Goal: Task Accomplishment & Management: Use online tool/utility

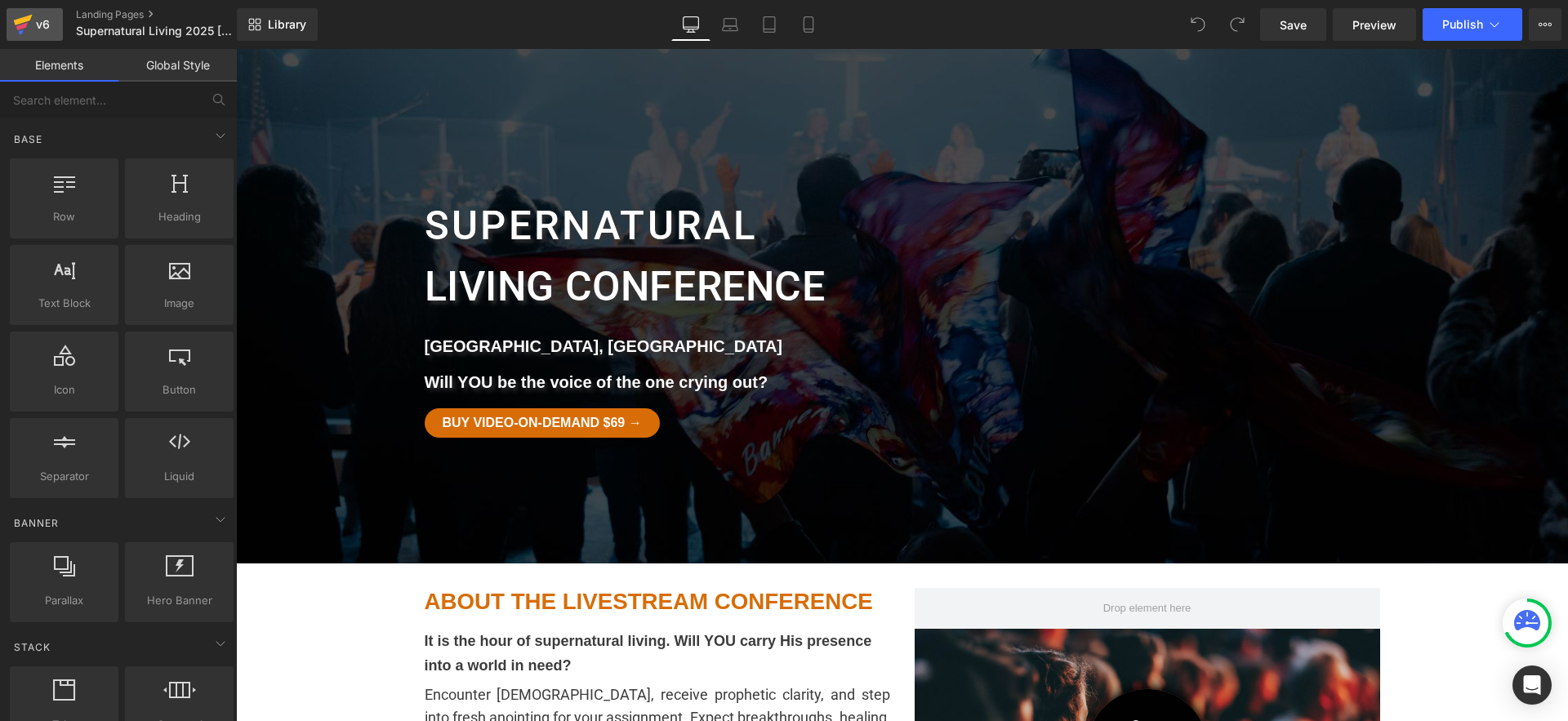
click at [44, 31] on div "v6" at bounding box center [43, 24] width 20 height 21
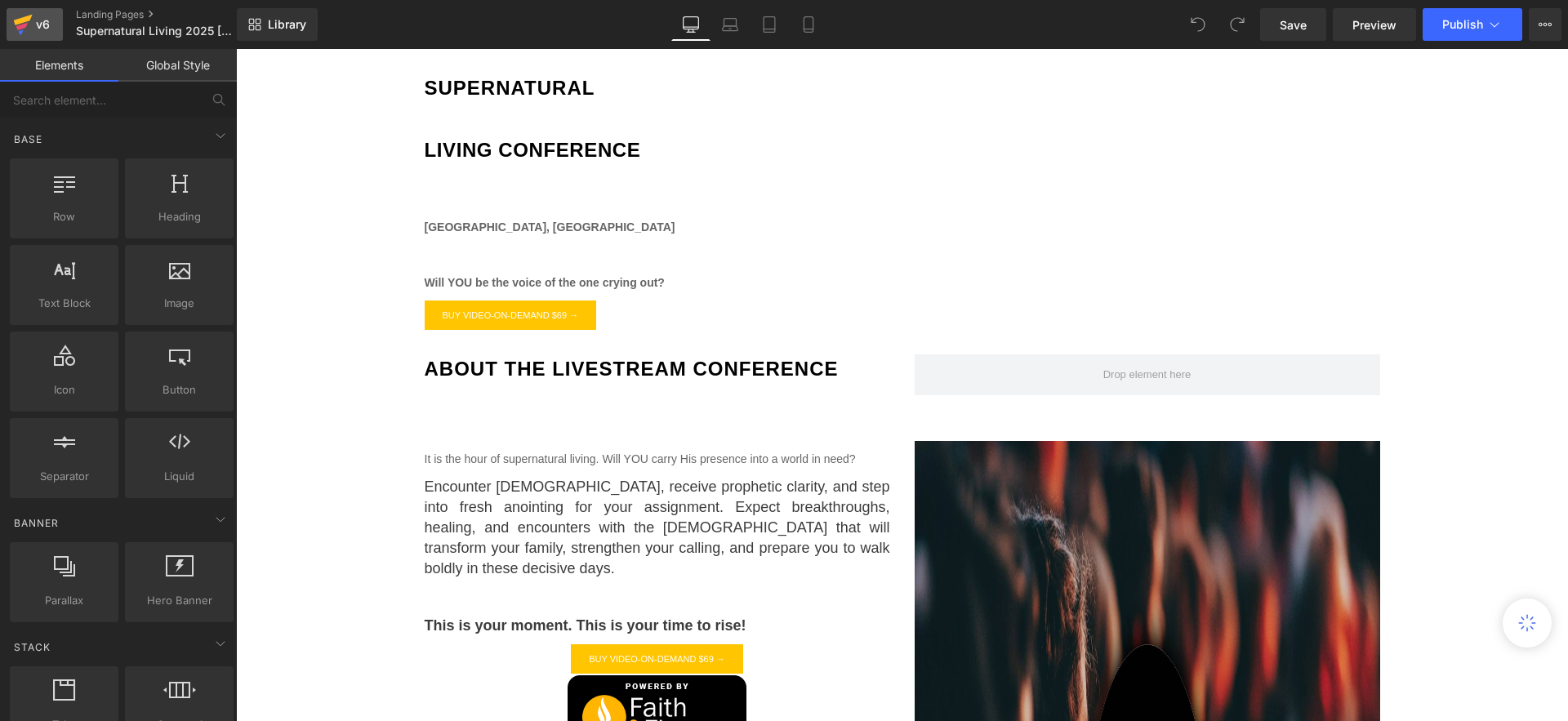
click at [28, 30] on icon at bounding box center [22, 24] width 19 height 41
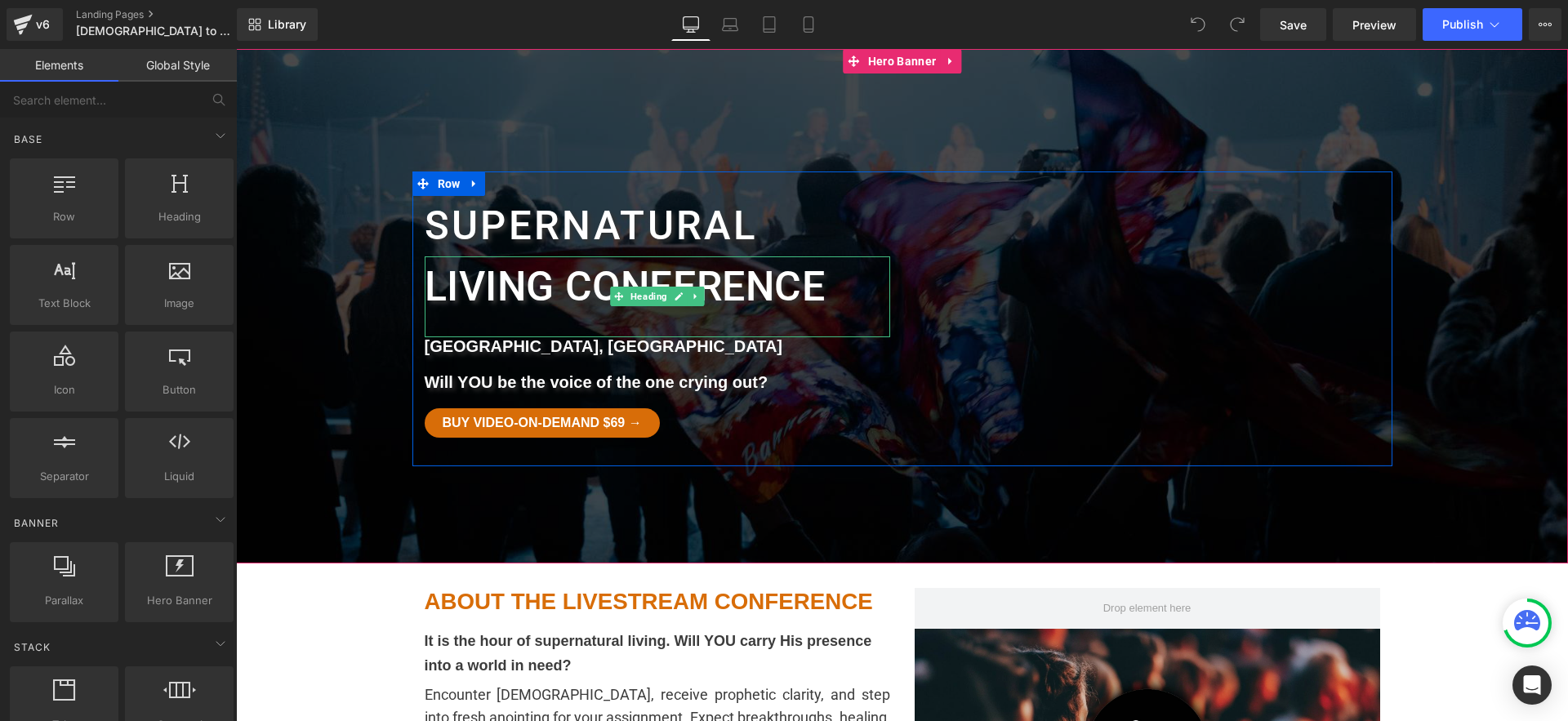
drag, startPoint x: 902, startPoint y: 279, endPoint x: 662, endPoint y: 259, distance: 240.8
click at [662, 259] on div "Living conference Heading" at bounding box center [657, 297] width 465 height 81
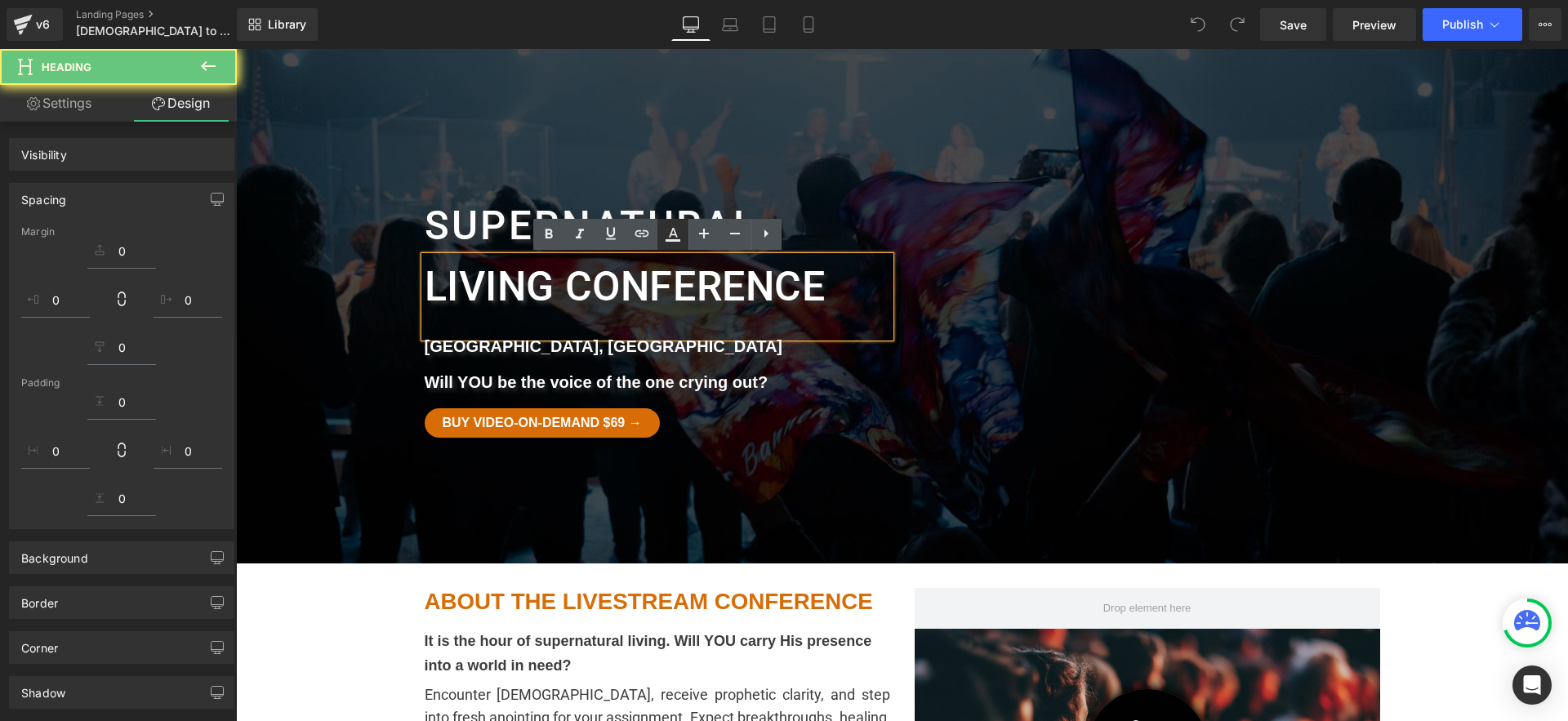
drag, startPoint x: 426, startPoint y: 210, endPoint x: 666, endPoint y: 229, distance: 240.8
click at [666, 229] on icon at bounding box center [673, 234] width 19 height 19
type input "0"
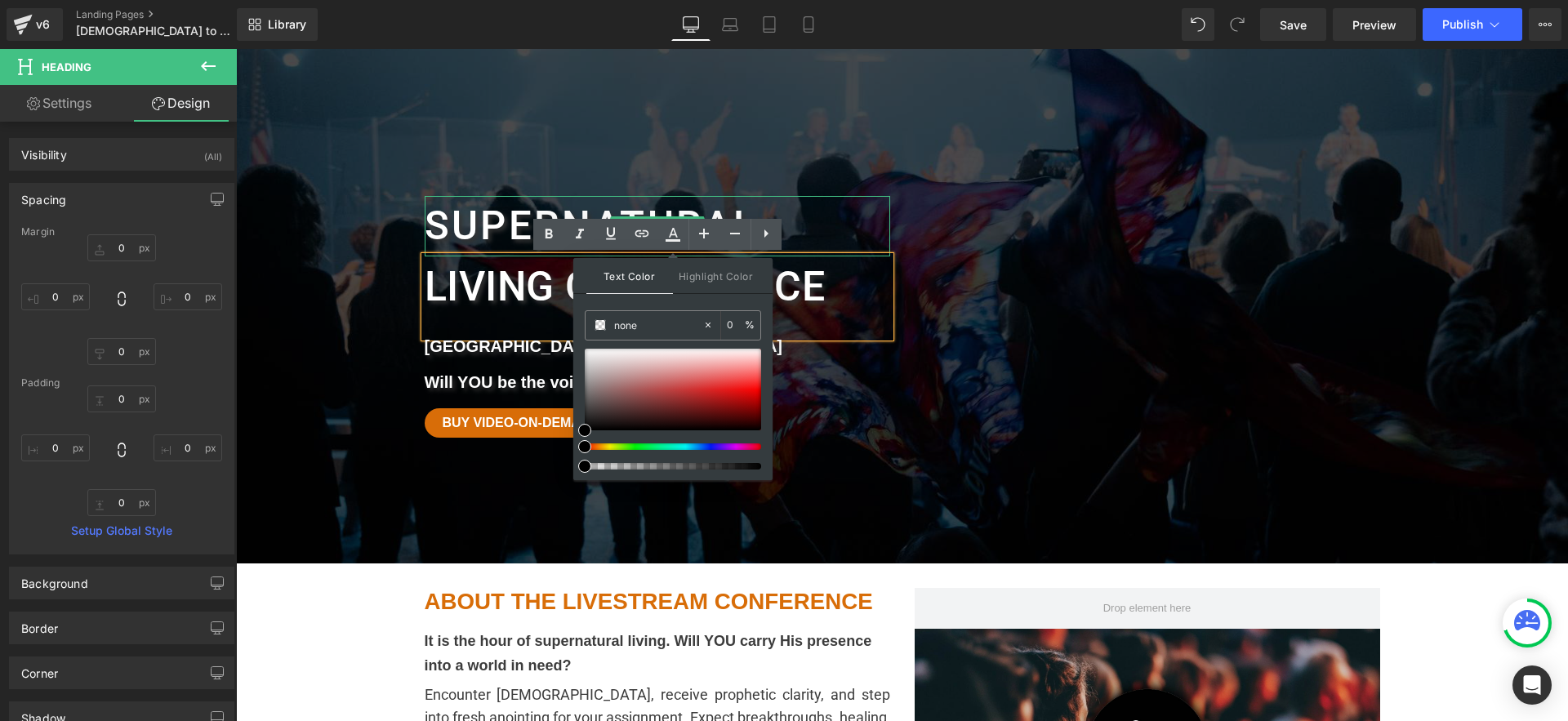
click at [497, 209] on h1 "Supernatural" at bounding box center [657, 227] width 465 height 61
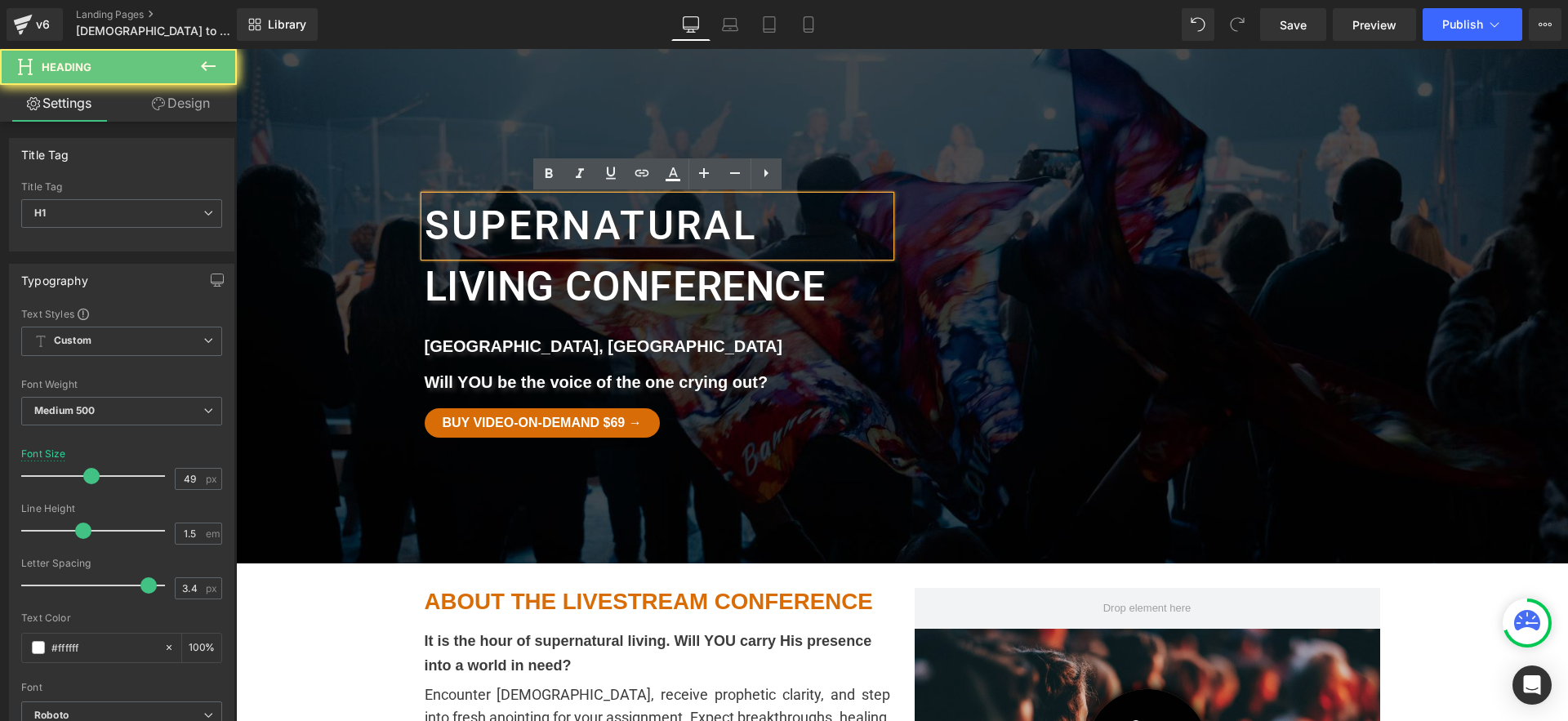
click at [477, 222] on h1 "Supernatural" at bounding box center [657, 227] width 465 height 61
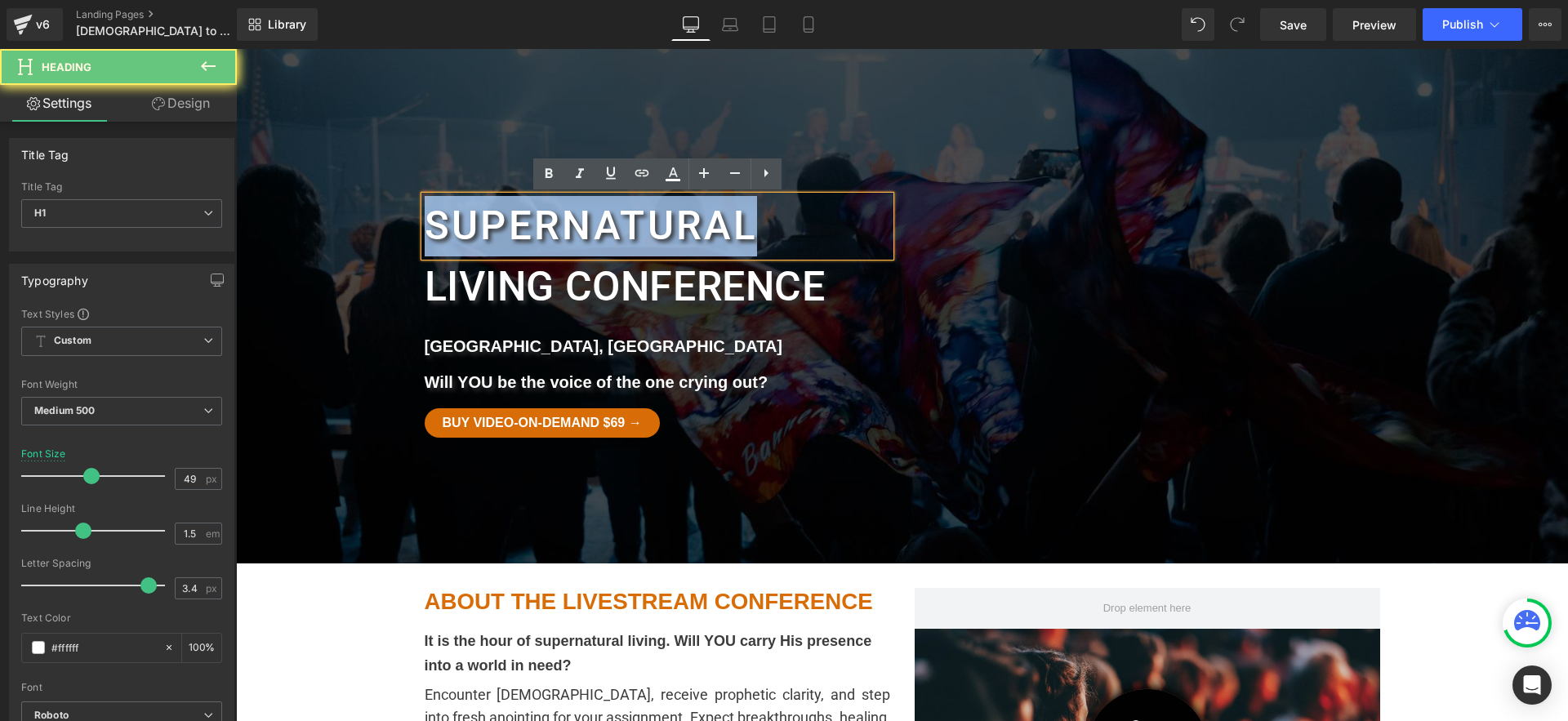
click at [477, 222] on h1 "Supernatural" at bounding box center [657, 227] width 465 height 61
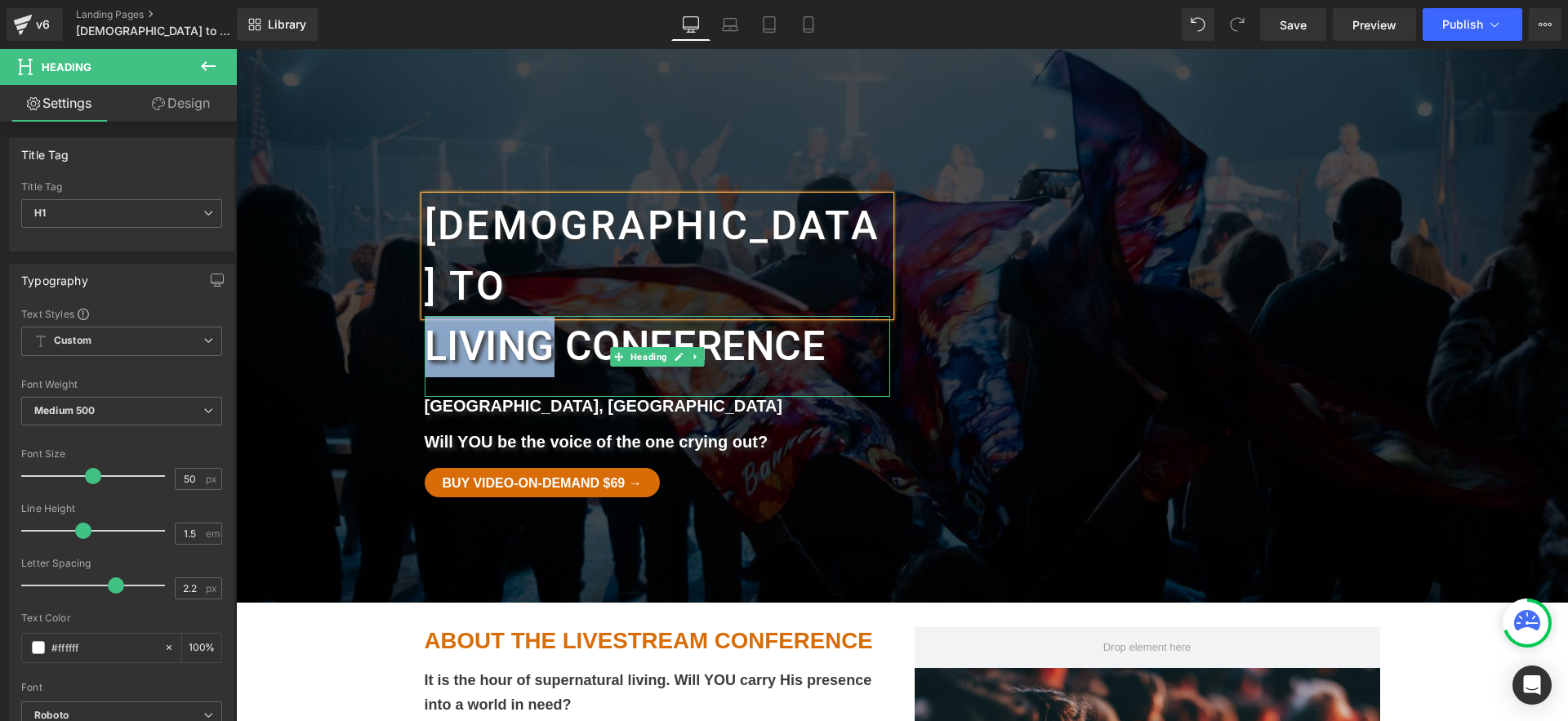
drag, startPoint x: 548, startPoint y: 287, endPoint x: 428, endPoint y: 292, distance: 120.1
click at [428, 323] on span "Living conference" at bounding box center [625, 347] width 401 height 48
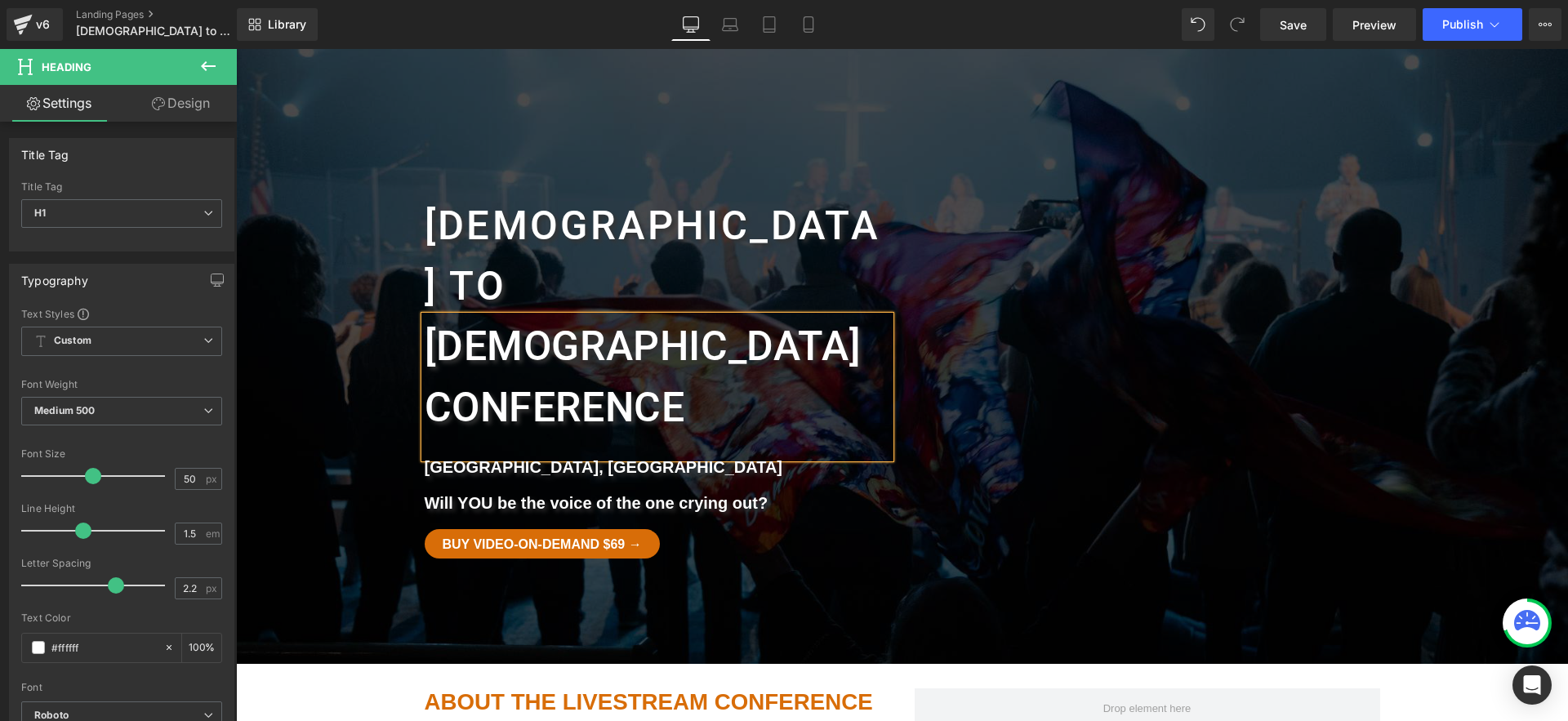
click at [695, 482] on div at bounding box center [902, 356] width 1332 height 615
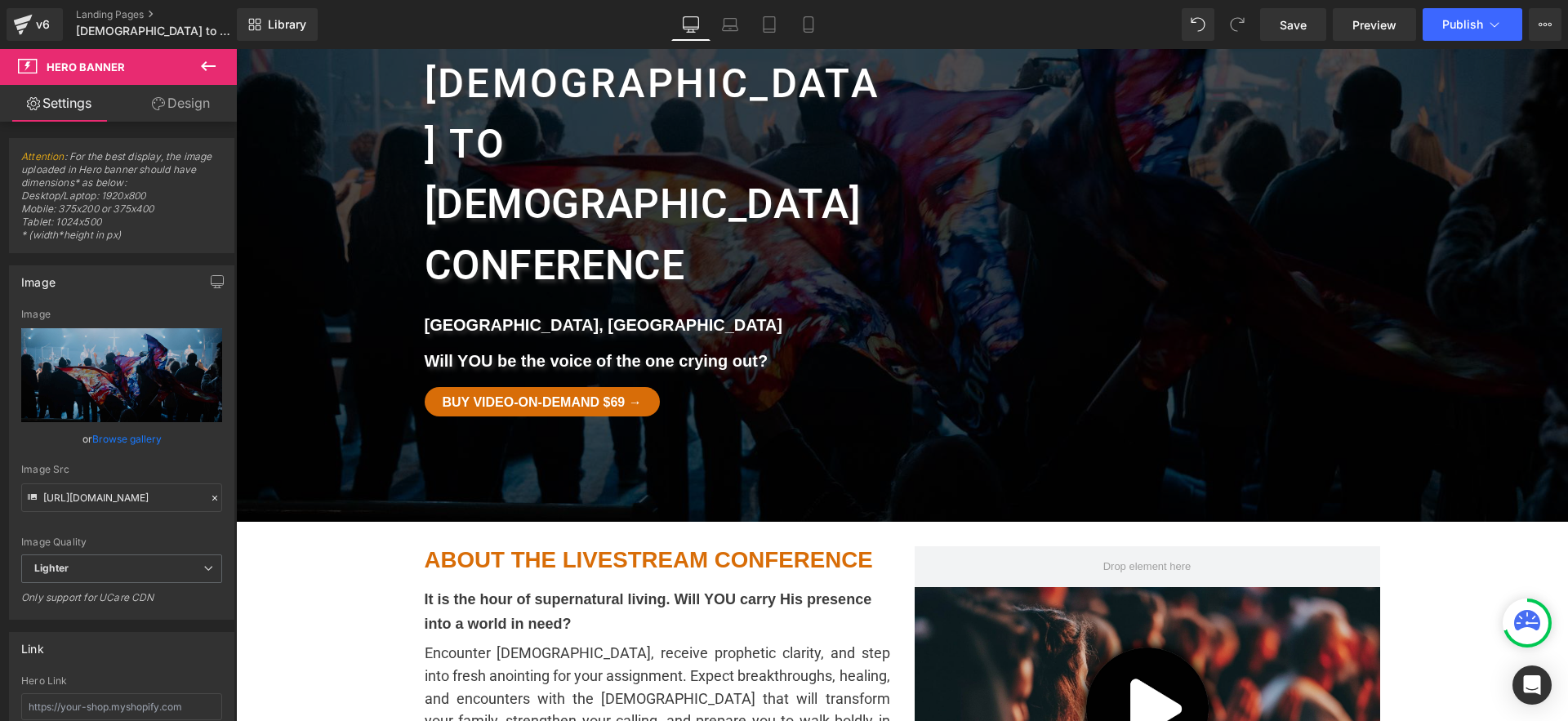
scroll to position [335, 0]
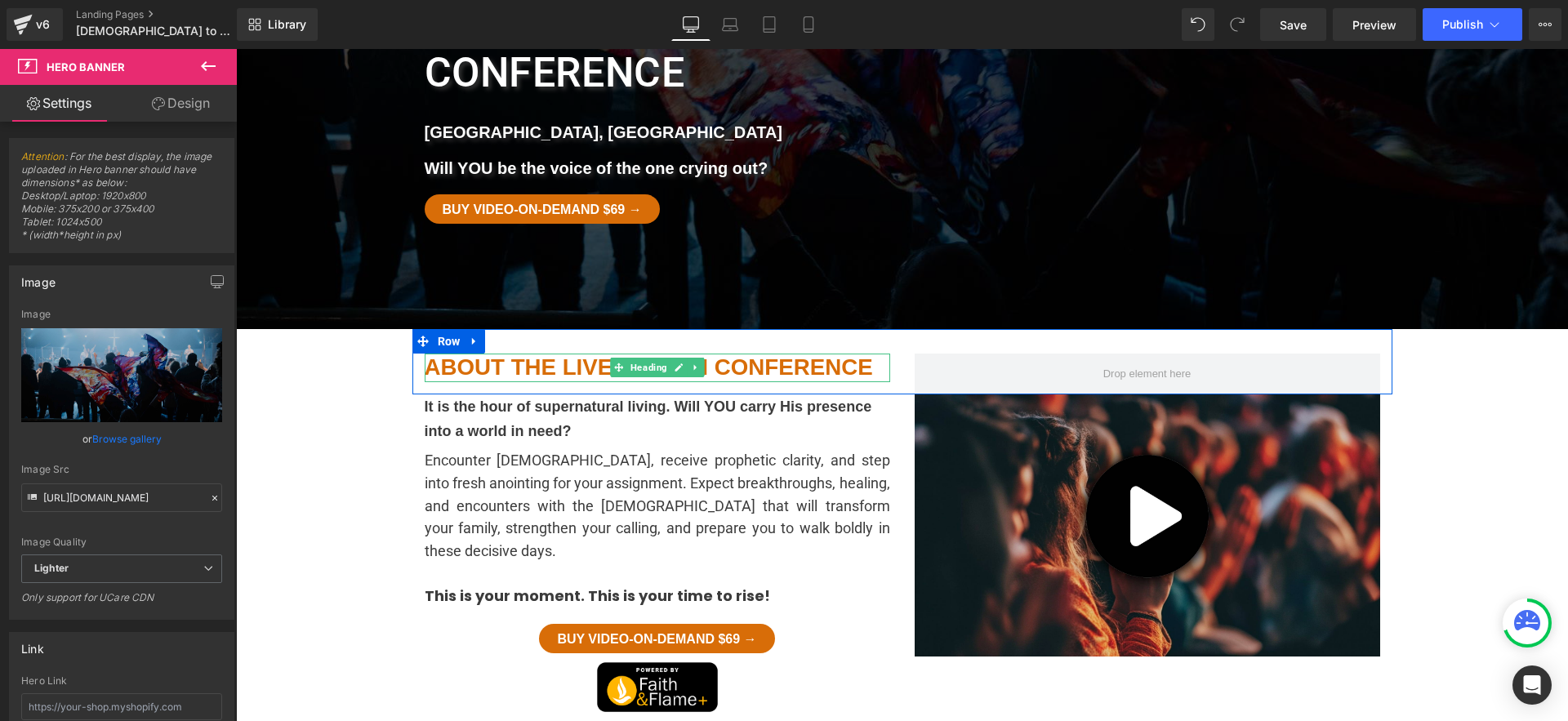
click at [728, 354] on h1 "ABOUT THE LIVESTREAM CONFERENCE" at bounding box center [657, 368] width 465 height 28
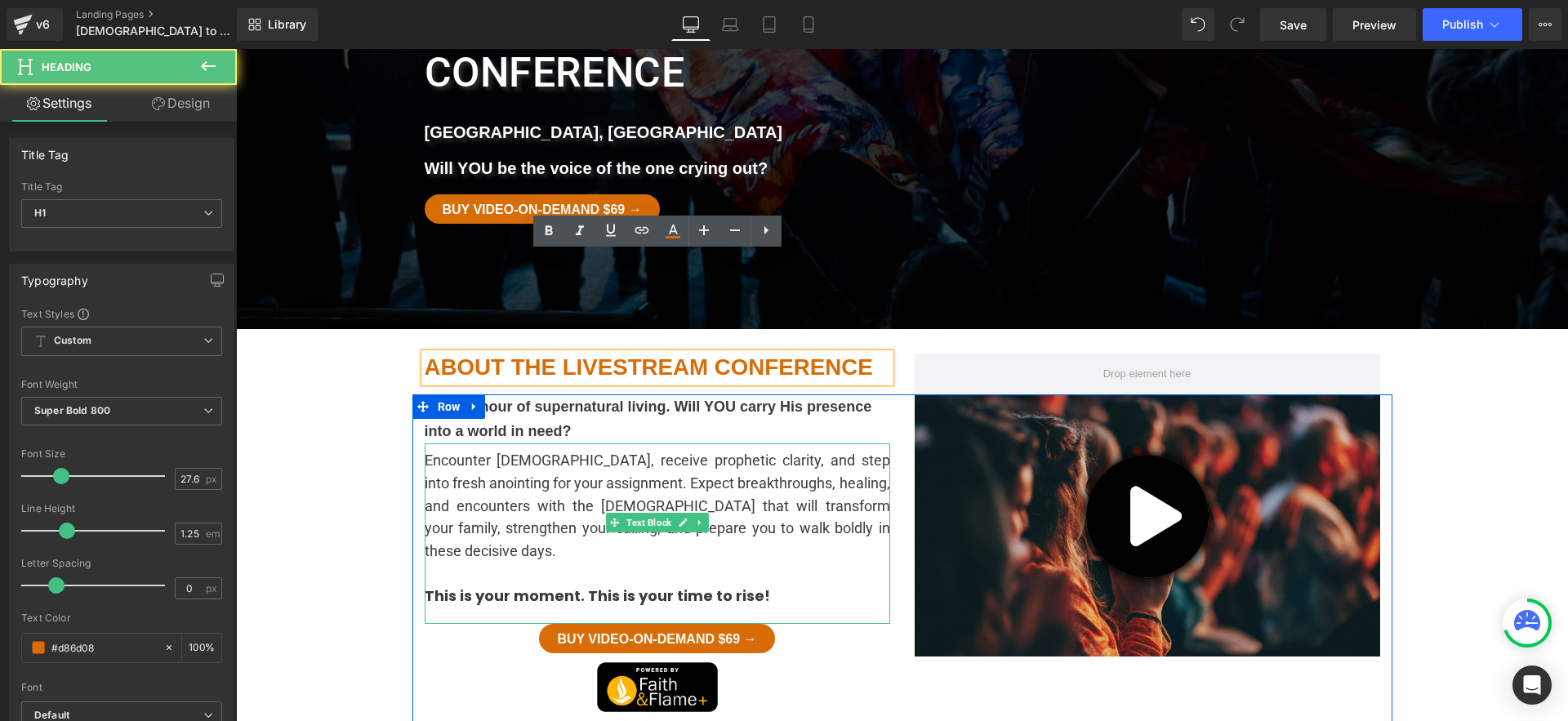
click at [704, 451] on span "Encounter [DEMOGRAPHIC_DATA], receive prophetic clarity, and step into fresh an…" at bounding box center [657, 505] width 465 height 108
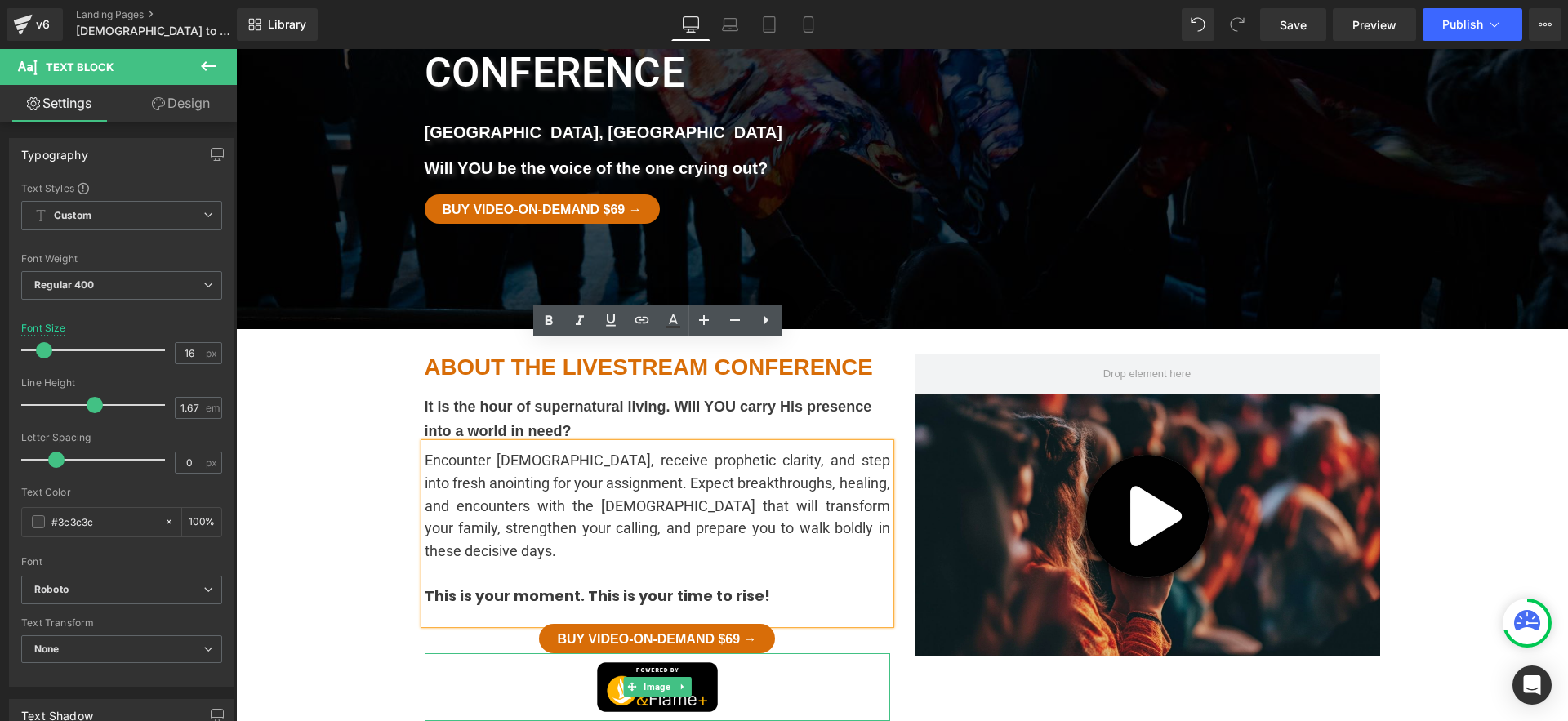
click at [871, 653] on div at bounding box center [657, 687] width 465 height 68
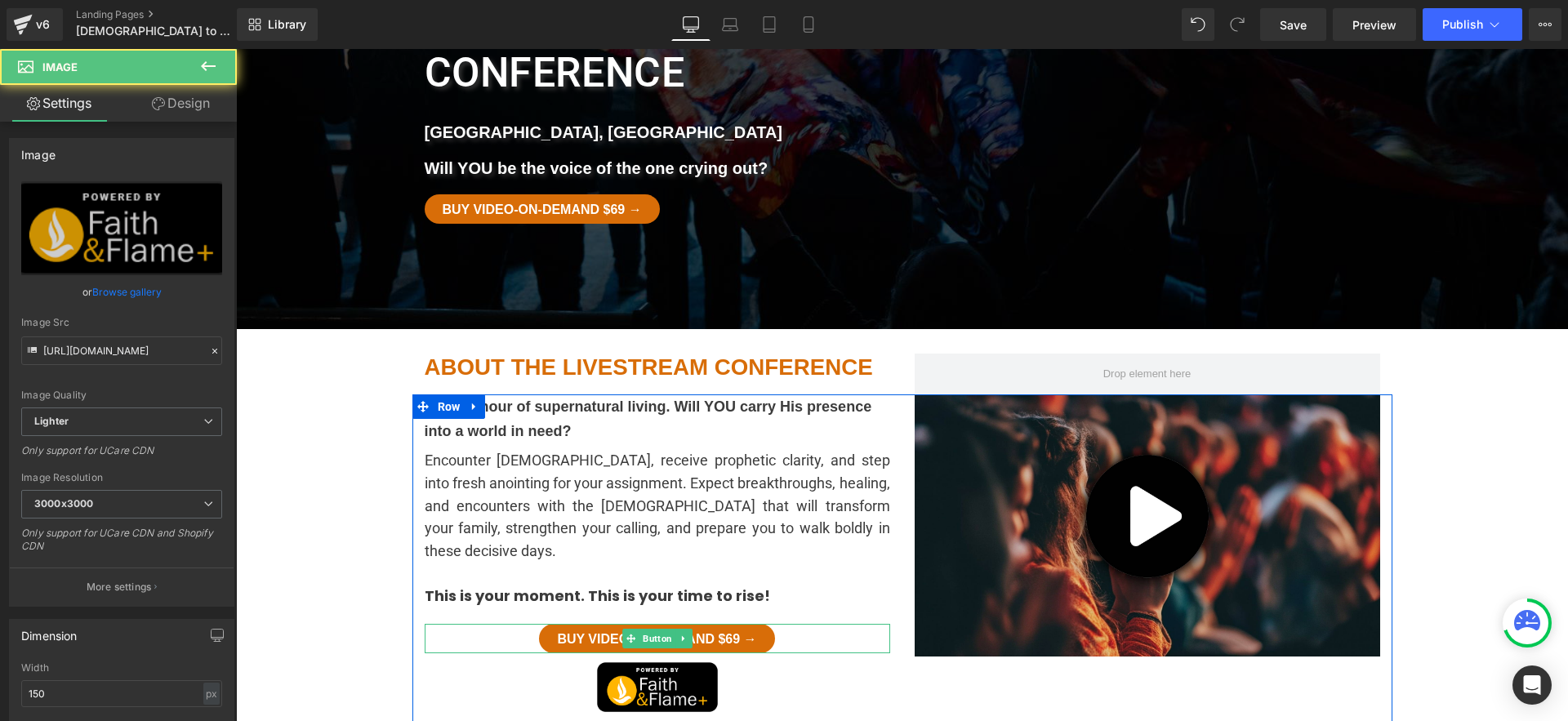
click at [704, 633] on span "Buy Video-on-Demand $69 →" at bounding box center [656, 638] width 199 height 12
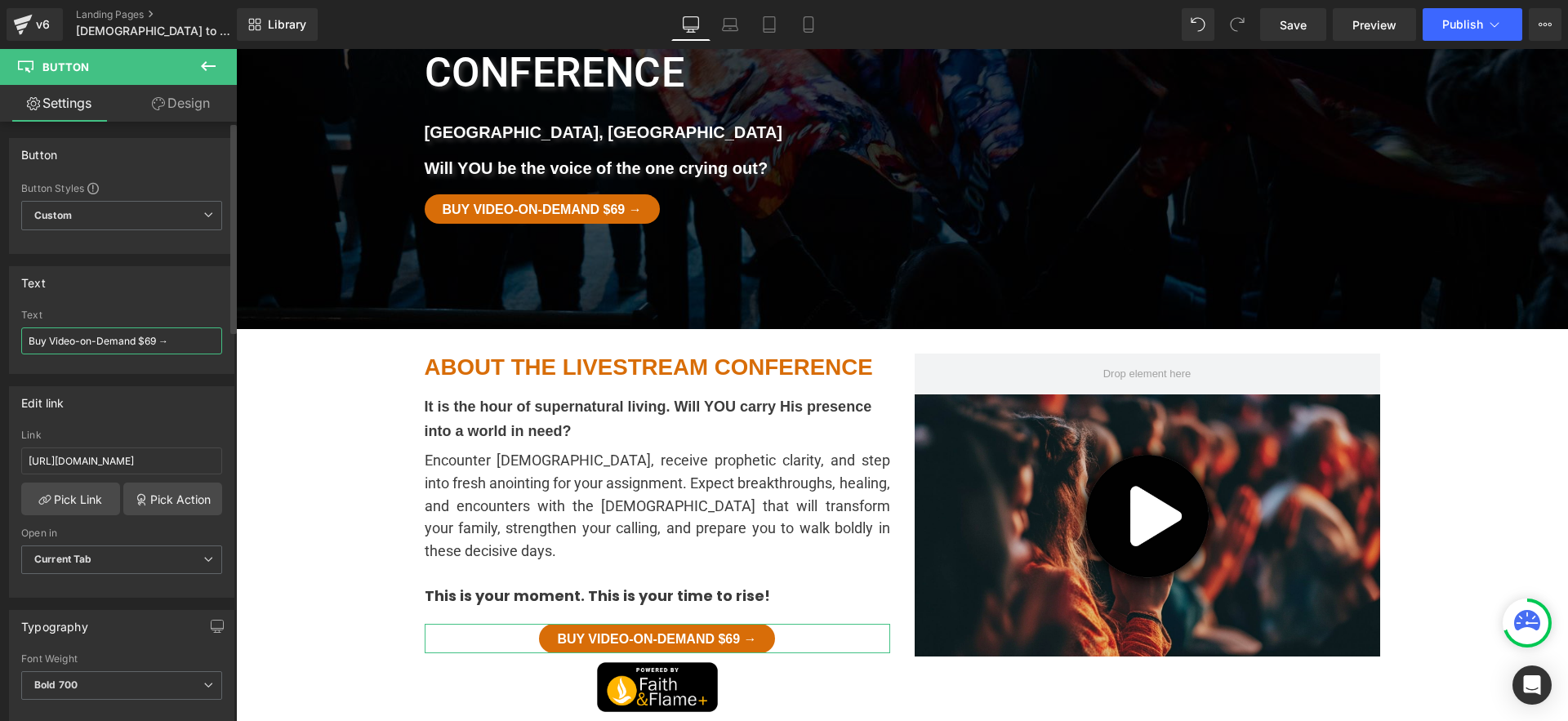
click at [150, 344] on input "Buy Video-on-Demand $69 →" at bounding box center [121, 340] width 201 height 27
type input "Buy Video-on-Demand $39 →"
click at [727, 163] on div at bounding box center [902, 21] width 1332 height 615
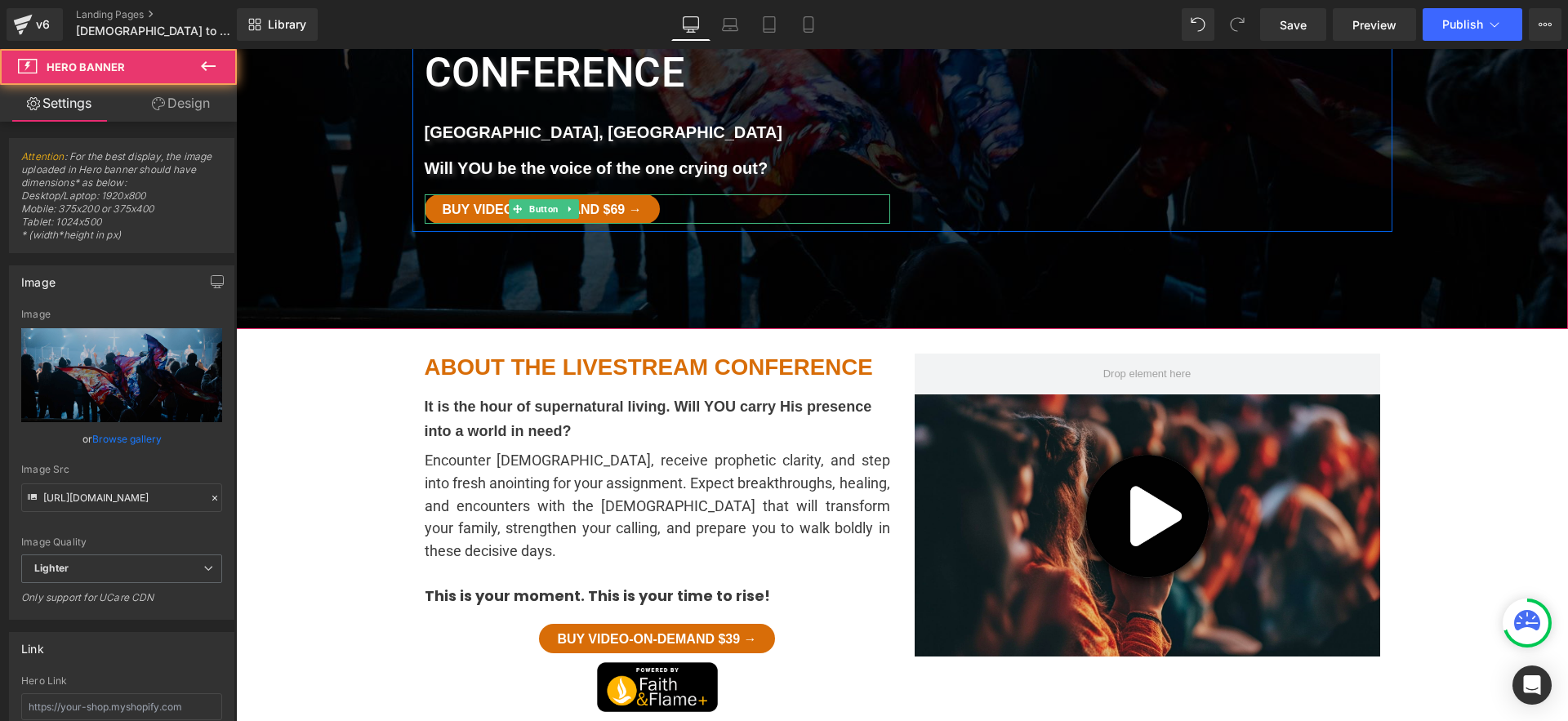
click at [642, 204] on span "Buy Video-on-Demand $69 →" at bounding box center [542, 209] width 199 height 12
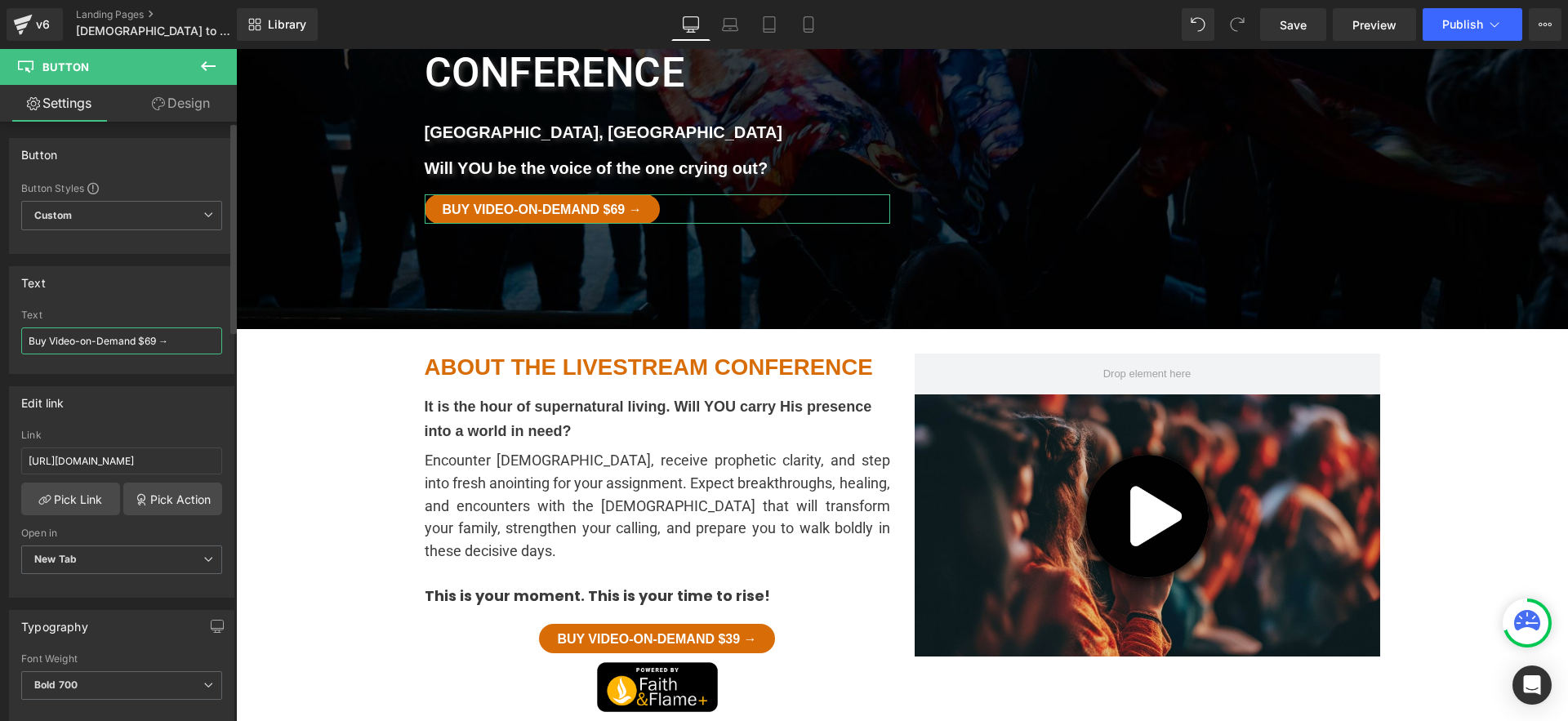
click at [148, 343] on input "Buy Video-on-Demand $69 →" at bounding box center [121, 340] width 201 height 27
type input "Buy Video-on-Demand $39 →"
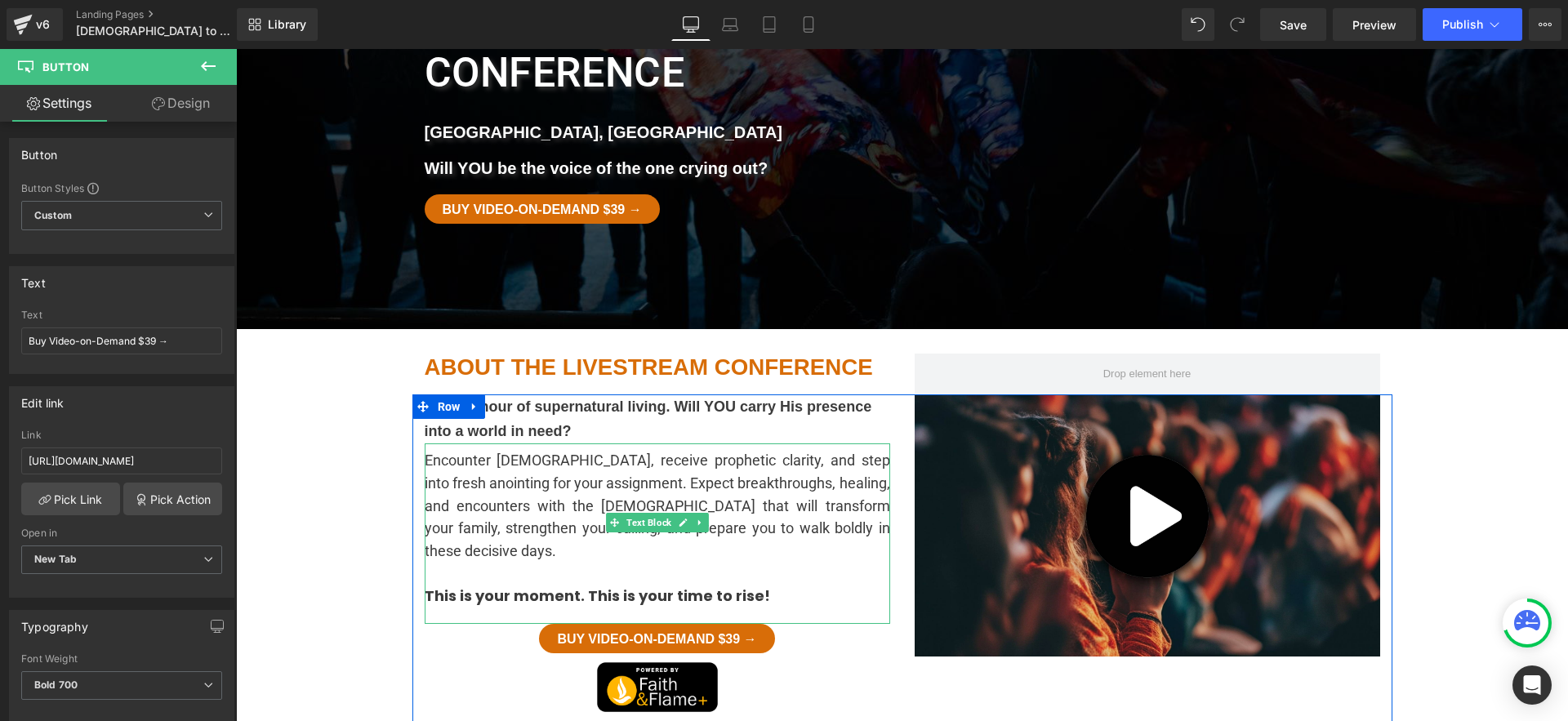
click at [813, 451] on span "Encounter [DEMOGRAPHIC_DATA], receive prophetic clarity, and step into fresh an…" at bounding box center [657, 505] width 465 height 108
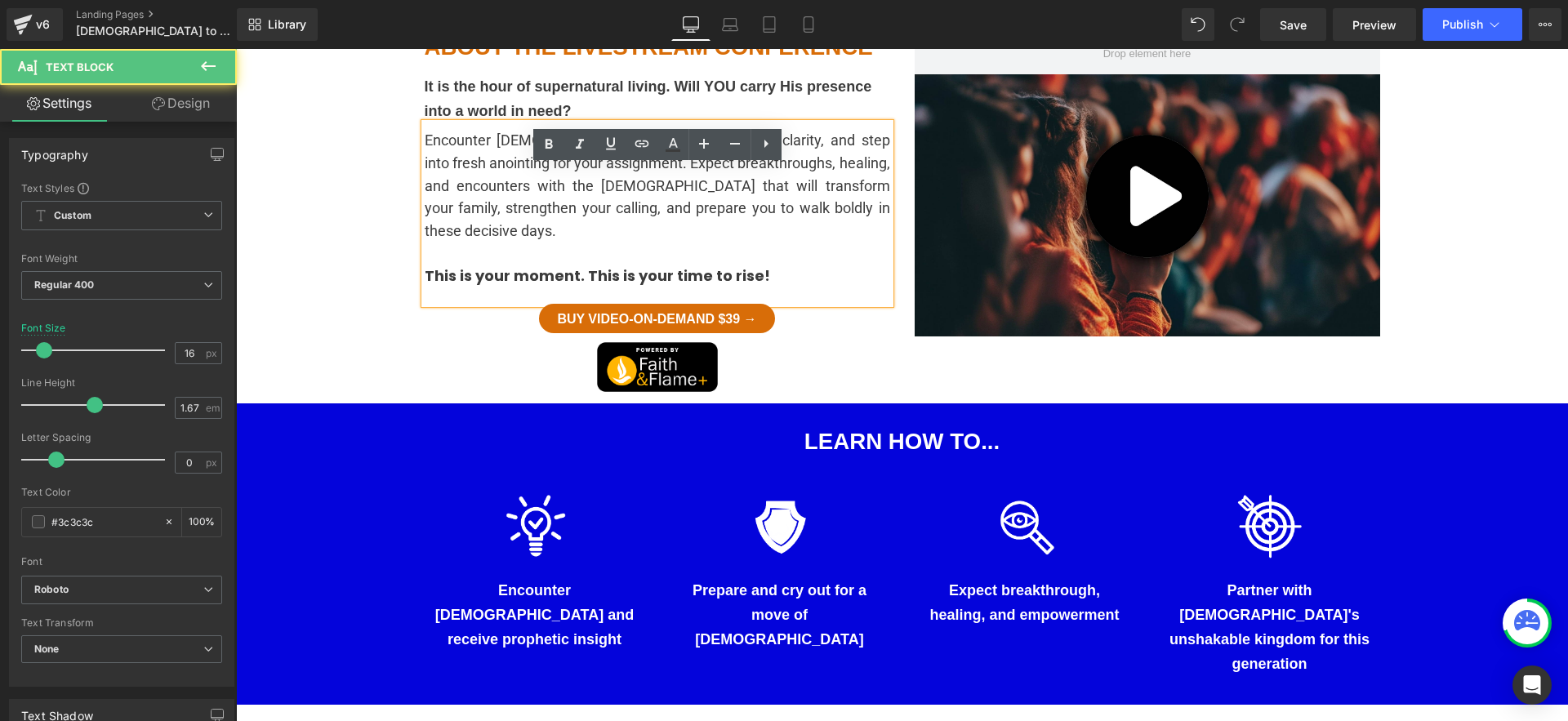
scroll to position [756, 0]
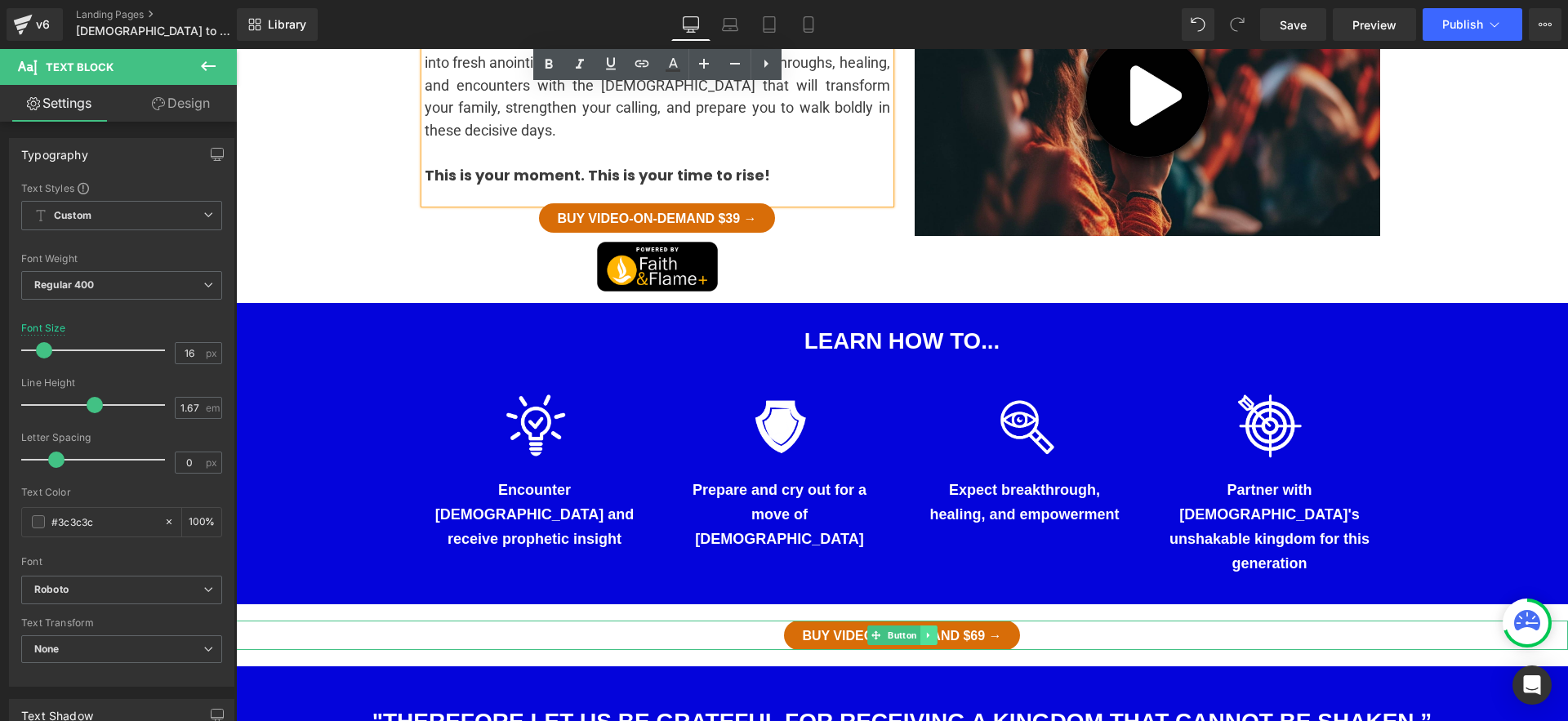
click at [927, 626] on link at bounding box center [929, 635] width 17 height 19
click at [998, 629] on span "Buy Video-on-Demand $69 →" at bounding box center [901, 635] width 199 height 12
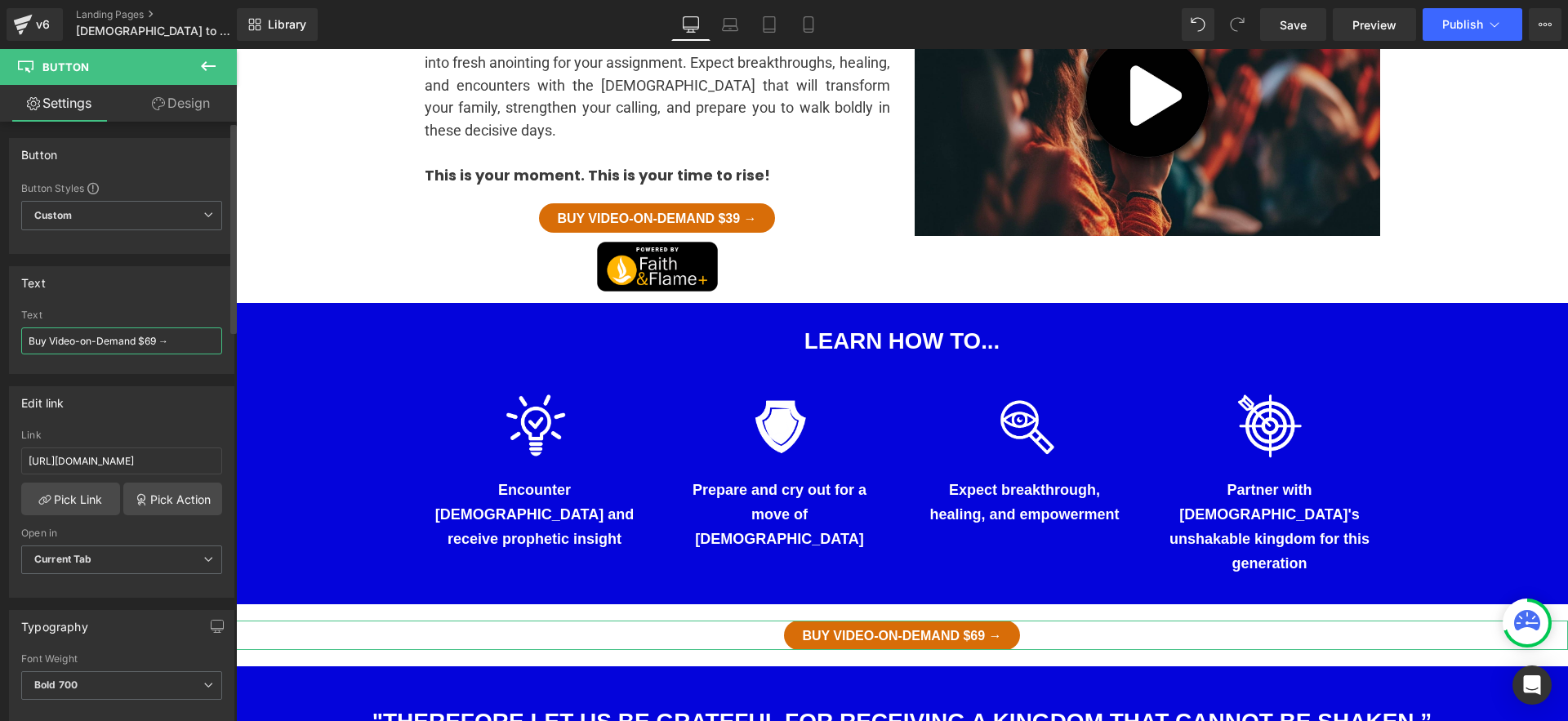
click at [148, 341] on input "Buy Video-on-Demand $69 →" at bounding box center [121, 340] width 201 height 27
type input "Buy Video-on-Demand $39 →"
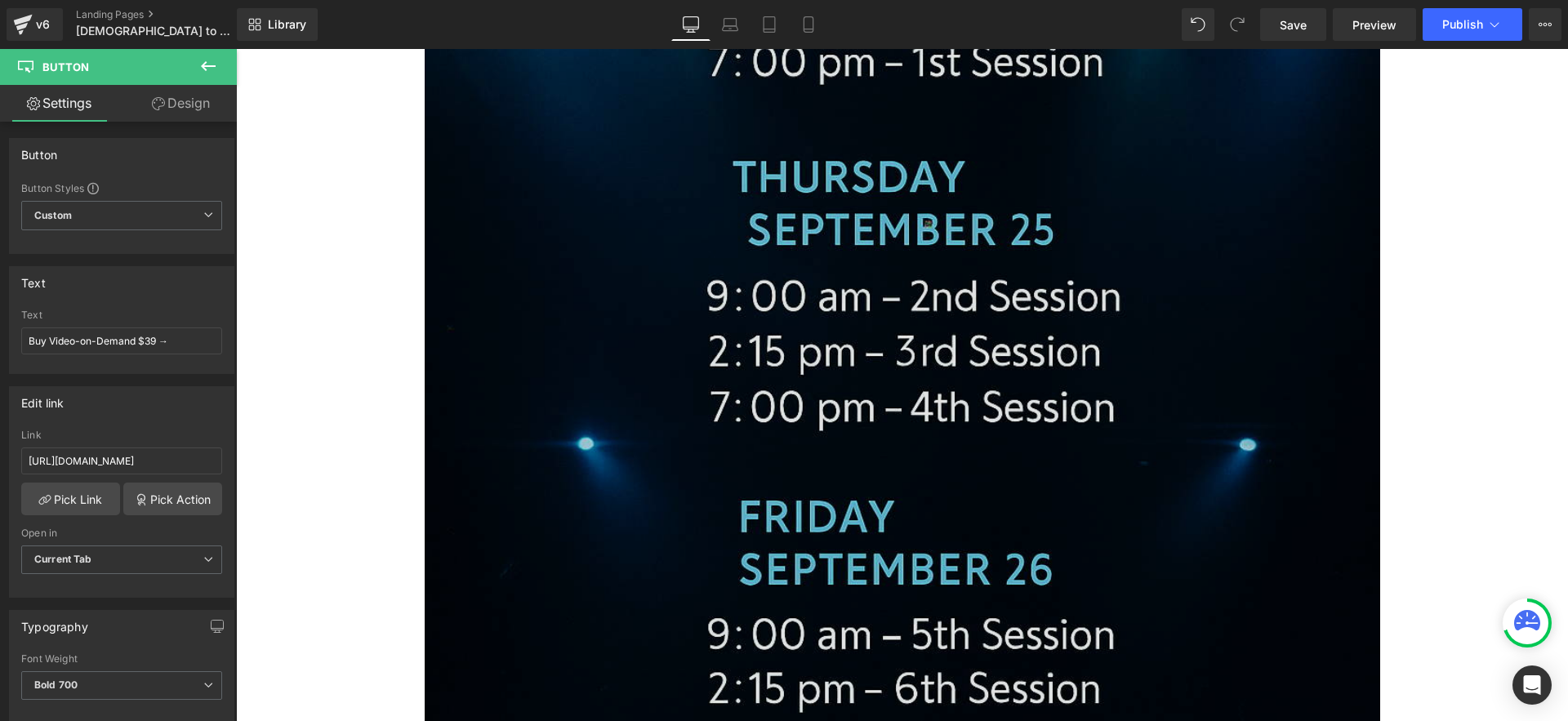
click at [766, 406] on img at bounding box center [903, 333] width 956 height 1434
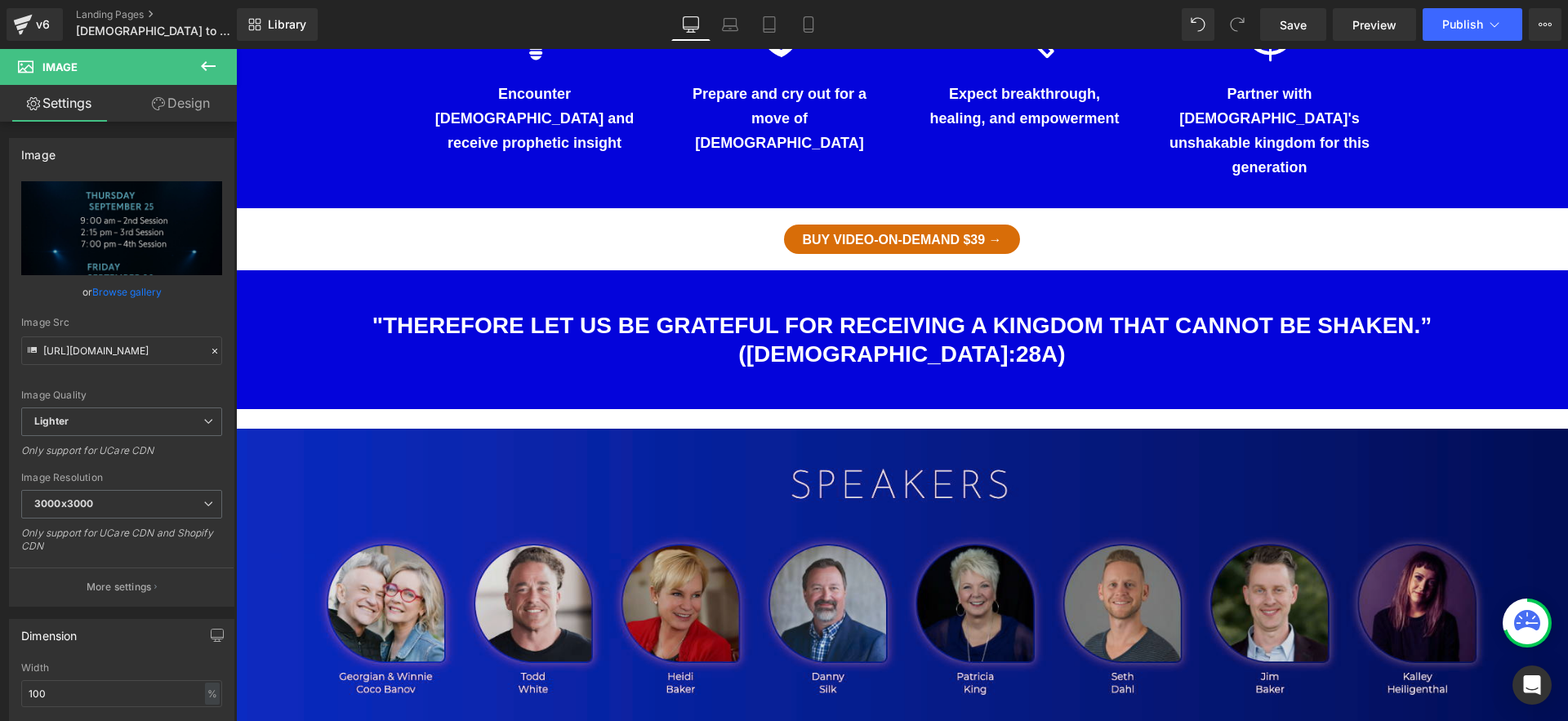
scroll to position [1159, 0]
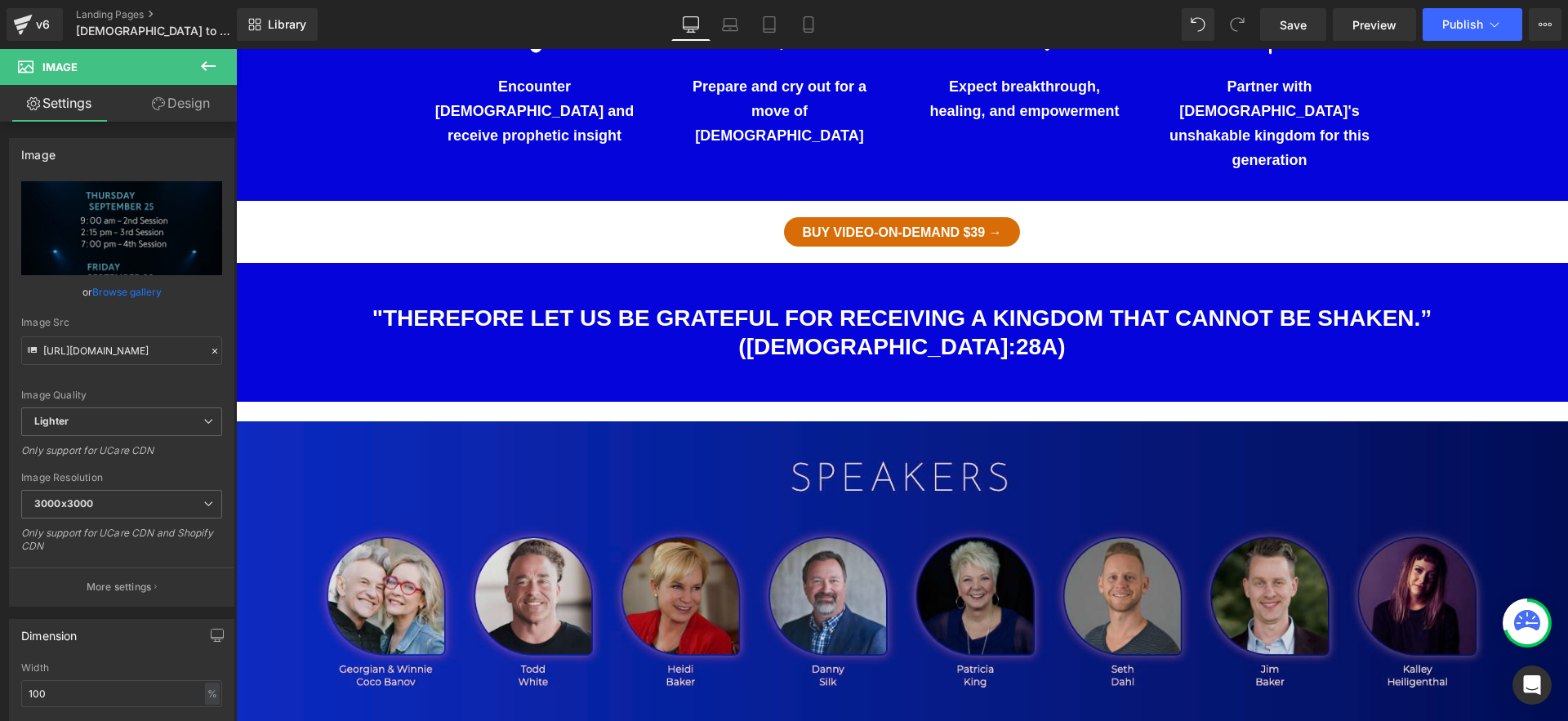
click at [808, 421] on img at bounding box center [902, 665] width 1332 height 489
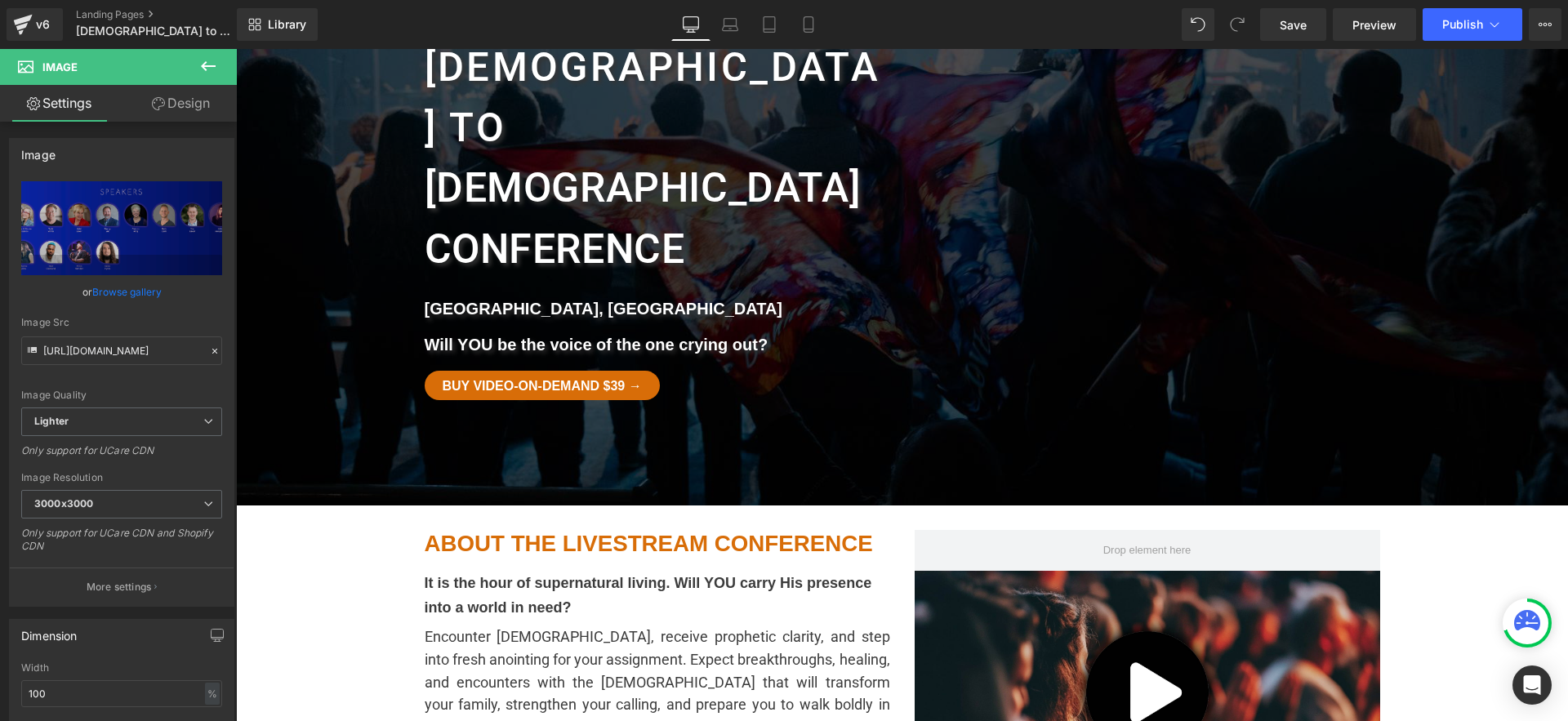
scroll to position [0, 0]
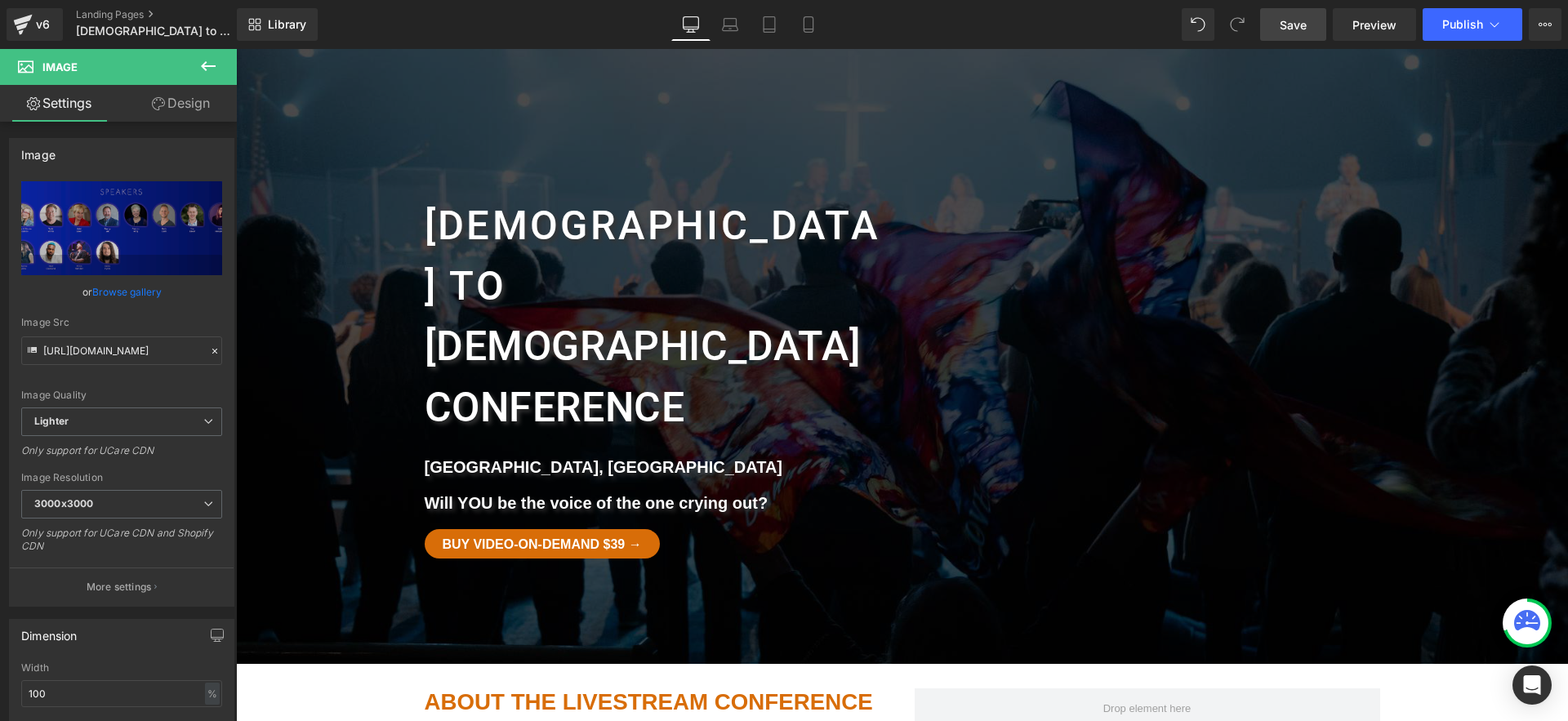
click at [1296, 26] on span "Save" at bounding box center [1293, 25] width 27 height 17
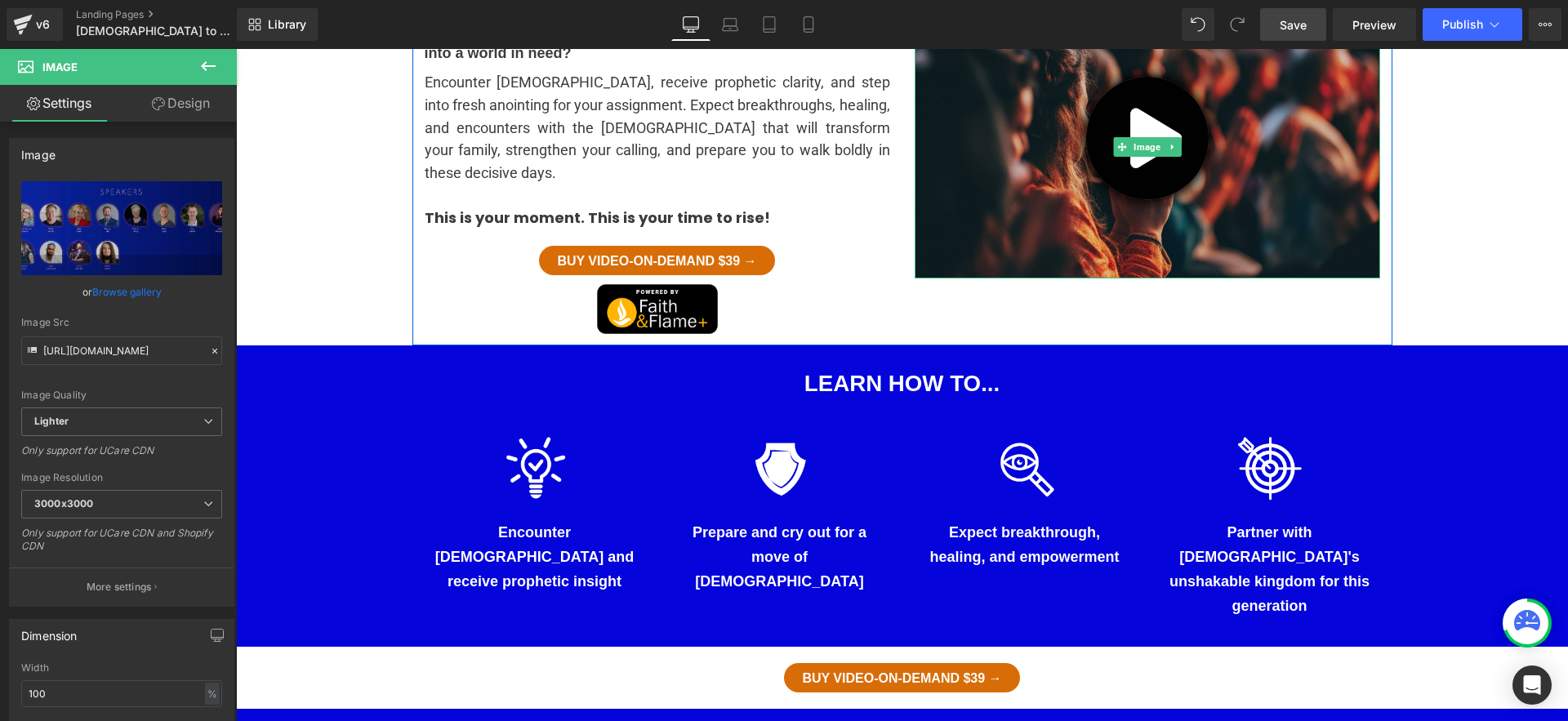
scroll to position [765, 0]
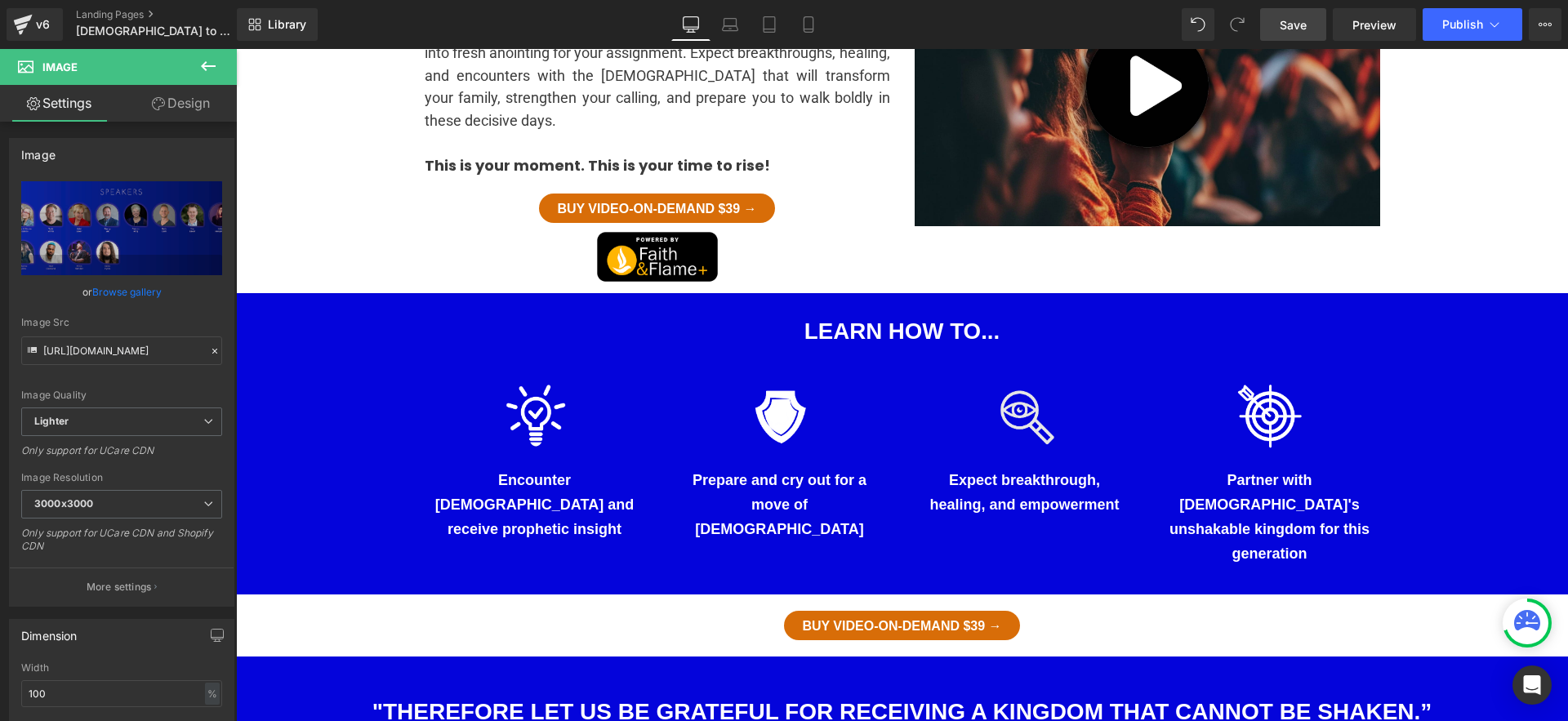
click at [1035, 380] on img at bounding box center [1025, 424] width 72 height 88
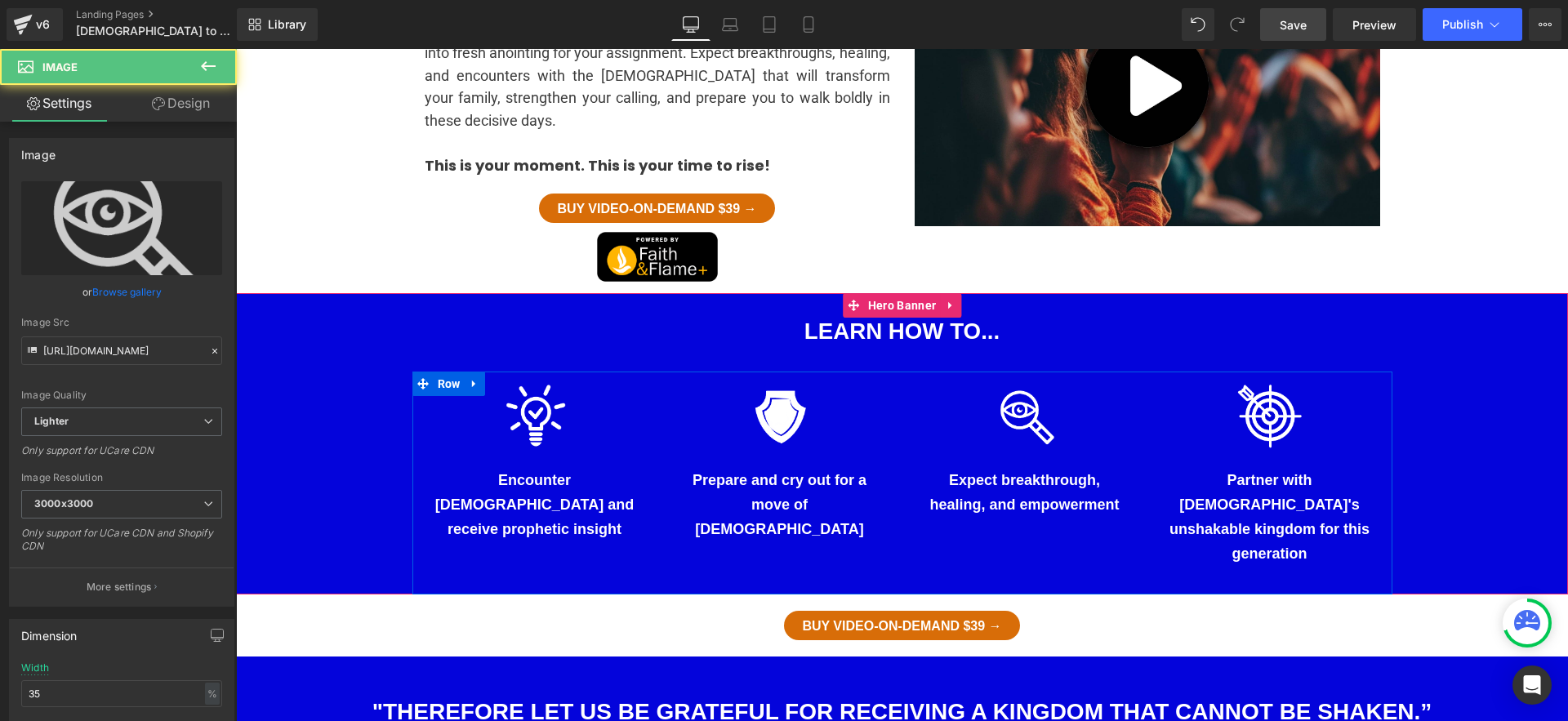
click at [1012, 468] on p "Expect breakthrough, healing, and empowerment" at bounding box center [1025, 492] width 205 height 49
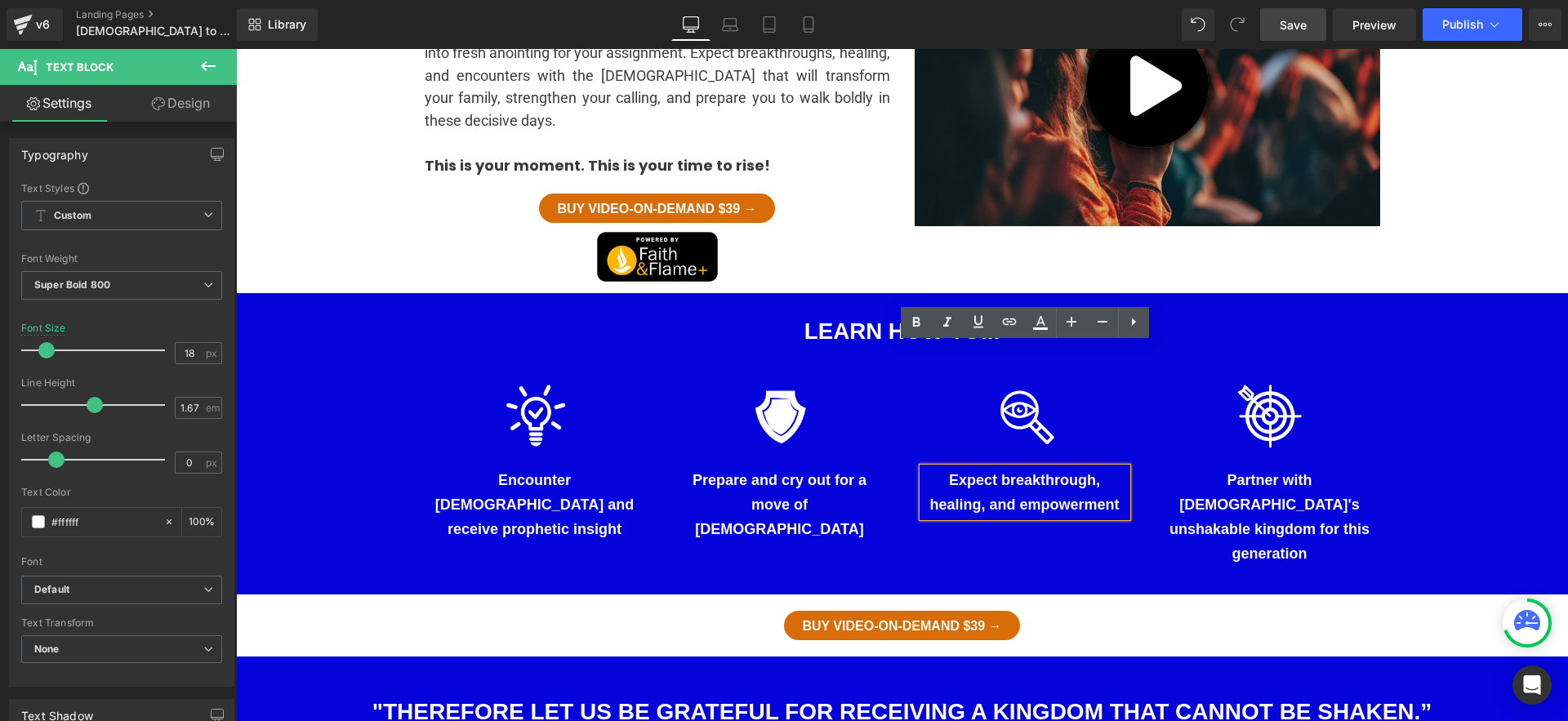
click at [1064, 294] on div "LEARN HOW TO... Heading Separator Row" at bounding box center [903, 333] width 980 height 79
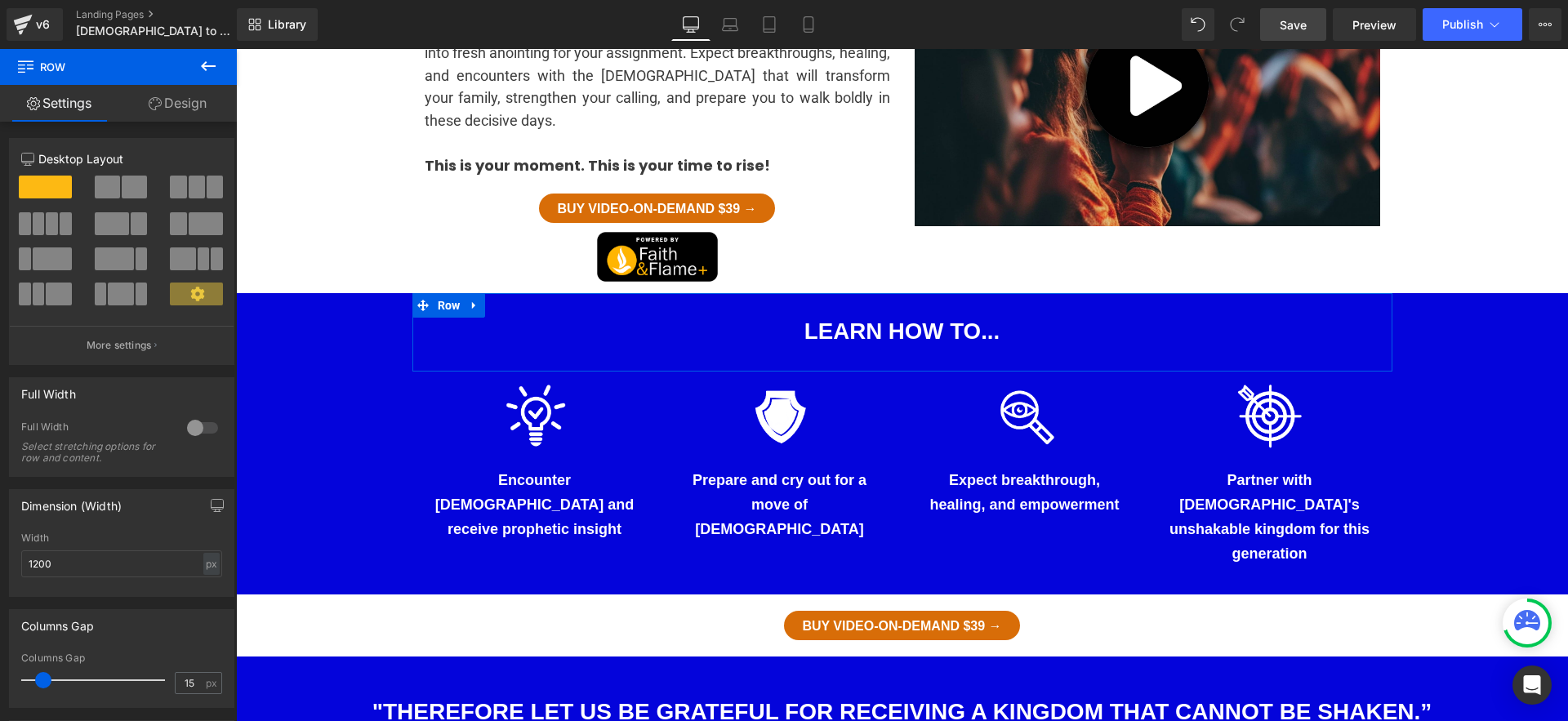
click at [261, 294] on span "LEARN HOW TO... Heading Separator Row Image Encounter God and receive prophetic…" at bounding box center [902, 444] width 1332 height 302
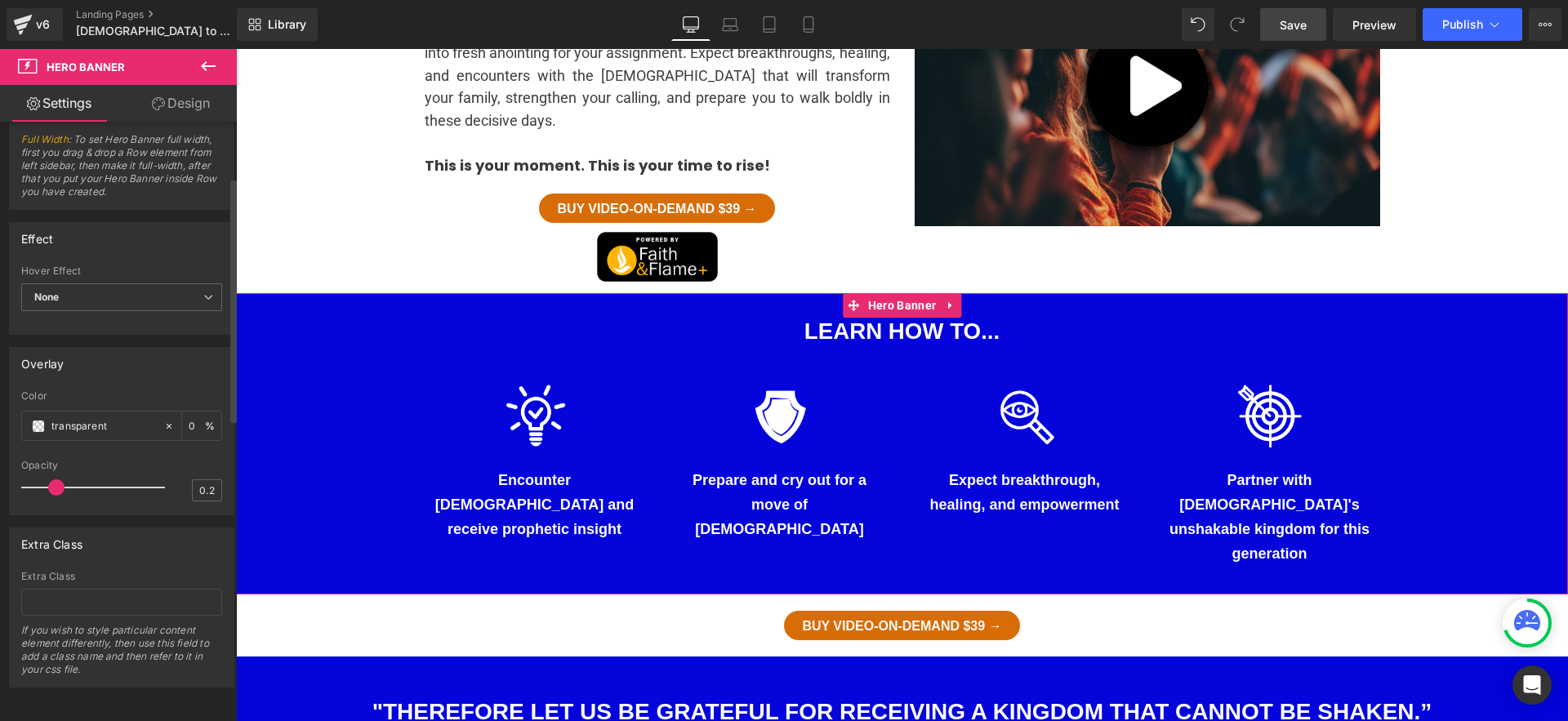
scroll to position [0, 0]
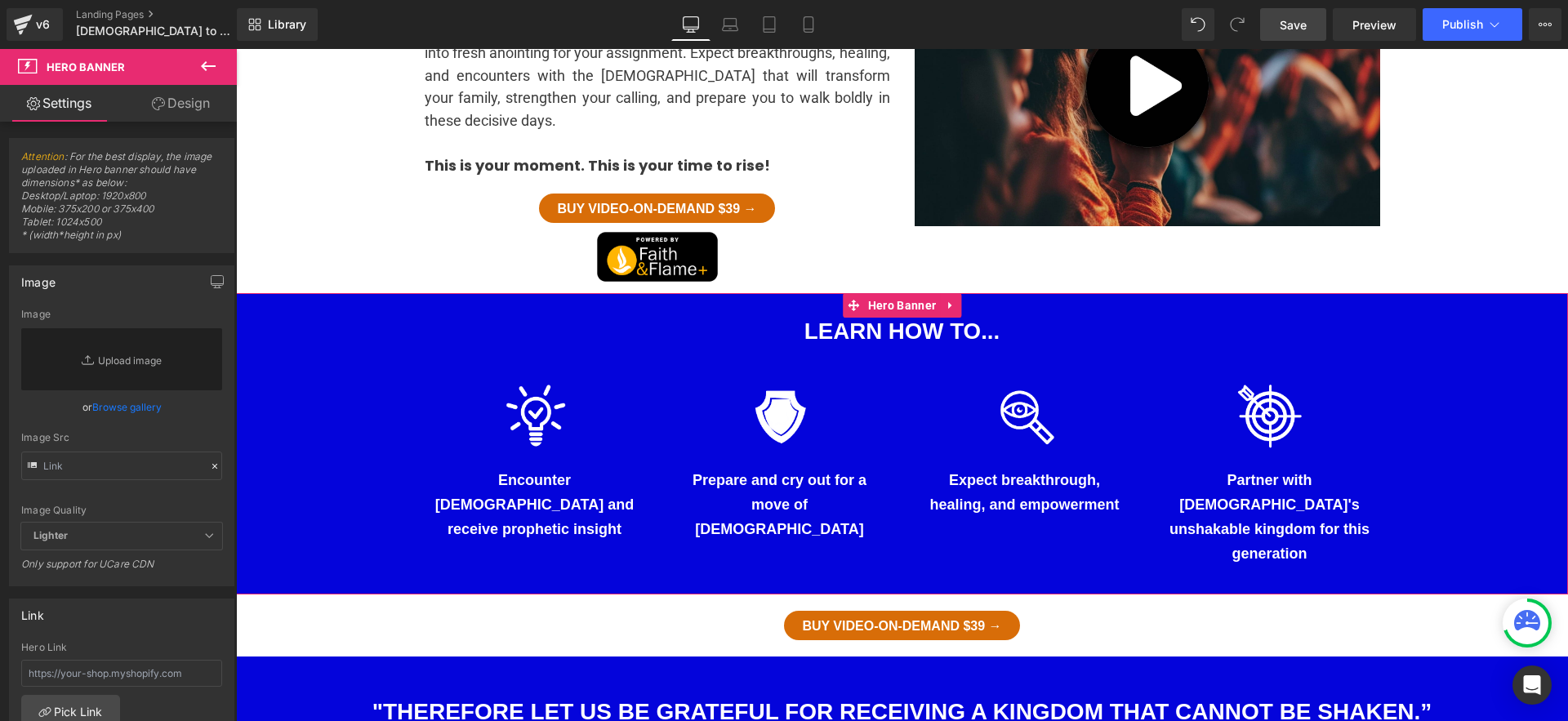
click at [173, 108] on link "Design" at bounding box center [181, 104] width 118 height 37
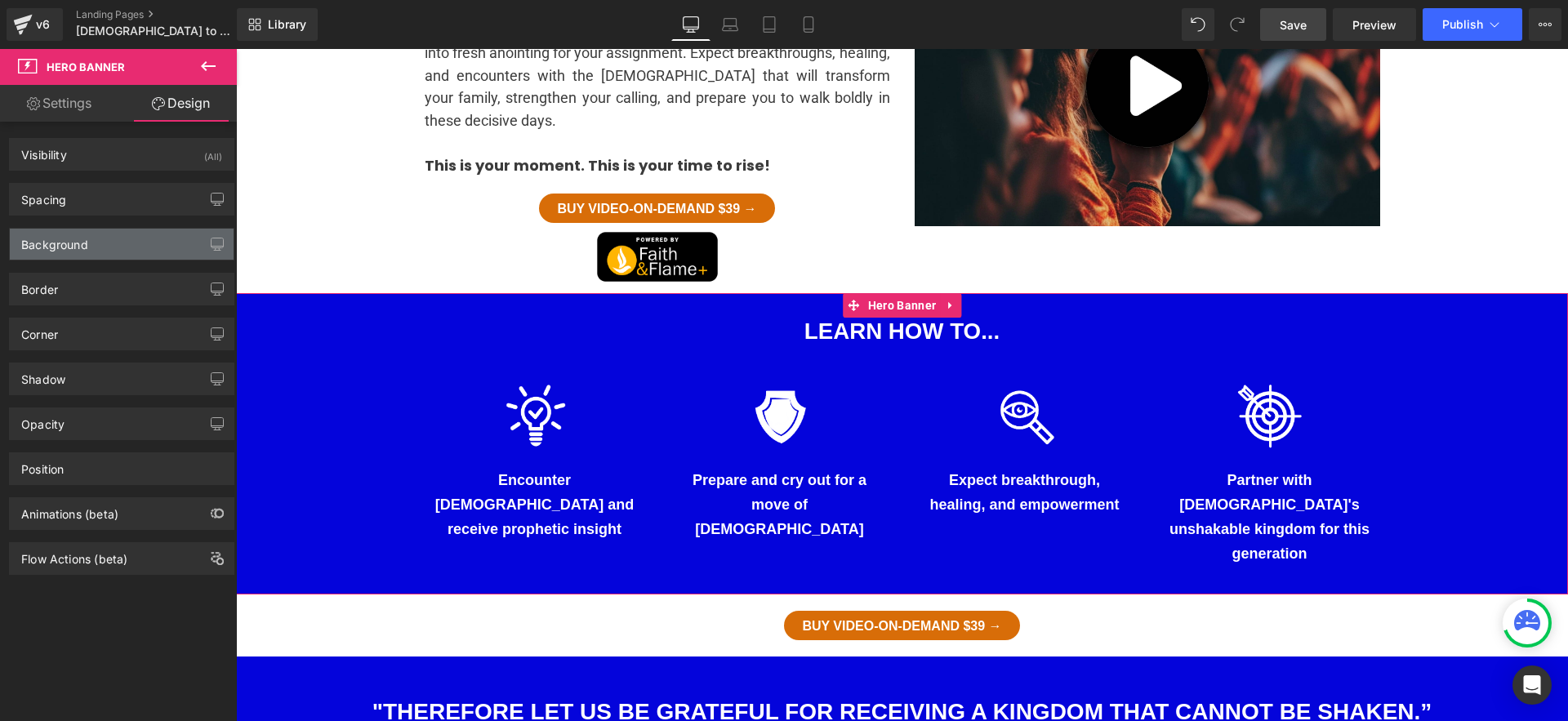
click at [150, 248] on div "Background" at bounding box center [122, 244] width 224 height 31
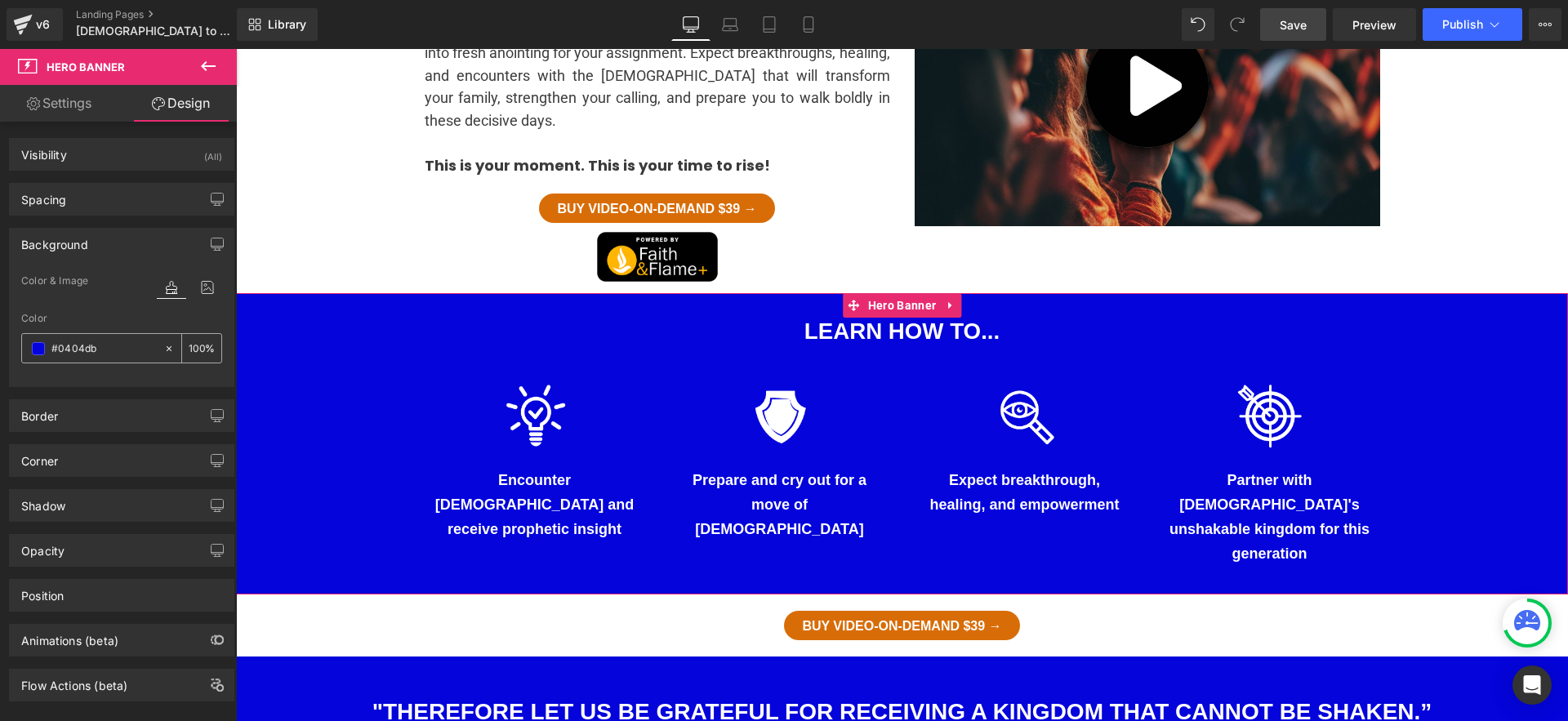
click at [40, 352] on span at bounding box center [39, 349] width 13 height 13
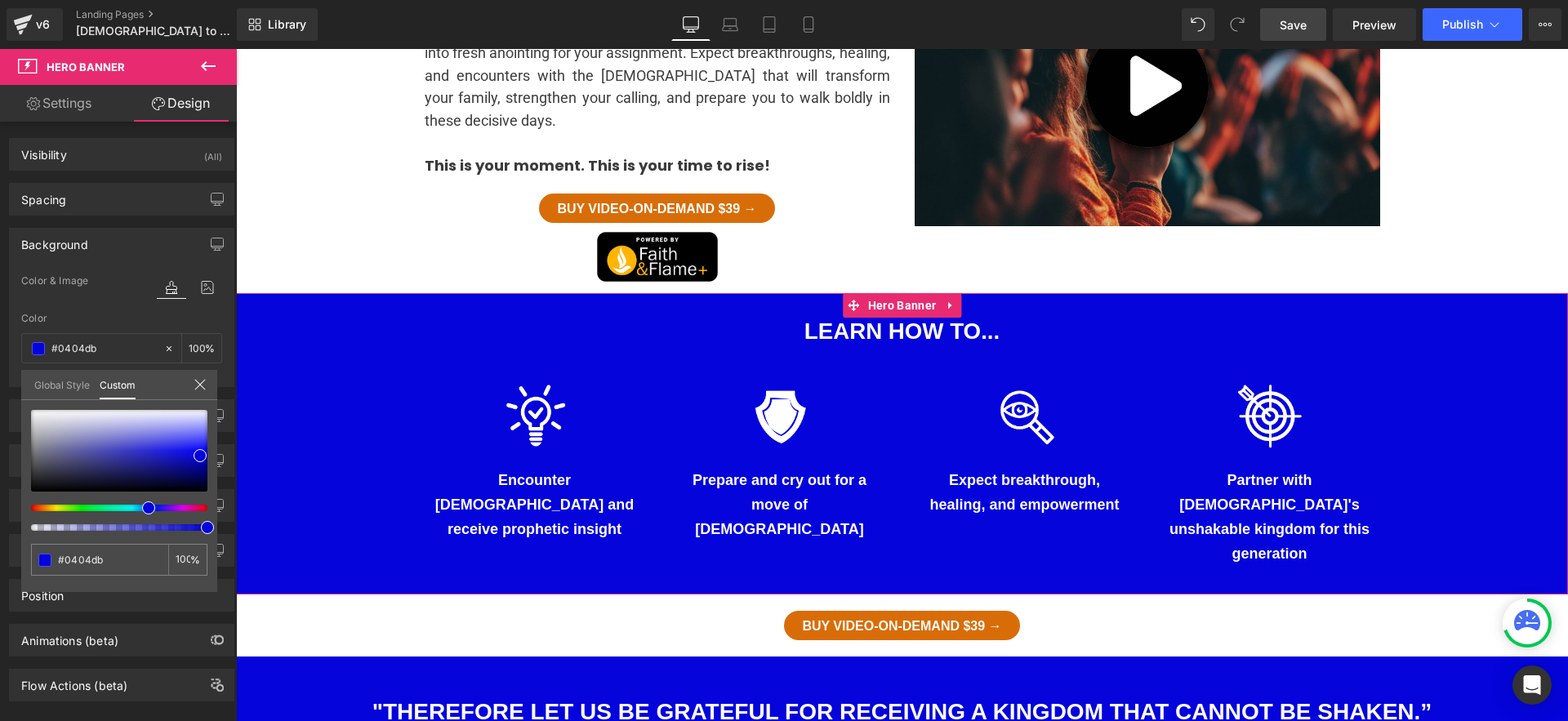
type input "#db0477"
type input "#db0465"
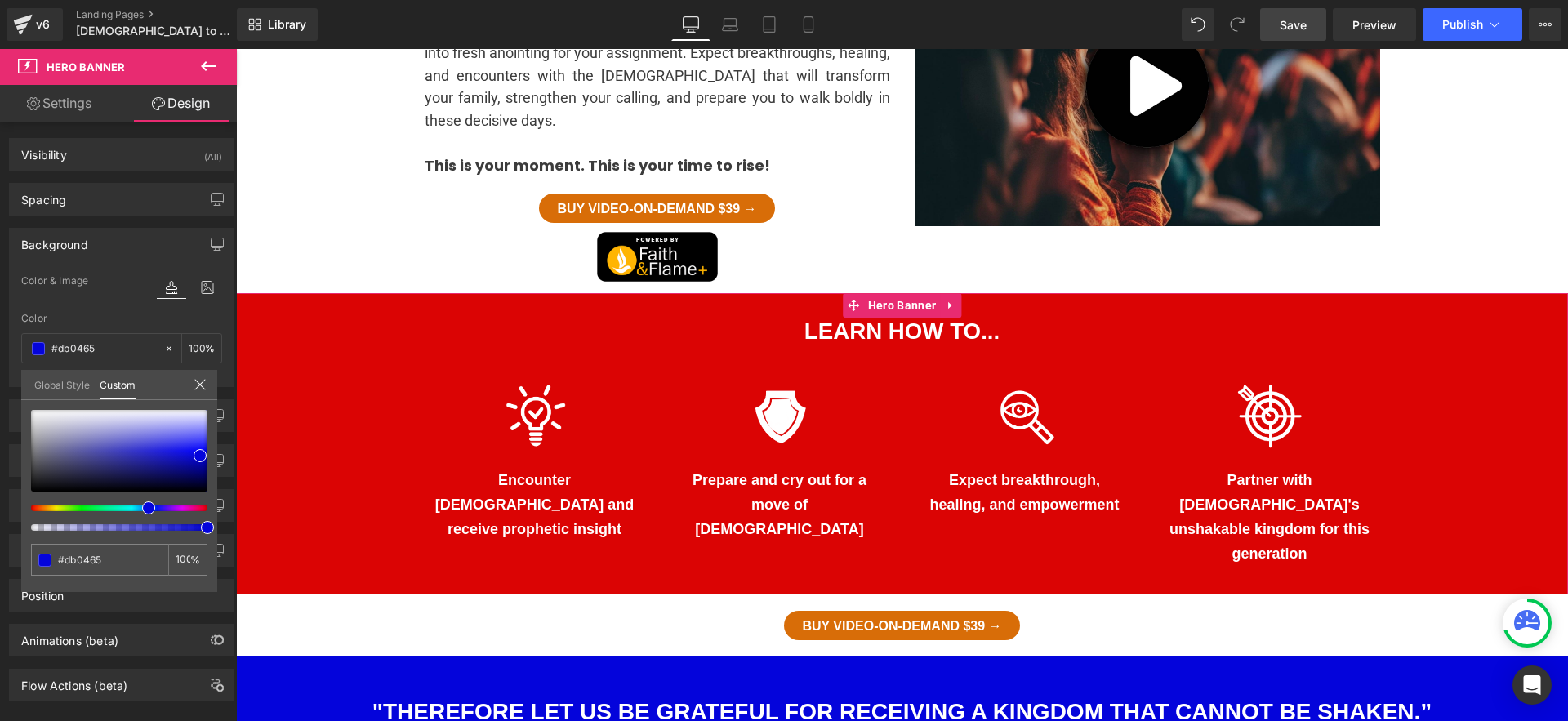
type input "#db0404"
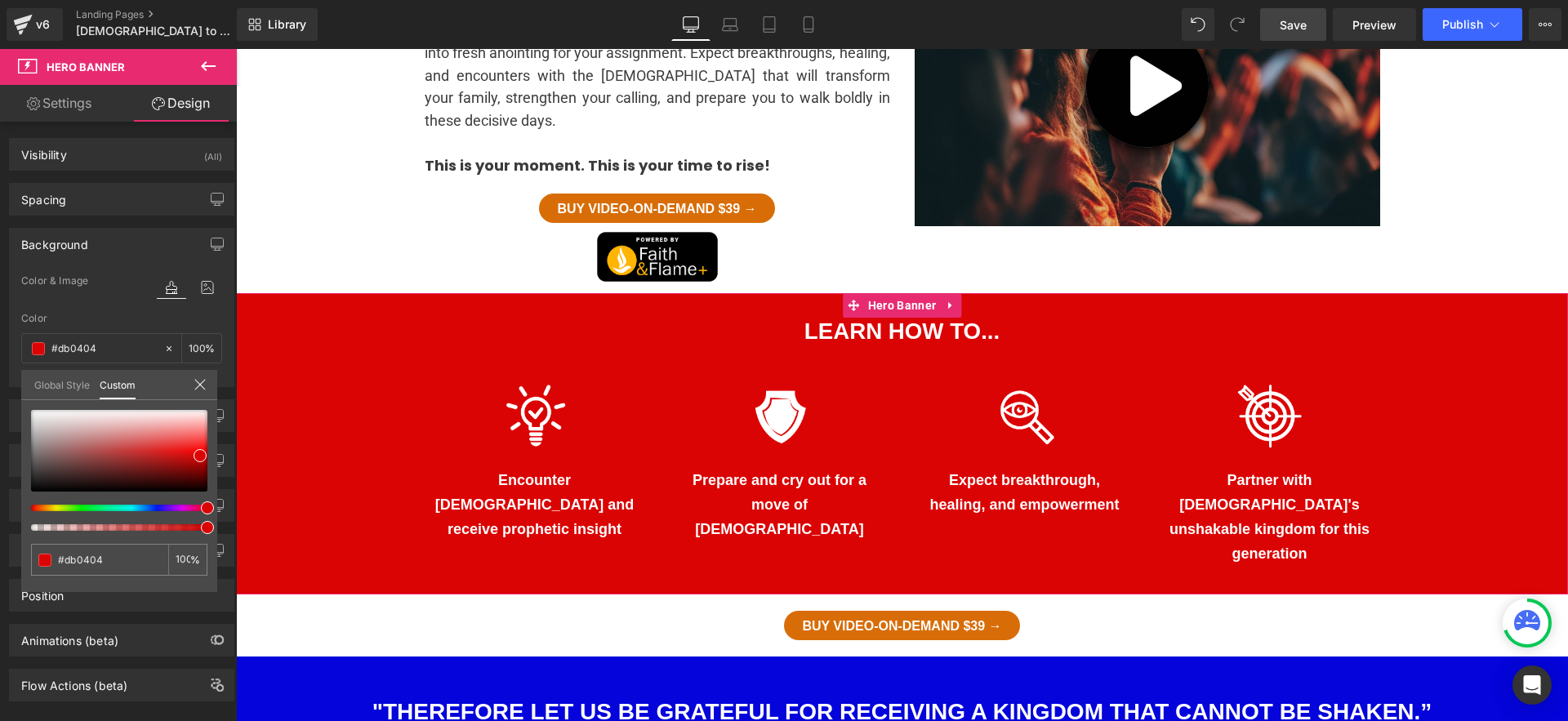
drag, startPoint x: 458, startPoint y: 551, endPoint x: 247, endPoint y: 500, distance: 217.1
type input "#f45757"
type input "#f32424"
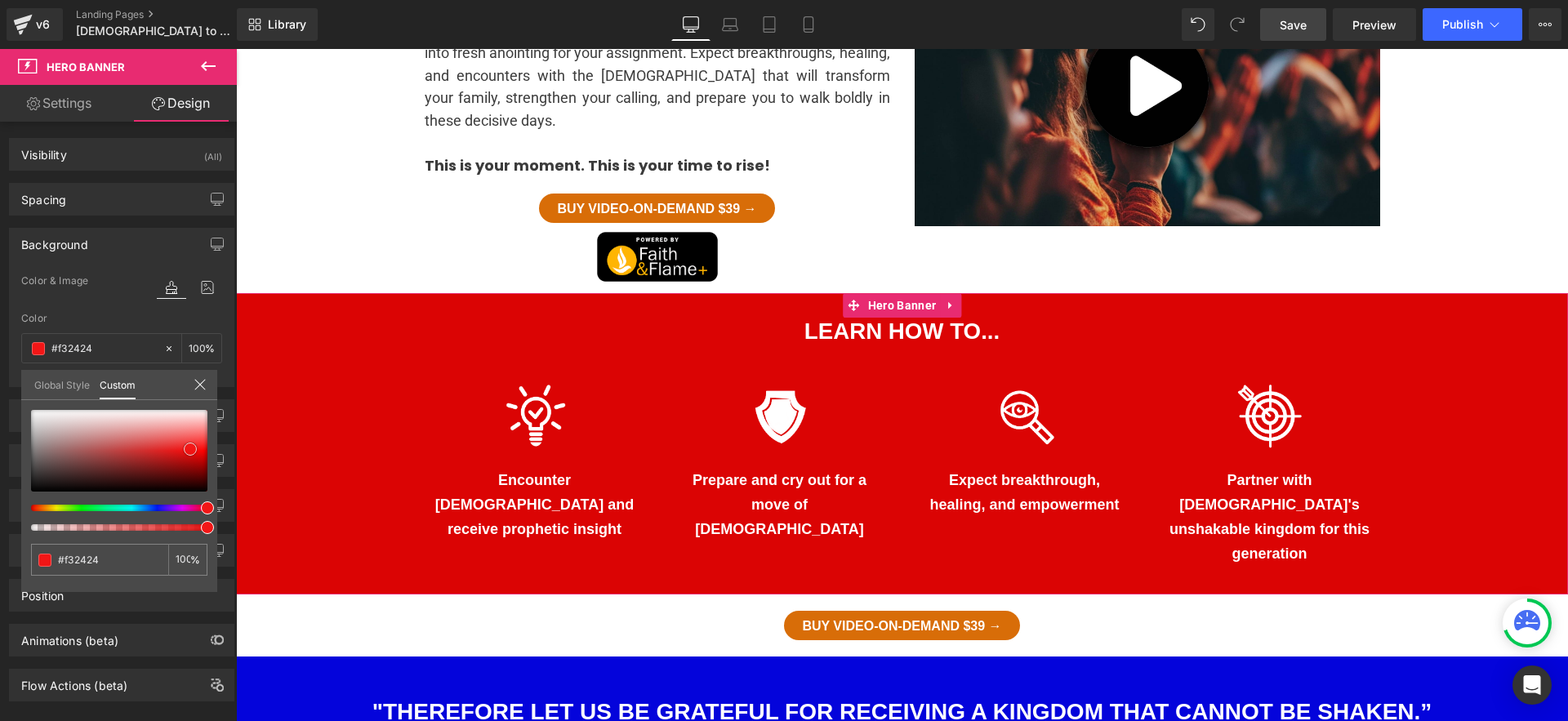
type input "#e10909"
type input "#ca0606"
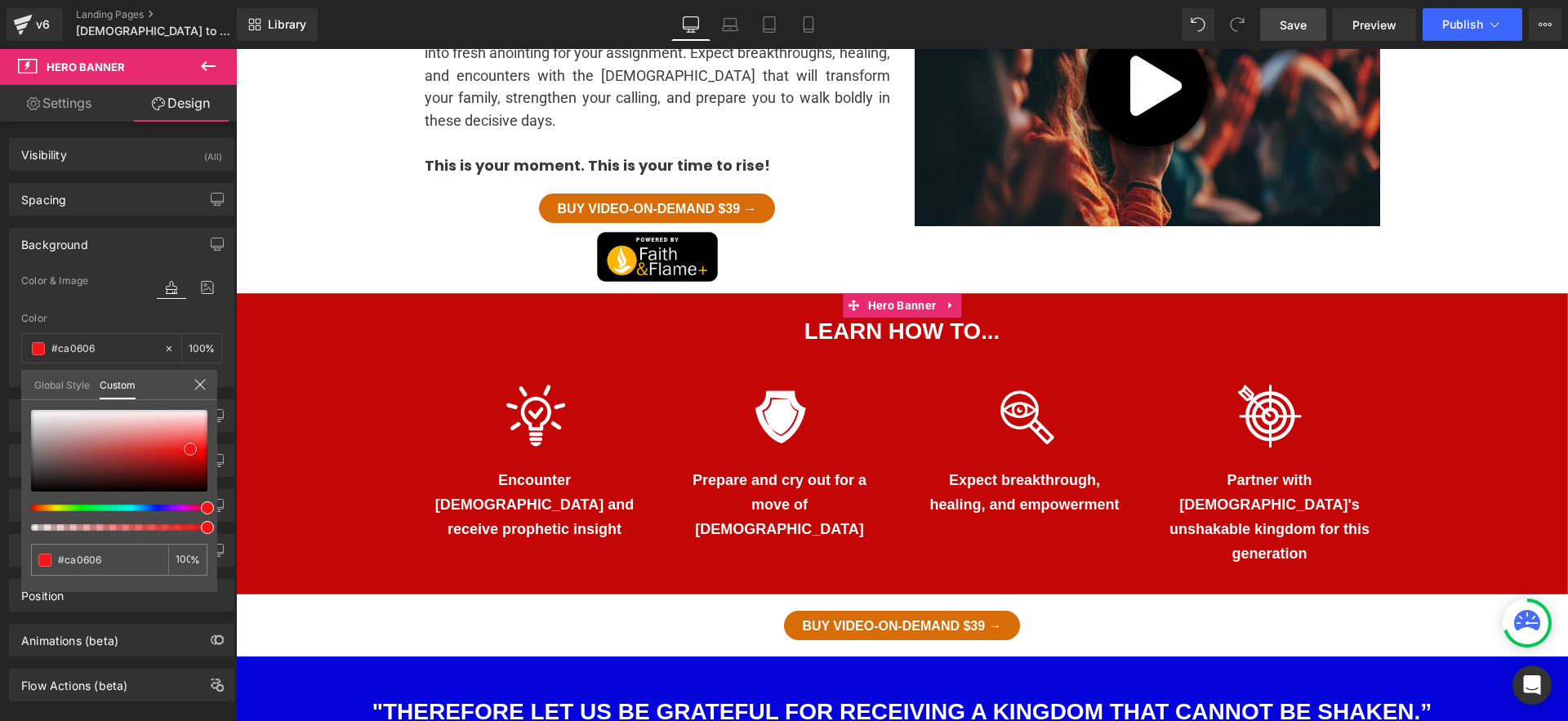
type input "#c50606"
type input "#bb0505"
type input "#bc0404"
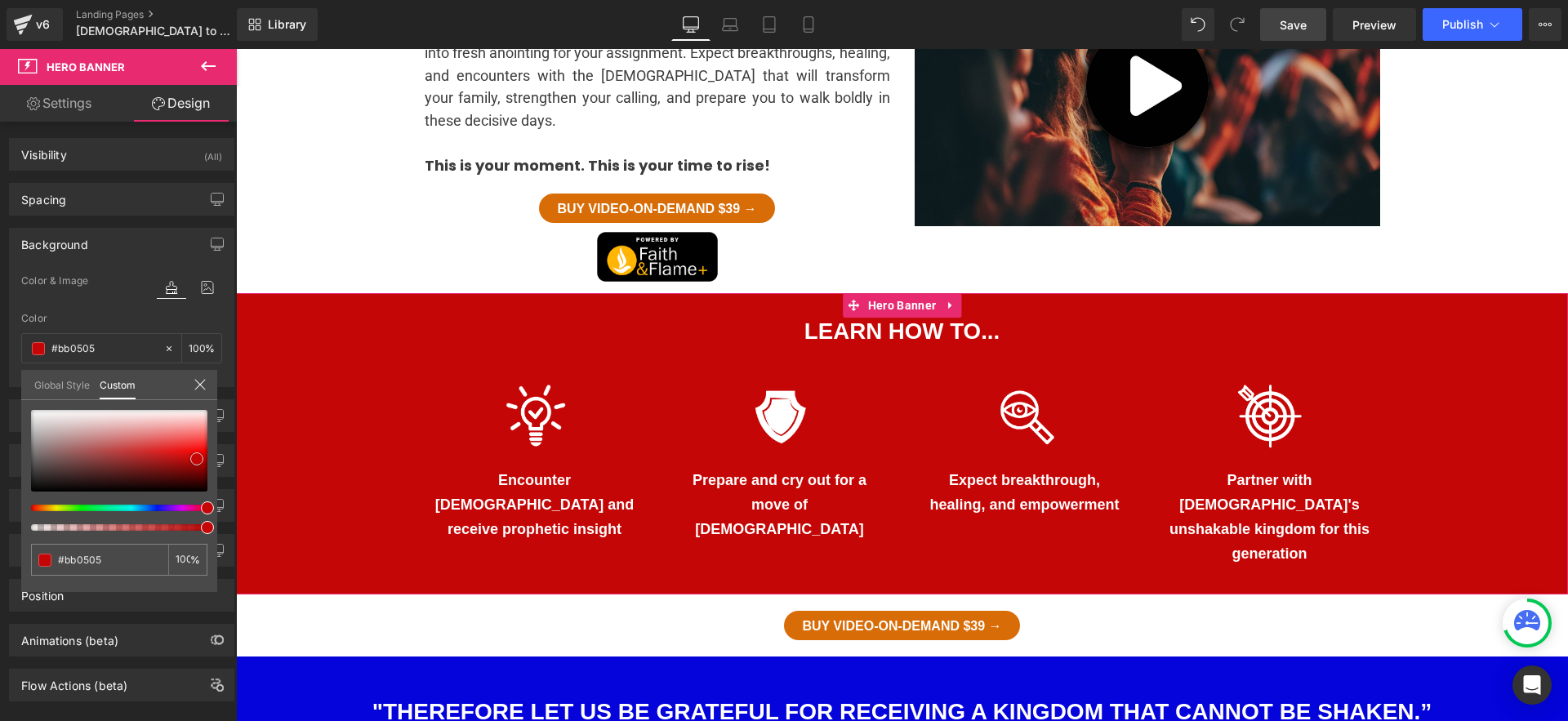
type input "#bc0404"
type input "#b30303"
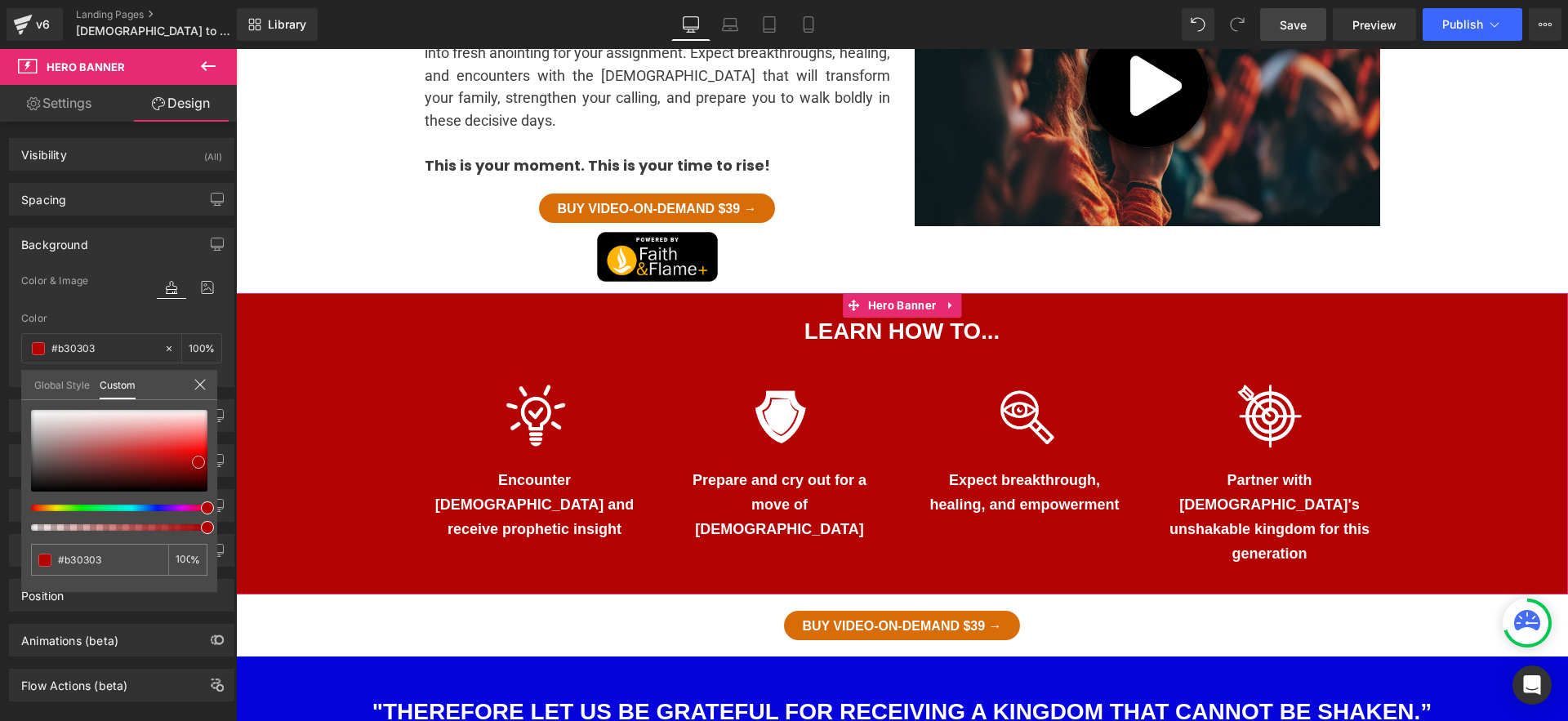
type input "#b80303"
type input "#c20303"
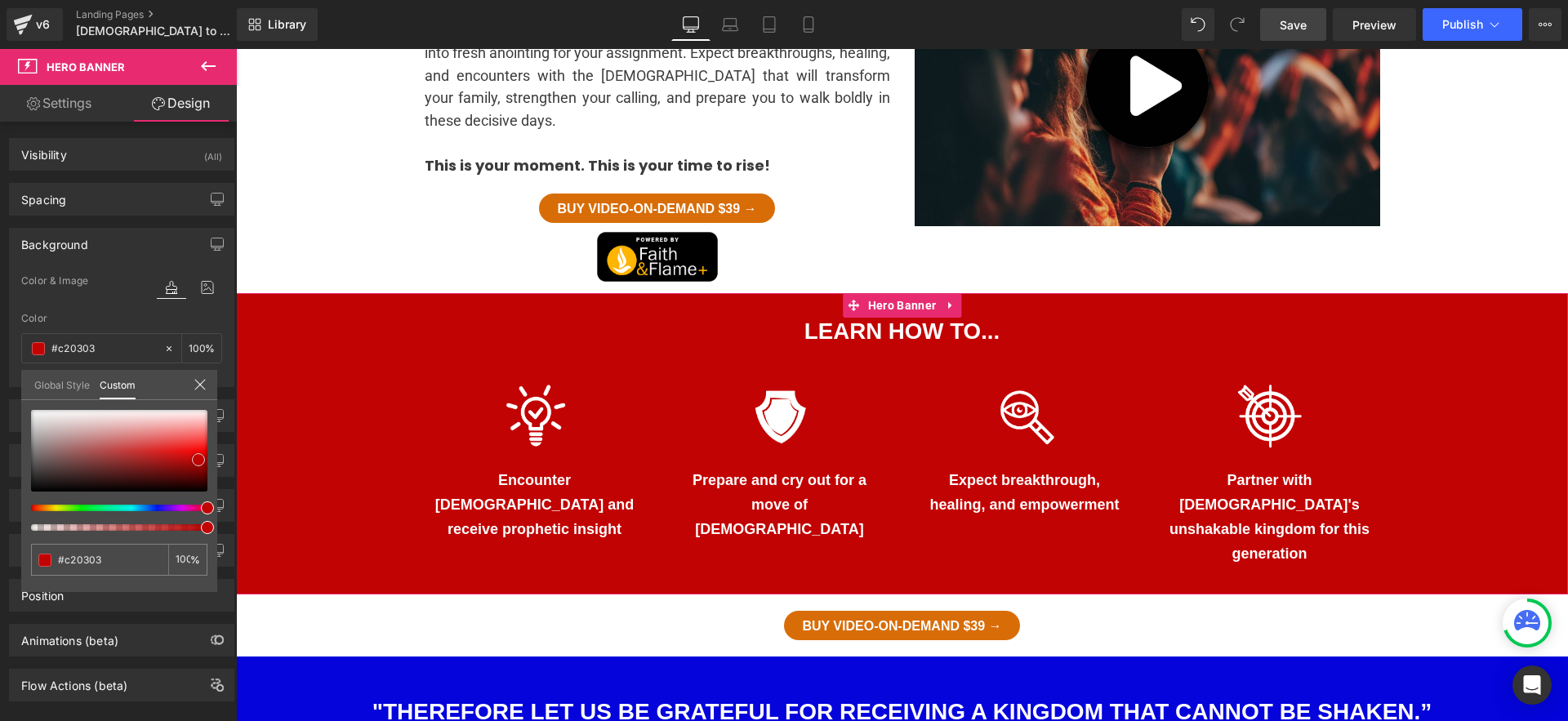
type input "#a90303"
type input "#a40404"
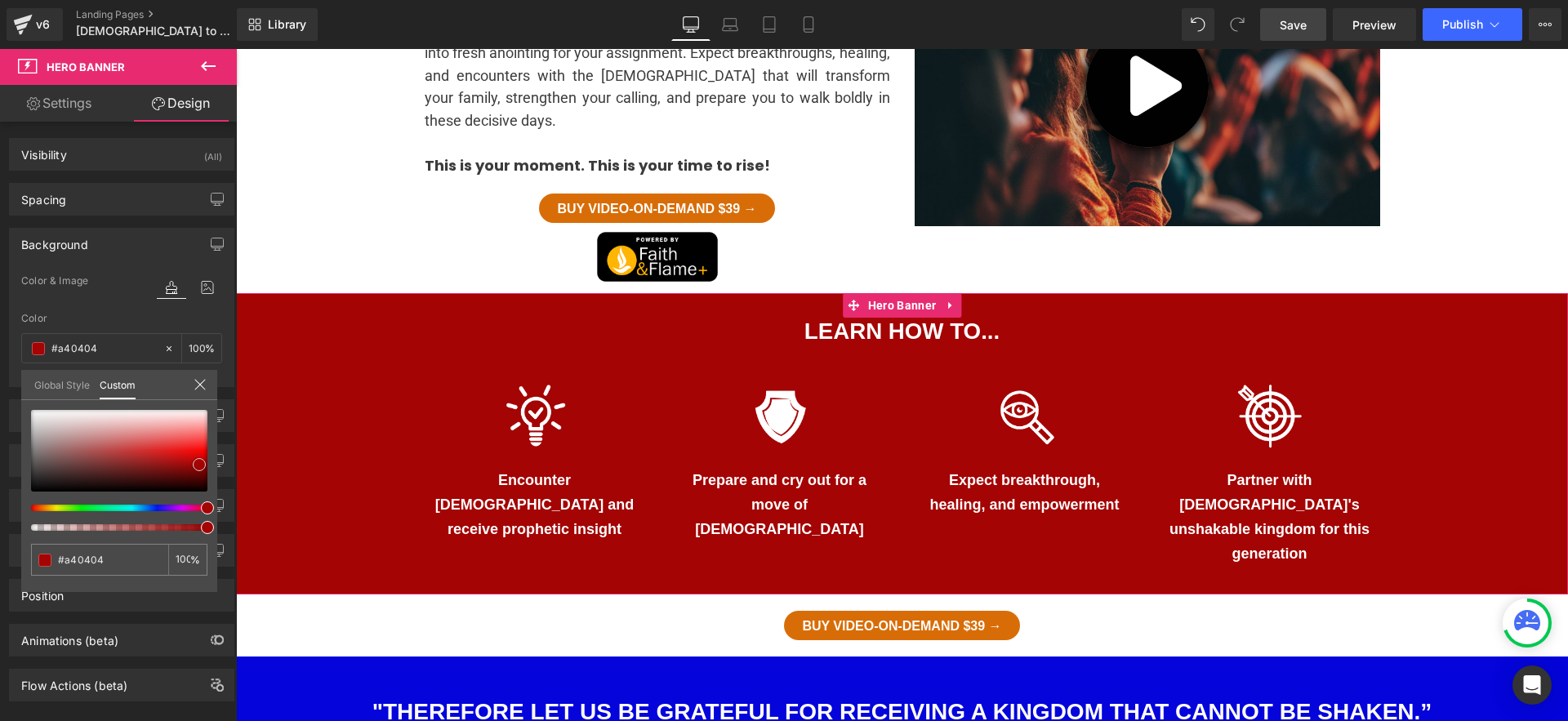
type input "#950303"
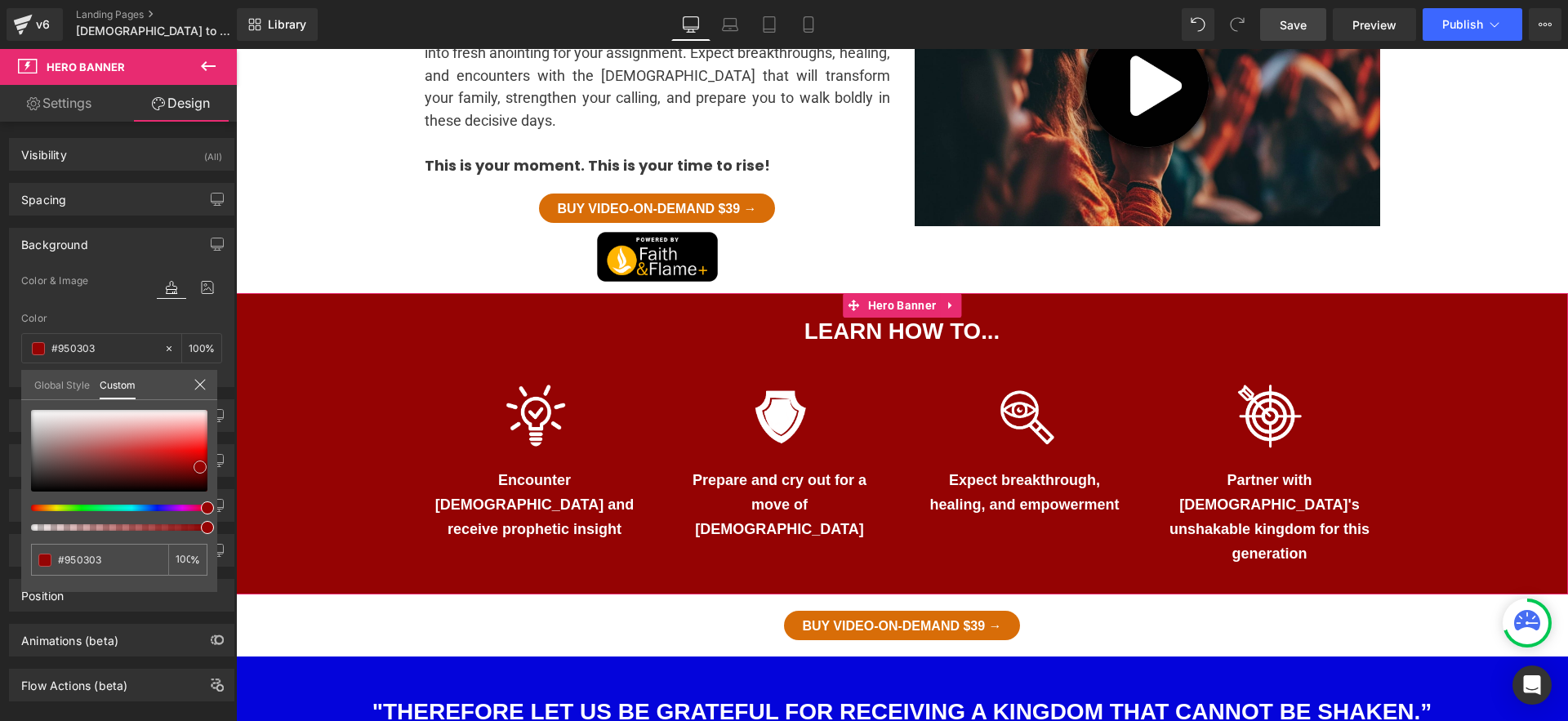
drag, startPoint x: 190, startPoint y: 449, endPoint x: 200, endPoint y: 467, distance: 20.6
click at [200, 467] on div at bounding box center [119, 450] width 176 height 82
click at [121, 564] on input "#950303" at bounding box center [101, 560] width 86 height 17
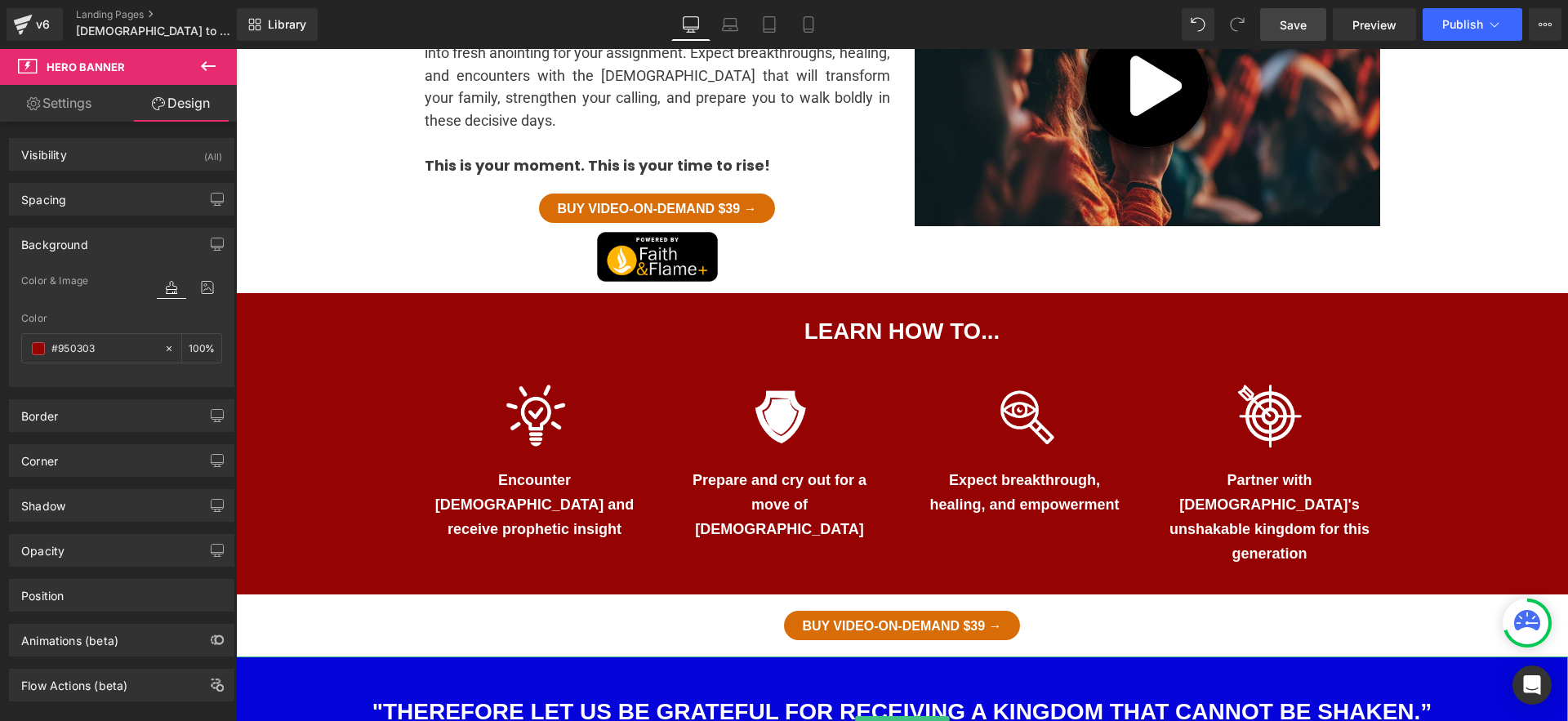
click at [1184, 657] on div ""Therefore let us be grateful for receiving a kingdom that cannot be shaken.” (…" at bounding box center [902, 726] width 1332 height 139
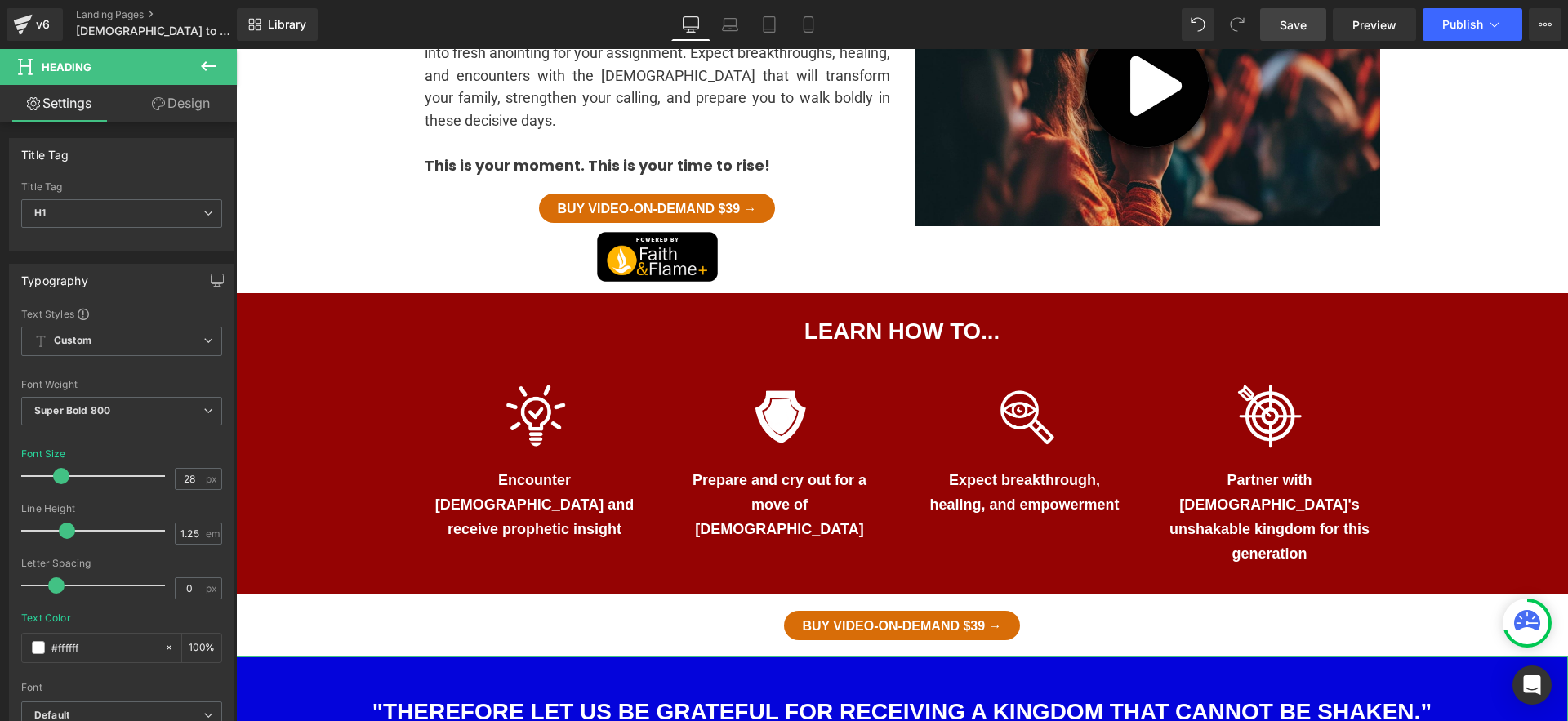
click at [168, 104] on link "Design" at bounding box center [181, 104] width 118 height 37
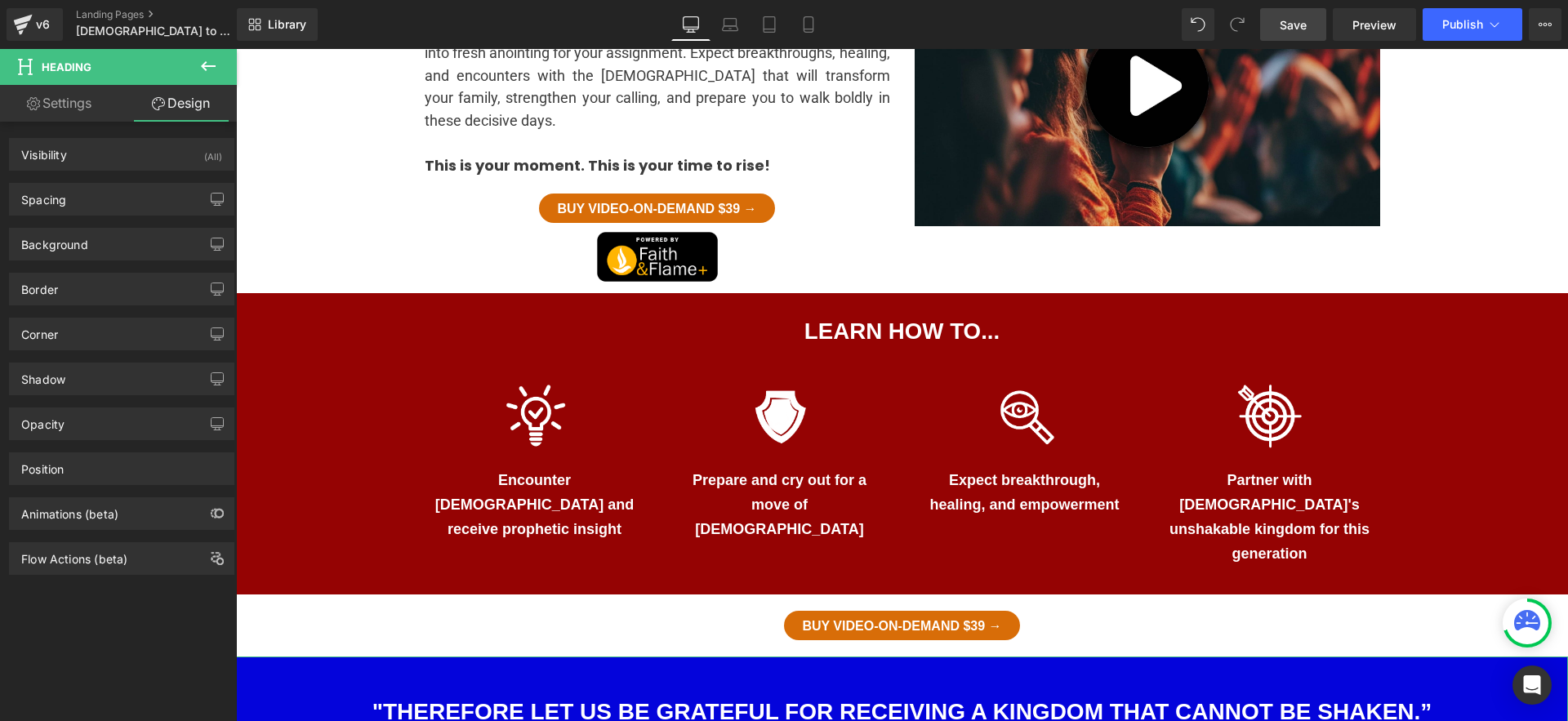
type input "#0404db"
type input "100"
click at [165, 240] on div "Background" at bounding box center [122, 244] width 224 height 31
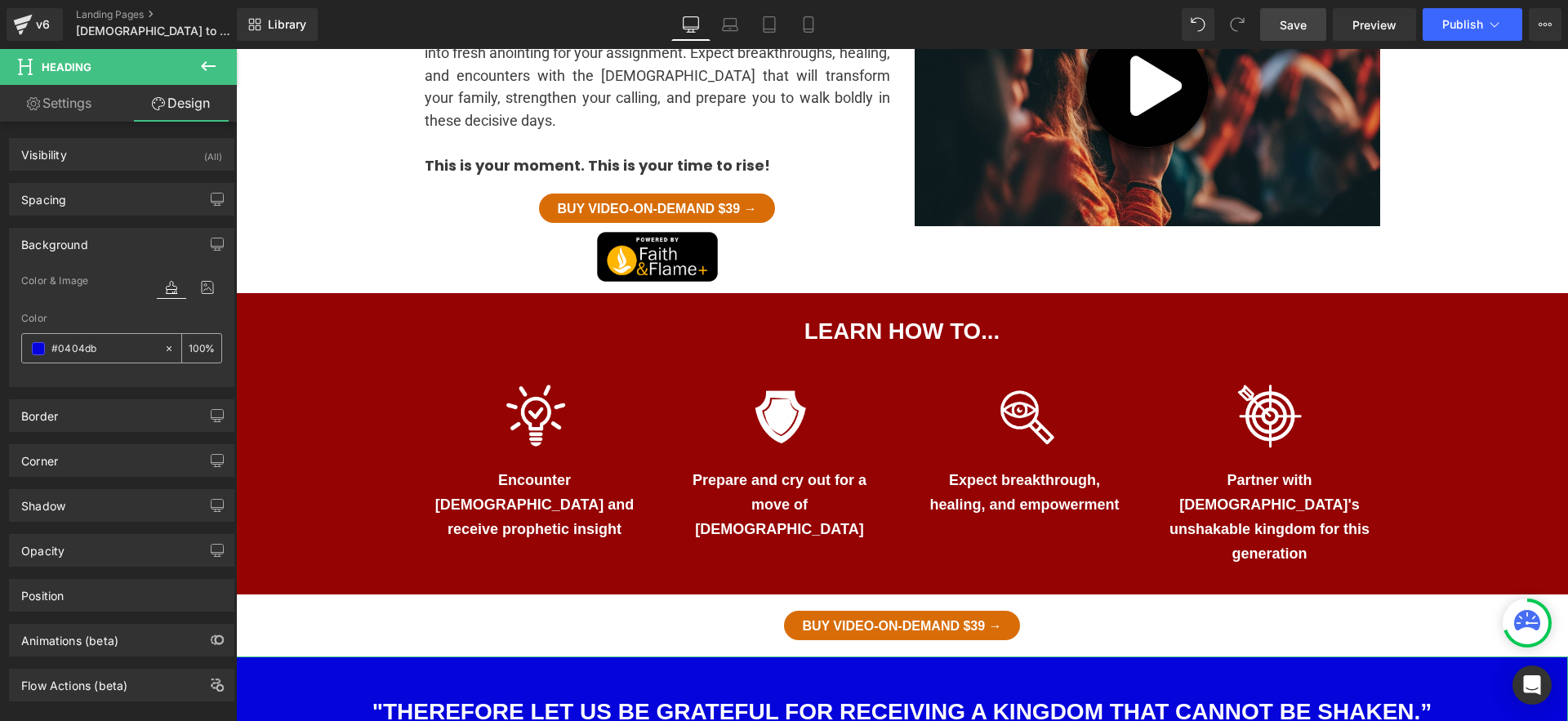
drag, startPoint x: 29, startPoint y: 343, endPoint x: 36, endPoint y: 349, distance: 9.2
click at [29, 343] on div "#0404db" at bounding box center [93, 348] width 141 height 28
click at [36, 349] on span at bounding box center [39, 349] width 13 height 13
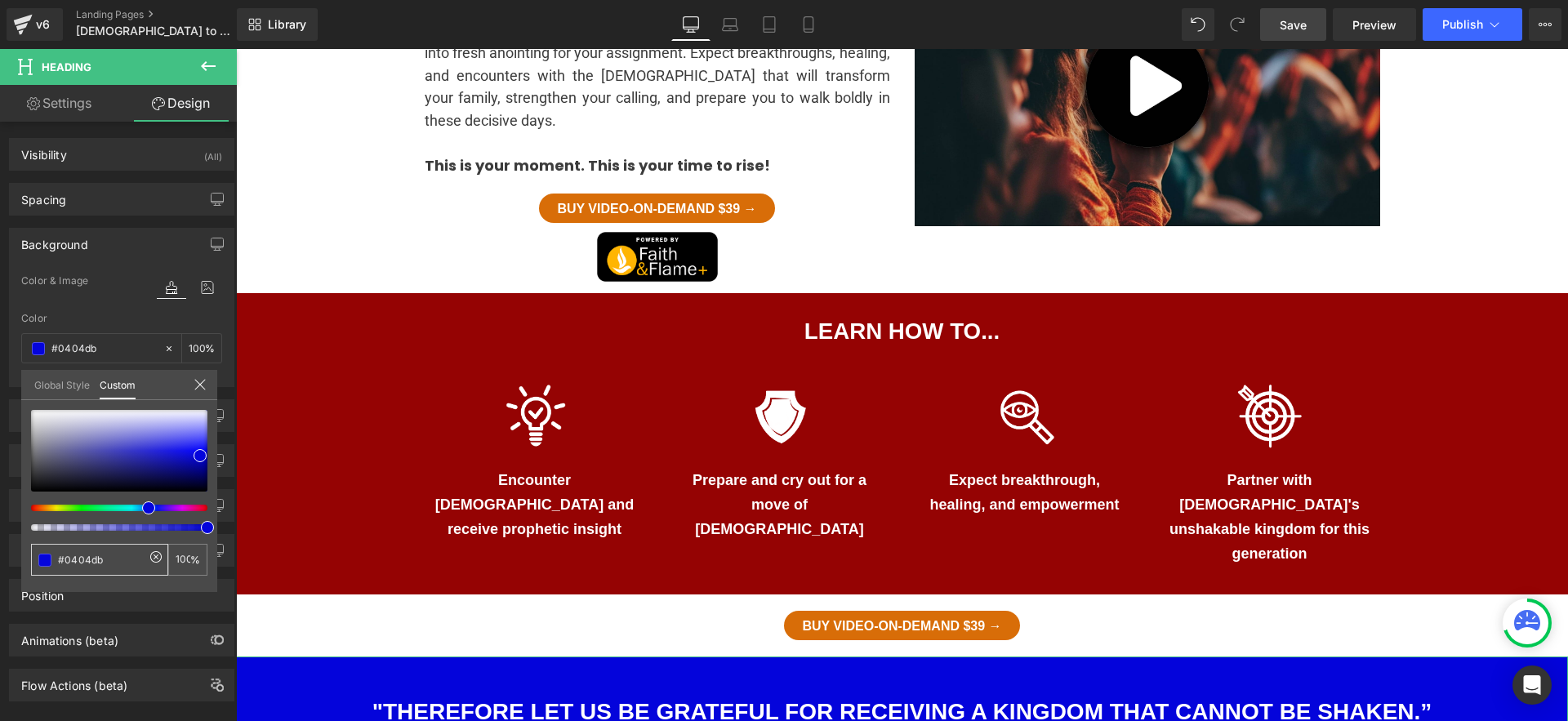
click at [93, 564] on input "#0404db" at bounding box center [101, 560] width 86 height 17
paste input "950303"
type input "#950303"
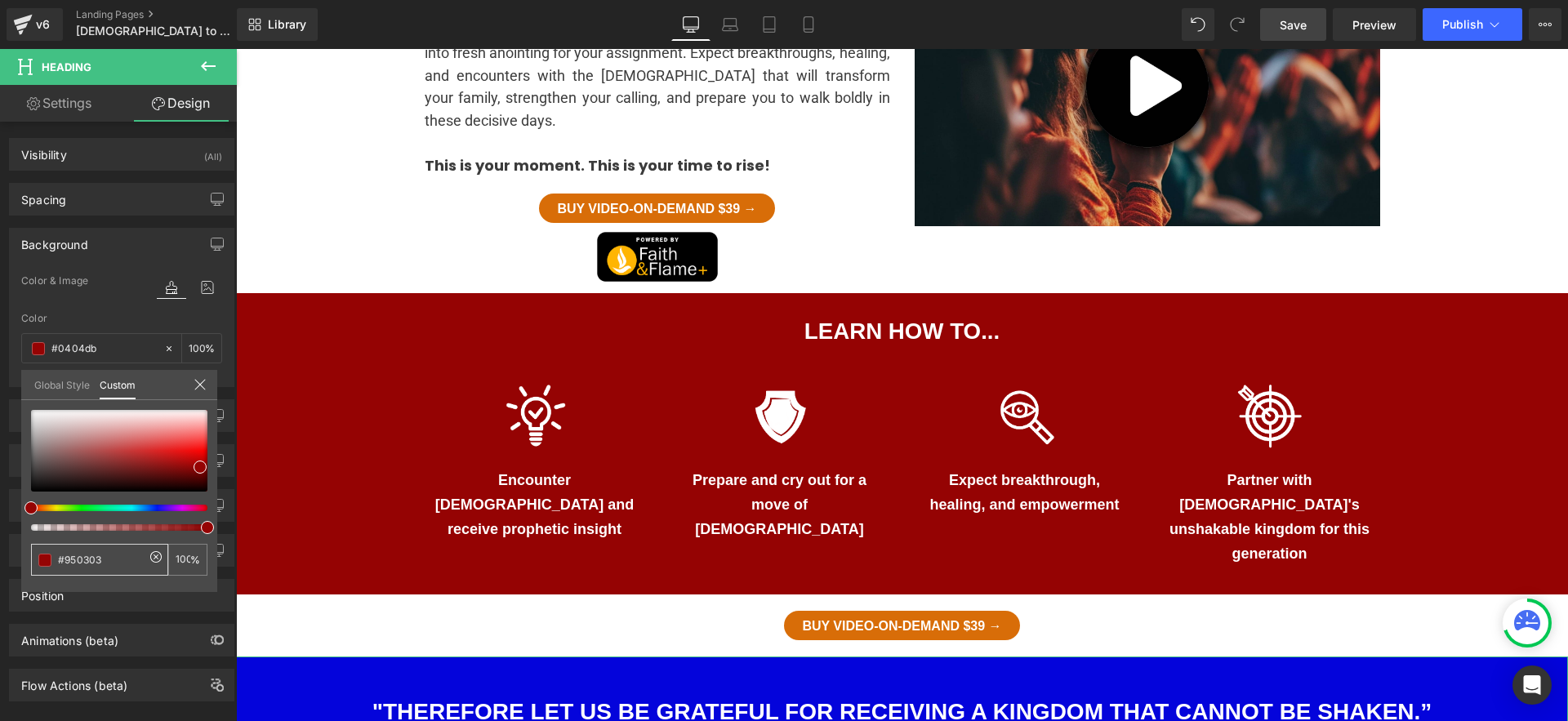
type input "#950303"
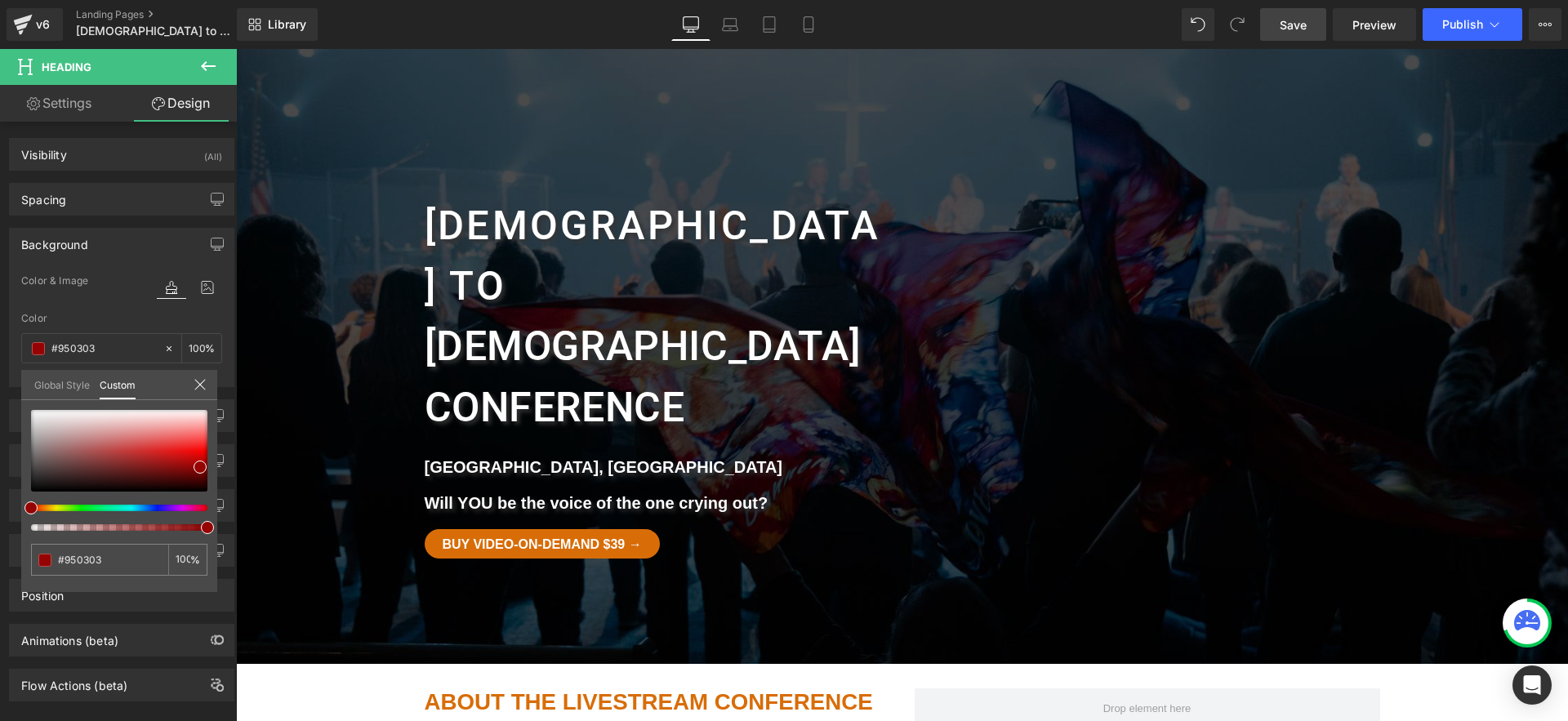
scroll to position [332, 0]
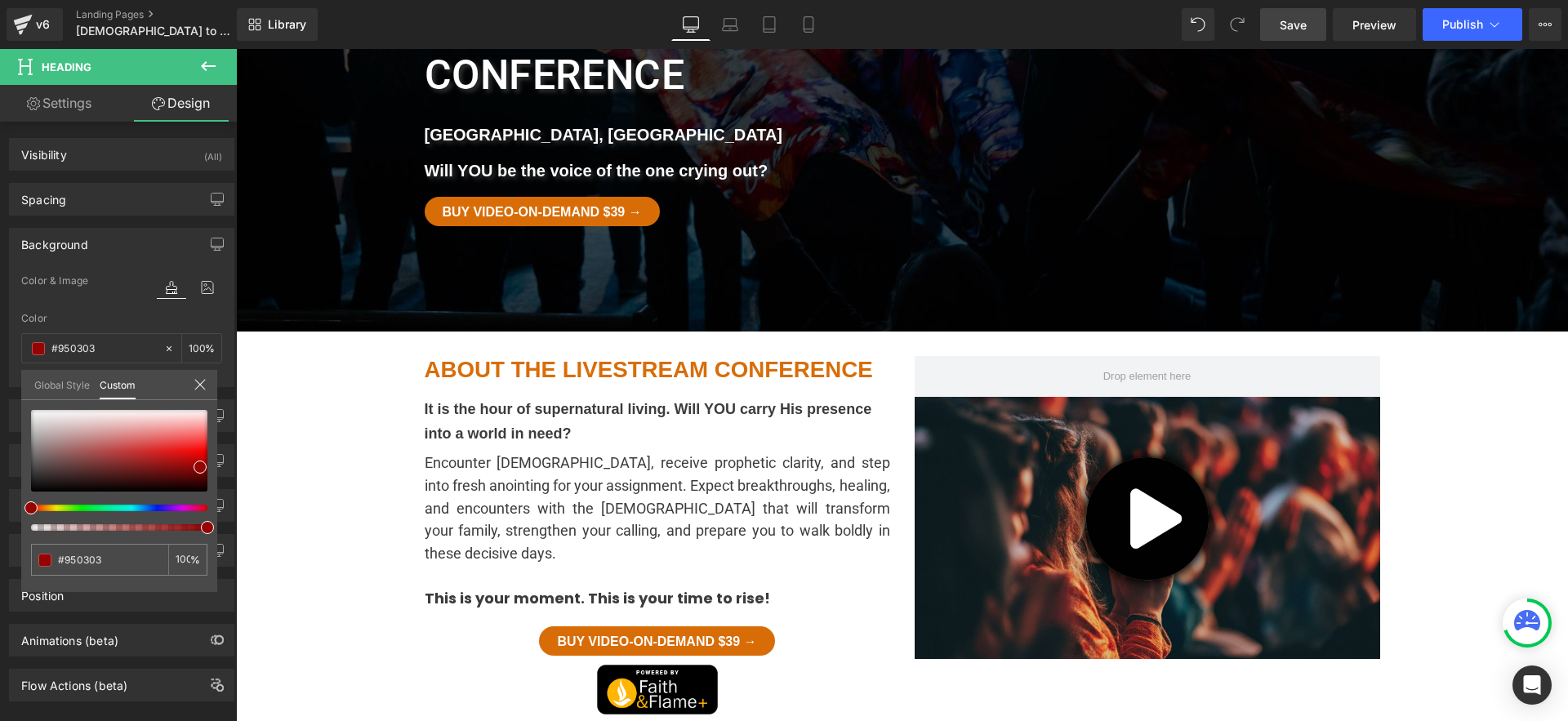
drag, startPoint x: 708, startPoint y: 434, endPoint x: 717, endPoint y: 452, distance: 20.1
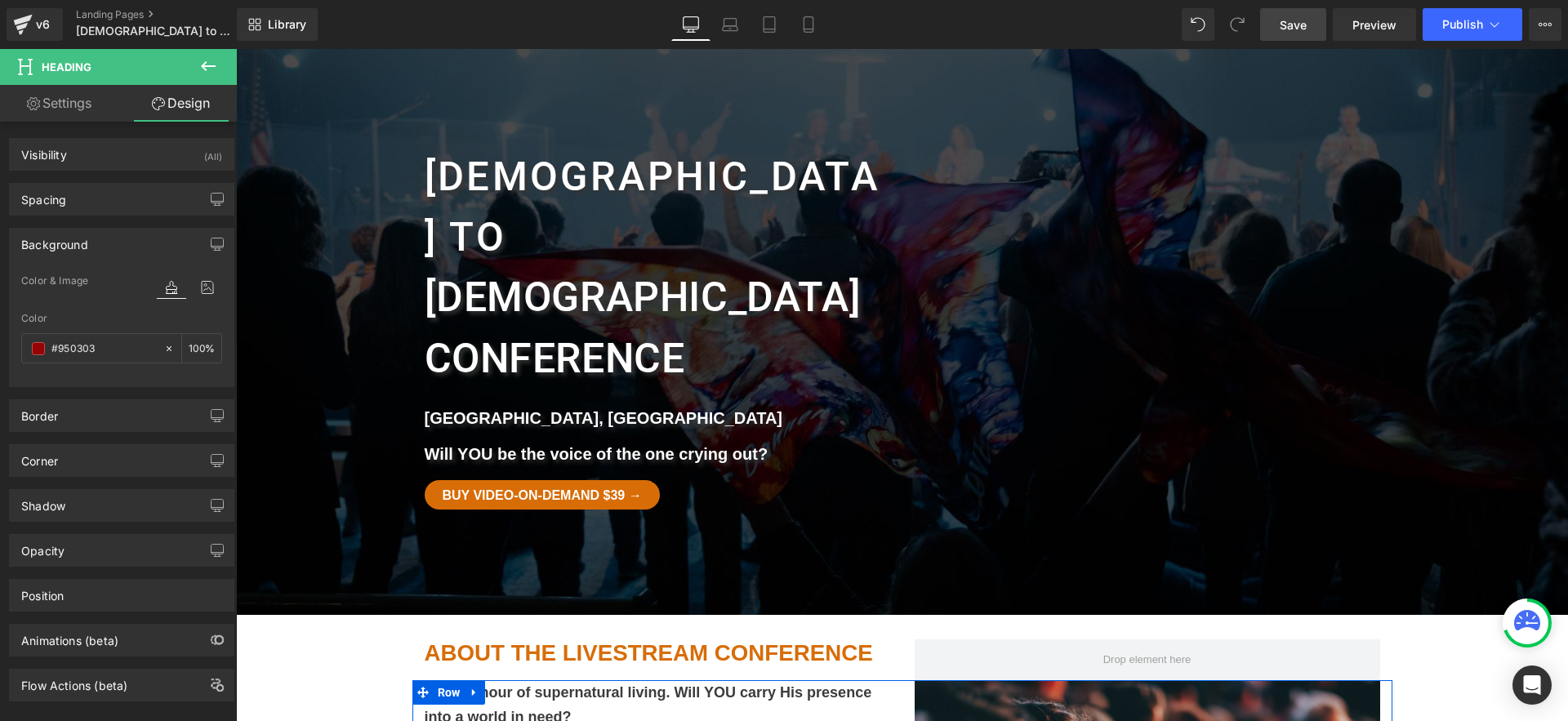
scroll to position [0, 0]
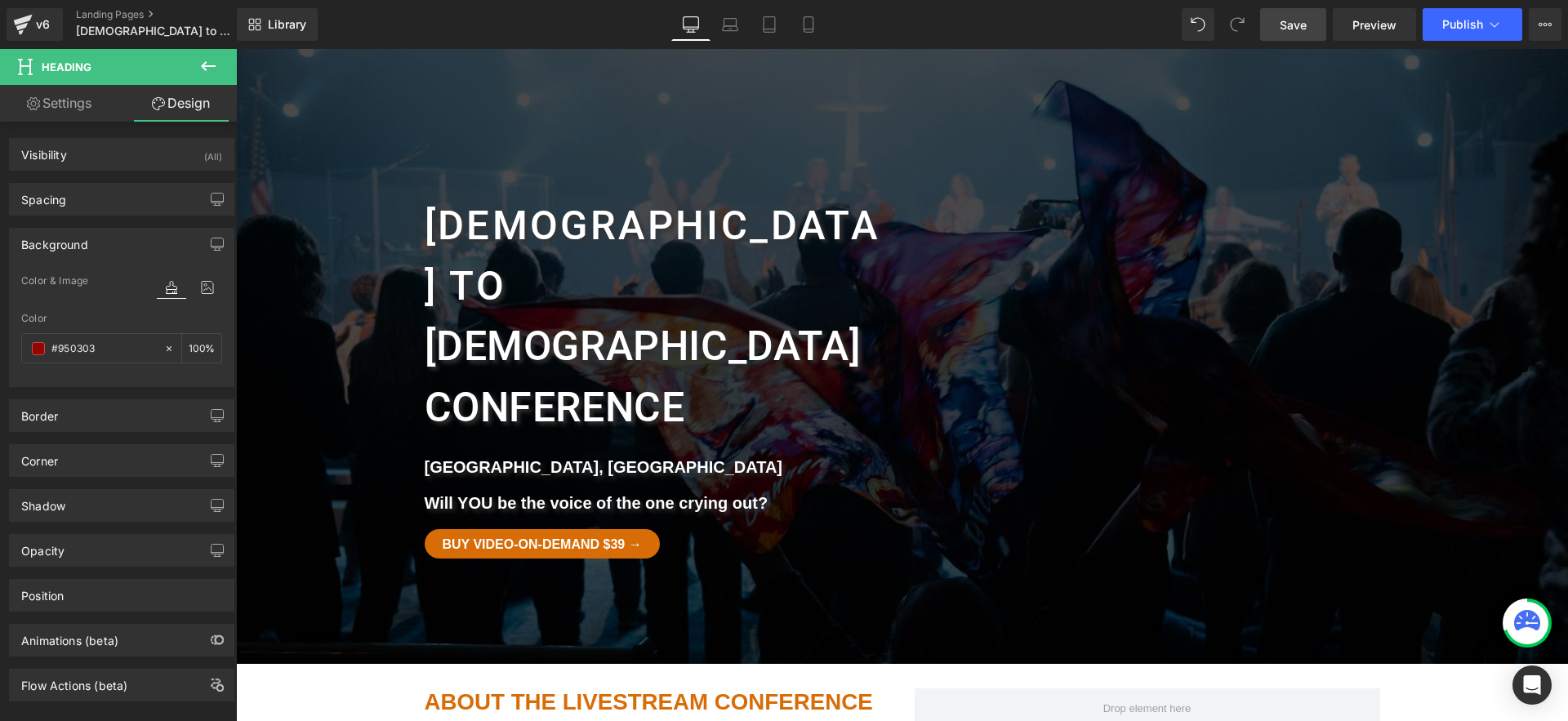
click at [1307, 17] on link "Save" at bounding box center [1294, 25] width 66 height 33
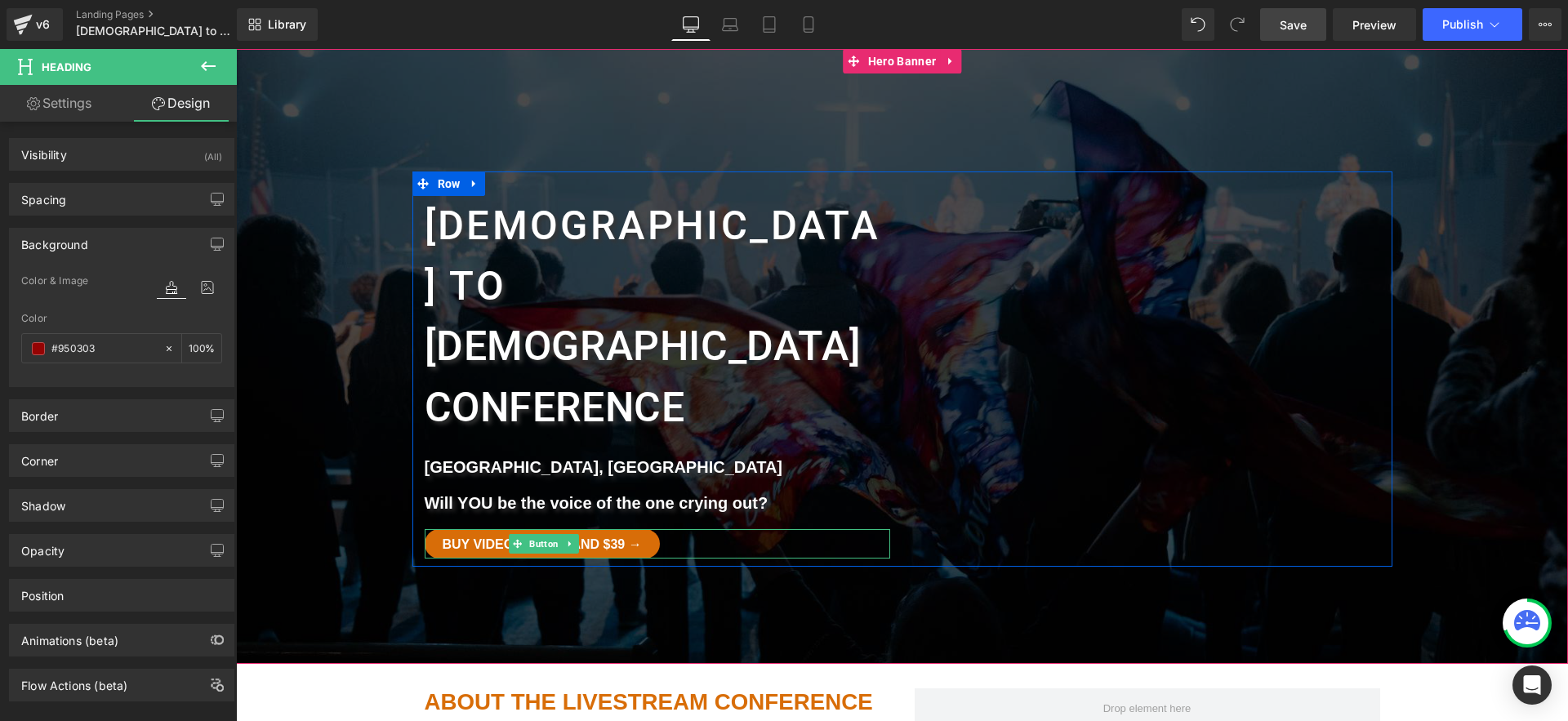
click at [650, 529] on link "Buy Video-on-Demand $39 →" at bounding box center [542, 544] width 235 height 29
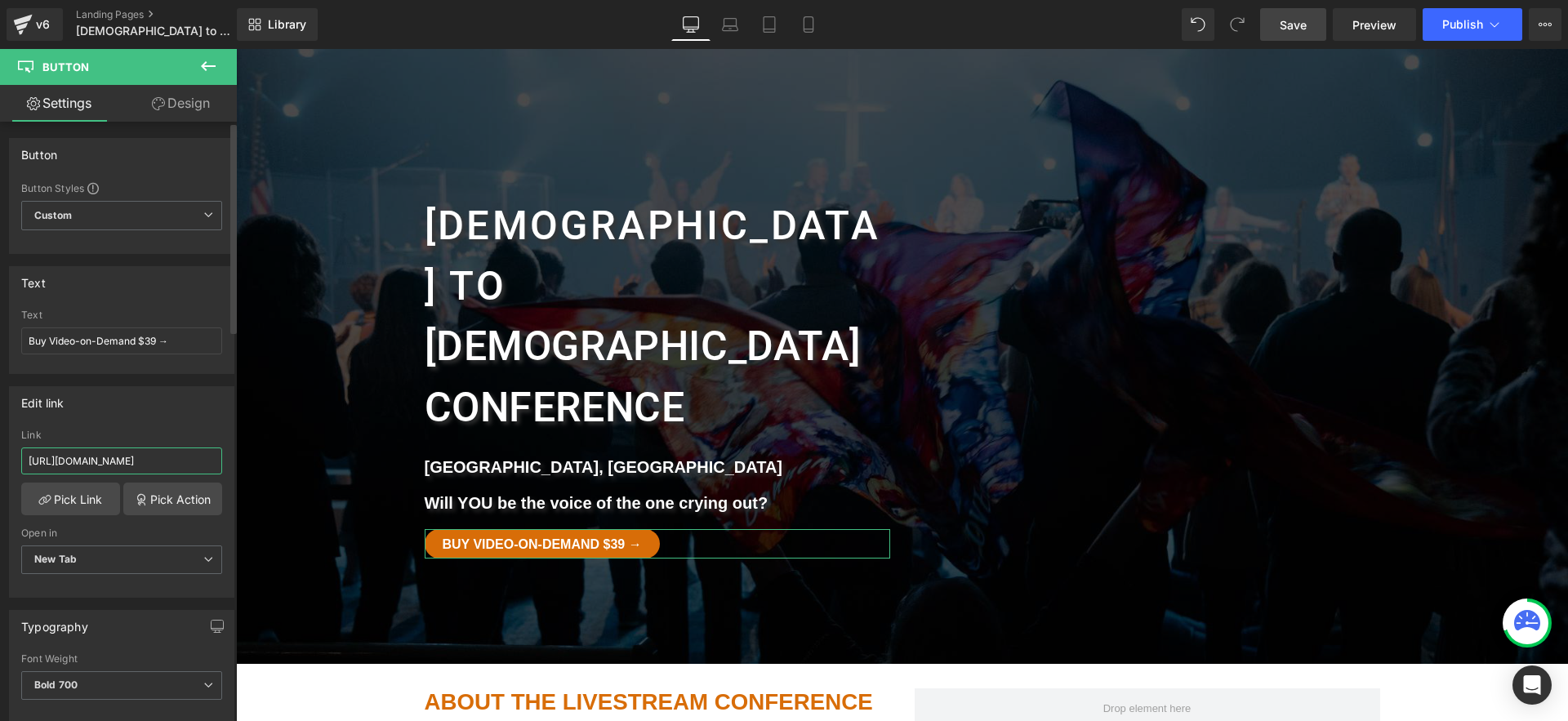
click at [86, 461] on input "https://www.faithandflame.com/slc2025hbpa" at bounding box center [121, 460] width 201 height 27
paste input "wtcc"
type input "[URL][DOMAIN_NAME]"
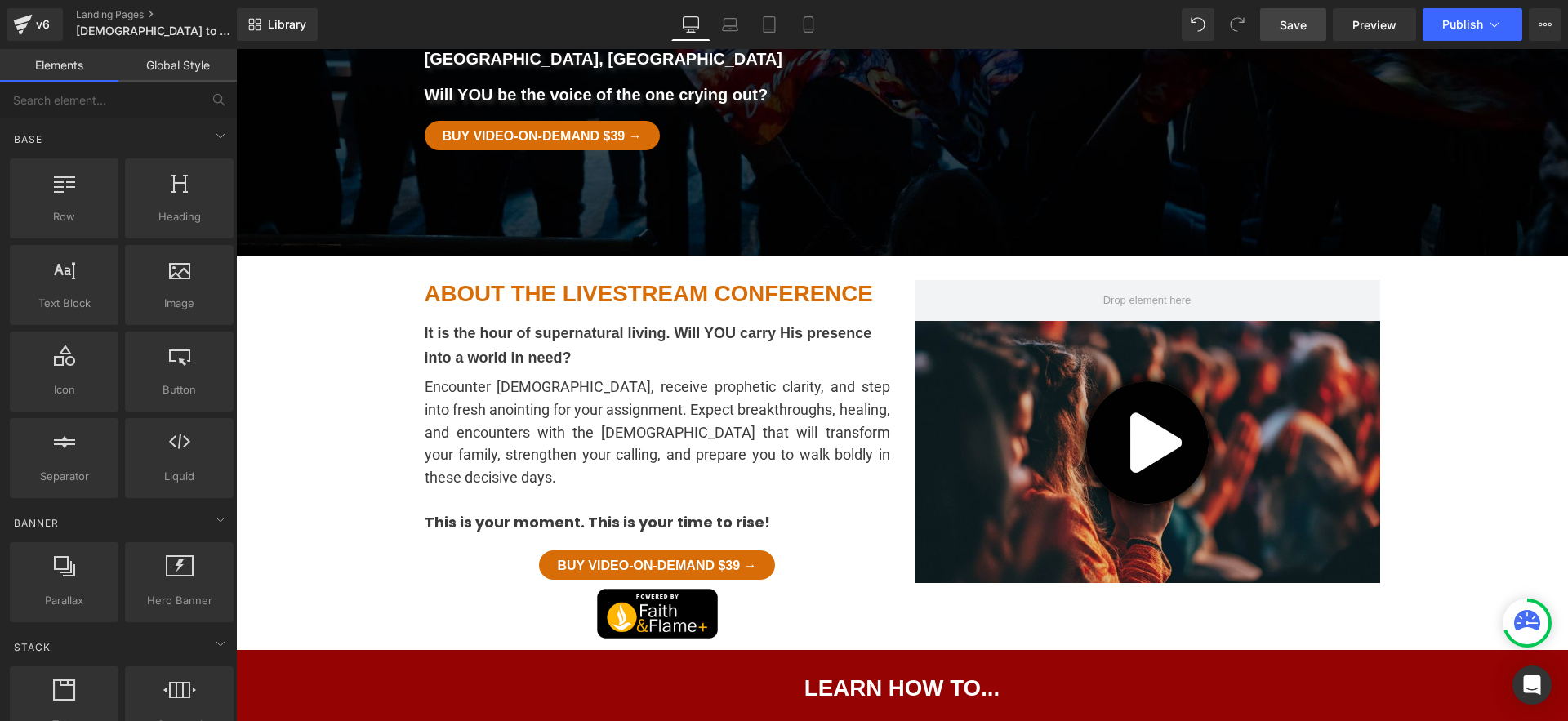
scroll to position [495, 0]
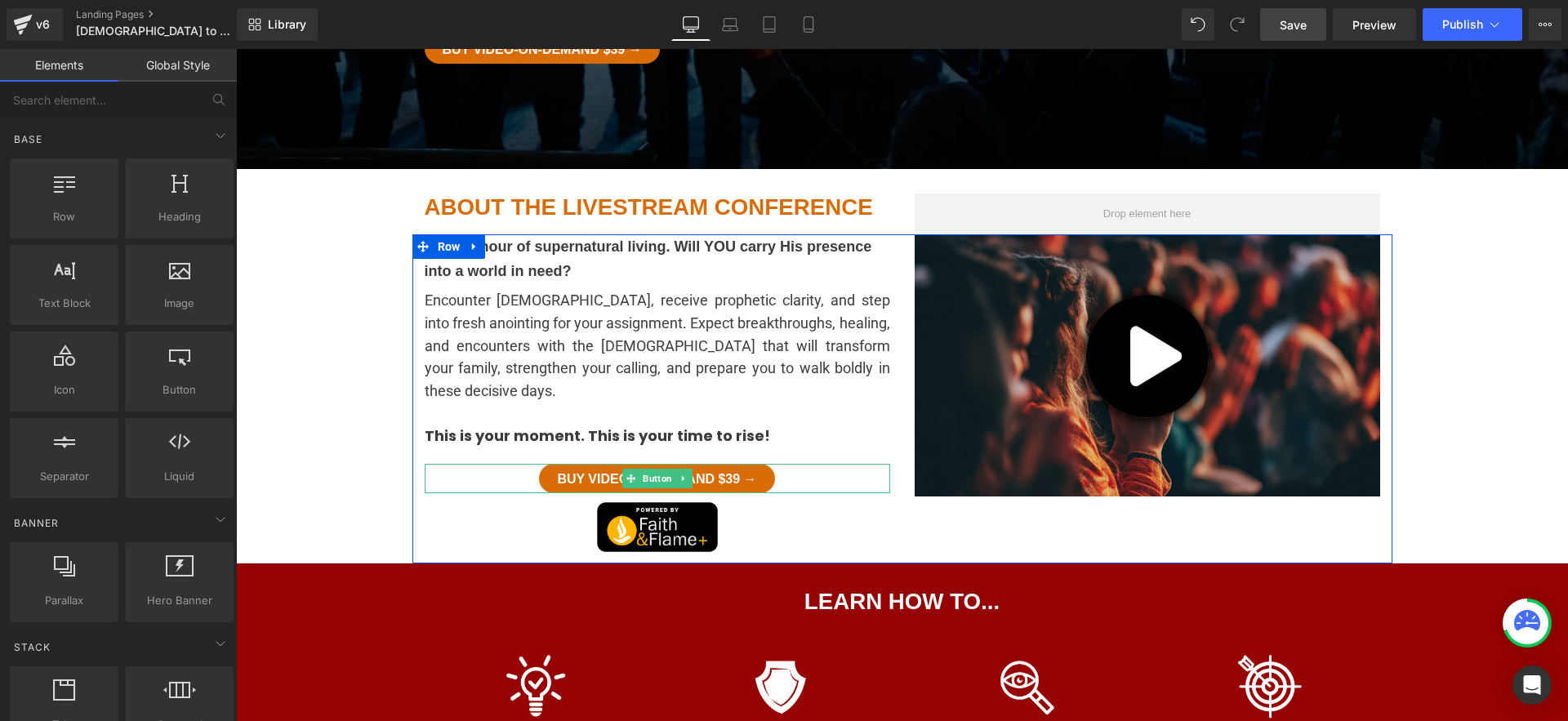
click at [781, 464] on div "Buy Video-on-Demand $39 →" at bounding box center [657, 479] width 465 height 29
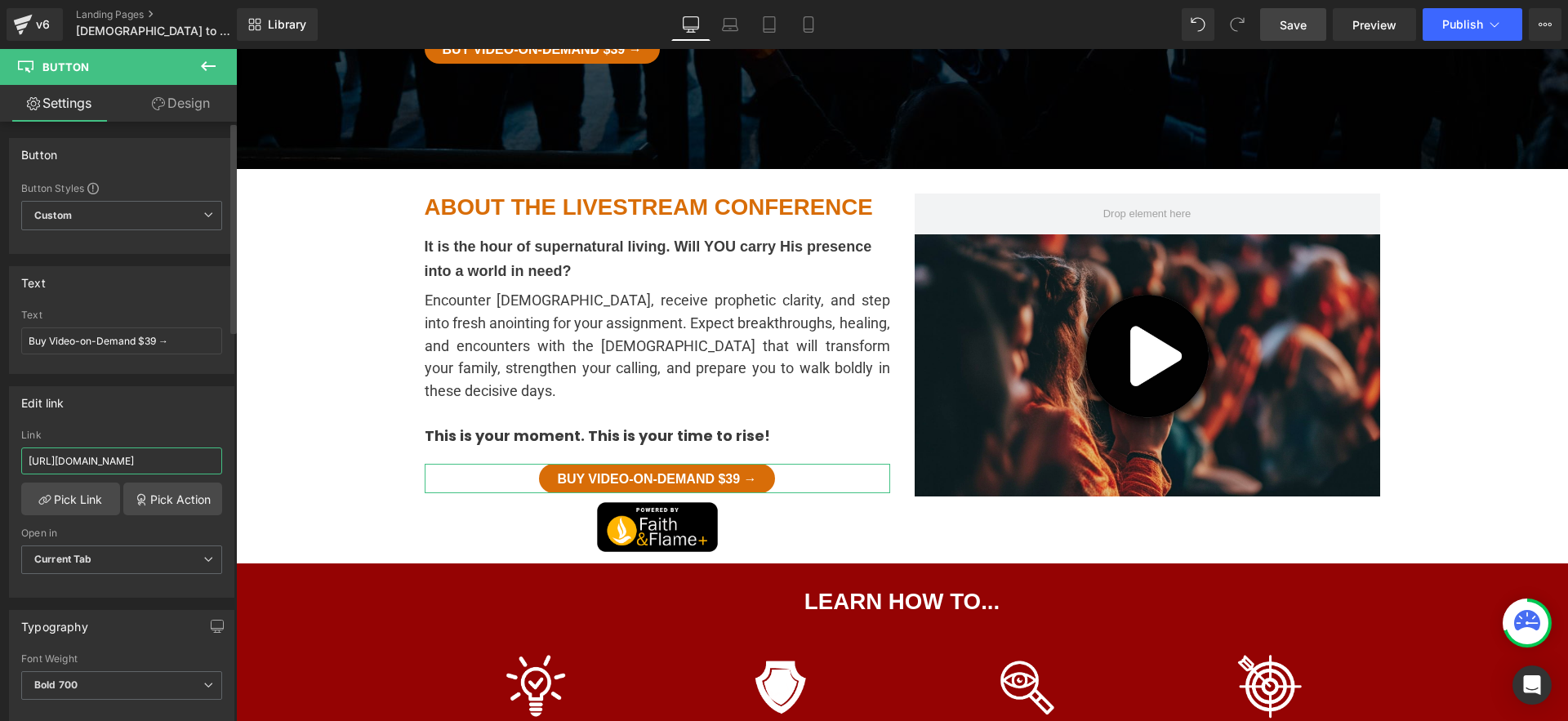
click at [116, 465] on input "https://www.faithandflame.com/slc2025hbpa" at bounding box center [121, 460] width 201 height 27
paste input "wtcc"
type input "[URL][DOMAIN_NAME]"
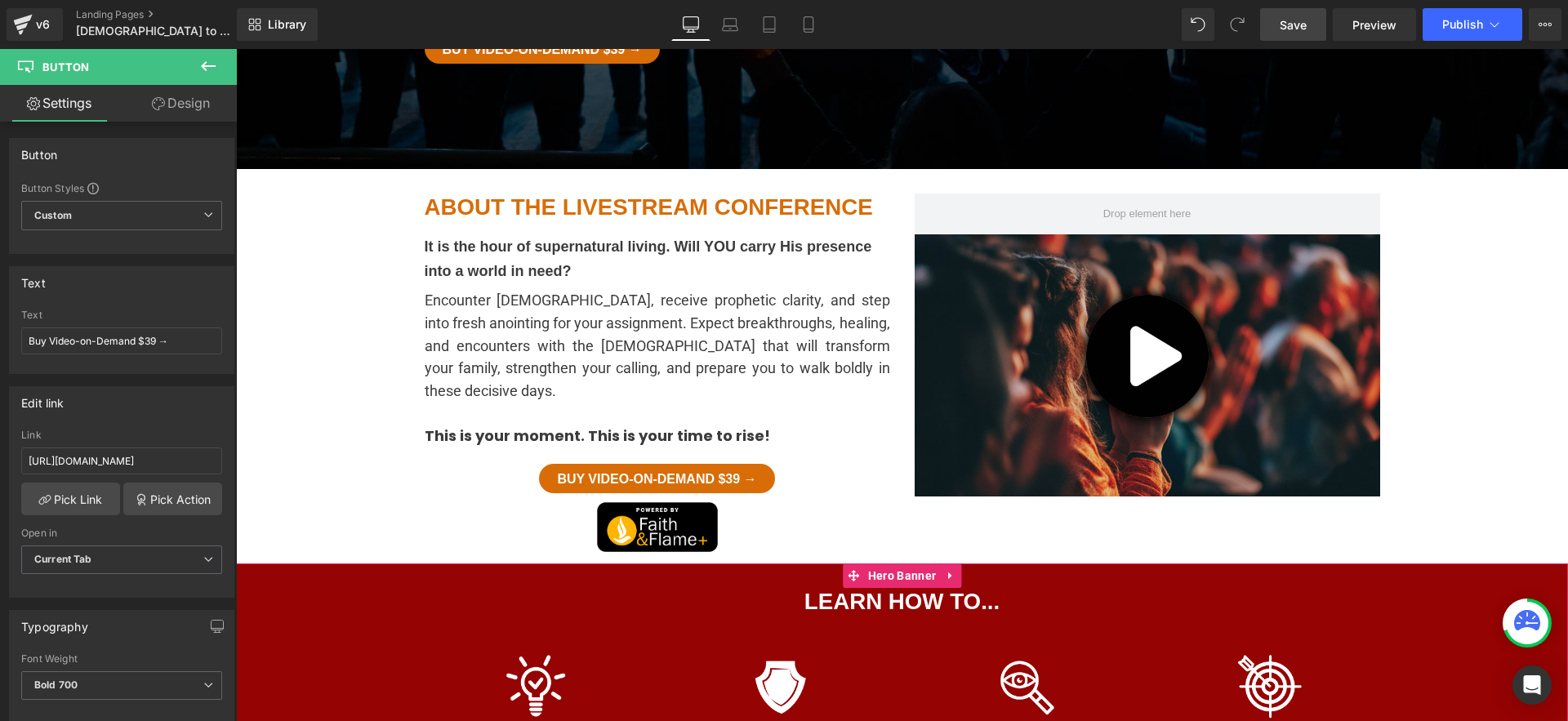
click at [368, 563] on span "LEARN HOW TO... Heading Separator Row Image Encounter God and receive prophetic…" at bounding box center [902, 714] width 1332 height 302
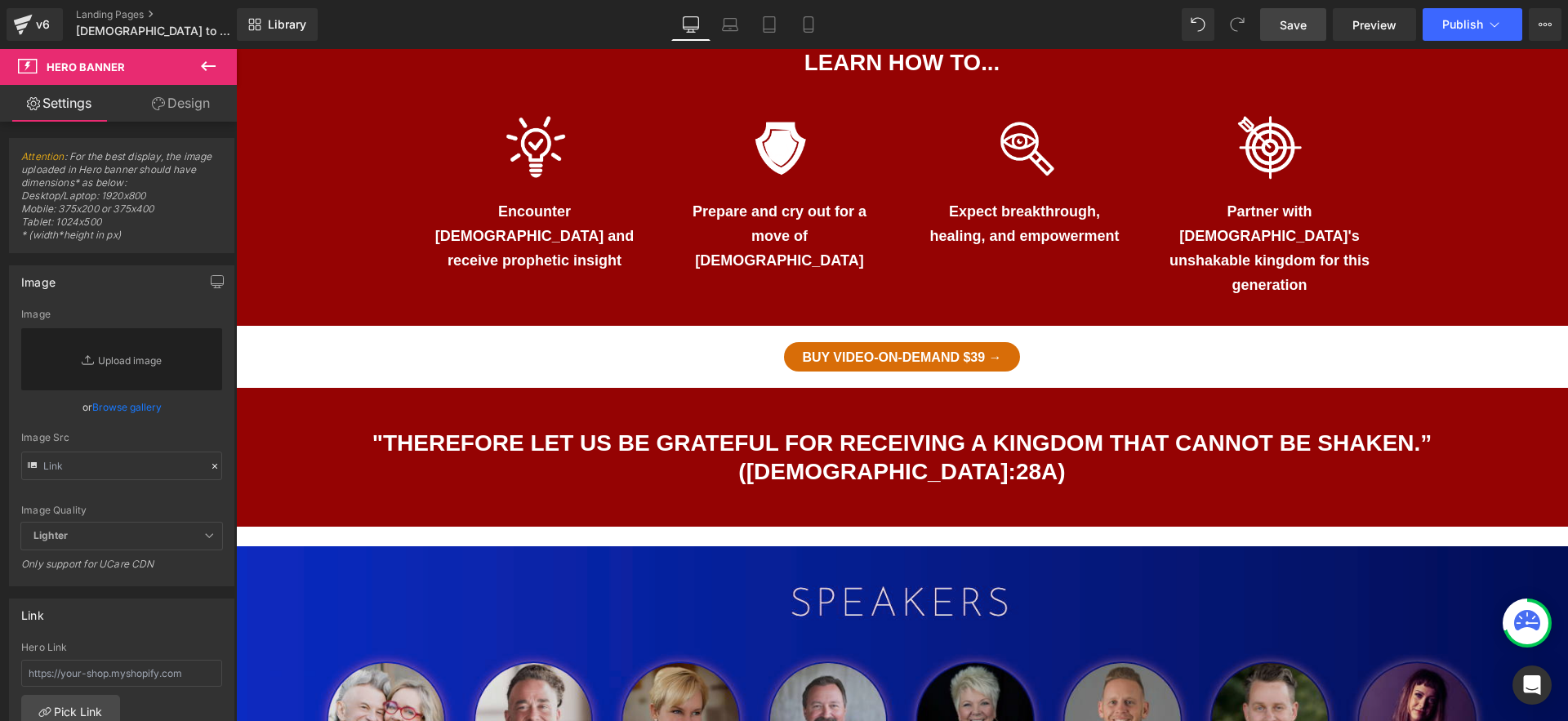
scroll to position [887, 0]
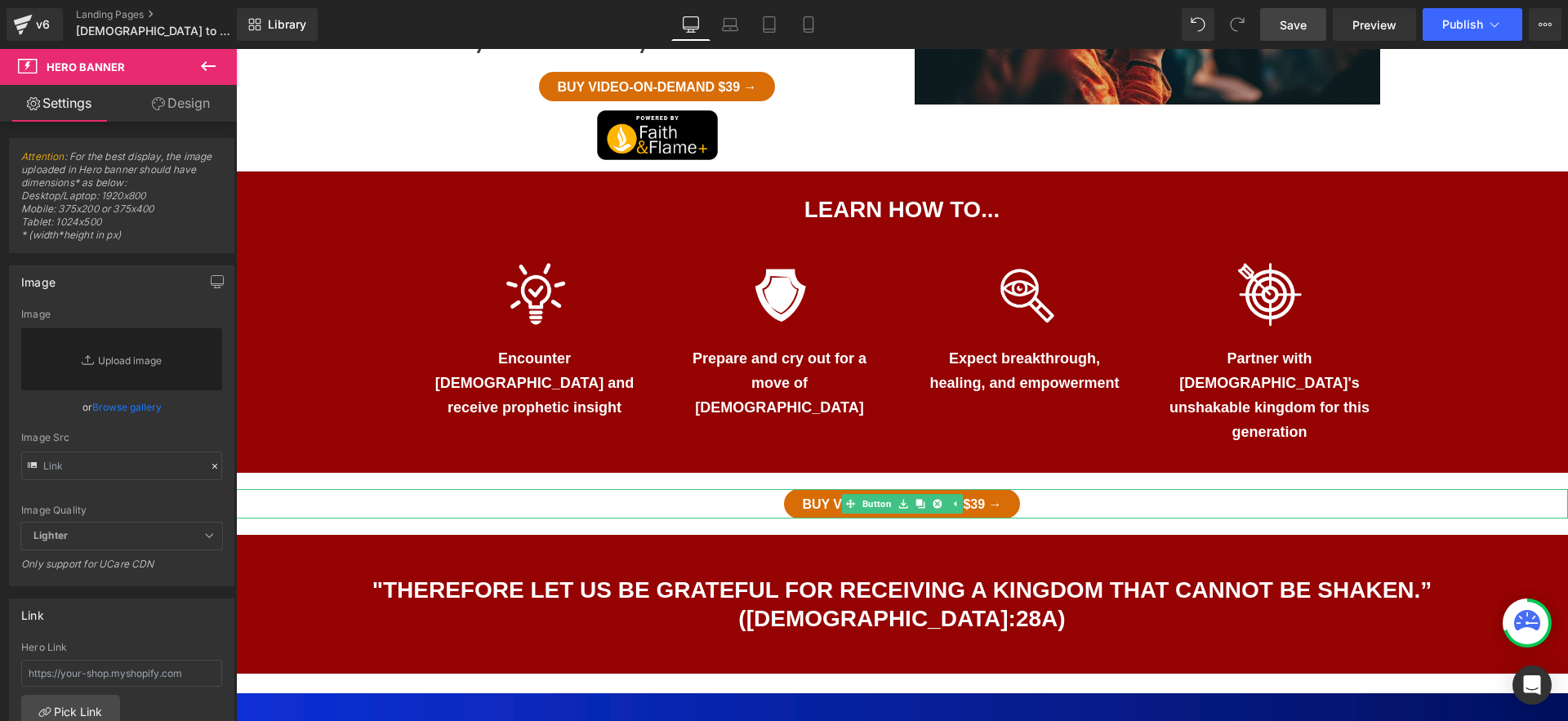
click at [1062, 489] on div "Buy Video-on-Demand $39 →" at bounding box center [902, 504] width 1332 height 29
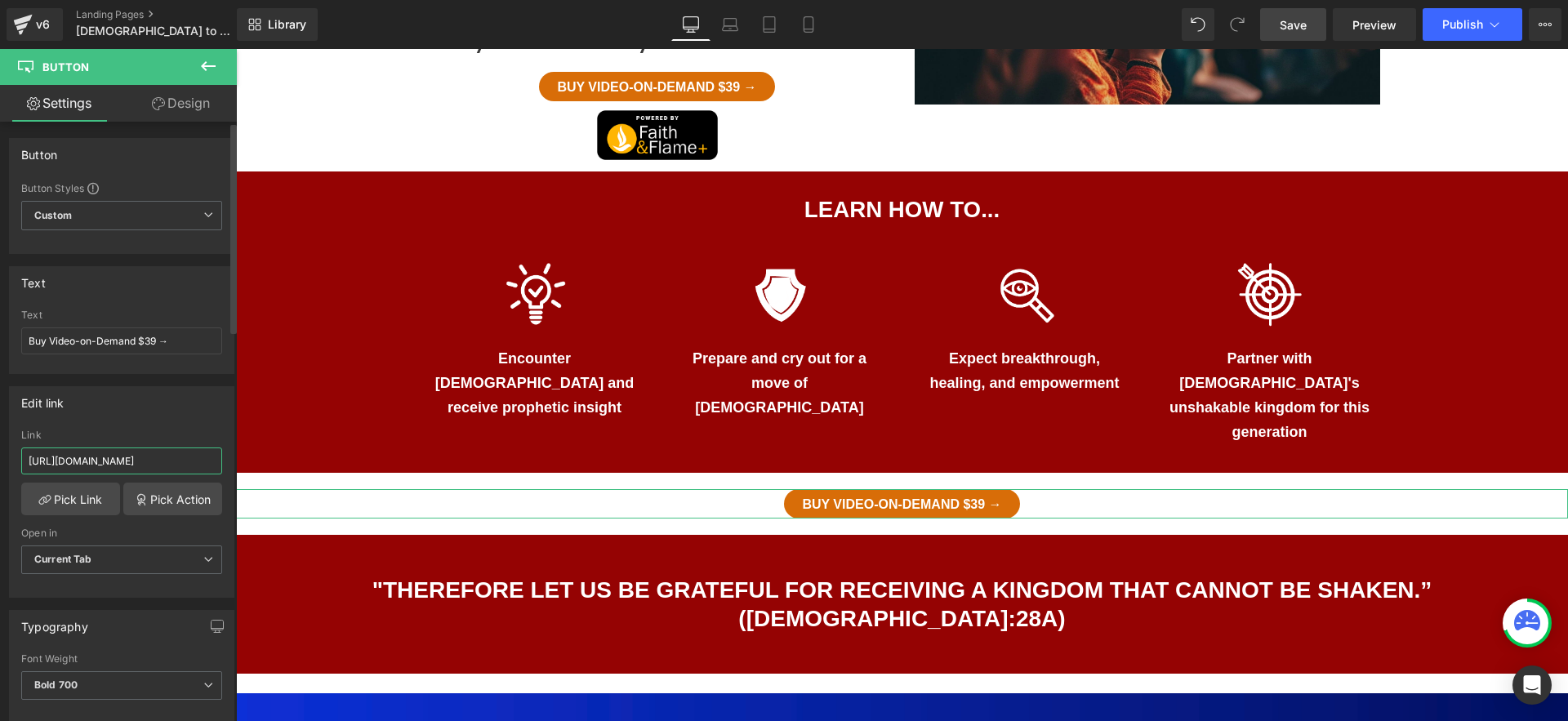
click at [125, 460] on input "https://www.faithandflame.com/slc2025hbpa" at bounding box center [121, 460] width 201 height 27
click at [125, 460] on input "https://www.faithandflame.com/slc2025hbpa" at bounding box center [121, 456] width 201 height 27
click at [125, 460] on input "https://www.faithandflame.com/slc2025hbpa" at bounding box center [121, 458] width 201 height 27
paste input "wtcc"
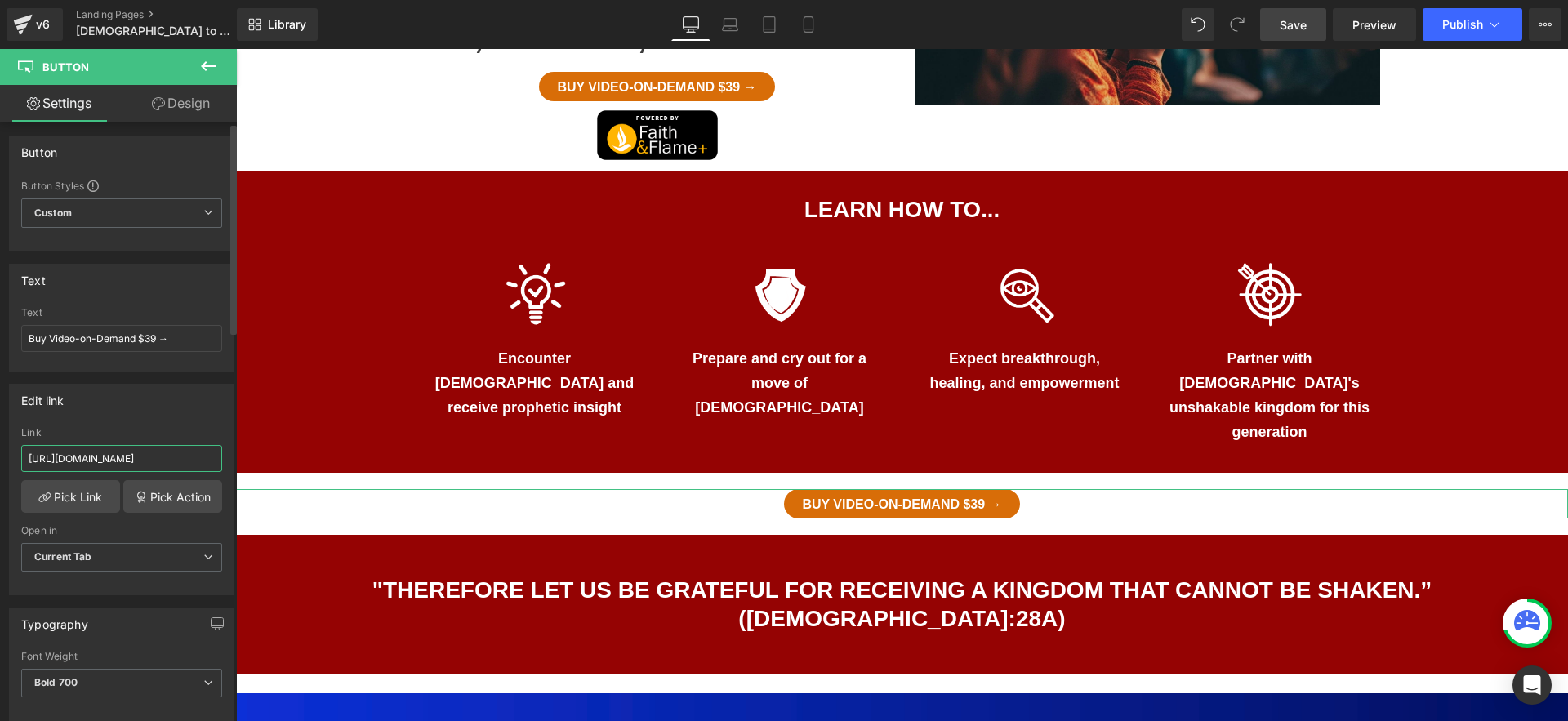
type input "[URL][DOMAIN_NAME]"
drag, startPoint x: 577, startPoint y: 495, endPoint x: 562, endPoint y: 483, distance: 19.2
click at [236, 49] on div at bounding box center [236, 49] width 0 height 0
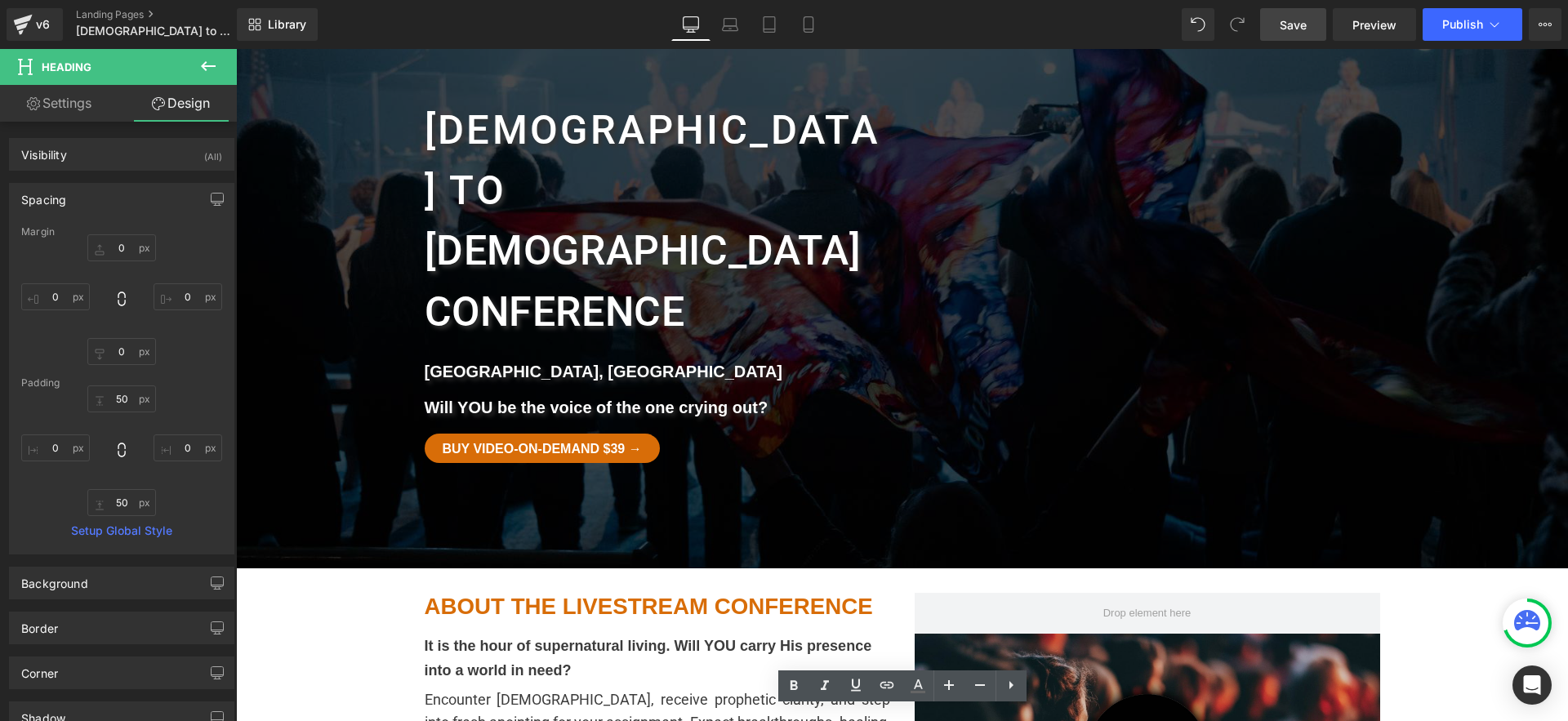
scroll to position [0, 0]
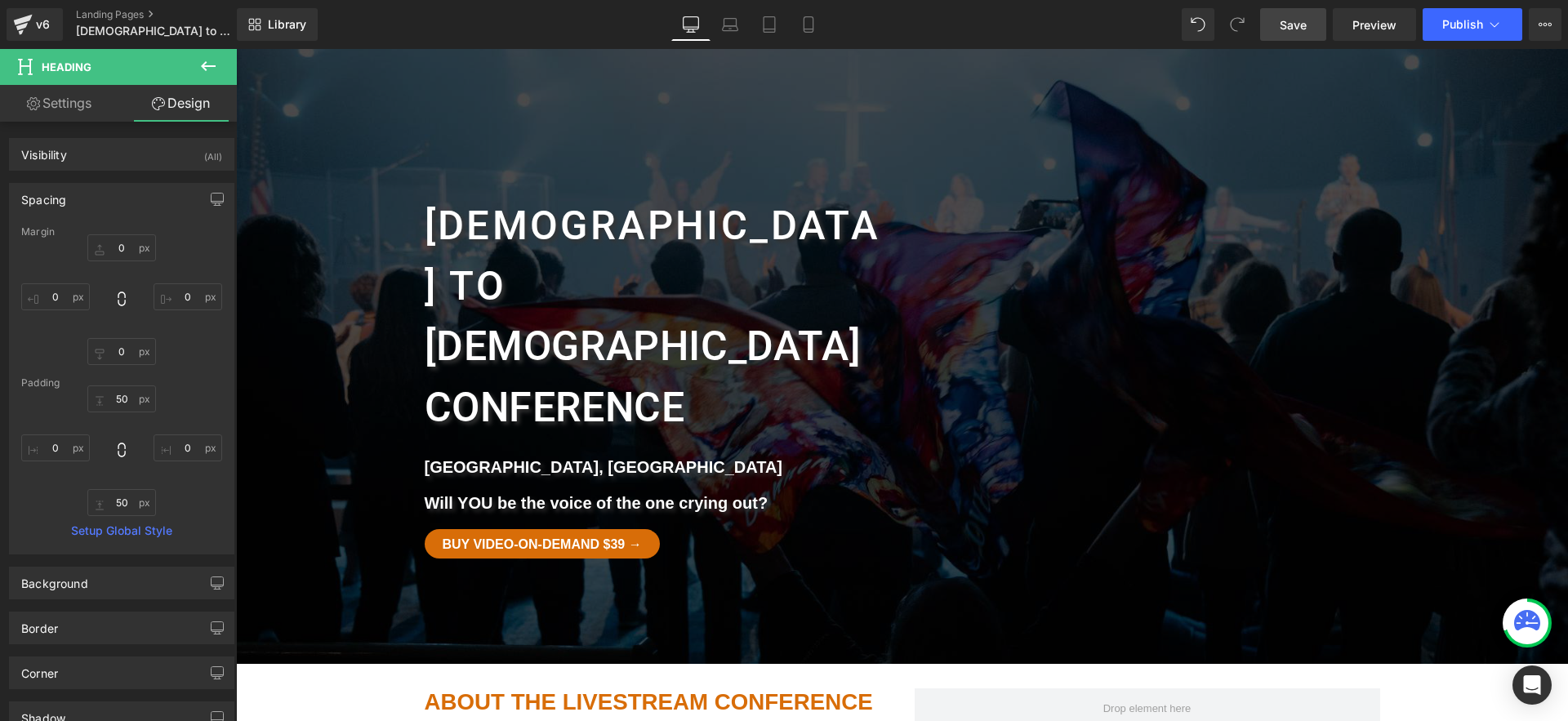
click at [1285, 17] on span "Save" at bounding box center [1293, 25] width 27 height 17
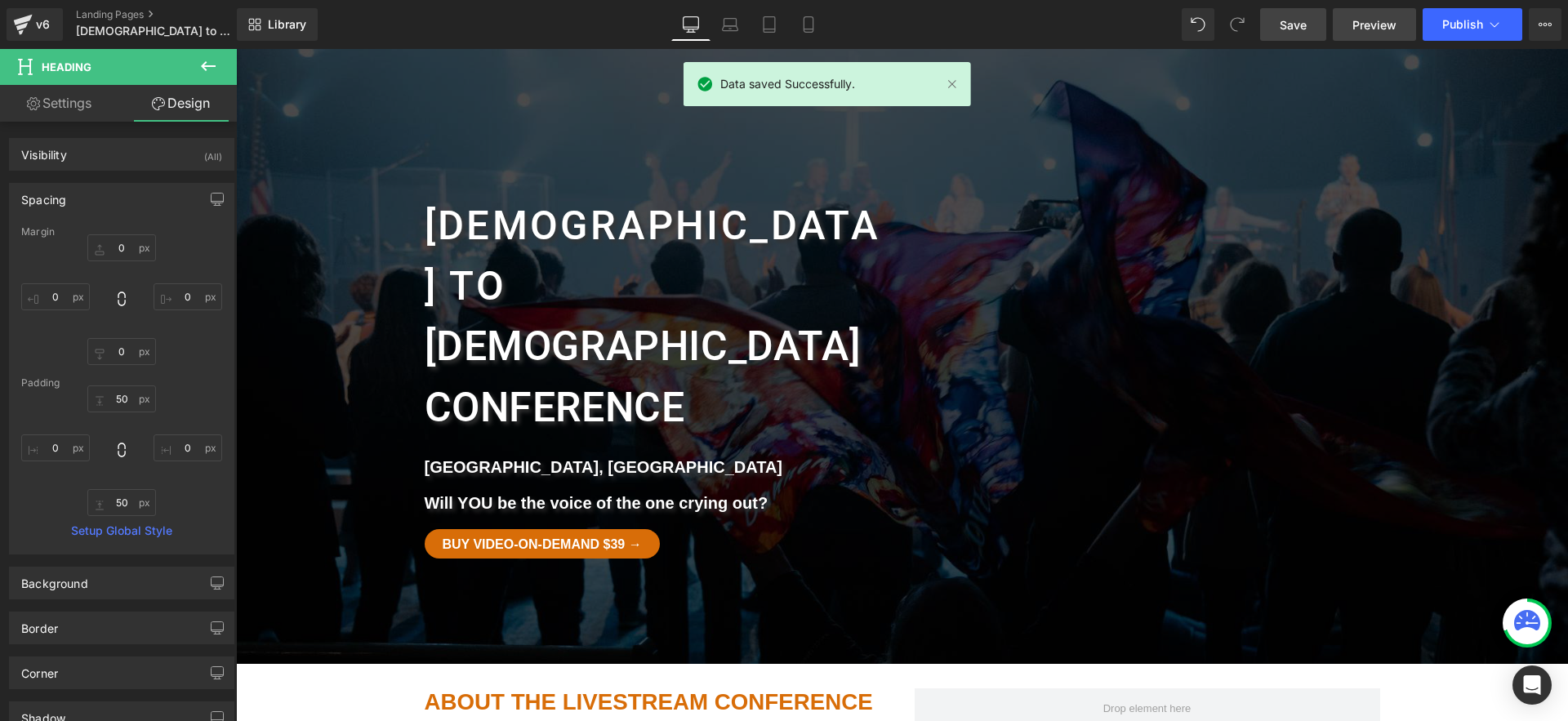
click at [1349, 23] on link "Preview" at bounding box center [1374, 25] width 83 height 33
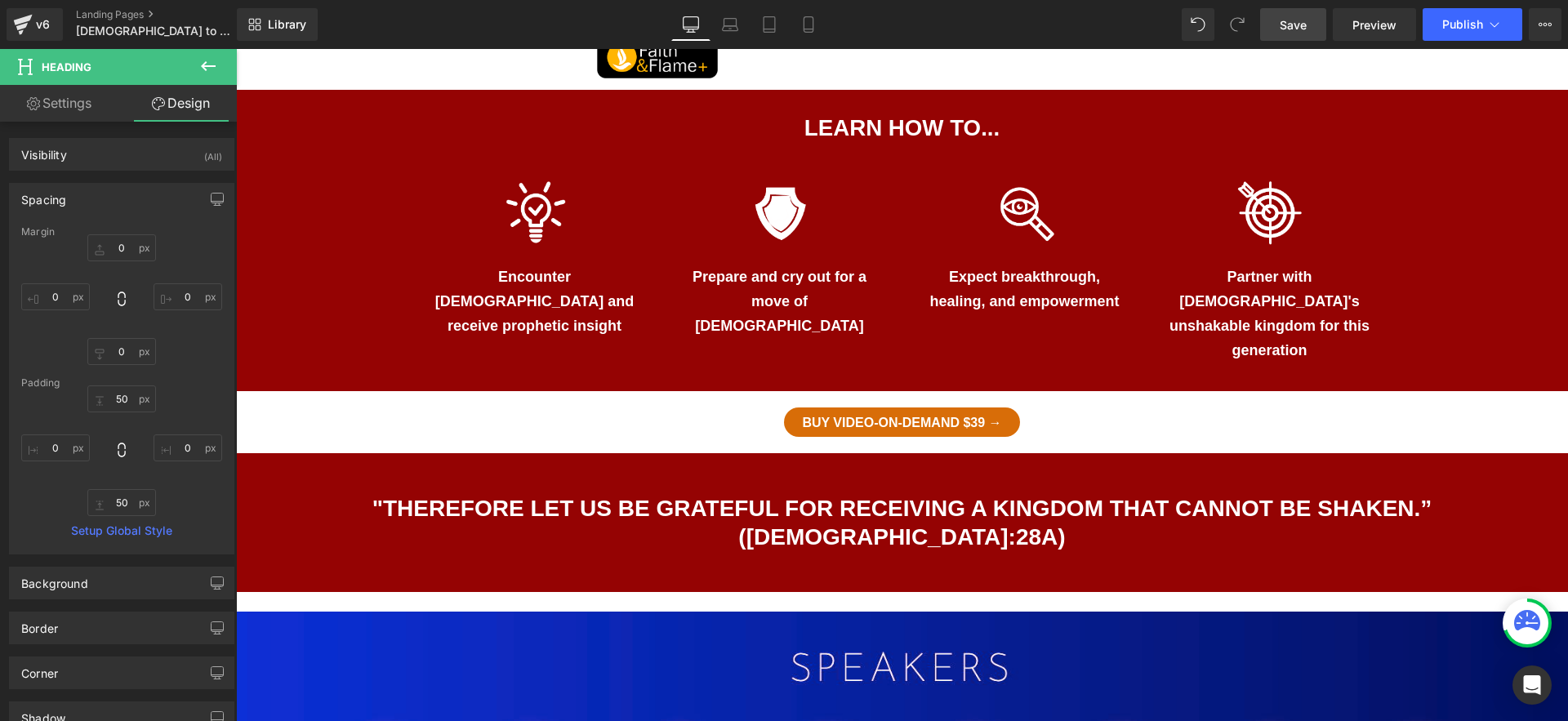
scroll to position [977, 0]
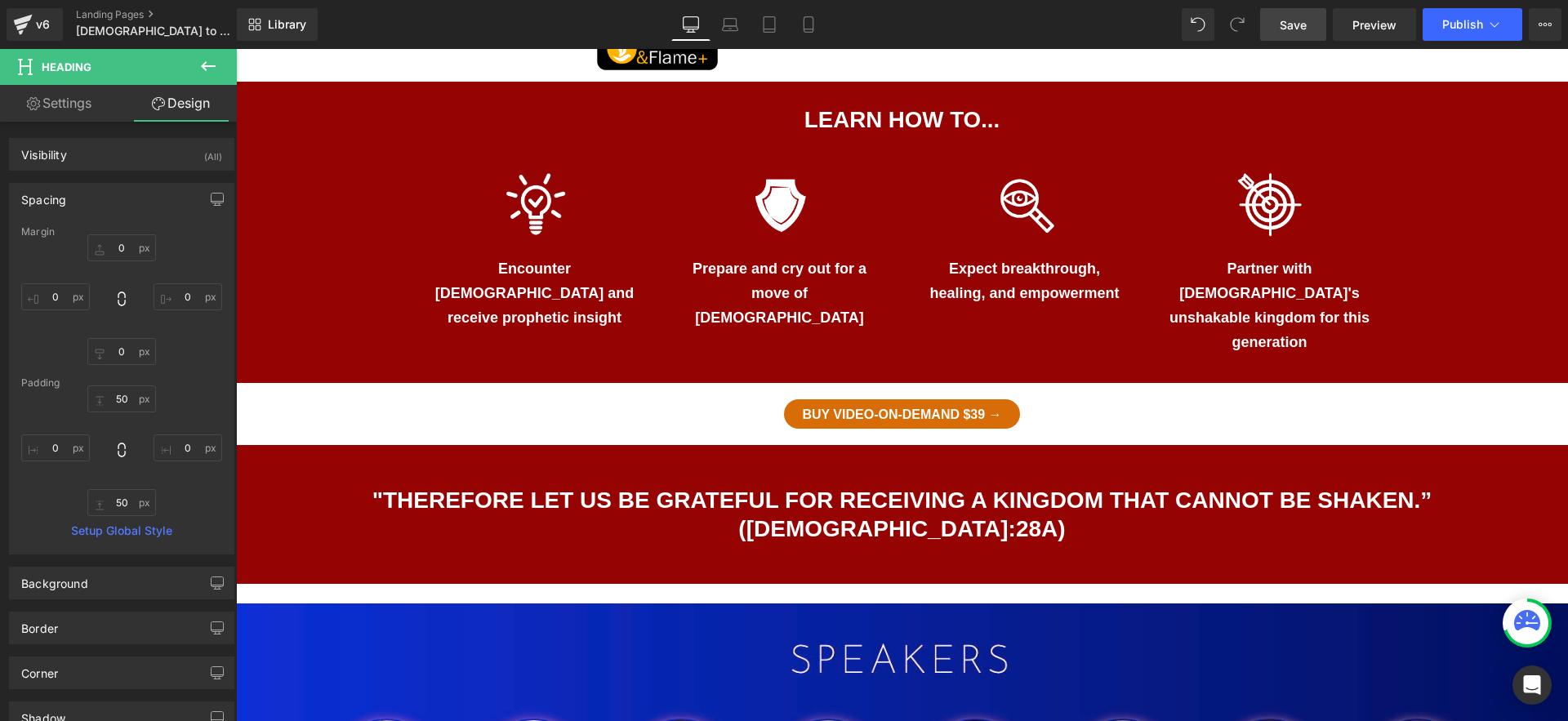
click at [971, 486] on h1 ""Therefore let us be grateful for receiving a kingdom that cannot be shaken.” (…" at bounding box center [902, 515] width 1332 height 57
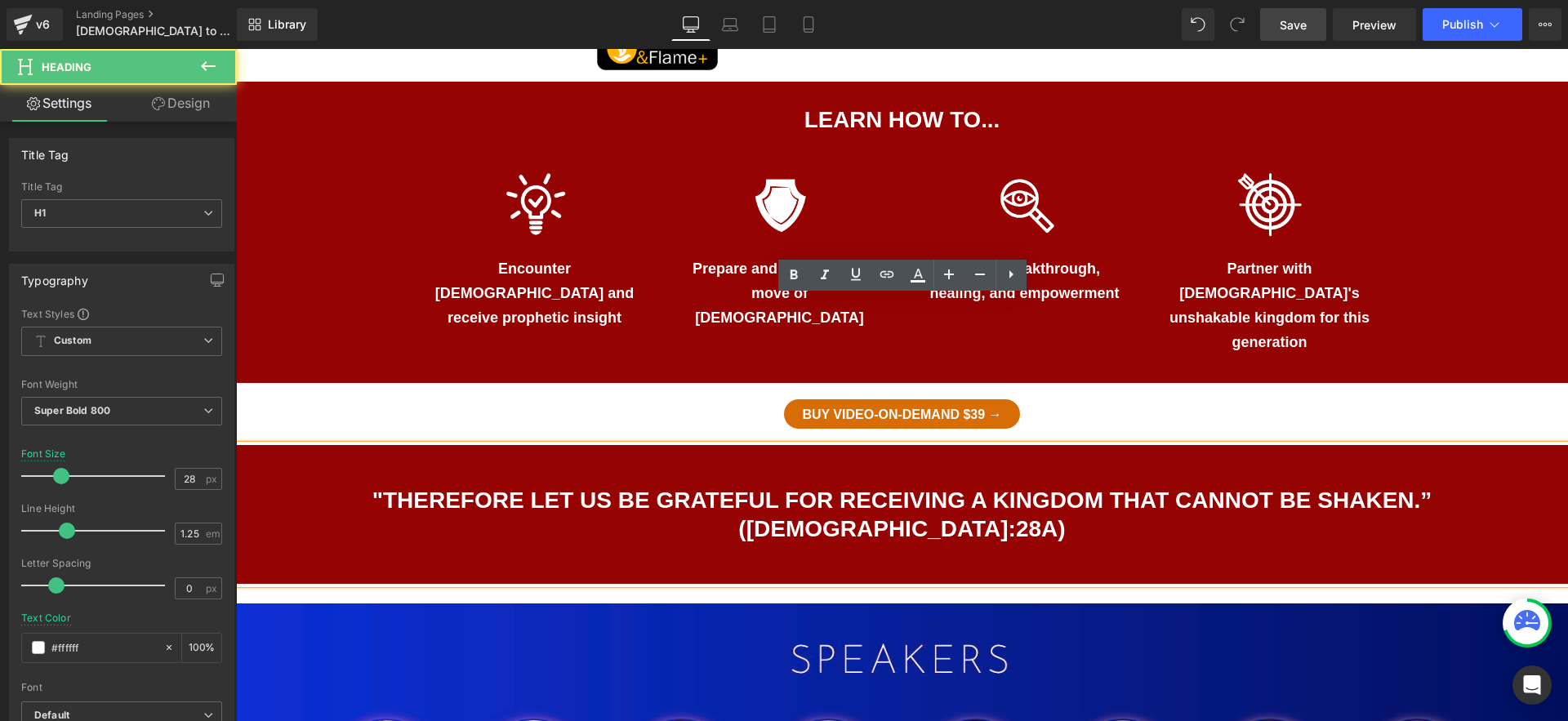
click at [982, 486] on h1 ""Therefore let us be grateful for receiving a kingdom that cannot be shaken.” (…" at bounding box center [902, 515] width 1332 height 57
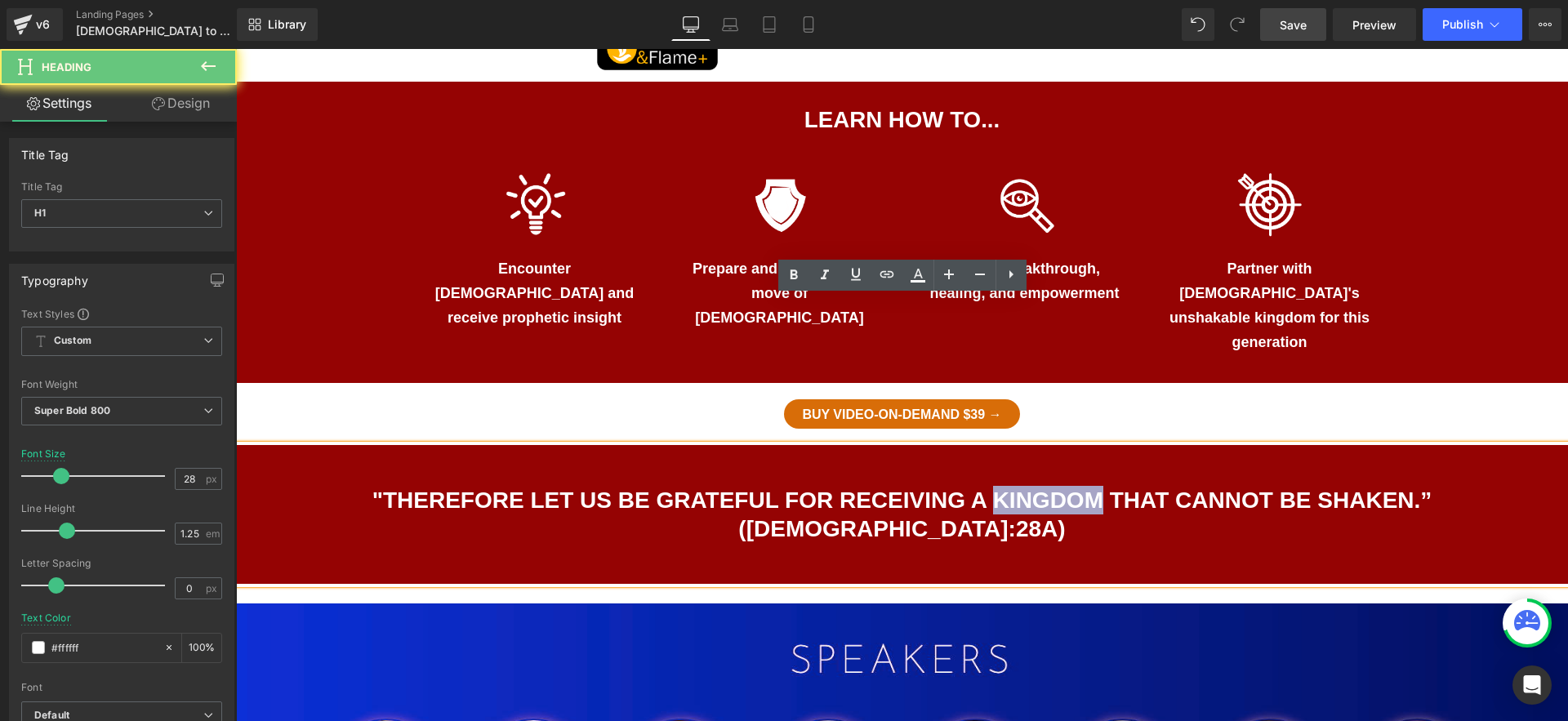
click at [982, 486] on h1 ""Therefore let us be grateful for receiving a kingdom that cannot be shaken.” (…" at bounding box center [902, 515] width 1332 height 57
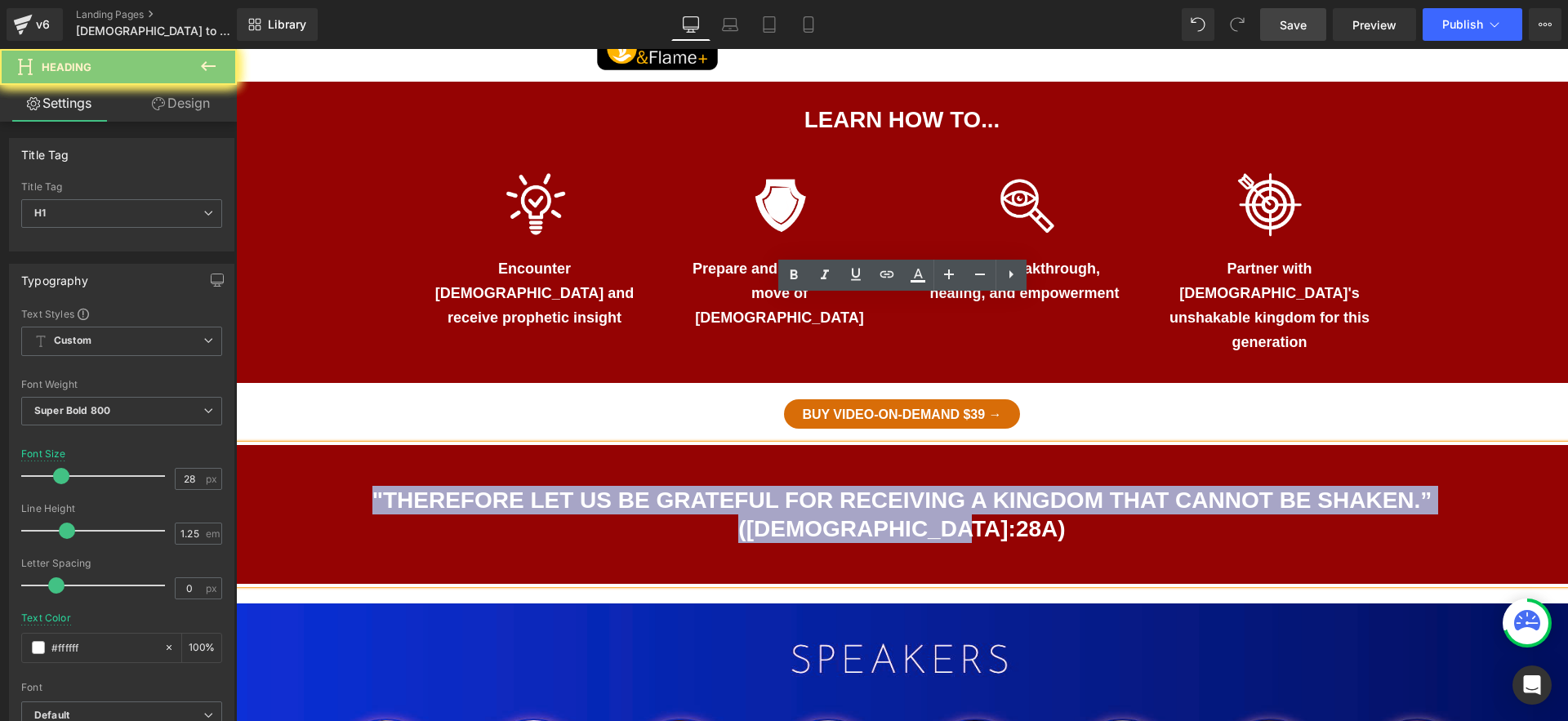
click at [982, 486] on h1 ""Therefore let us be grateful for receiving a kingdom that cannot be shaken.” (…" at bounding box center [902, 515] width 1332 height 57
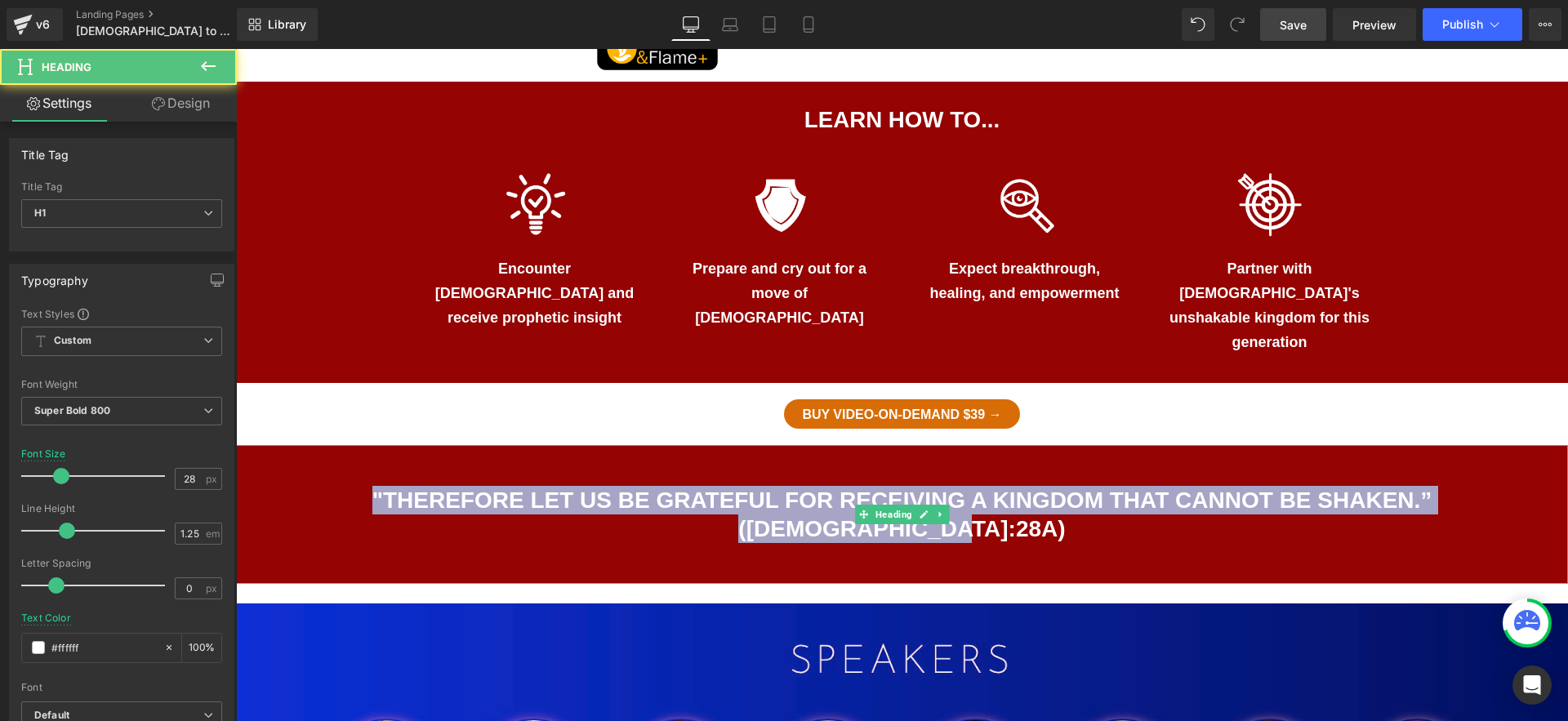
drag, startPoint x: 1474, startPoint y: 349, endPoint x: 1522, endPoint y: 350, distance: 48.0
click at [1474, 486] on h1 ""Therefore let us be grateful for receiving a kingdom that cannot be shaken.” (…" at bounding box center [902, 515] width 1332 height 57
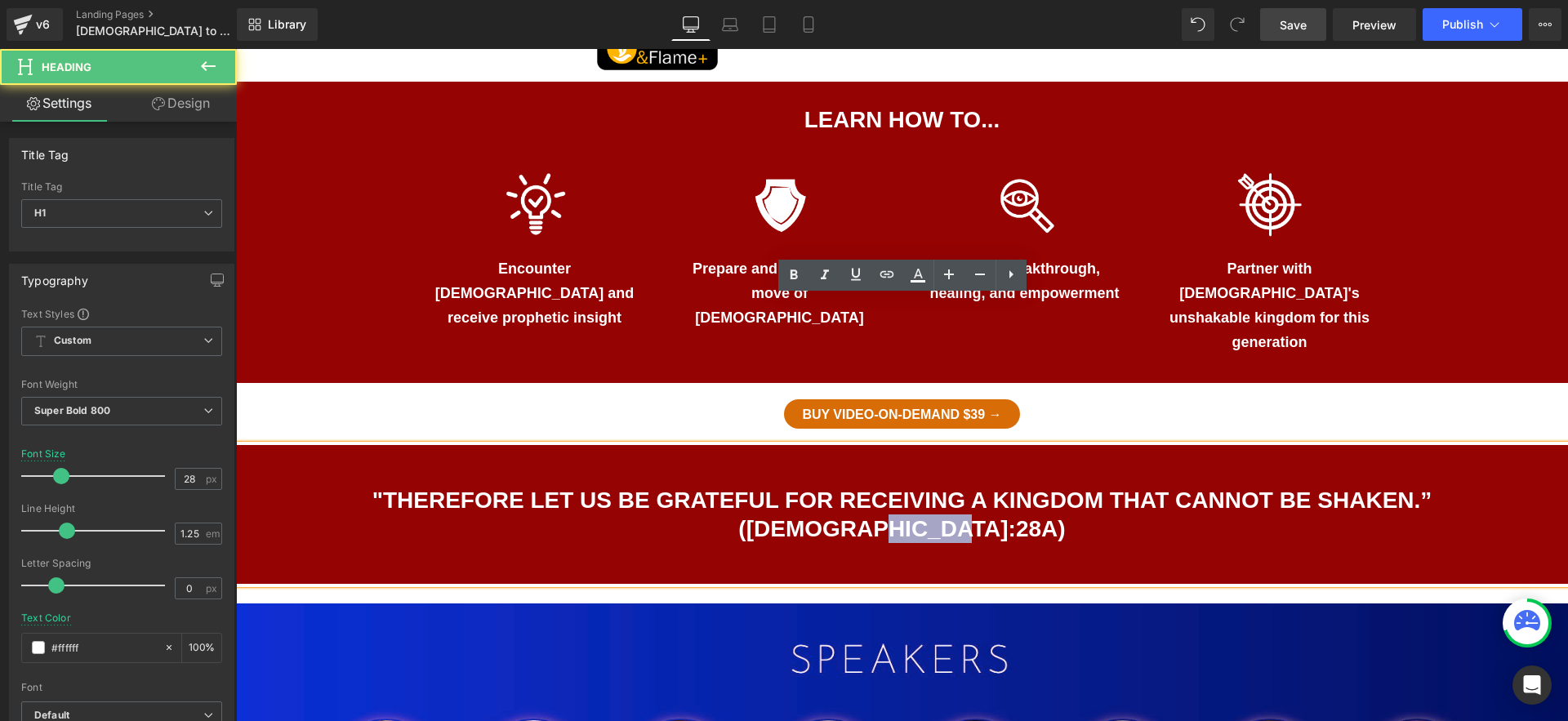
click at [1541, 486] on h1 ""Therefore let us be grateful for receiving a kingdom that cannot be shaken.” (…" at bounding box center [902, 515] width 1332 height 57
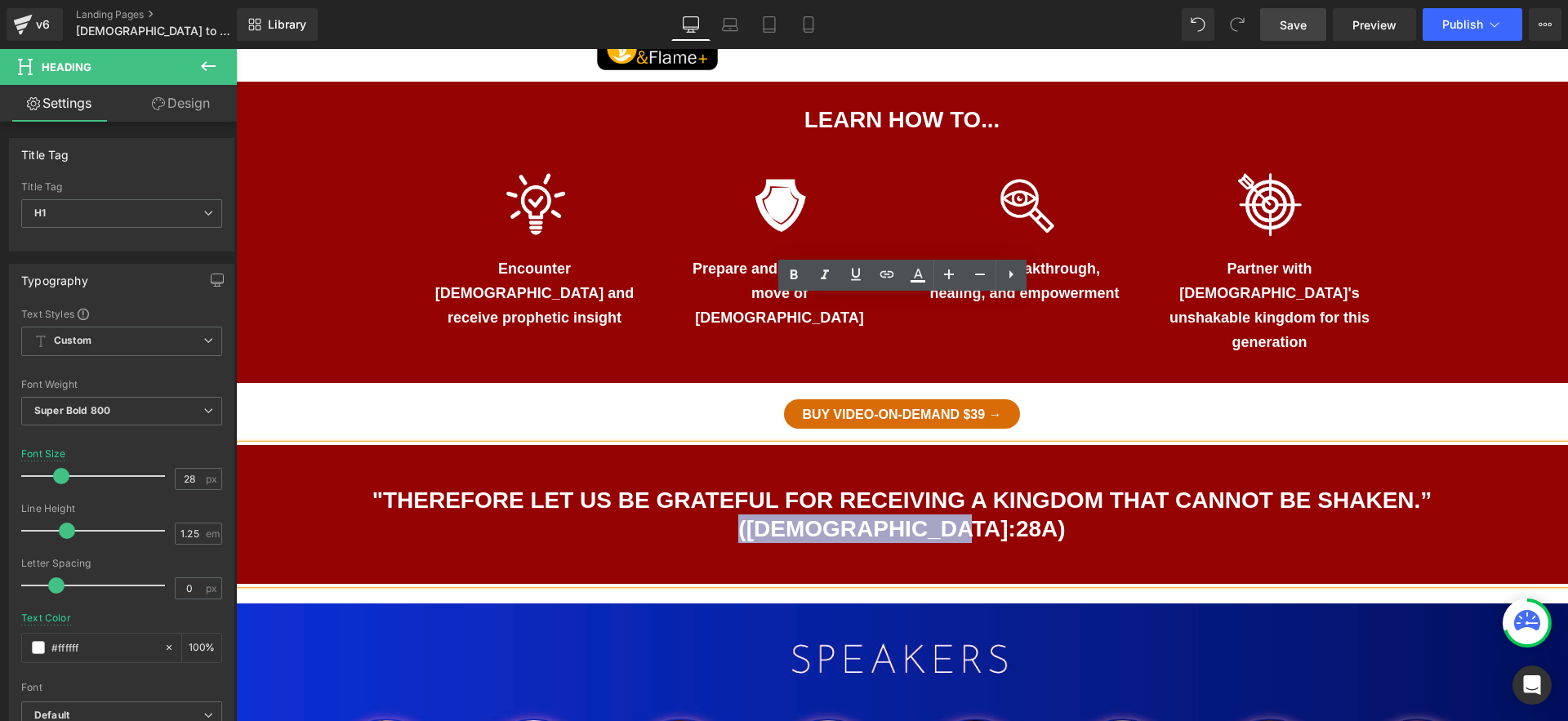
drag, startPoint x: 1450, startPoint y: 350, endPoint x: 1331, endPoint y: 353, distance: 119.0
click at [1331, 486] on h1 ""Therefore let us be grateful for receiving a kingdom that cannot be shaken.” (…" at bounding box center [902, 515] width 1332 height 57
paste div
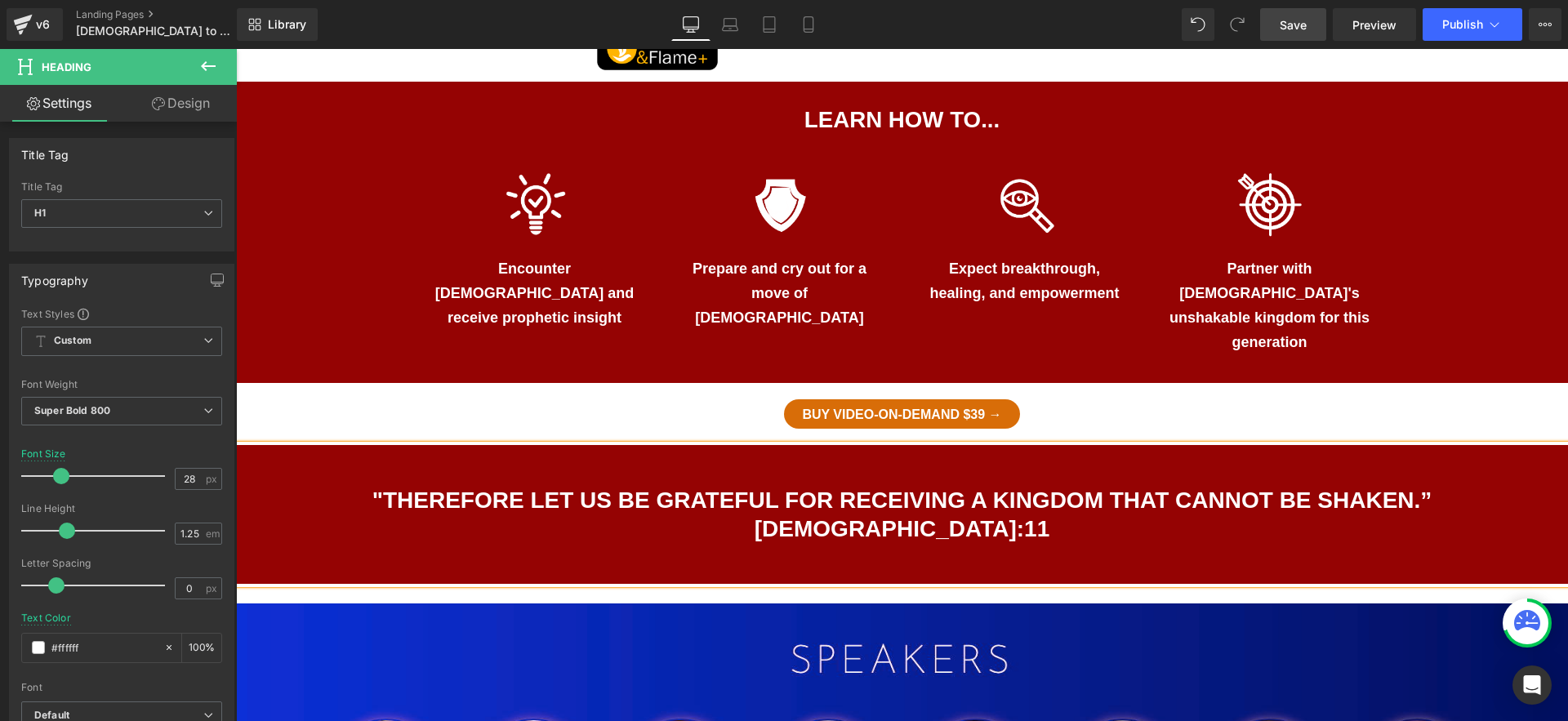
click at [959, 486] on h1 ""Therefore let us be grateful for receiving a kingdom that cannot be shaken.” E…" at bounding box center [902, 515] width 1332 height 57
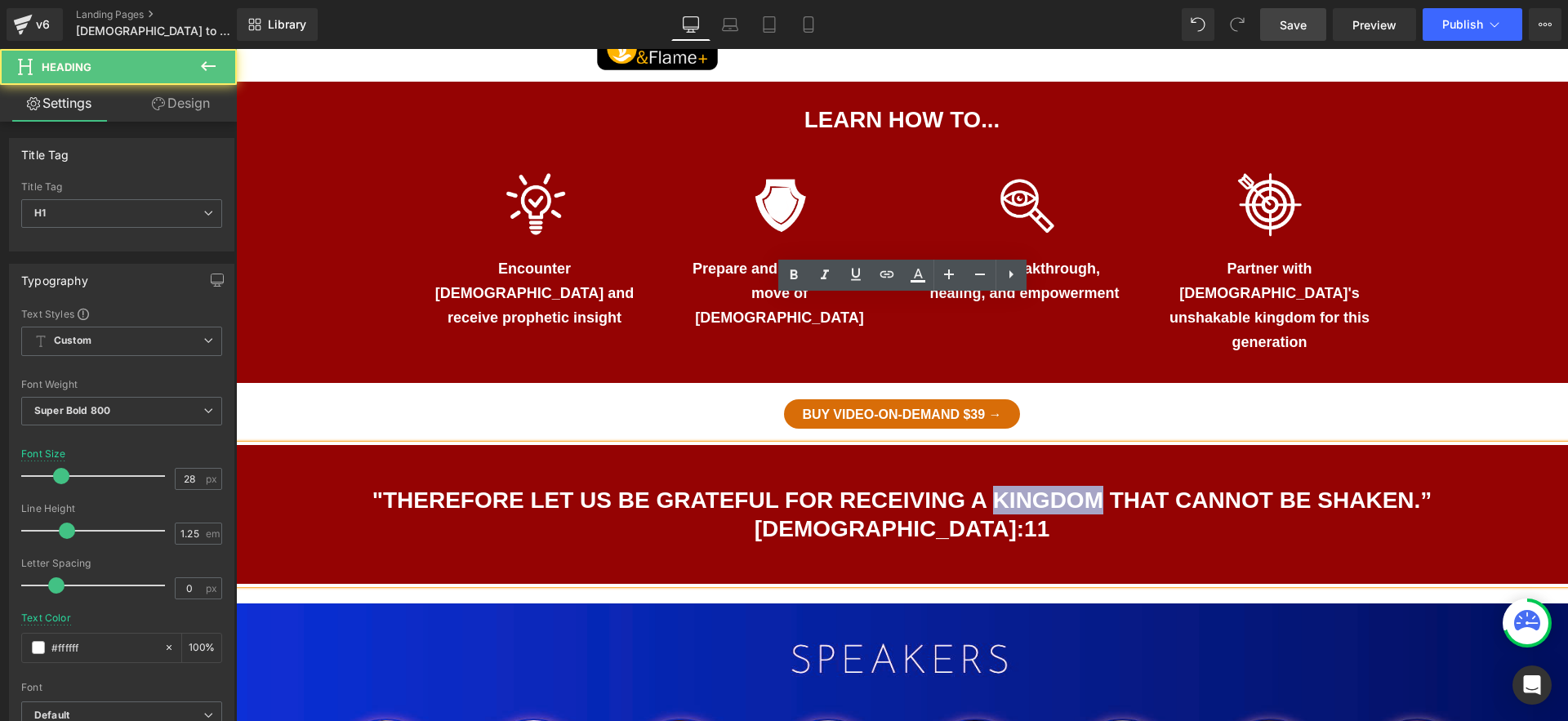
click at [959, 486] on h1 ""Therefore let us be grateful for receiving a kingdom that cannot be shaken.” E…" at bounding box center [902, 515] width 1332 height 57
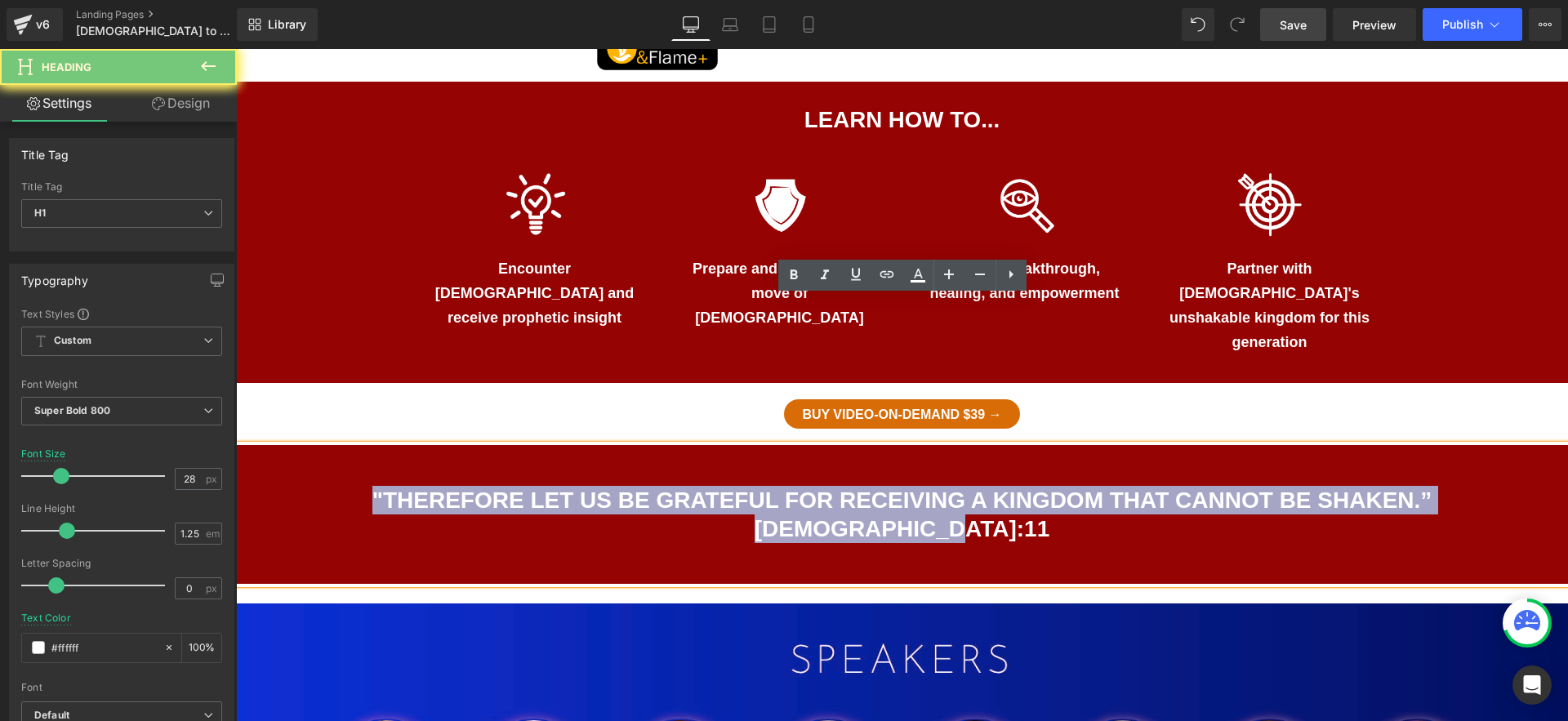
click at [959, 486] on h1 ""Therefore let us be grateful for receiving a kingdom that cannot be shaken.” E…" at bounding box center [902, 515] width 1332 height 57
click at [1325, 486] on h1 ""Therefore let us be grateful for receiving a kingdom that cannot be shaken.” E…" at bounding box center [902, 515] width 1332 height 57
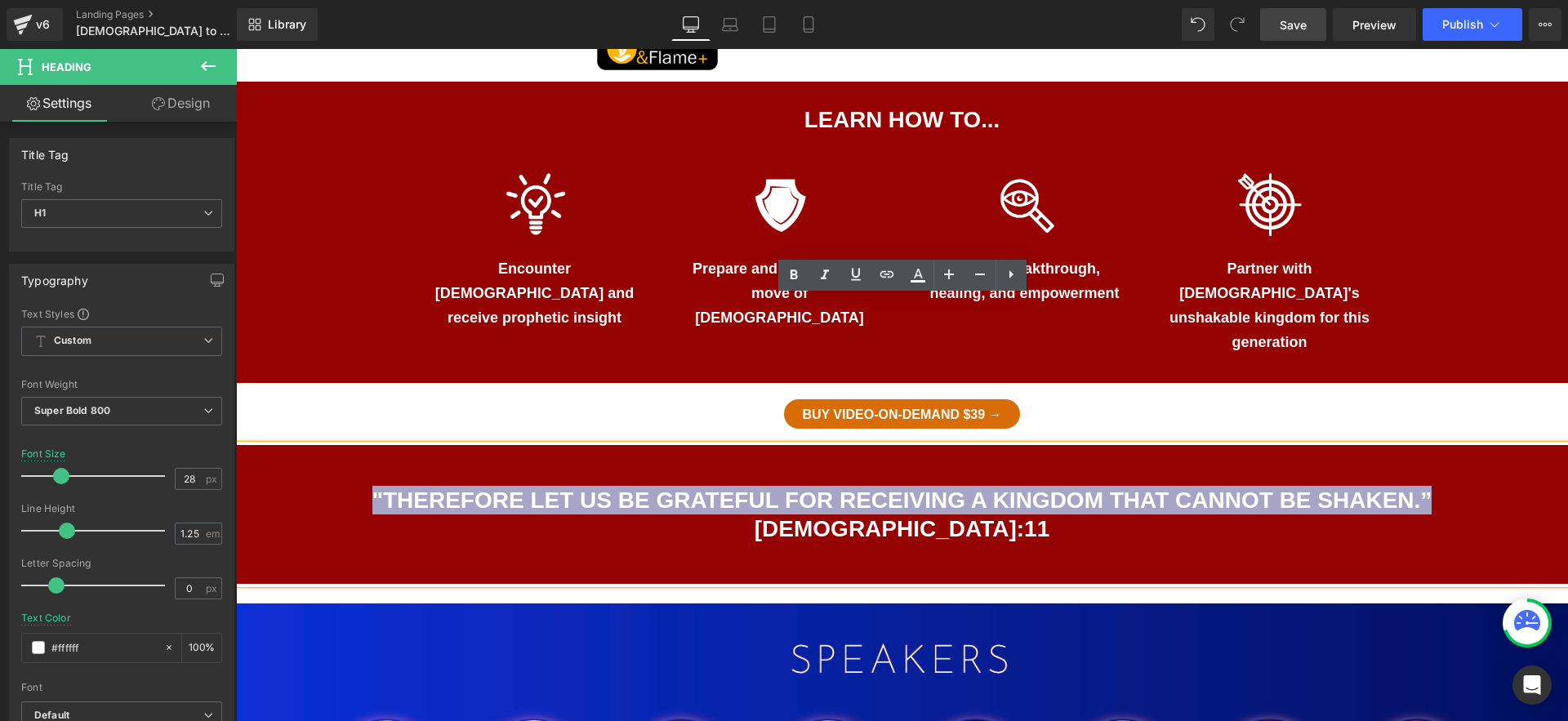
drag, startPoint x: 1334, startPoint y: 353, endPoint x: 231, endPoint y: 337, distance: 1103.1
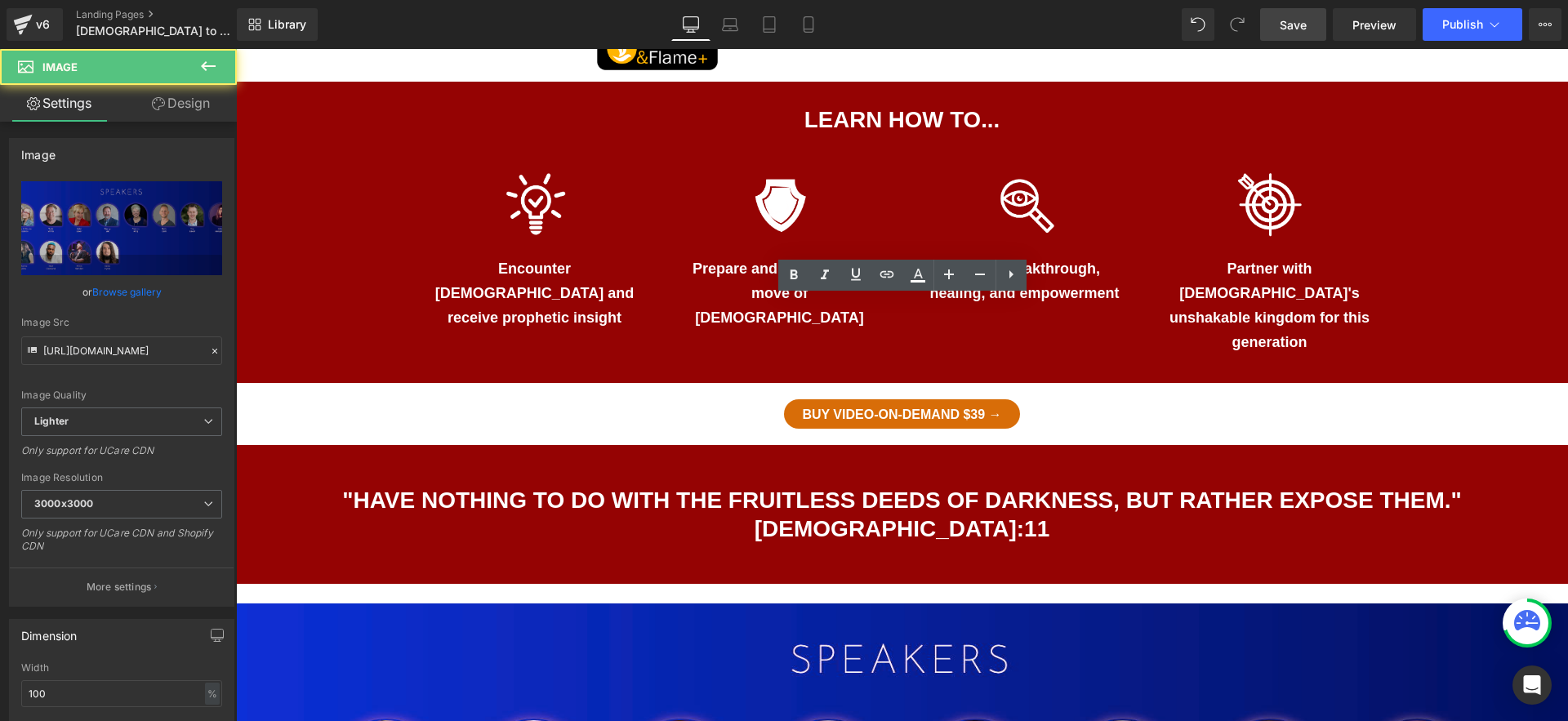
click at [1304, 27] on span "Save" at bounding box center [1293, 25] width 27 height 17
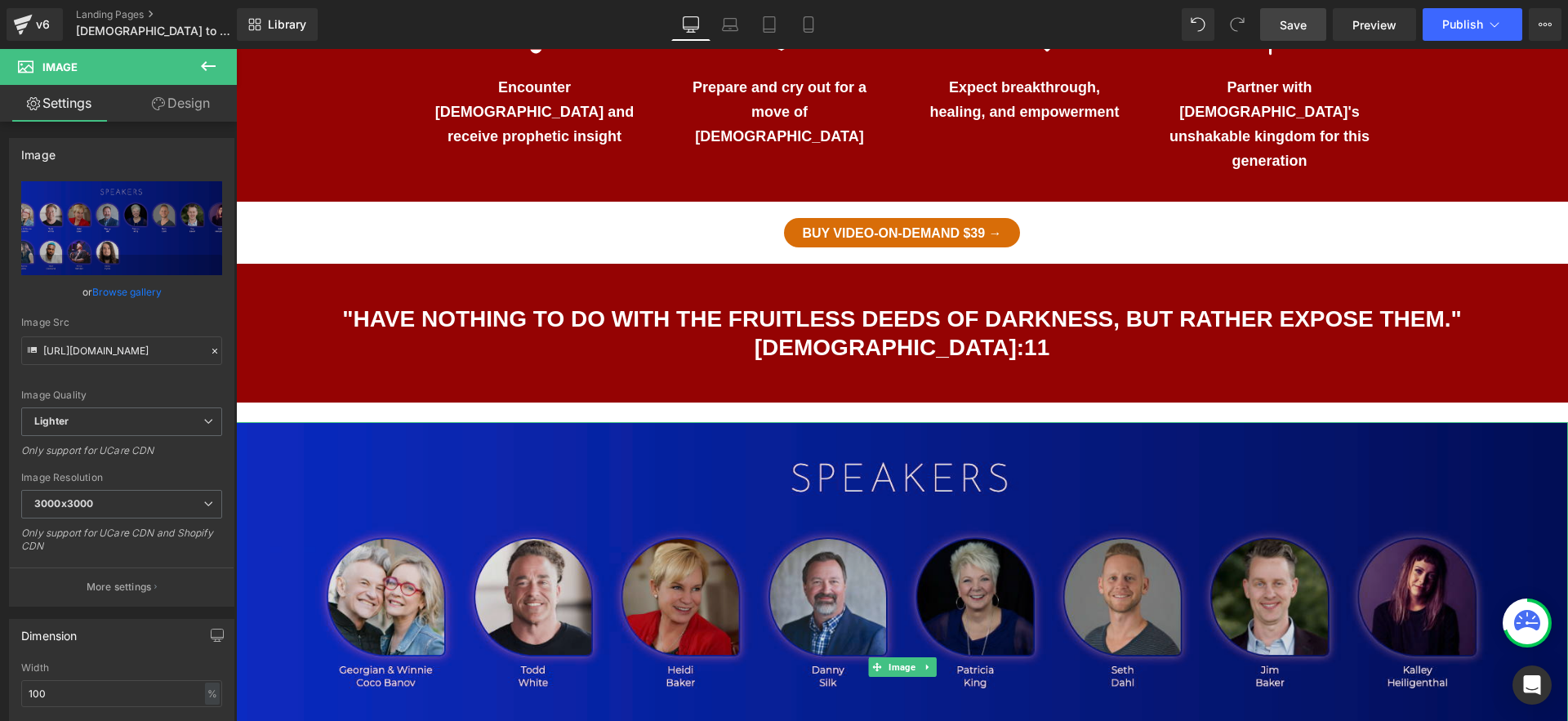
scroll to position [1150, 0]
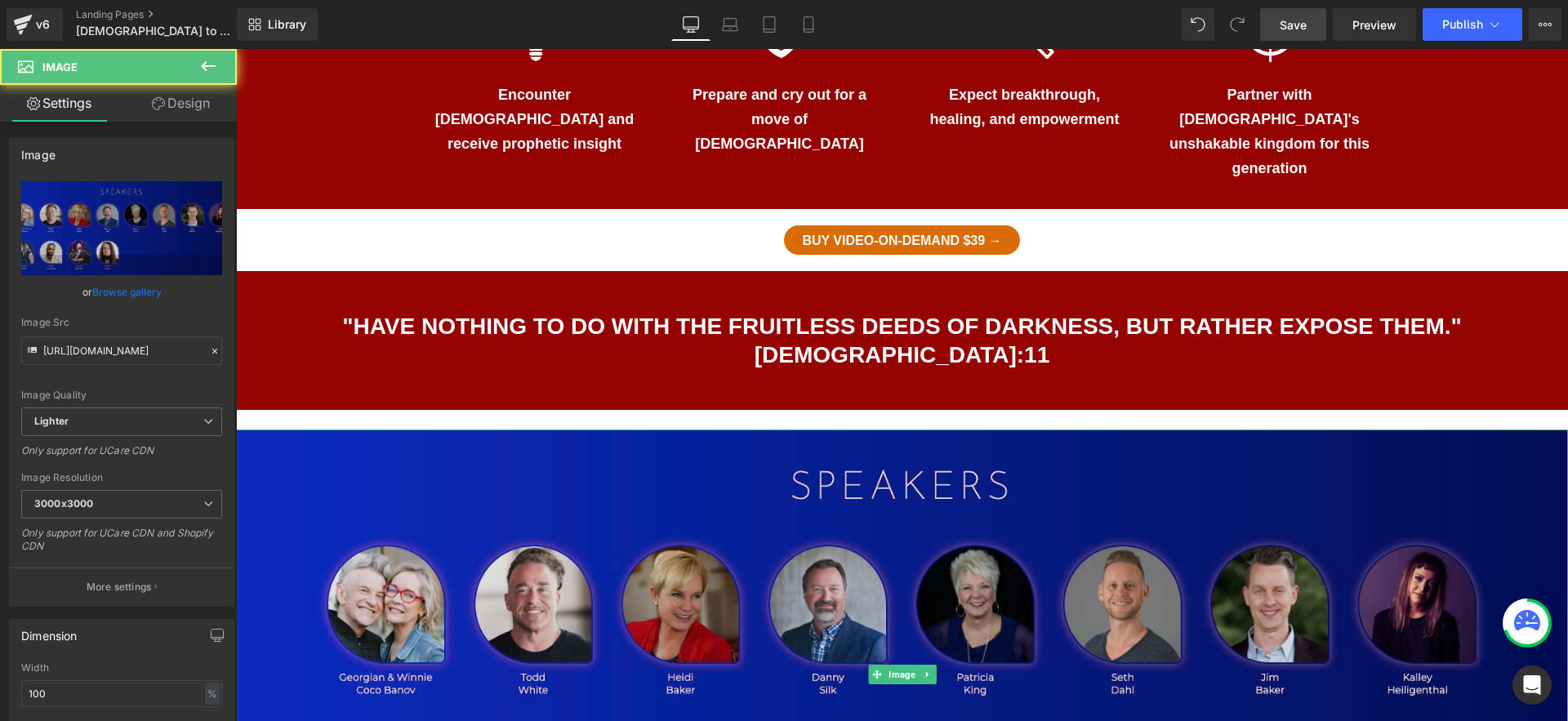
click at [1006, 502] on img at bounding box center [902, 673] width 1332 height 489
click at [1021, 516] on img at bounding box center [902, 673] width 1332 height 489
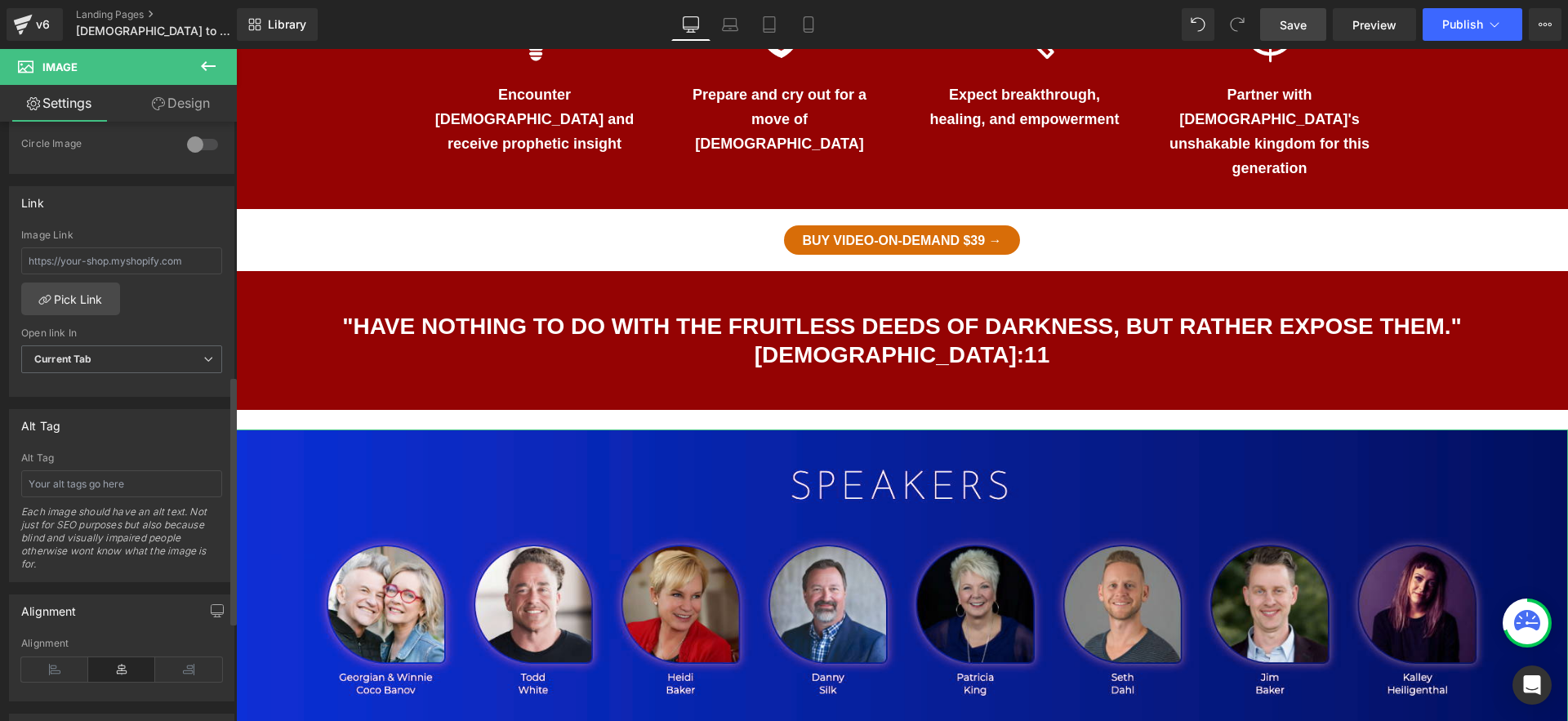
scroll to position [750, 0]
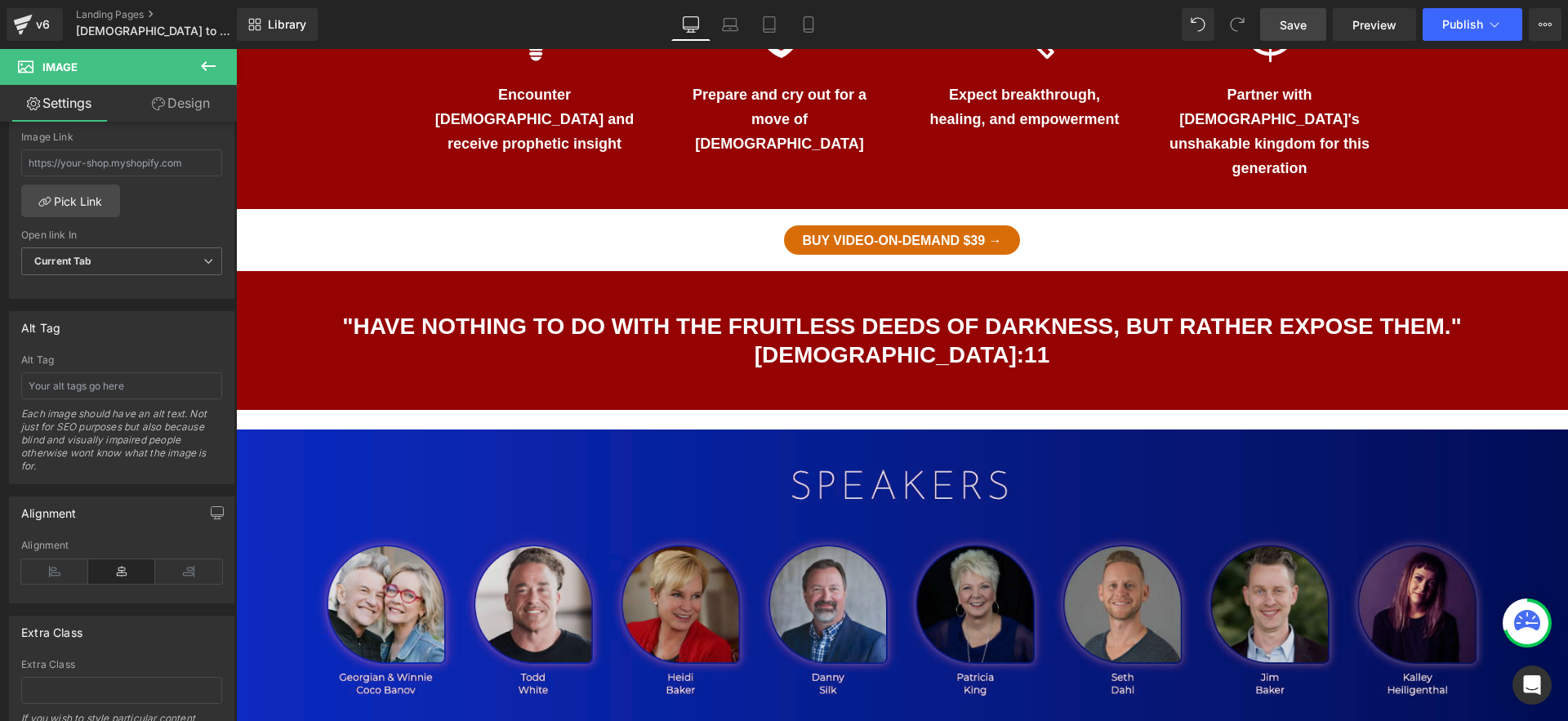
click at [674, 429] on img at bounding box center [902, 673] width 1332 height 489
click at [794, 429] on img at bounding box center [902, 673] width 1332 height 489
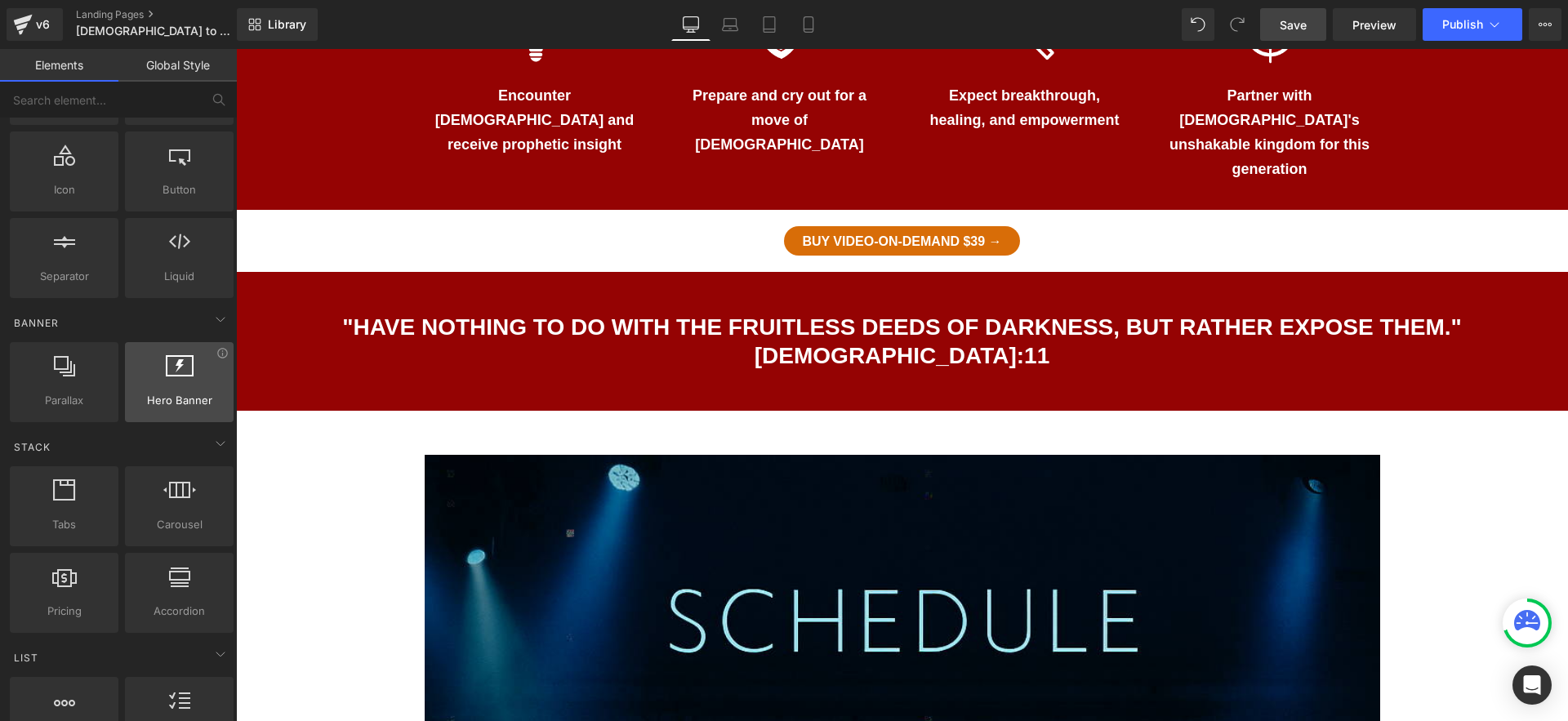
scroll to position [204, 0]
click at [215, 317] on icon at bounding box center [220, 316] width 19 height 19
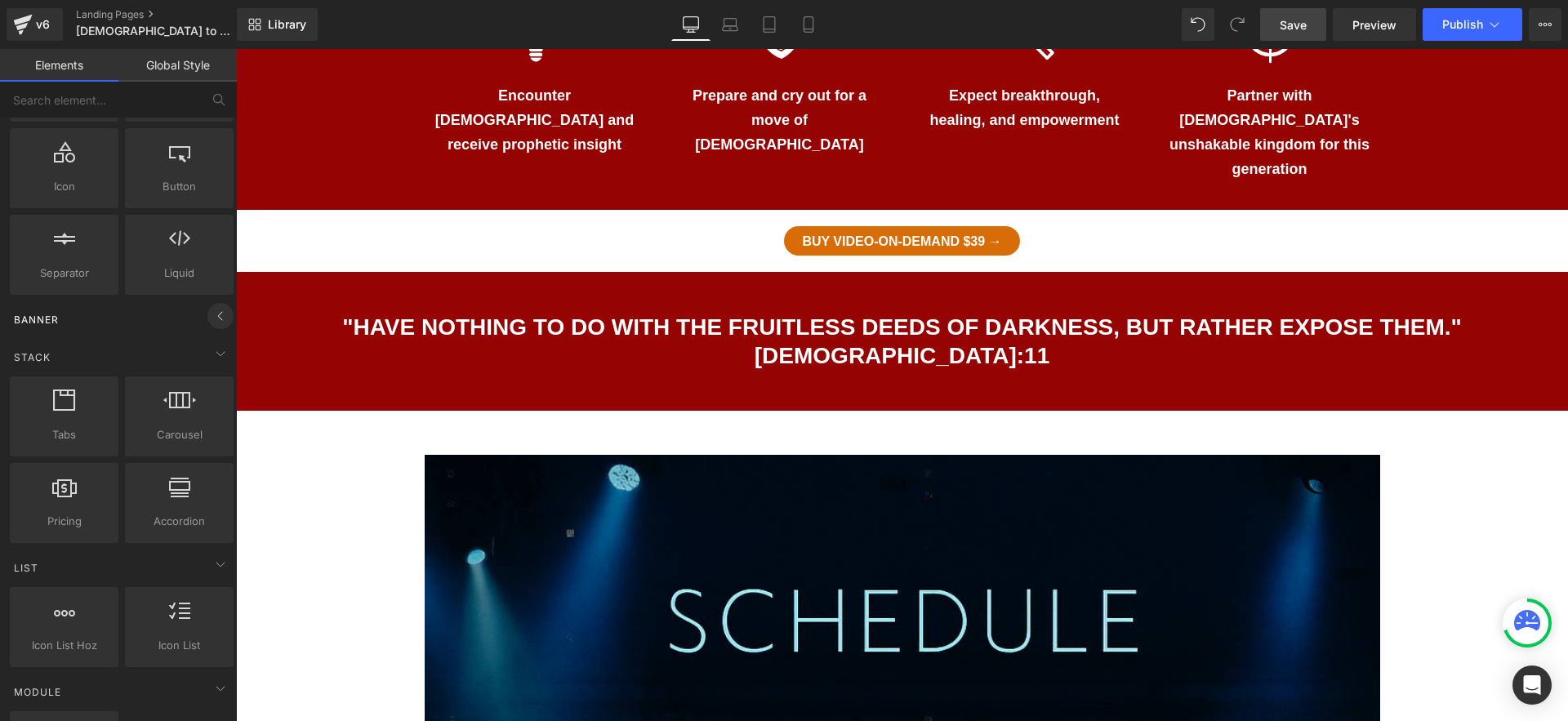
click at [215, 317] on icon at bounding box center [220, 316] width 19 height 19
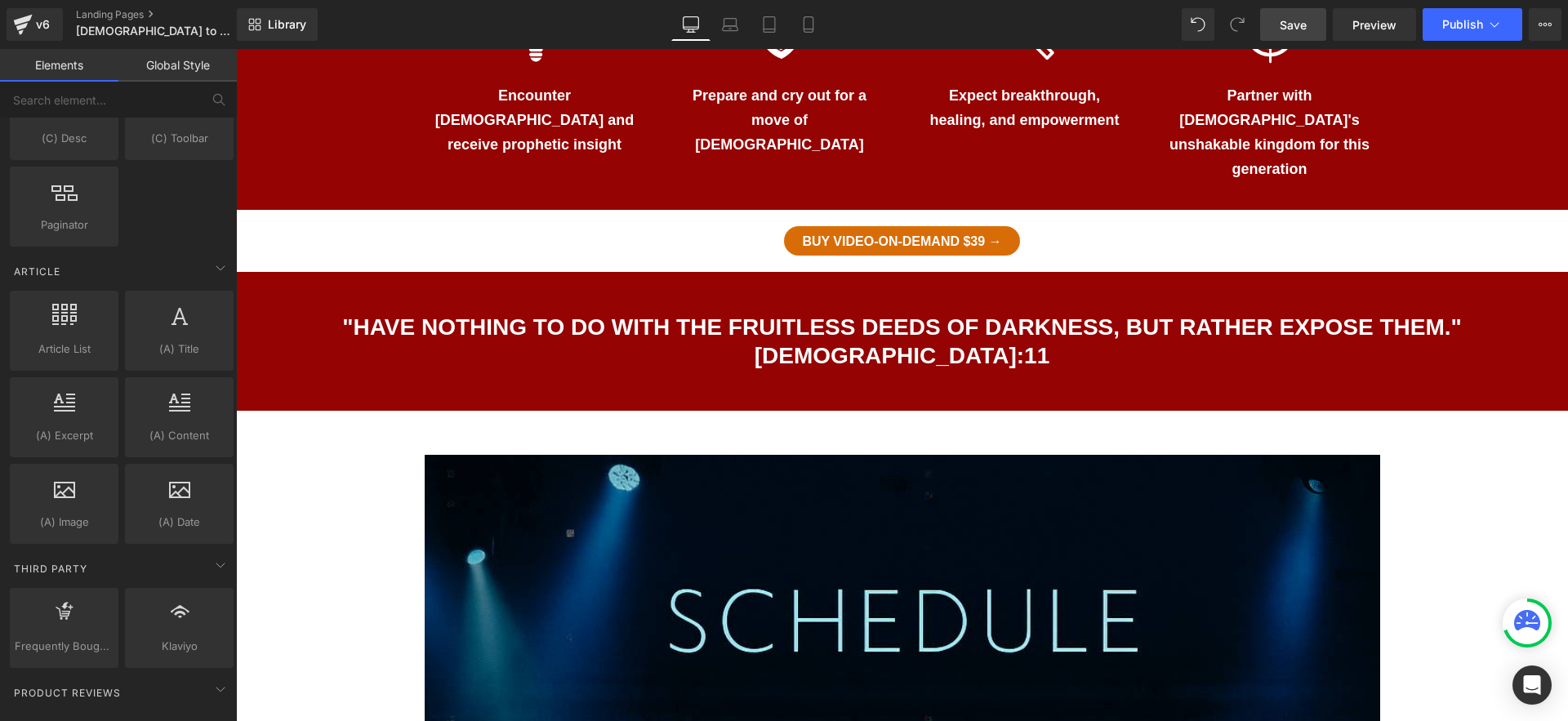
scroll to position [2714, 0]
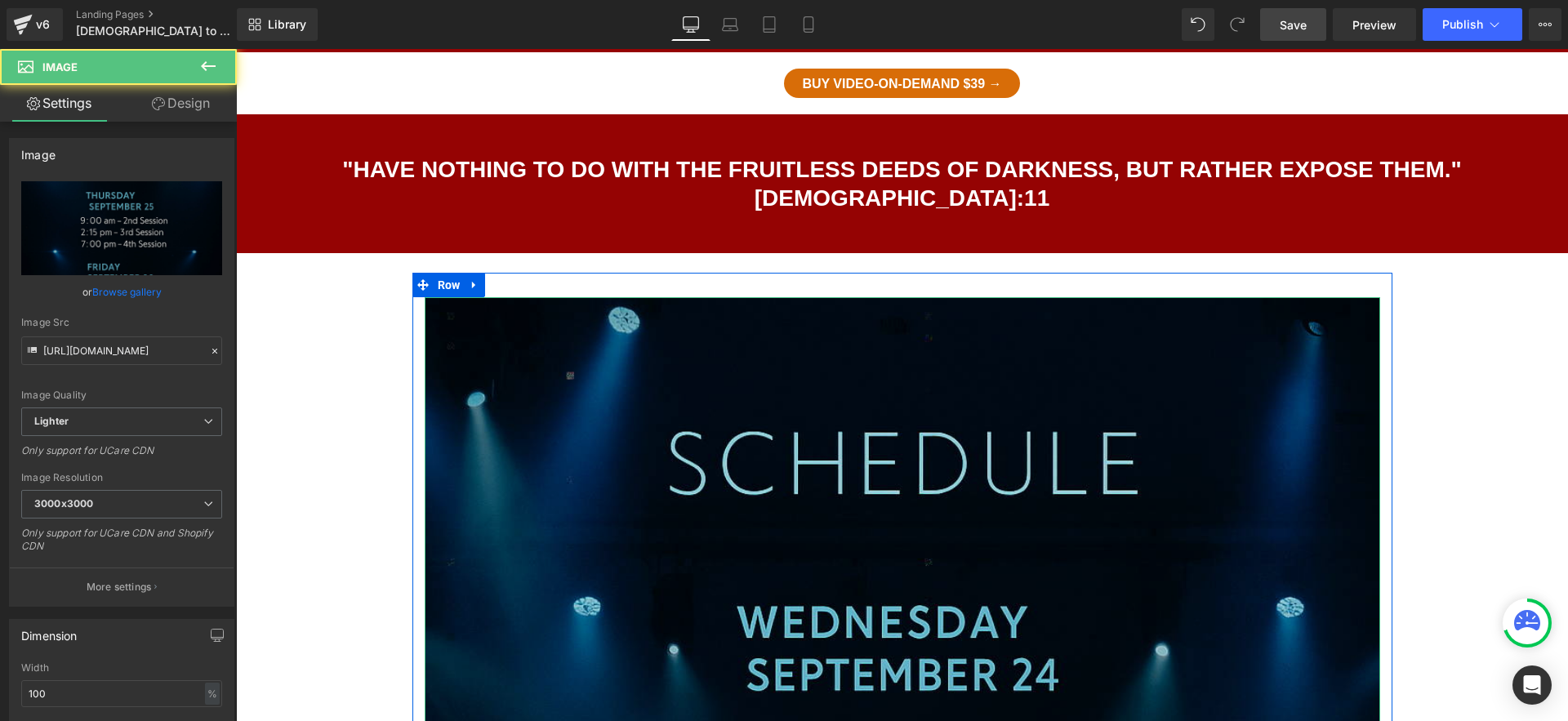
scroll to position [1304, 0]
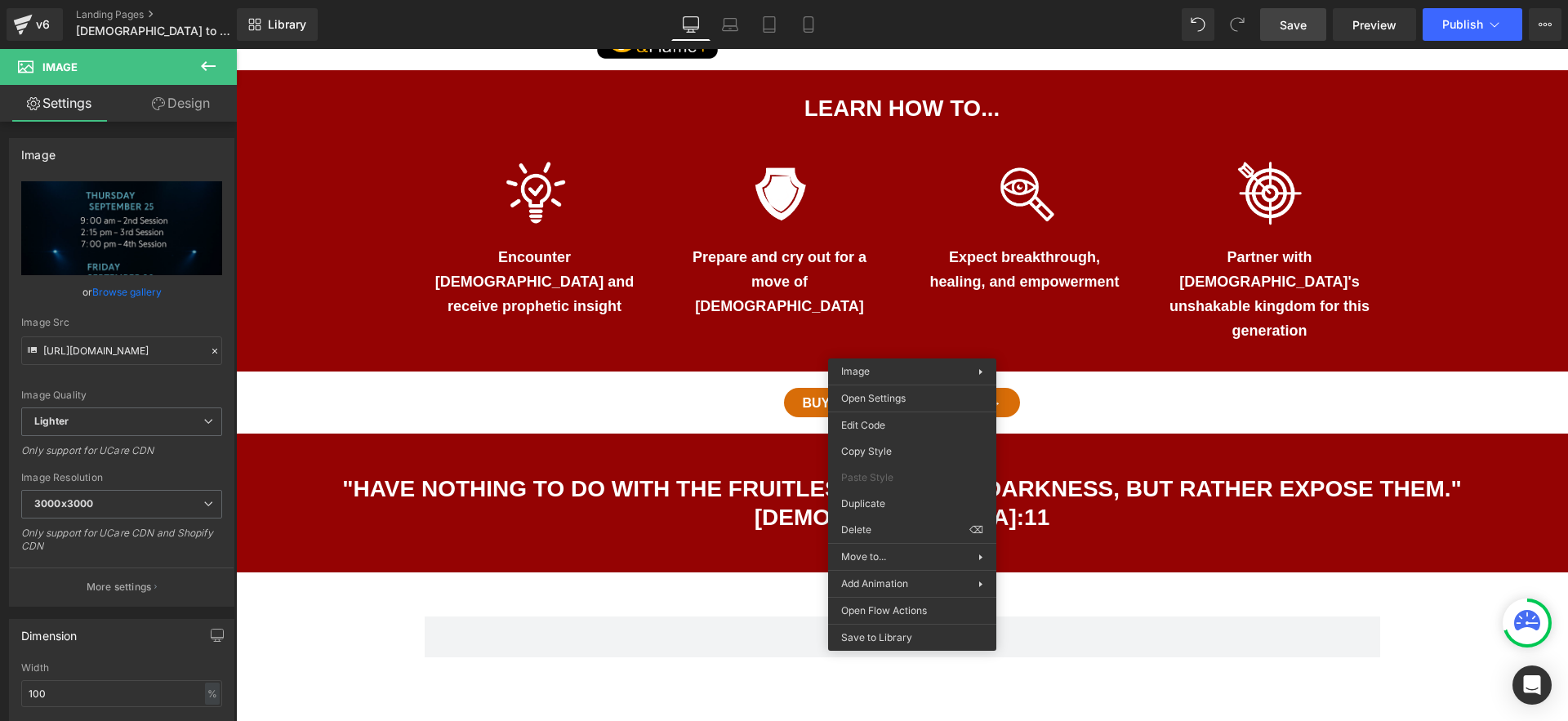
drag, startPoint x: 1109, startPoint y: 578, endPoint x: 872, endPoint y: 529, distance: 242.0
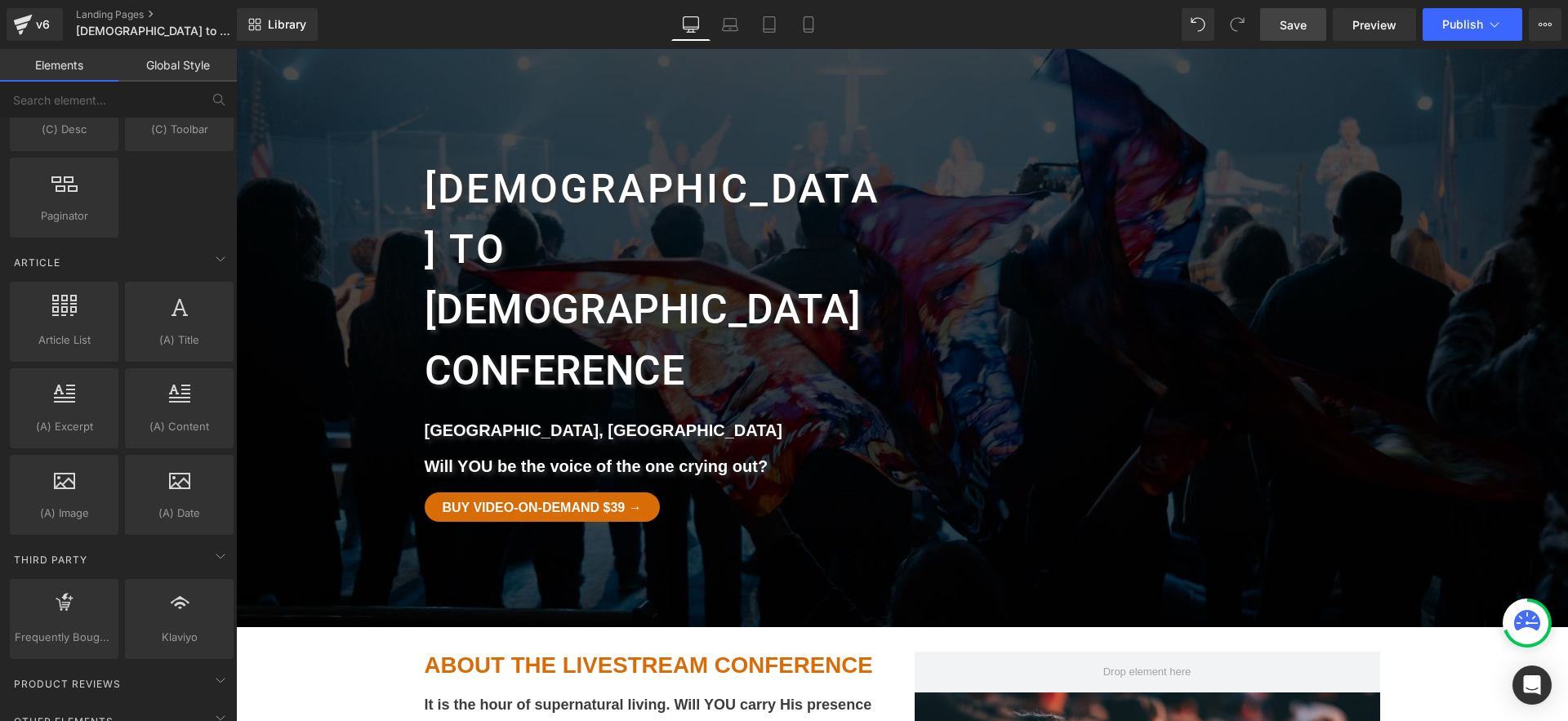
scroll to position [0, 0]
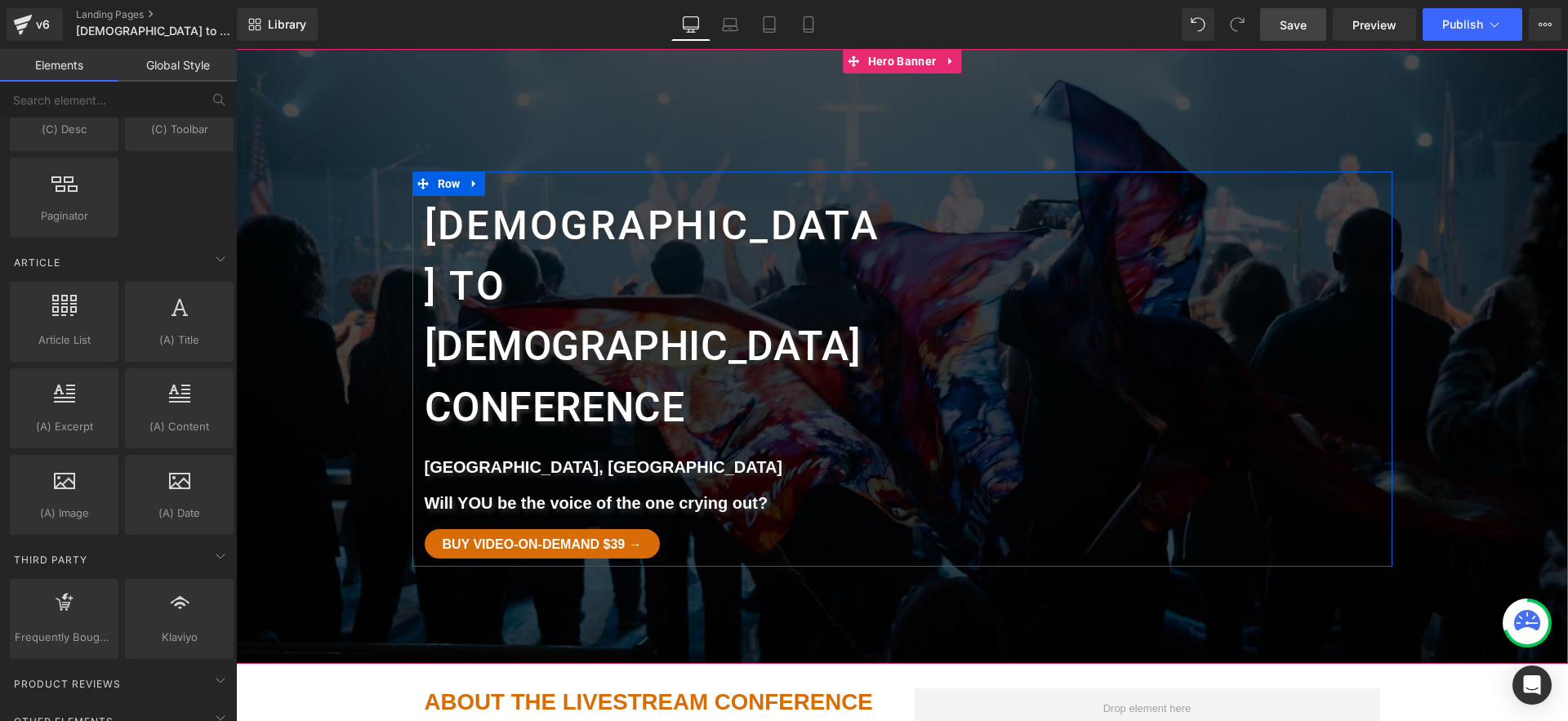
click at [593, 494] on strong "Will YOU be the voice of the one crying out?" at bounding box center [596, 504] width 344 height 18
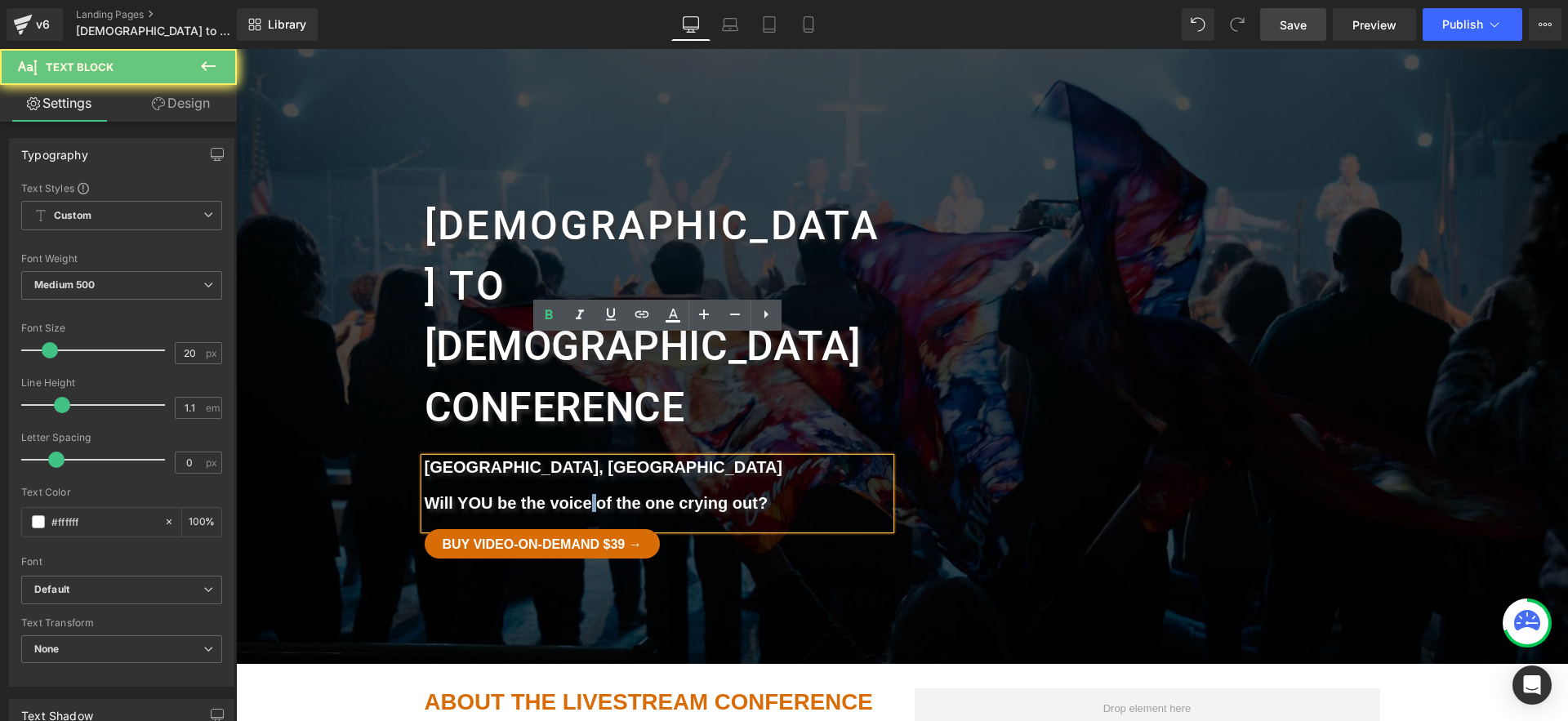
click at [593, 494] on strong "Will YOU be the voice of the one crying out?" at bounding box center [596, 504] width 344 height 18
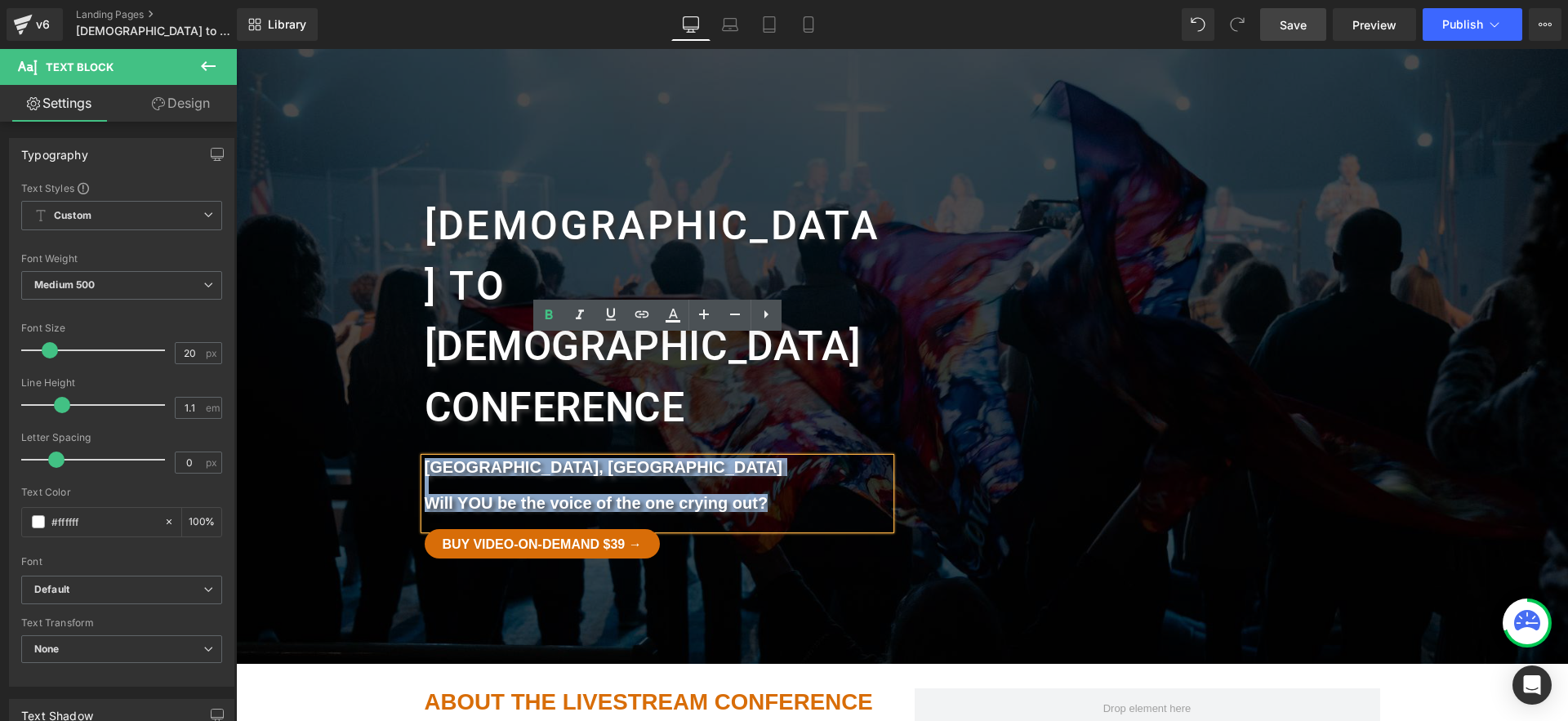
drag, startPoint x: 776, startPoint y: 382, endPoint x: 367, endPoint y: 345, distance: 410.7
click at [367, 345] on span "Witchcraft to Heading Christ conference Heading Harrisburg, PA Will YOU be the …" at bounding box center [902, 369] width 1332 height 395
copy div "Harrisburg, PA Will YOU be the voice of the one crying out?"
click at [749, 462] on div "Witchcraft to Heading Christ conference Heading Harrisburg, PA Will YOU be the …" at bounding box center [903, 369] width 980 height 395
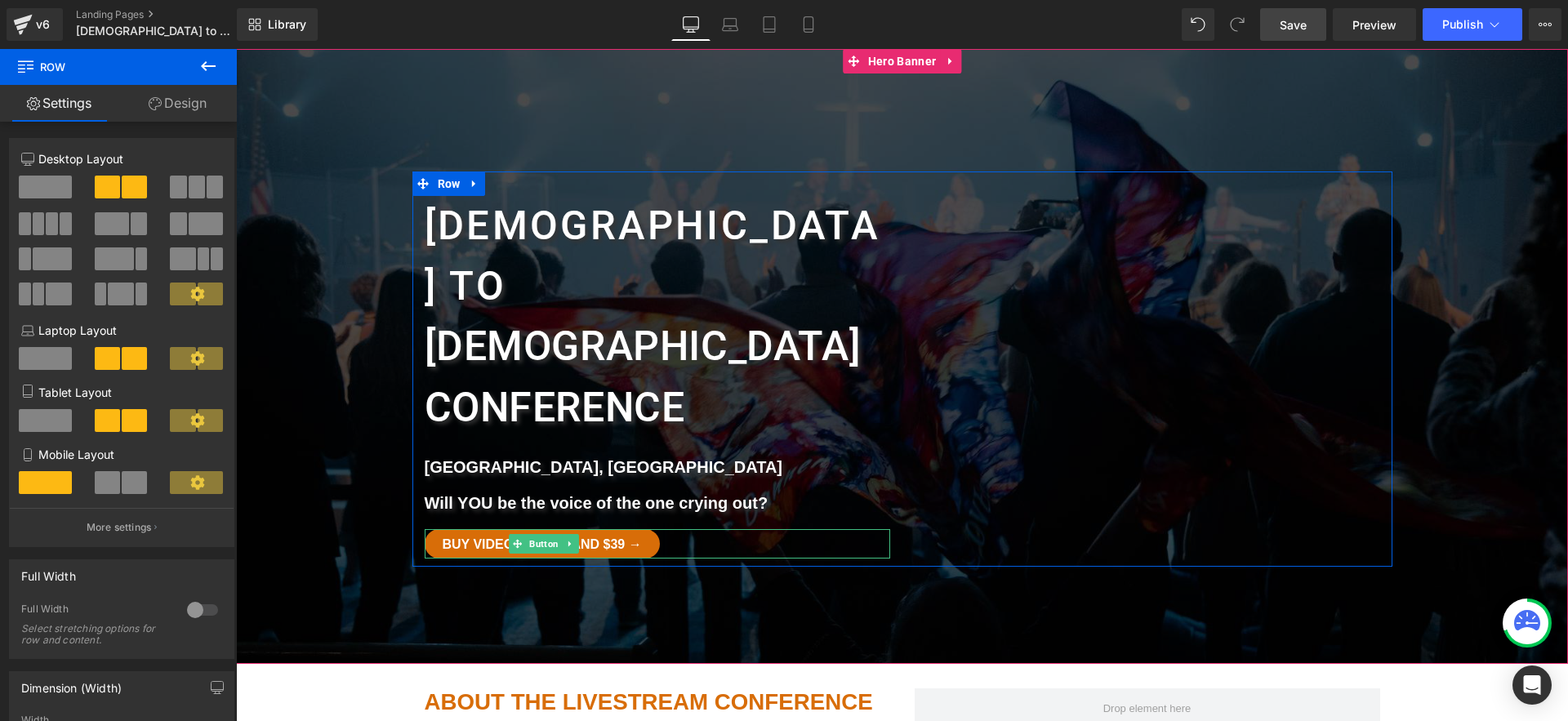
click at [660, 529] on link "Buy Video-on-Demand $39 →" at bounding box center [542, 544] width 235 height 29
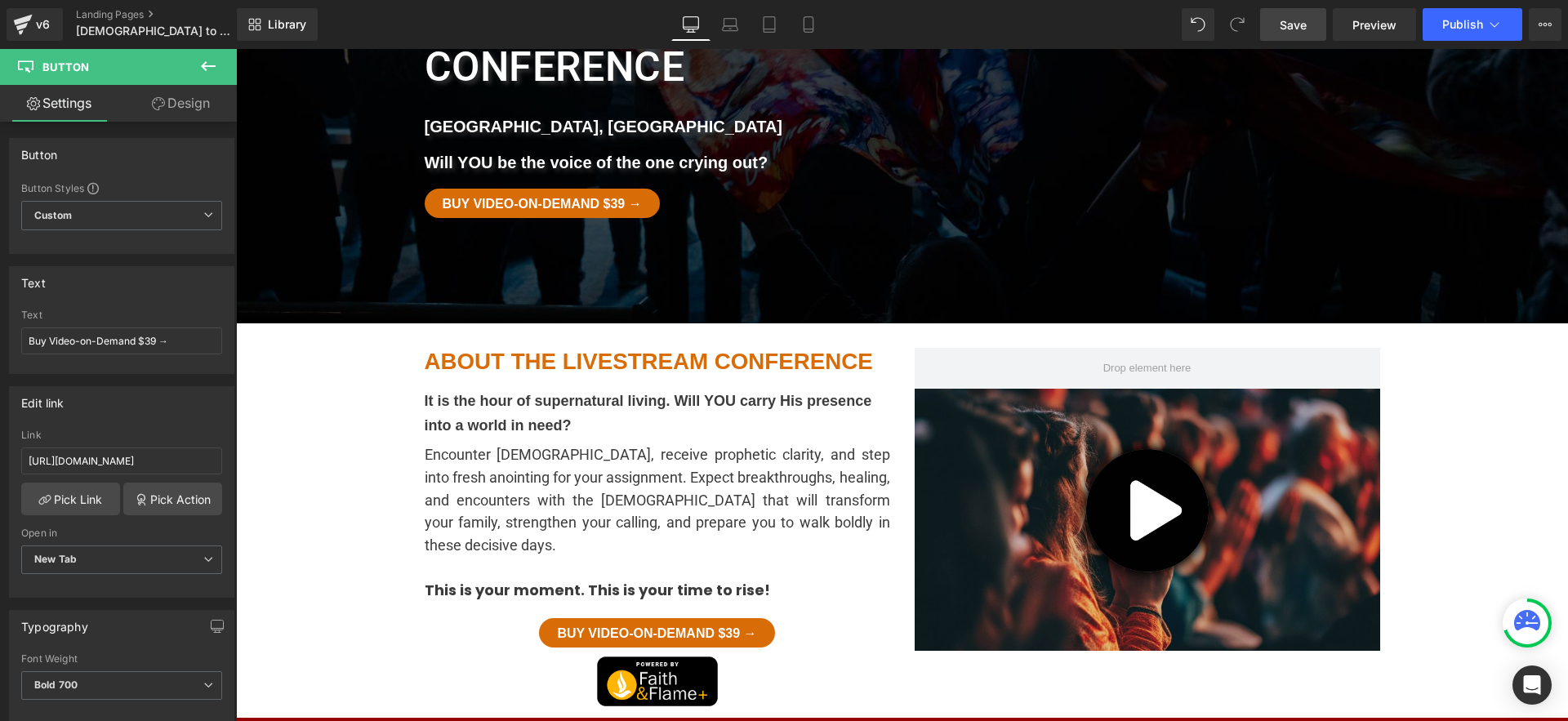
scroll to position [433, 0]
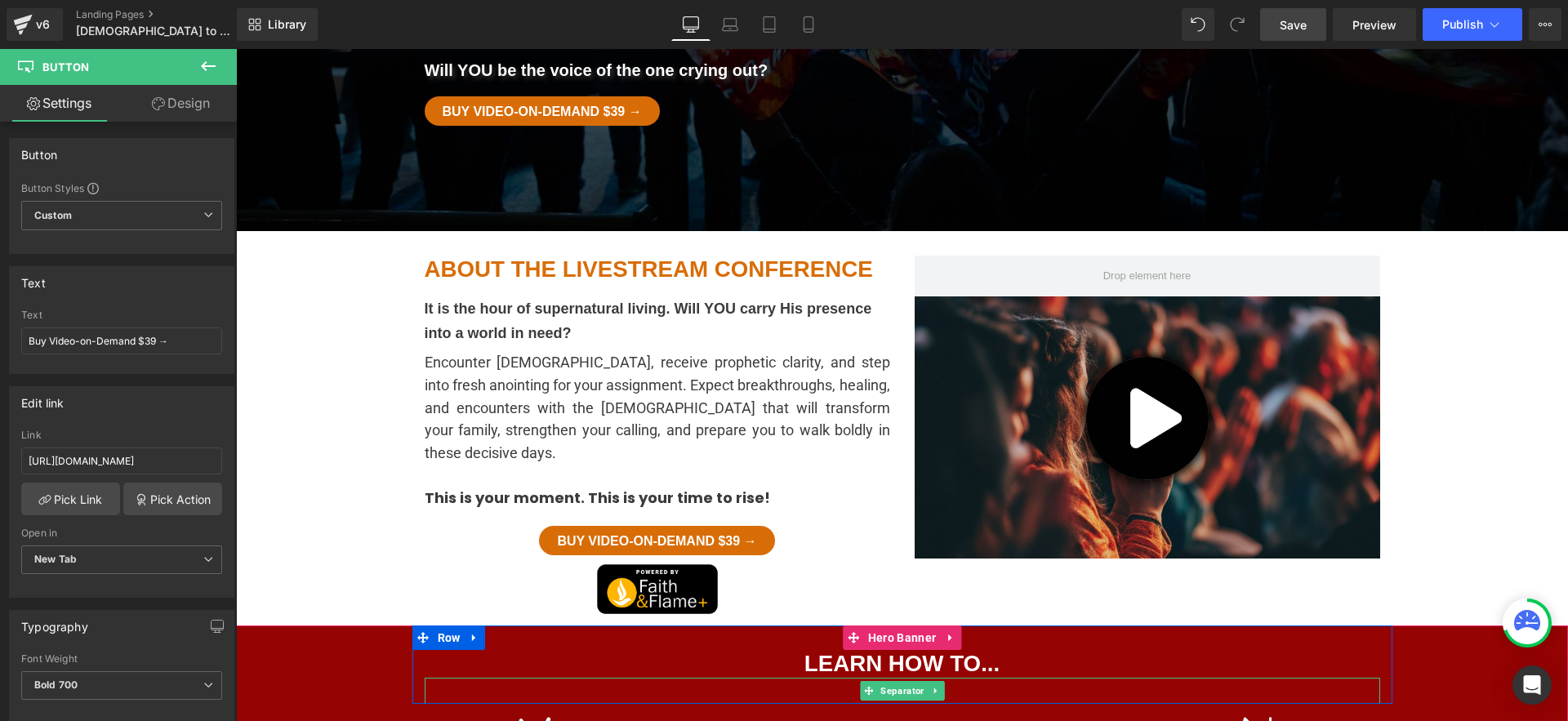
click at [654, 678] on div at bounding box center [903, 691] width 956 height 26
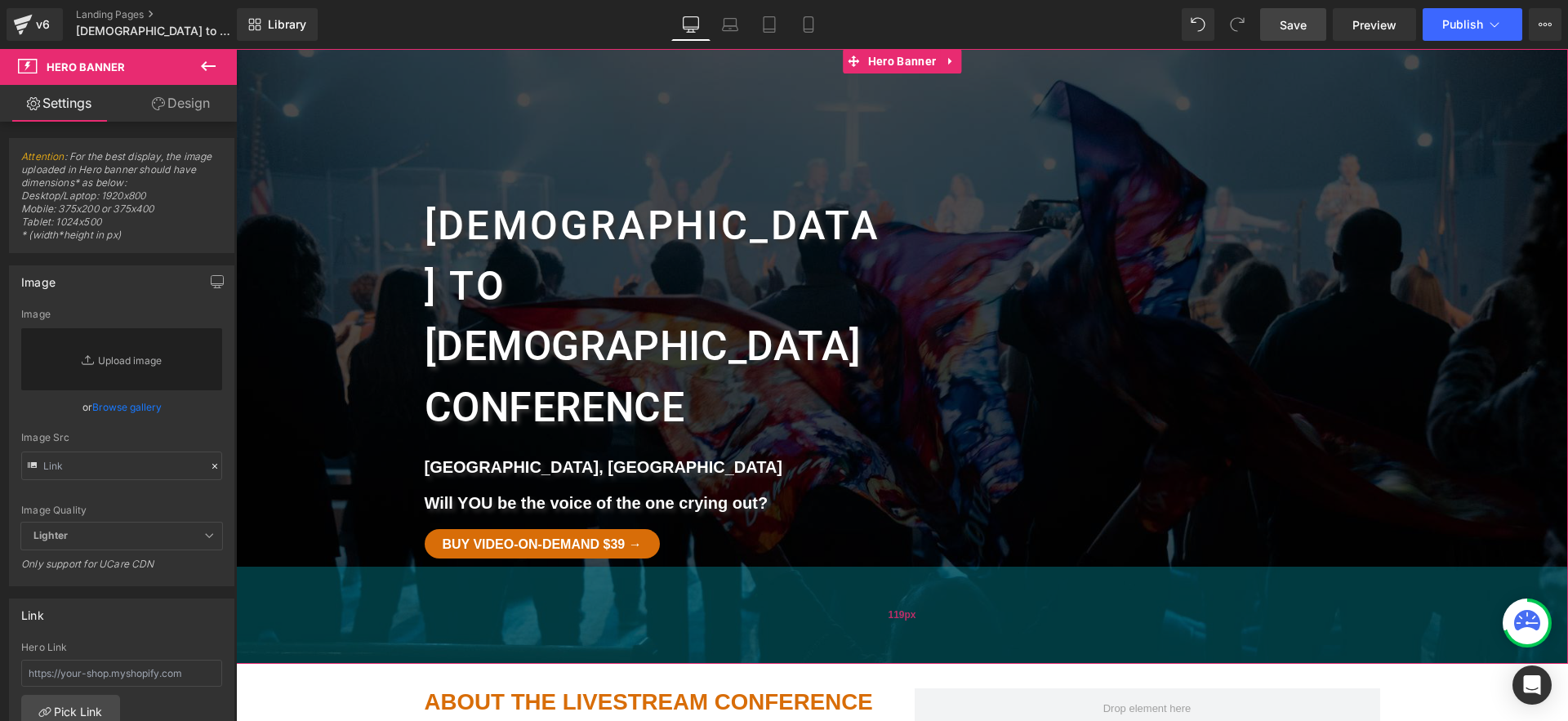
scroll to position [27, 0]
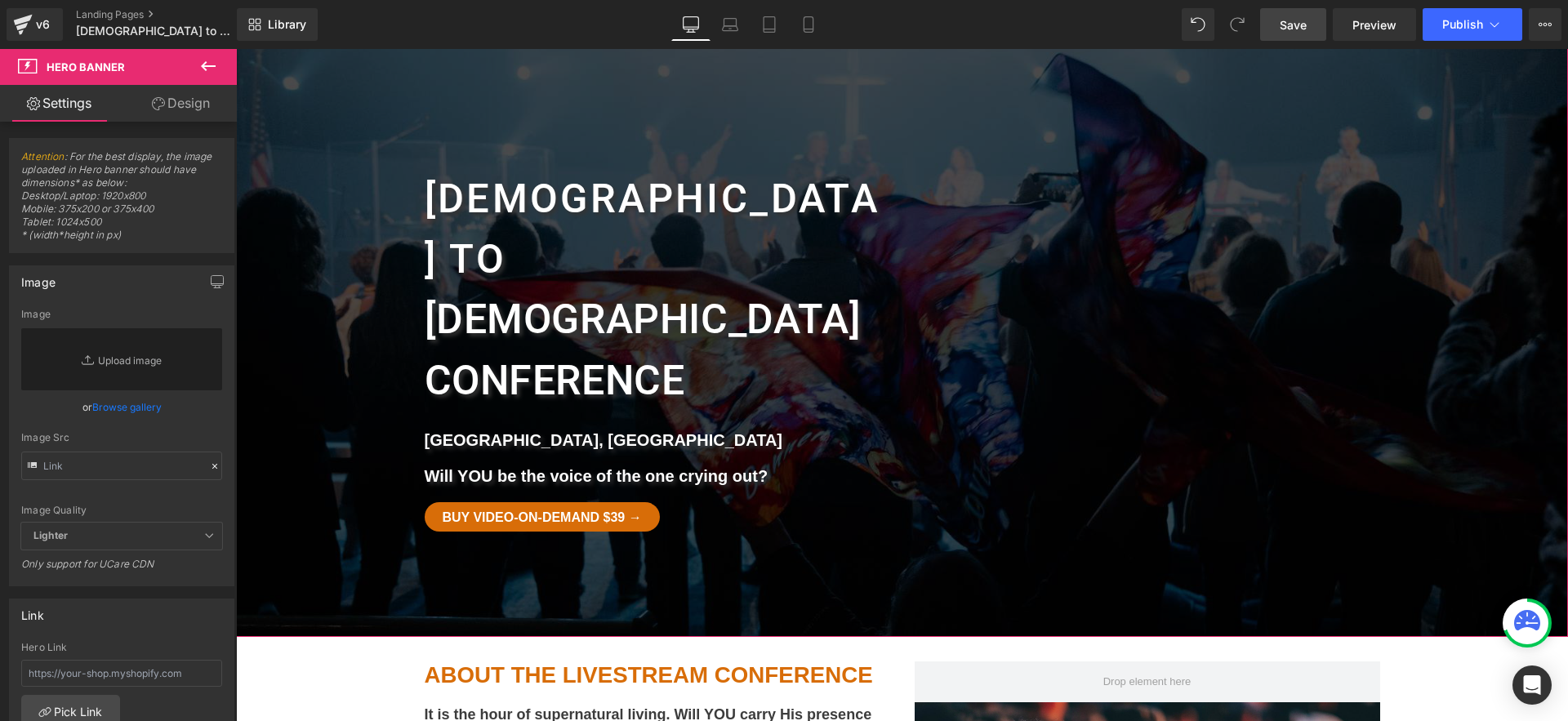
click at [656, 503] on link "Buy Video-on-Demand $39 →" at bounding box center [542, 517] width 235 height 29
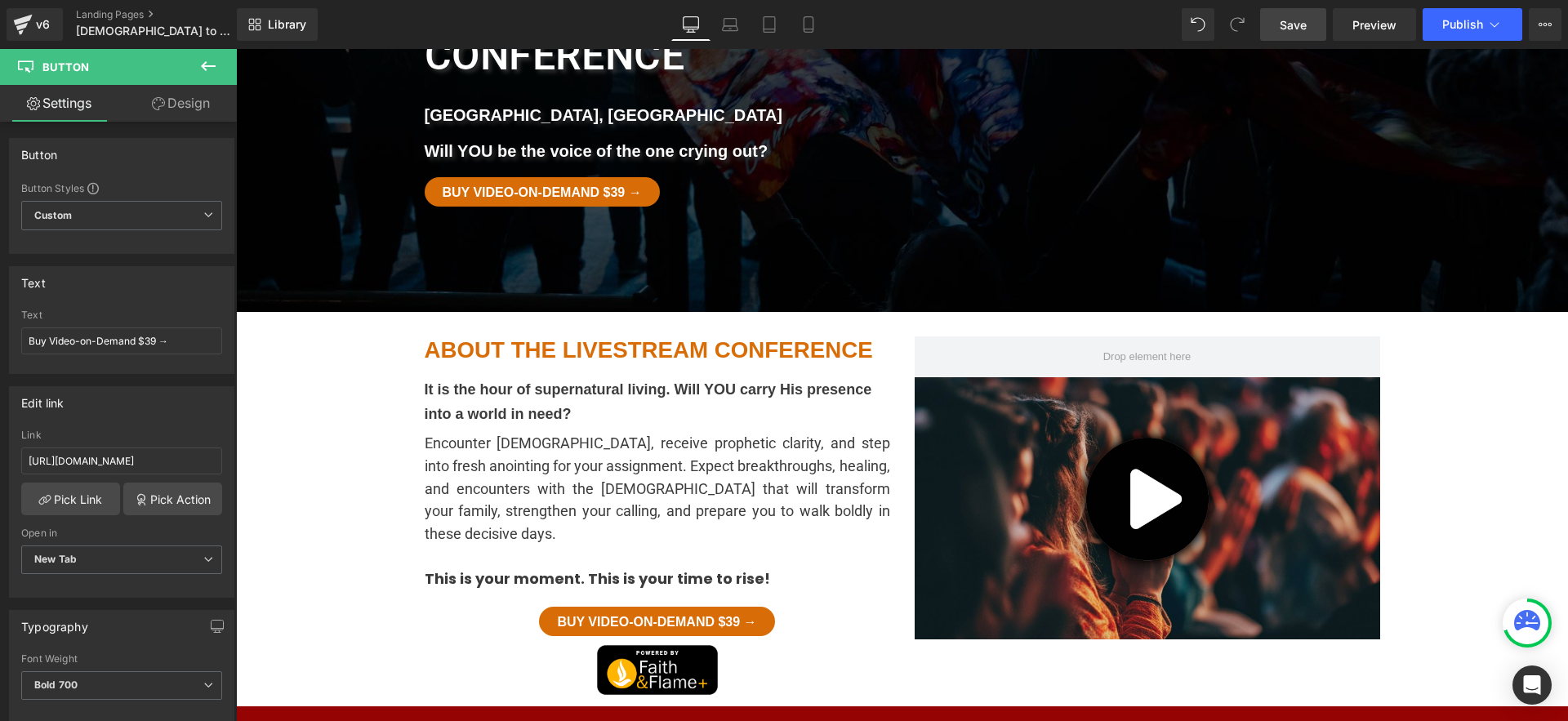
scroll to position [485, 0]
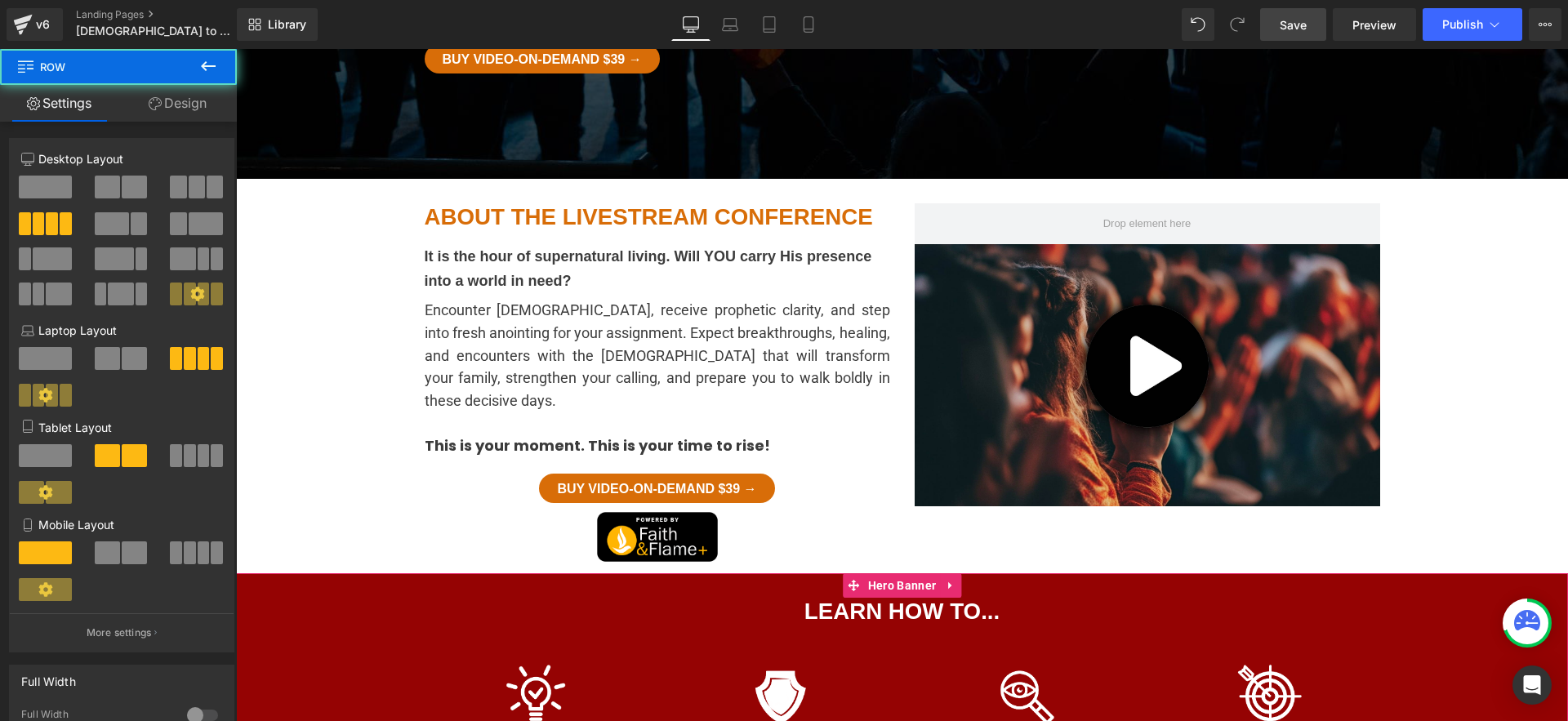
click at [350, 573] on span "LEARN HOW TO... Heading Separator Row Image Encounter God and receive prophetic…" at bounding box center [902, 724] width 1332 height 302
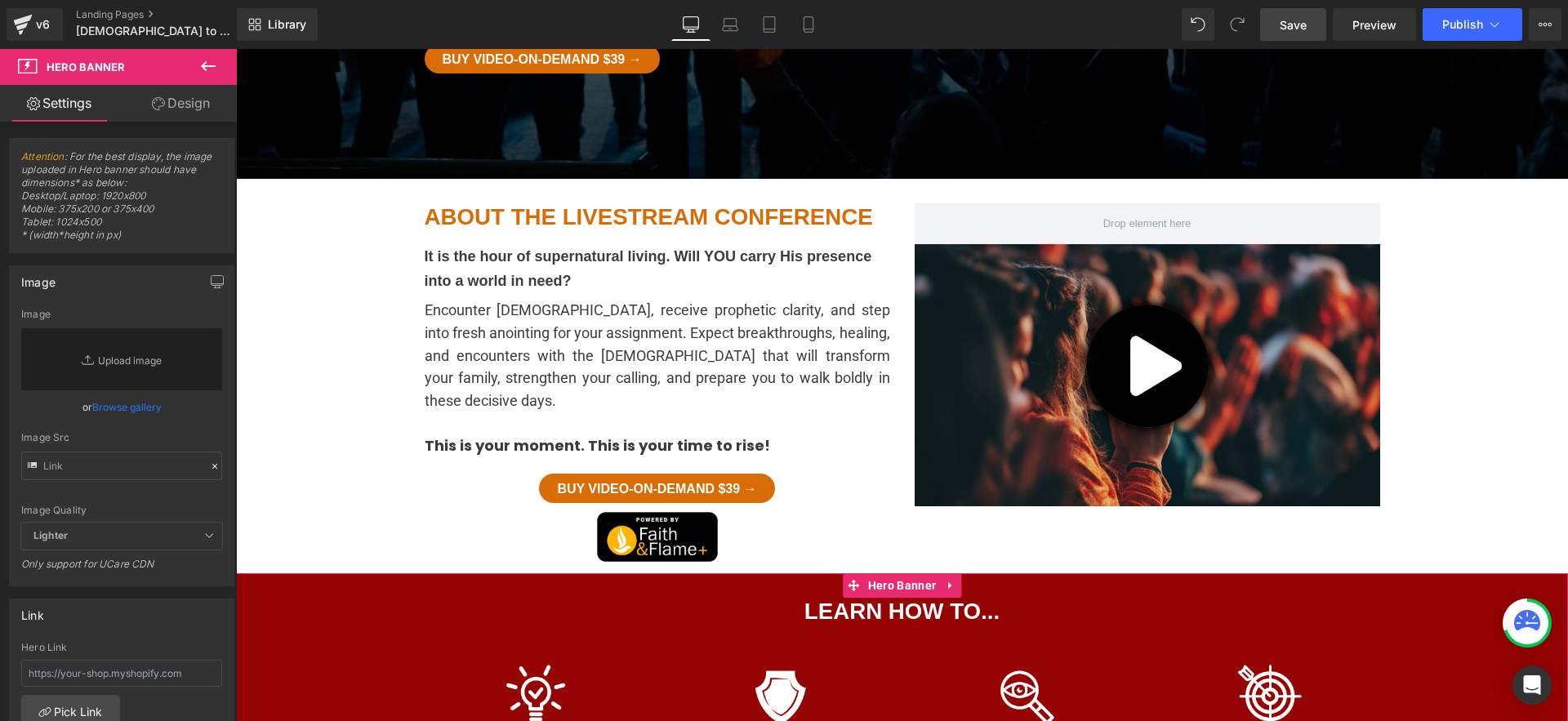
click at [163, 102] on link "Design" at bounding box center [181, 104] width 118 height 37
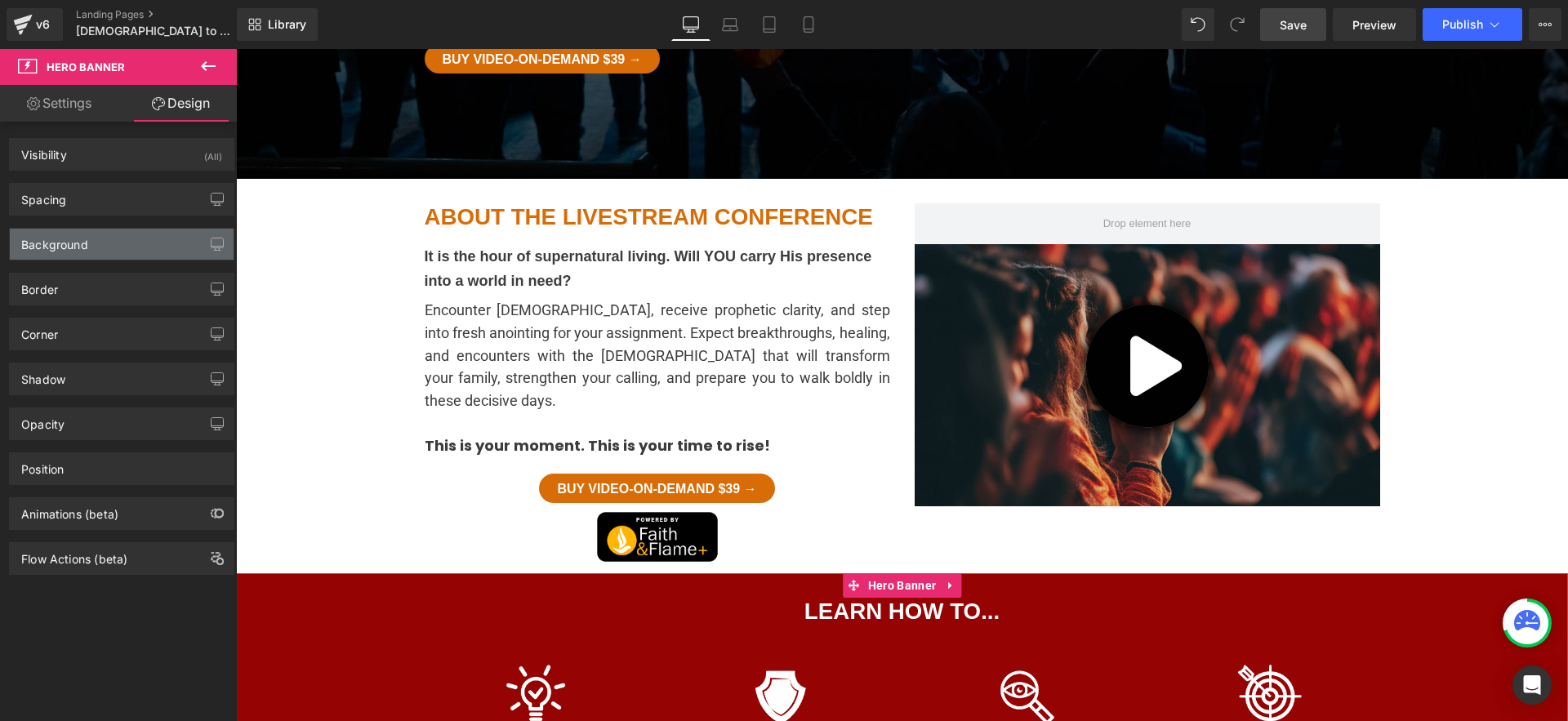
click at [150, 249] on div "Background" at bounding box center [122, 244] width 224 height 31
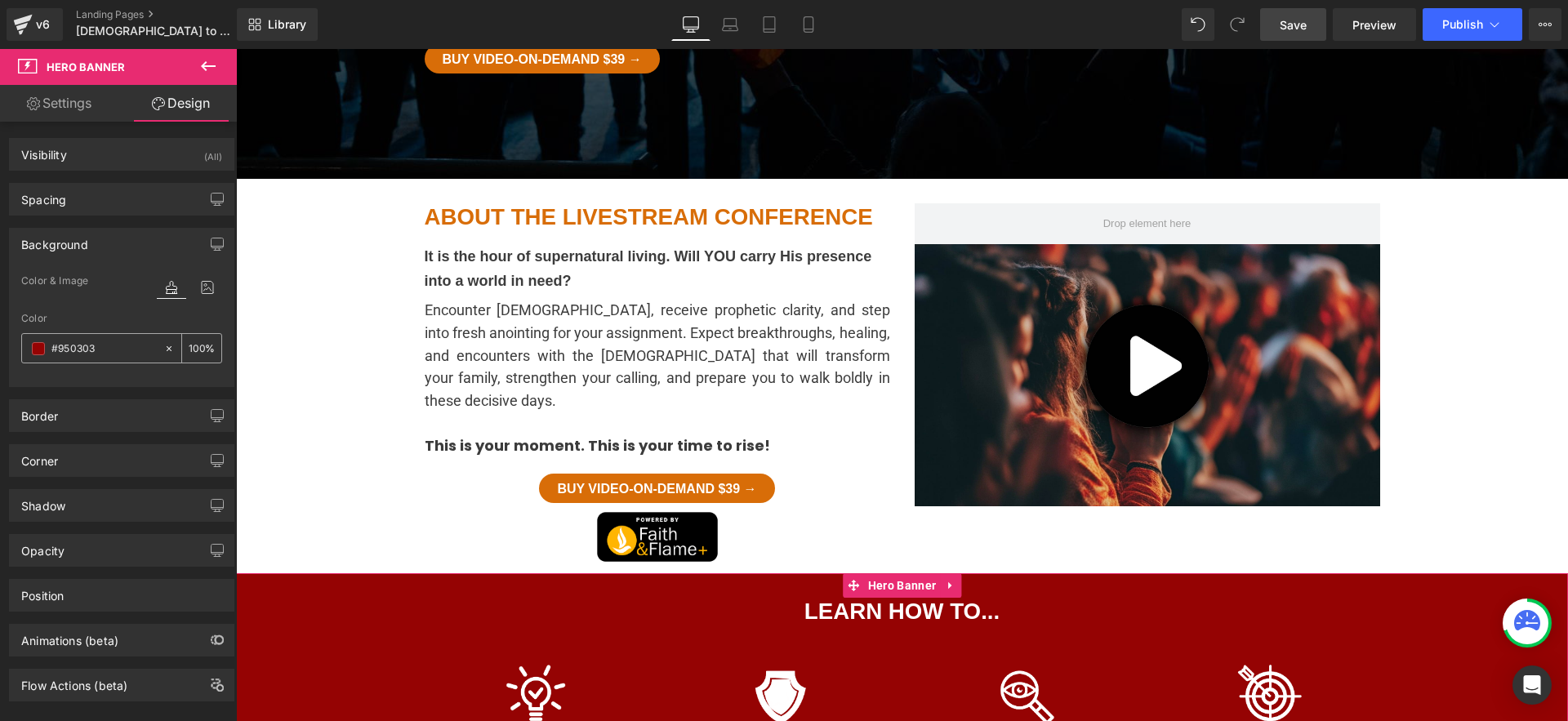
click at [66, 348] on input "#950303" at bounding box center [104, 349] width 105 height 18
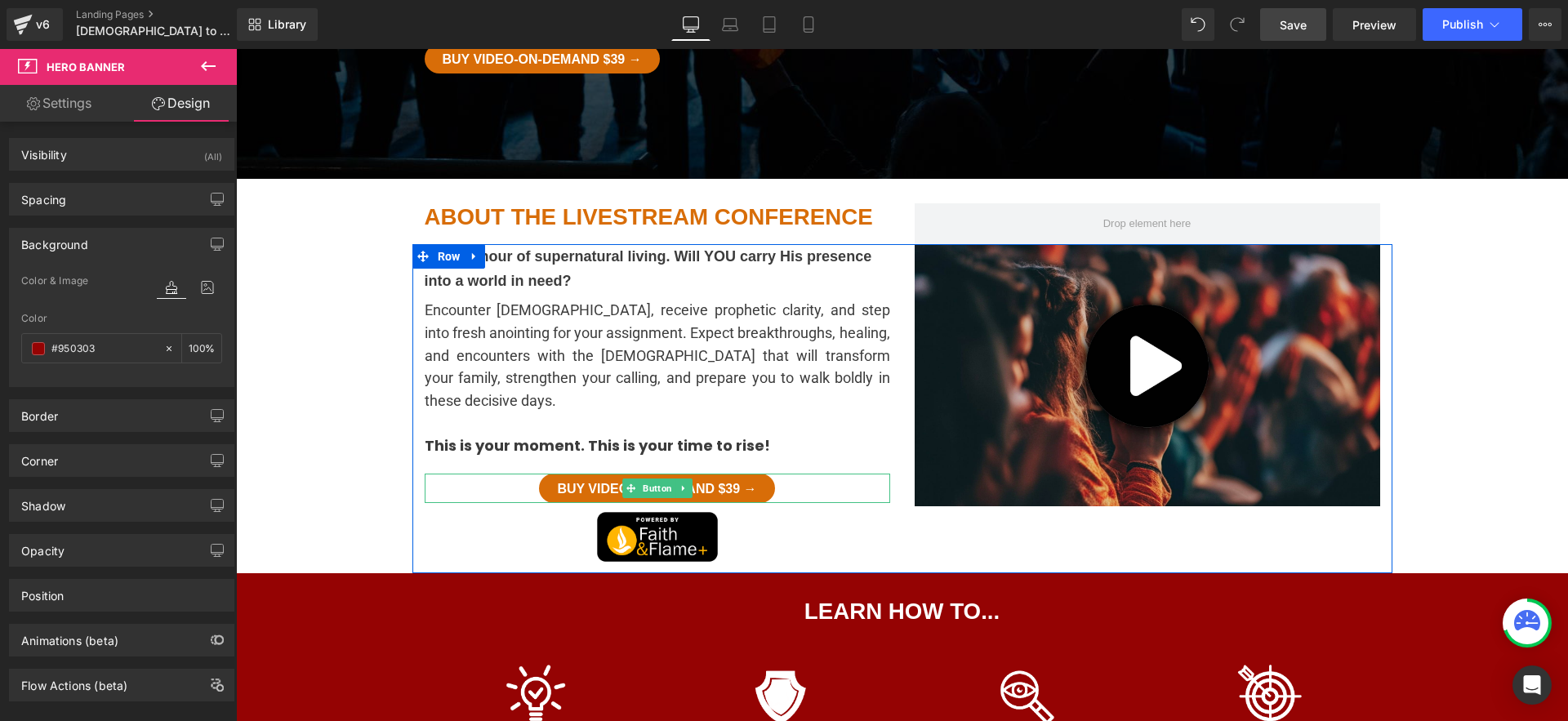
click at [833, 473] on div "Buy Video-on-Demand $39 →" at bounding box center [657, 488] width 465 height 29
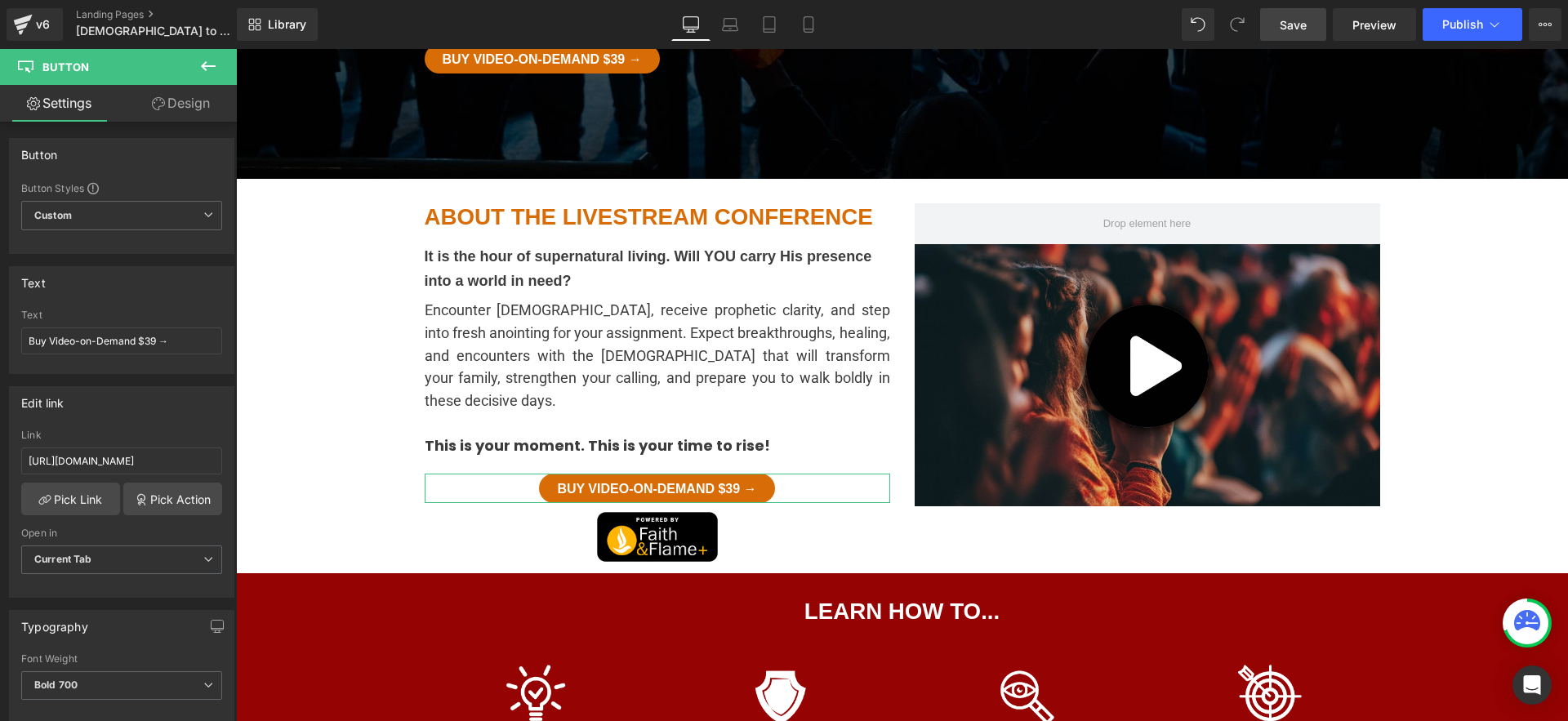
drag, startPoint x: 186, startPoint y: 101, endPoint x: 153, endPoint y: 257, distance: 159.5
click at [186, 101] on link "Design" at bounding box center [181, 104] width 118 height 37
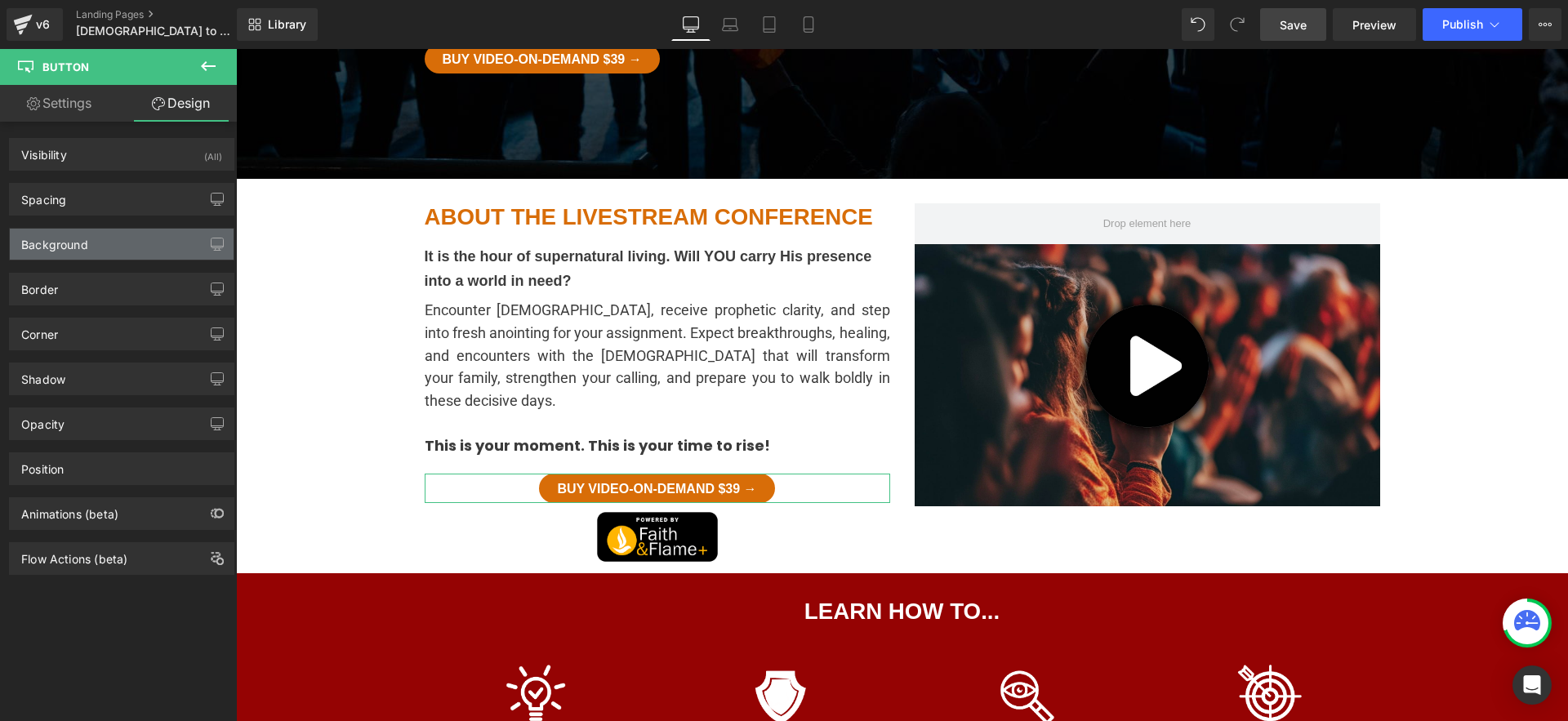
click at [163, 250] on div "Background" at bounding box center [122, 244] width 224 height 31
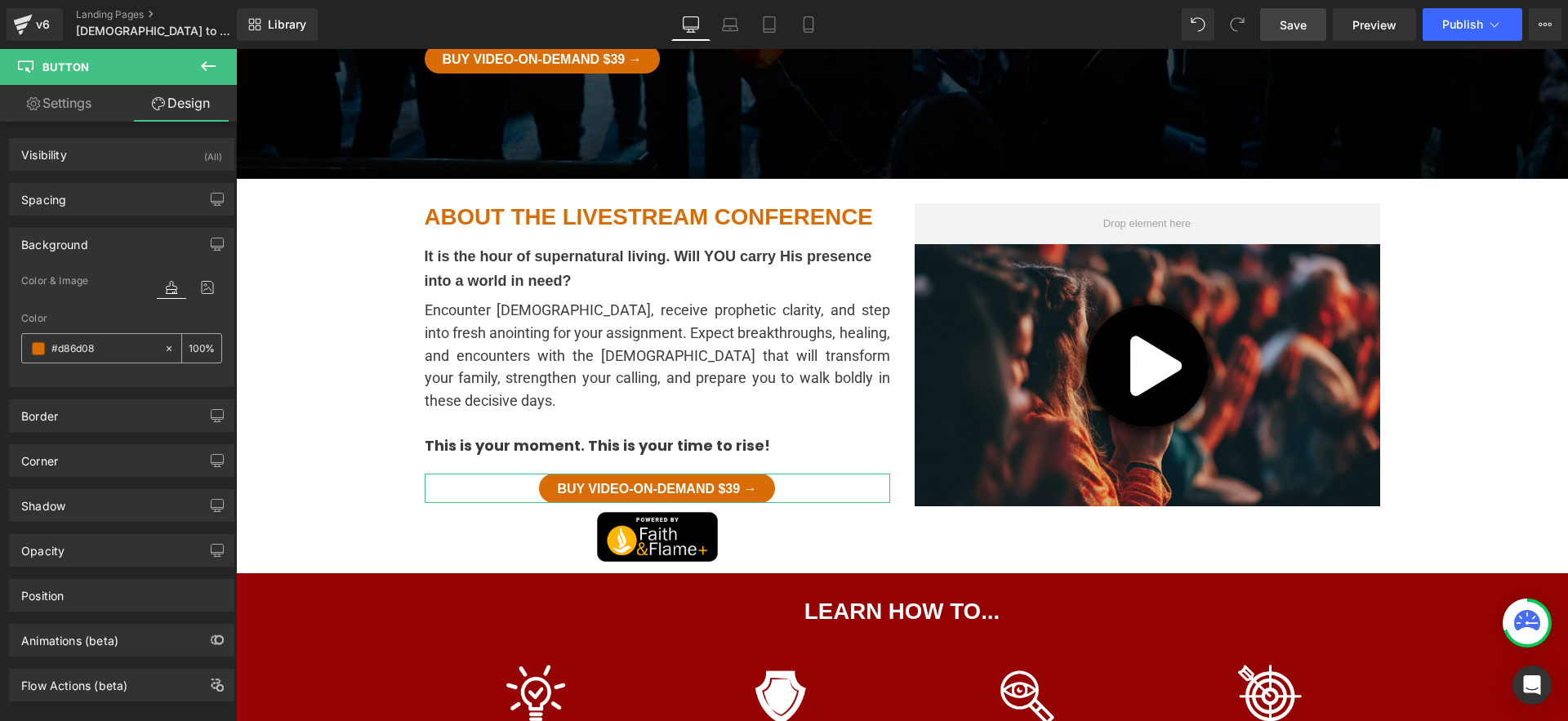
click at [98, 351] on input "#d86d08" at bounding box center [104, 349] width 105 height 18
paste input "950303"
type input "#950303"
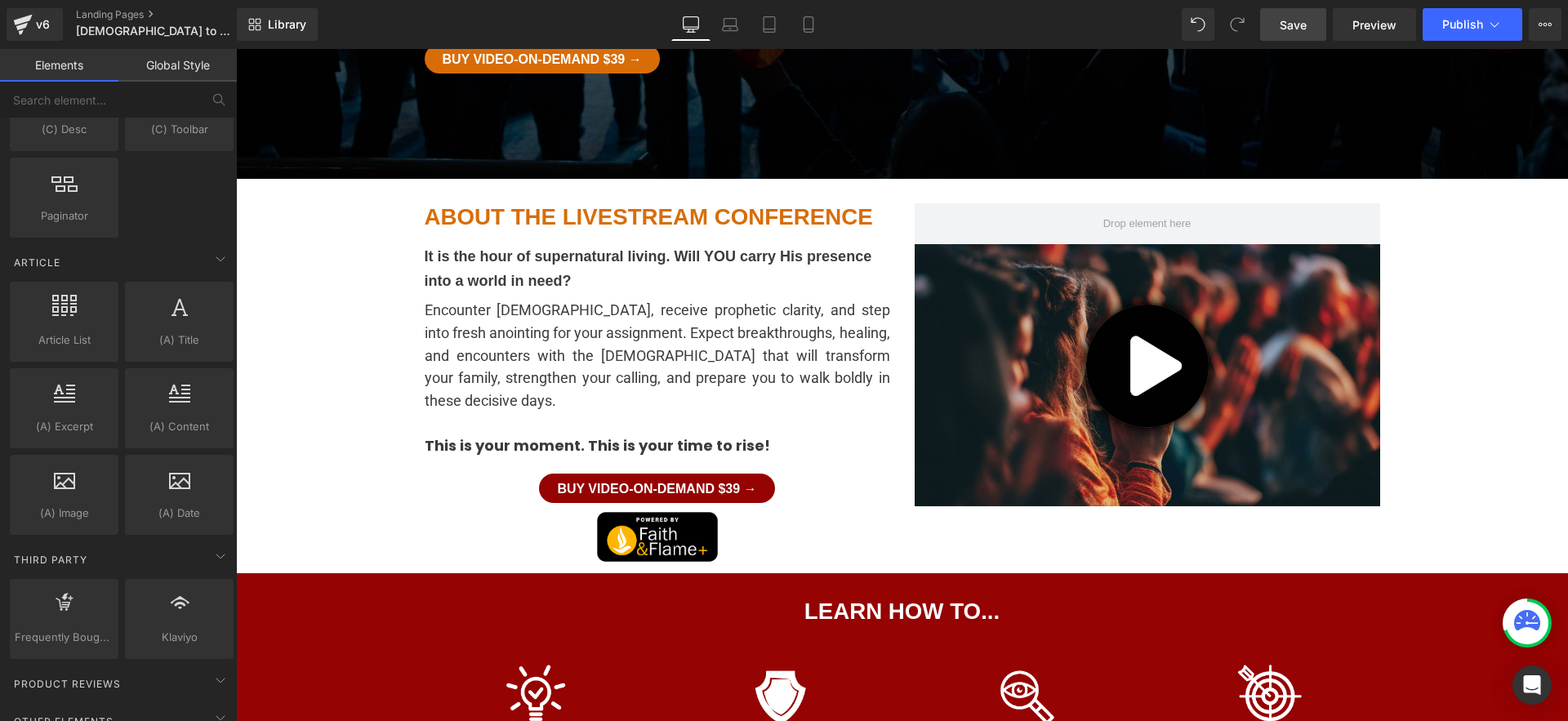
click at [355, 436] on div "Witchcraft to Heading Christ conference Heading Harrisburg, PA Will YOU be the …" at bounding box center [902, 474] width 1332 height 1821
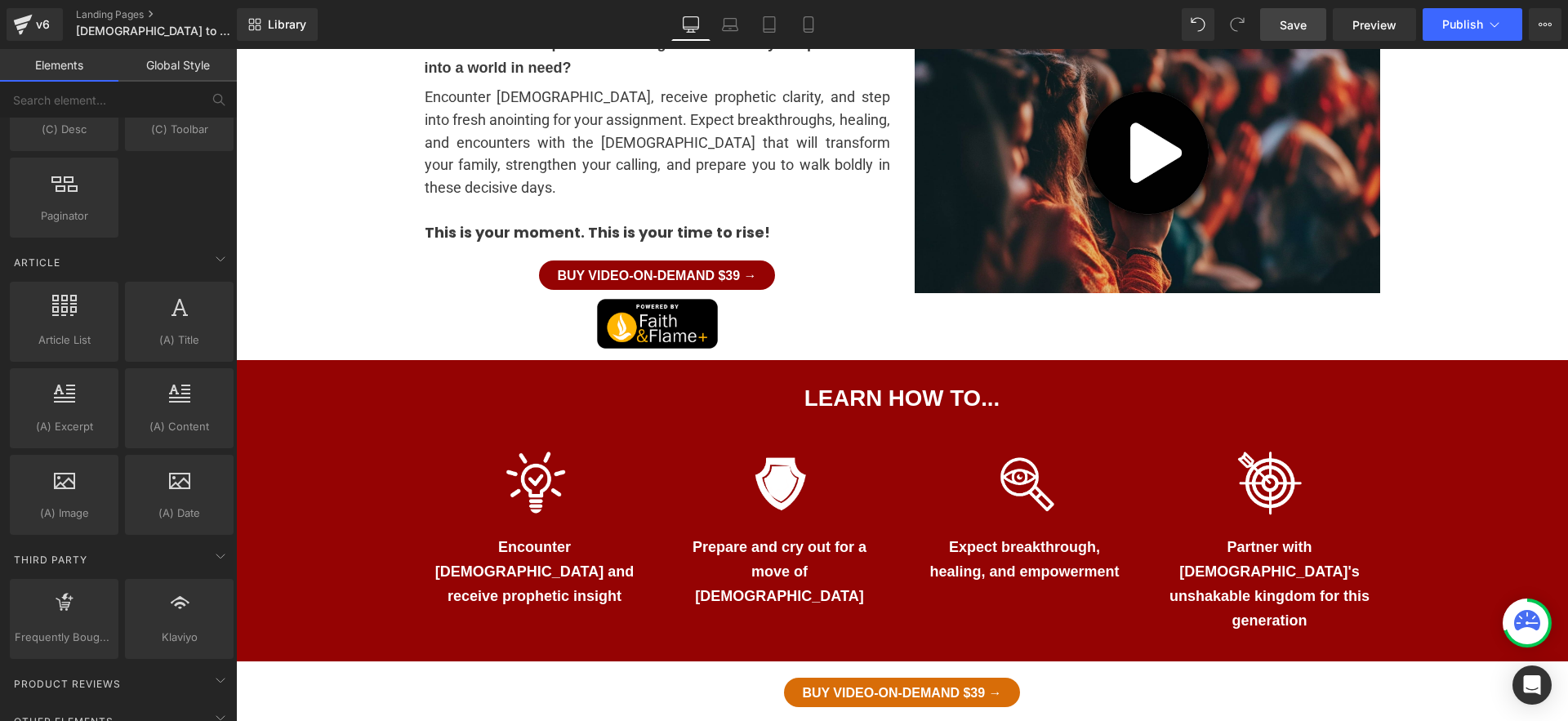
scroll to position [697, 0]
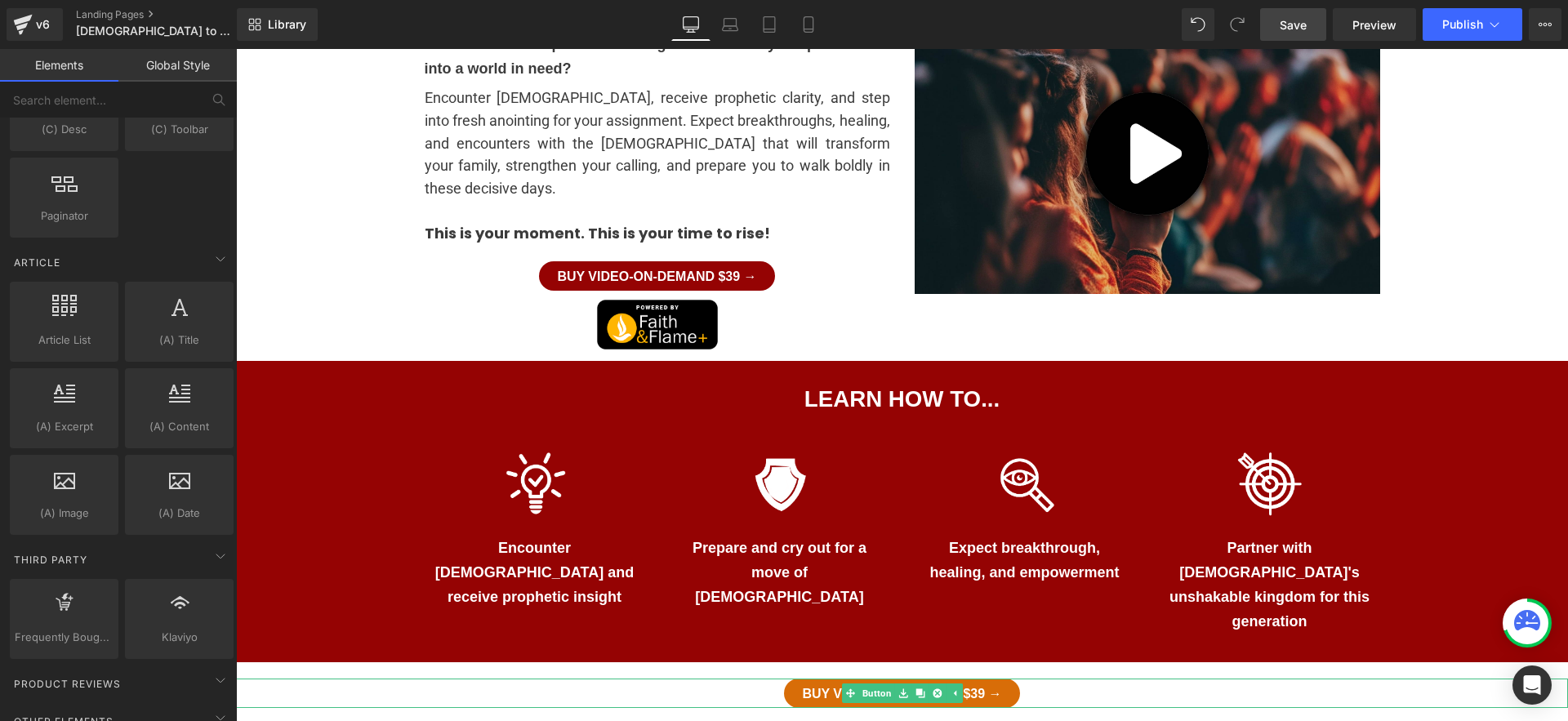
click at [1047, 679] on div "Buy Video-on-Demand $39 →" at bounding box center [902, 693] width 1332 height 29
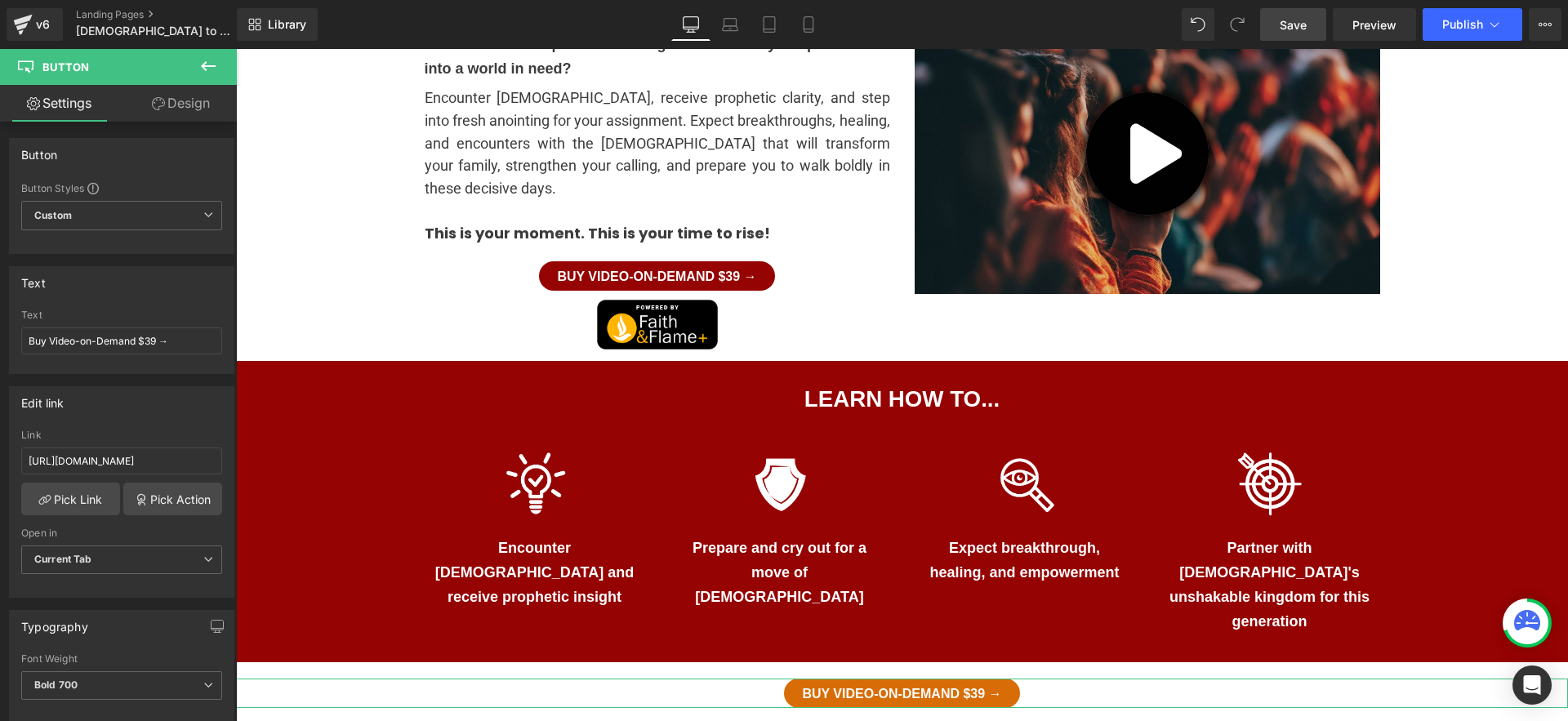
click at [171, 100] on link "Design" at bounding box center [181, 104] width 118 height 37
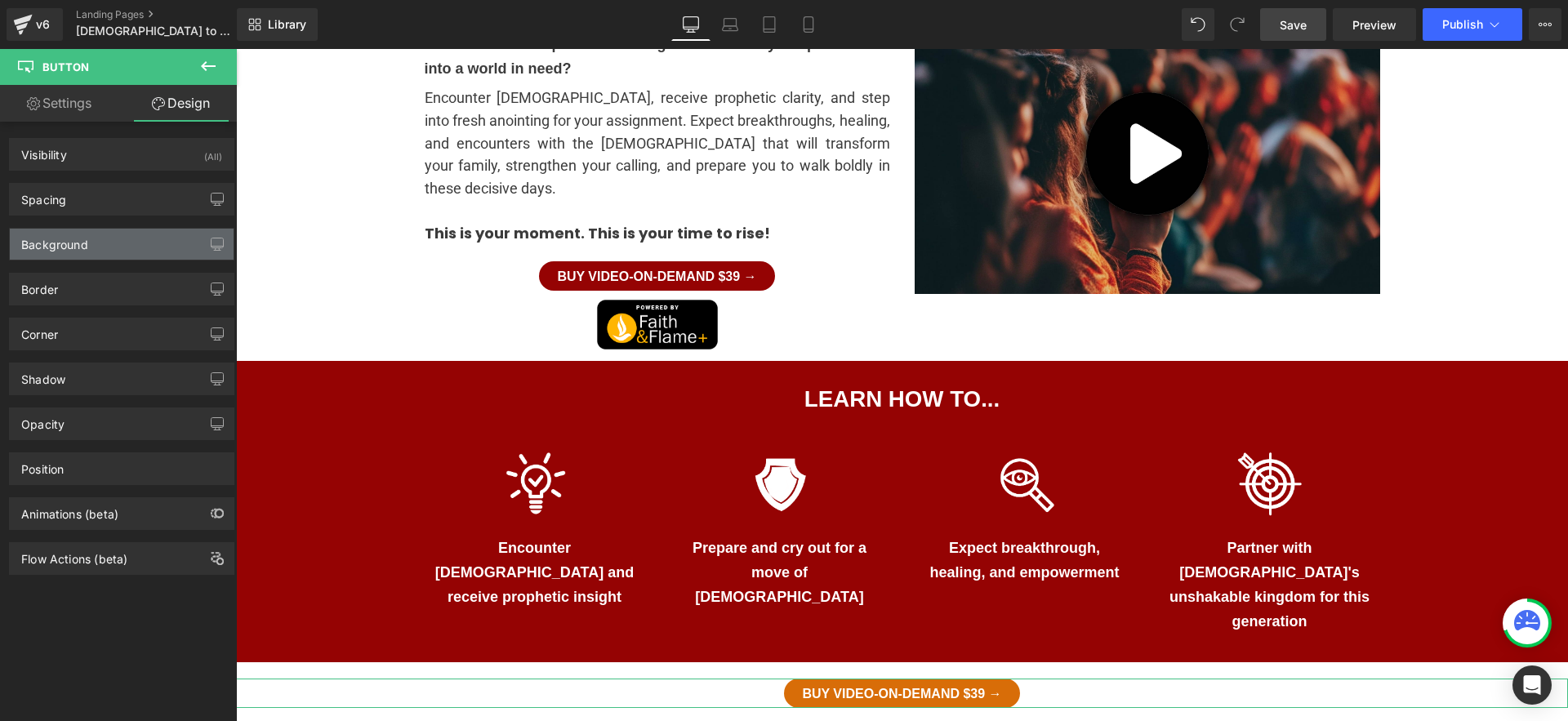
click at [83, 244] on div "Background" at bounding box center [54, 239] width 67 height 23
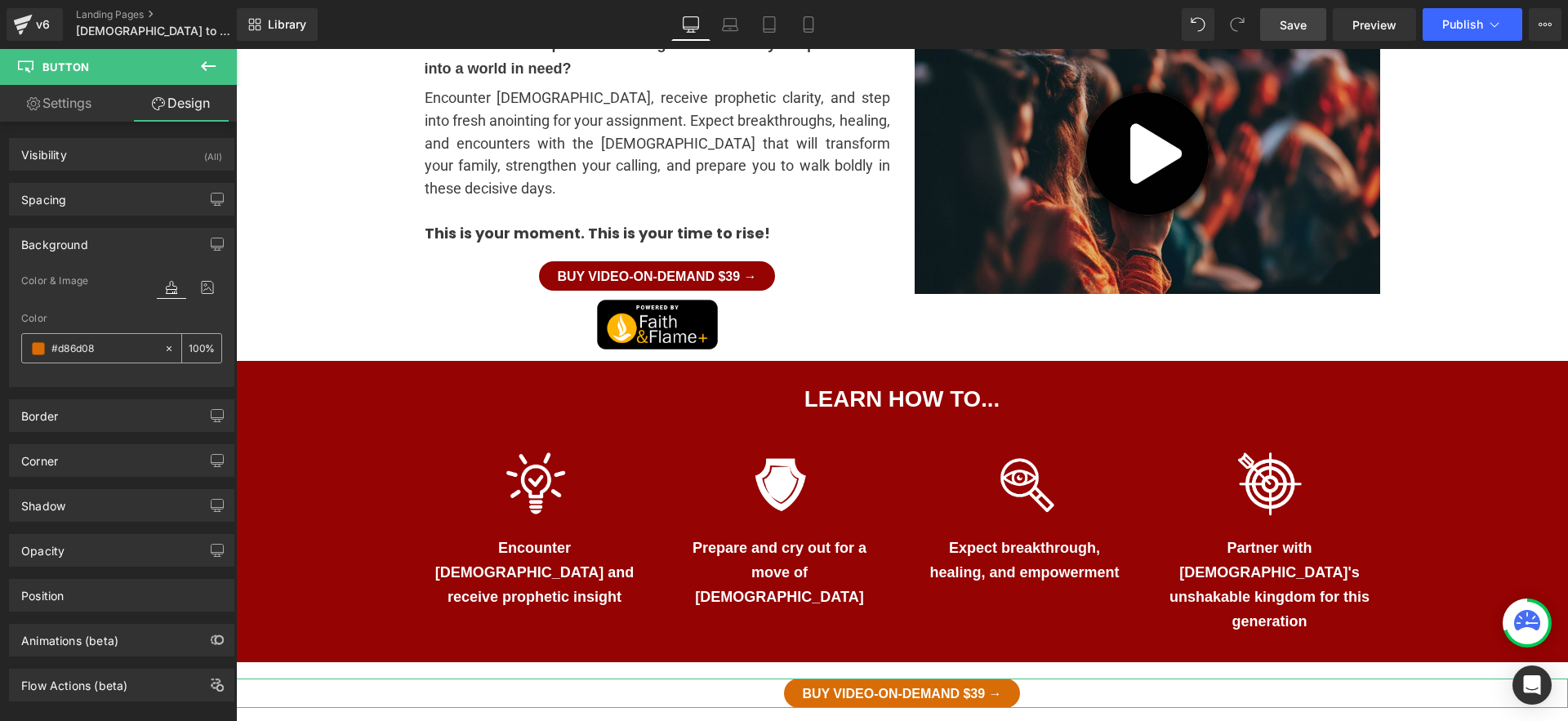
click at [79, 344] on input "#d86d08" at bounding box center [104, 349] width 105 height 18
paste input "950303"
type input "#950303"
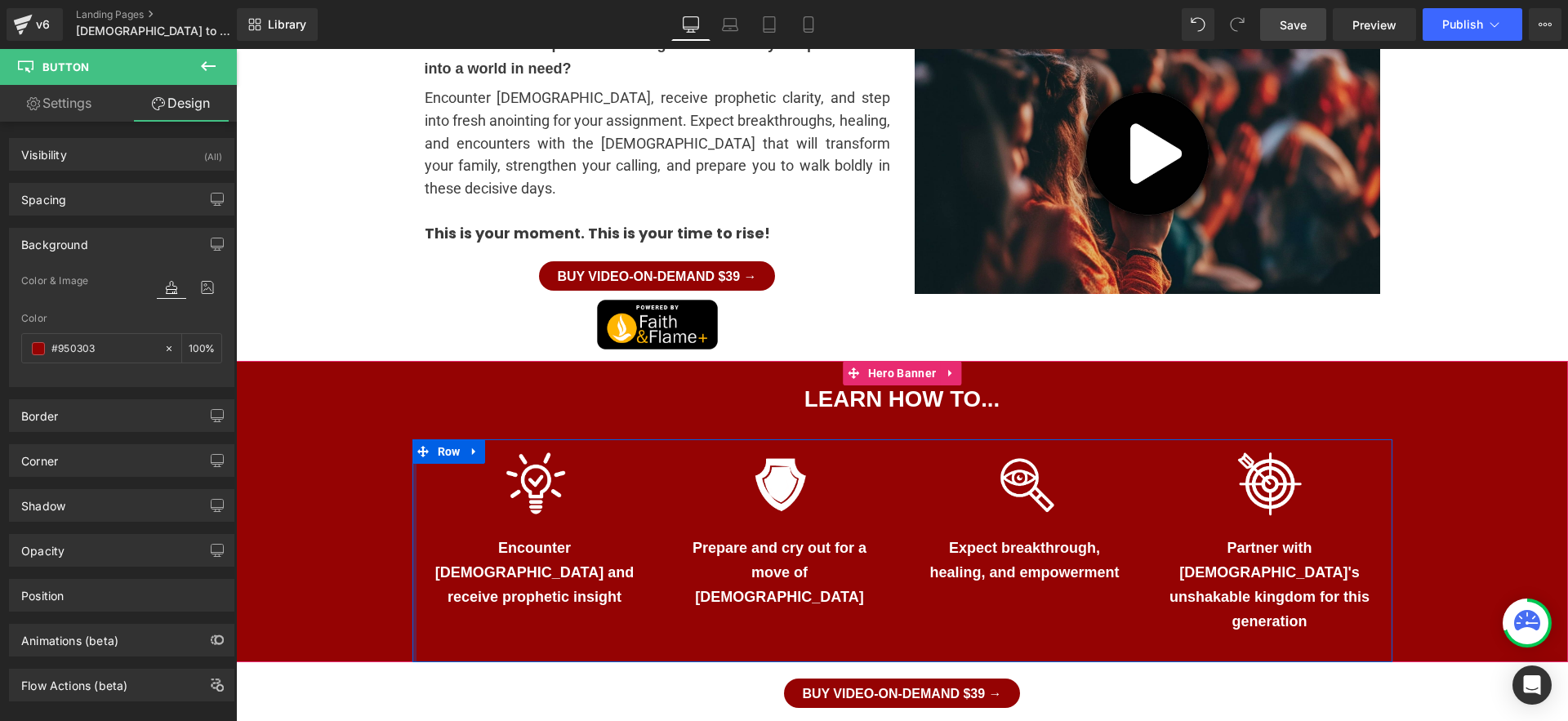
click at [295, 439] on span "LEARN HOW TO... Heading Separator Row Image Encounter God and receive prophetic…" at bounding box center [902, 512] width 1332 height 302
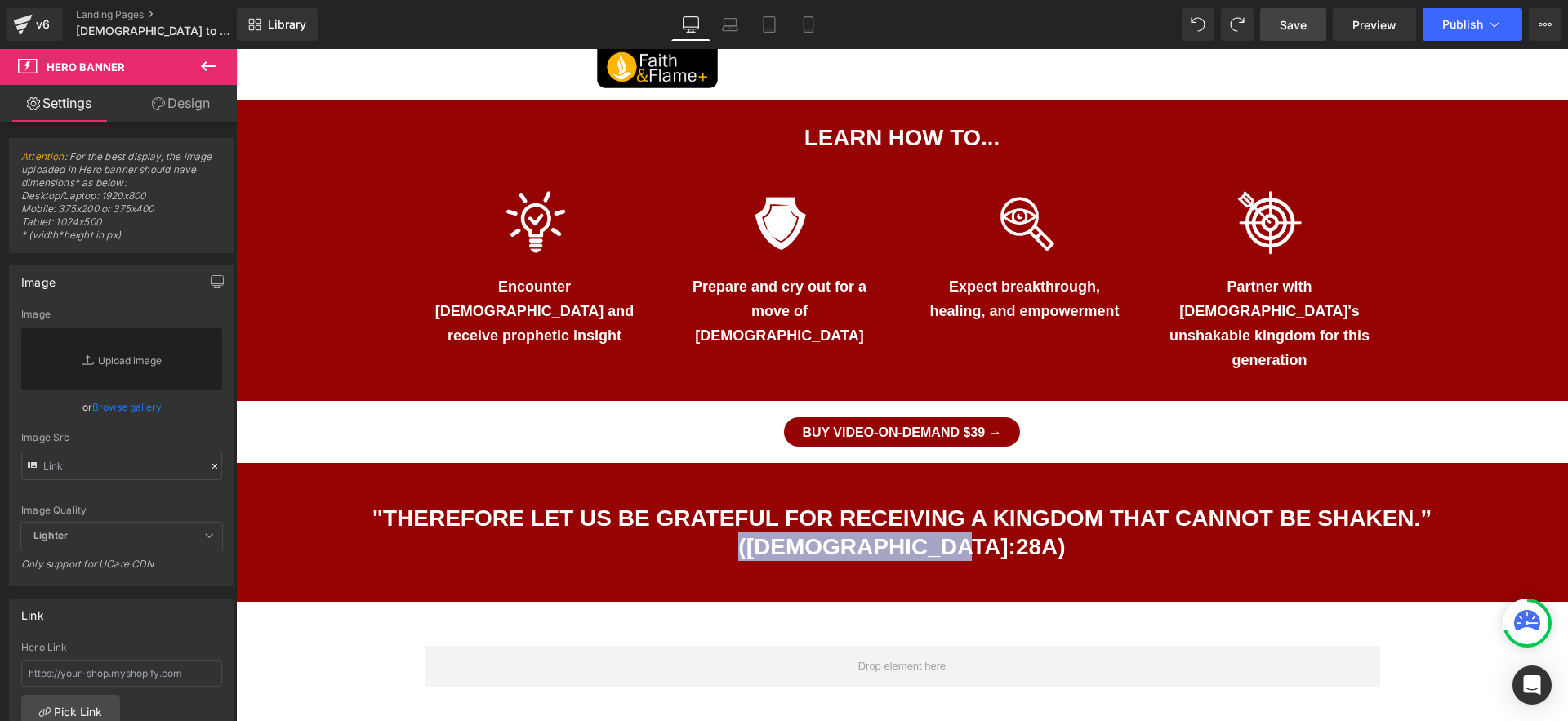
scroll to position [996, 0]
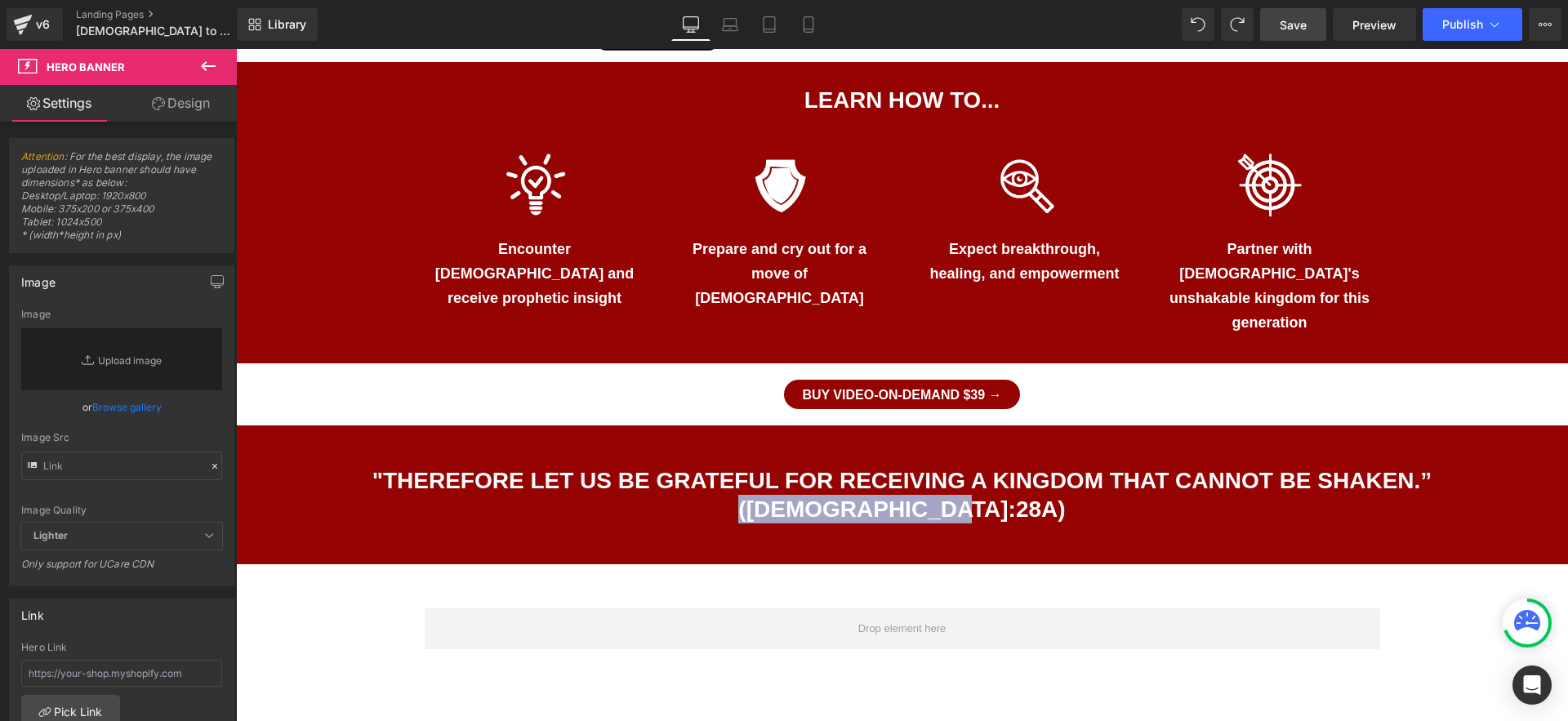
click at [888, 466] on h1 ""Therefore let us be grateful for receiving a kingdom that cannot be shaken.” (…" at bounding box center [902, 494] width 1332 height 57
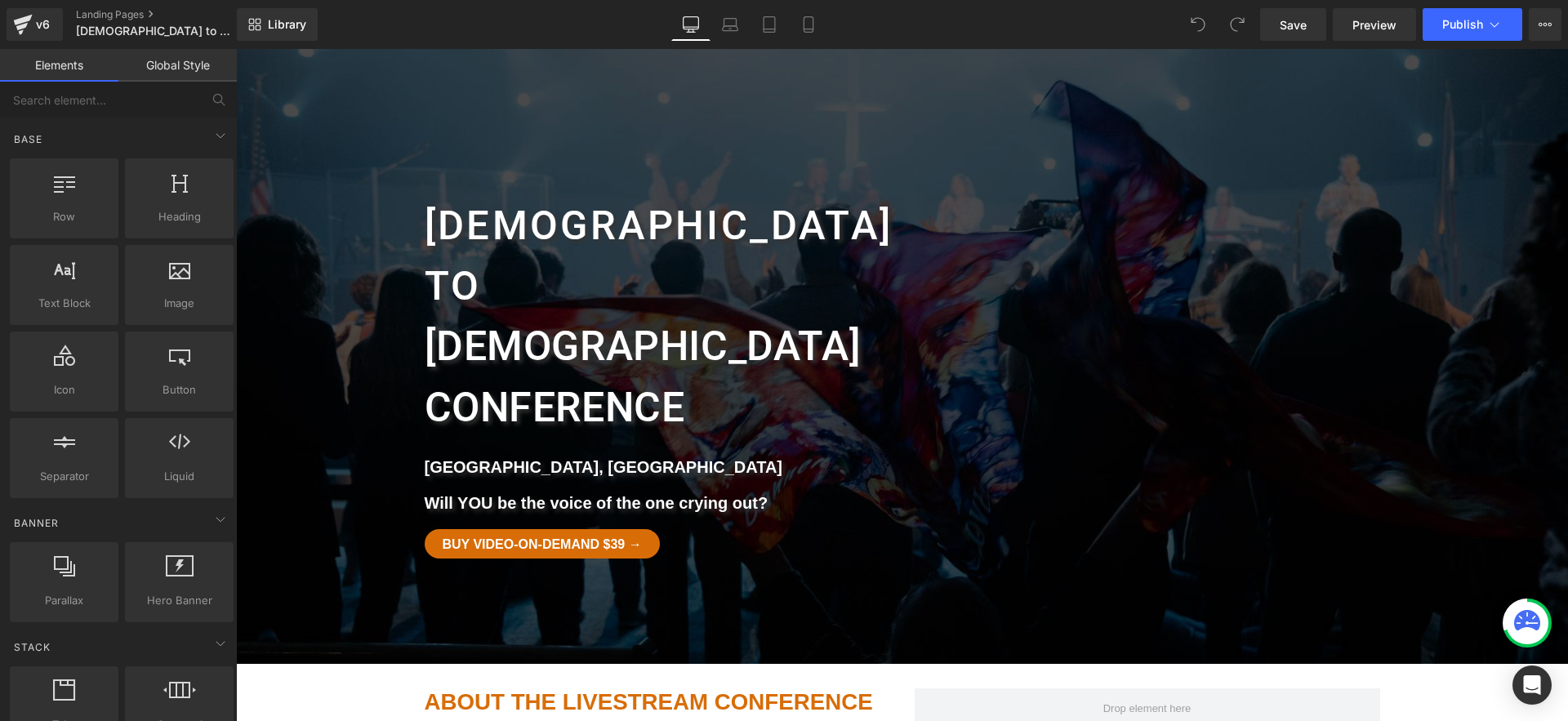
scroll to position [4, 0]
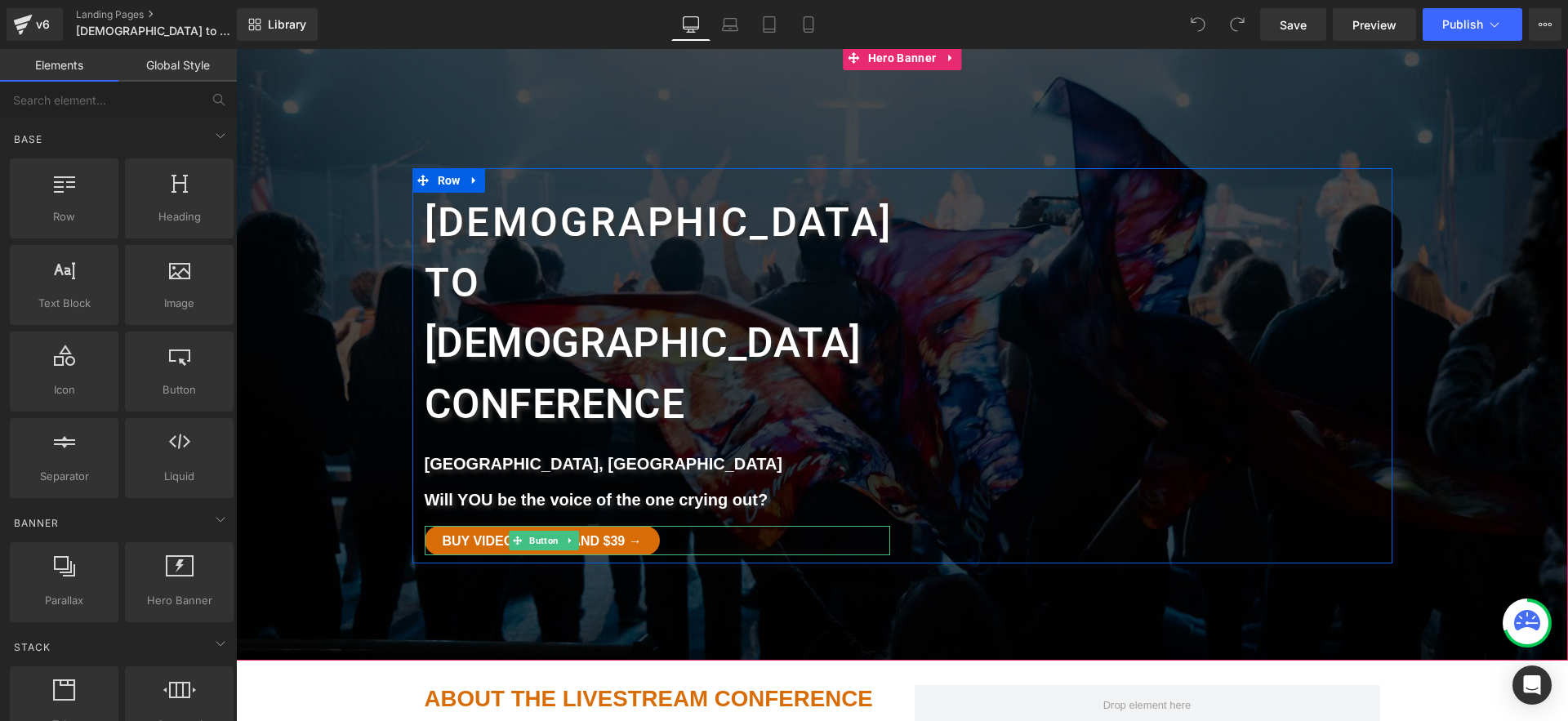
click at [691, 526] on div "Buy Video-on-Demand $39 →" at bounding box center [657, 540] width 465 height 29
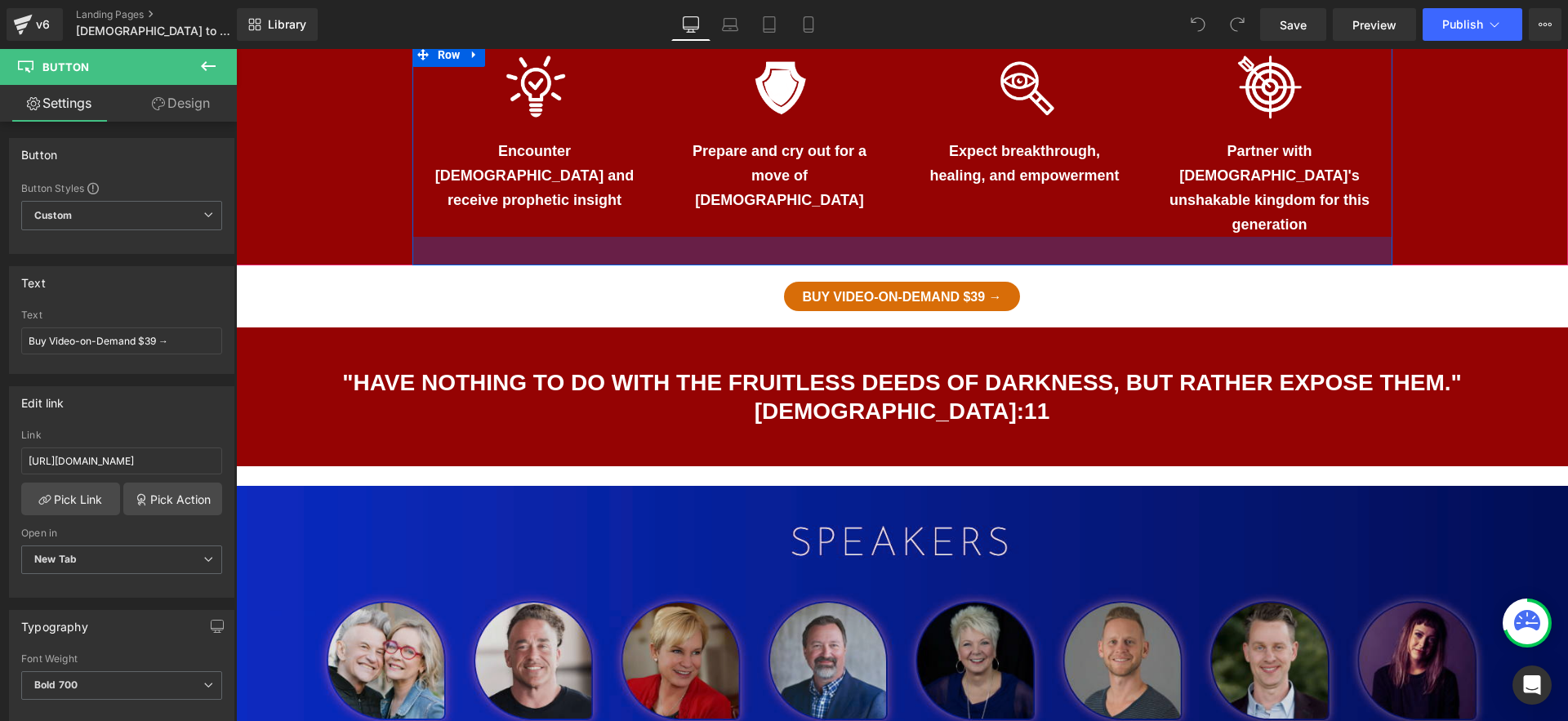
scroll to position [1215, 0]
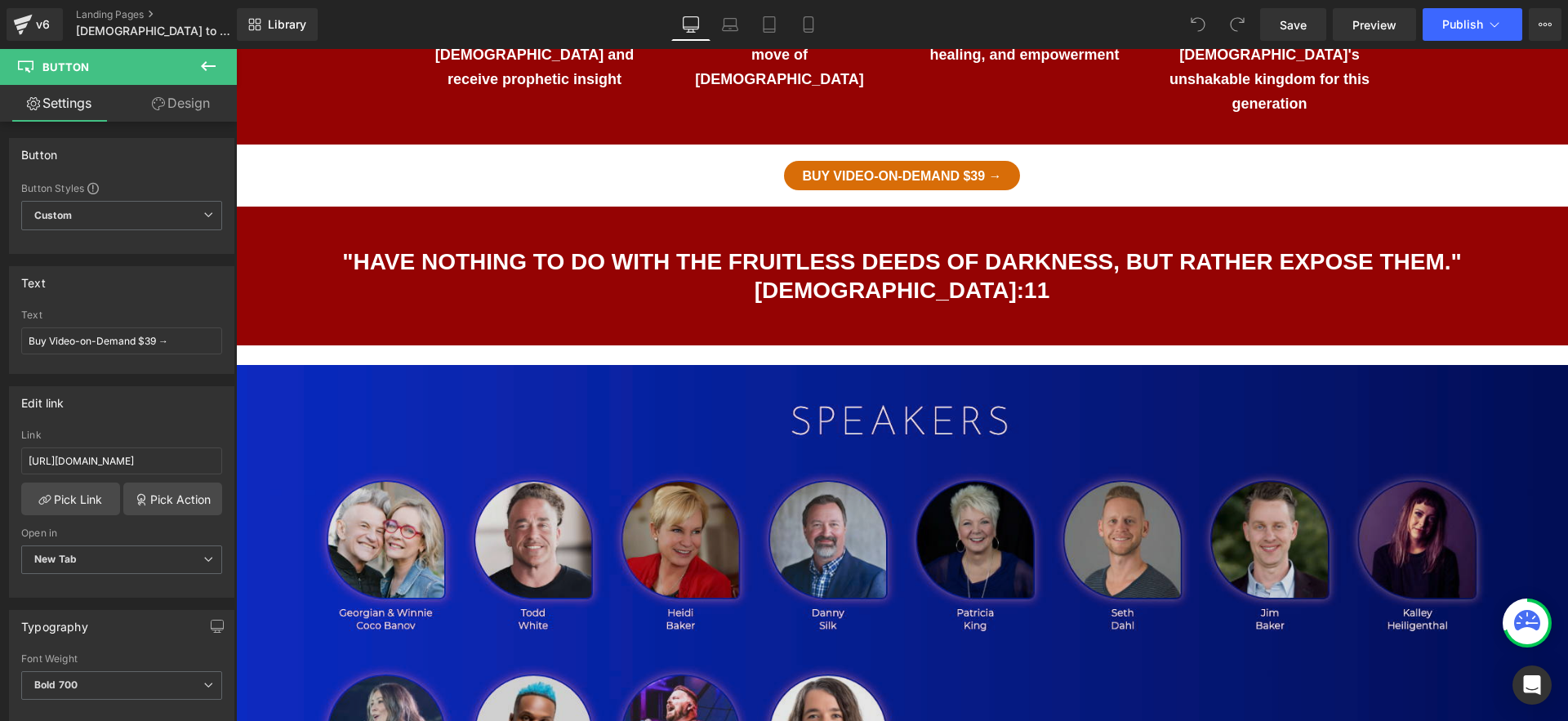
click at [893, 400] on img at bounding box center [902, 609] width 1332 height 489
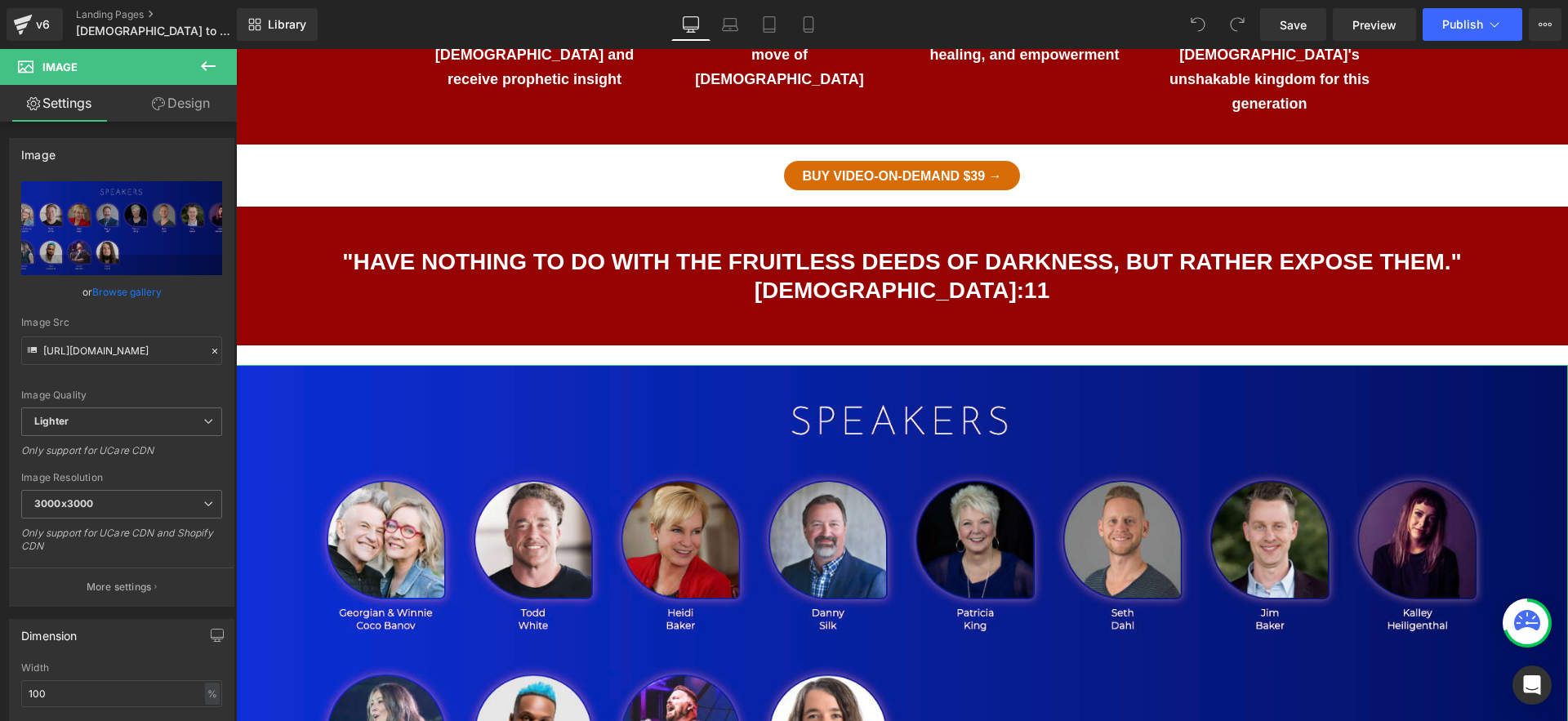
click at [163, 112] on link "Design" at bounding box center [181, 104] width 118 height 37
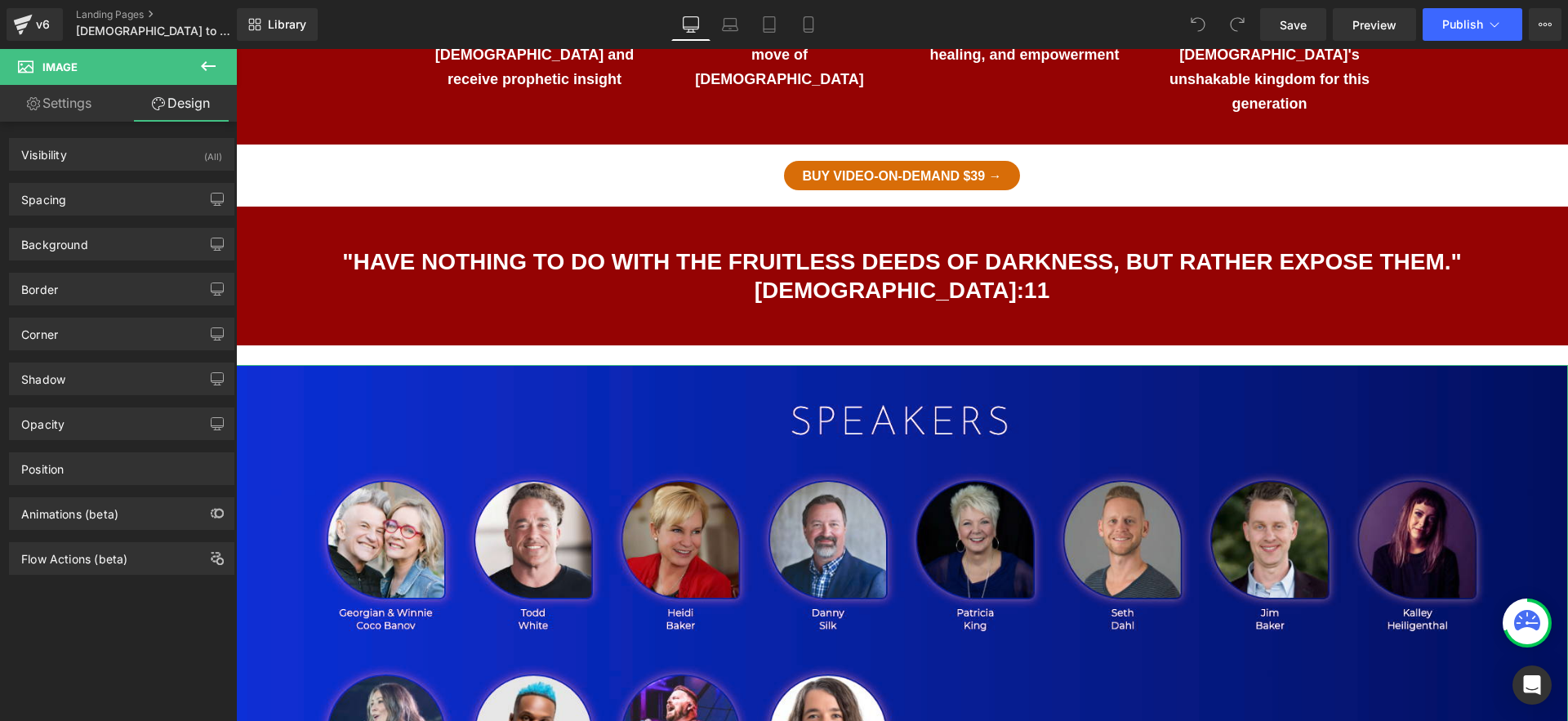
click at [54, 113] on link "Settings" at bounding box center [59, 104] width 118 height 37
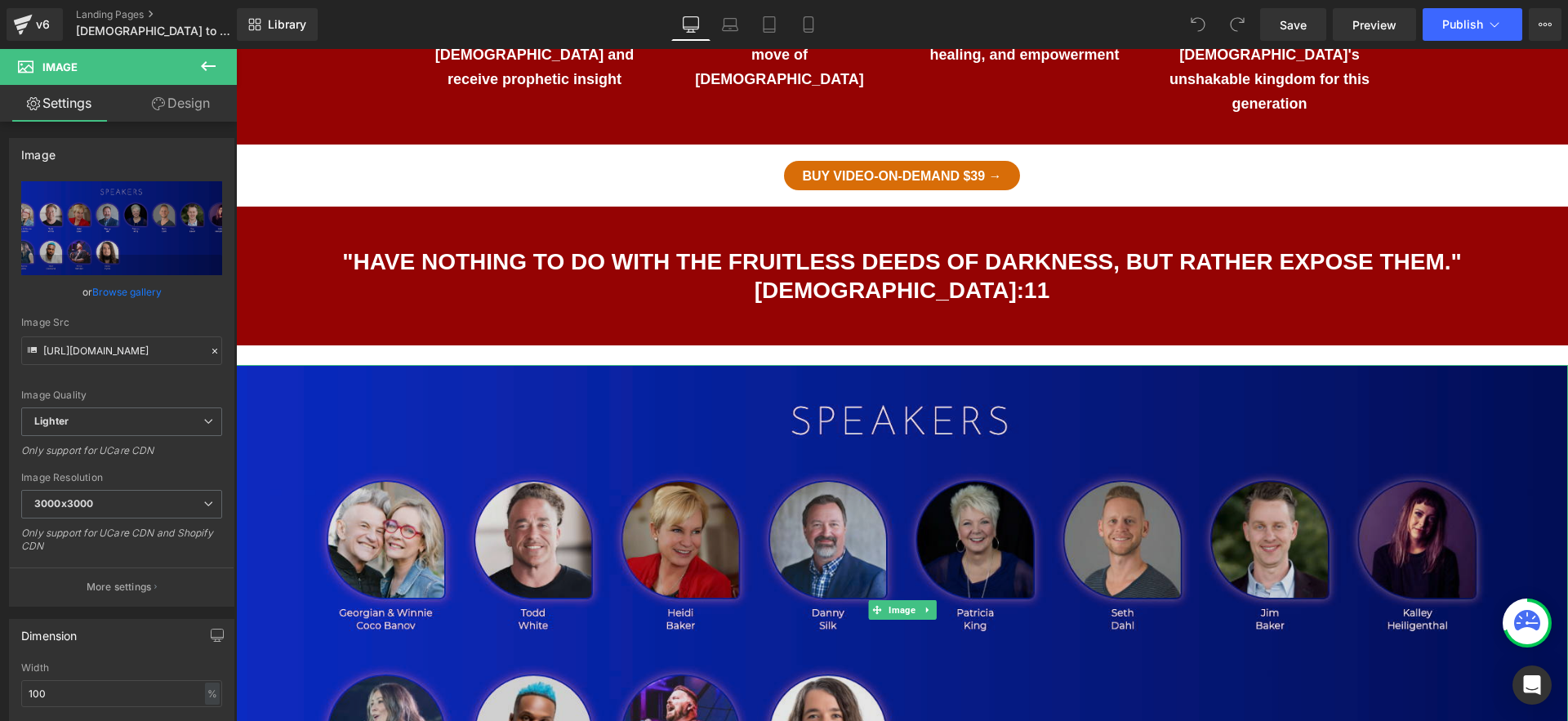
click at [1043, 365] on img at bounding box center [902, 609] width 1332 height 489
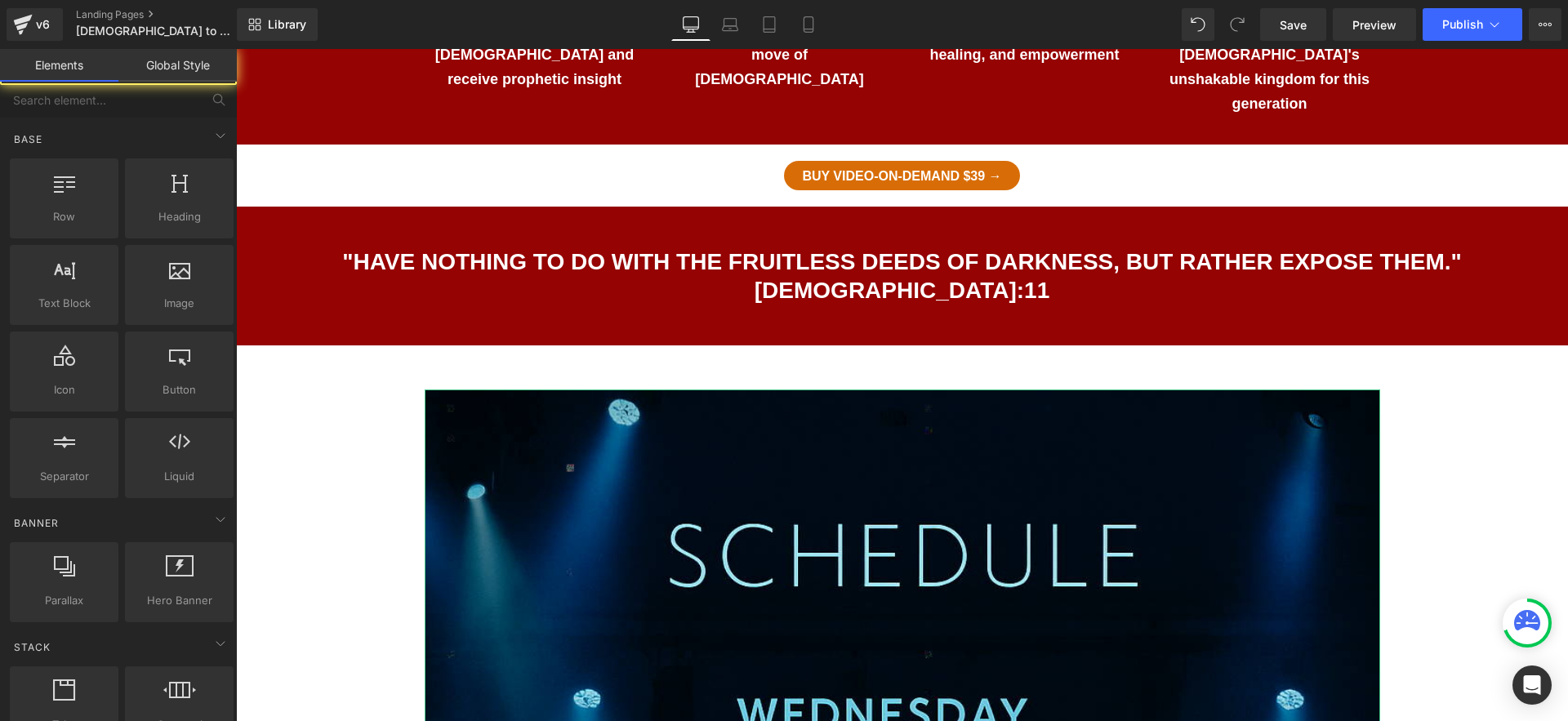
scroll to position [988, 0]
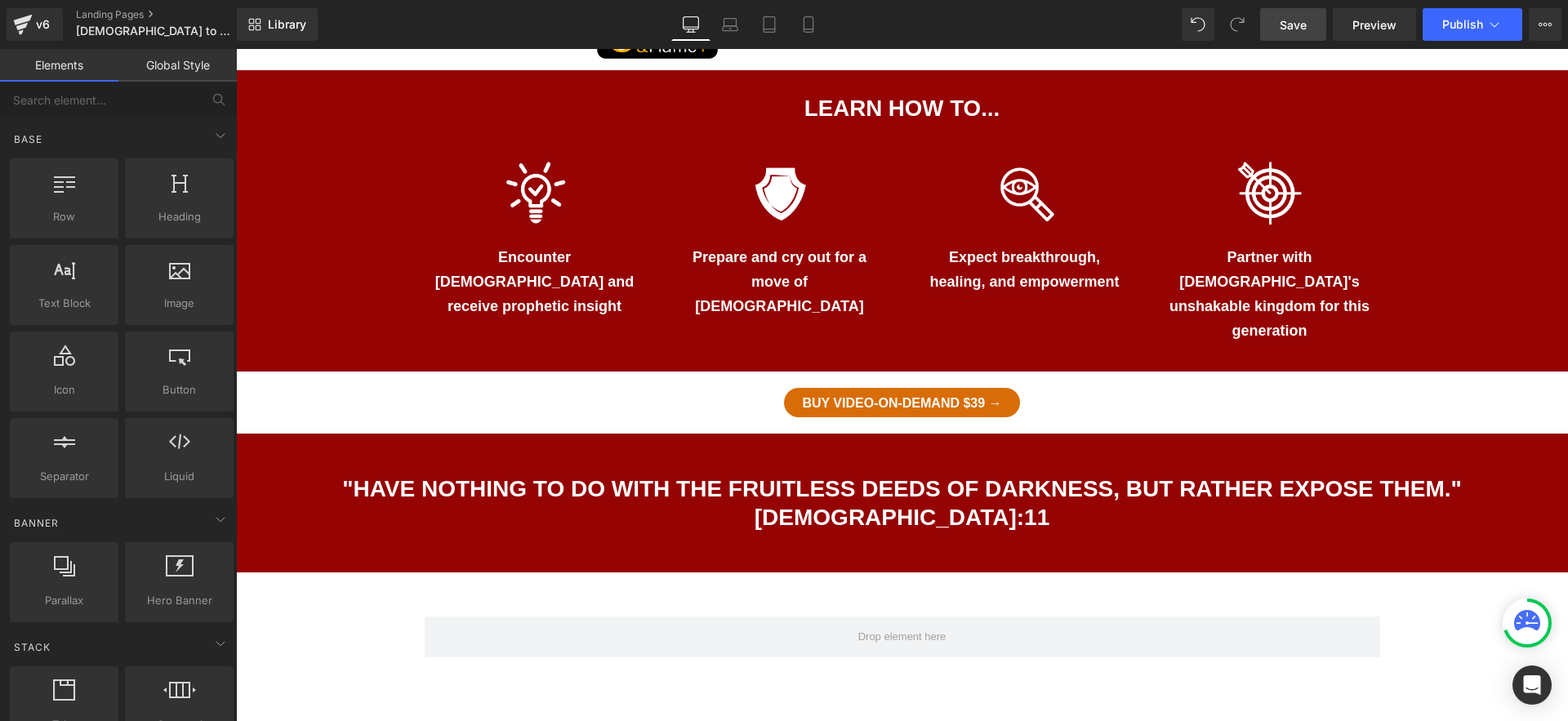
click at [1300, 26] on span "Save" at bounding box center [1293, 25] width 27 height 17
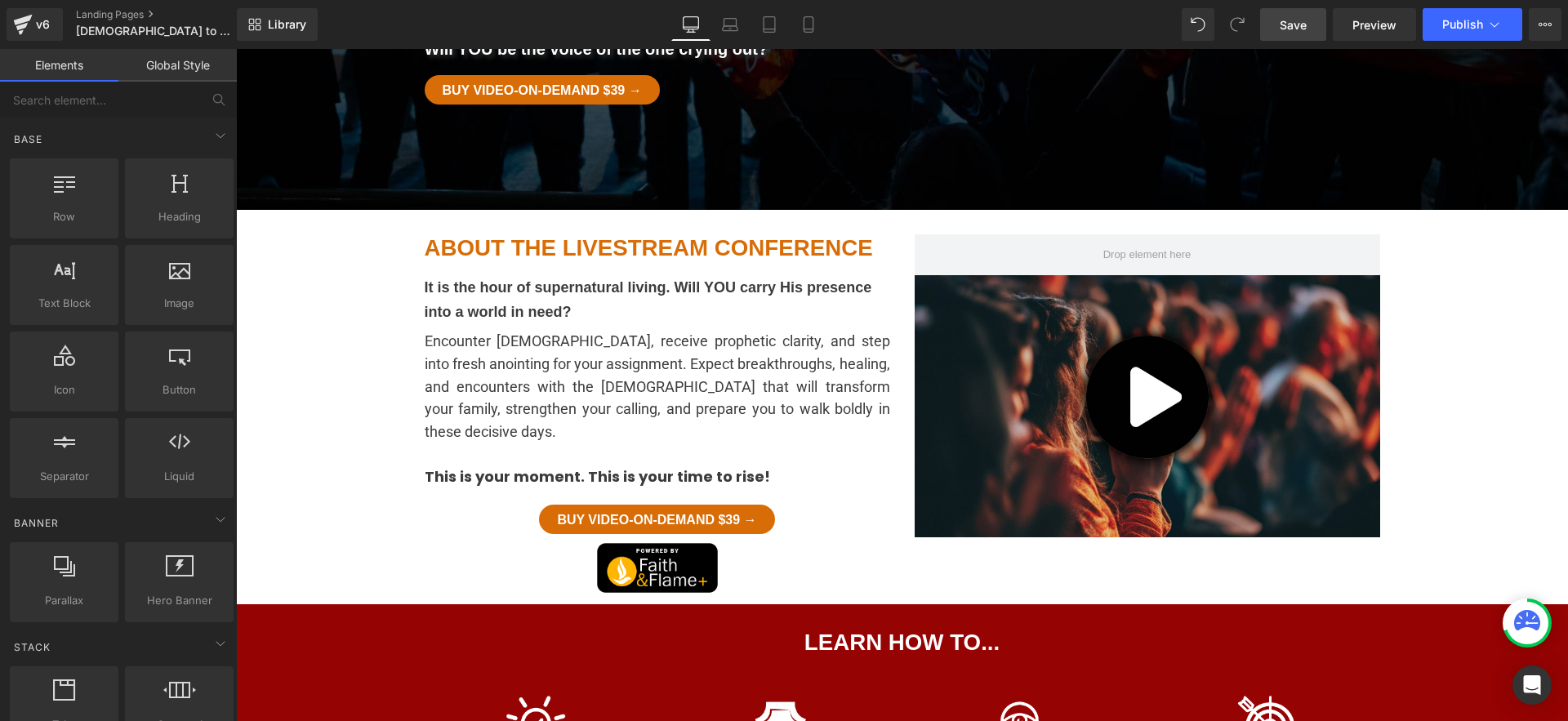
scroll to position [0, 0]
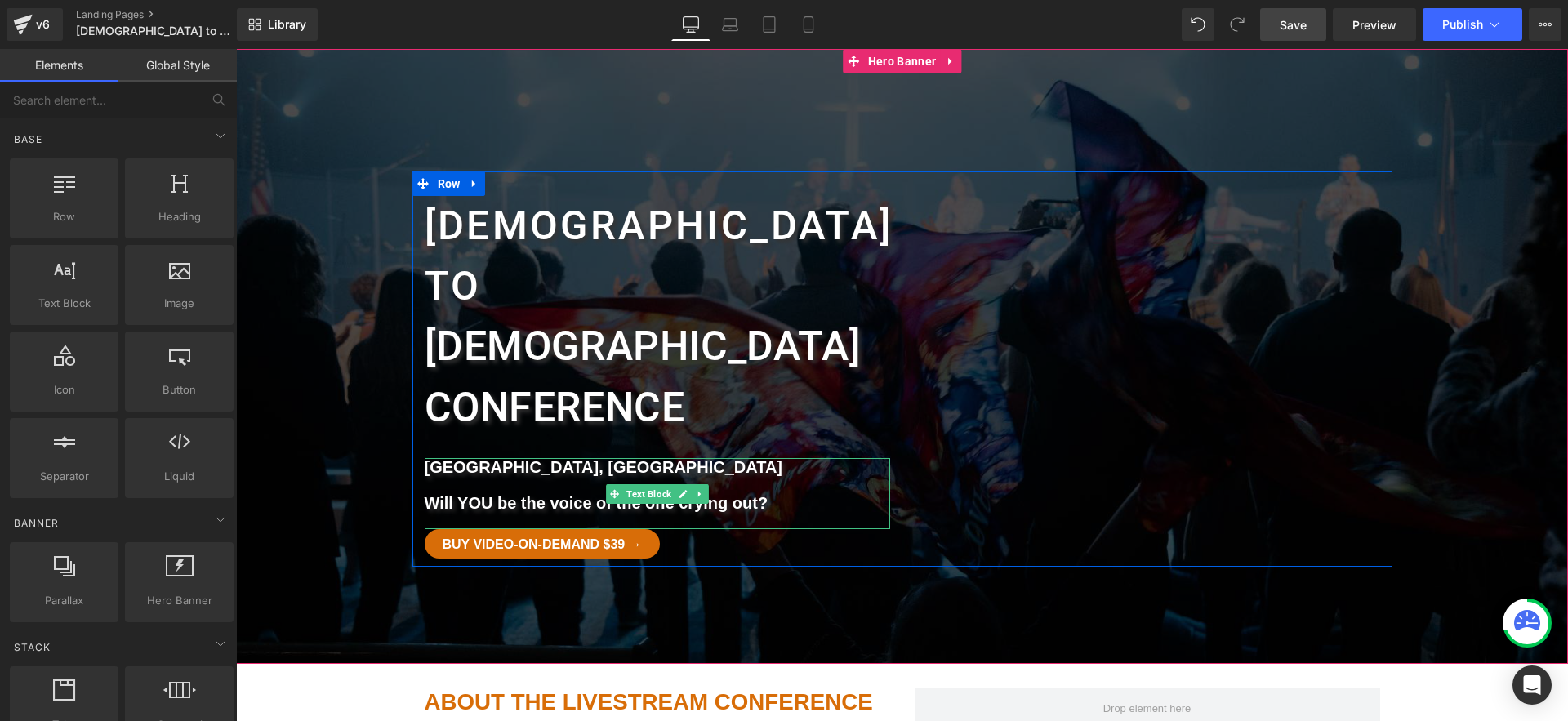
click at [514, 476] on p at bounding box center [657, 485] width 465 height 18
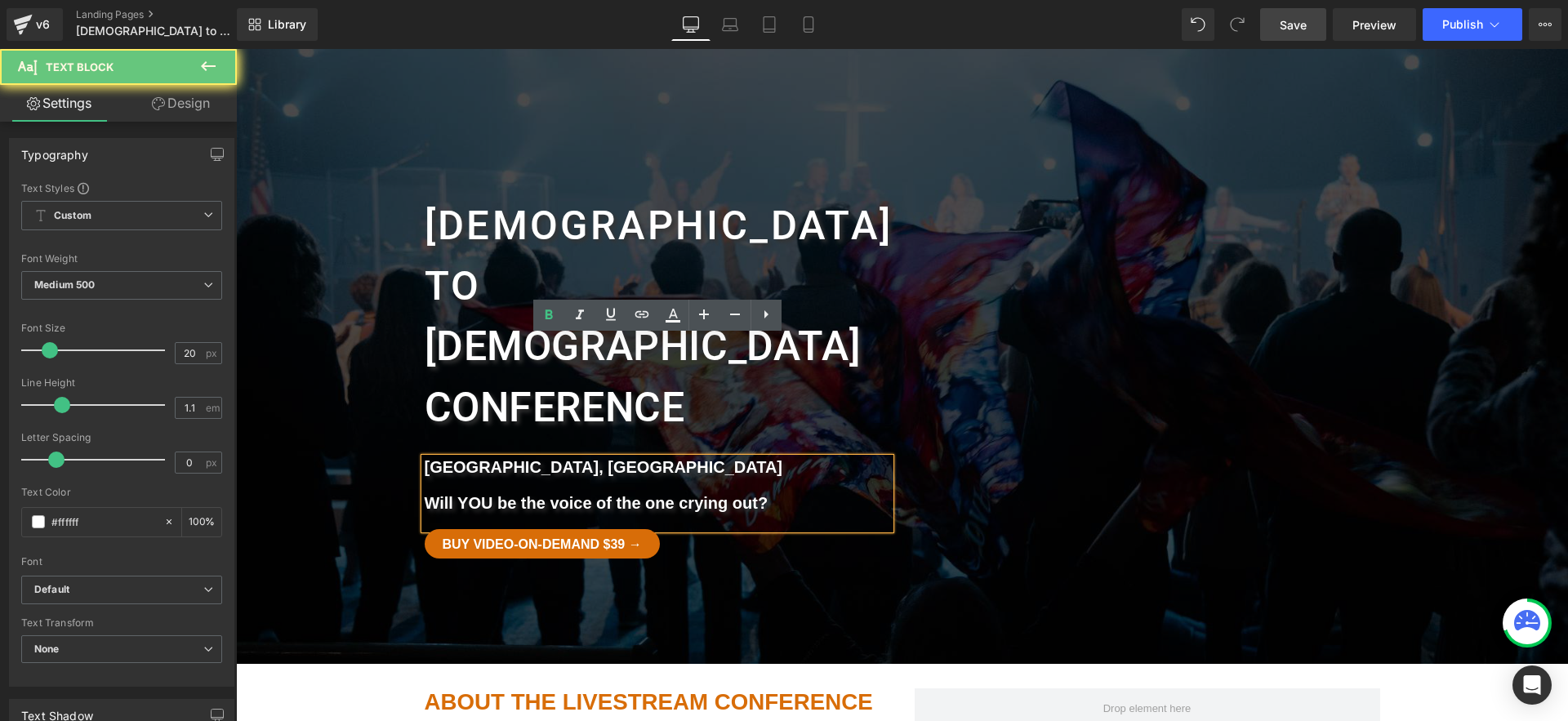
click at [514, 476] on p at bounding box center [657, 485] width 465 height 18
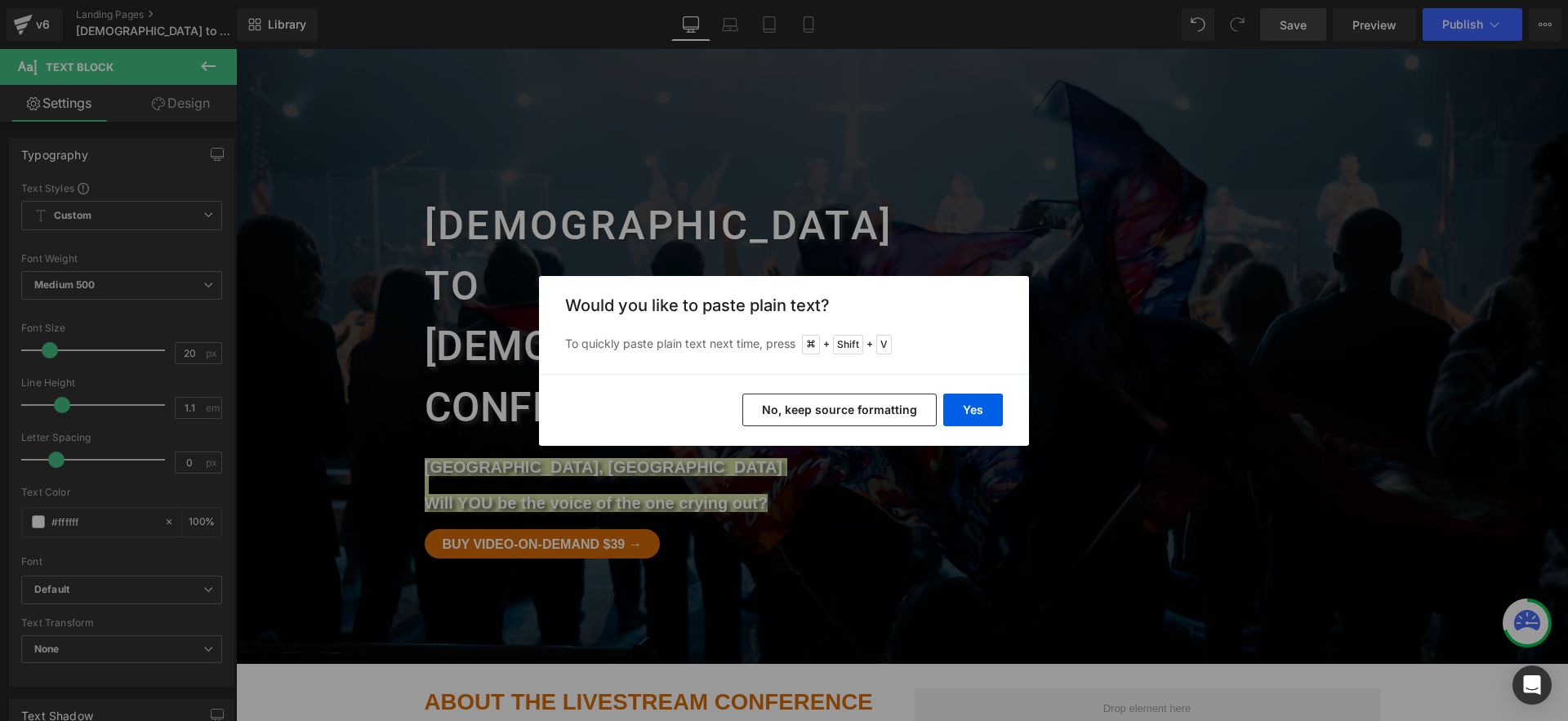
click at [875, 411] on button "No, keep source formatting" at bounding box center [840, 410] width 195 height 33
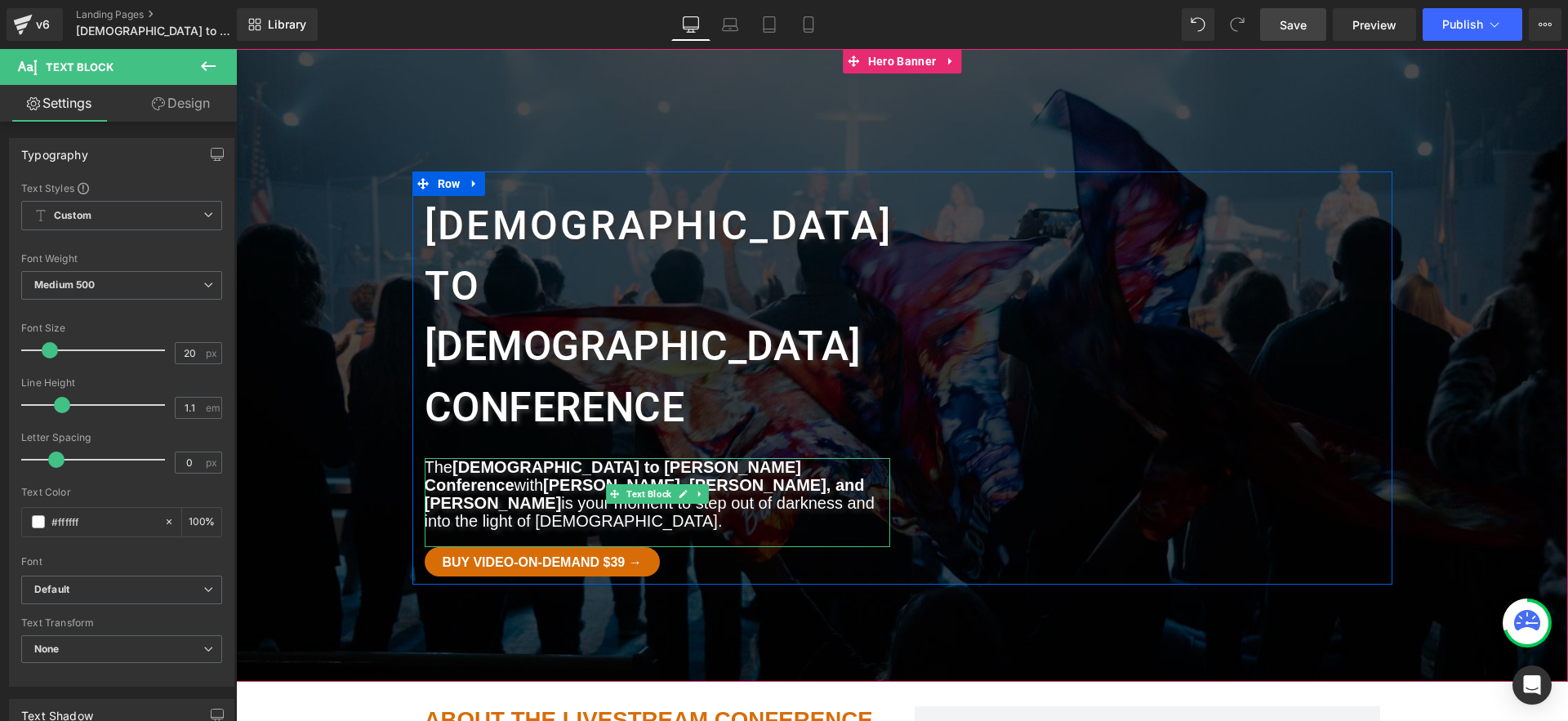
click at [801, 458] on p "The Witchcraft to Christ Conference with Jenny Joy Huebner, Katie Byrkett, and …" at bounding box center [657, 494] width 465 height 72
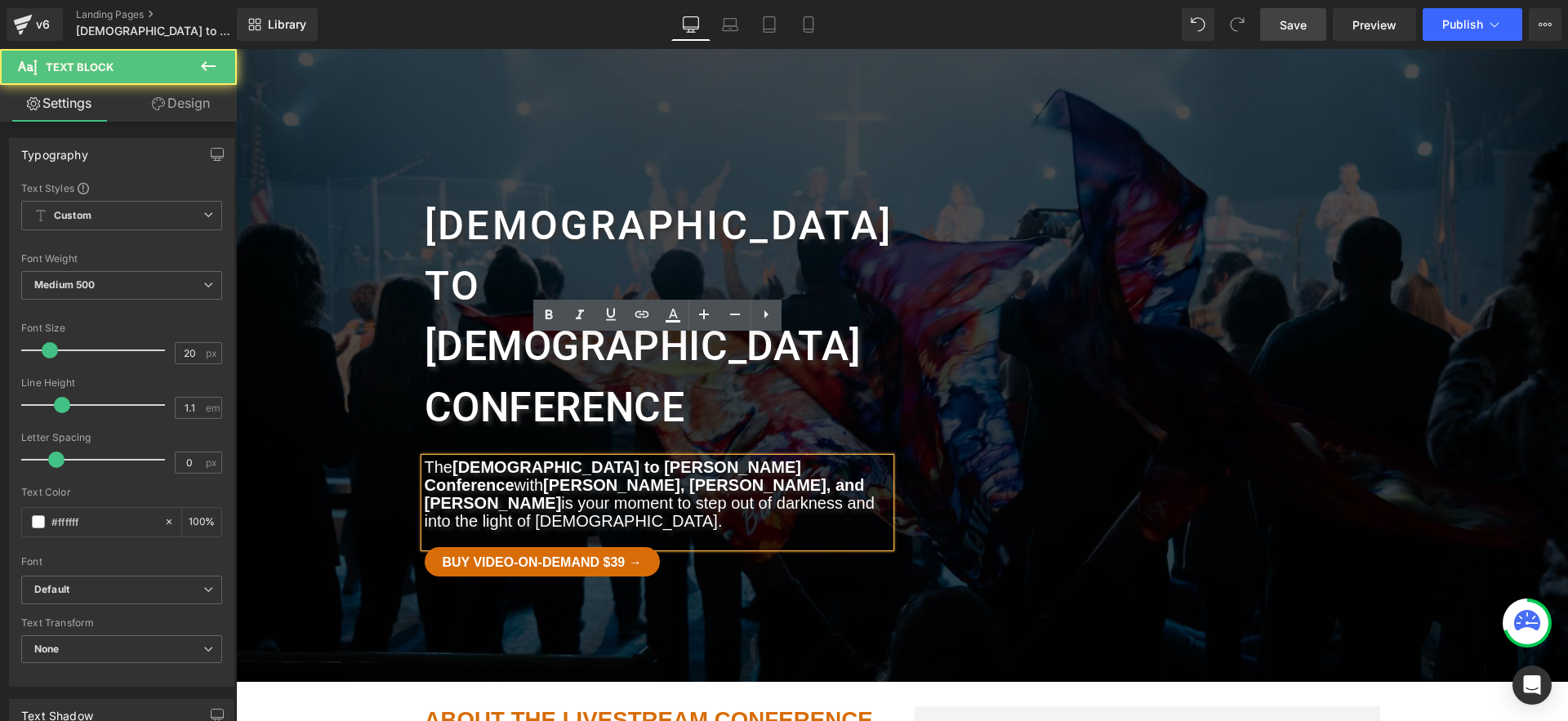
click at [818, 458] on p "The Witchcraft to Christ Conference with Jenny Joy Huebner, Katie Byrkett, and …" at bounding box center [657, 494] width 465 height 72
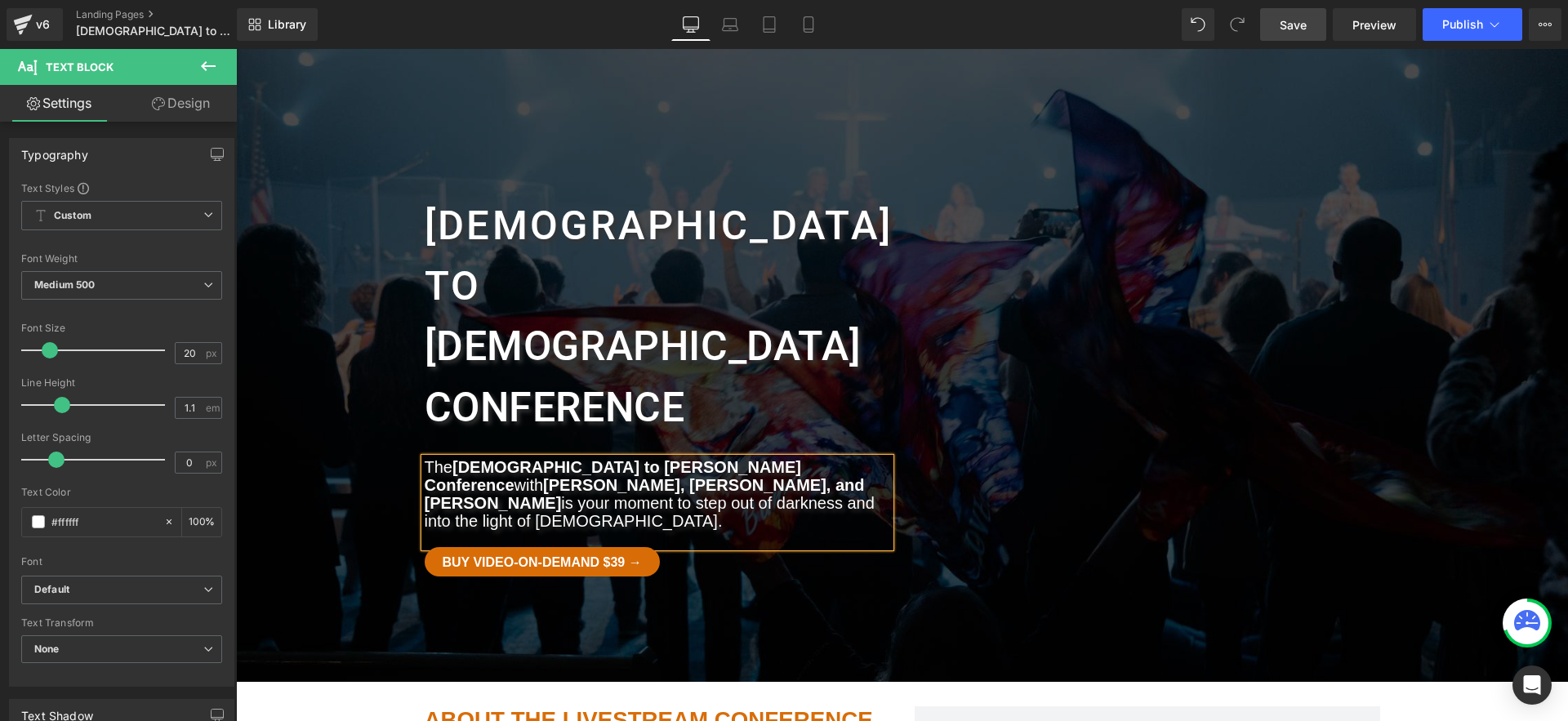
click at [1306, 28] on span "Save" at bounding box center [1293, 25] width 27 height 17
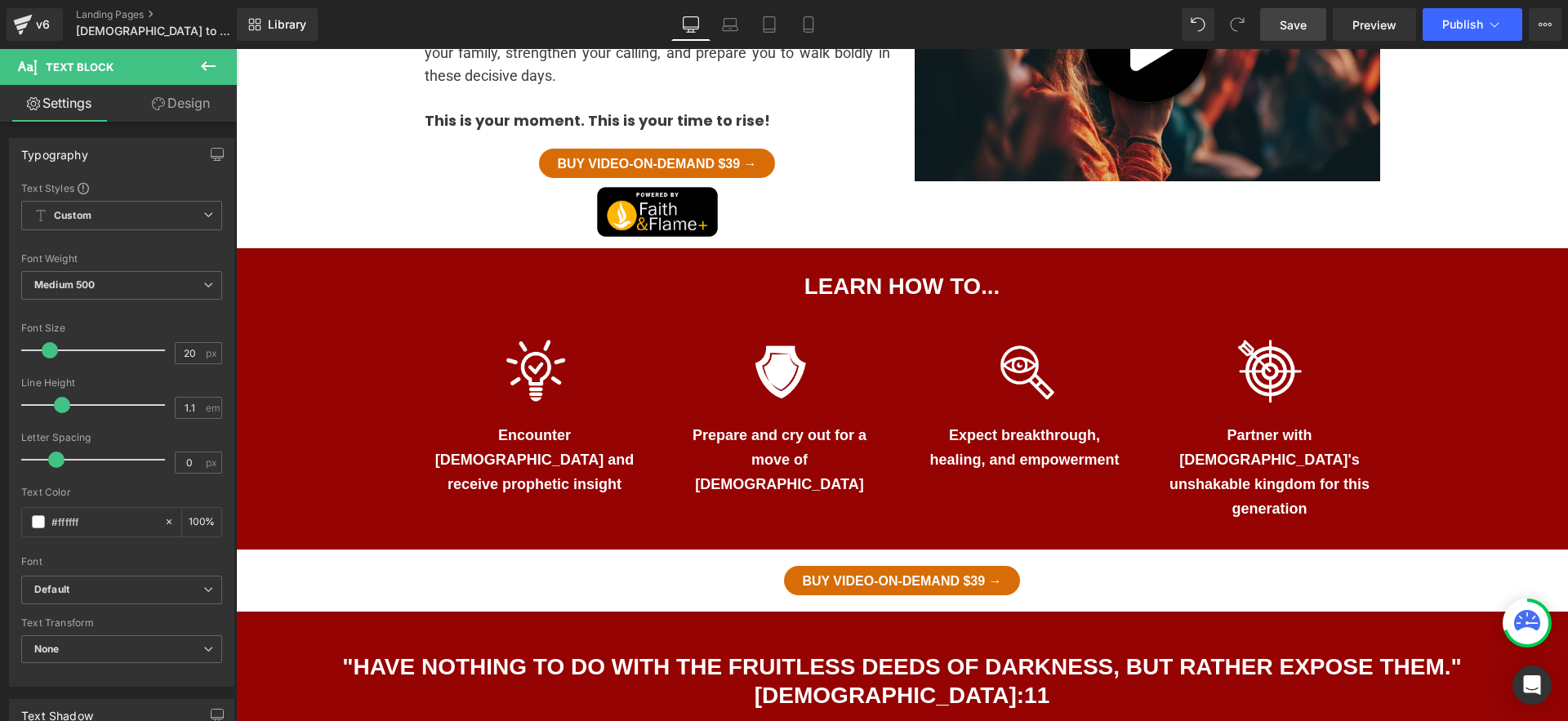
scroll to position [822, 0]
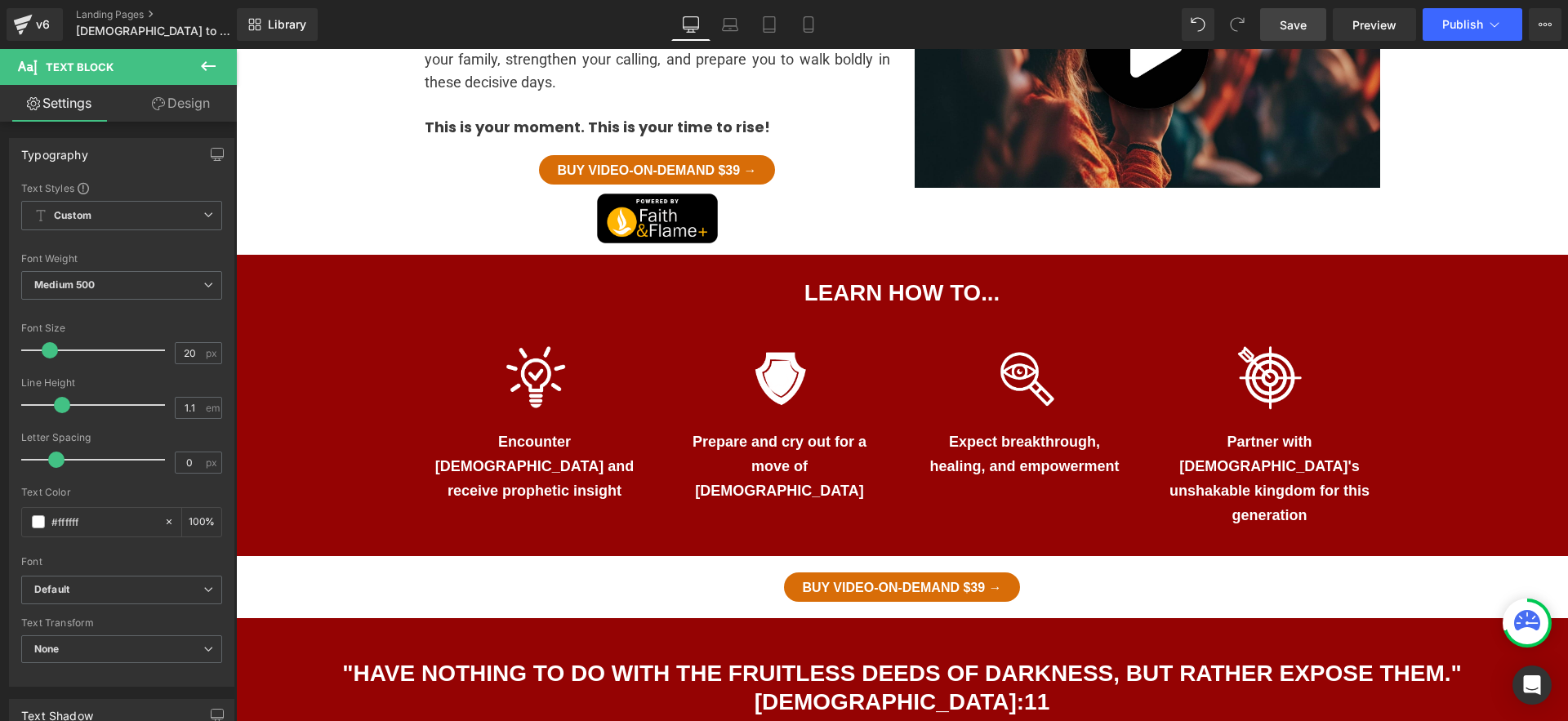
click at [212, 68] on icon at bounding box center [207, 65] width 19 height 19
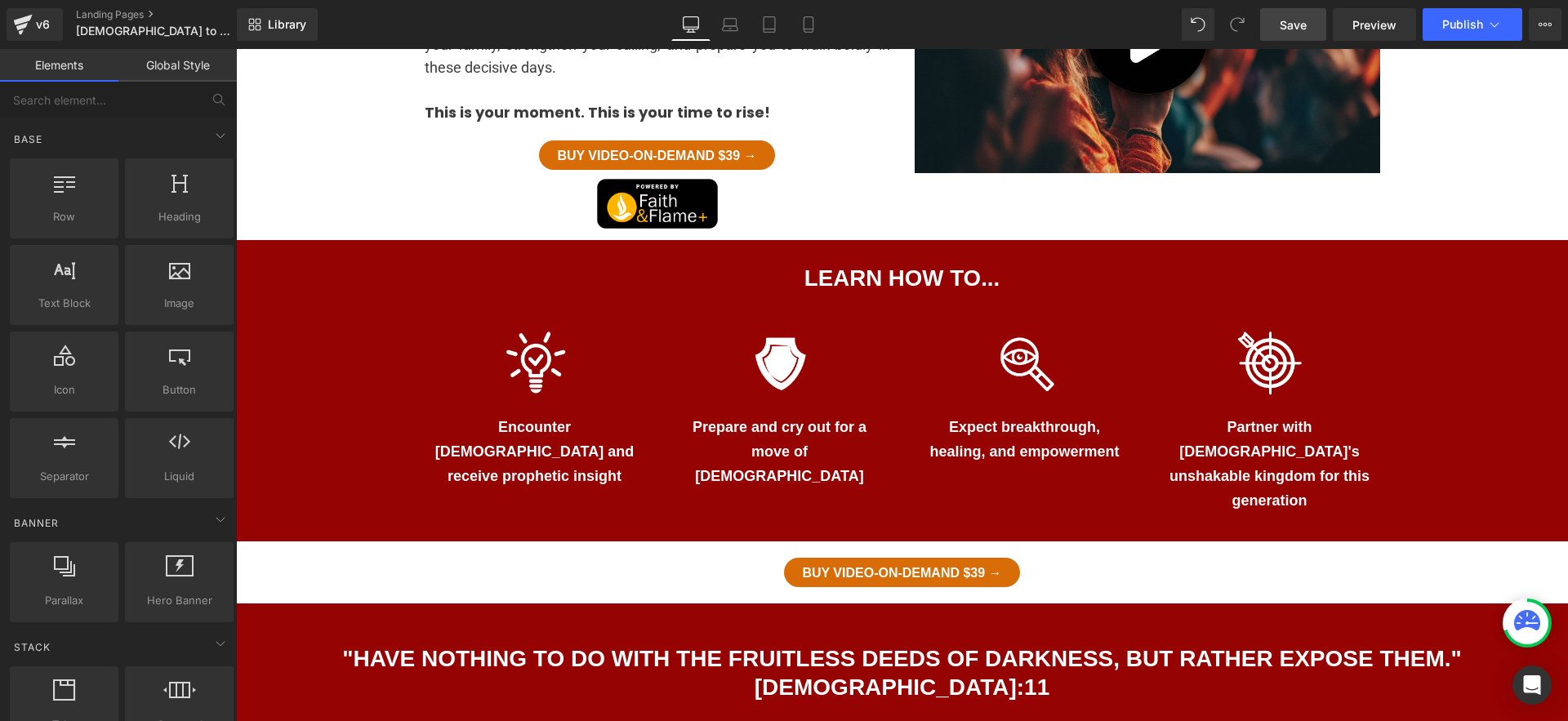
scroll to position [823, 0]
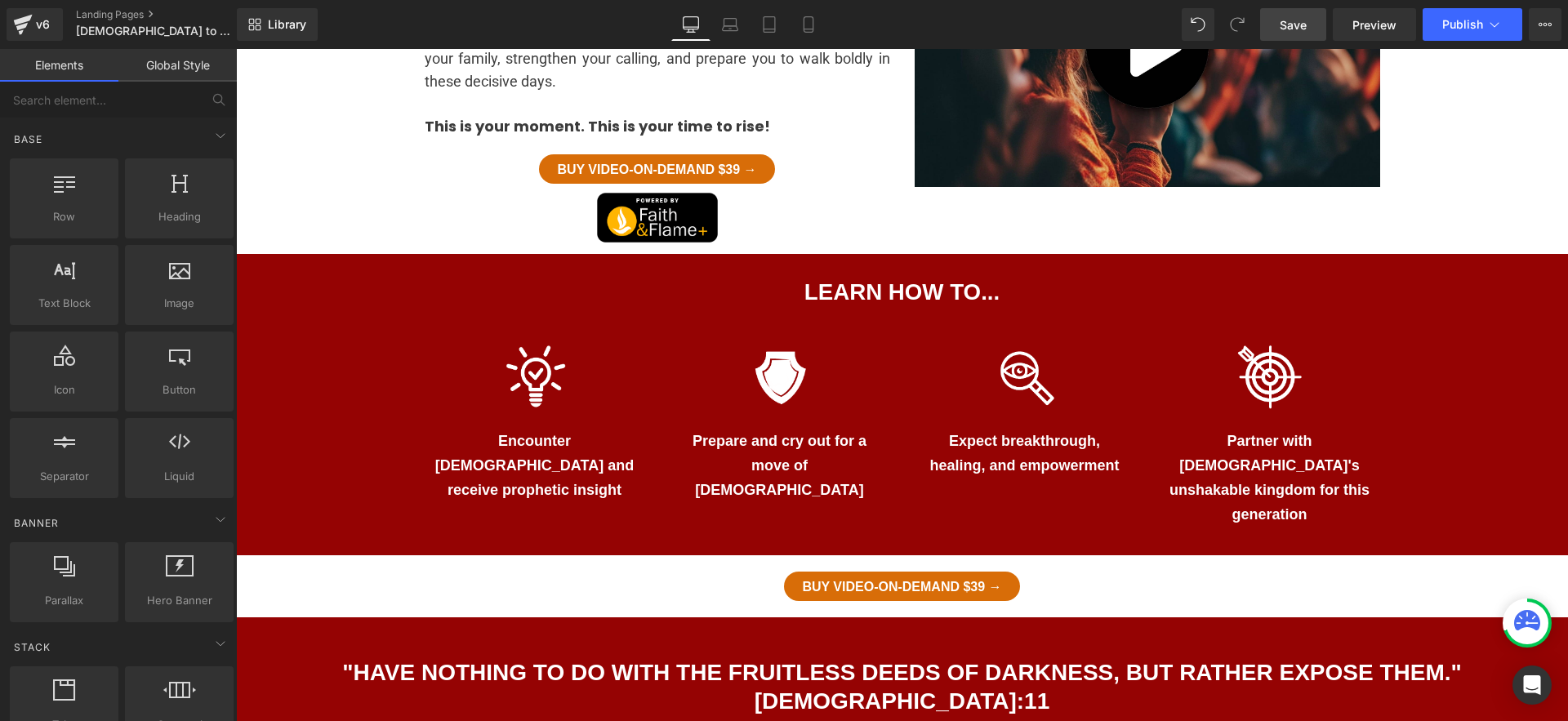
click at [882, 340] on div "Image Prepare and cry out for a move of God Text Block" at bounding box center [780, 421] width 245 height 161
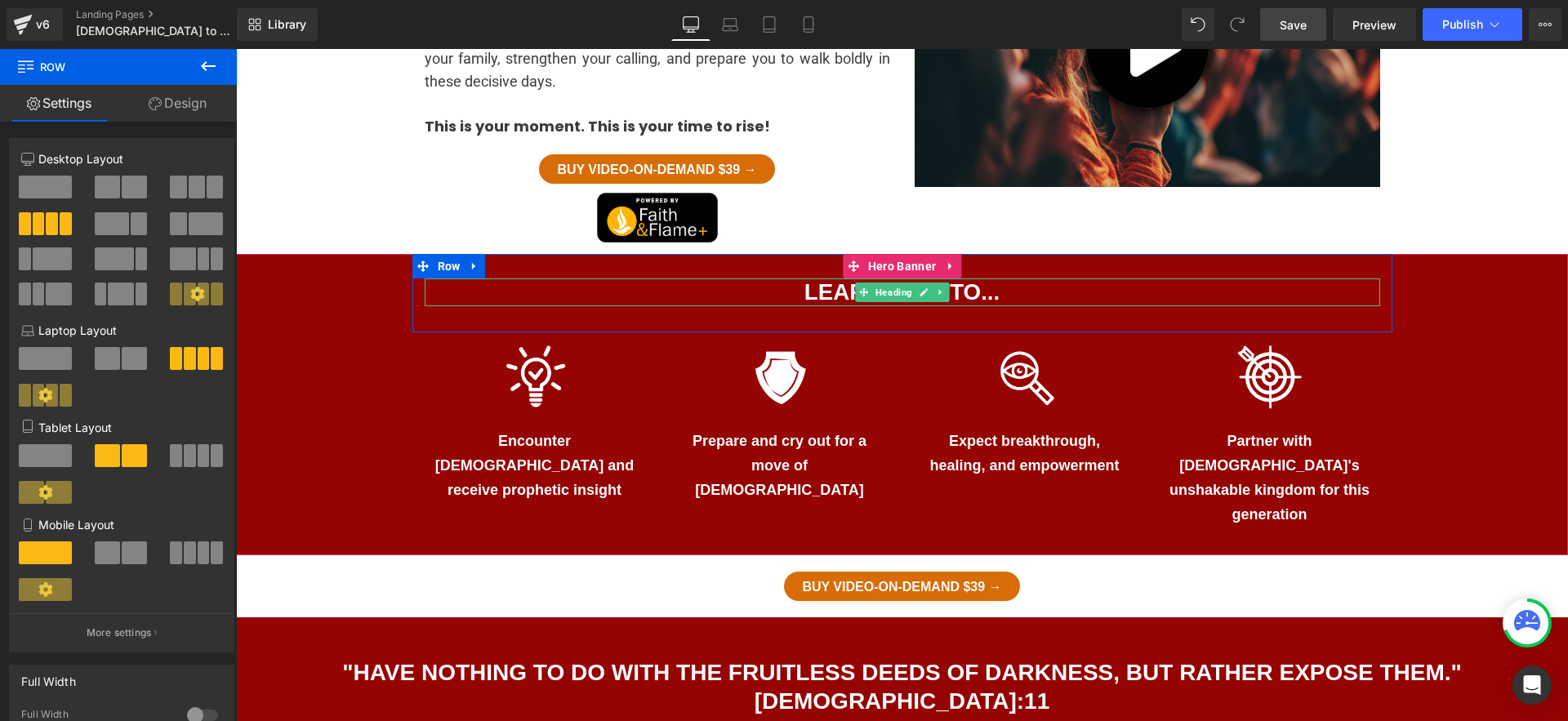
click at [700, 279] on h1 "LEARN HOW TO..." at bounding box center [903, 293] width 956 height 28
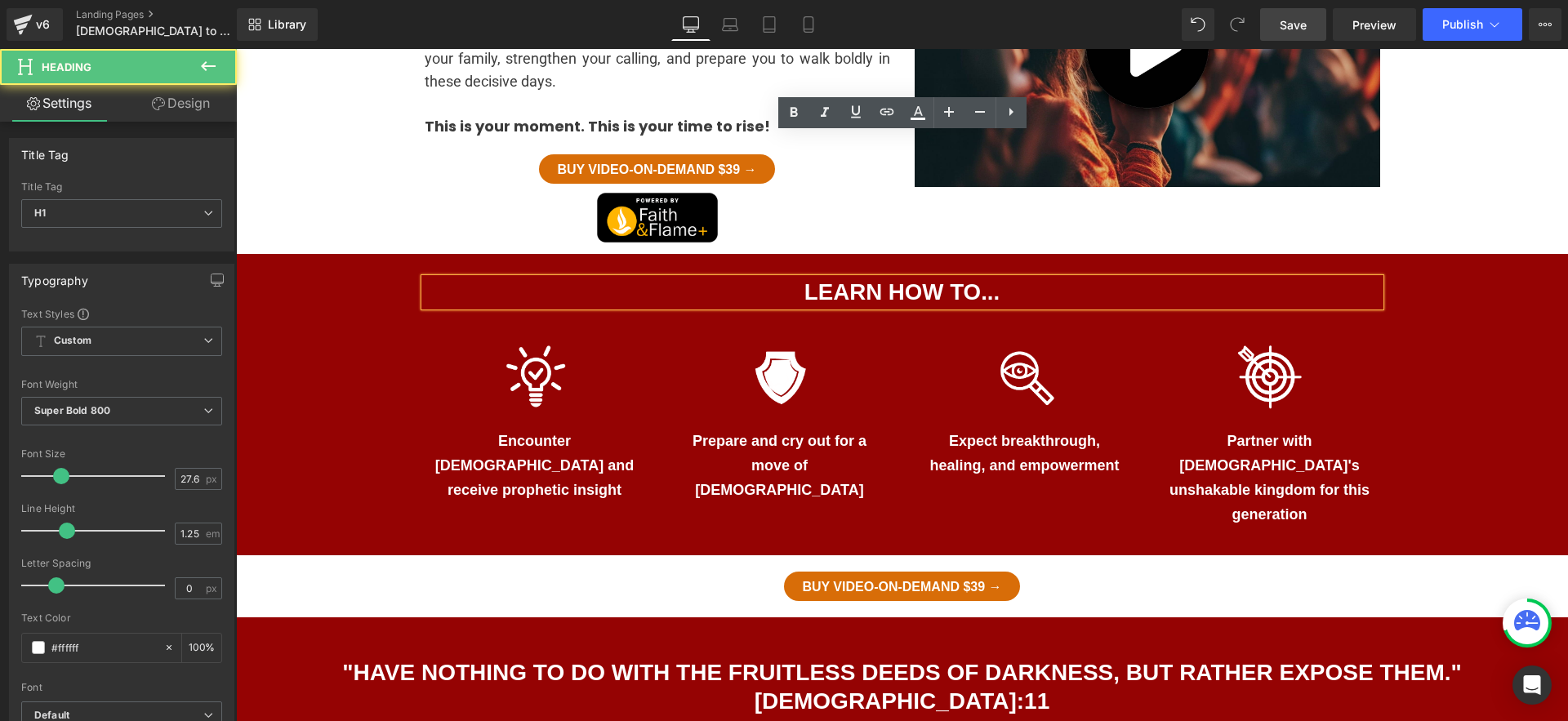
scroll to position [825, 0]
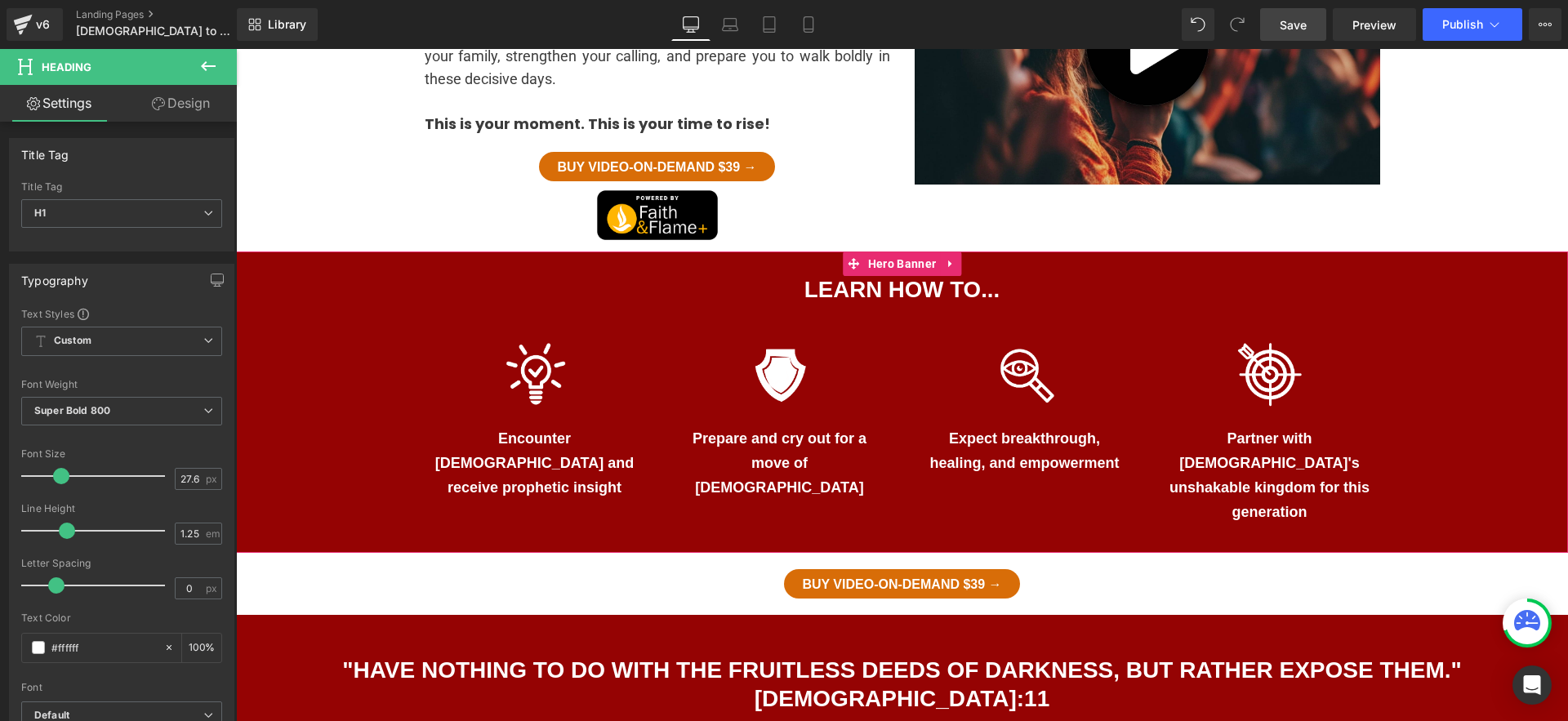
click at [280, 266] on span "LEARN HOW TO... Heading Separator Row Image Encounter God and receive prophetic…" at bounding box center [902, 402] width 1332 height 302
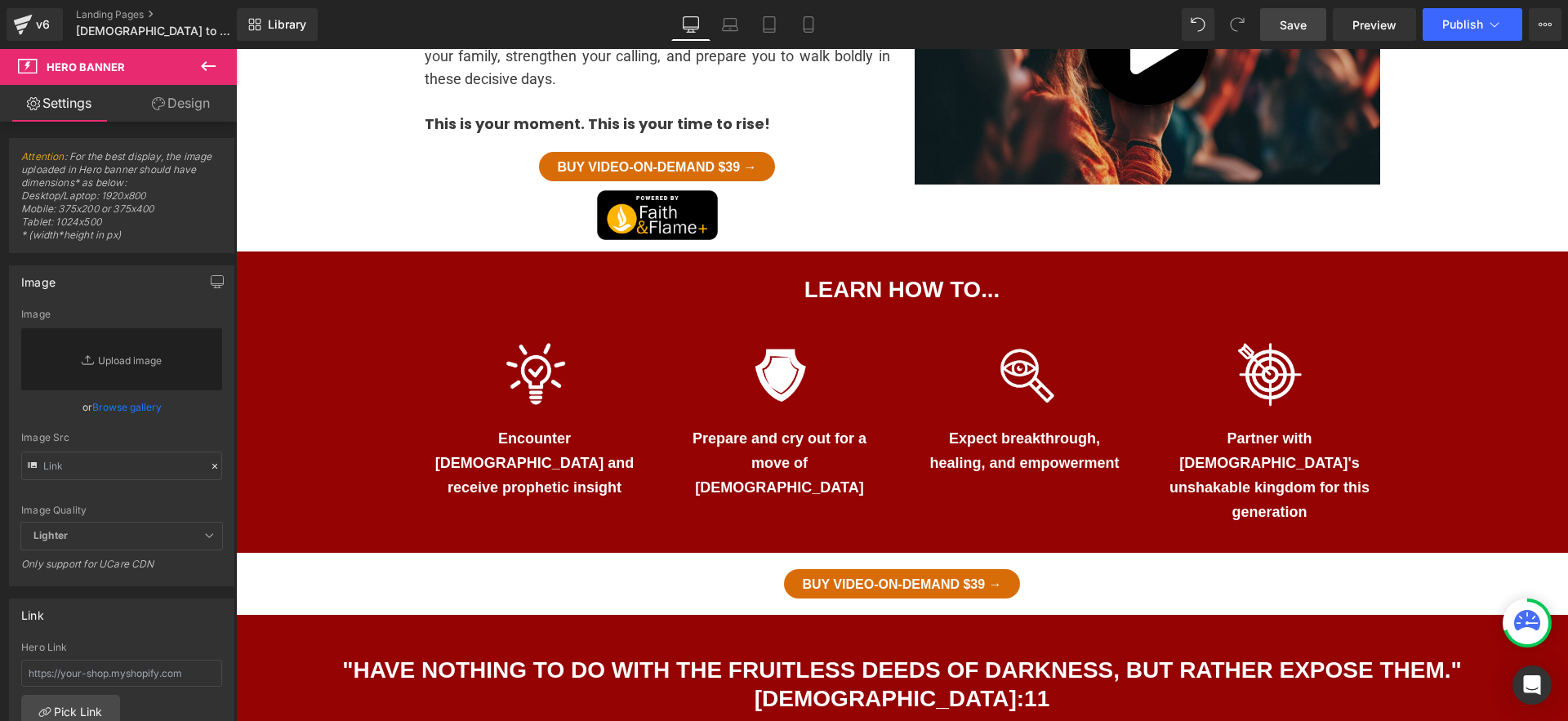
click at [545, 570] on div "Buy Video-on-Demand $39 →" at bounding box center [902, 584] width 1332 height 29
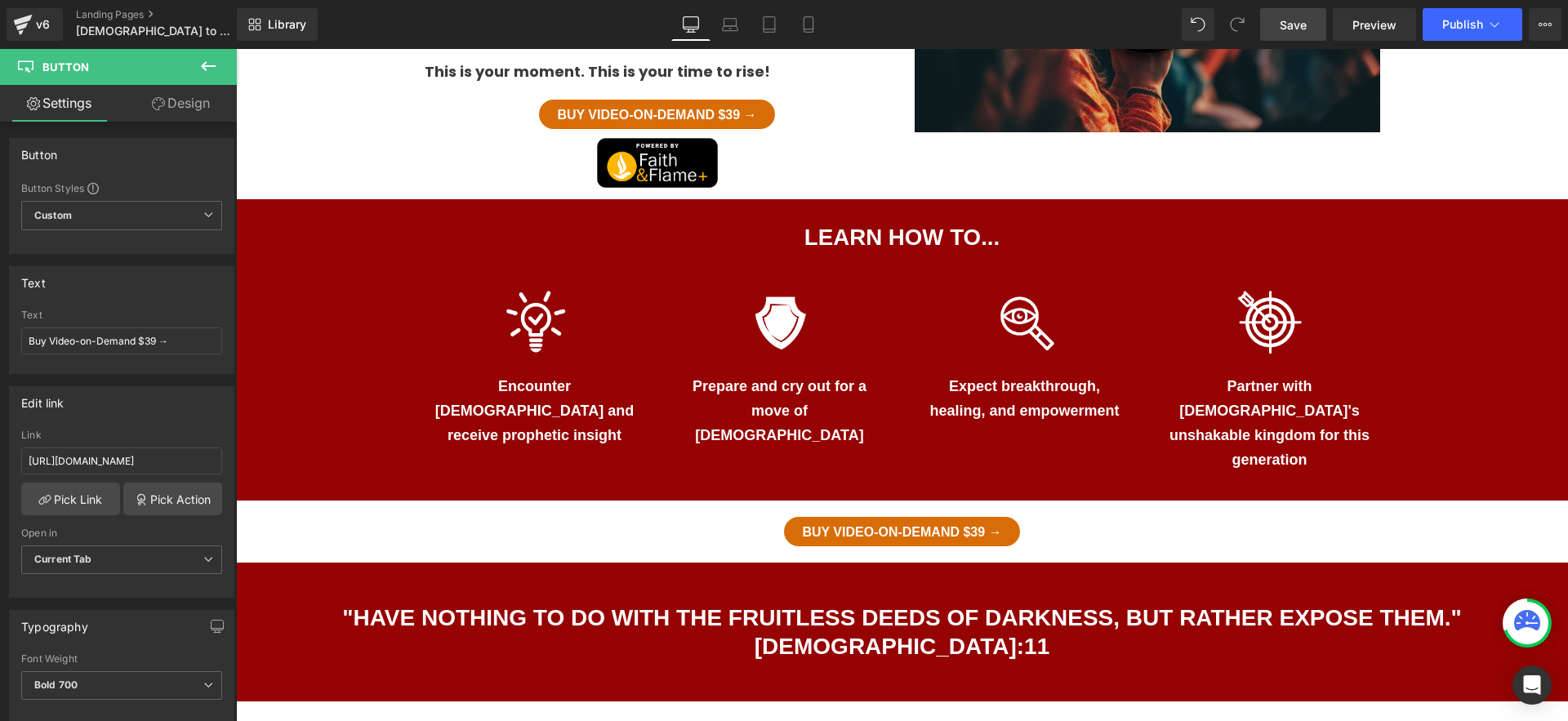
scroll to position [892, 0]
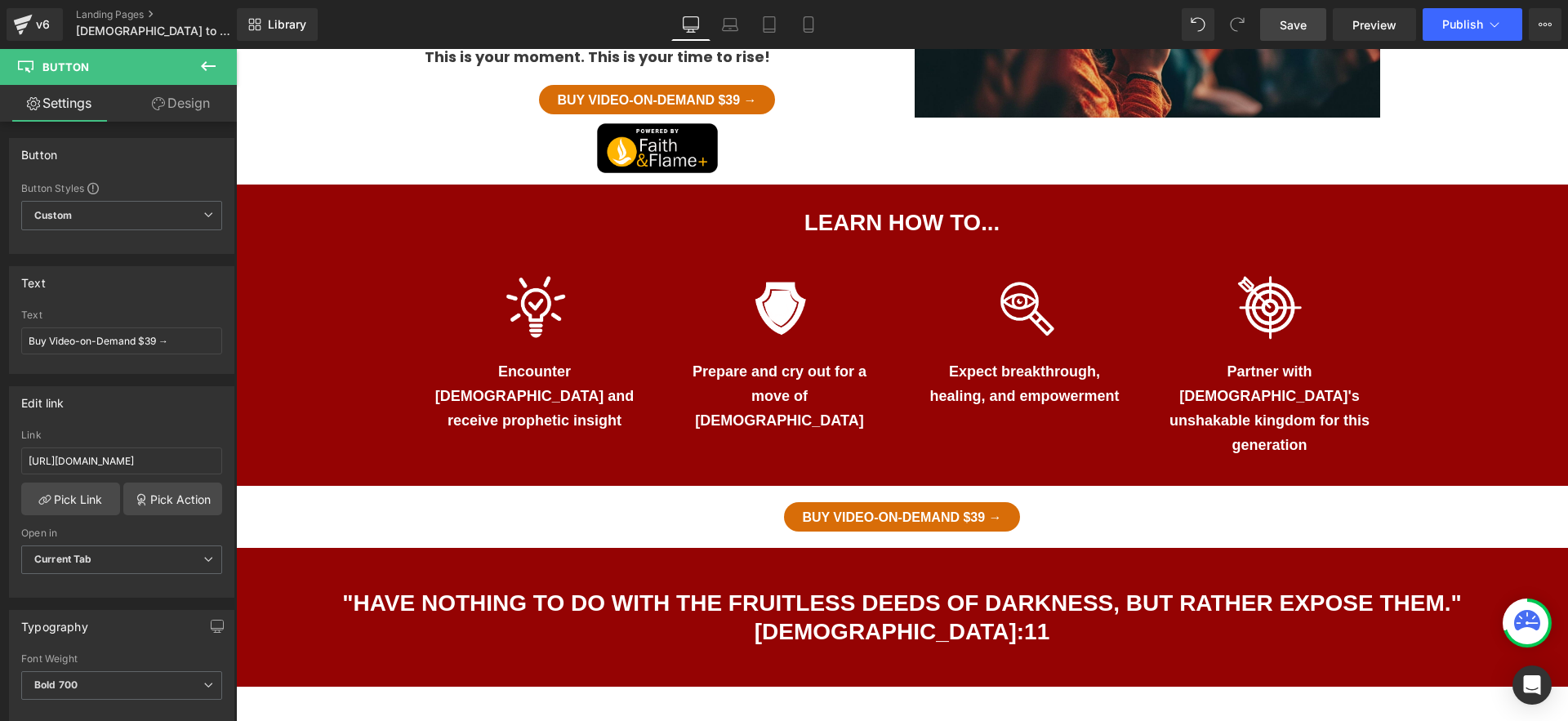
click at [211, 68] on icon at bounding box center [207, 65] width 19 height 19
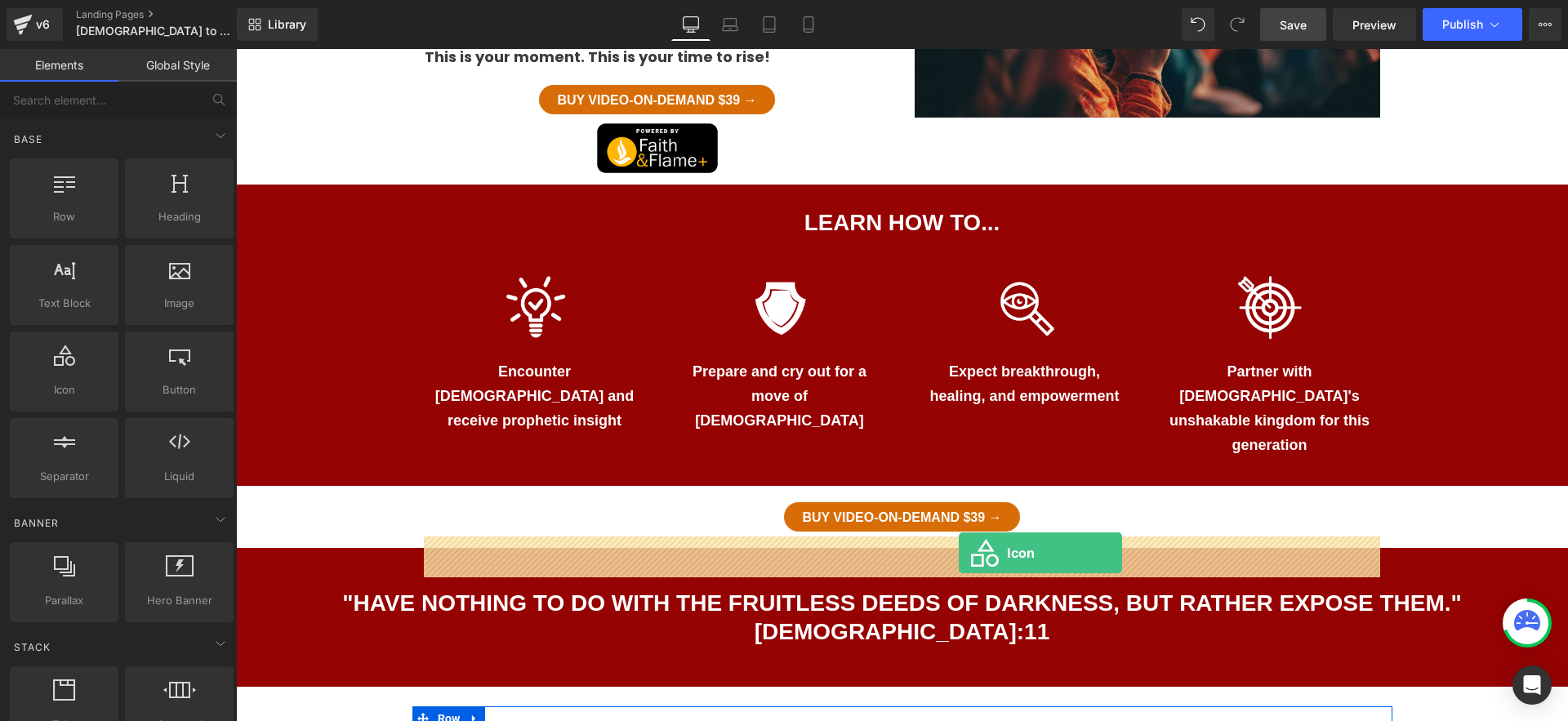
drag, startPoint x: 304, startPoint y: 442, endPoint x: 959, endPoint y: 553, distance: 664.3
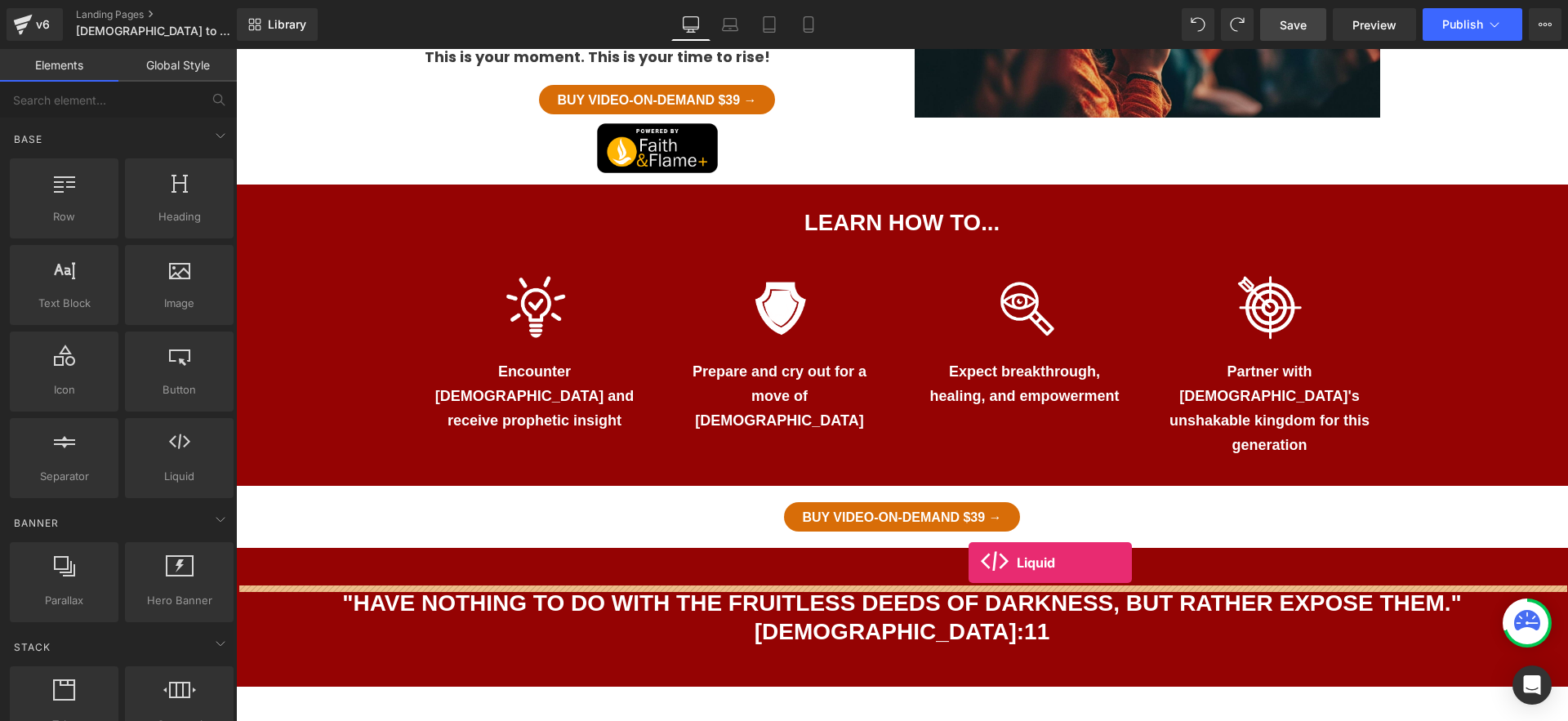
drag, startPoint x: 468, startPoint y: 519, endPoint x: 969, endPoint y: 562, distance: 502.8
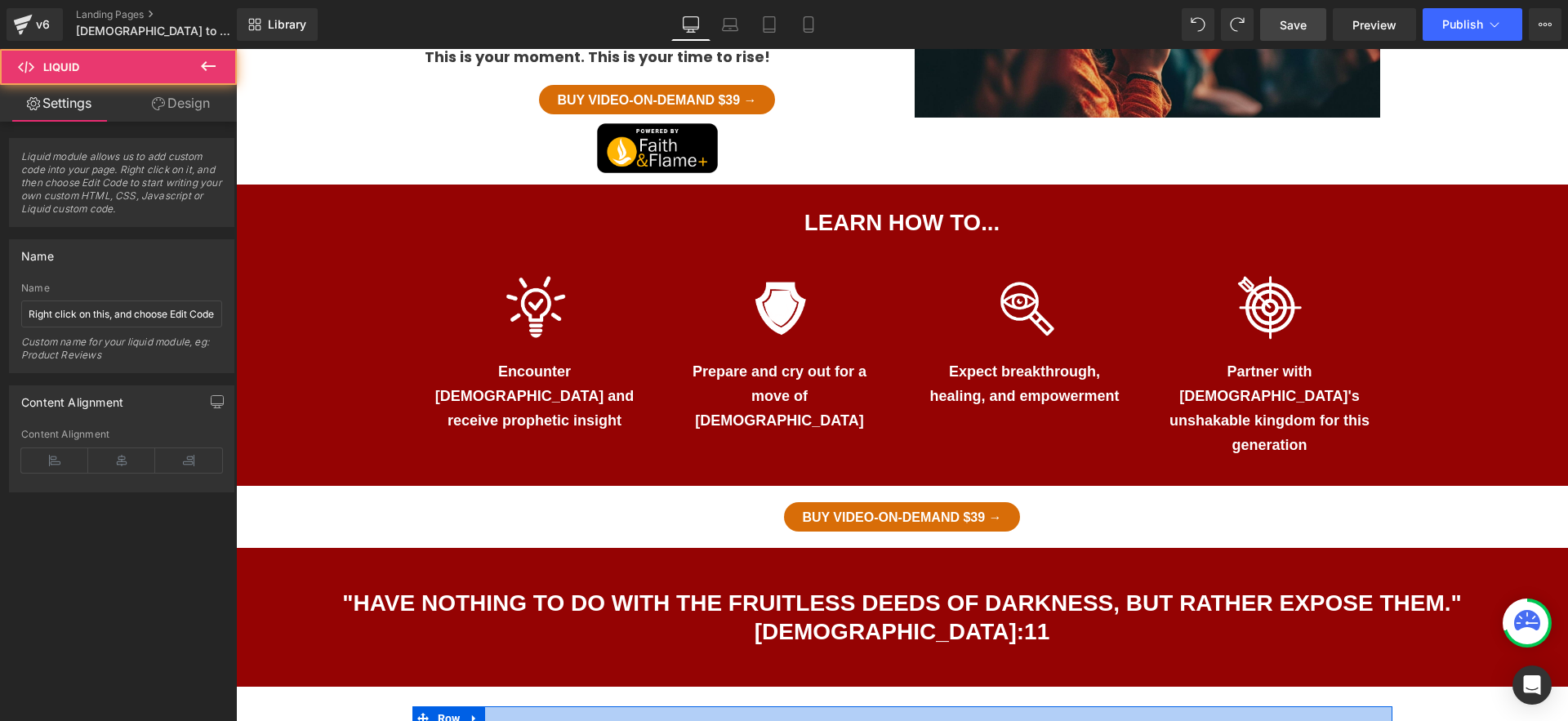
scroll to position [893, 0]
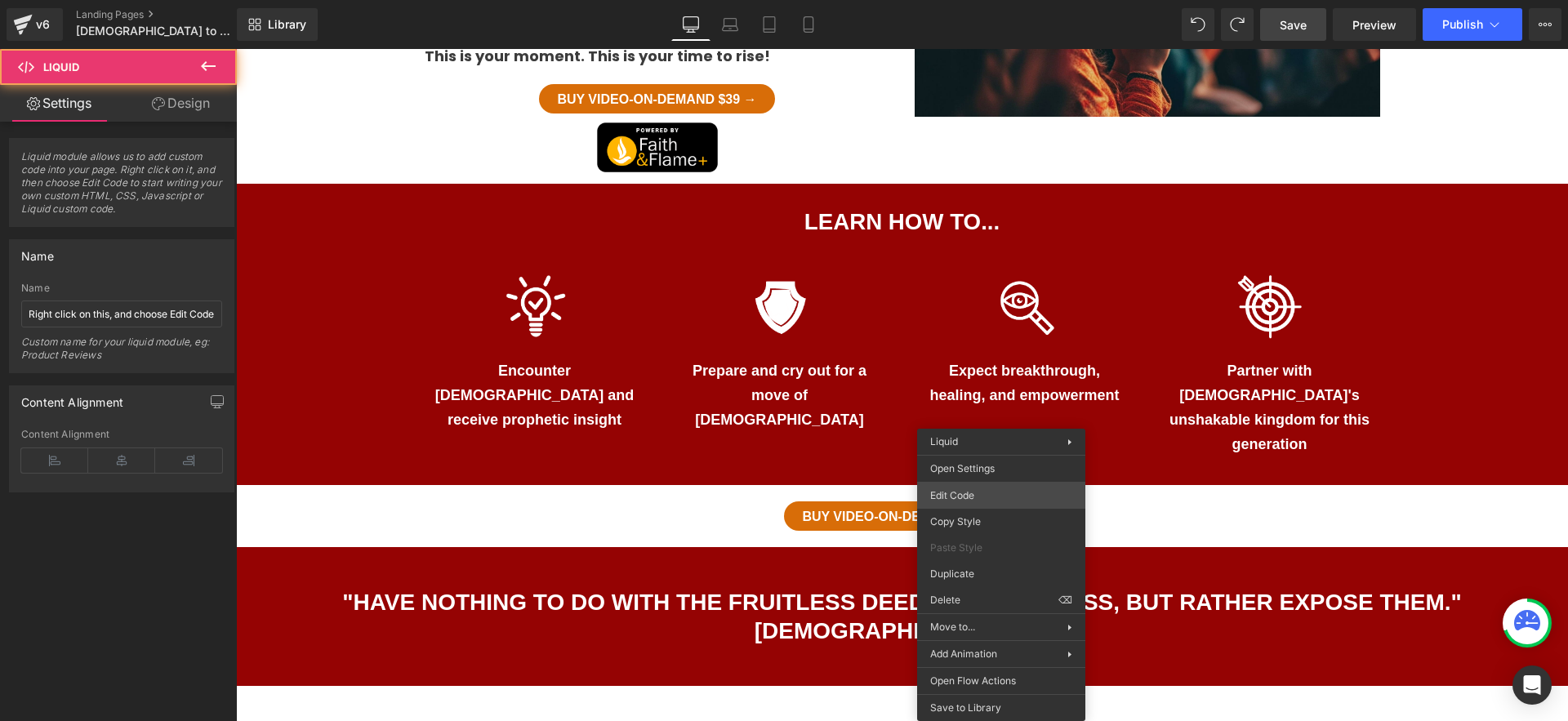
click at [982, 0] on div "Liquid You are previewing how the will restyle your page. You can not edit Elem…" at bounding box center [784, 0] width 1568 height 0
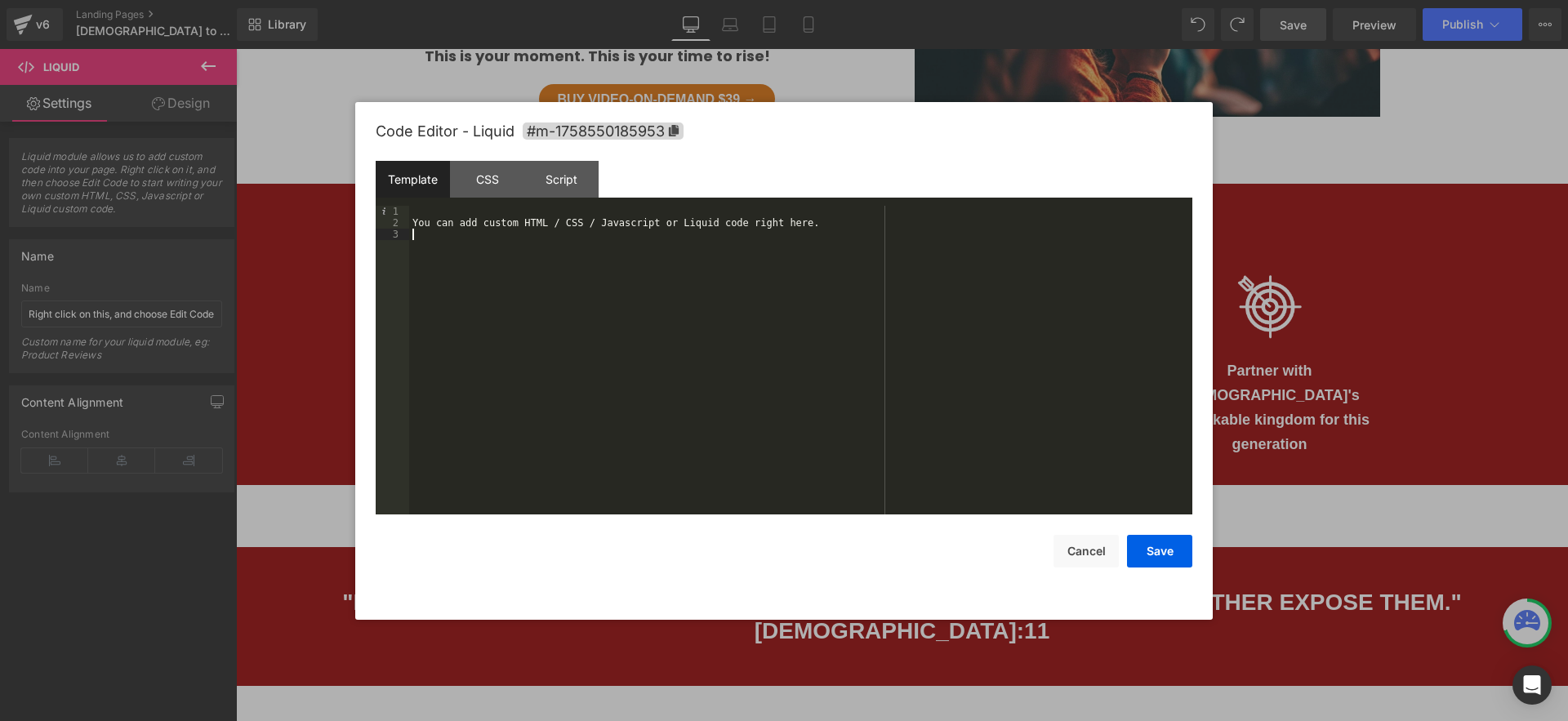
click at [650, 296] on div "You can add custom HTML / CSS / Javascript or Liquid code right here." at bounding box center [801, 371] width 784 height 331
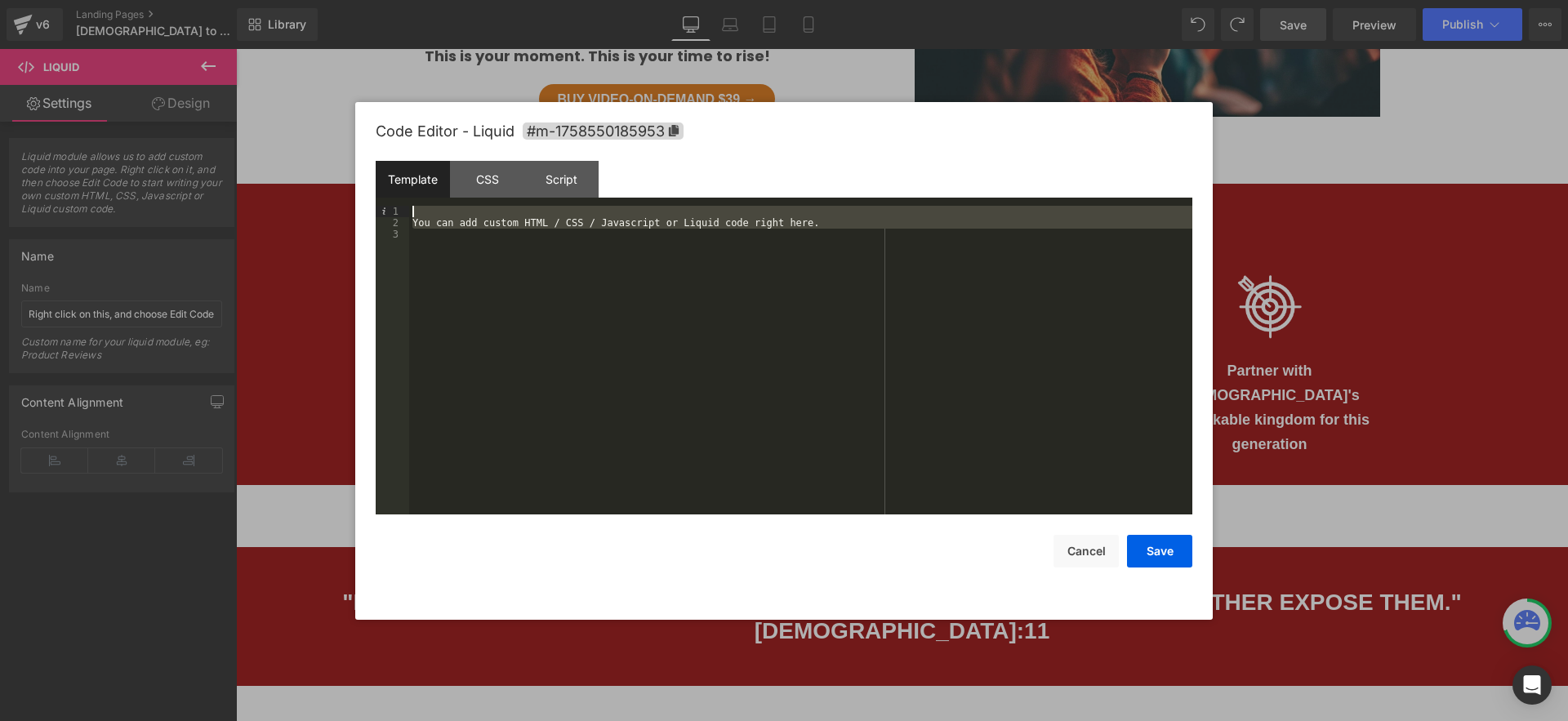
drag, startPoint x: 727, startPoint y: 277, endPoint x: 395, endPoint y: 193, distance: 342.5
click at [395, 193] on div "Template CSS Script Data 1 2 3 You can add custom HTML / CSS / Javascript or Li…" at bounding box center [784, 338] width 817 height 354
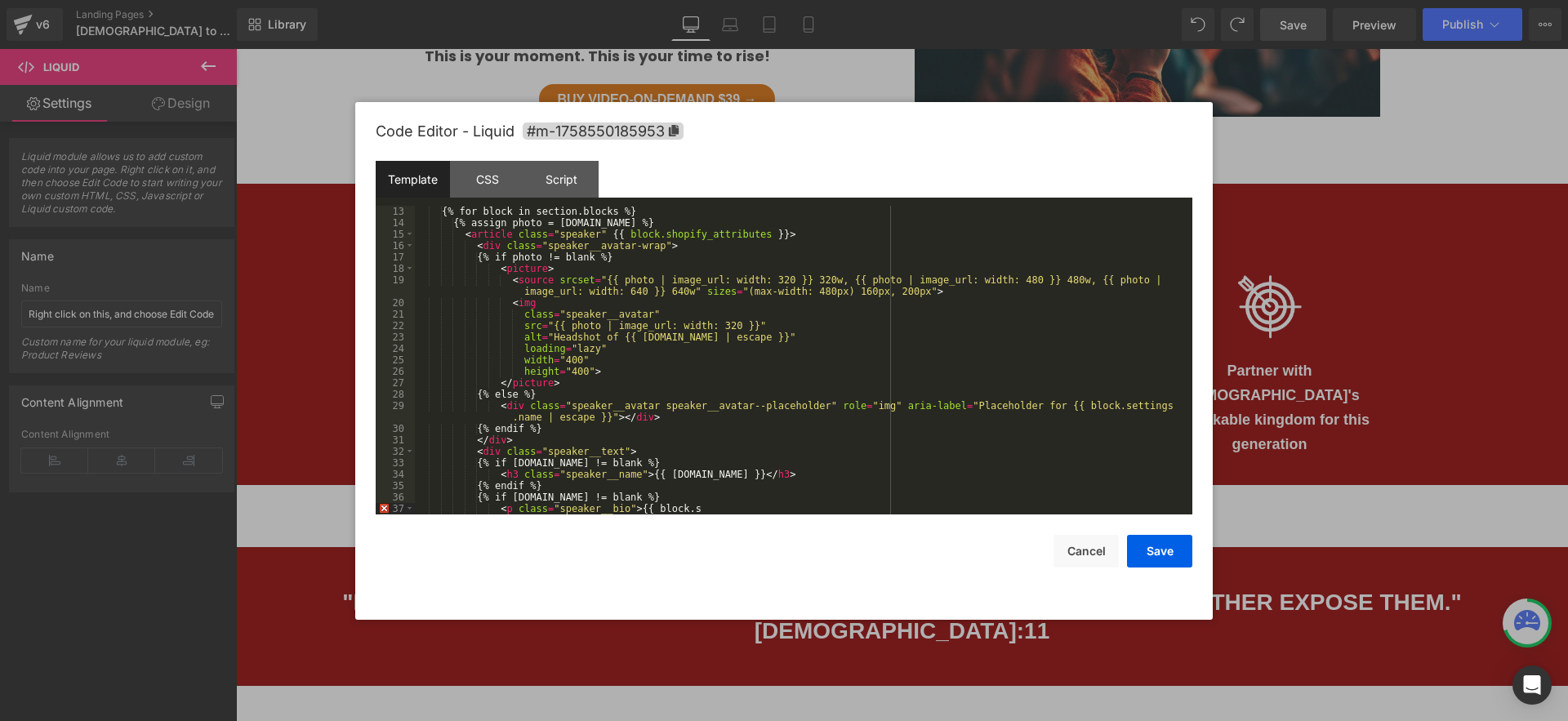
scroll to position [0, 0]
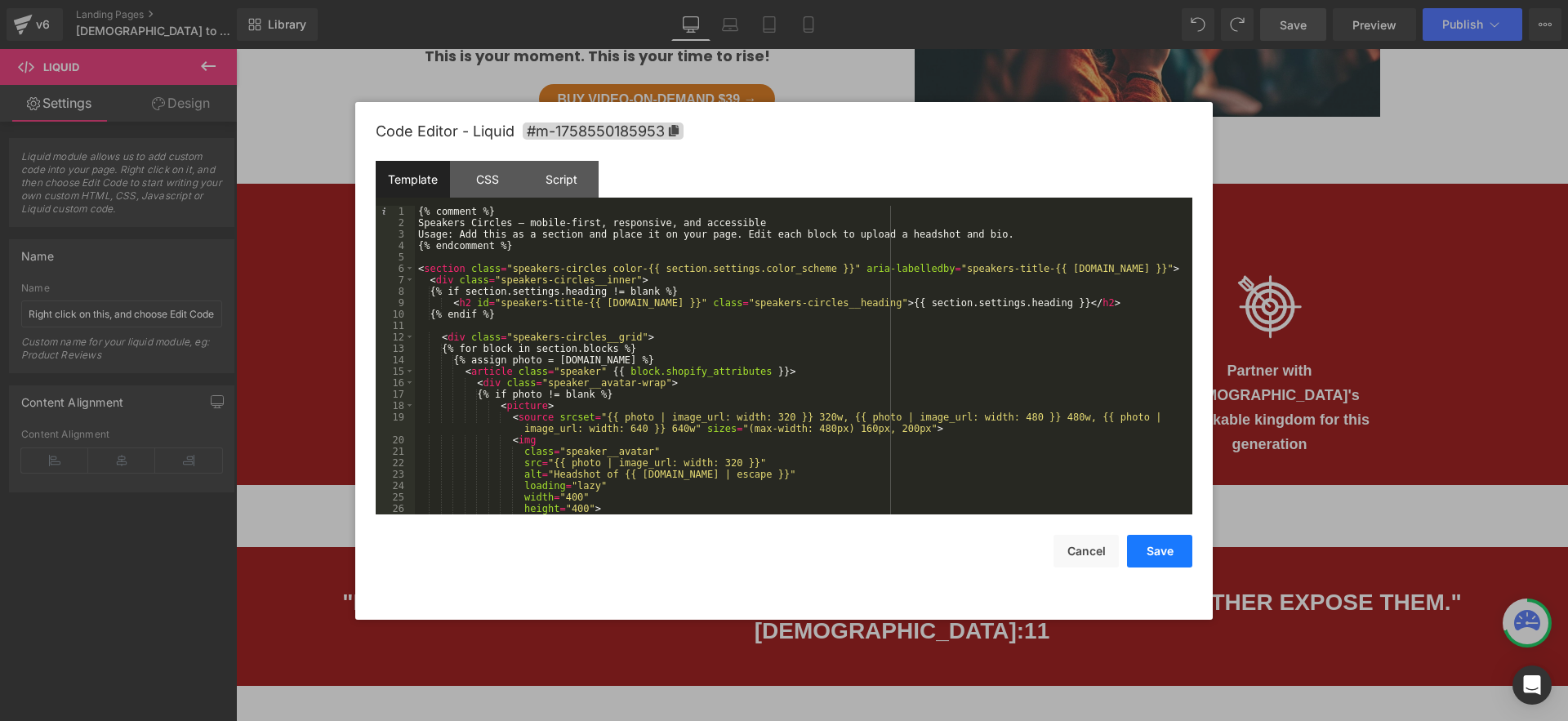
click at [1166, 553] on button "Save" at bounding box center [1160, 551] width 65 height 33
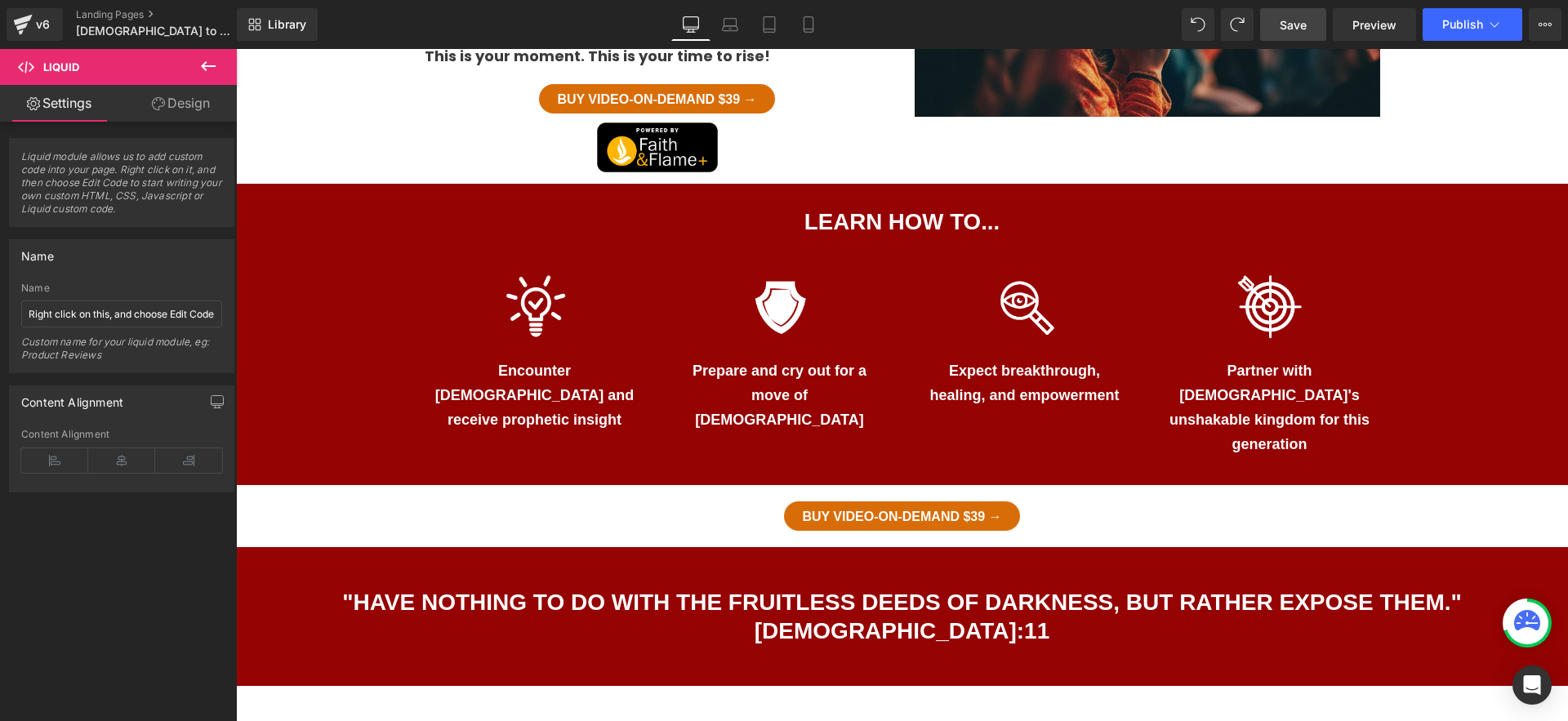
scroll to position [1037, 0]
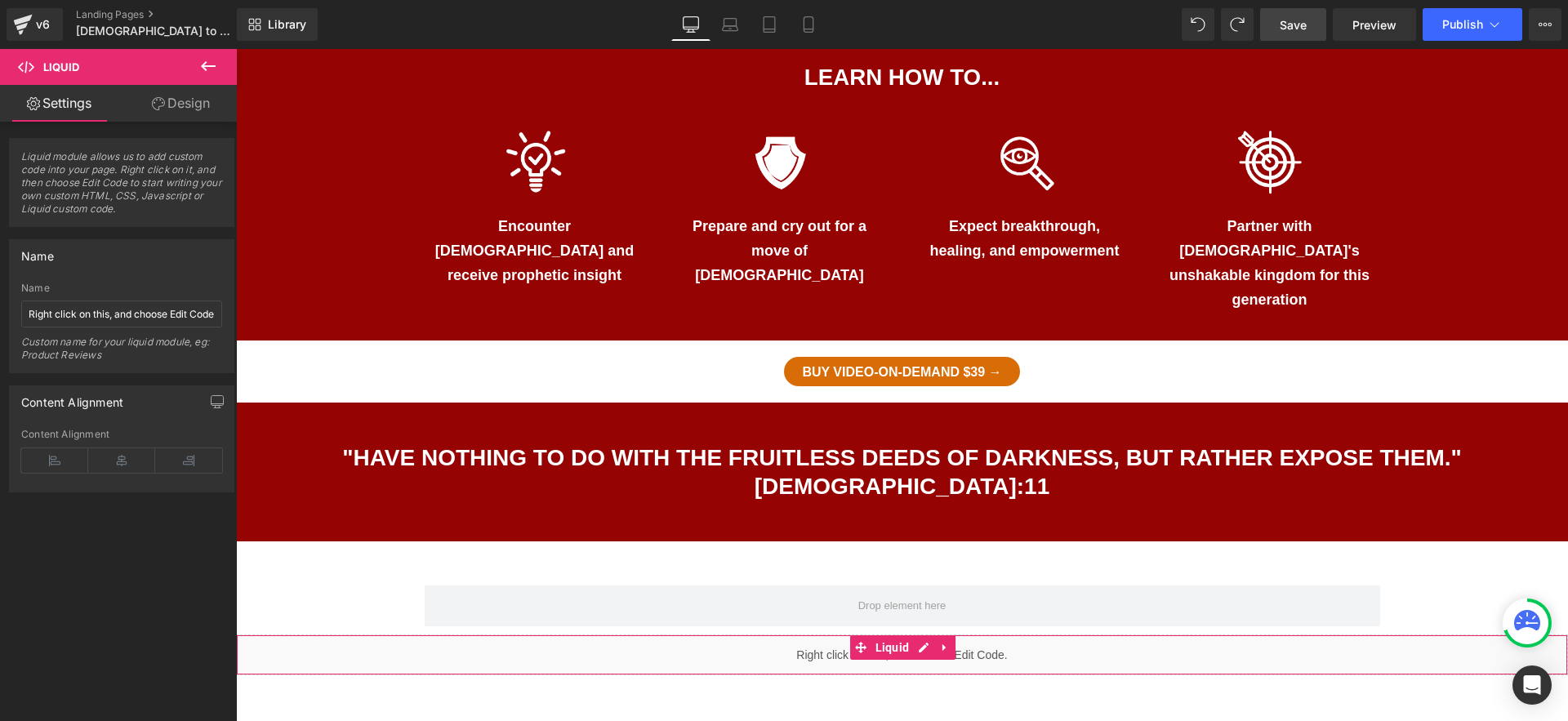
click at [1004, 635] on div "Liquid" at bounding box center [902, 655] width 1332 height 41
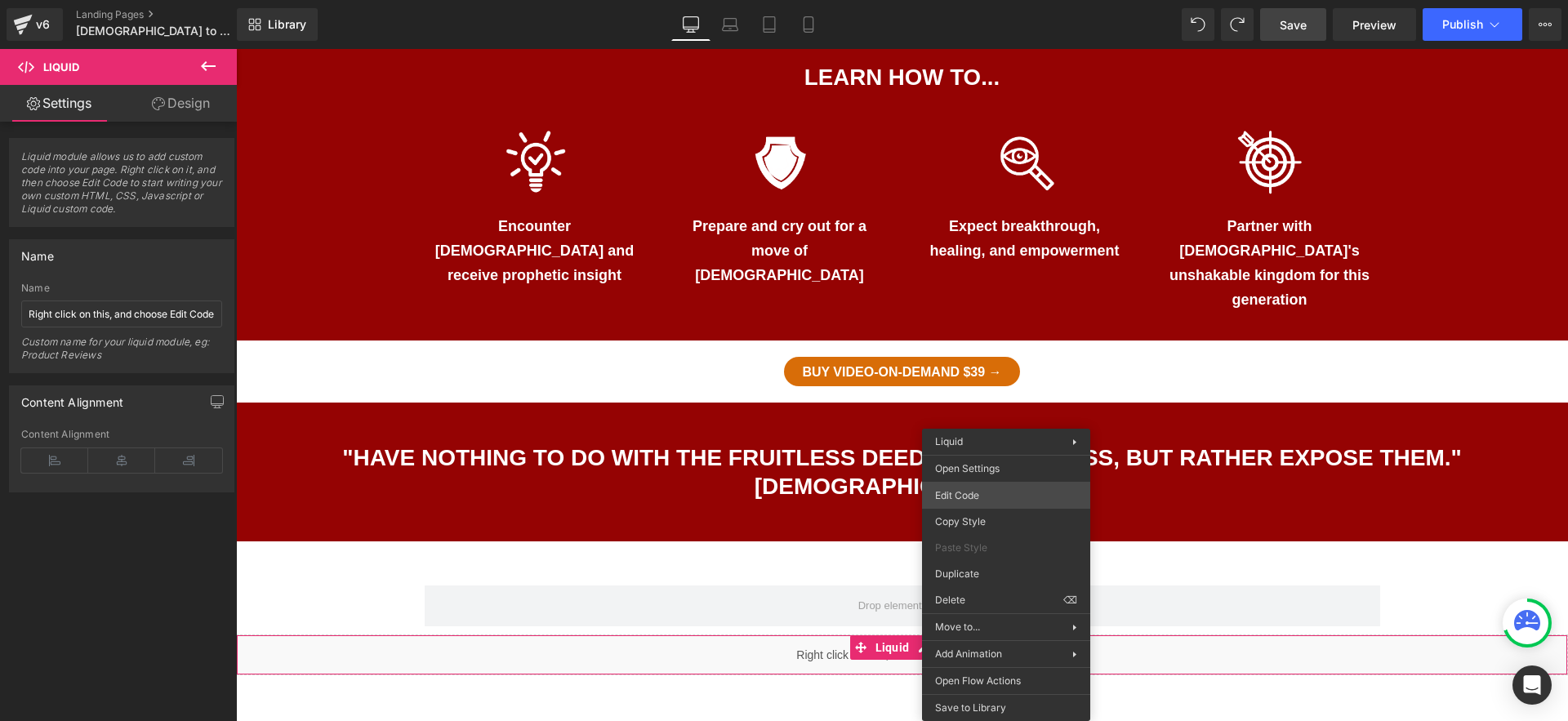
click at [991, 0] on div "Liquid You are previewing how the will restyle your page. You can not edit Elem…" at bounding box center [784, 0] width 1568 height 0
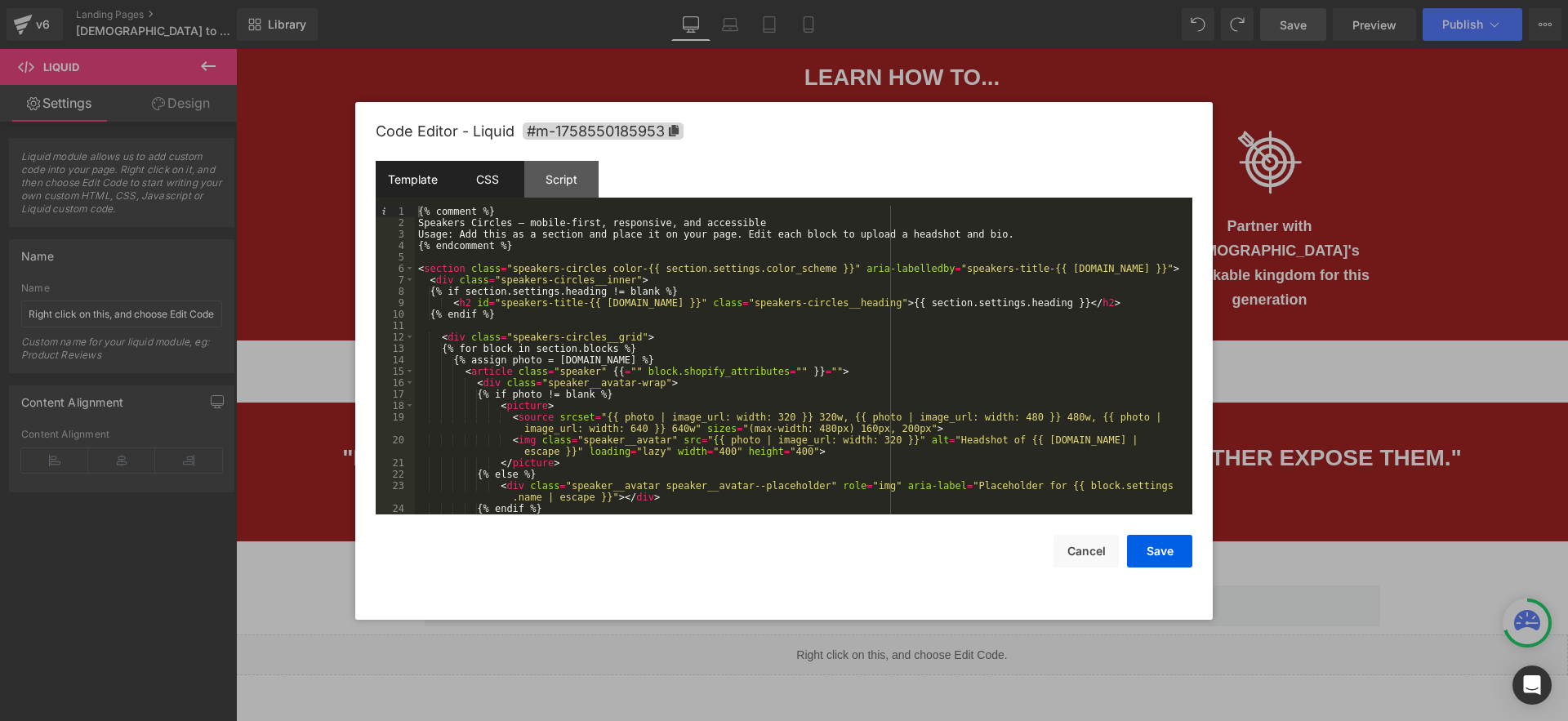
click at [466, 178] on div "CSS" at bounding box center [487, 179] width 74 height 37
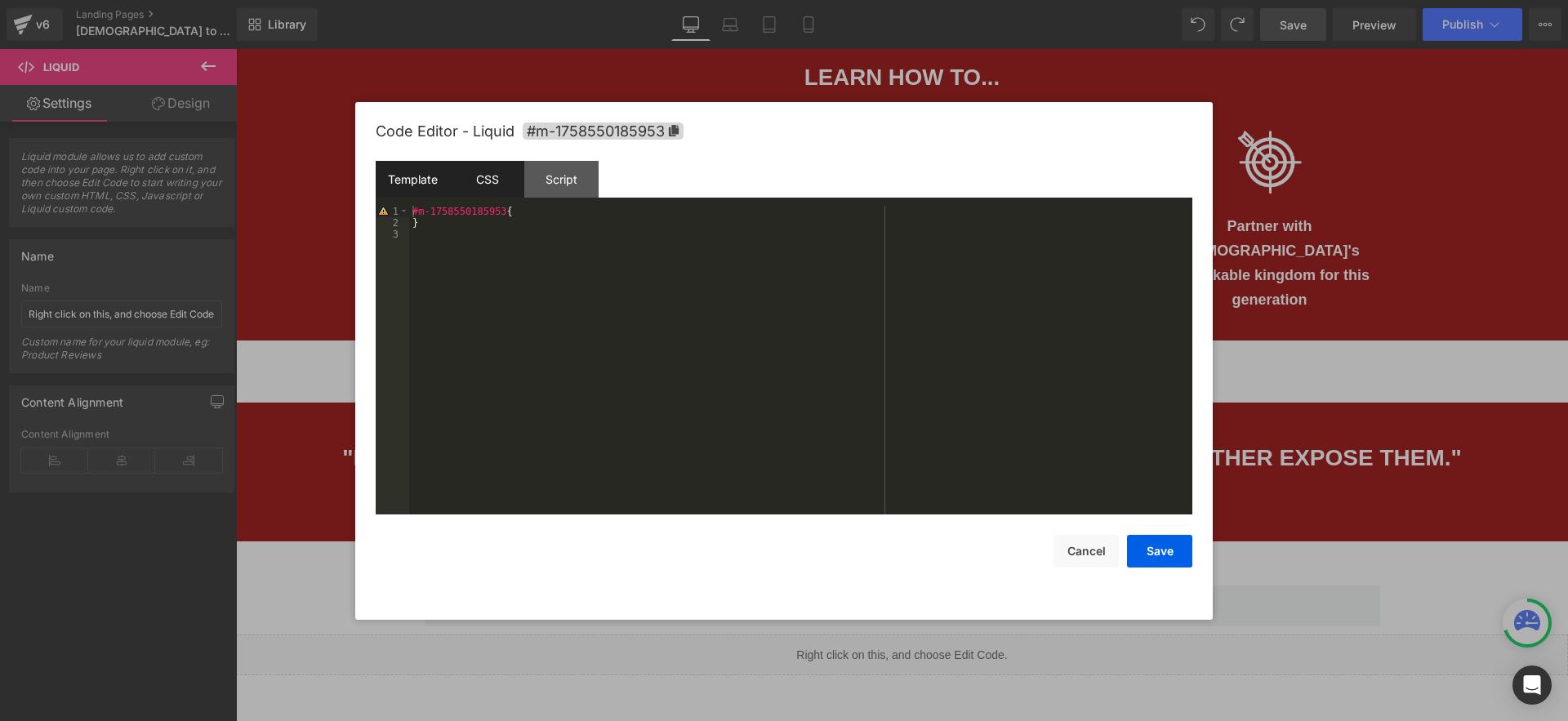
click at [401, 175] on div "Template" at bounding box center [413, 179] width 74 height 37
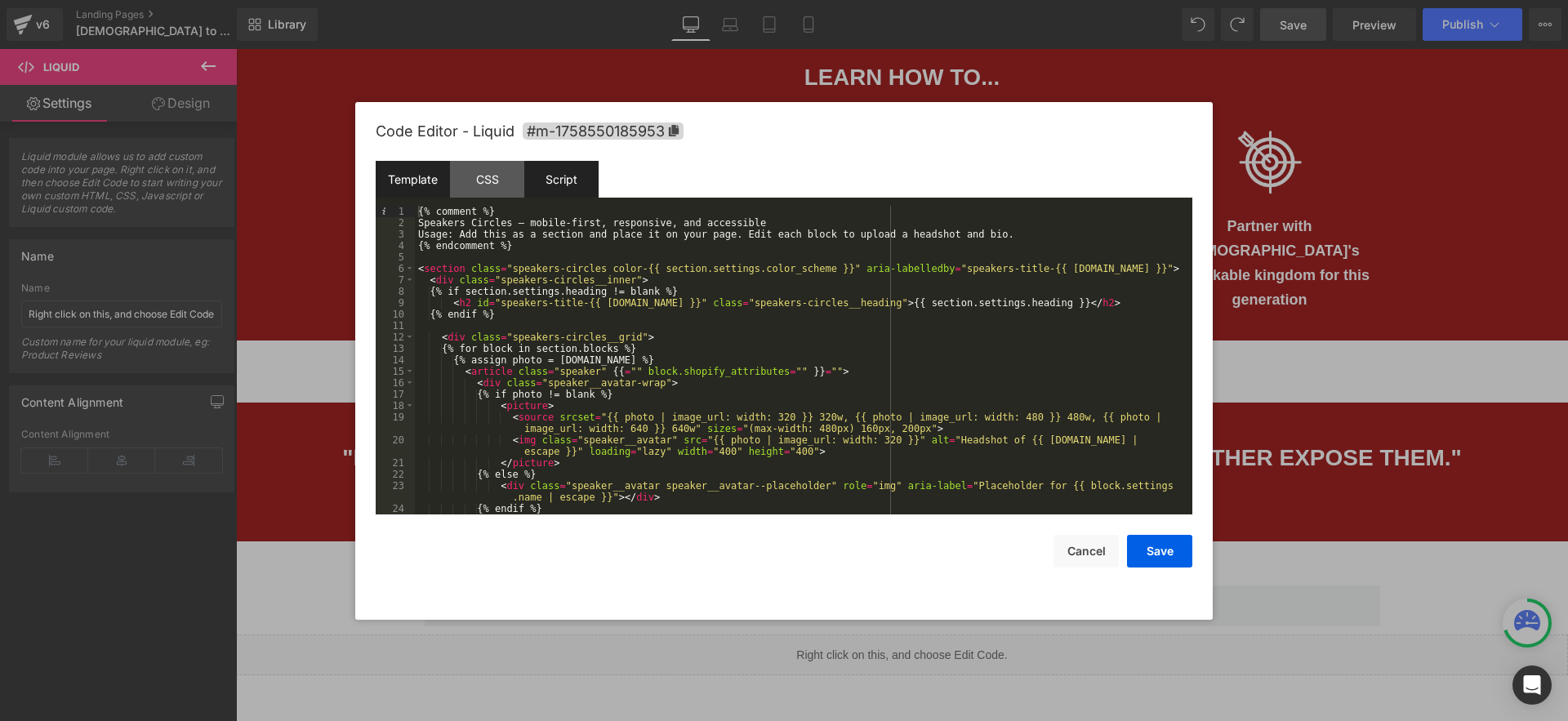
click at [540, 175] on div "Script" at bounding box center [562, 179] width 74 height 37
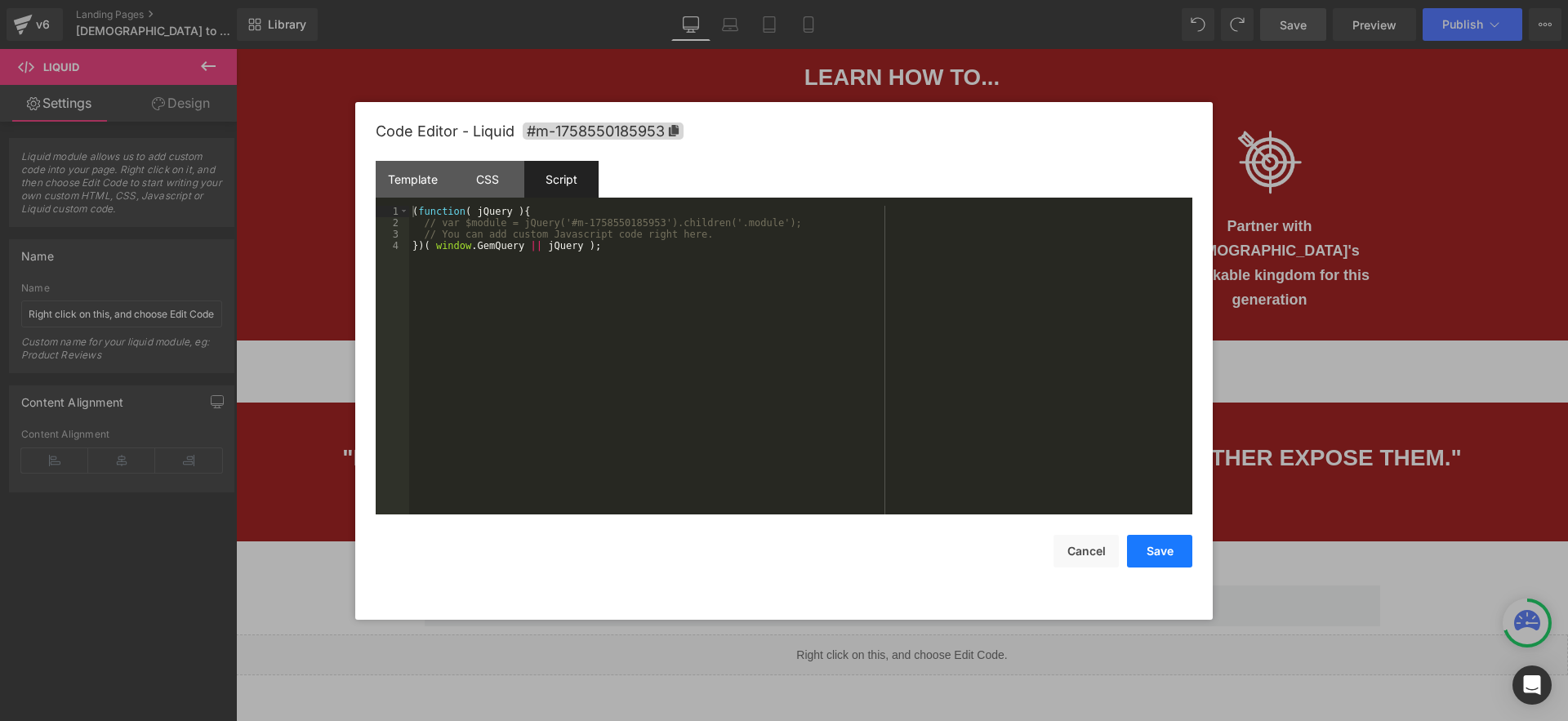
click at [1172, 555] on button "Save" at bounding box center [1160, 551] width 65 height 33
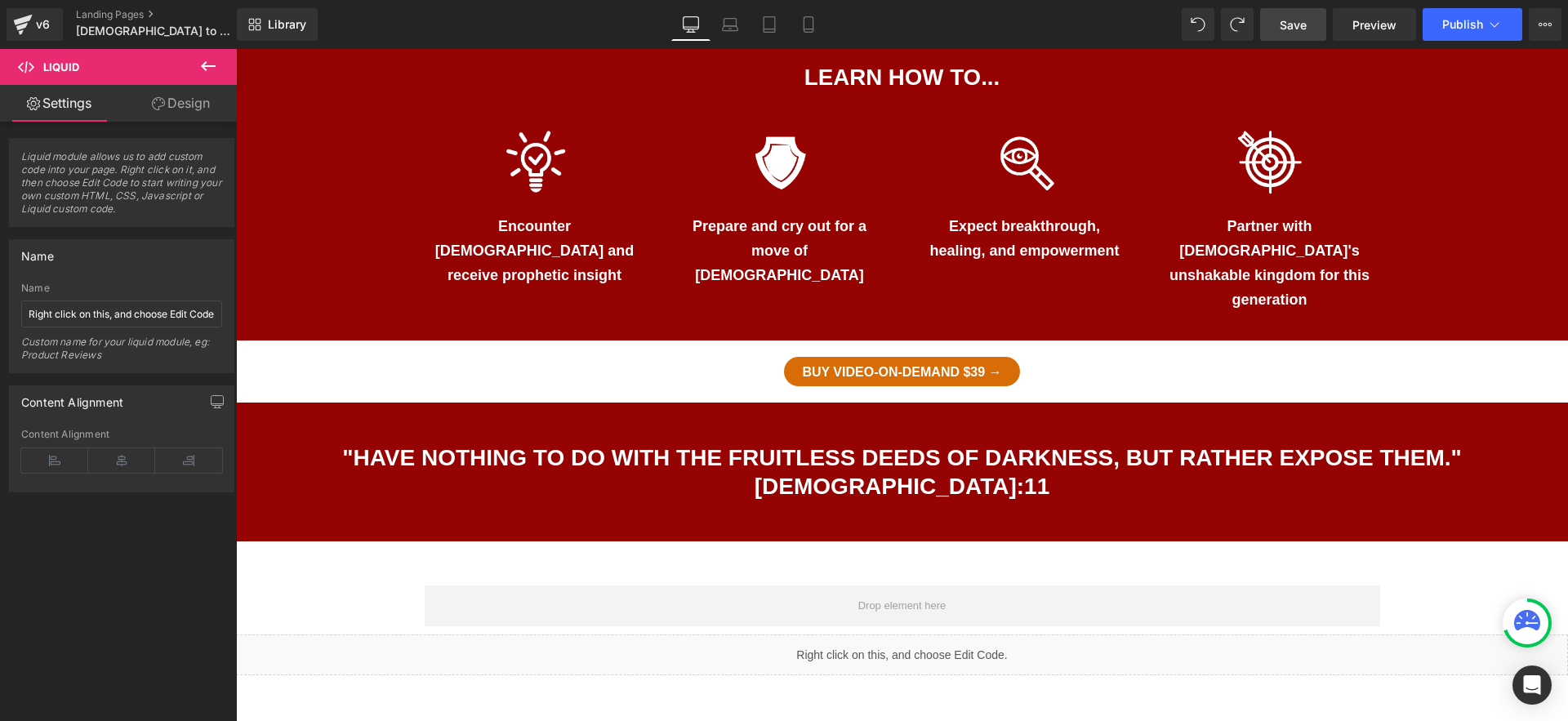
click at [1288, 29] on span "Save" at bounding box center [1293, 25] width 27 height 17
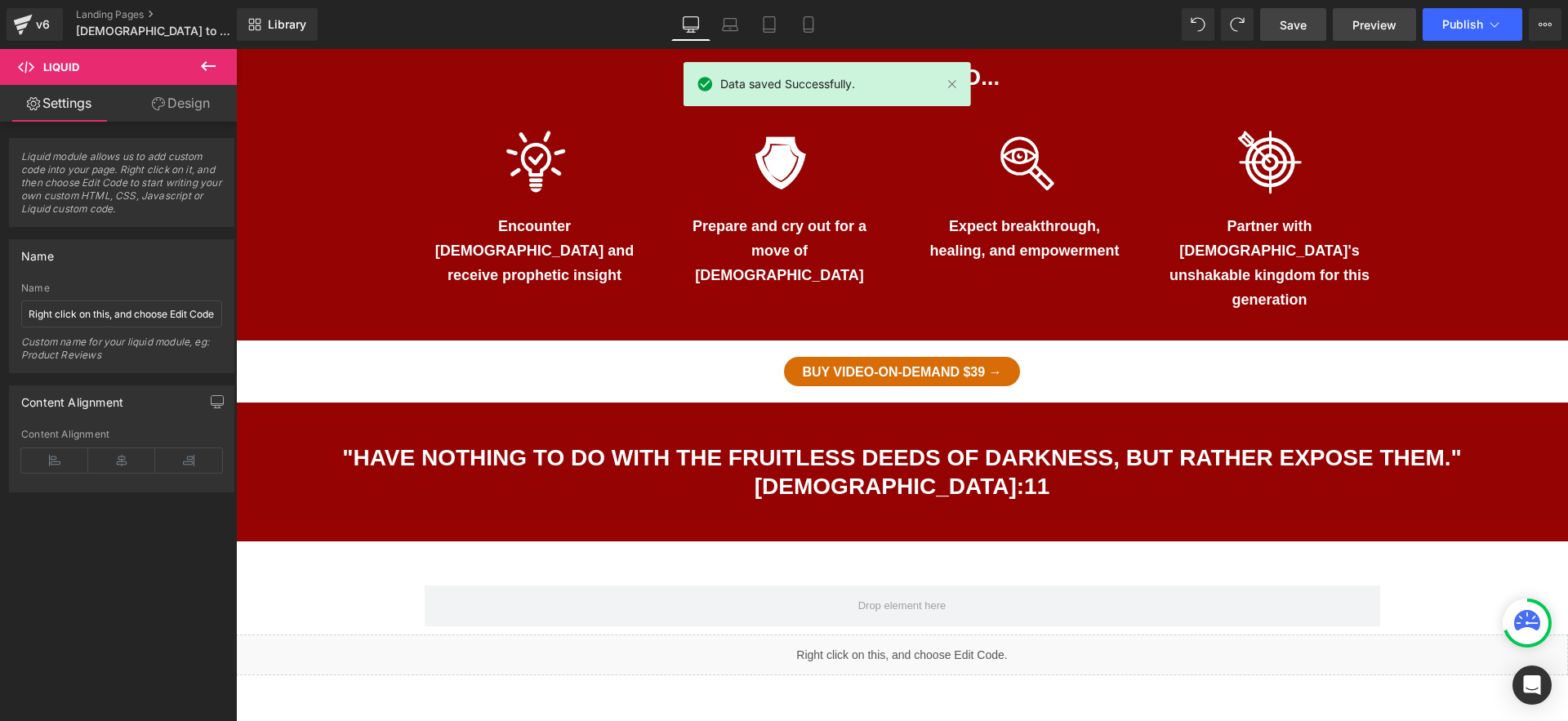
click at [1365, 30] on span "Preview" at bounding box center [1374, 25] width 44 height 17
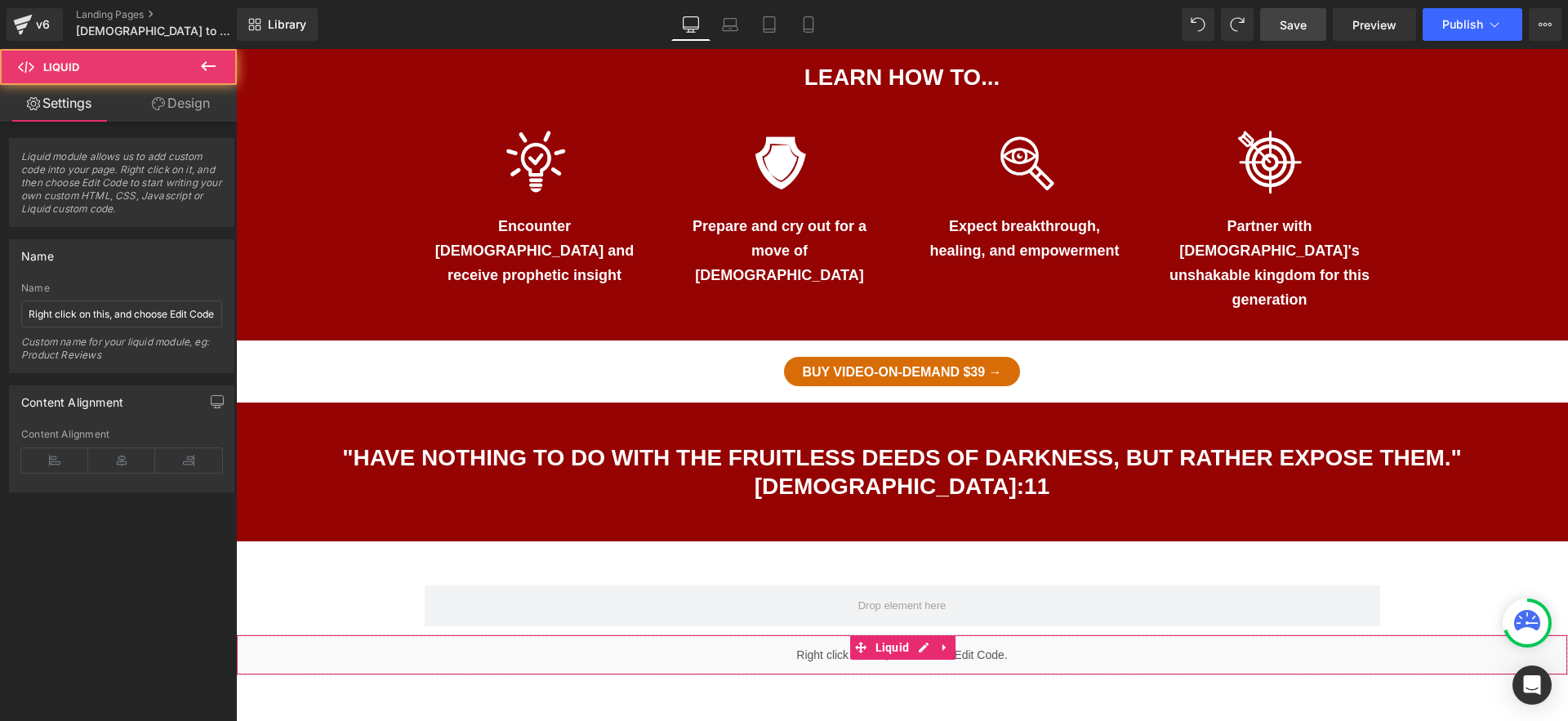
click at [978, 635] on div "Liquid" at bounding box center [902, 655] width 1332 height 41
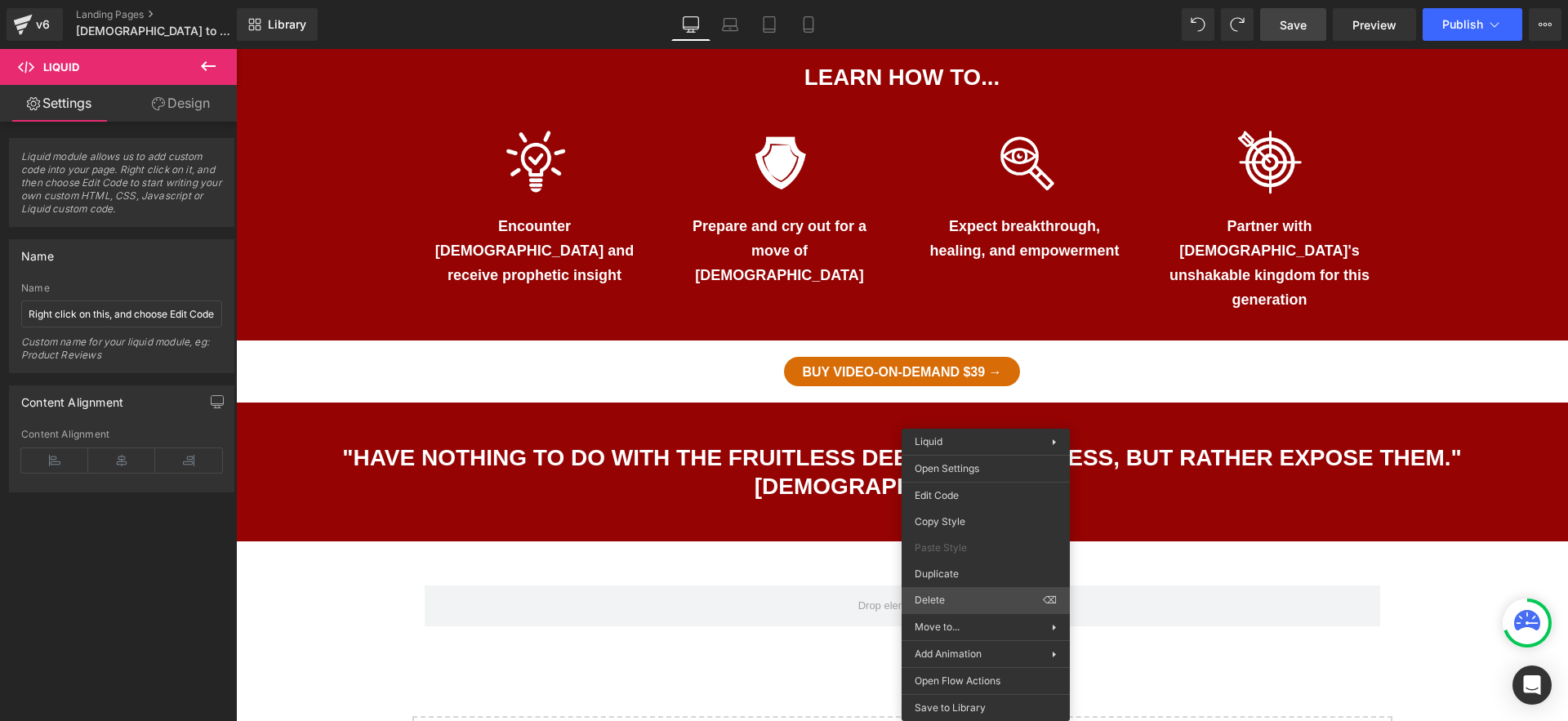
scroll to position [988, 0]
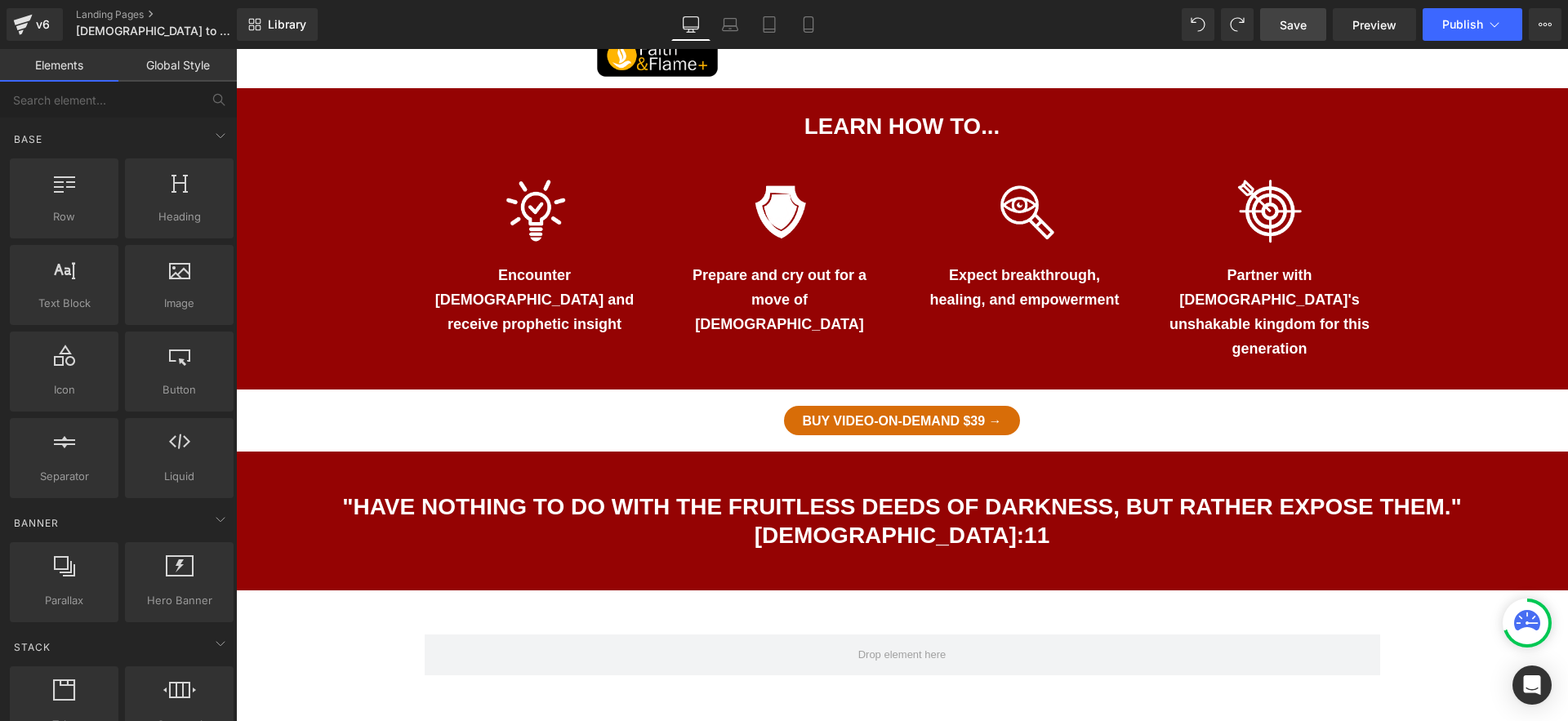
click at [1295, 26] on span "Save" at bounding box center [1293, 25] width 27 height 17
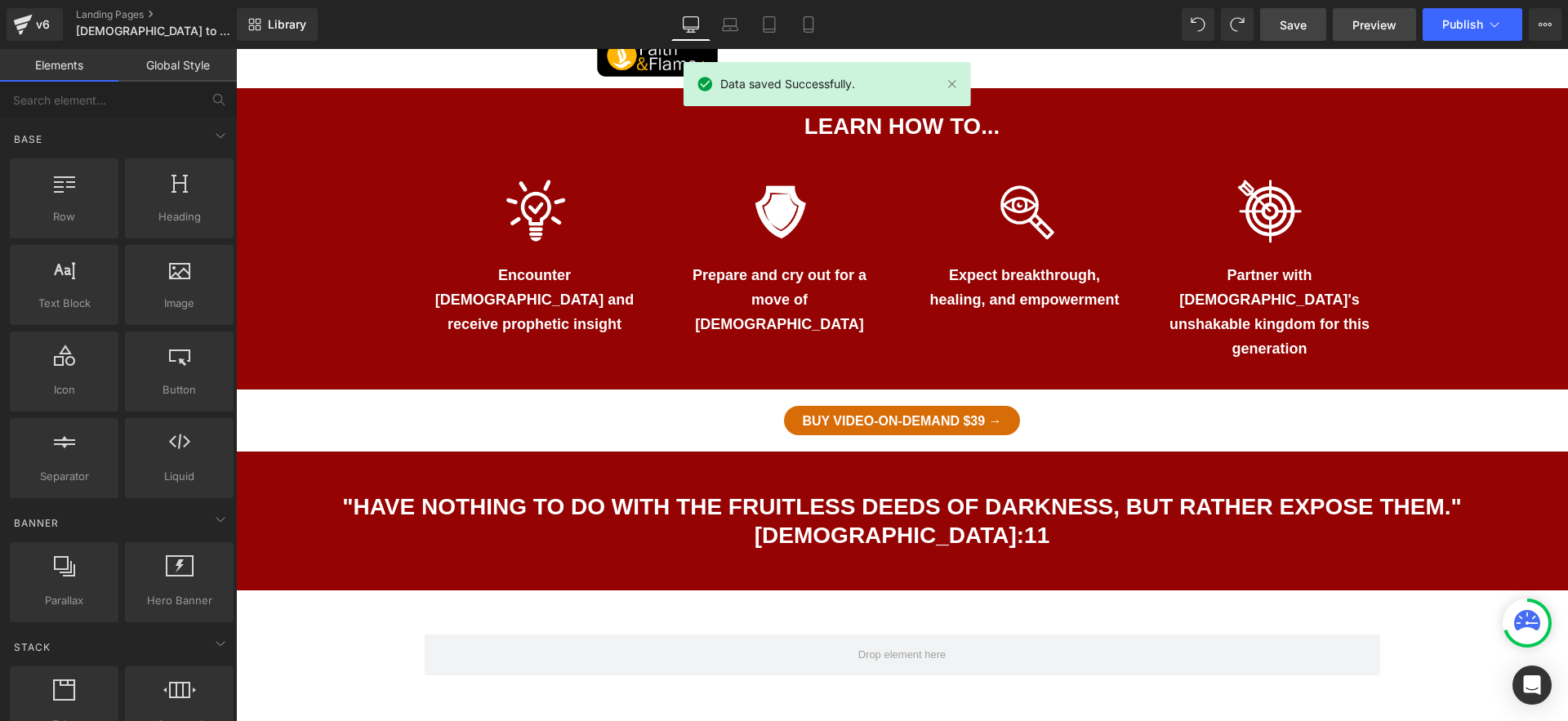
click at [1345, 18] on link "Preview" at bounding box center [1374, 25] width 83 height 33
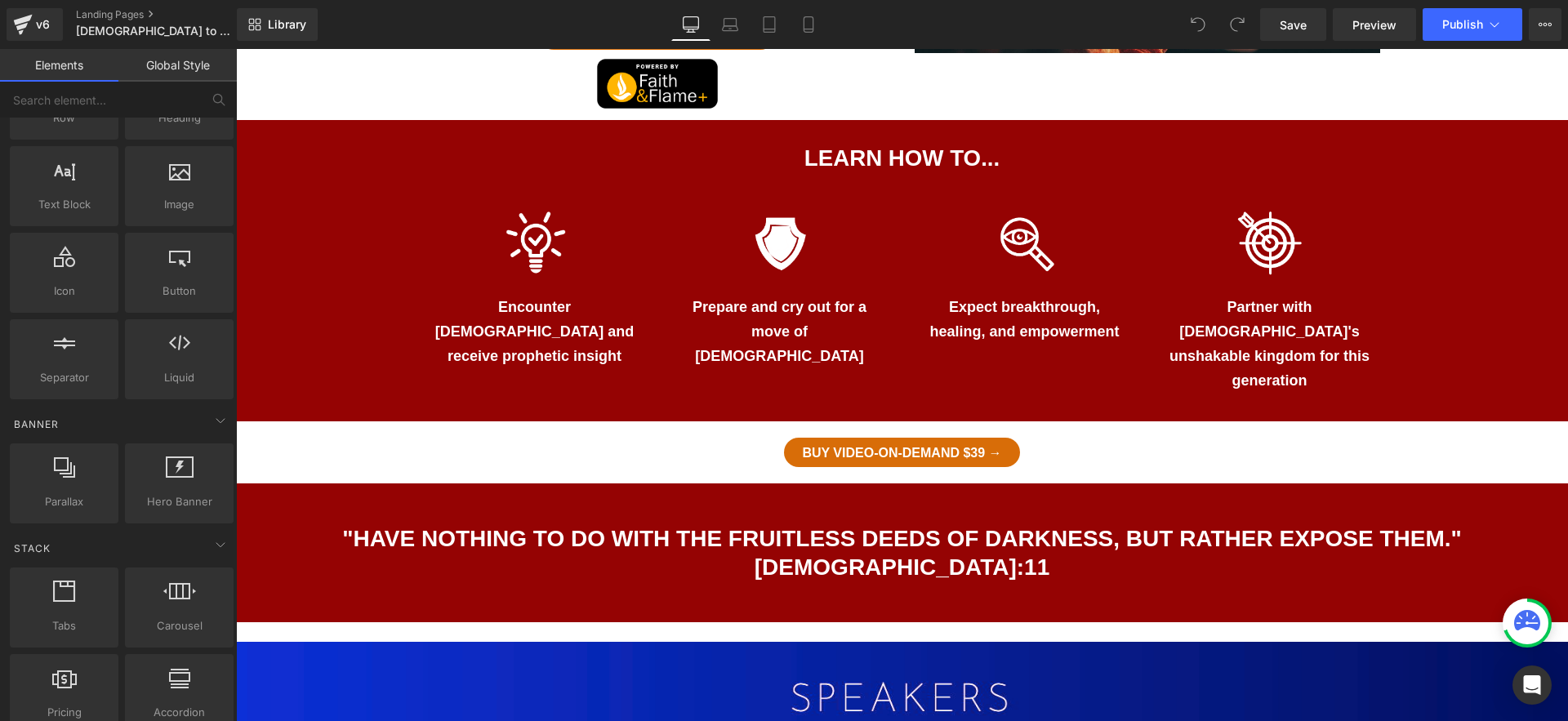
scroll to position [941, 0]
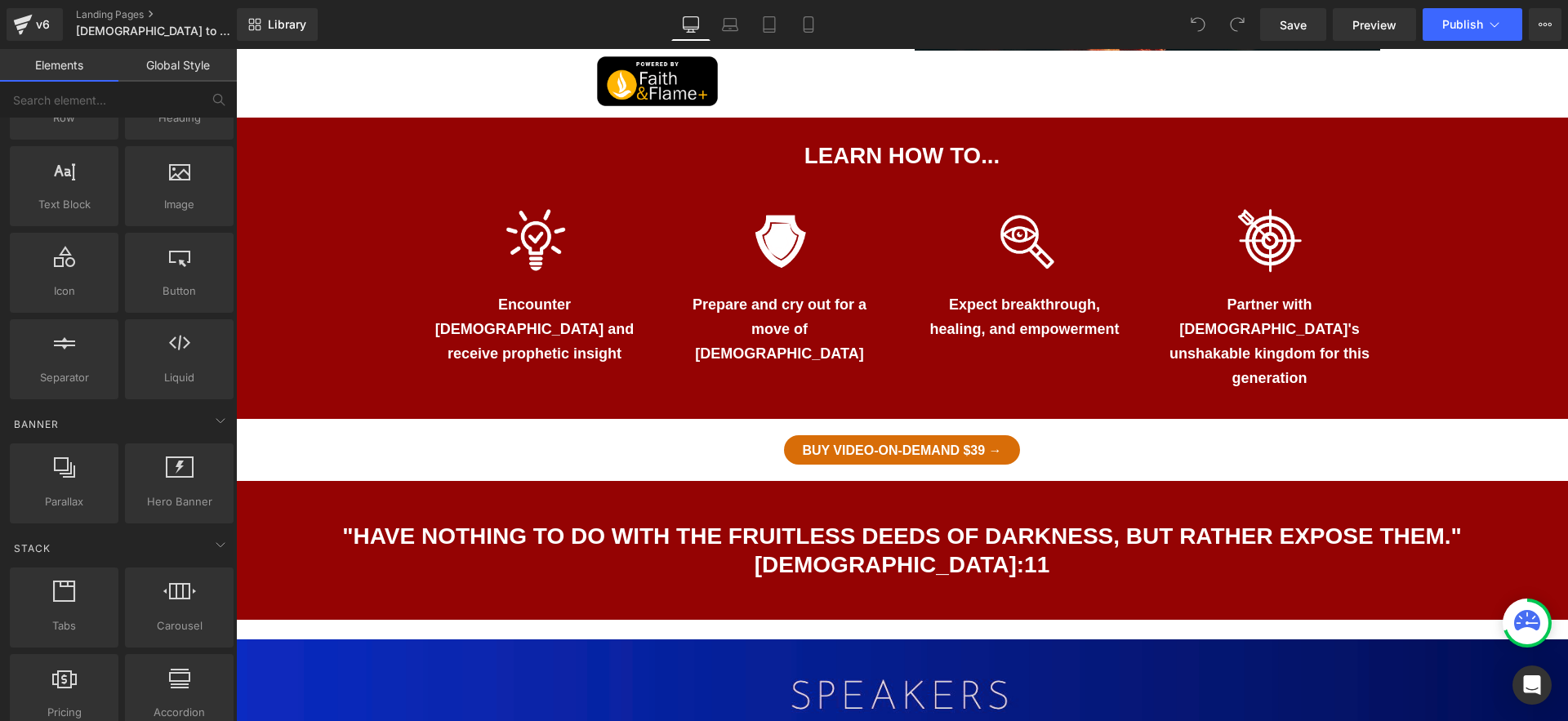
drag, startPoint x: 682, startPoint y: 544, endPoint x: 677, endPoint y: 527, distance: 17.7
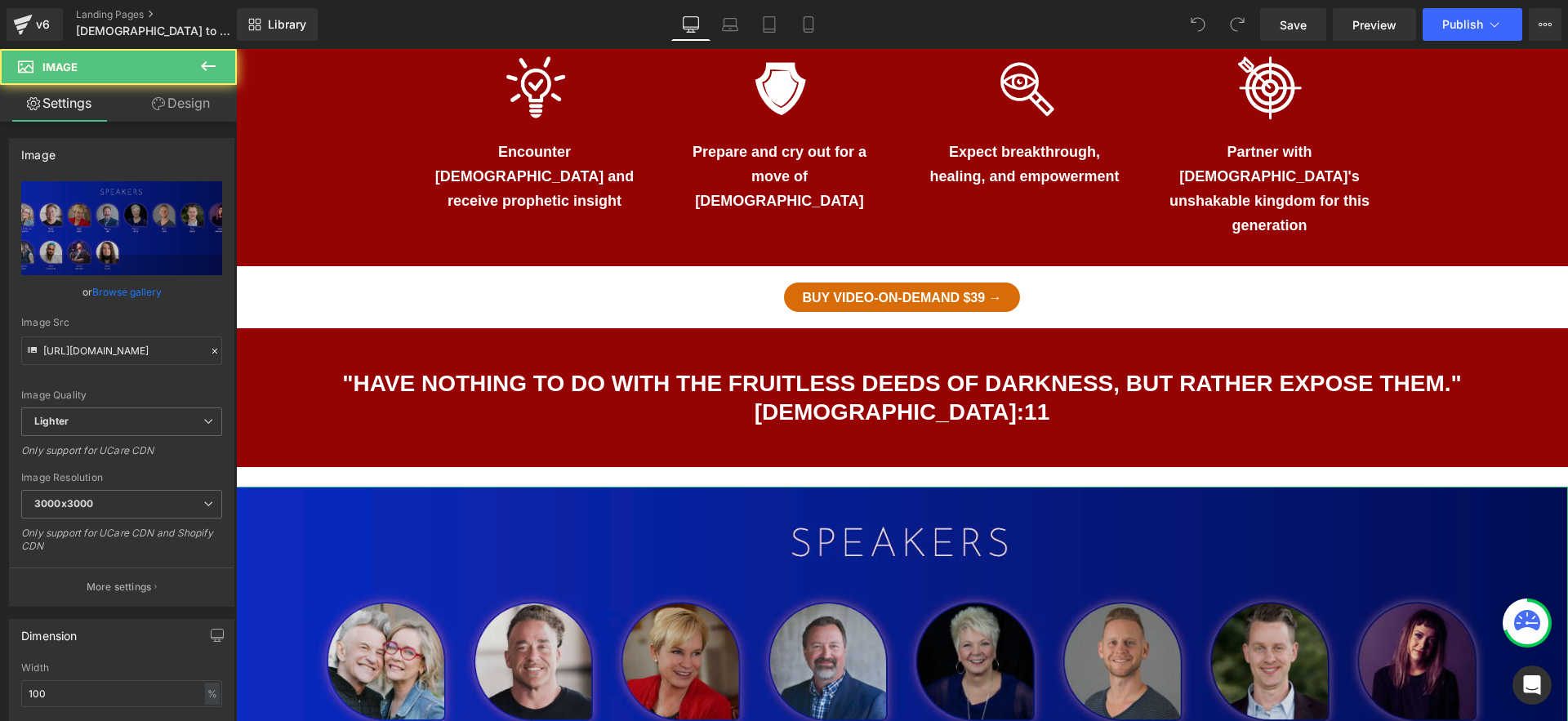
scroll to position [1097, 0]
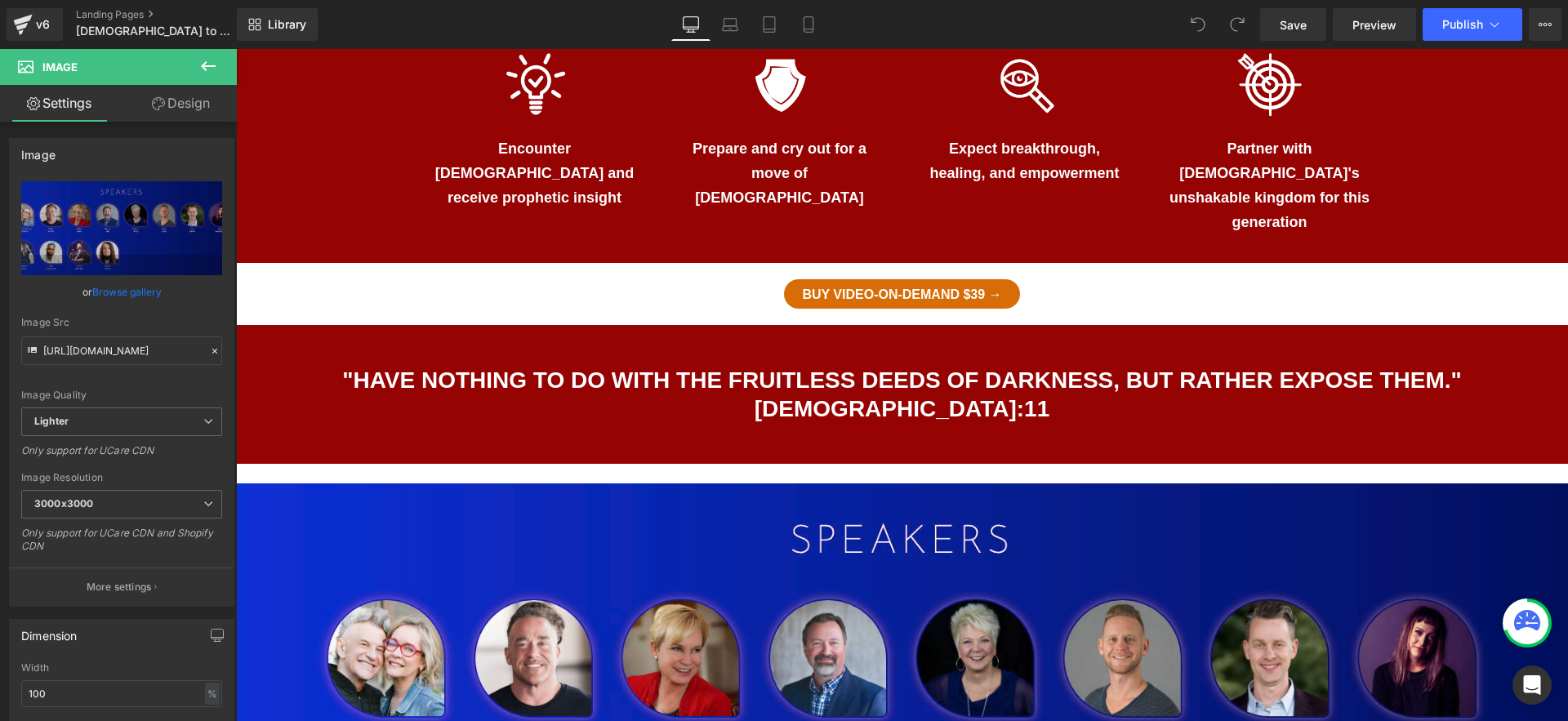
drag, startPoint x: 203, startPoint y: 72, endPoint x: 9, endPoint y: 58, distance: 194.5
click at [203, 72] on icon at bounding box center [207, 65] width 19 height 19
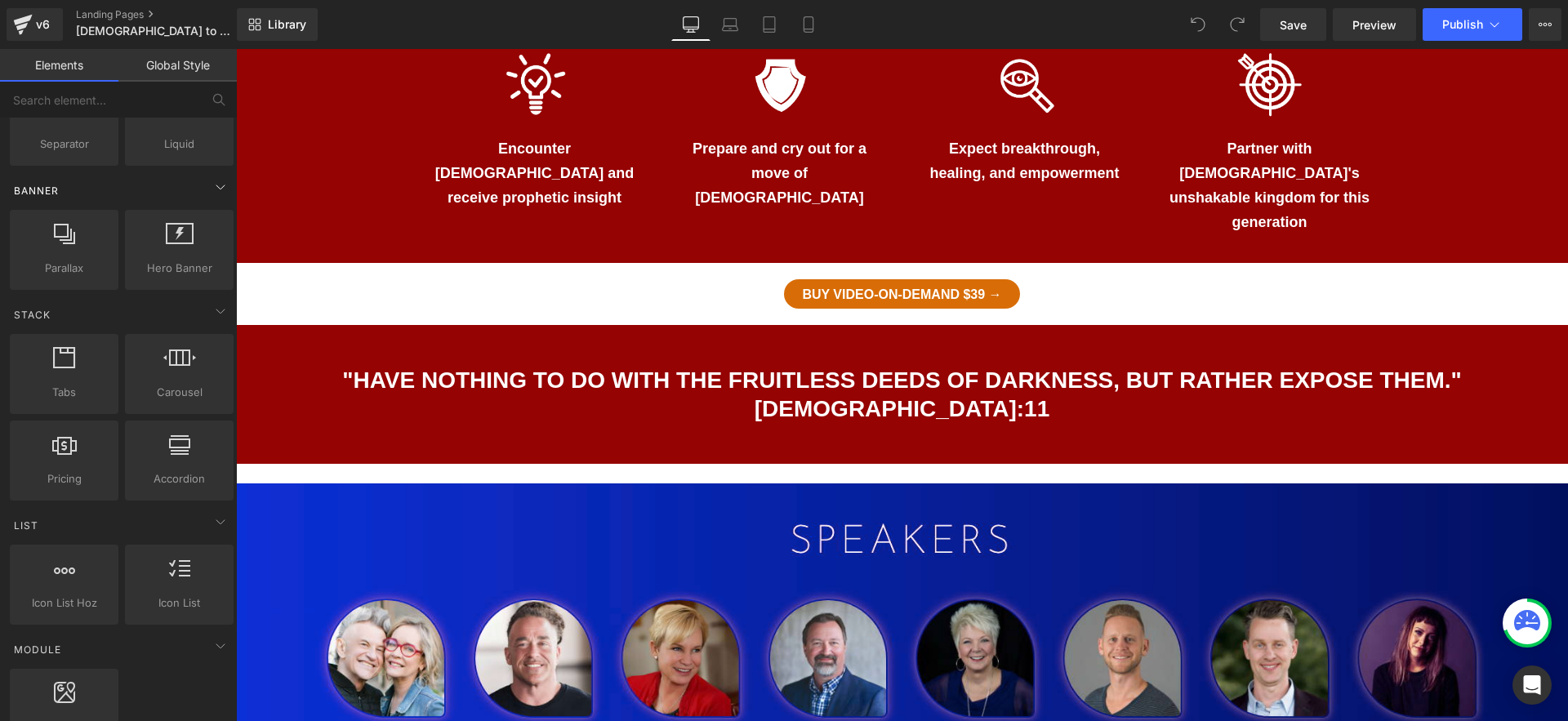
scroll to position [438, 0]
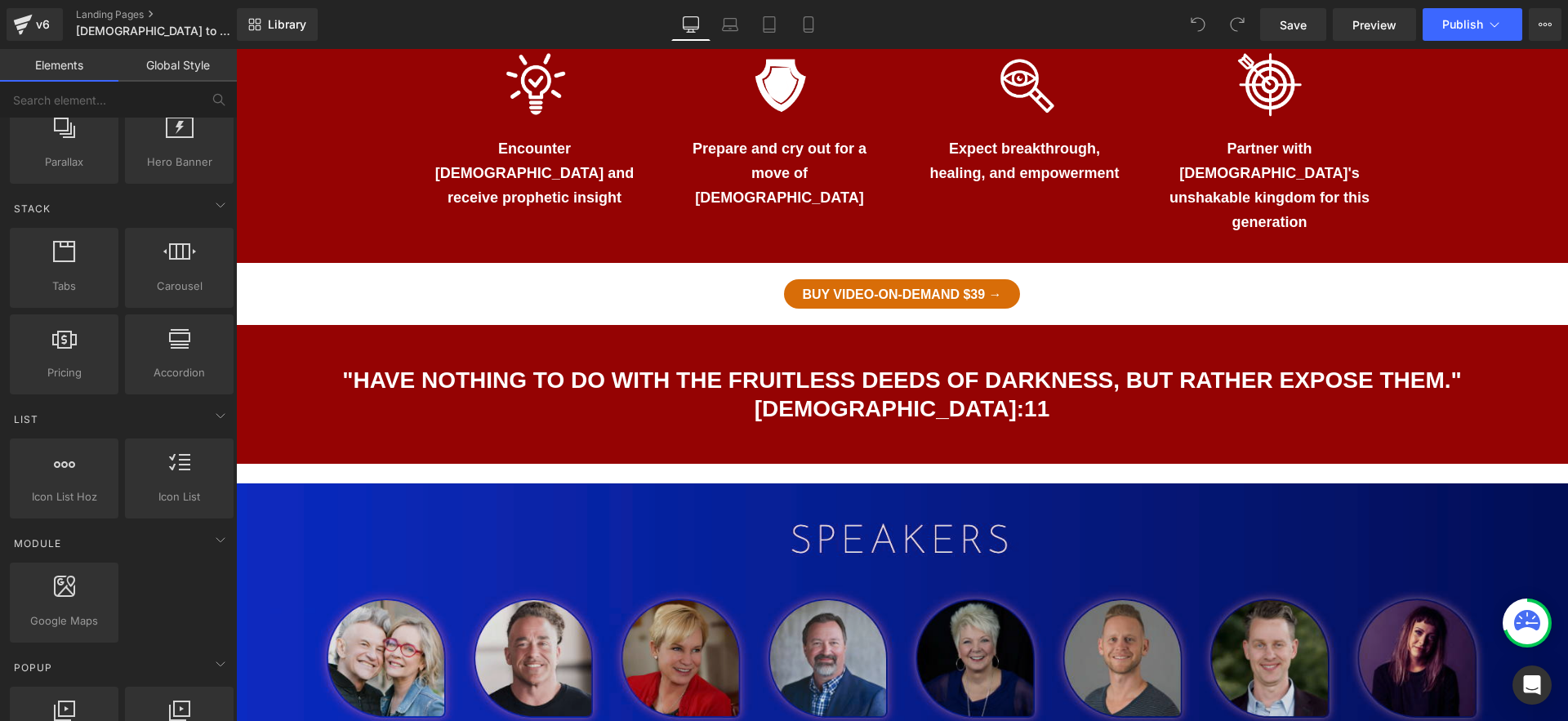
click at [704, 488] on img at bounding box center [902, 727] width 1332 height 489
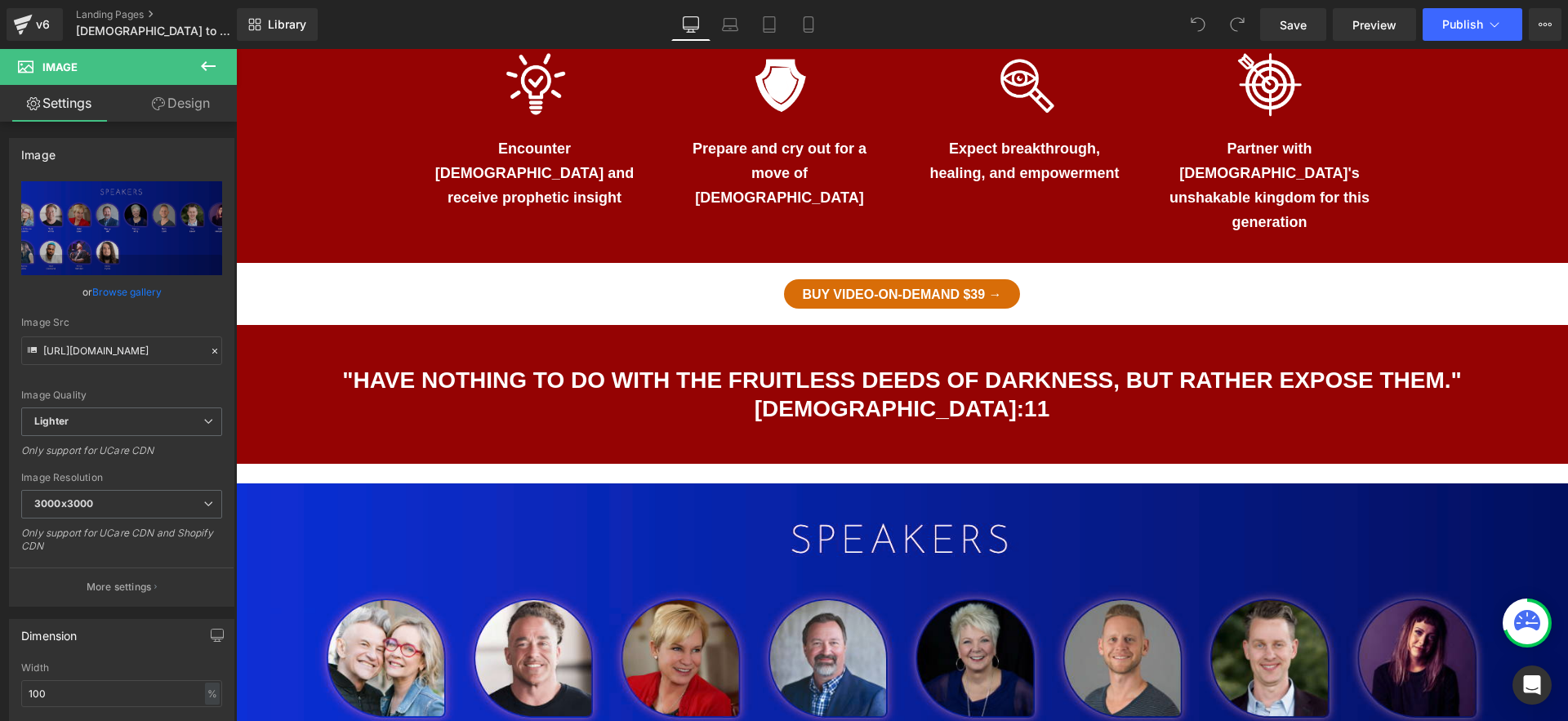
click at [205, 71] on icon at bounding box center [207, 65] width 19 height 19
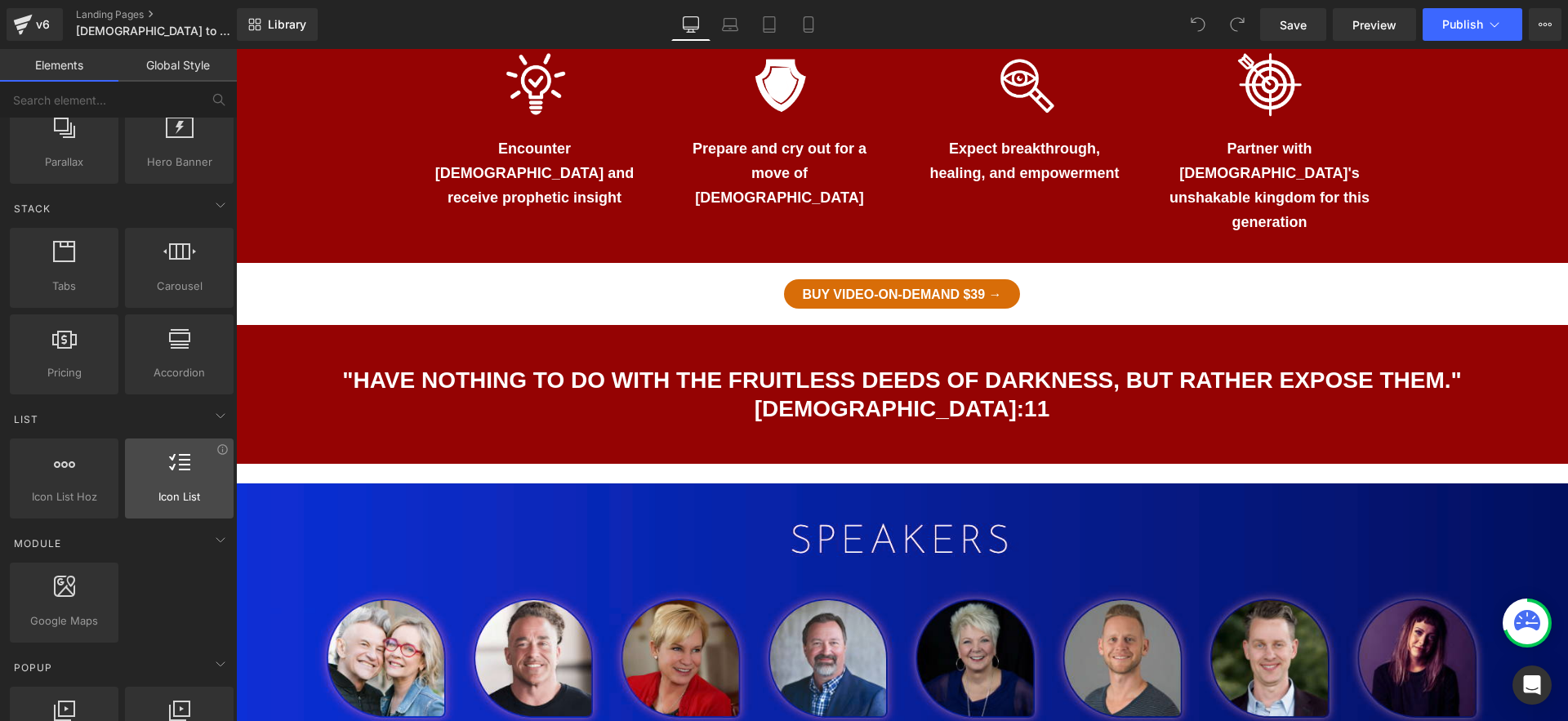
scroll to position [577, 0]
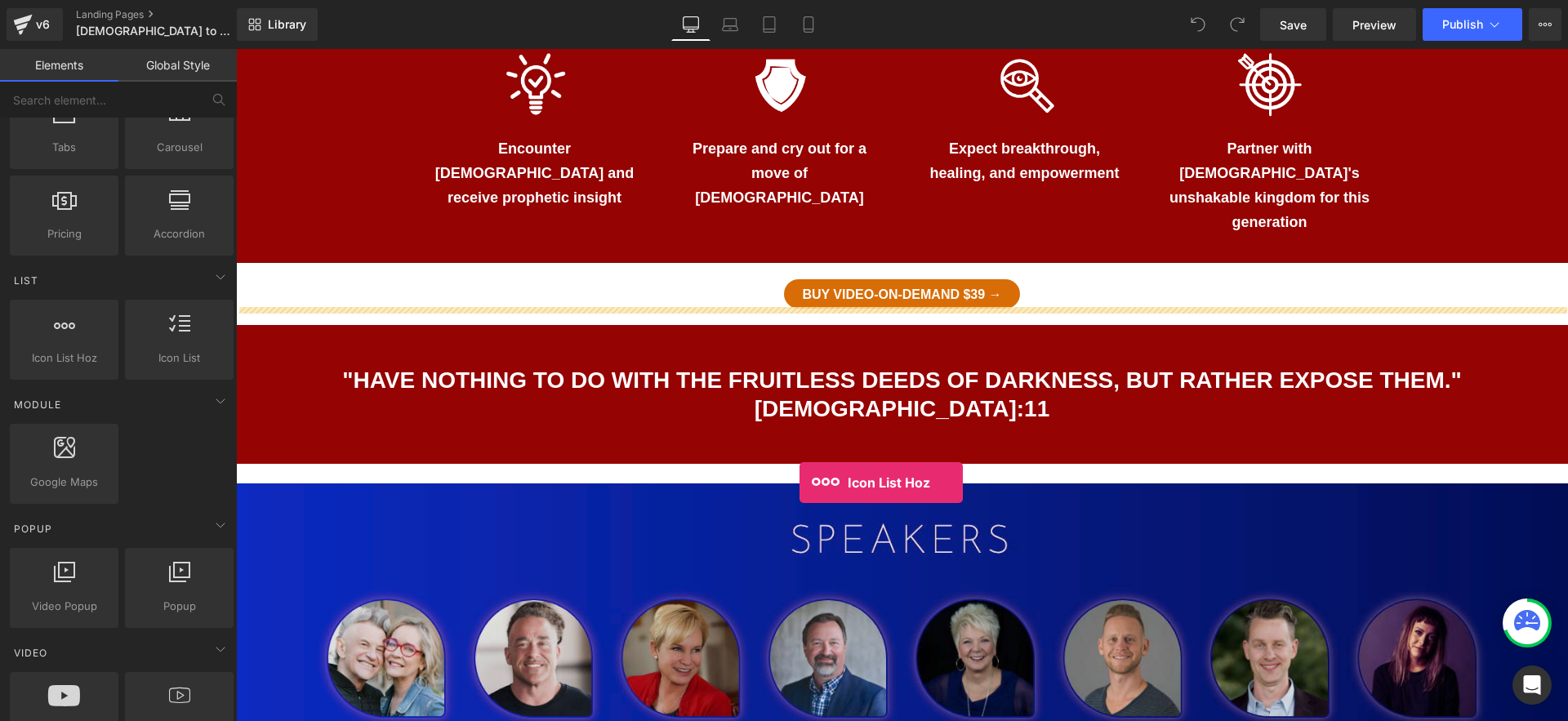
drag, startPoint x: 302, startPoint y: 398, endPoint x: 800, endPoint y: 483, distance: 505.2
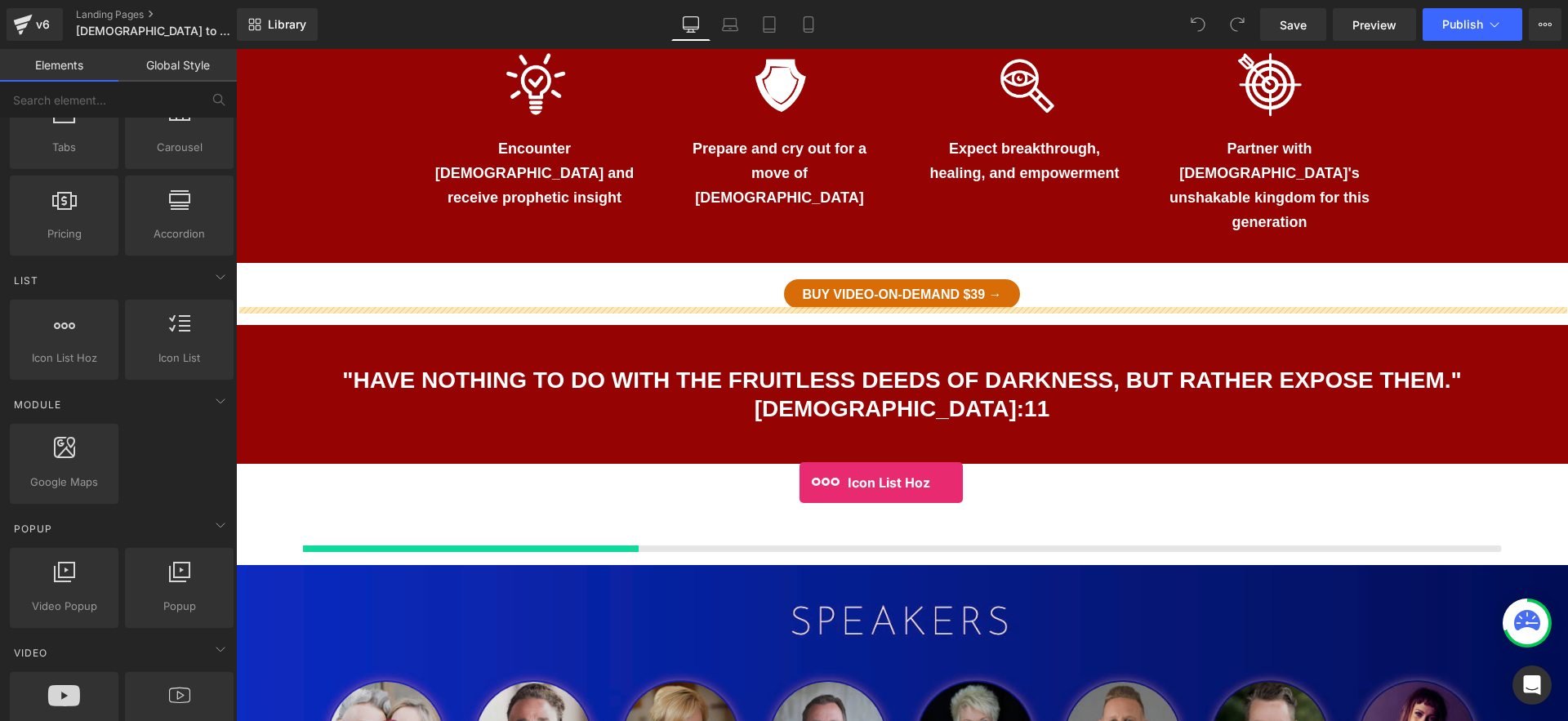
scroll to position [1098, 0]
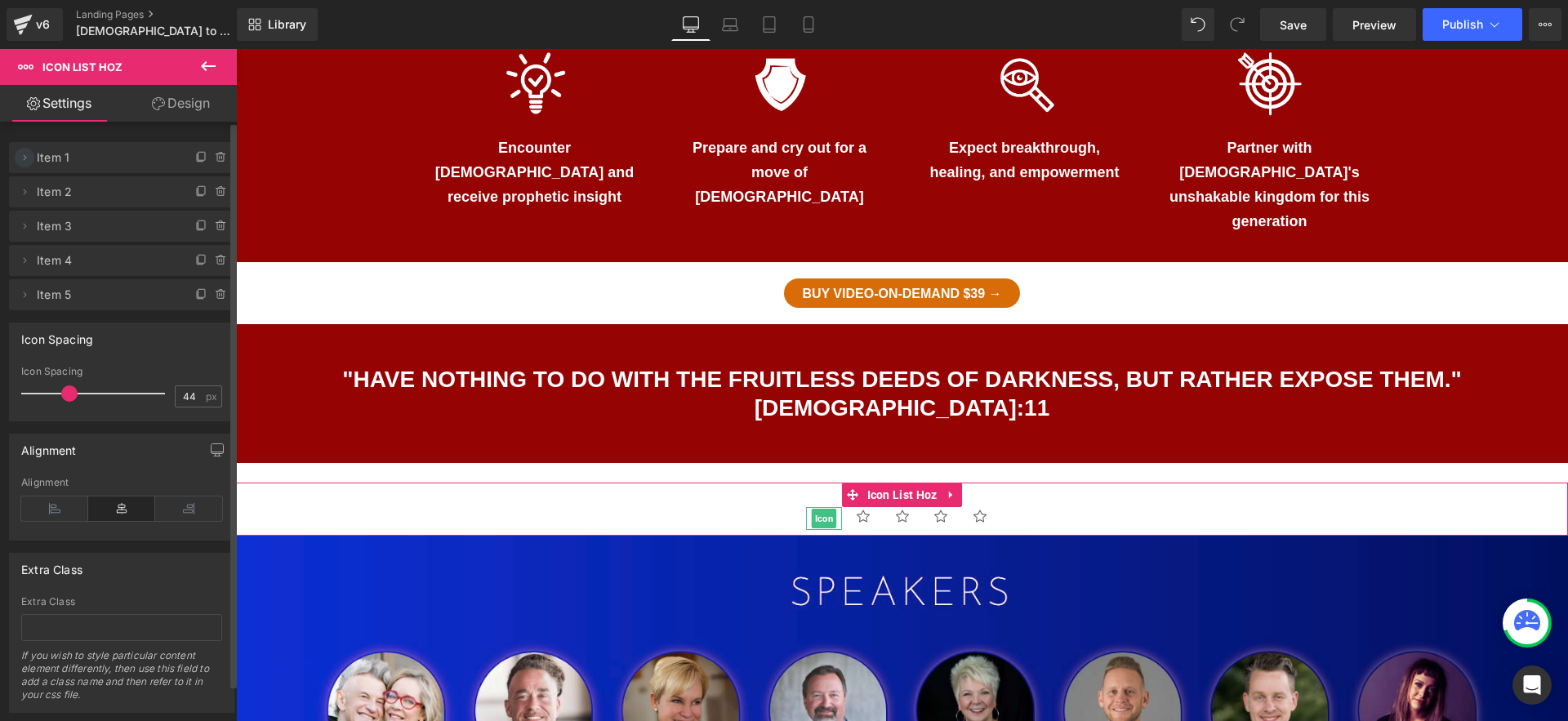
click at [22, 164] on span at bounding box center [24, 157] width 19 height 19
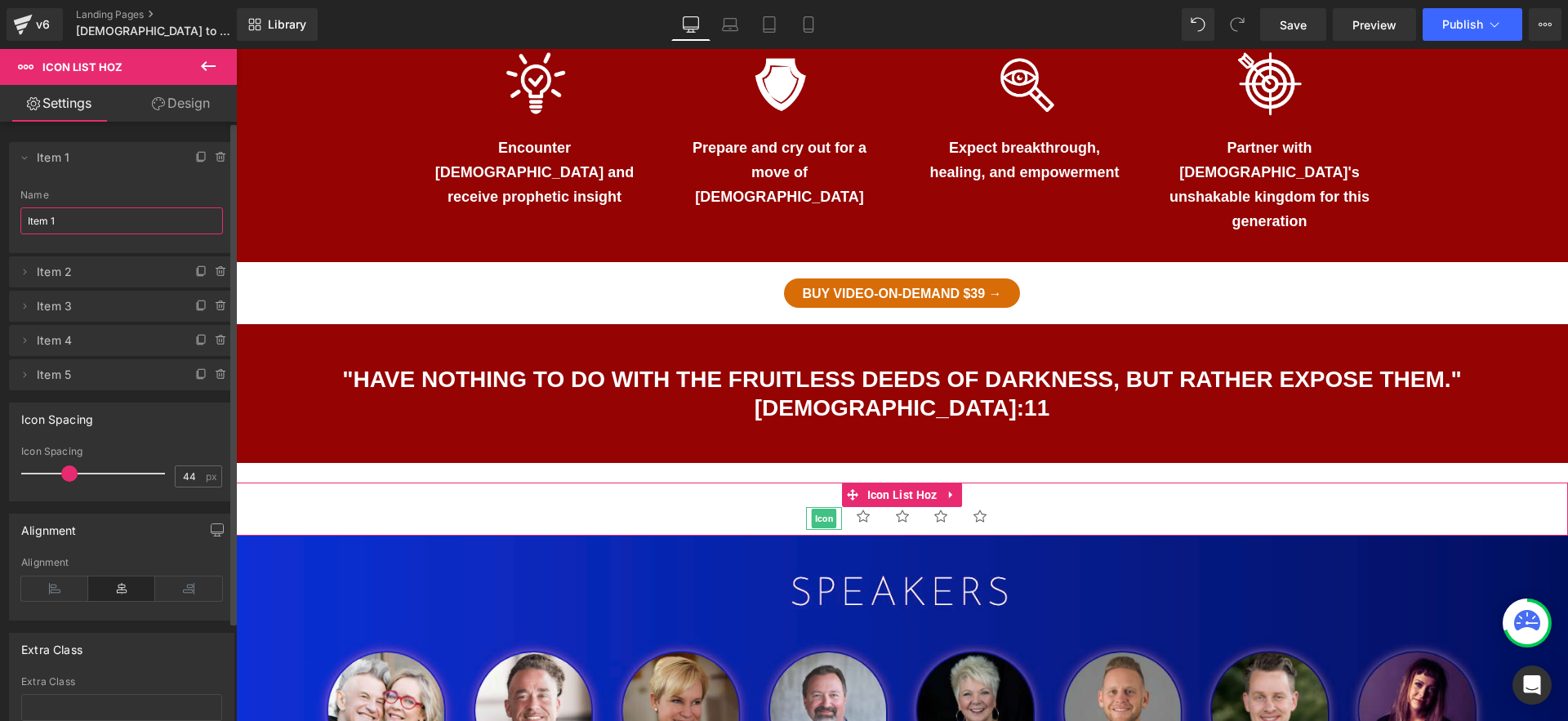
click at [47, 227] on input "Item 1" at bounding box center [121, 220] width 203 height 27
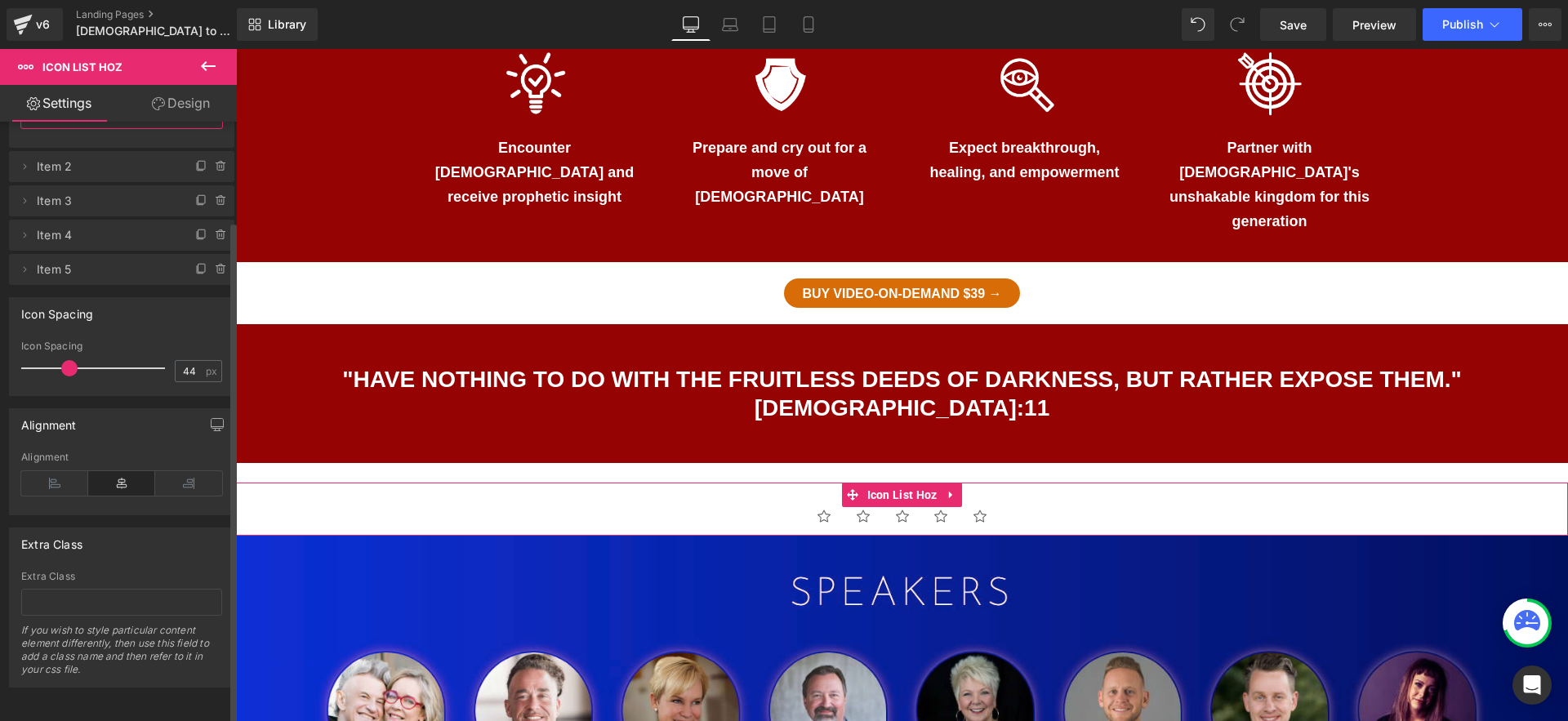
scroll to position [0, 0]
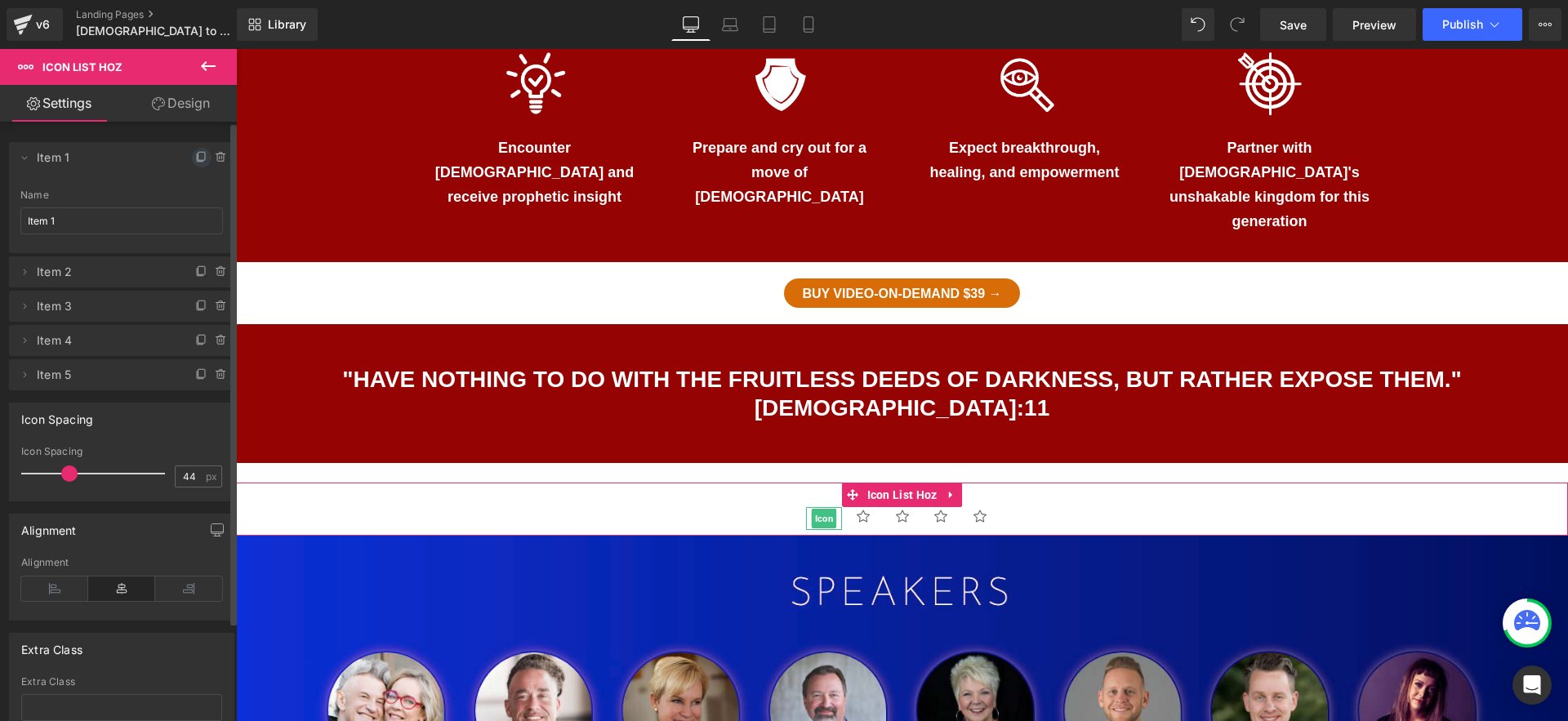
click at [198, 155] on icon at bounding box center [201, 156] width 6 height 8
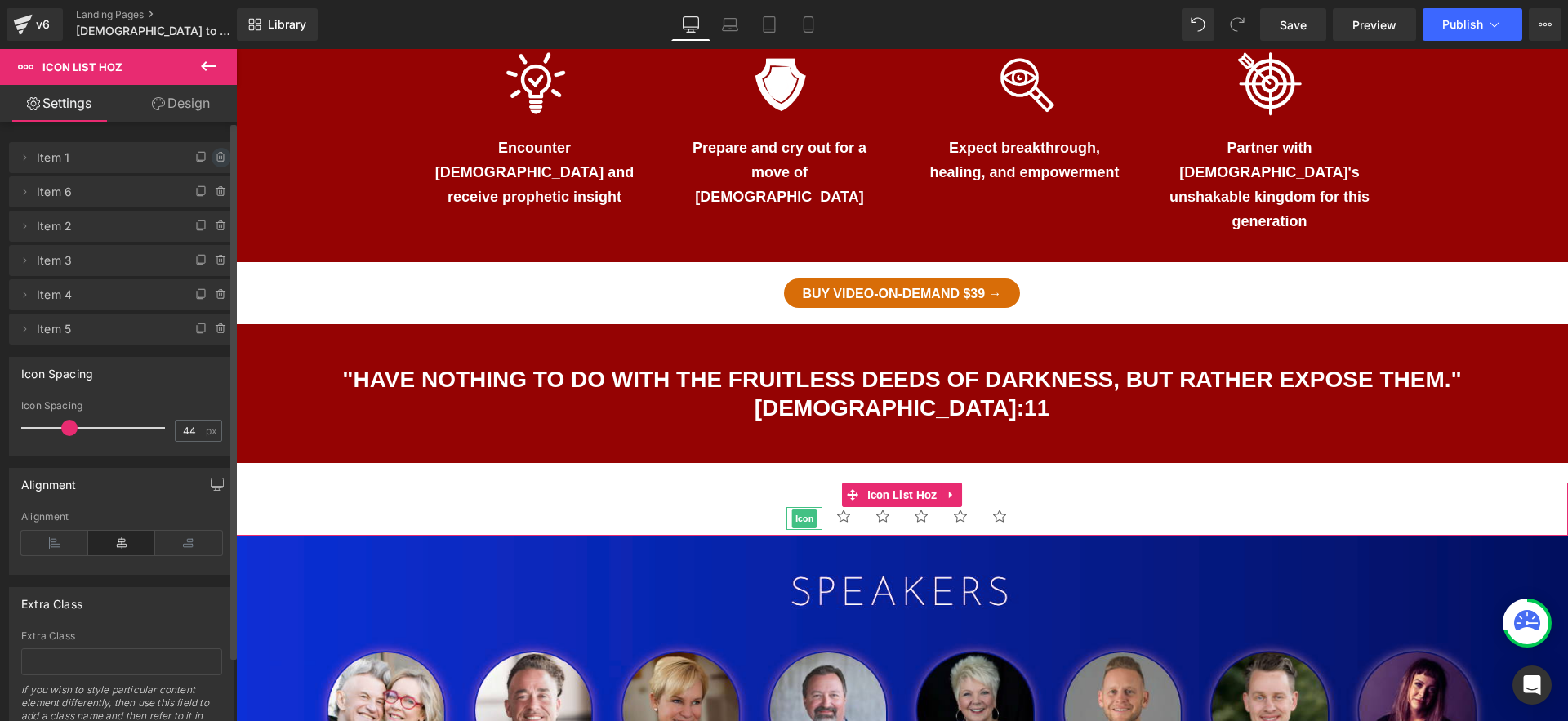
click at [217, 156] on icon at bounding box center [220, 158] width 6 height 7
click at [799, 510] on span "Icon" at bounding box center [805, 519] width 26 height 19
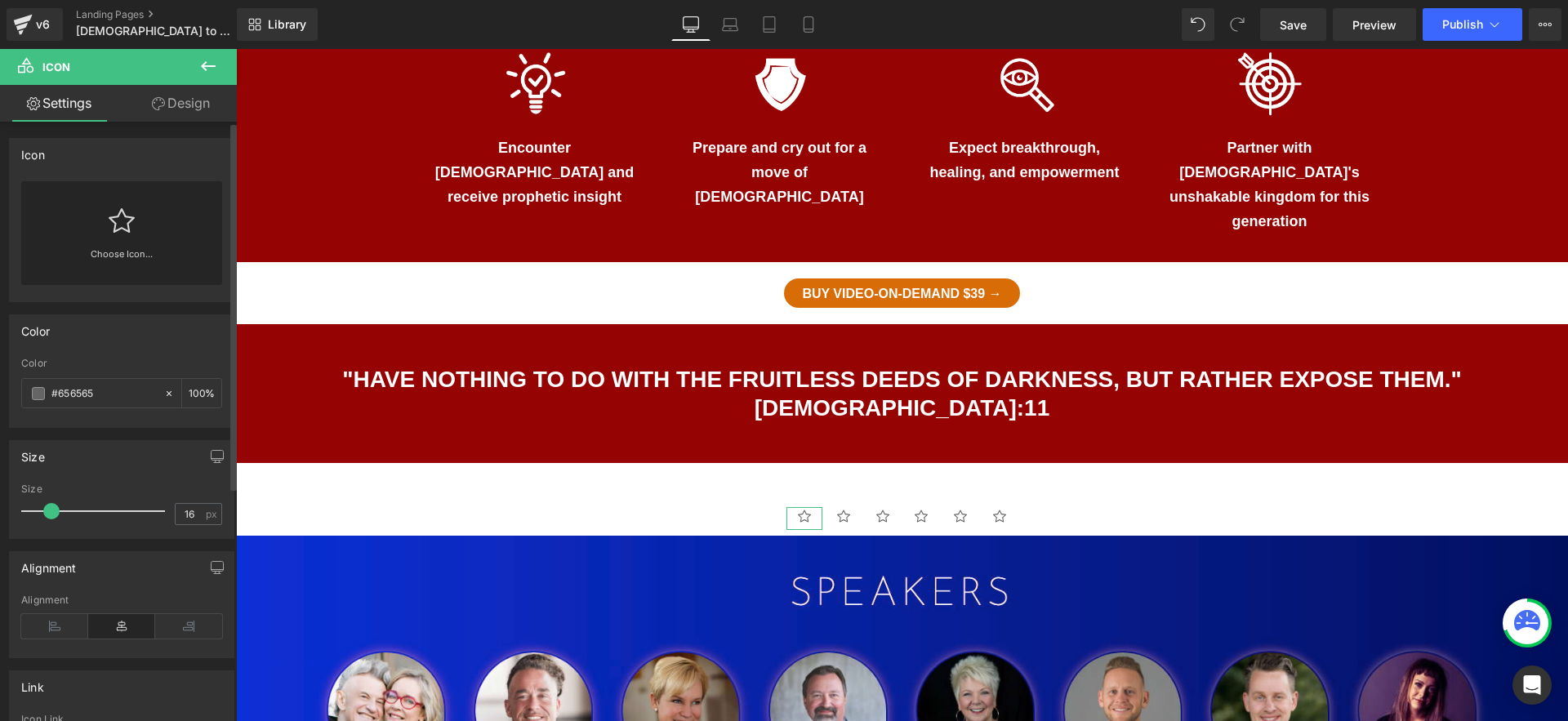
click at [99, 252] on link "Choose Icon..." at bounding box center [121, 266] width 201 height 39
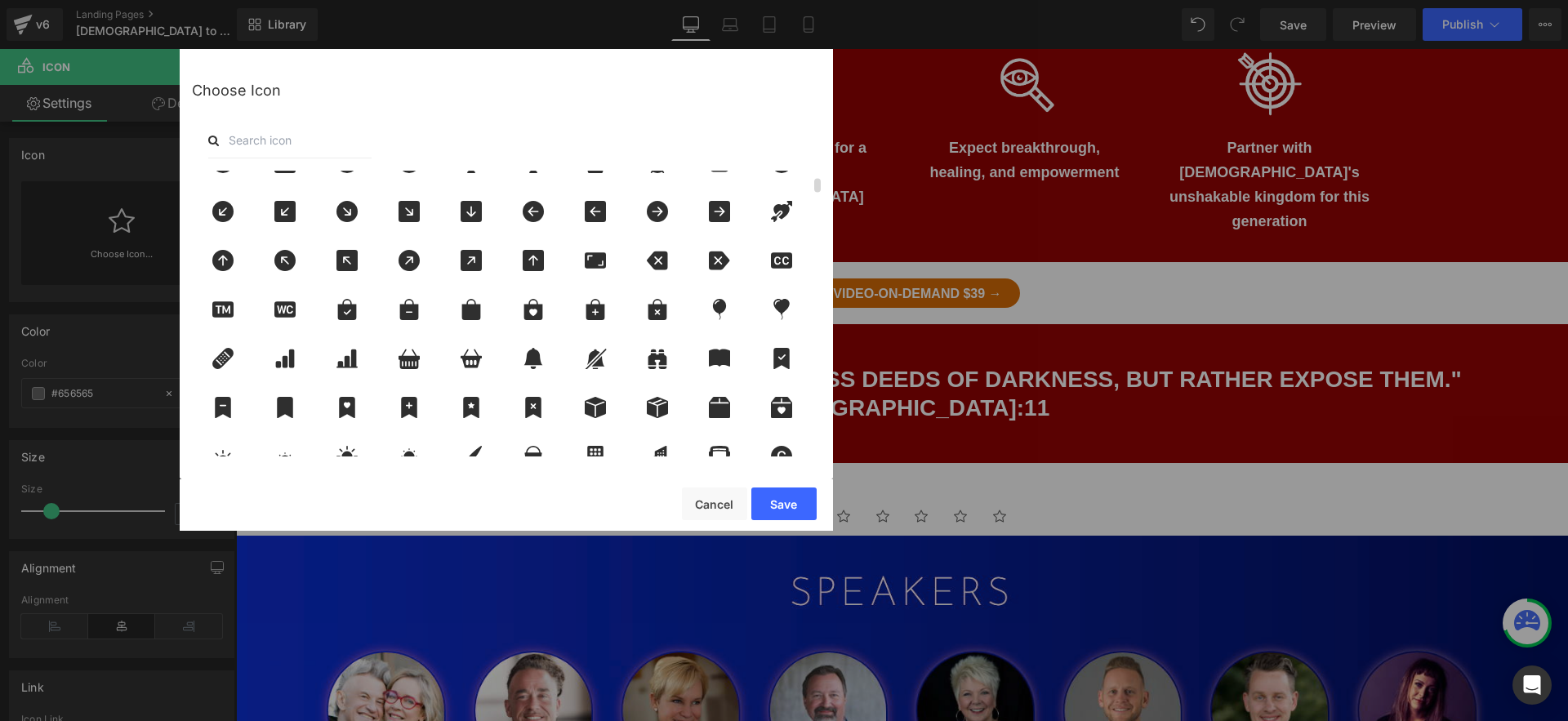
scroll to position [110, 0]
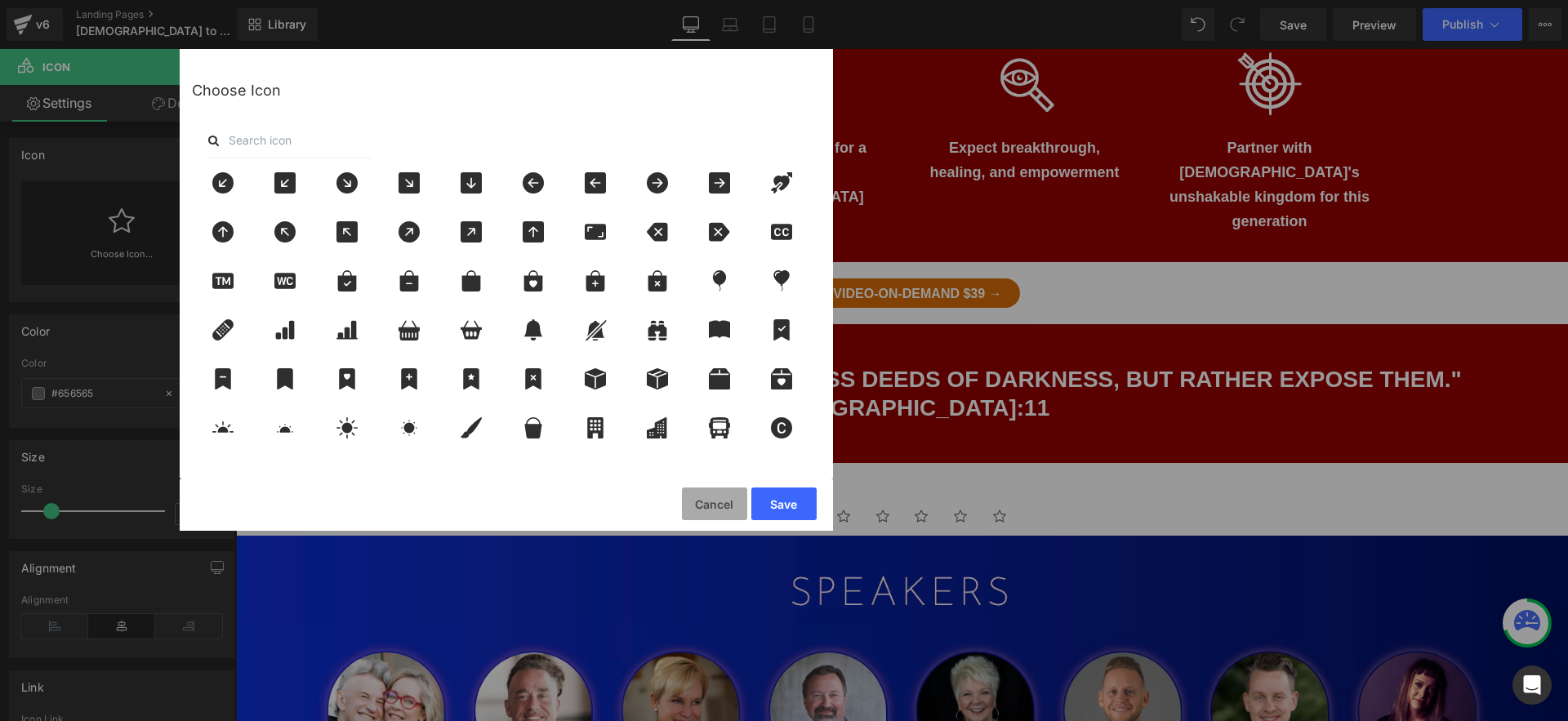
click at [723, 501] on button "Cancel" at bounding box center [714, 505] width 65 height 33
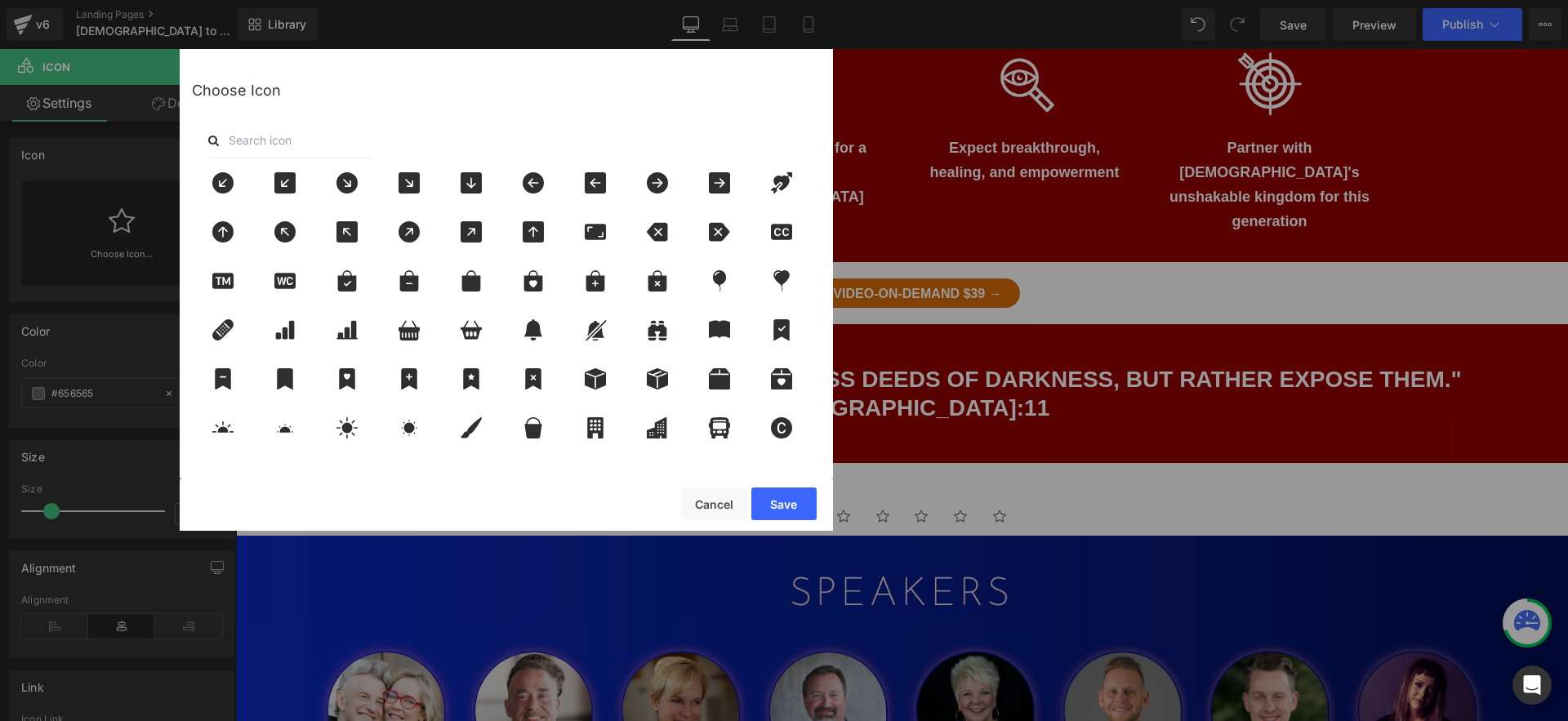
scroll to position [0, 0]
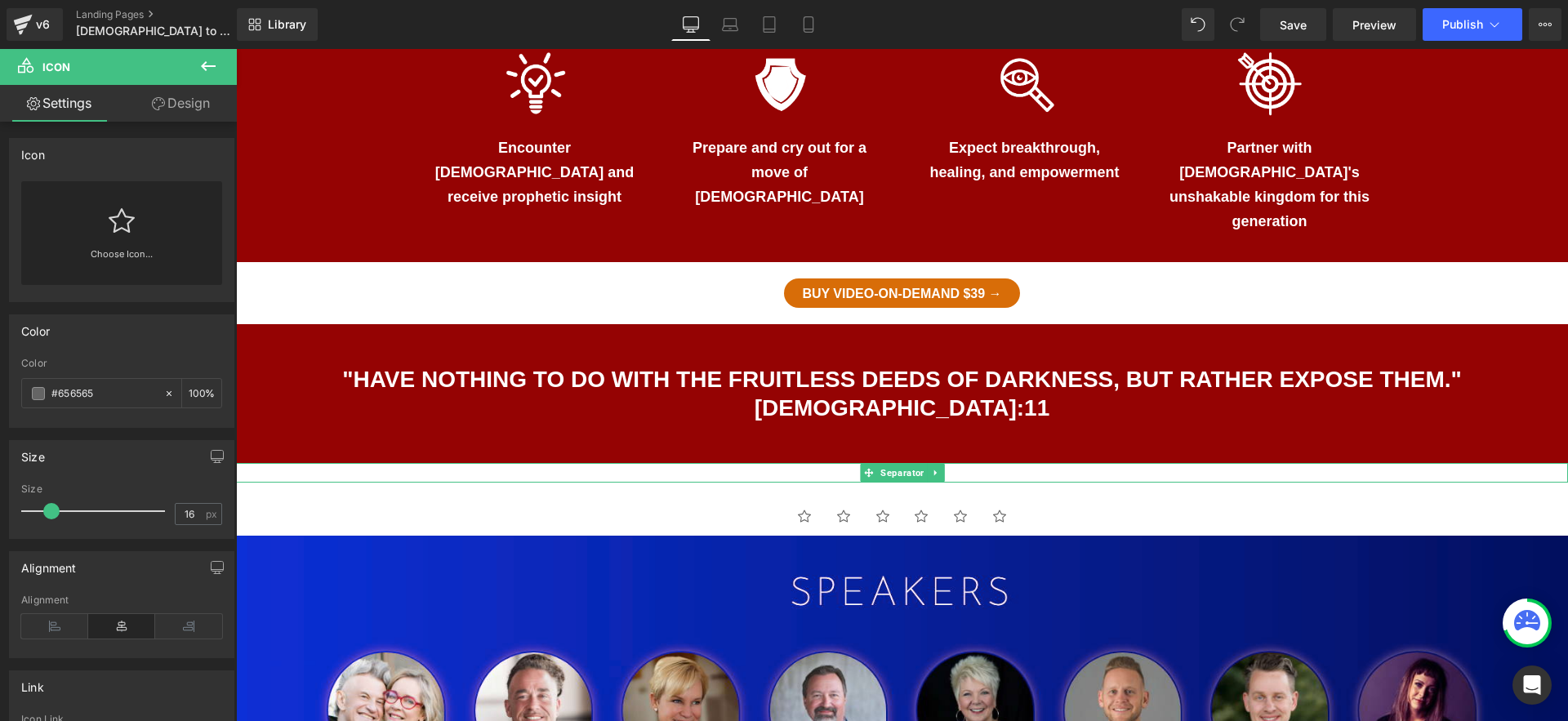
click at [1016, 483] on div "Icon Icon Icon Icon Icon Icon Icon List Hoz" at bounding box center [902, 509] width 1332 height 53
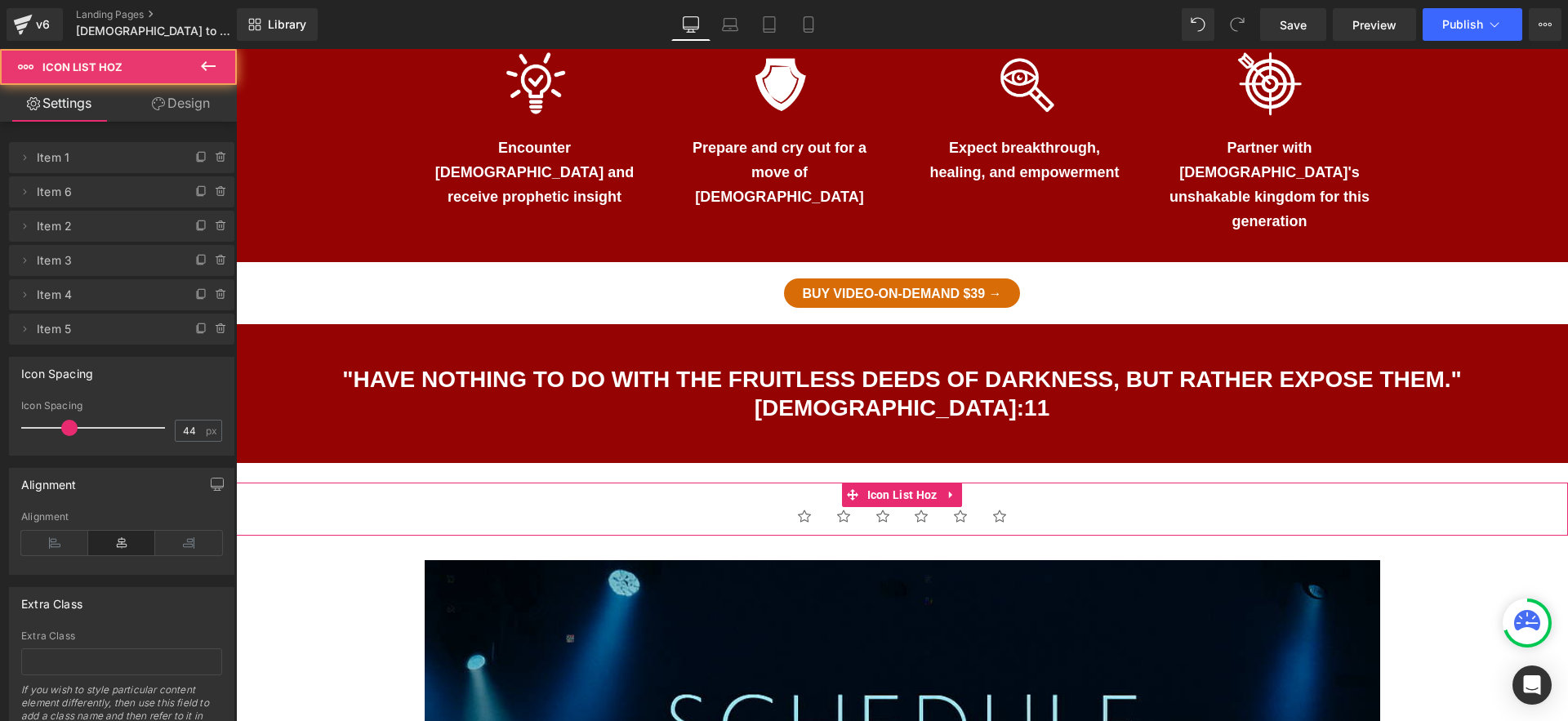
click at [1226, 507] on ul "Icon Icon Icon Icon Icon Icon" at bounding box center [902, 521] width 1332 height 28
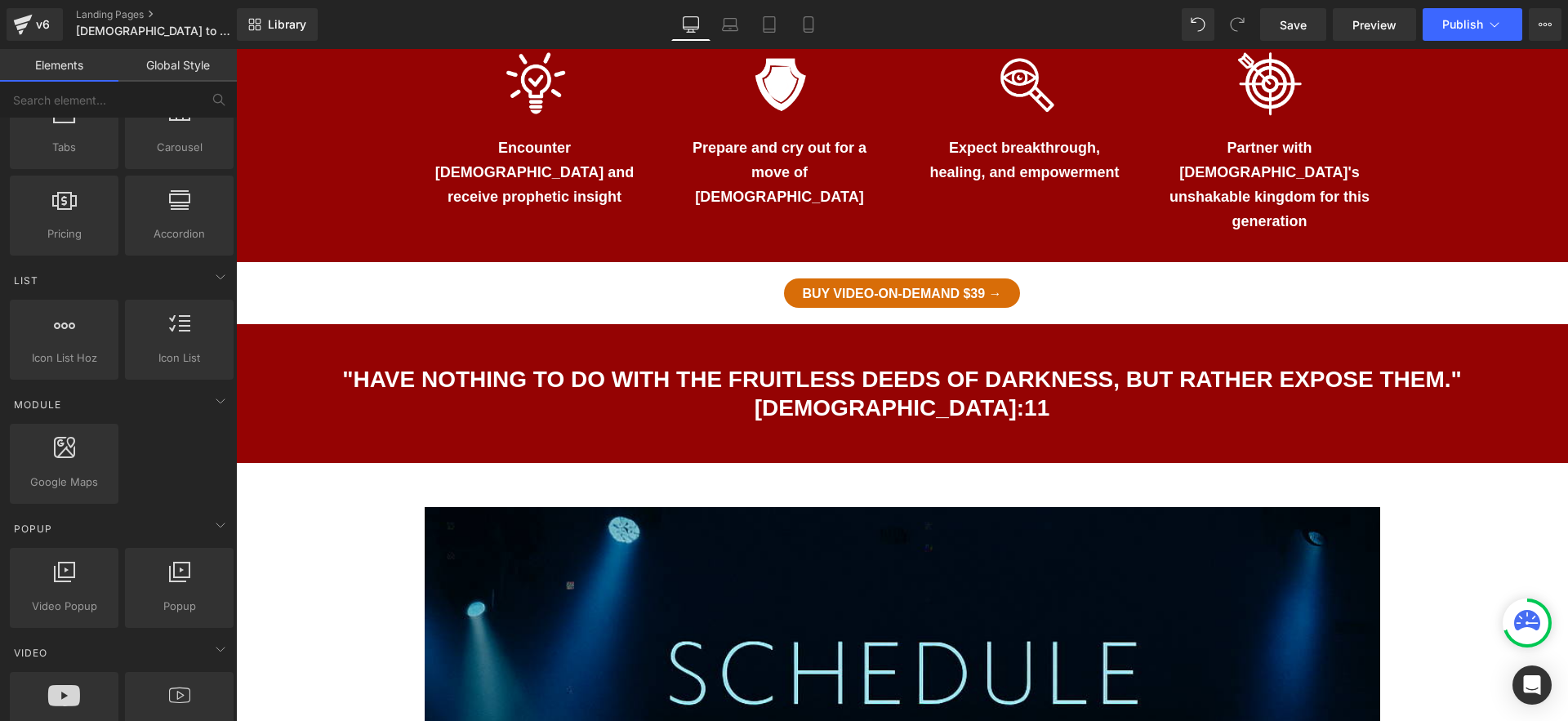
click at [1433, 566] on div "Witchcraft to Heading Christ conference Heading Harrisburg, PA Will YOU be the …" at bounding box center [902, 558] width 1332 height 3213
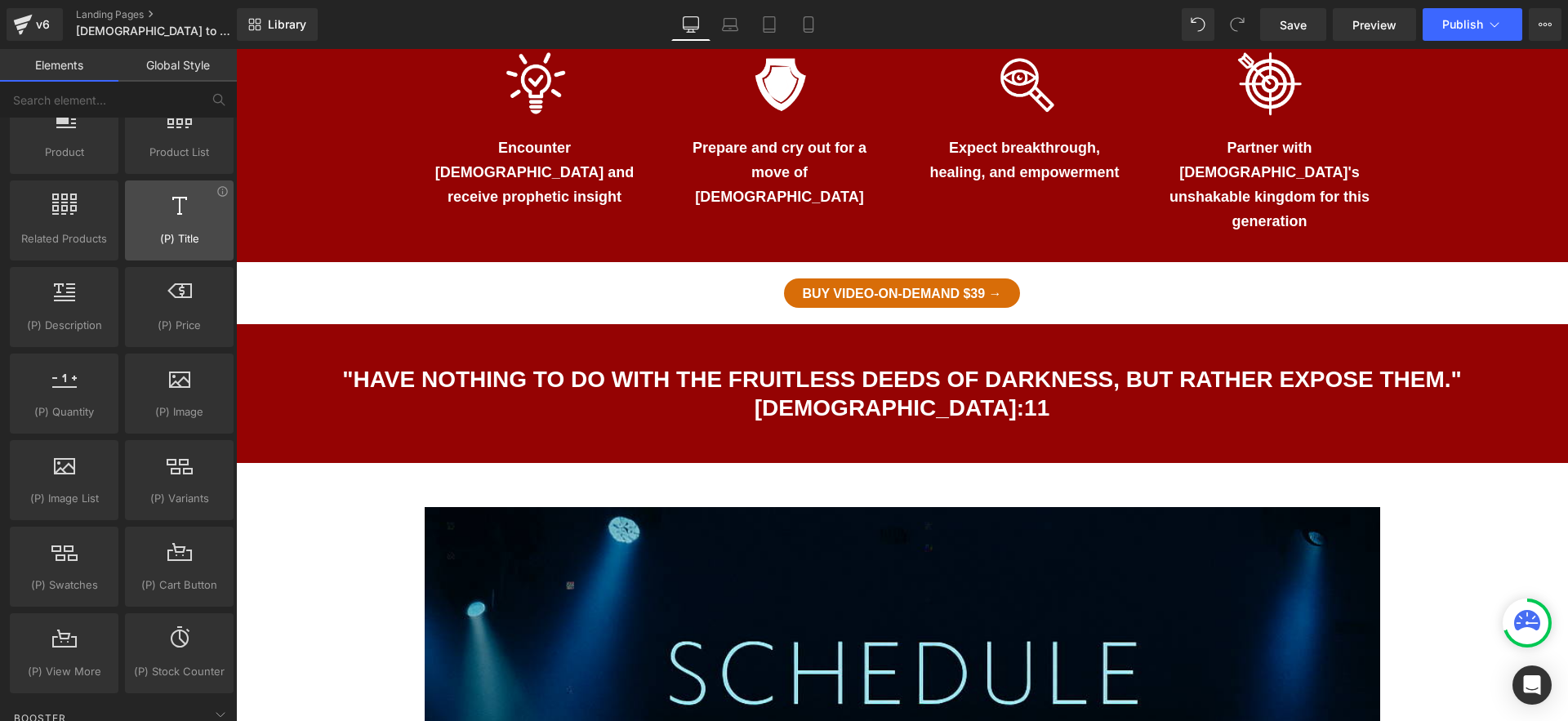
scroll to position [1318, 0]
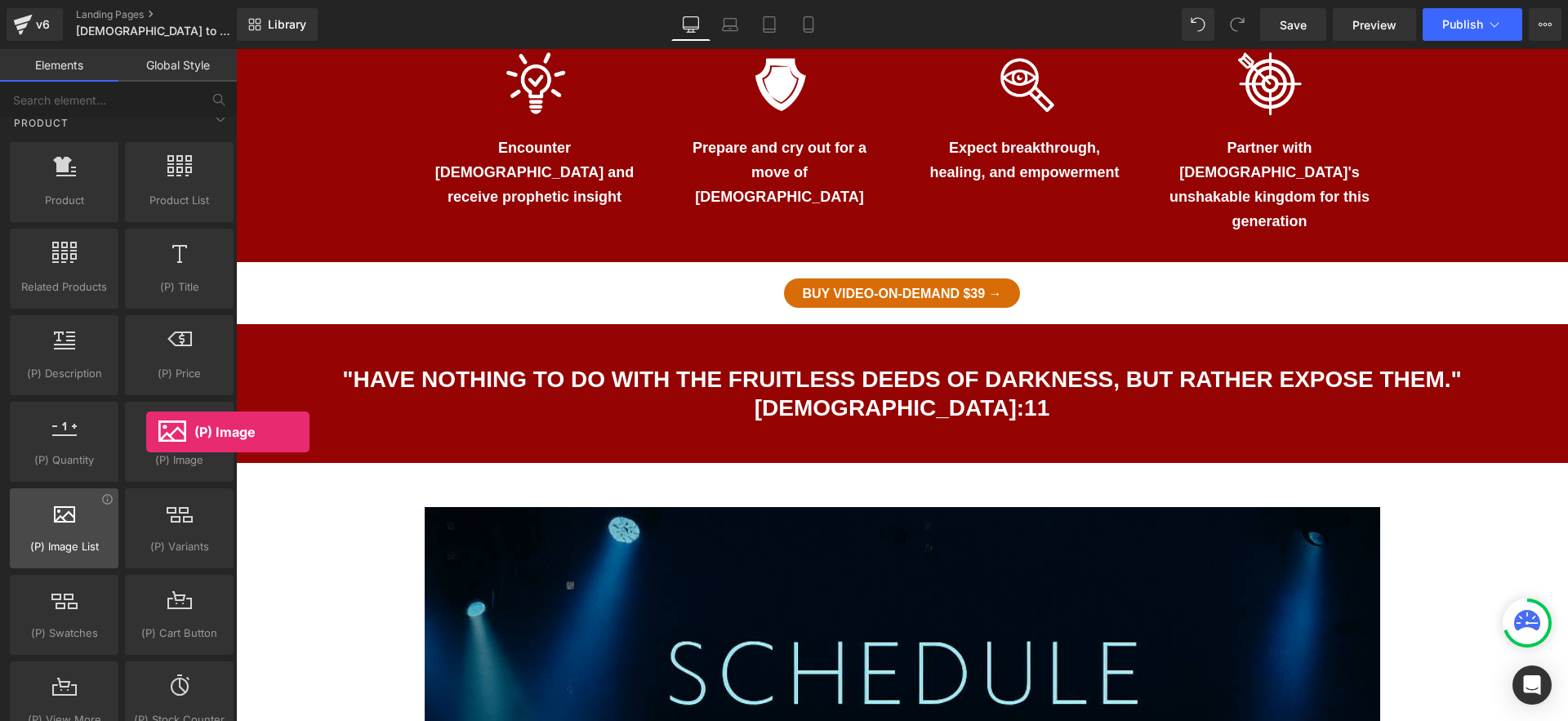
drag, startPoint x: 229, startPoint y: 433, endPoint x: 62, endPoint y: 523, distance: 189.7
click at [145, 432] on div at bounding box center [180, 433] width 99 height 37
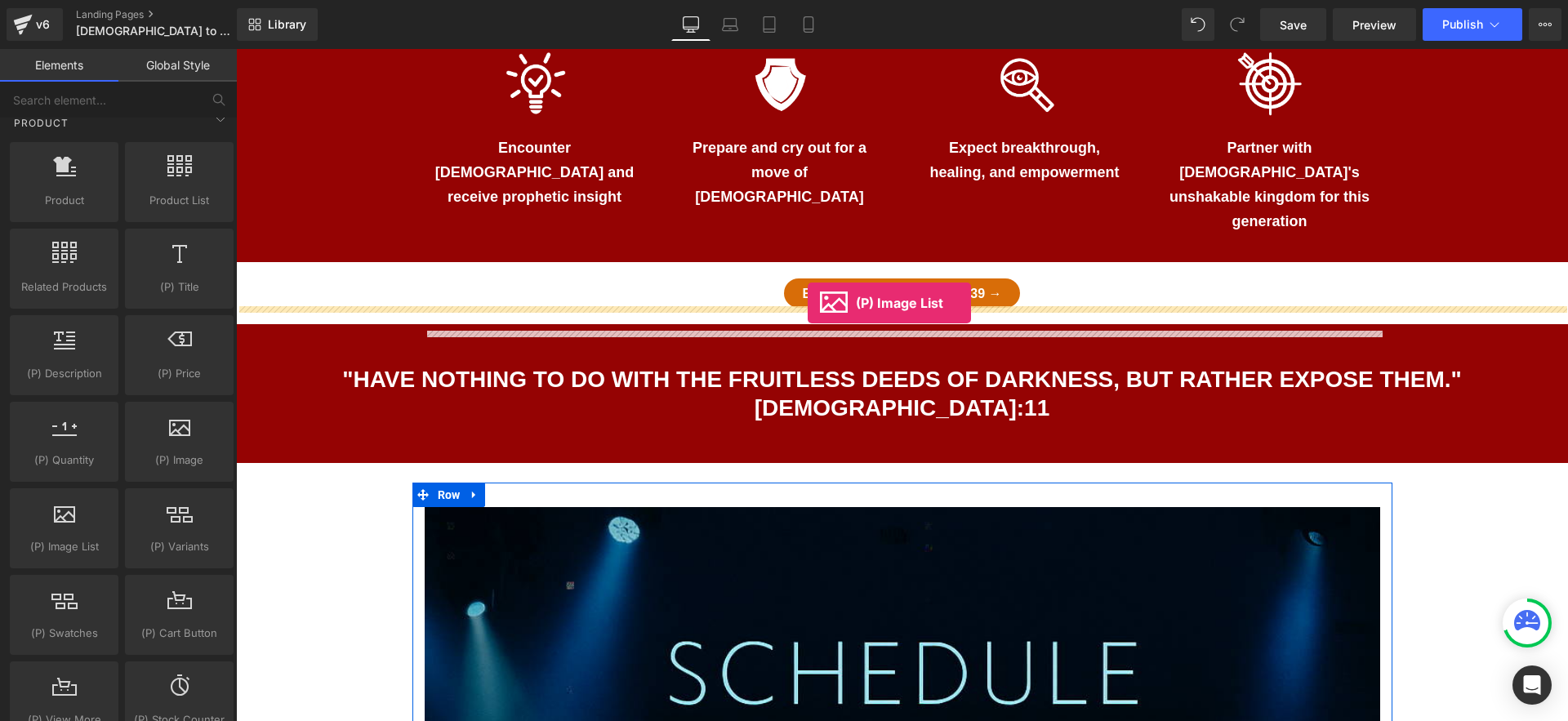
drag, startPoint x: 406, startPoint y: 550, endPoint x: 808, endPoint y: 303, distance: 471.8
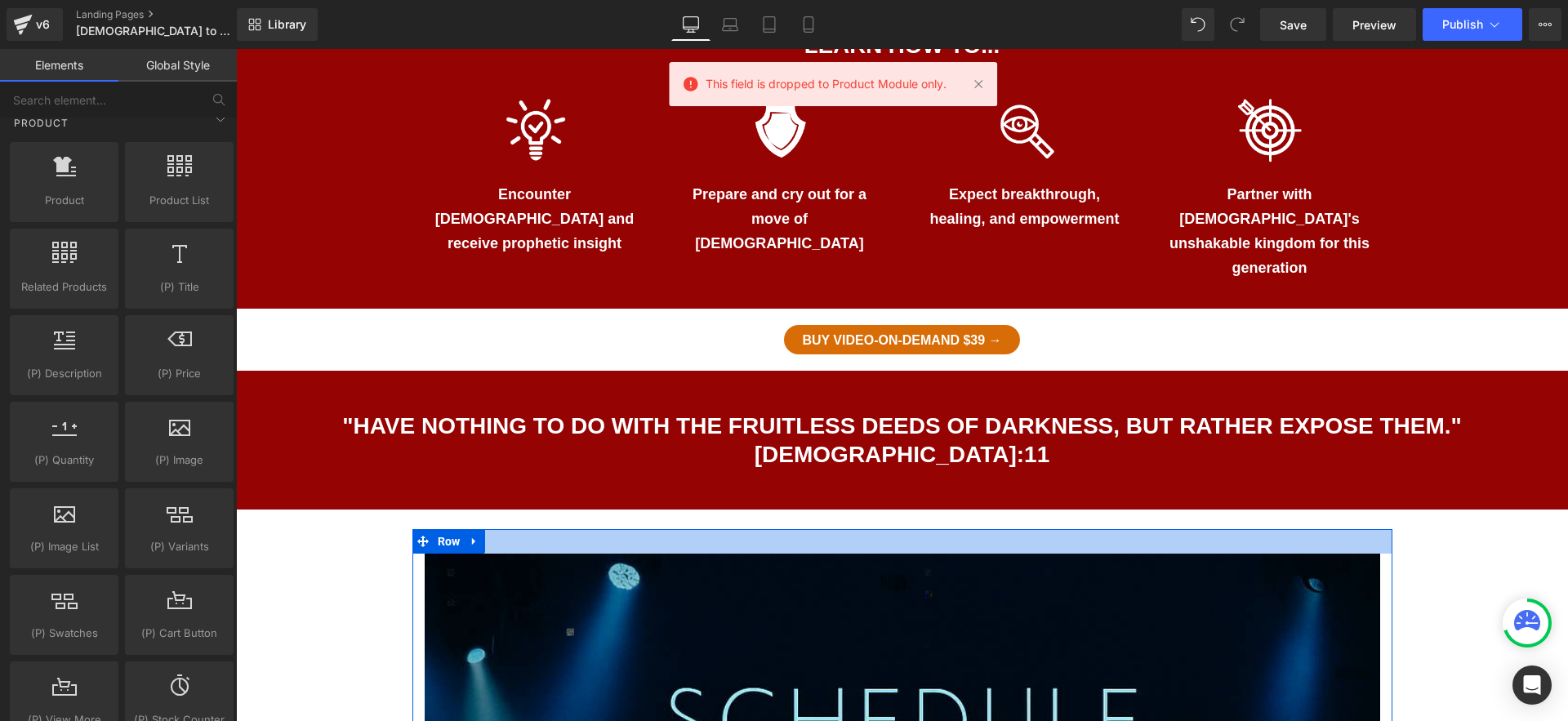
scroll to position [1031, 0]
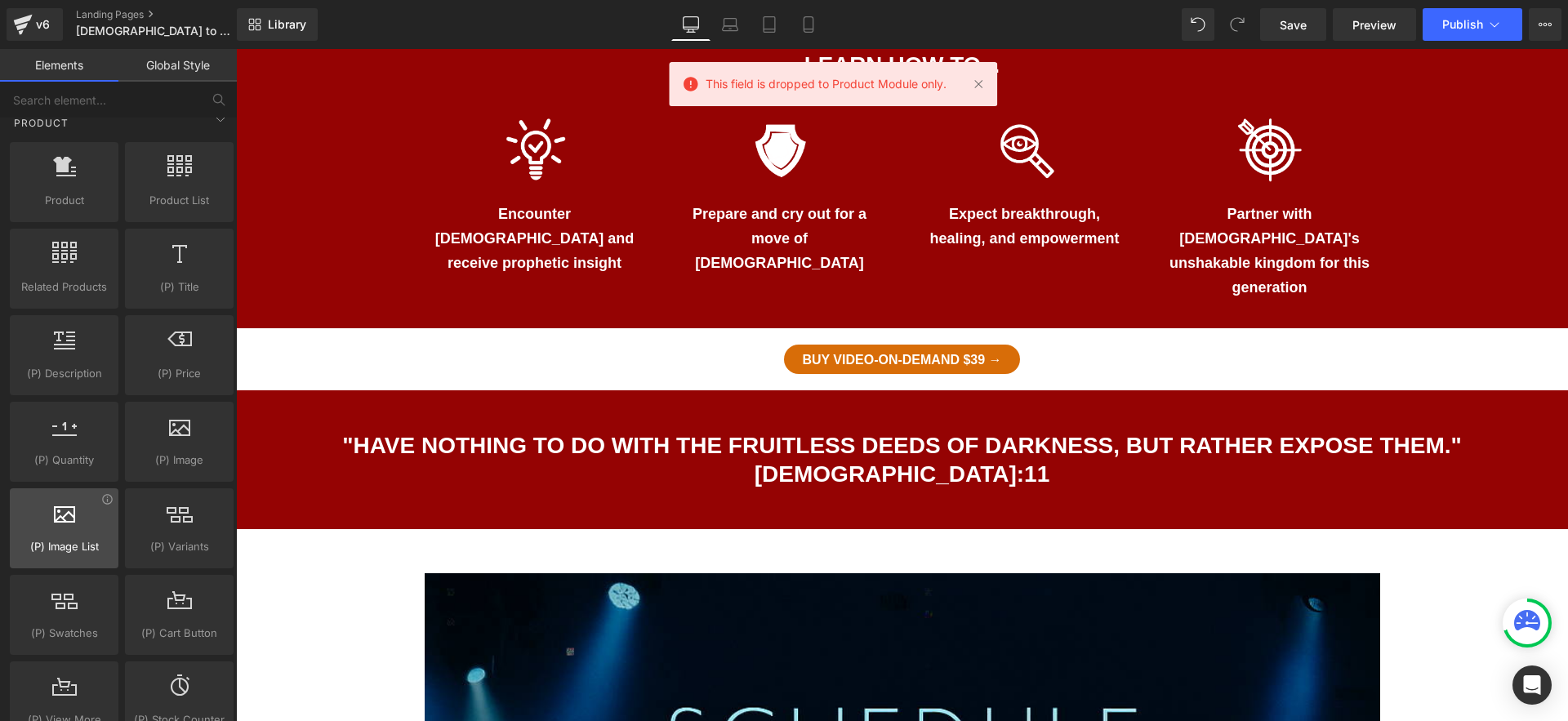
click at [76, 525] on div at bounding box center [64, 520] width 99 height 37
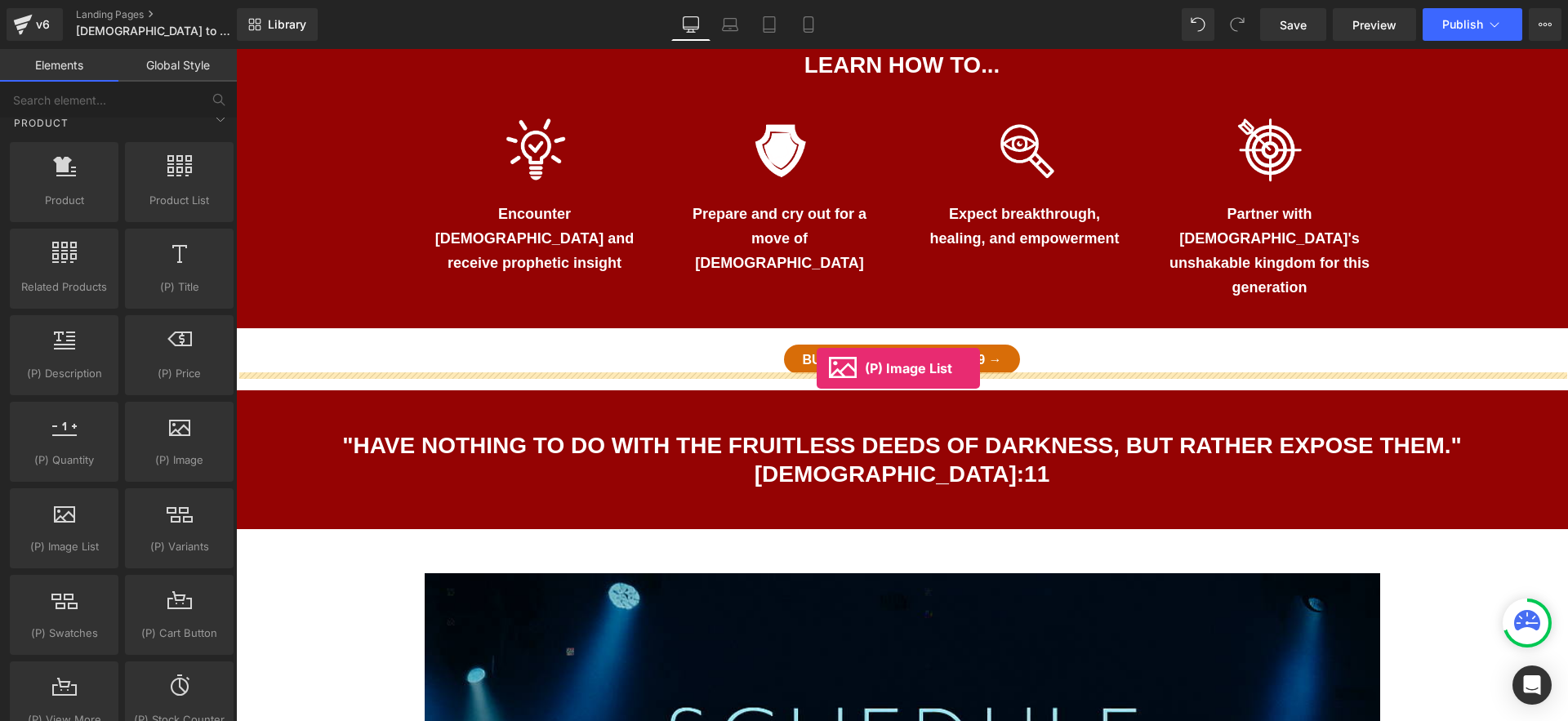
drag, startPoint x: 459, startPoint y: 538, endPoint x: 817, endPoint y: 369, distance: 395.9
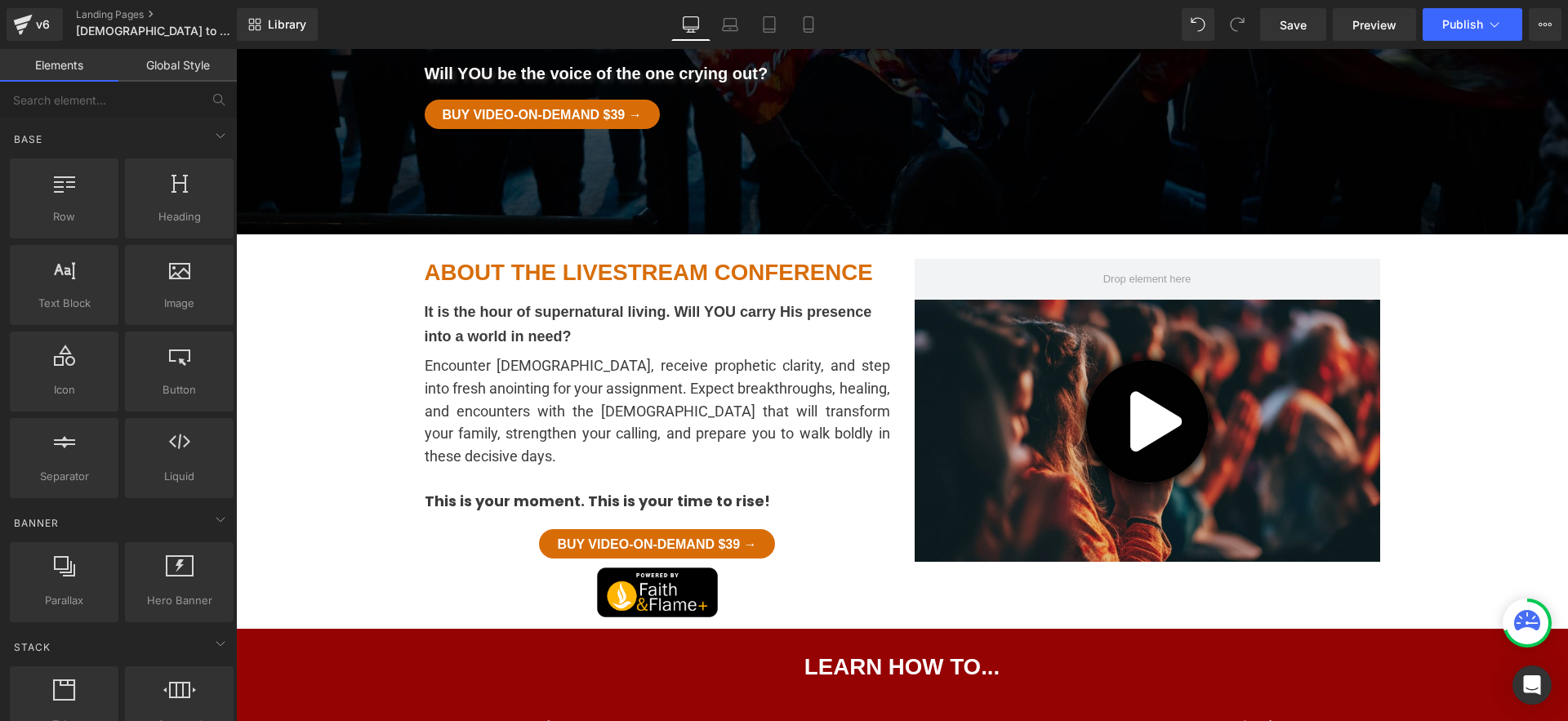
scroll to position [527, 0]
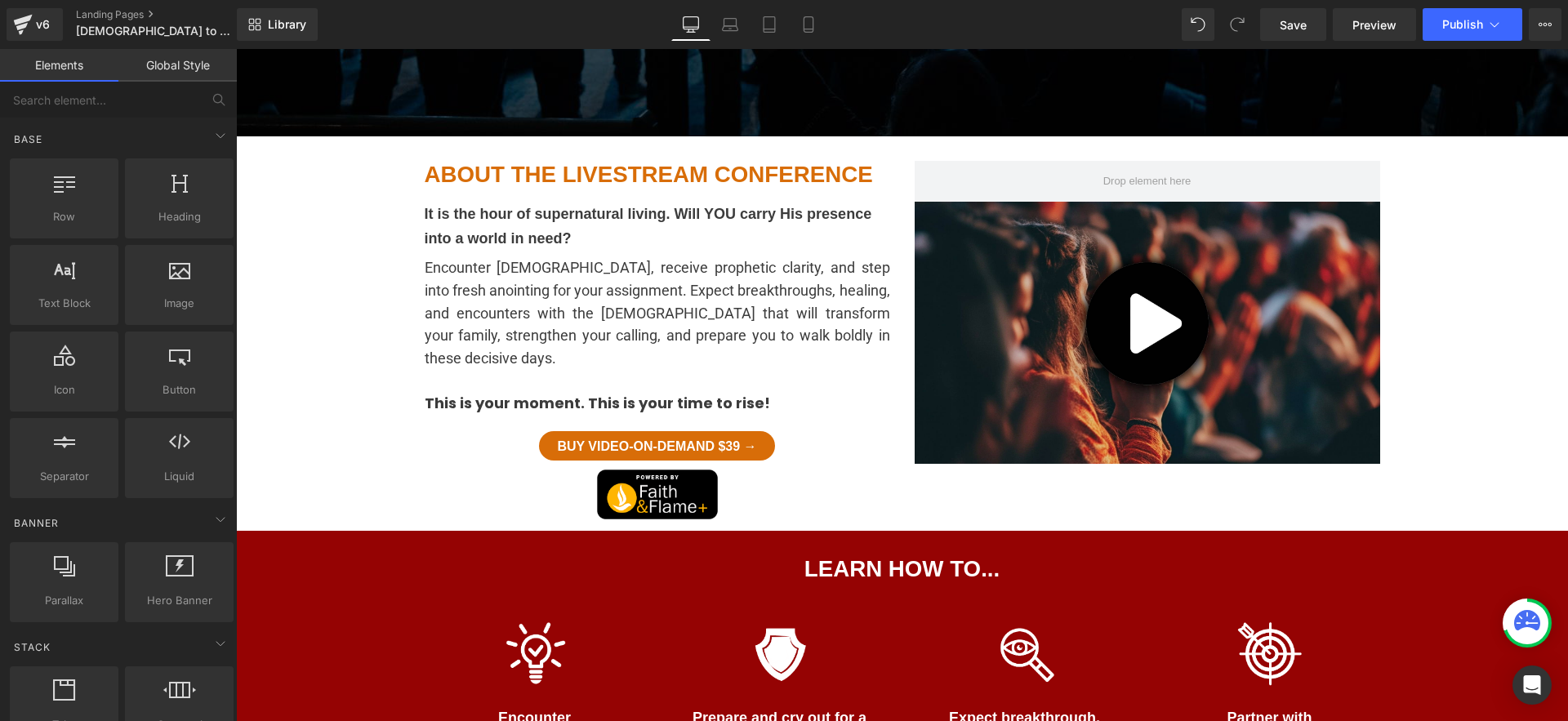
click at [1157, 617] on div "Image Partner with God's unshakable kingdom for this generation Text Block" at bounding box center [1270, 710] width 245 height 186
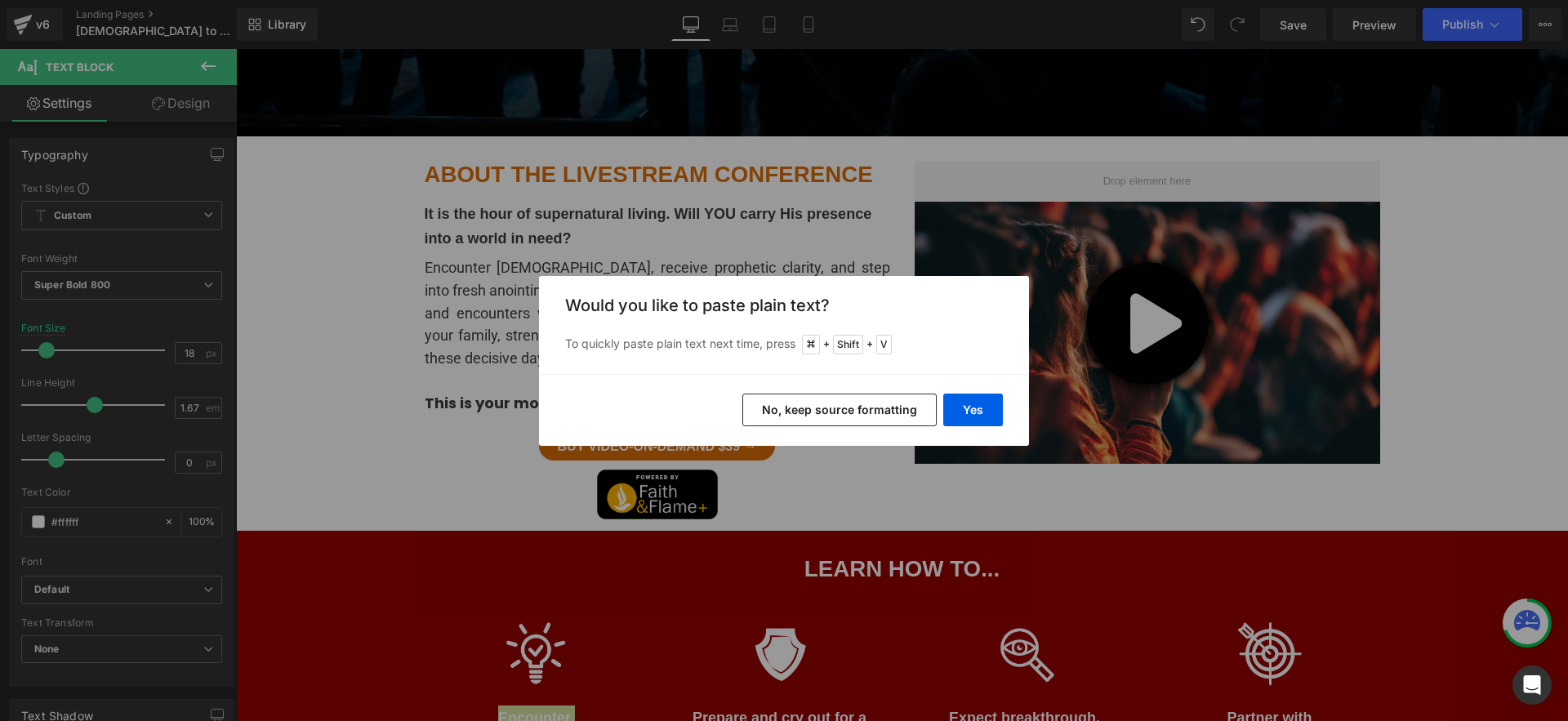
click at [895, 405] on button "No, keep source formatting" at bounding box center [840, 410] width 195 height 33
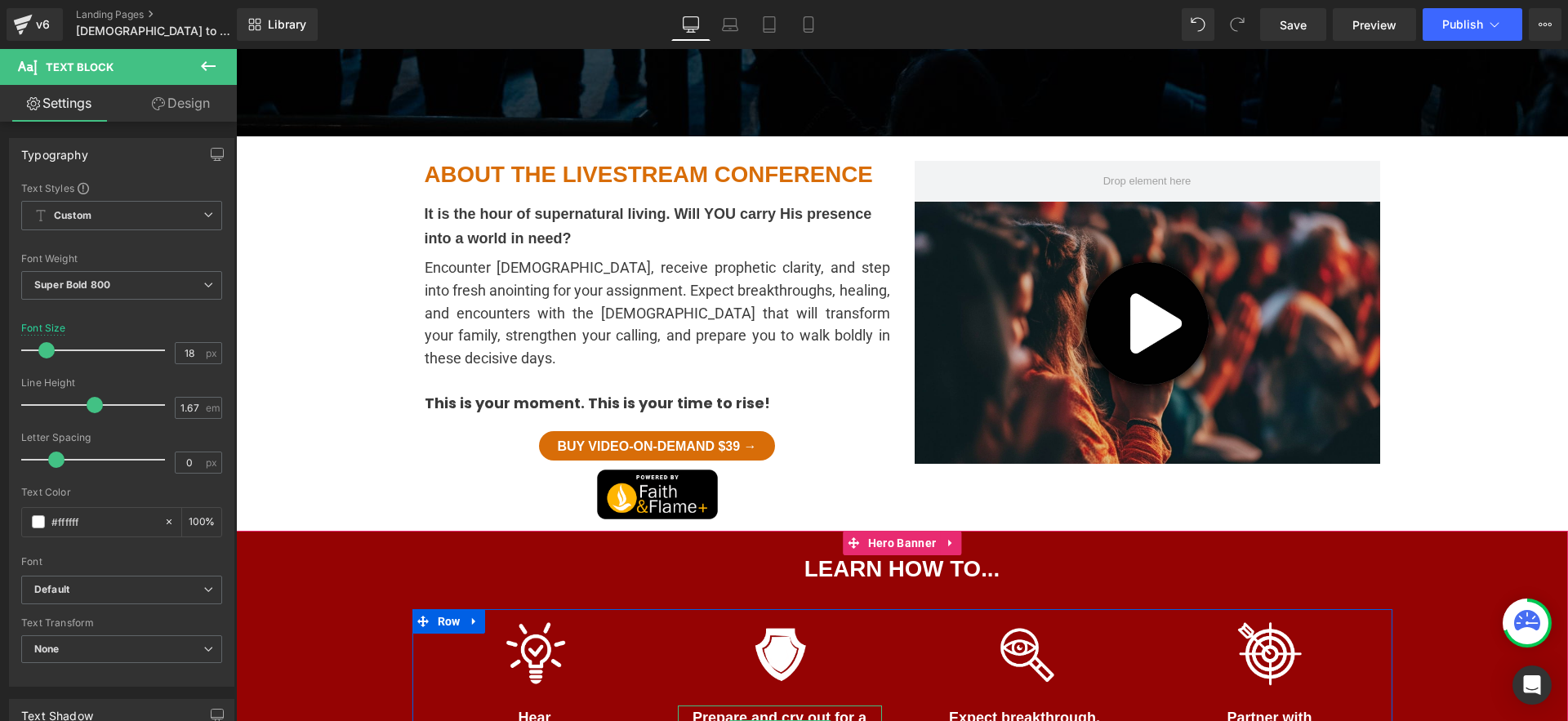
click at [757, 720] on span "Text Block" at bounding box center [772, 730] width 51 height 19
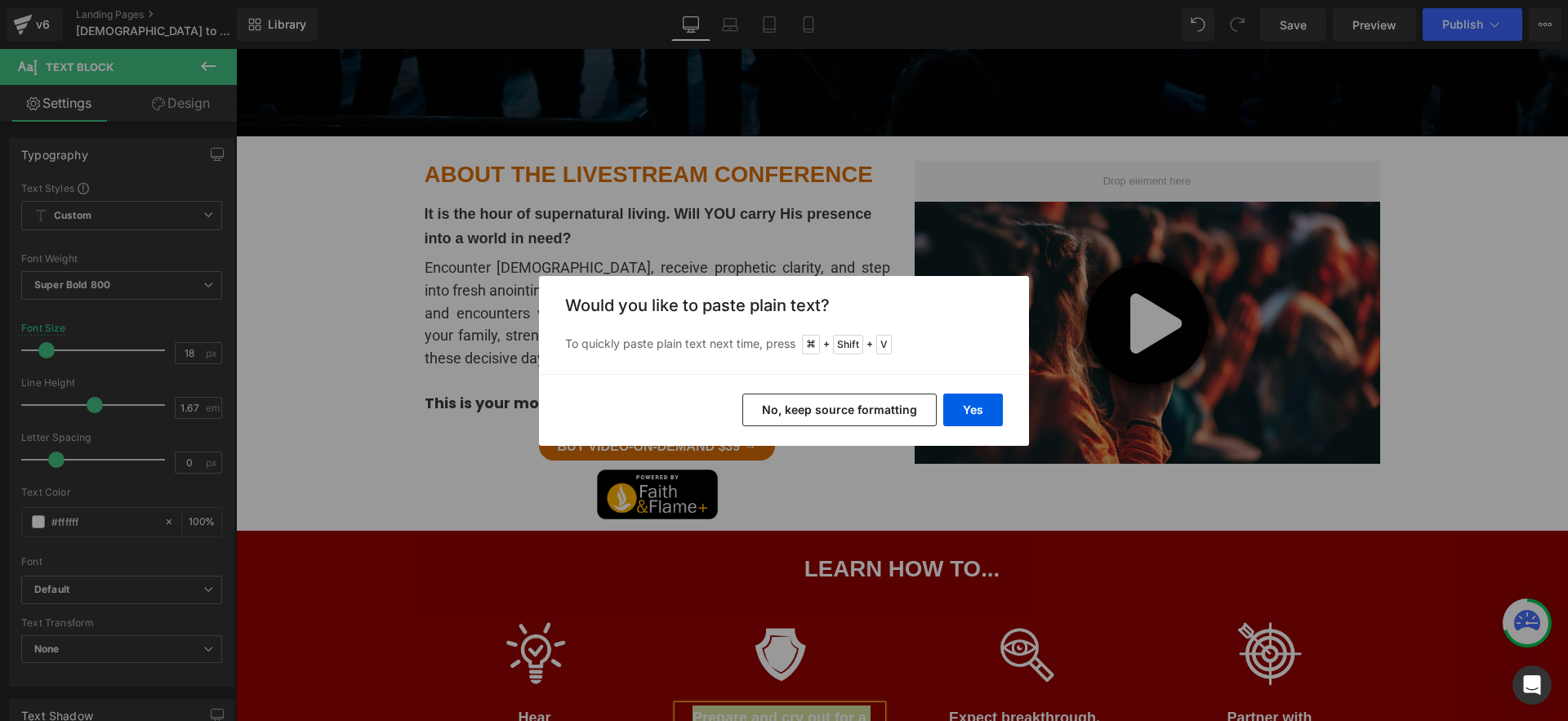
click at [901, 406] on button "No, keep source formatting" at bounding box center [840, 410] width 195 height 33
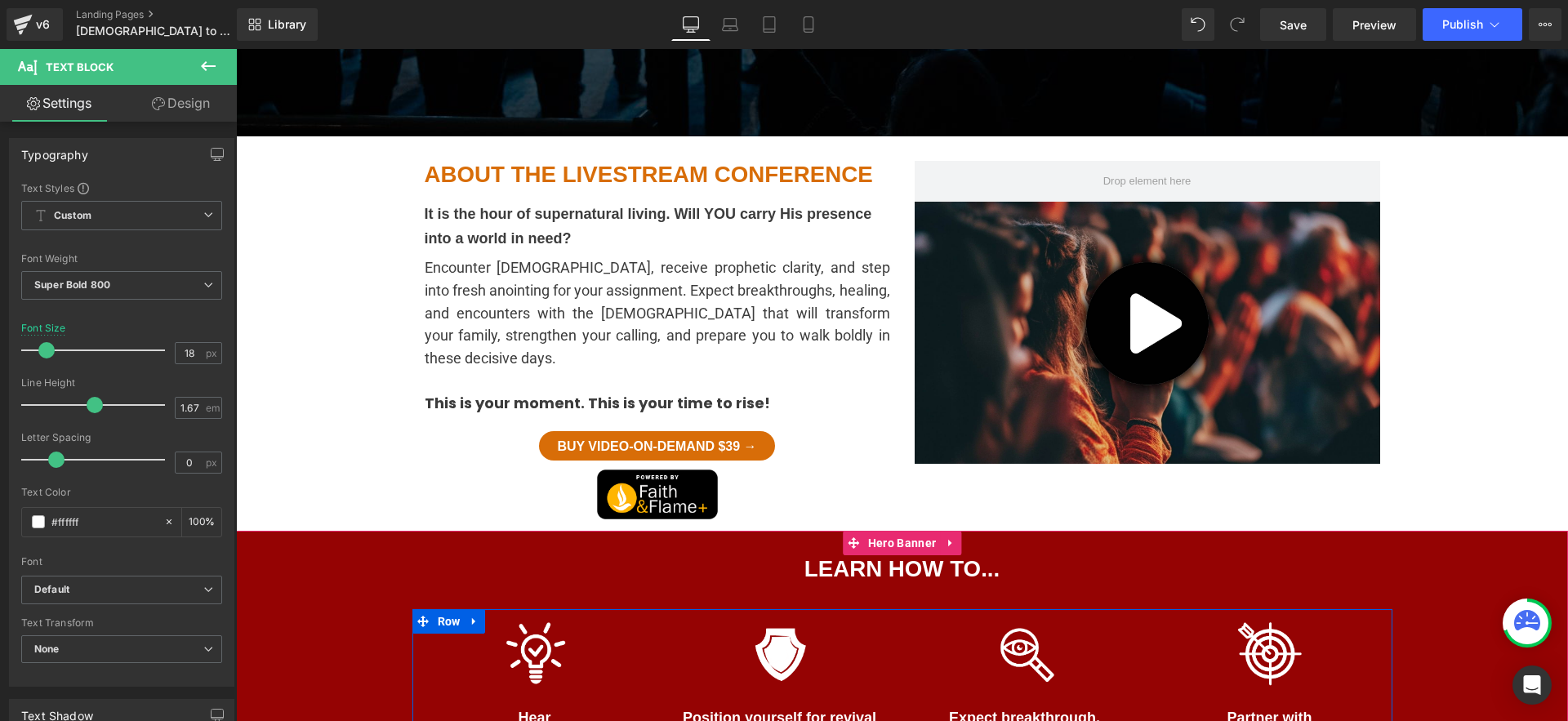
click at [236, 49] on div at bounding box center [236, 49] width 0 height 0
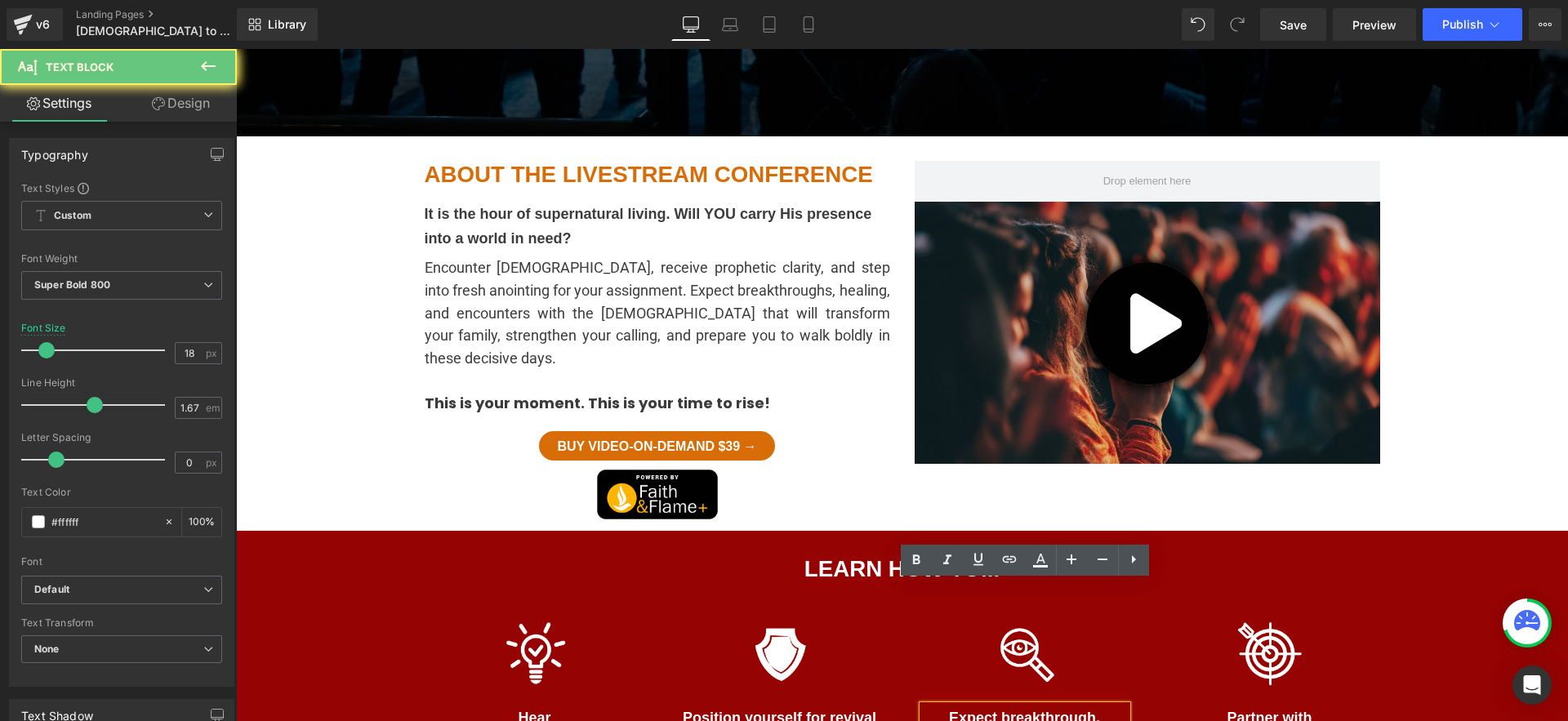
click at [945, 705] on p "Expect breakthrough, healing, and empowerment" at bounding box center [1025, 729] width 205 height 49
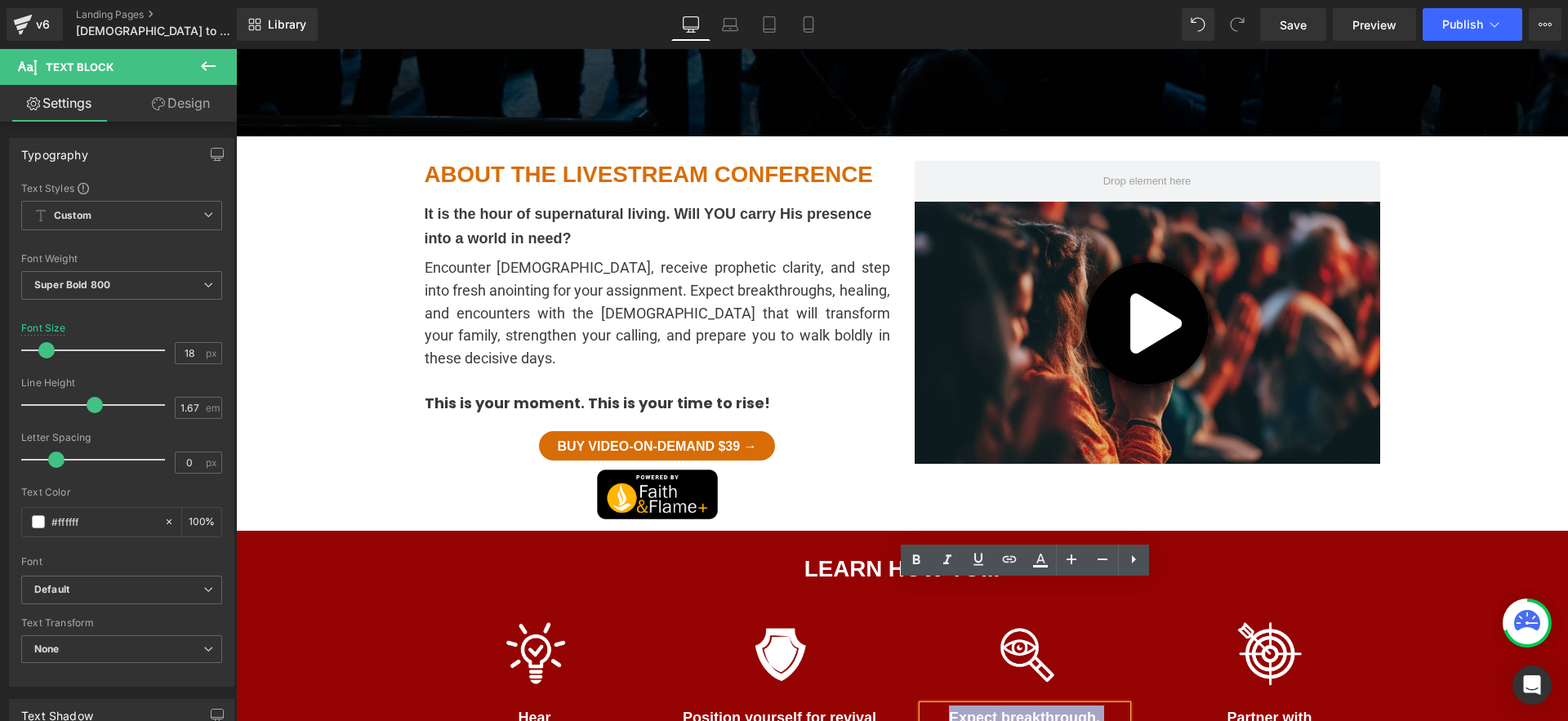
click at [945, 705] on p "Expect breakthrough, healing, and empowerment" at bounding box center [1025, 729] width 205 height 49
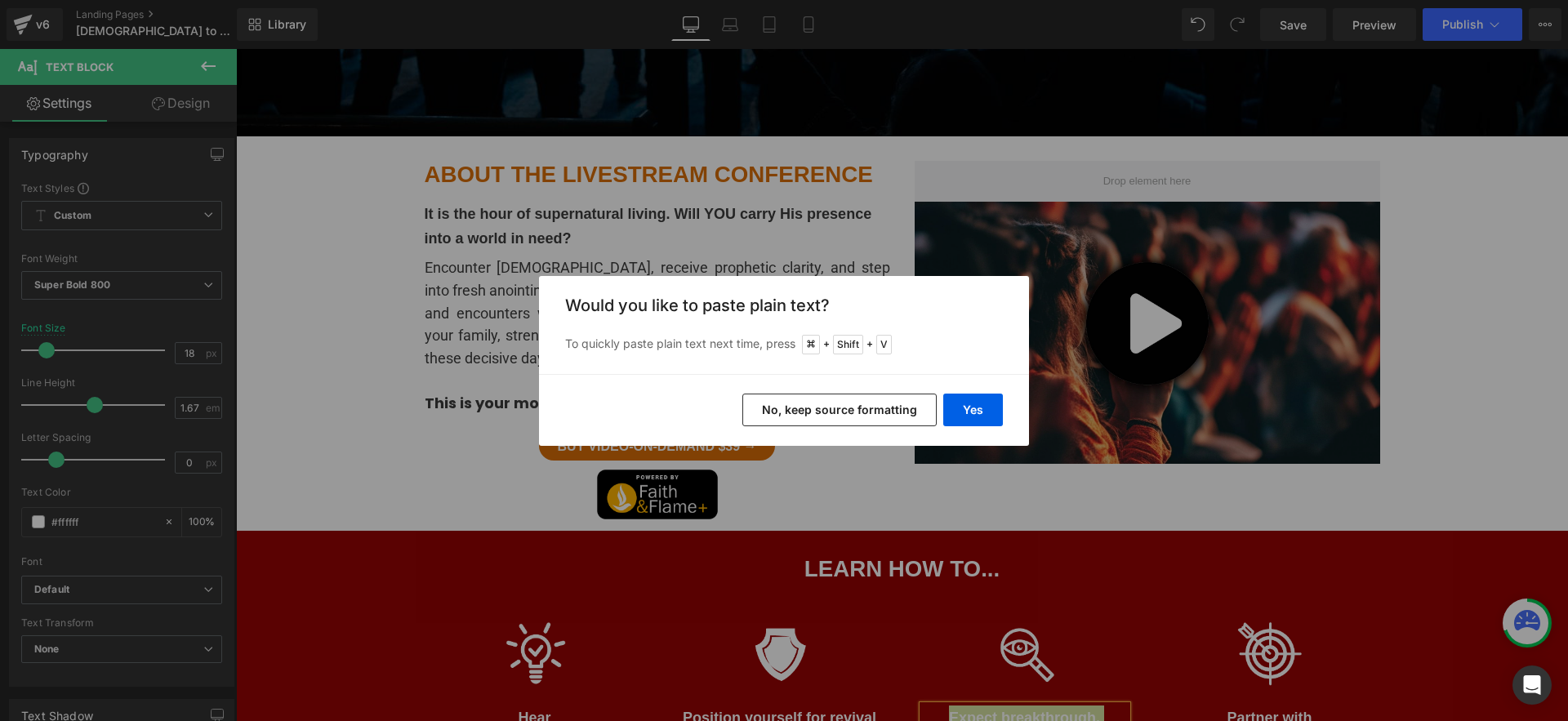
click at [866, 405] on button "No, keep source formatting" at bounding box center [840, 410] width 195 height 33
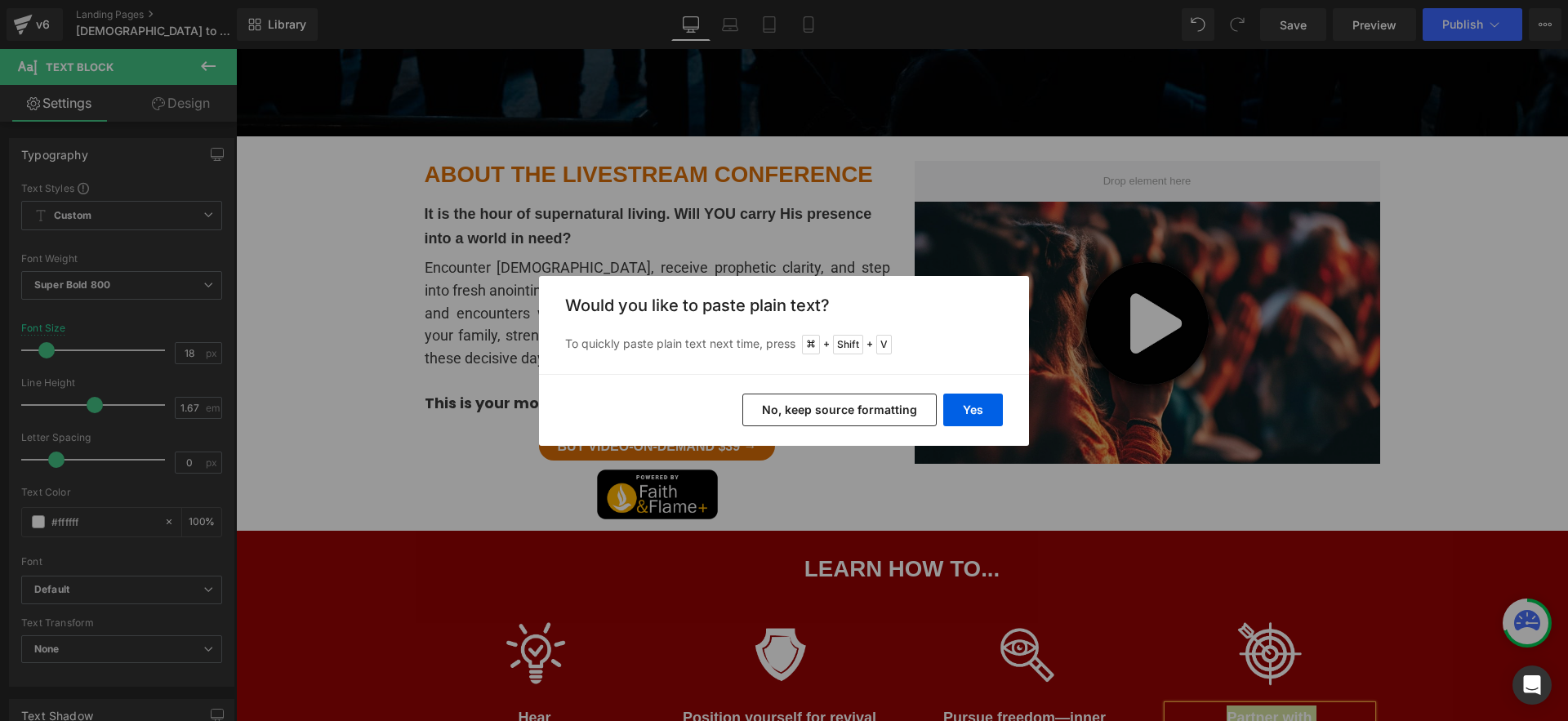
drag, startPoint x: 850, startPoint y: 405, endPoint x: 614, endPoint y: 355, distance: 241.2
click at [850, 405] on button "No, keep source formatting" at bounding box center [840, 410] width 195 height 33
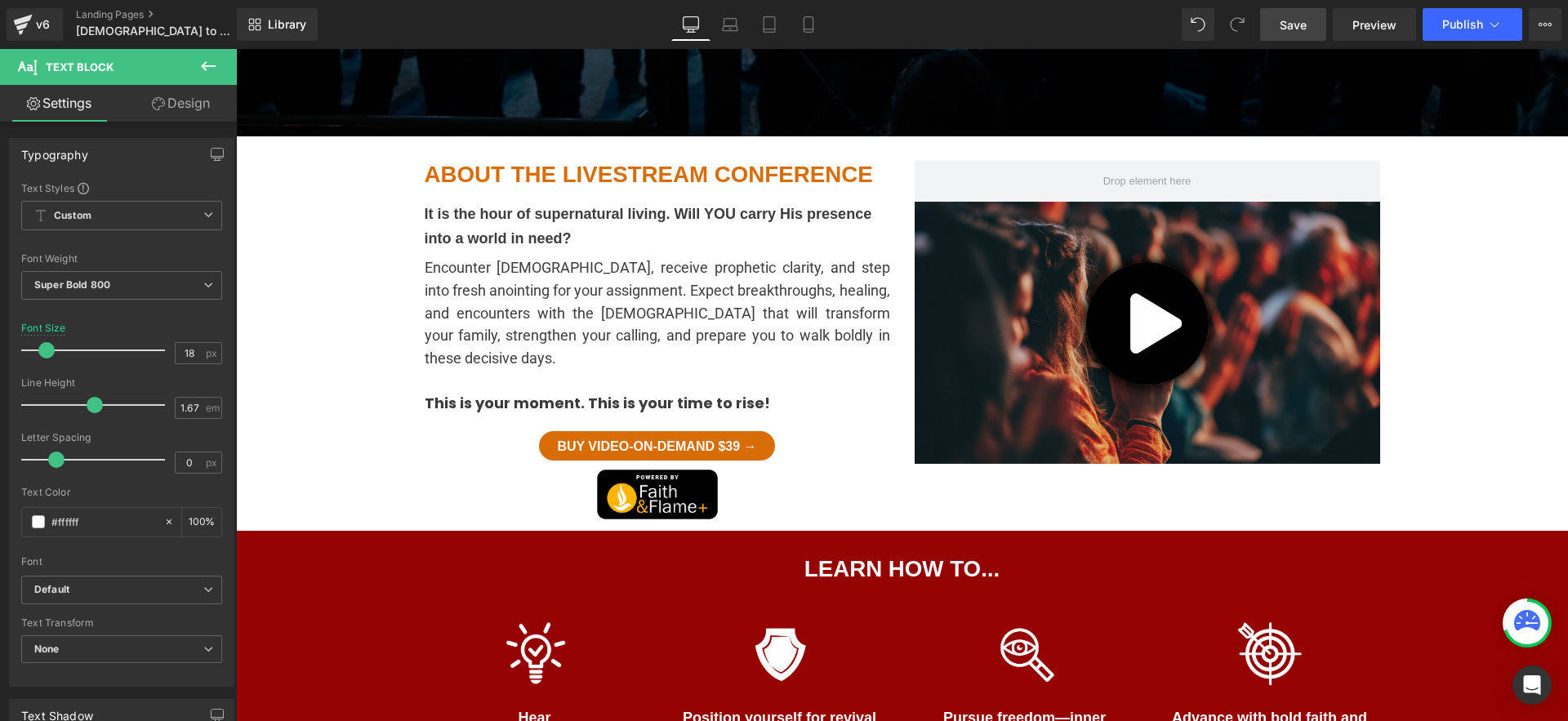
click at [1294, 23] on span "Save" at bounding box center [1293, 25] width 27 height 17
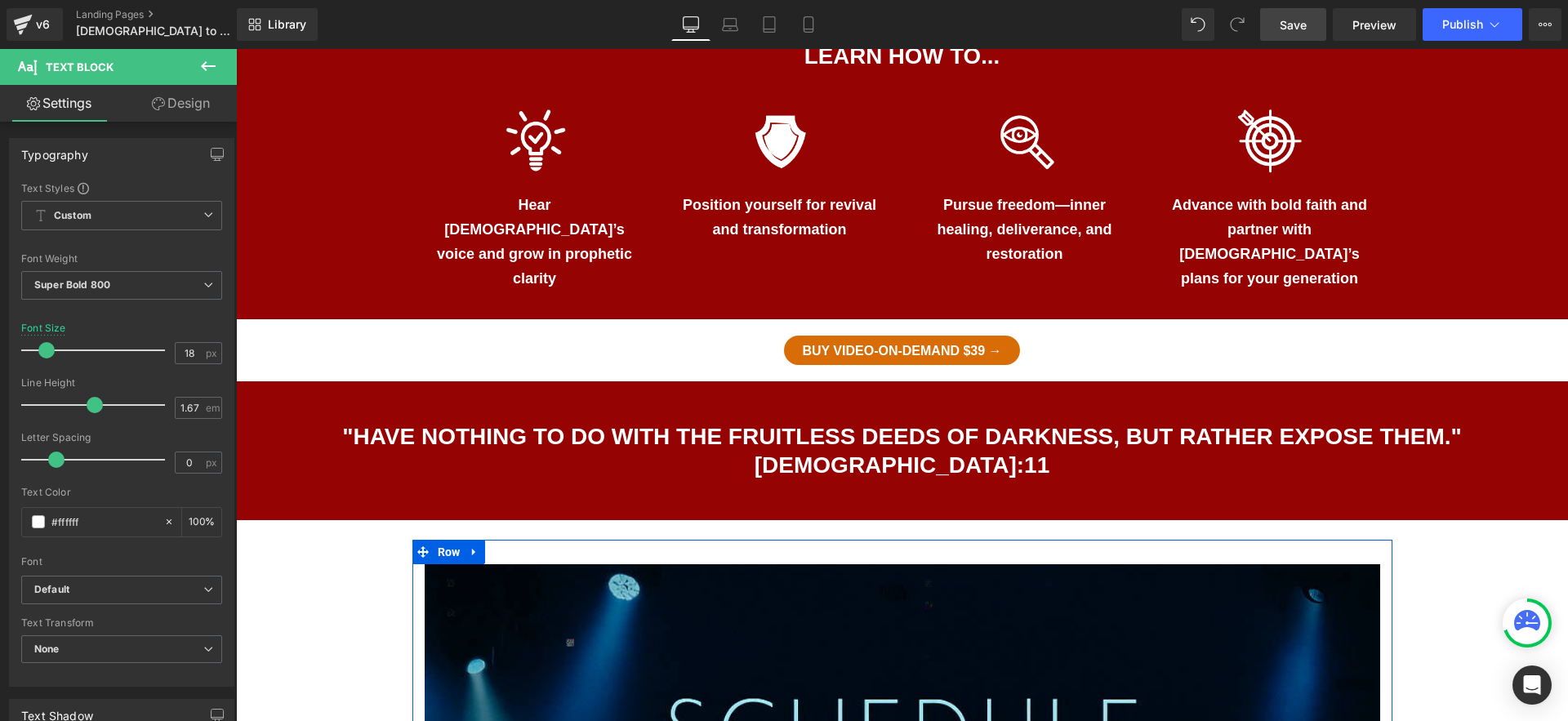
scroll to position [1031, 0]
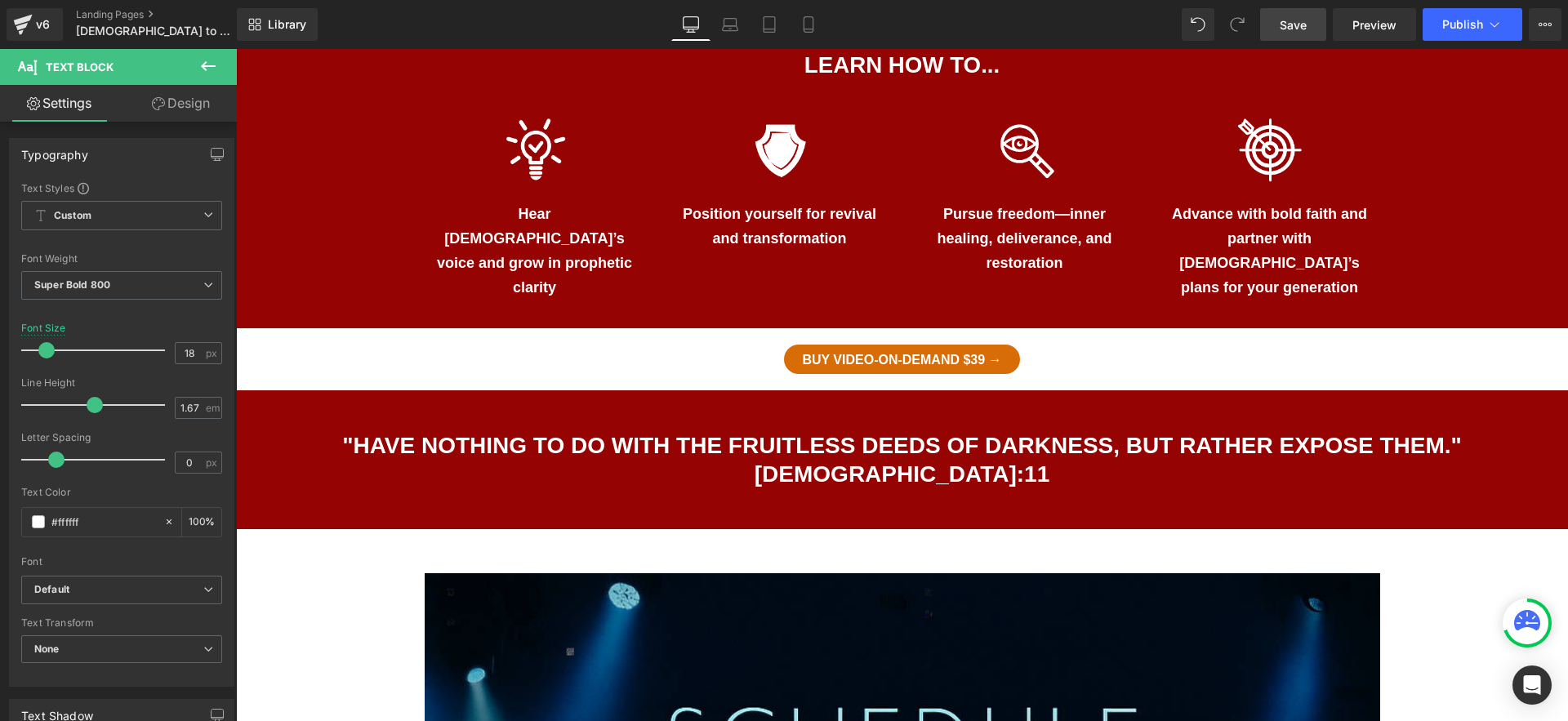
click at [203, 62] on icon at bounding box center [207, 65] width 19 height 19
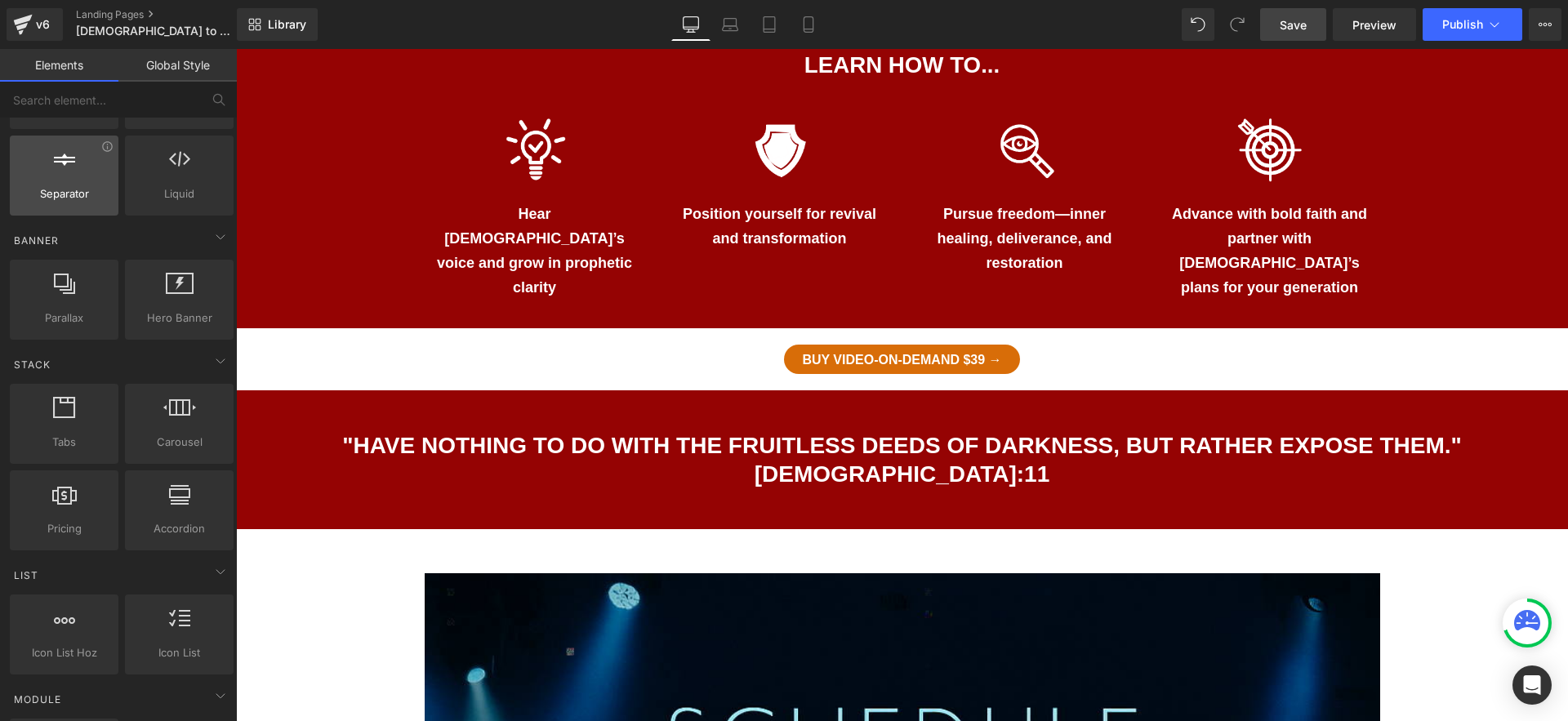
scroll to position [284, 0]
click at [1309, 27] on link "Save" at bounding box center [1294, 25] width 66 height 33
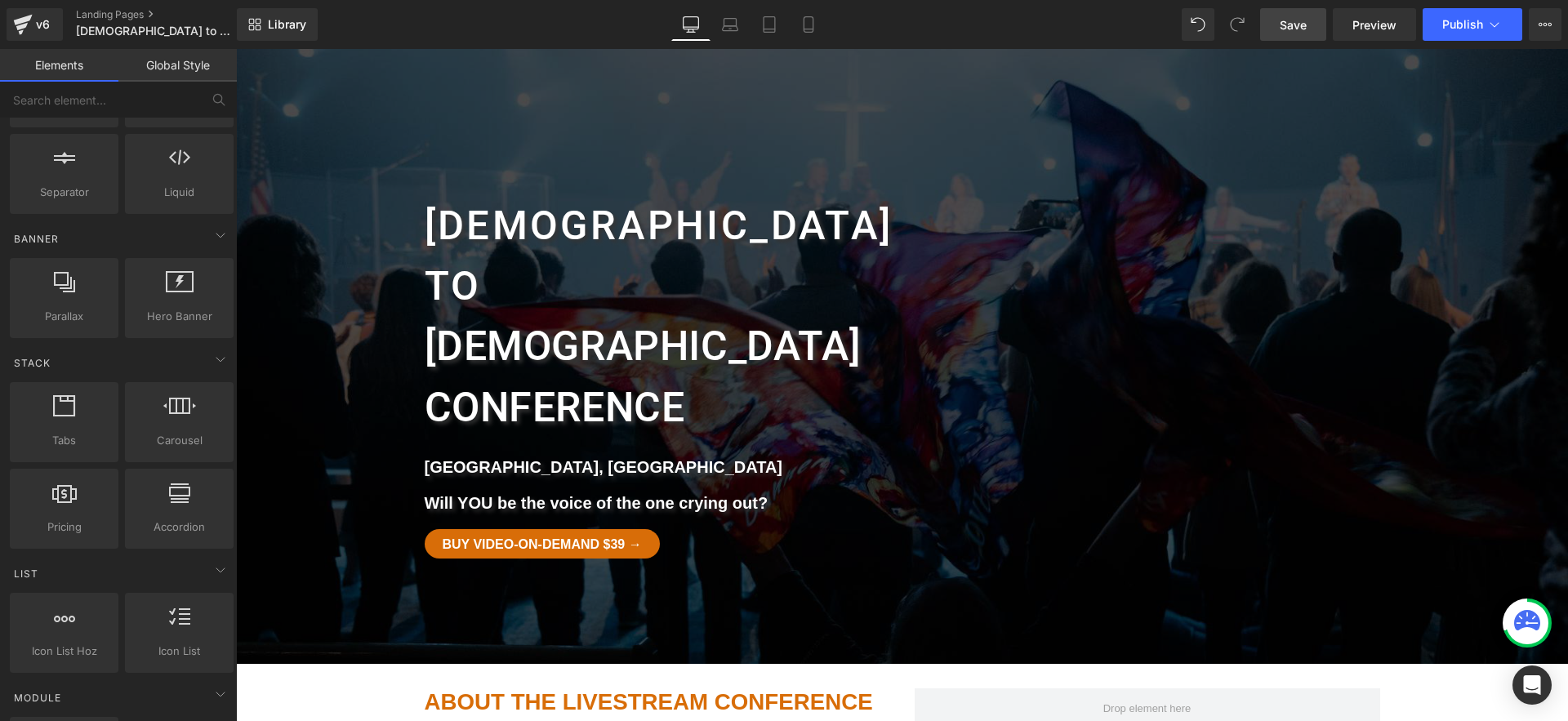
click at [1303, 35] on link "Save" at bounding box center [1294, 25] width 66 height 33
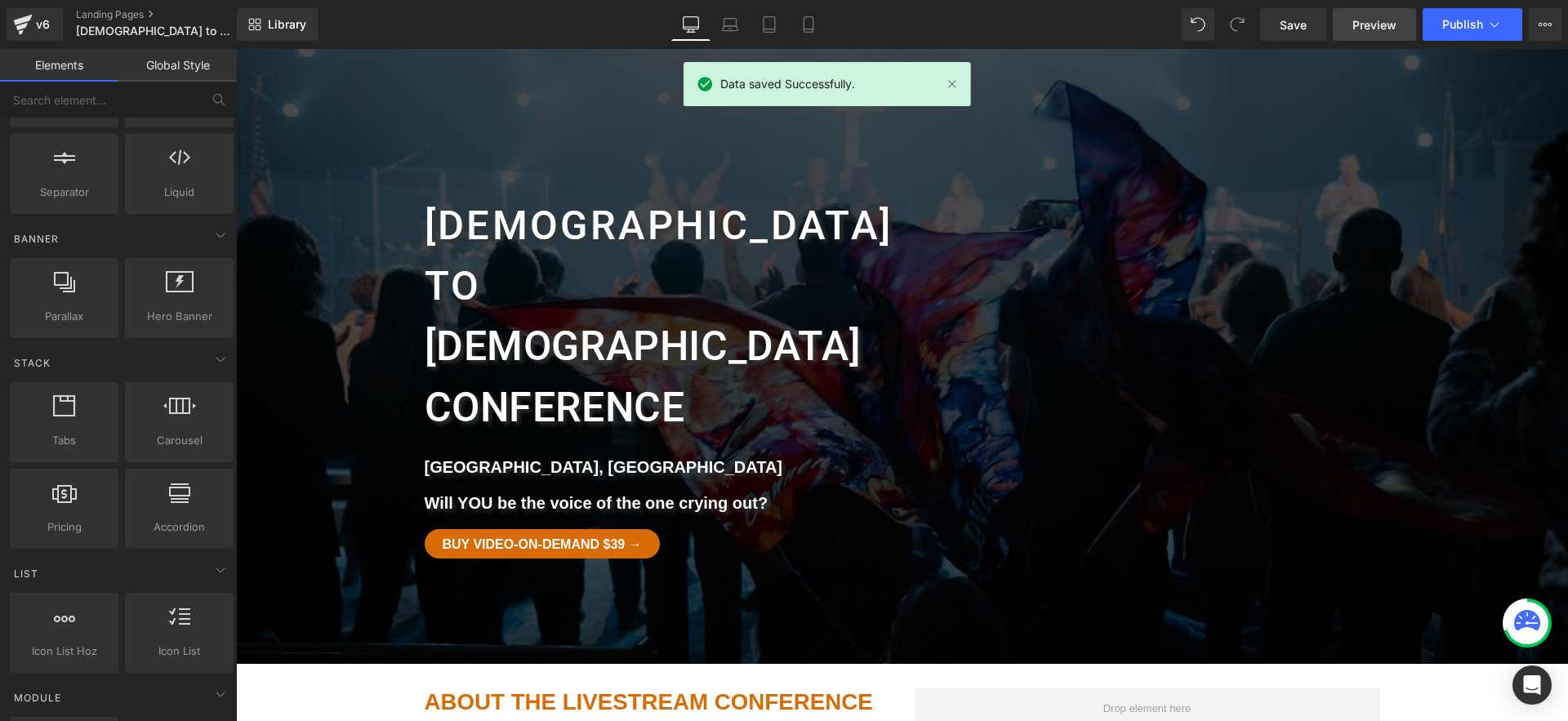
click at [1352, 20] on link "Preview" at bounding box center [1374, 25] width 83 height 33
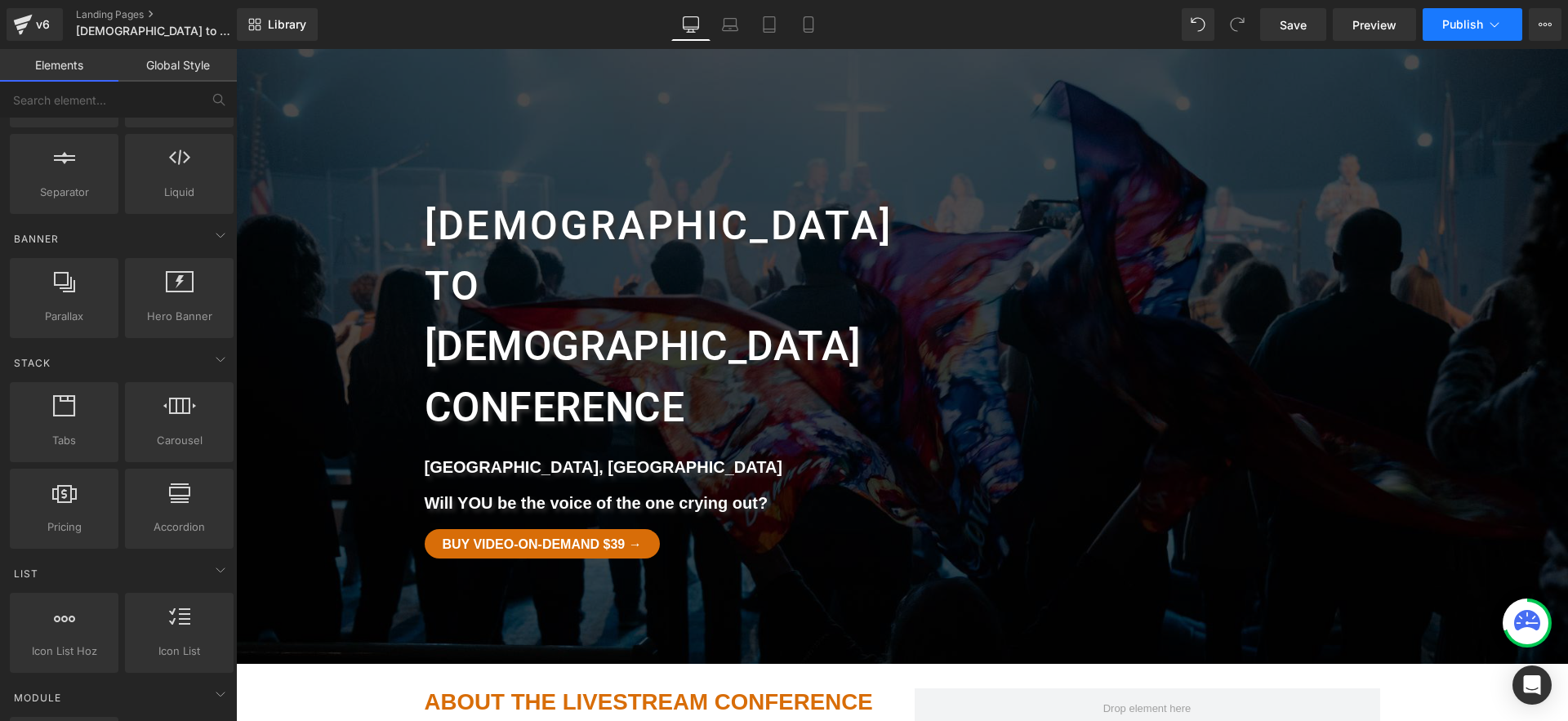
click at [1444, 26] on span "Publish" at bounding box center [1462, 25] width 41 height 13
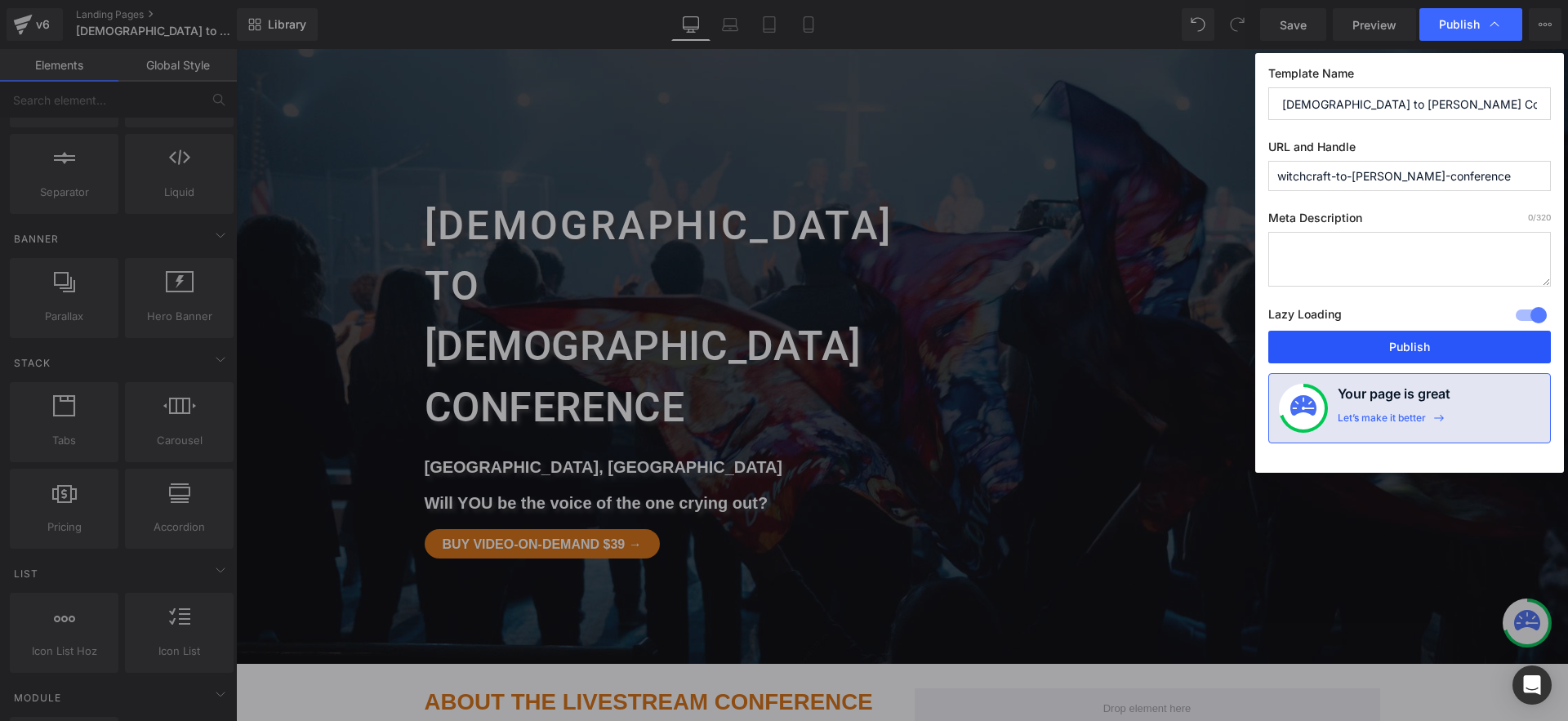
click at [1382, 341] on button "Publish" at bounding box center [1410, 348] width 283 height 33
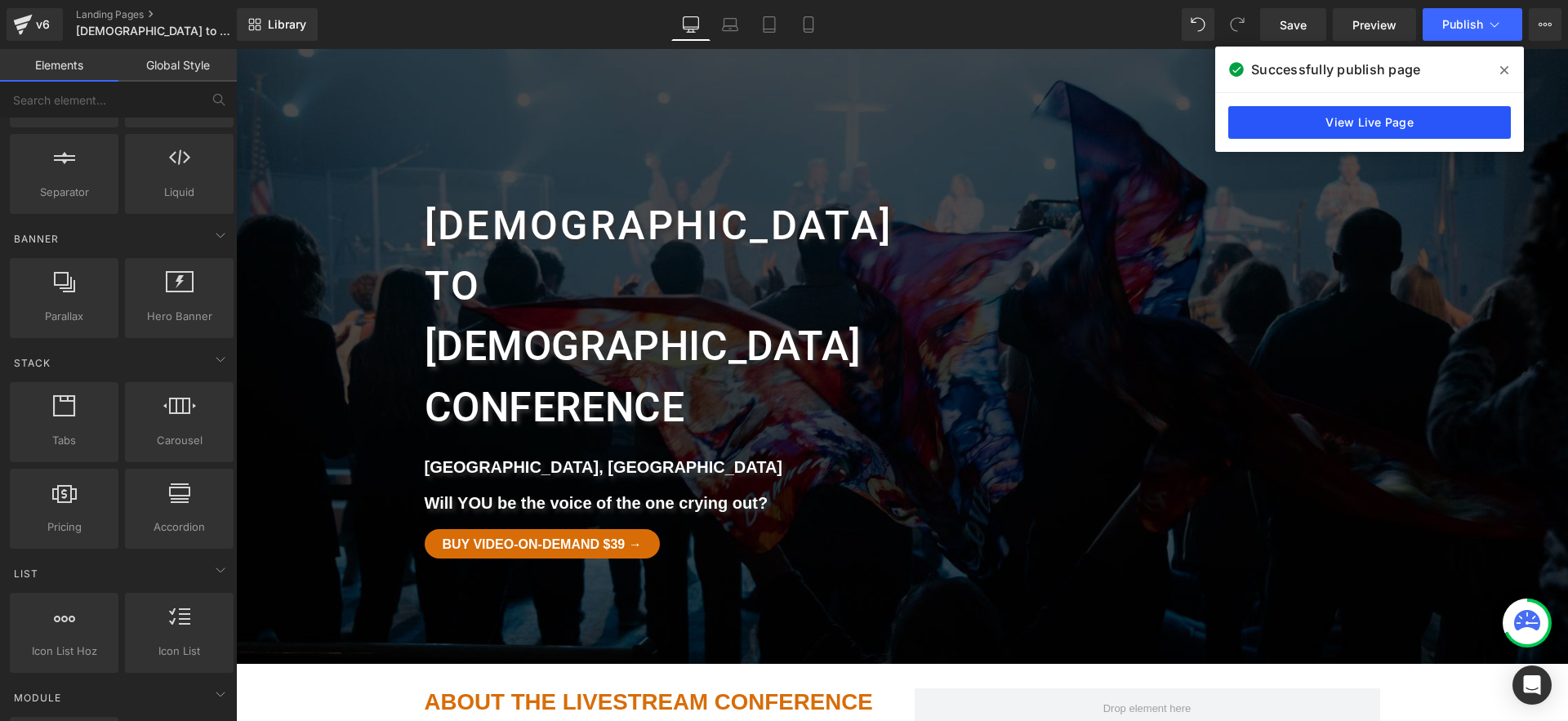
click at [1390, 125] on link "View Live Page" at bounding box center [1370, 123] width 283 height 33
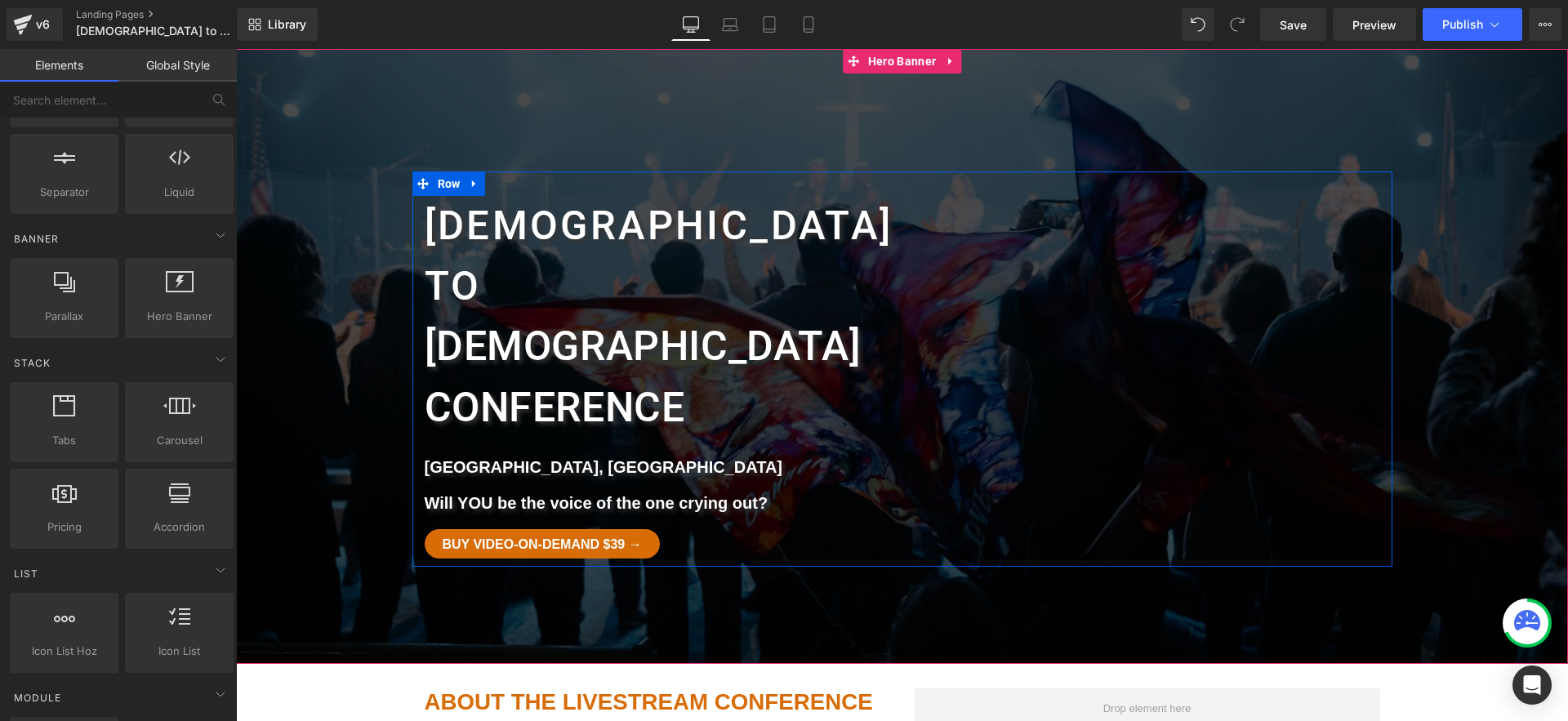
click at [587, 494] on strong "Will YOU be the voice of the one crying out?" at bounding box center [596, 504] width 344 height 18
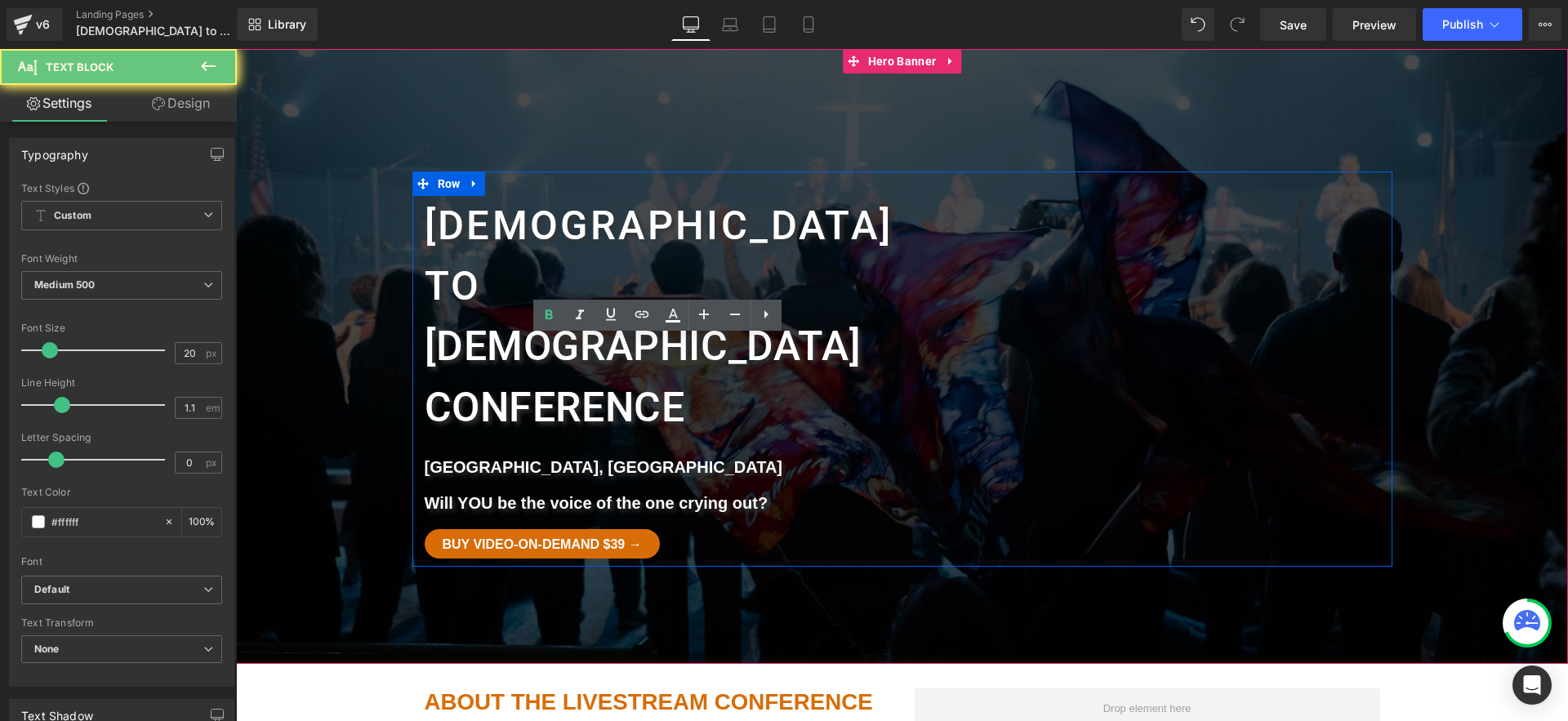
click at [586, 494] on strong "Will YOU be the voice of the one crying out?" at bounding box center [596, 504] width 344 height 18
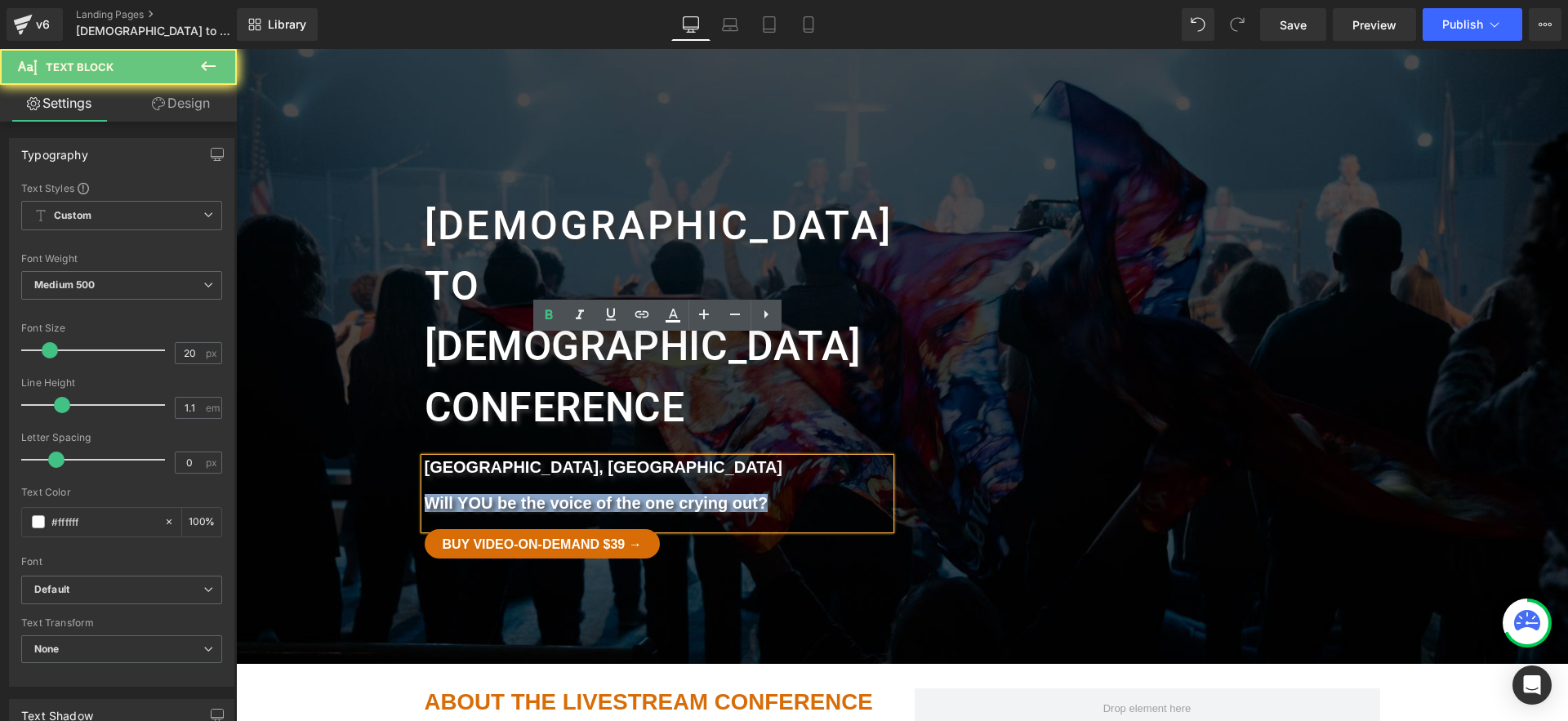
click at [586, 494] on strong "Will YOU be the voice of the one crying out?" at bounding box center [596, 504] width 344 height 18
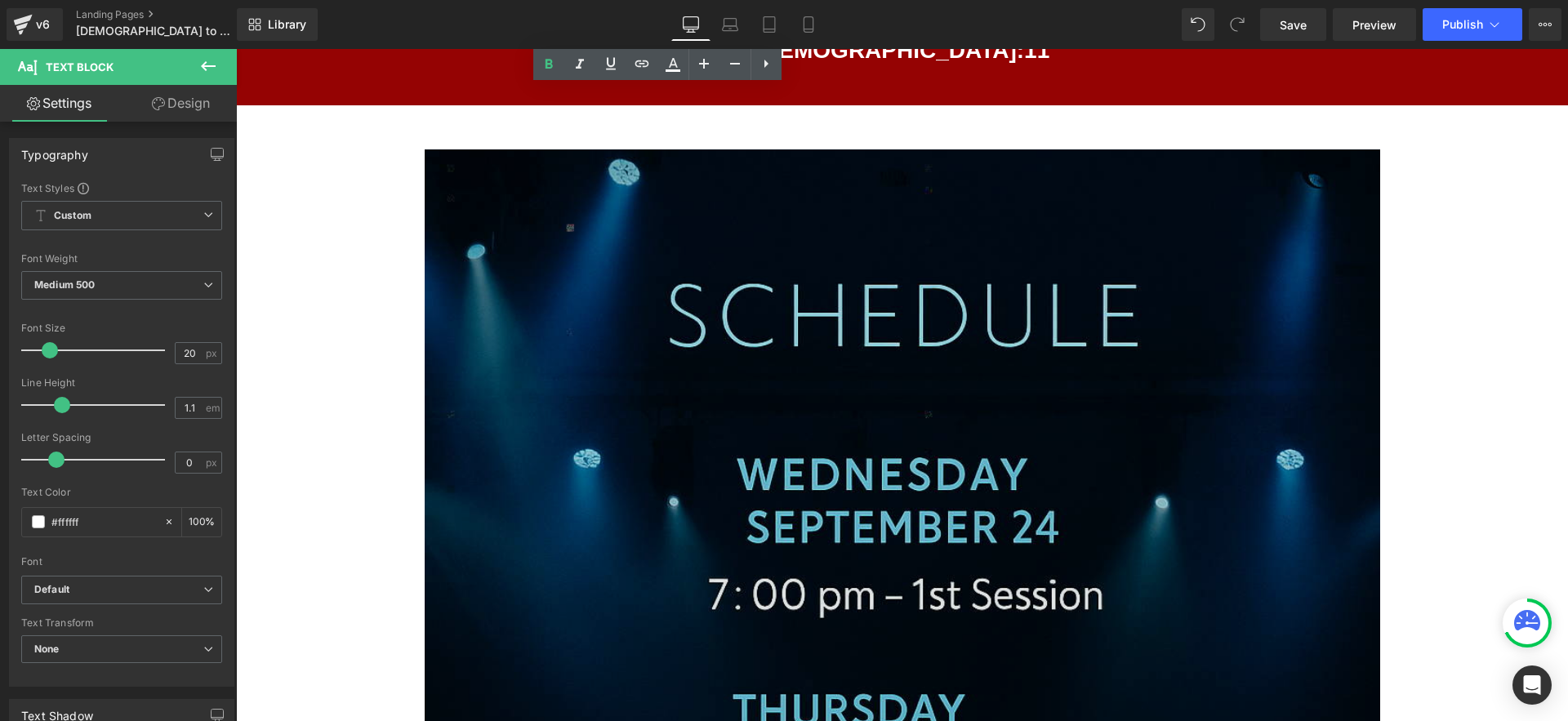
scroll to position [1494, 0]
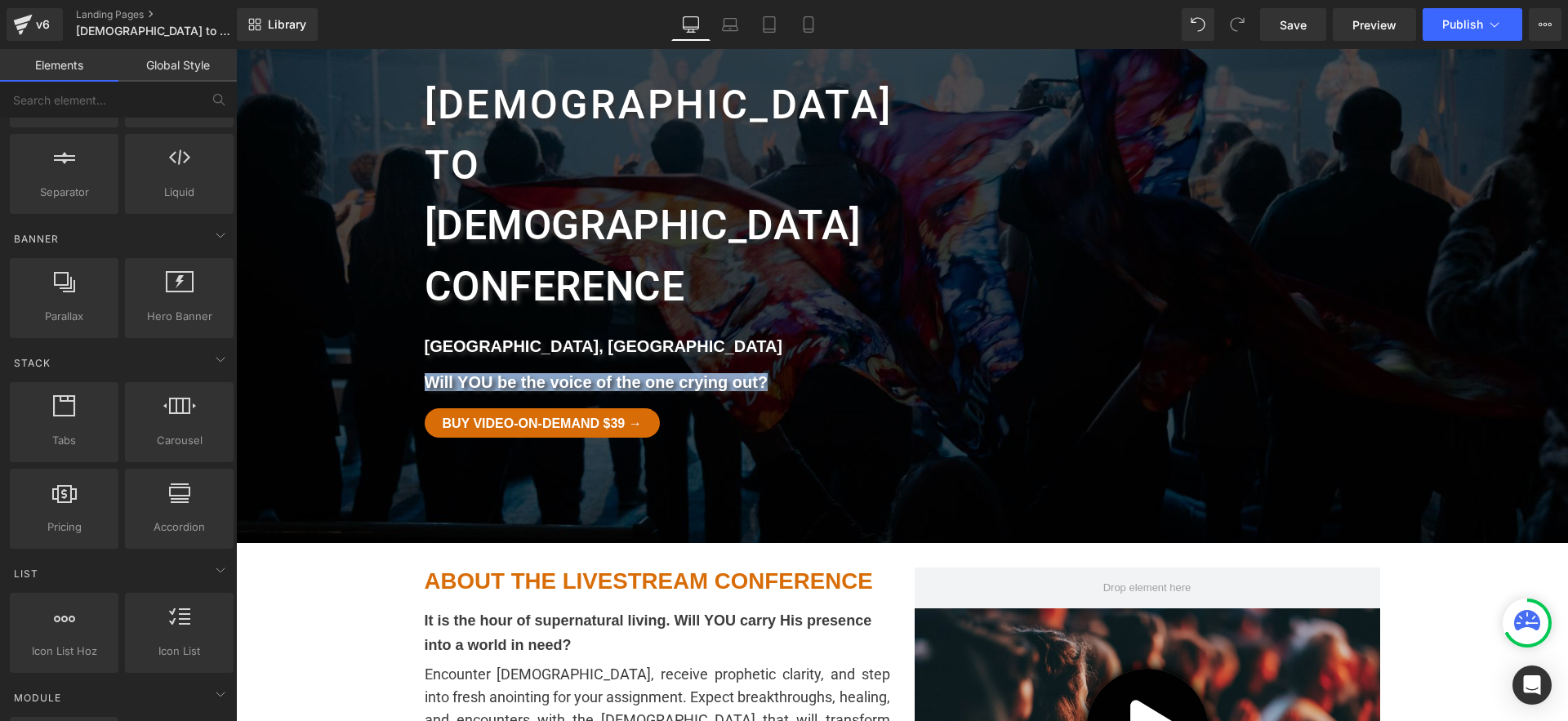
scroll to position [0, 0]
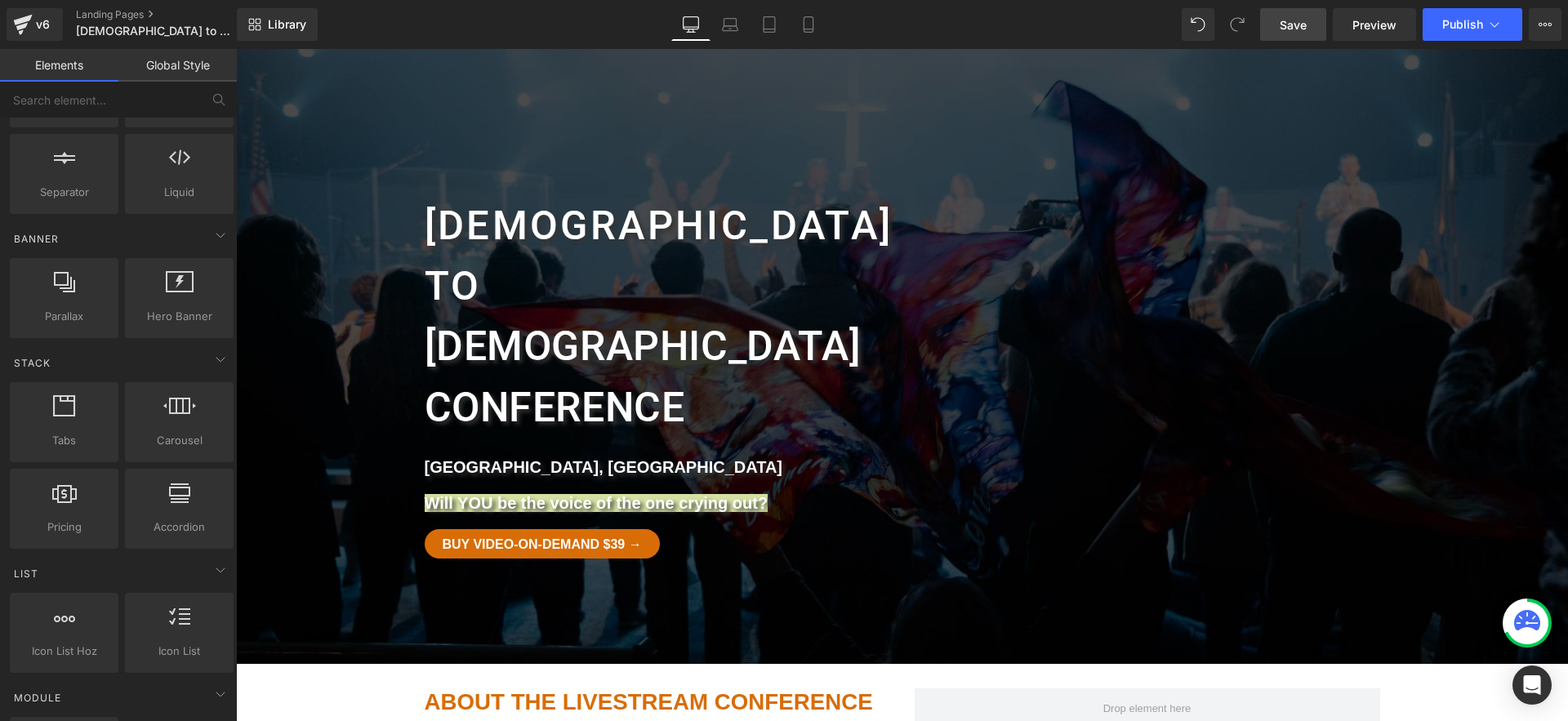
click at [1310, 32] on link "Save" at bounding box center [1294, 25] width 66 height 33
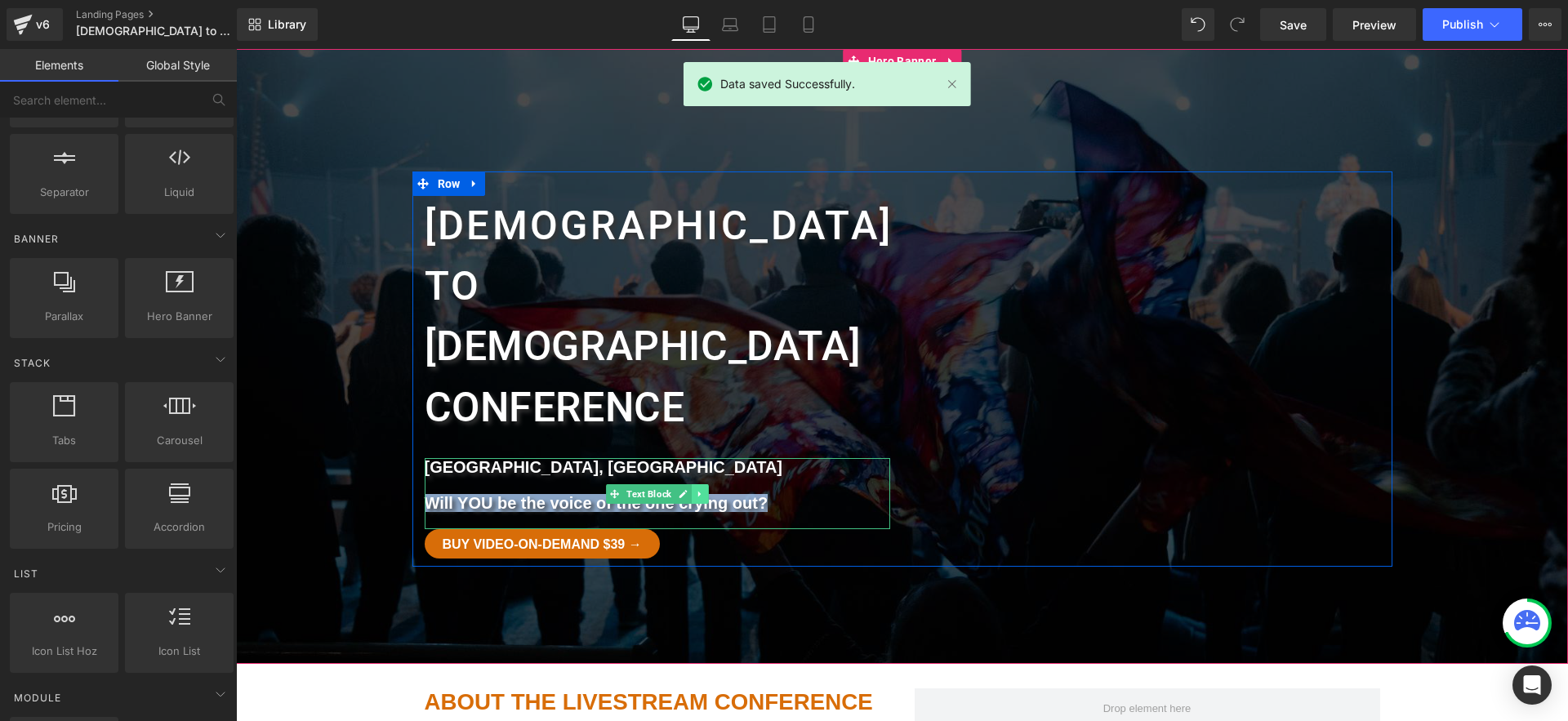
click at [702, 489] on icon at bounding box center [700, 494] width 9 height 10
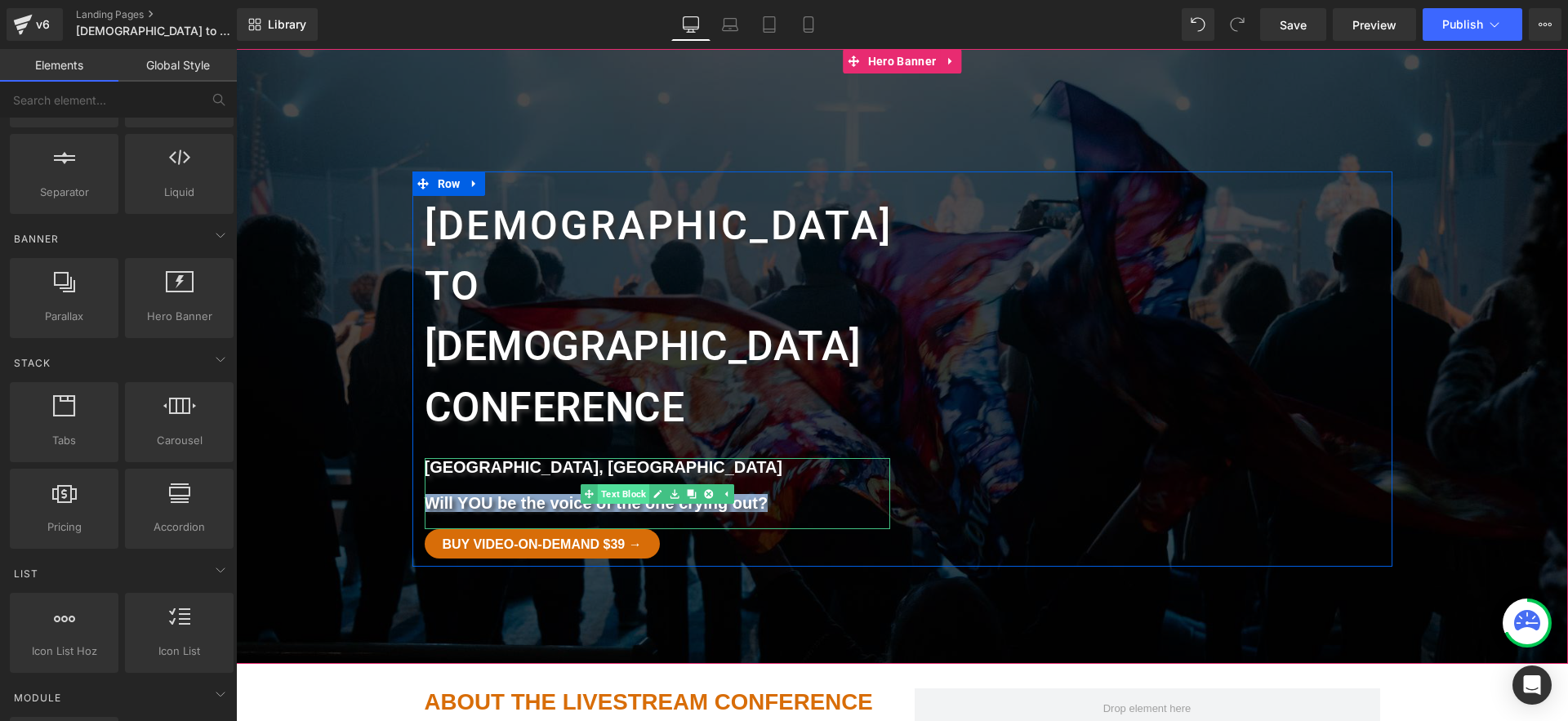
click at [628, 484] on span "Text Block" at bounding box center [623, 494] width 51 height 19
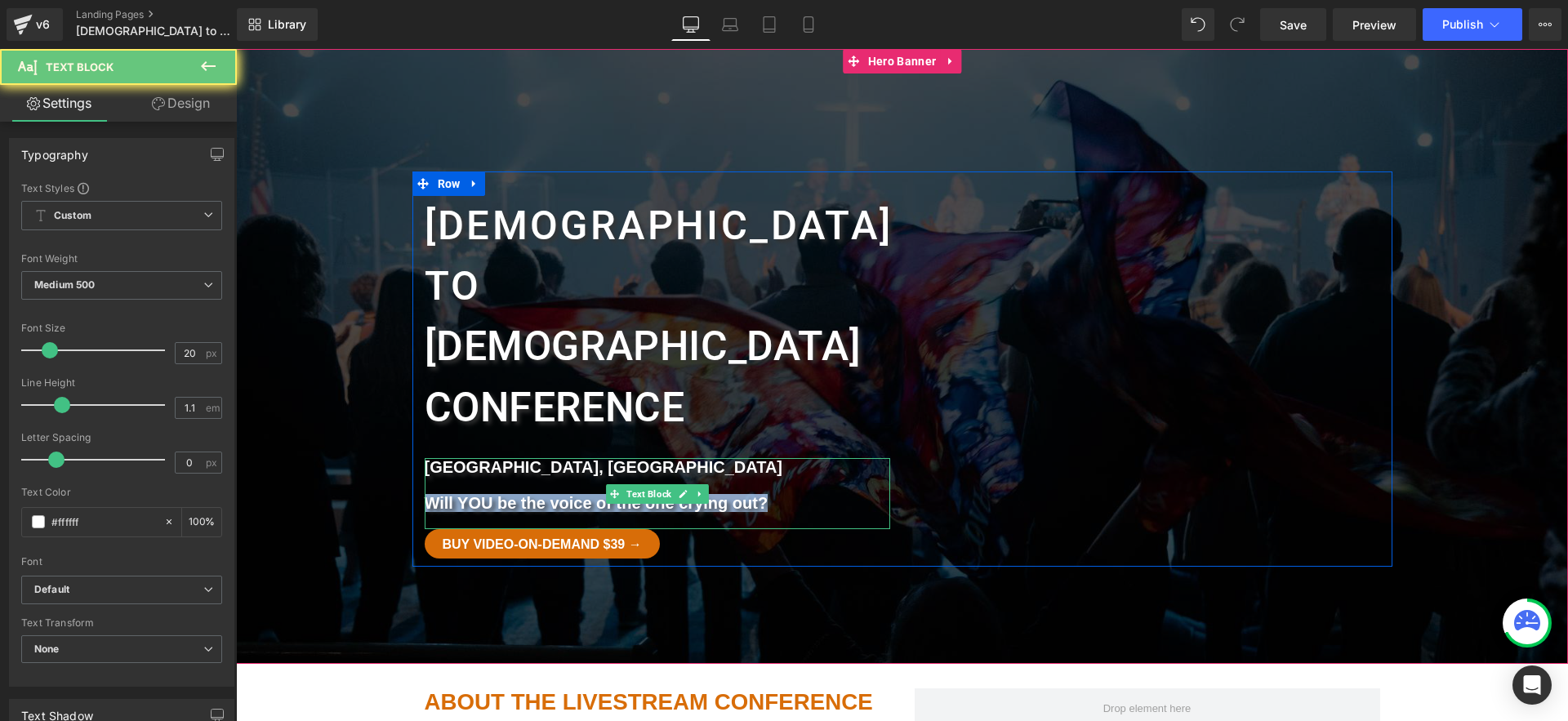
drag, startPoint x: 778, startPoint y: 381, endPoint x: 793, endPoint y: 385, distance: 15.5
click at [778, 494] on p "Will YOU be the voice of the one crying out?" at bounding box center [657, 504] width 465 height 18
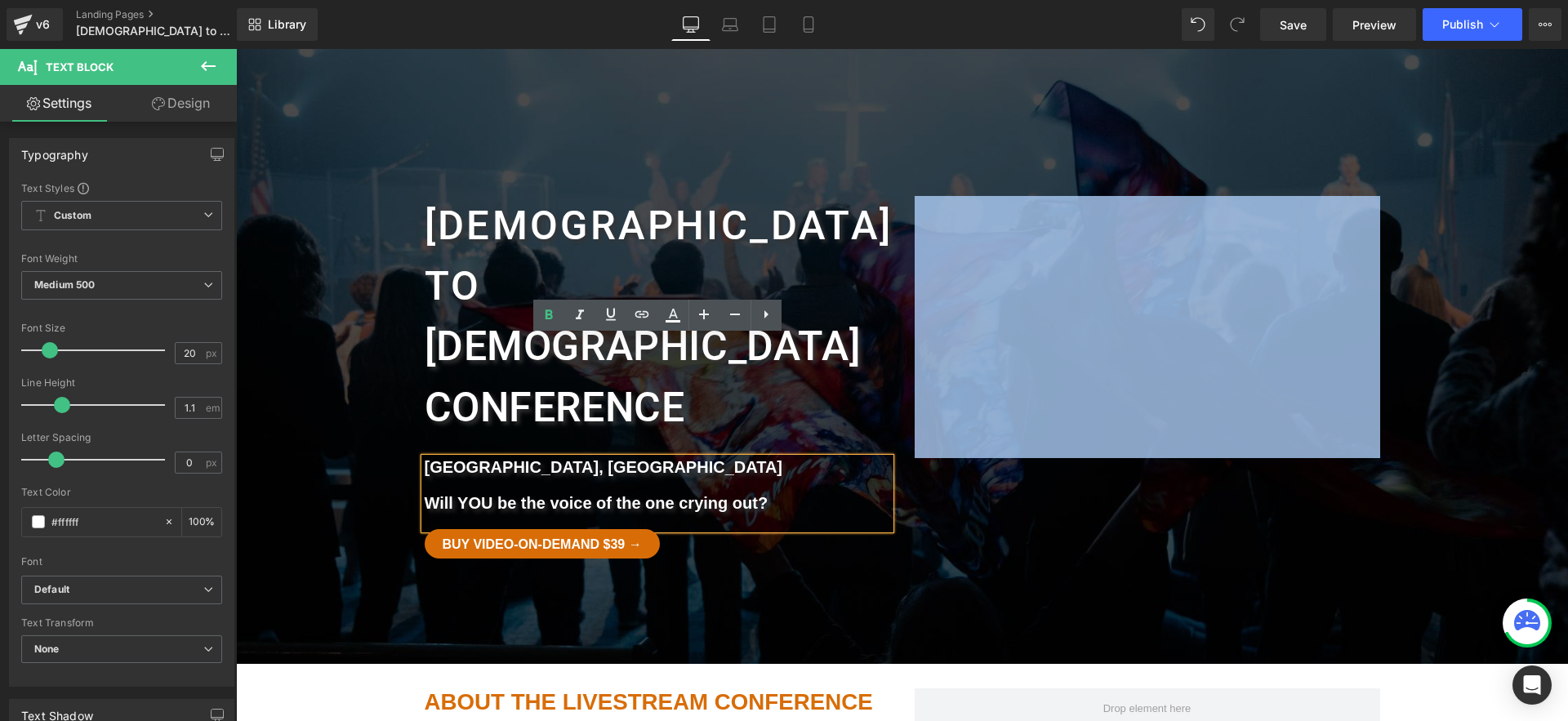
drag, startPoint x: 793, startPoint y: 385, endPoint x: 378, endPoint y: 339, distance: 417.5
click at [376, 339] on span "Witchcraft to Heading Christ conference Heading Harrisburg, PA Will YOU be the …" at bounding box center [902, 369] width 1332 height 395
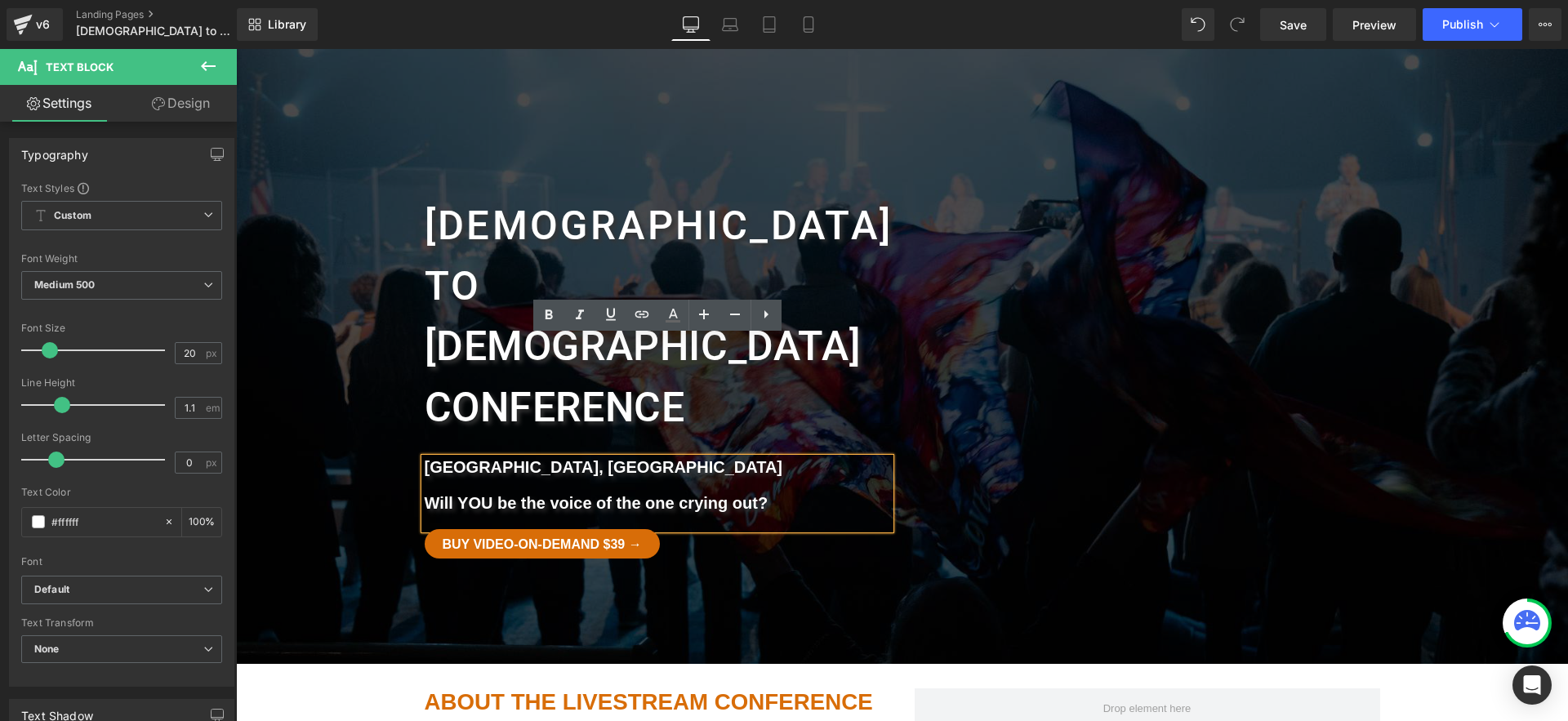
click at [485, 458] on b "Harrisburg, PA" at bounding box center [604, 467] width 359 height 18
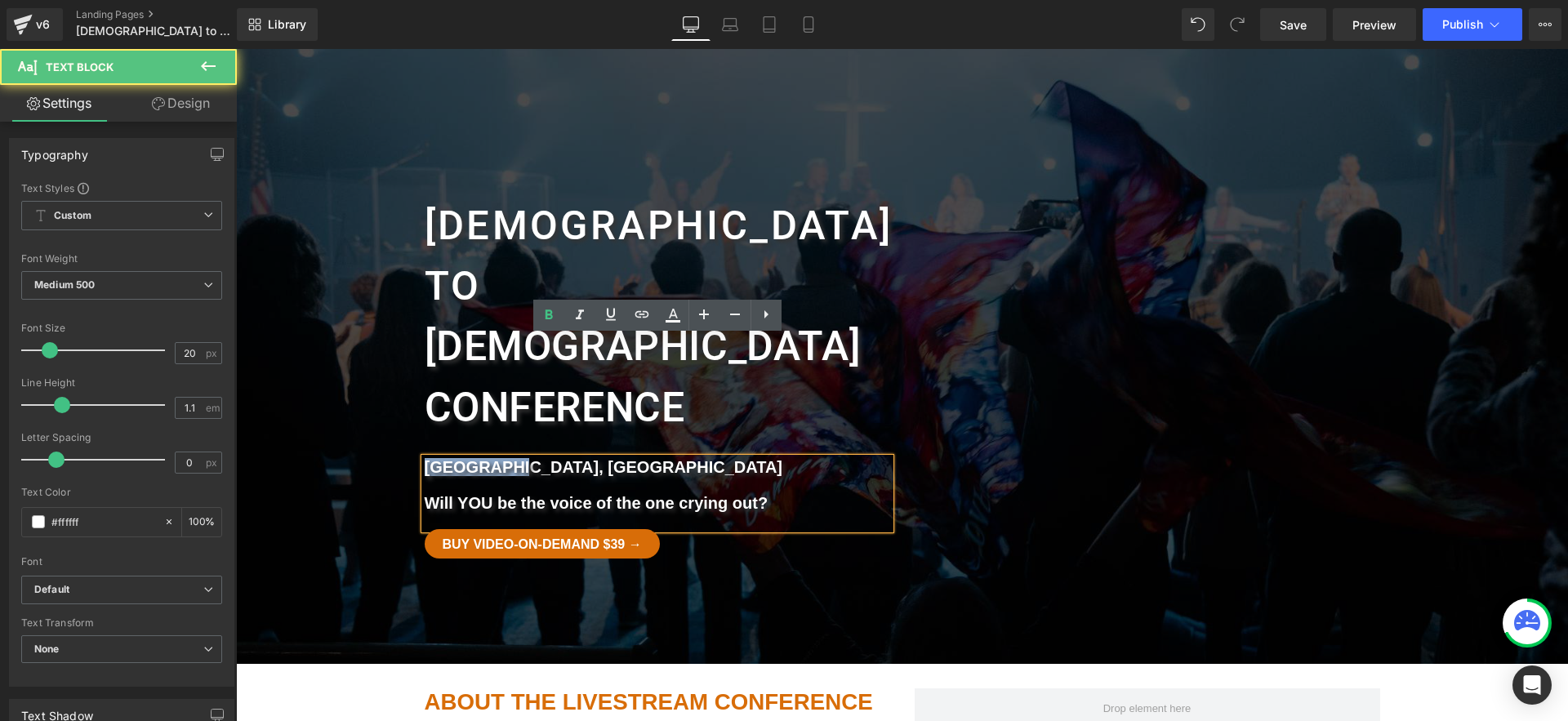
click at [485, 458] on b "Harrisburg, PA" at bounding box center [604, 467] width 359 height 18
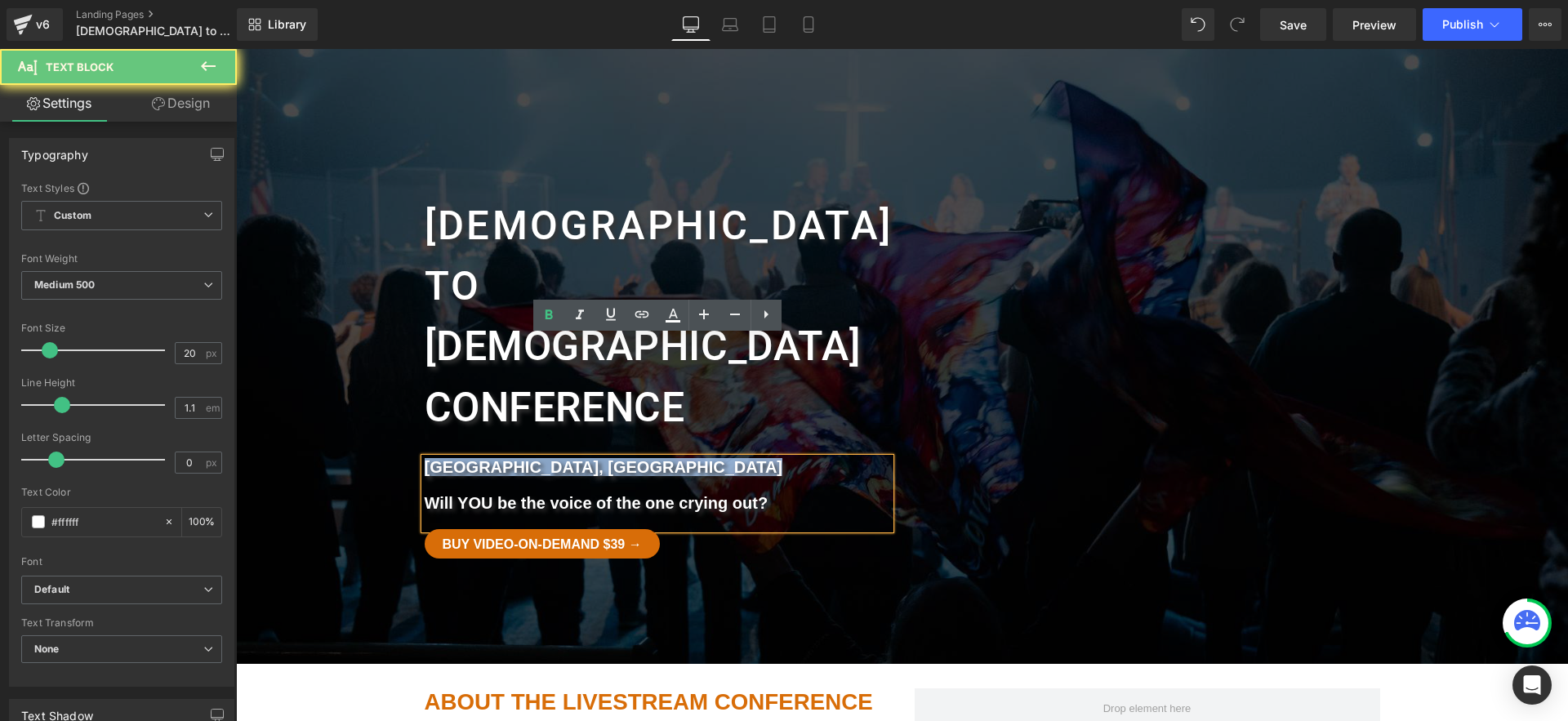
click at [485, 458] on b "Harrisburg, PA" at bounding box center [604, 467] width 359 height 18
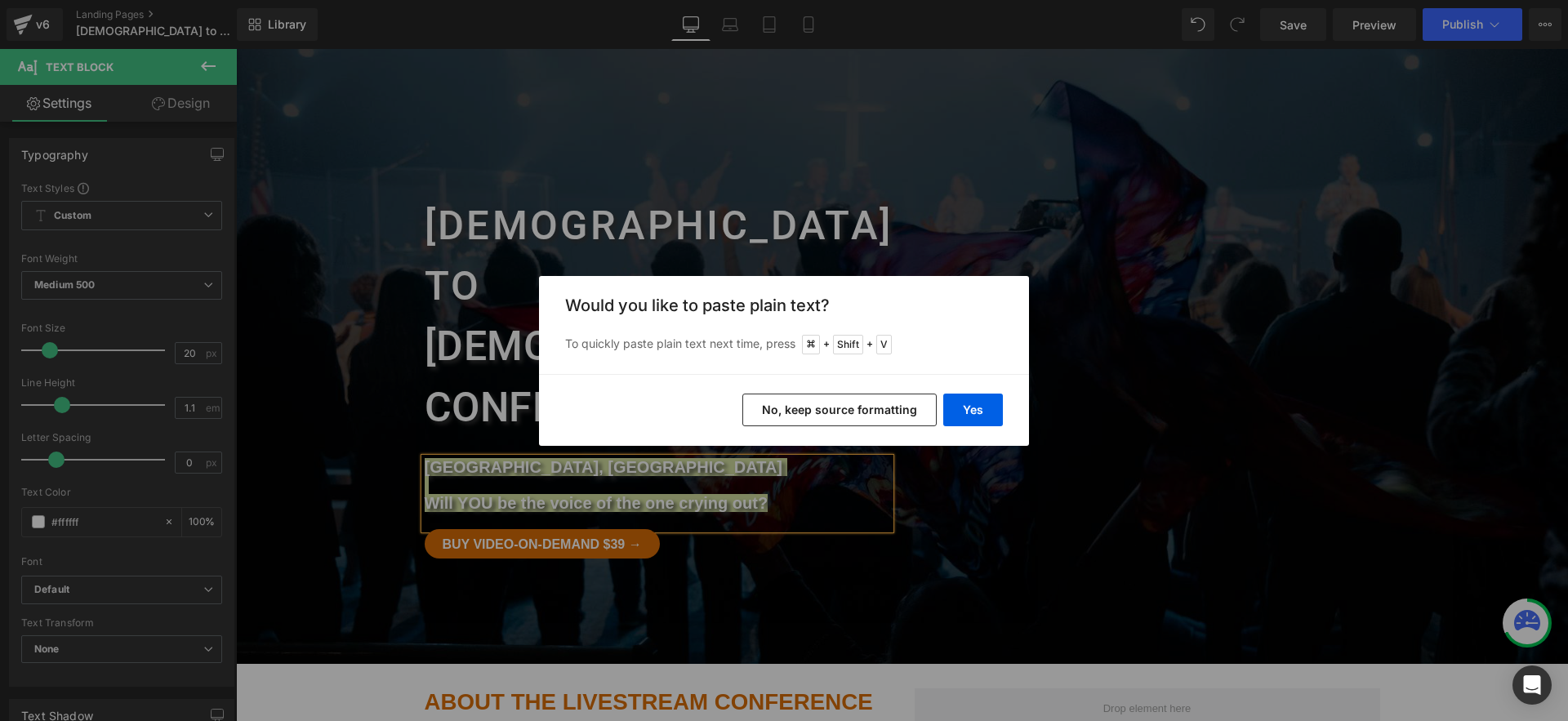
click at [862, 406] on button "No, keep source formatting" at bounding box center [840, 410] width 195 height 33
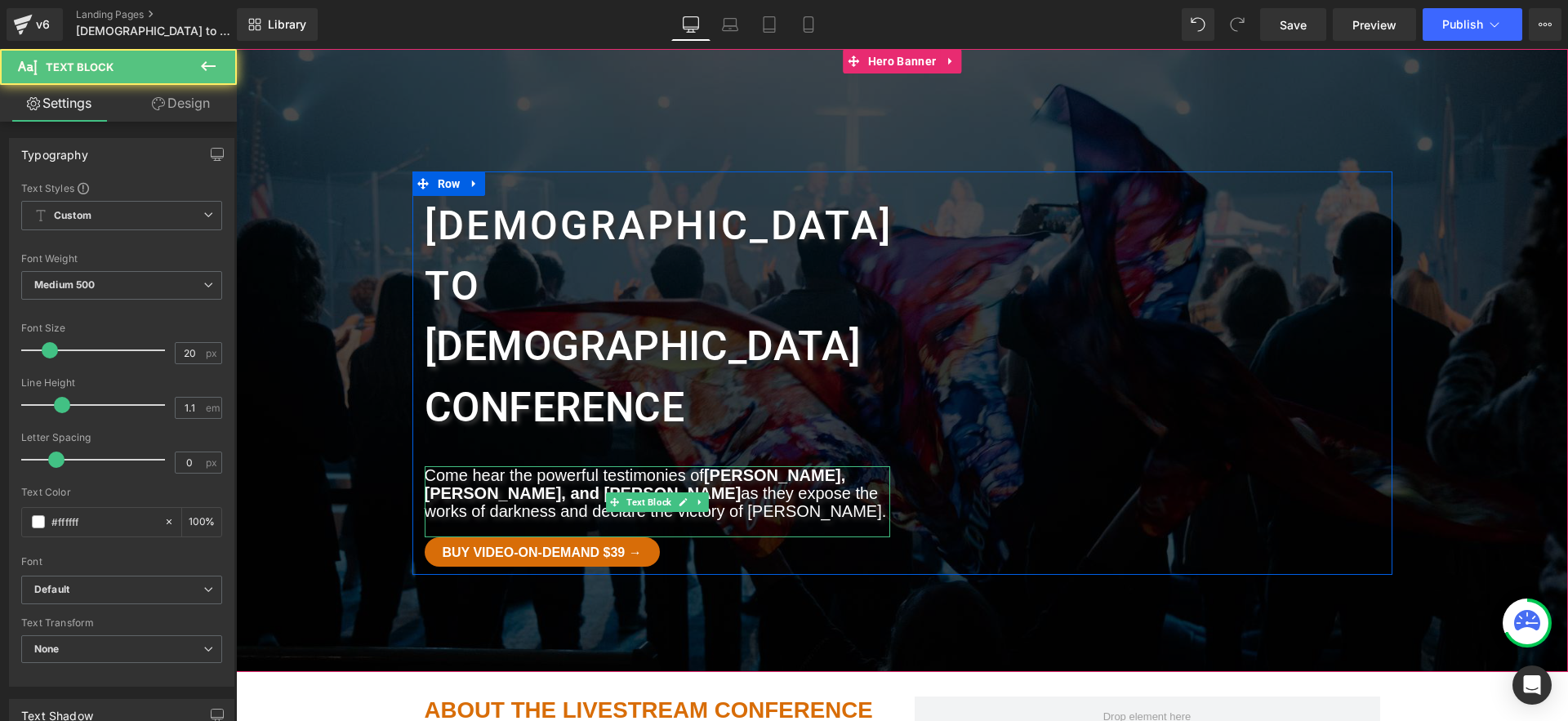
click at [820, 466] on div "Come hear the powerful testimonies of Jenny Joy Huebner, Katie Byrkett, and Rav…" at bounding box center [657, 501] width 465 height 71
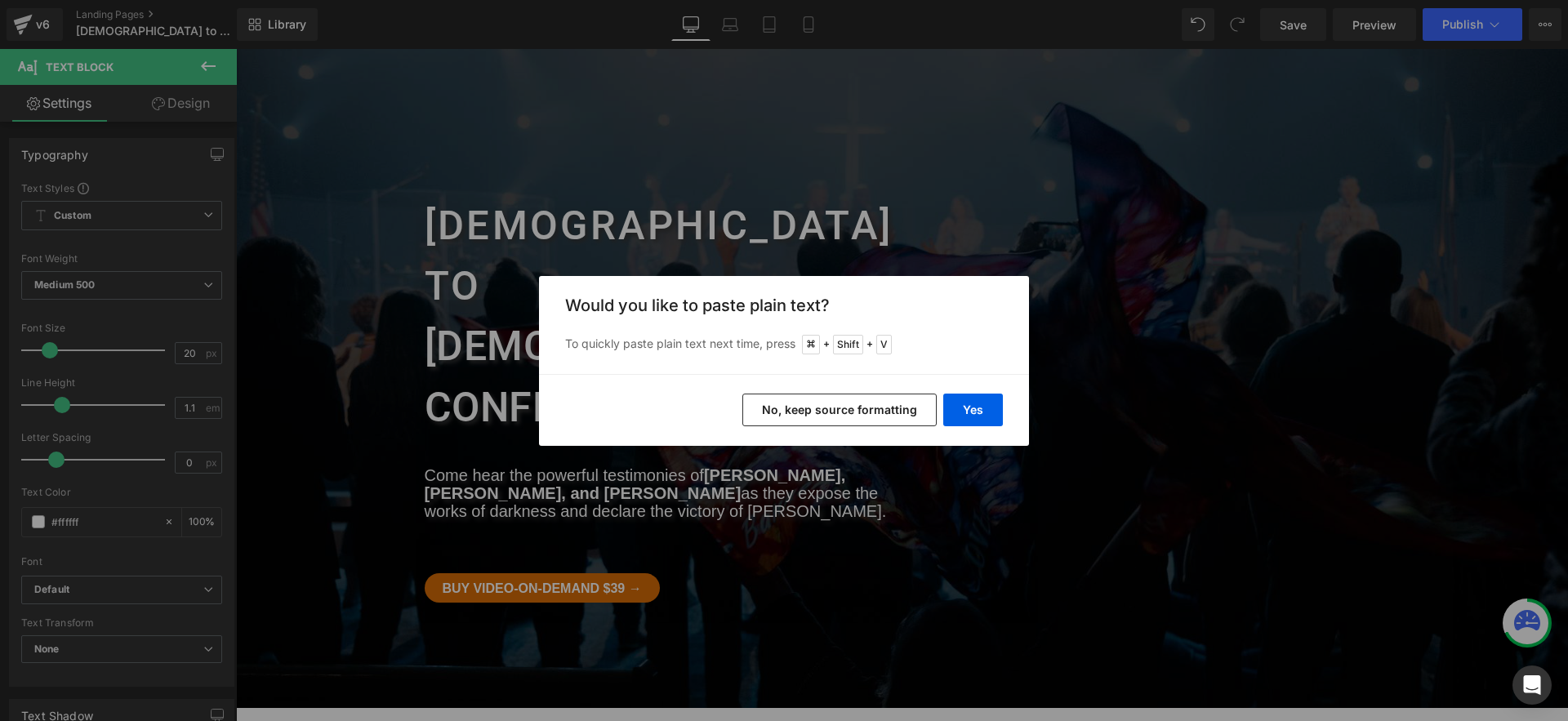
click at [840, 410] on button "No, keep source formatting" at bounding box center [840, 410] width 195 height 33
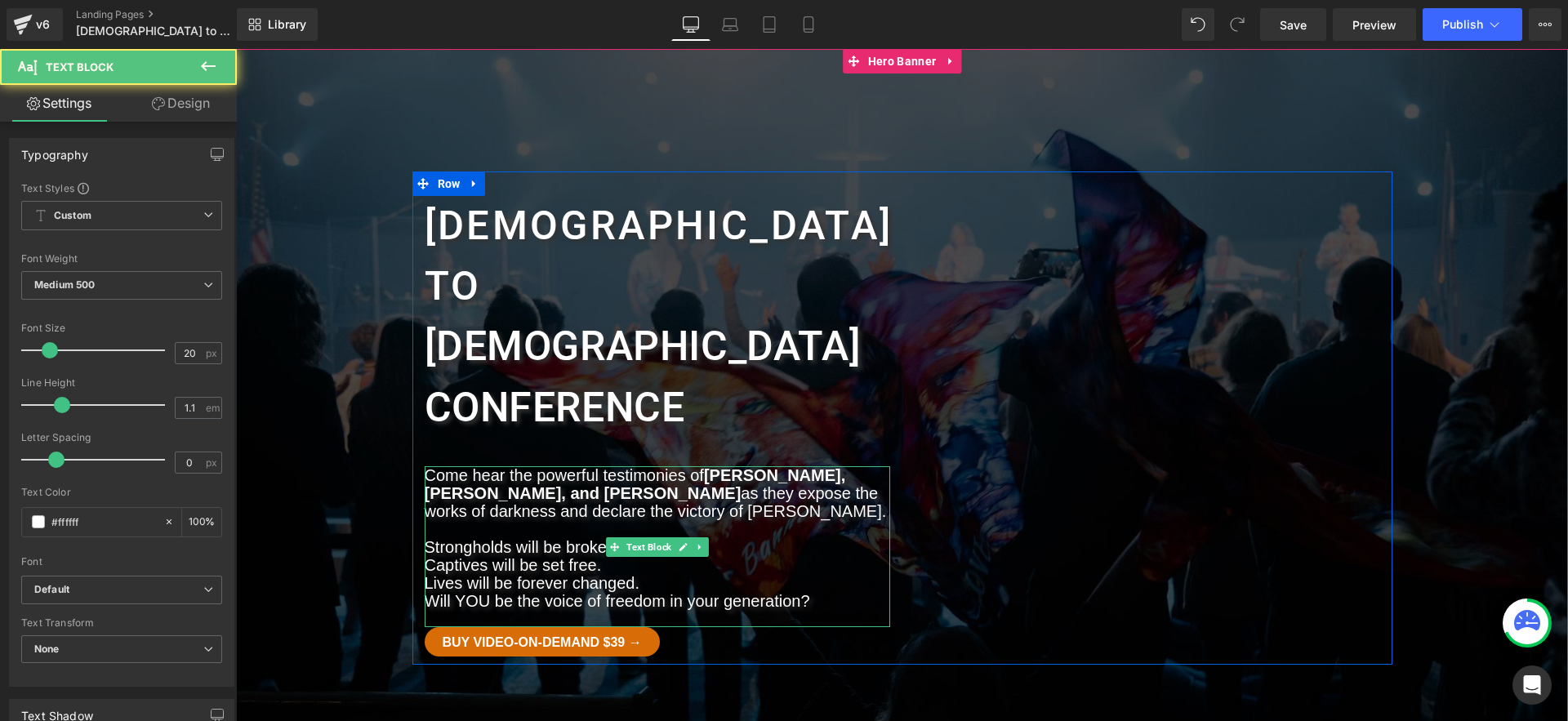
click at [666, 538] on p "Strongholds will be broken. Captives will be set free. Lives will be forever ch…" at bounding box center [657, 565] width 465 height 54
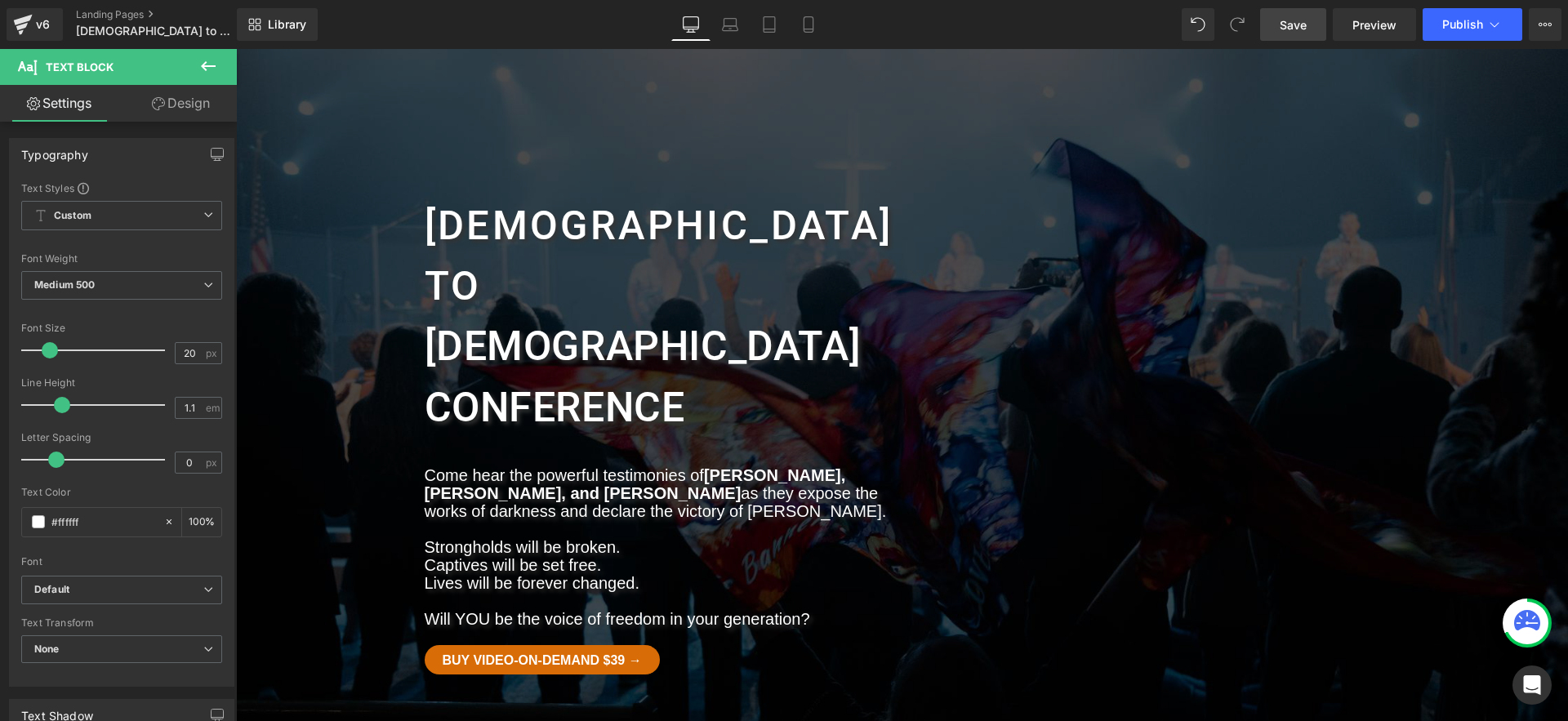
click at [1297, 27] on span "Save" at bounding box center [1293, 25] width 27 height 17
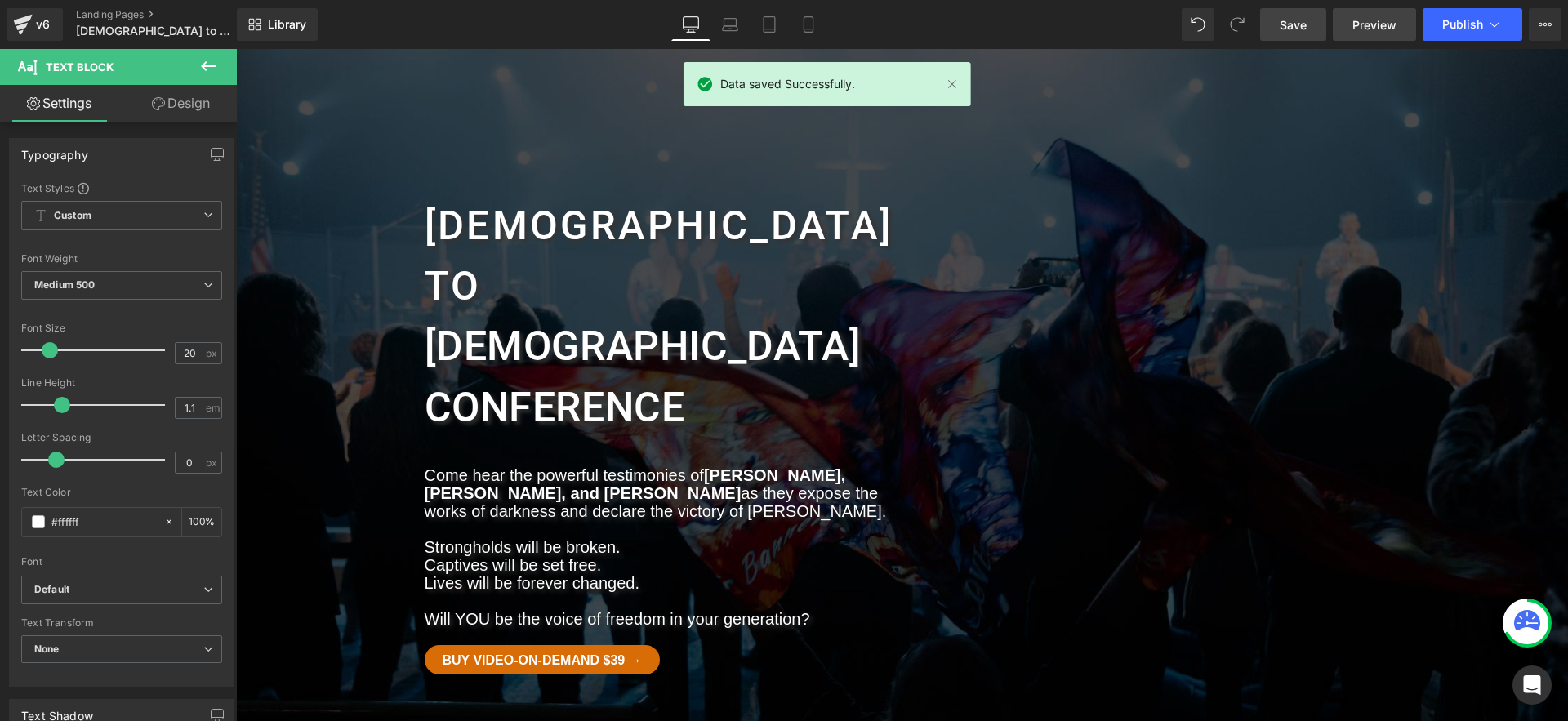
click at [1348, 18] on link "Preview" at bounding box center [1374, 25] width 83 height 33
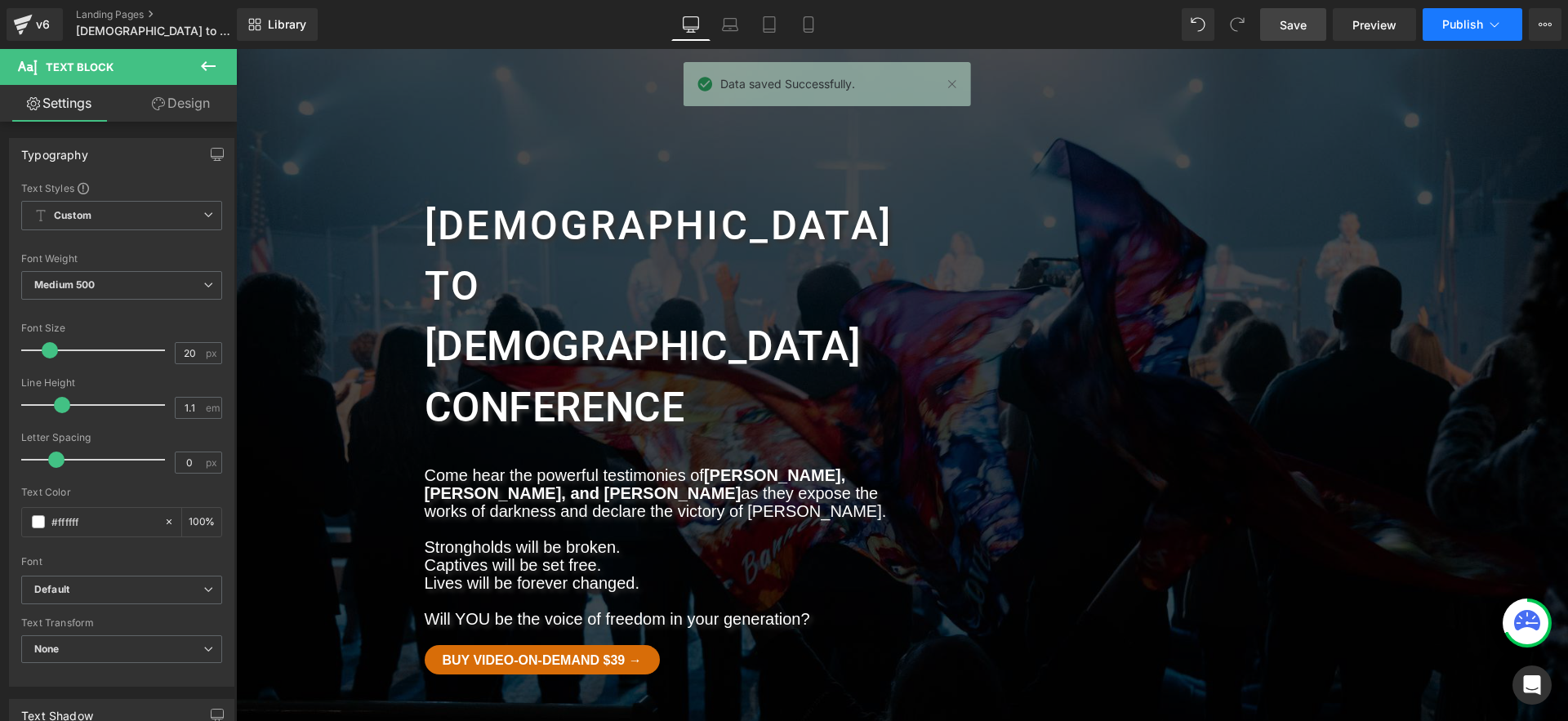
click at [1441, 26] on button "Publish" at bounding box center [1473, 25] width 100 height 33
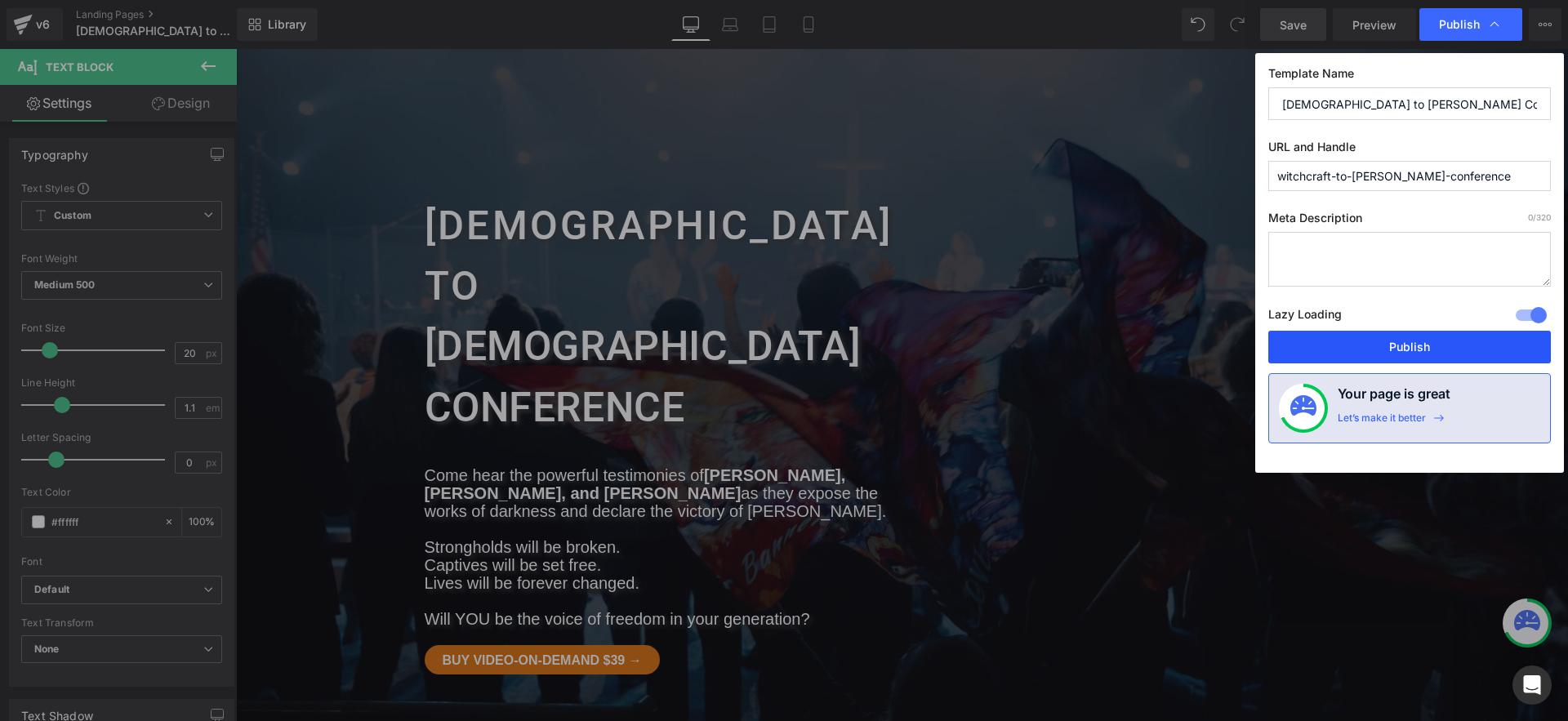
click at [1378, 349] on button "Publish" at bounding box center [1410, 348] width 283 height 33
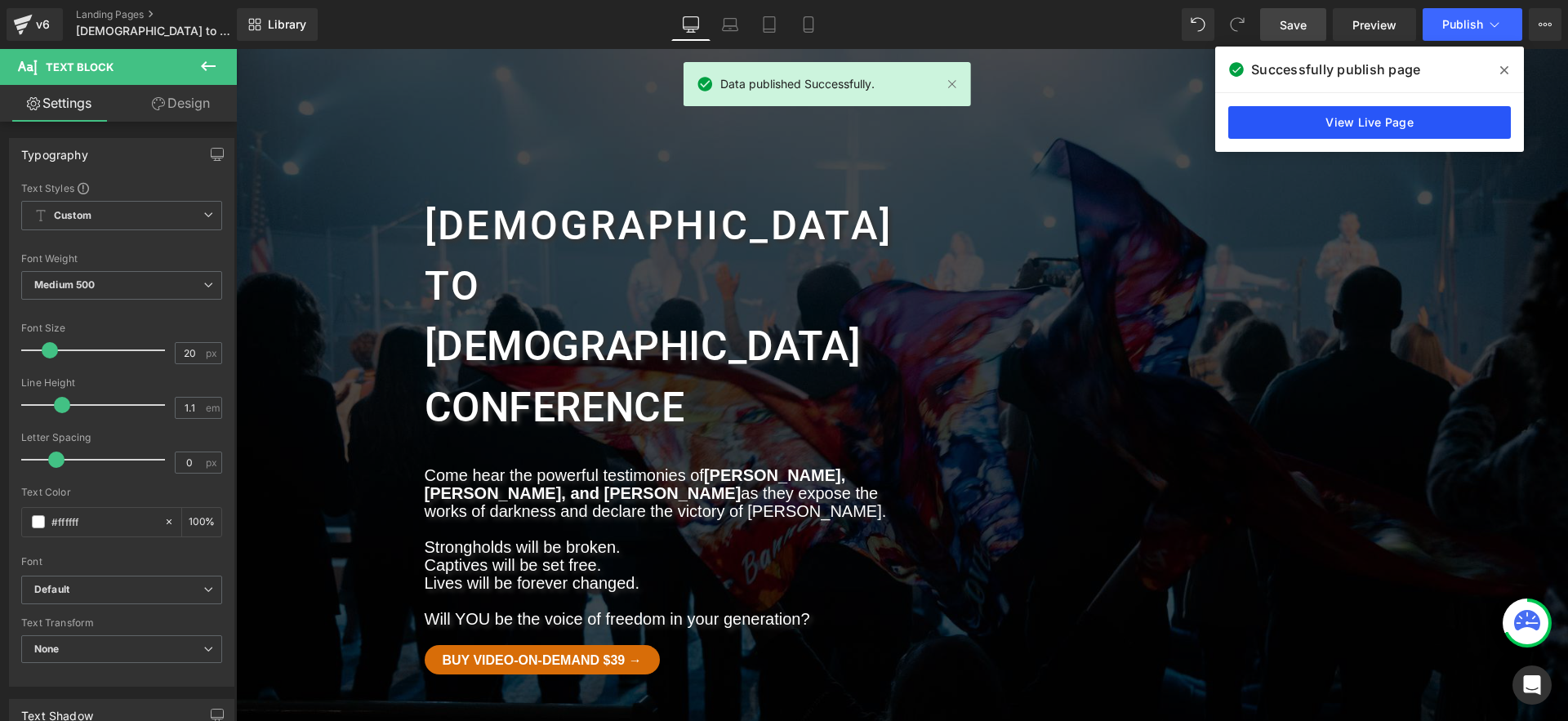
click at [1401, 123] on link "View Live Page" at bounding box center [1370, 123] width 283 height 33
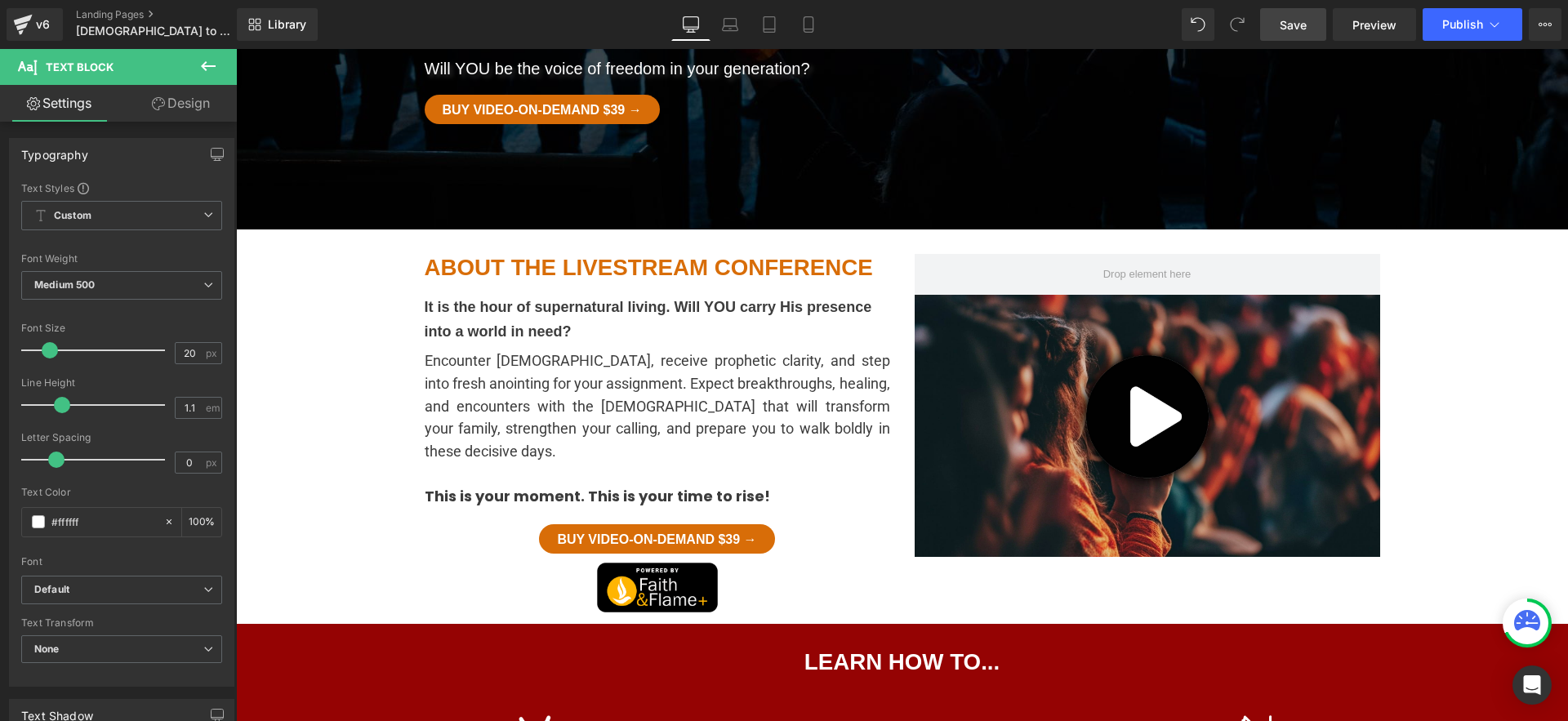
scroll to position [522, 0]
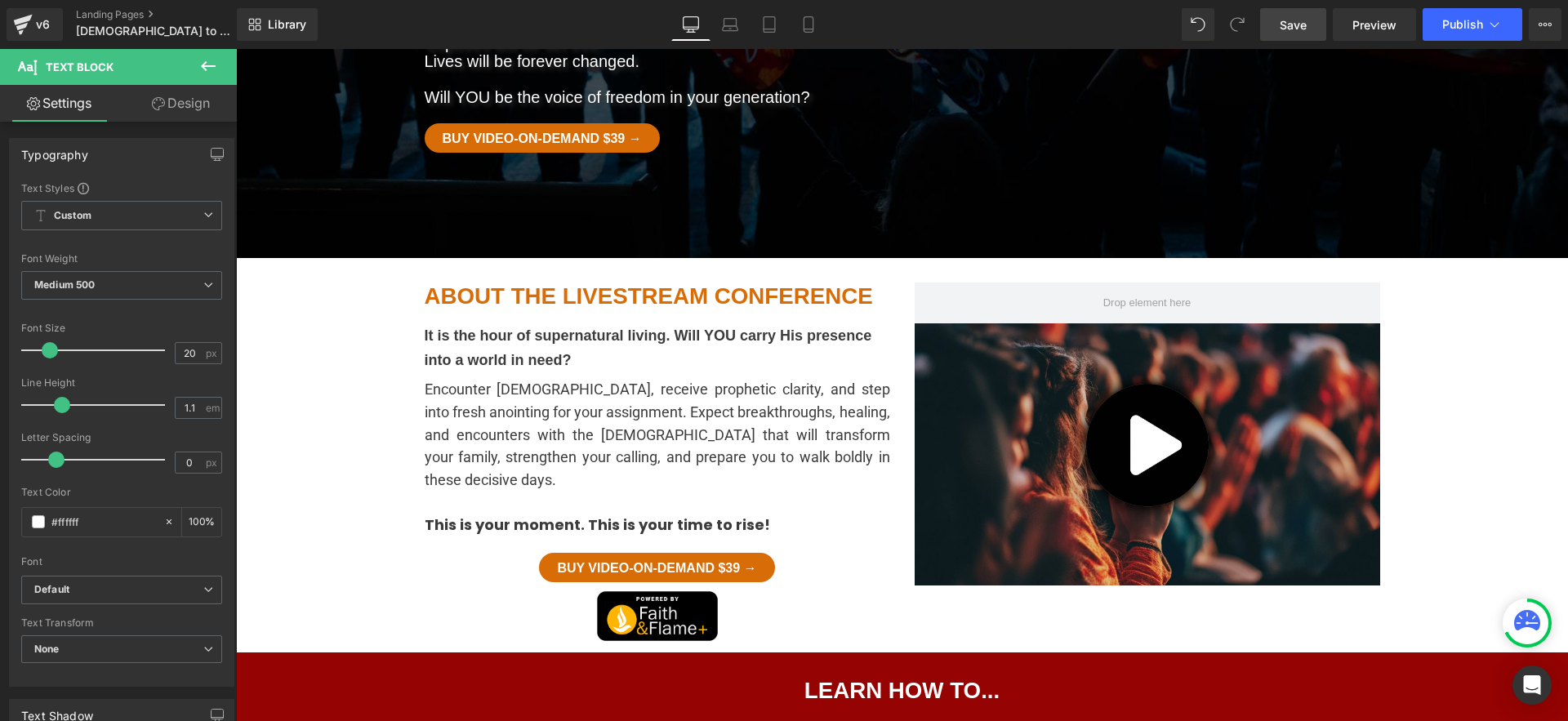
click at [521, 324] on p "It is the hour of supernatural living. Will YOU carry His presence into a world…" at bounding box center [657, 348] width 465 height 49
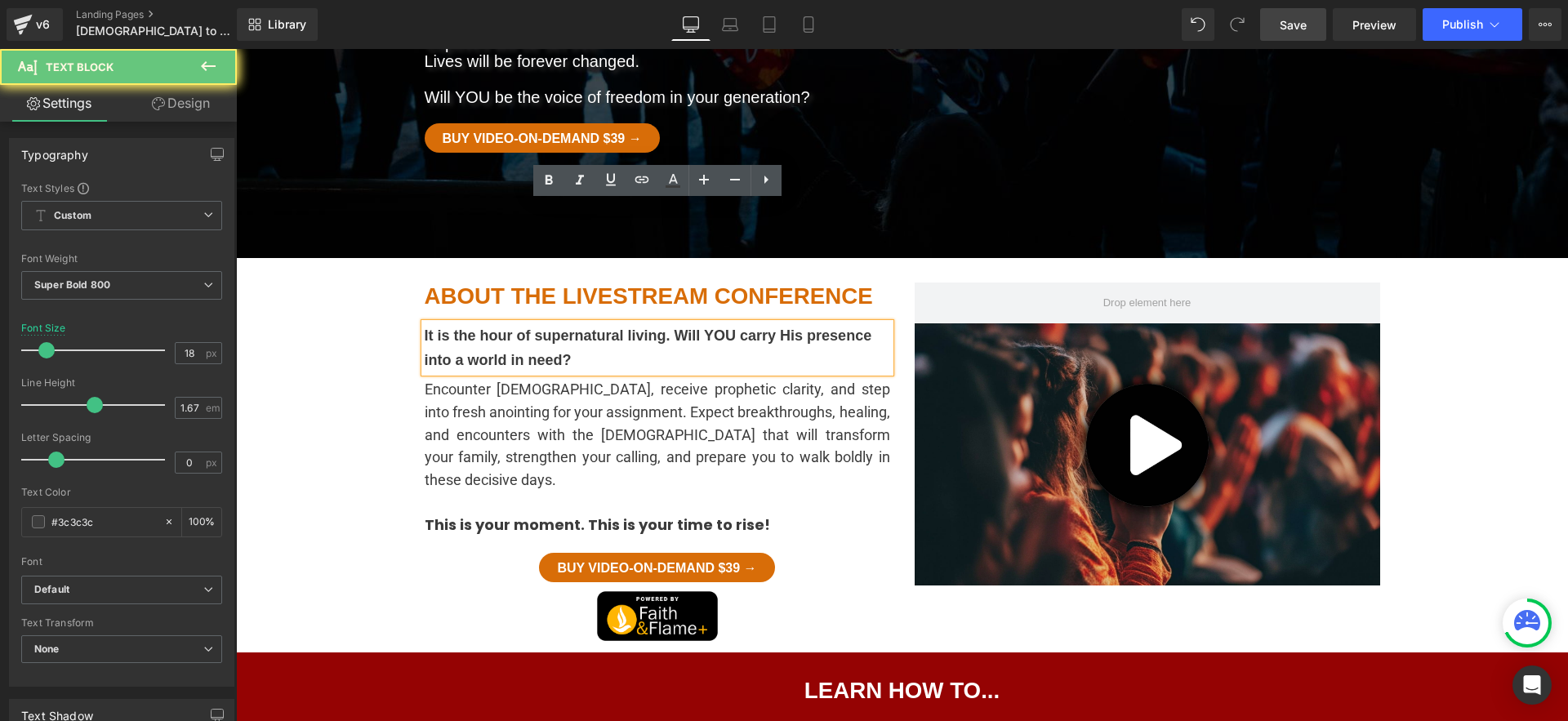
click at [521, 324] on p "It is the hour of supernatural living. Will YOU carry His presence into a world…" at bounding box center [657, 348] width 465 height 49
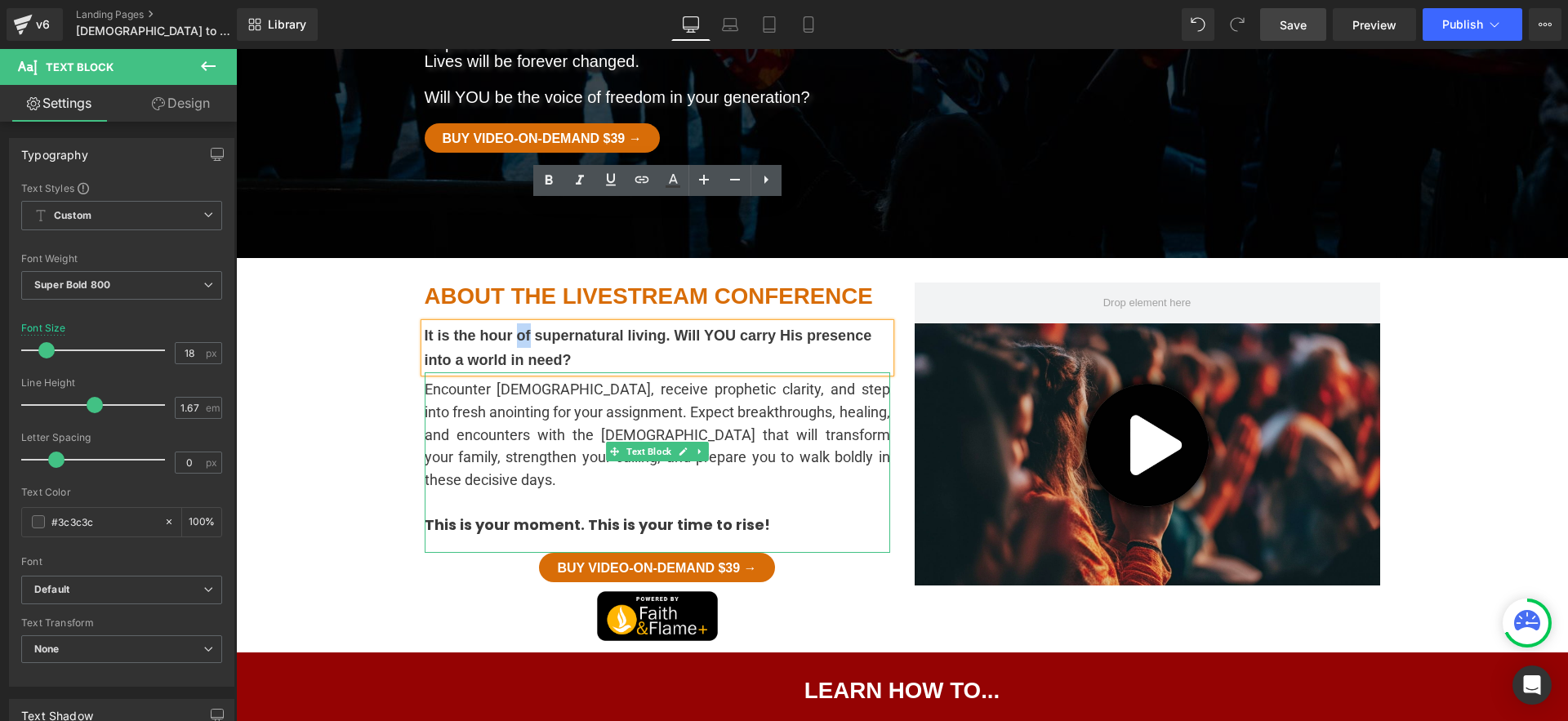
click at [515, 381] on span "Encounter God, receive prophetic clarity, and step into fresh anointing for you…" at bounding box center [657, 435] width 465 height 108
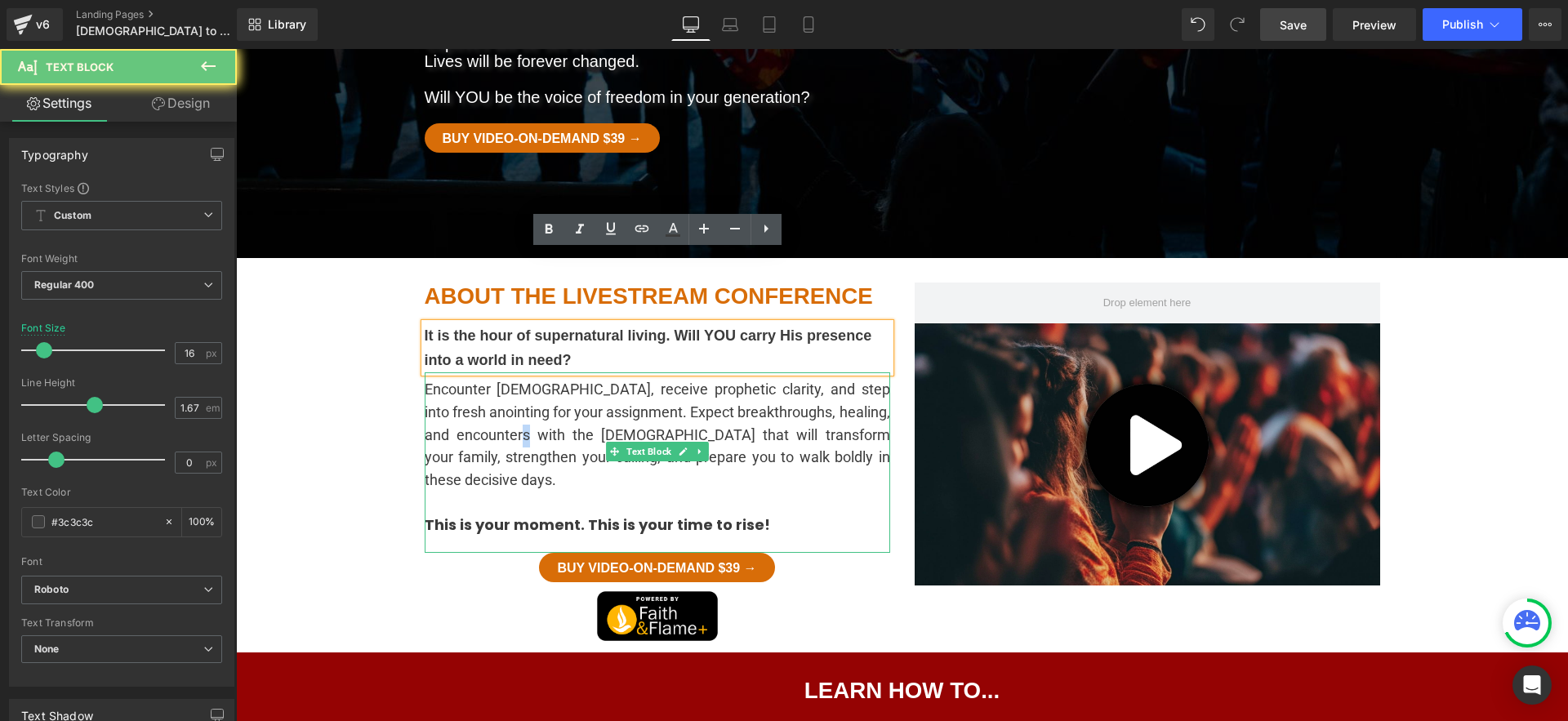
click at [515, 381] on span "Encounter God, receive prophetic clarity, and step into fresh anointing for you…" at bounding box center [657, 435] width 465 height 108
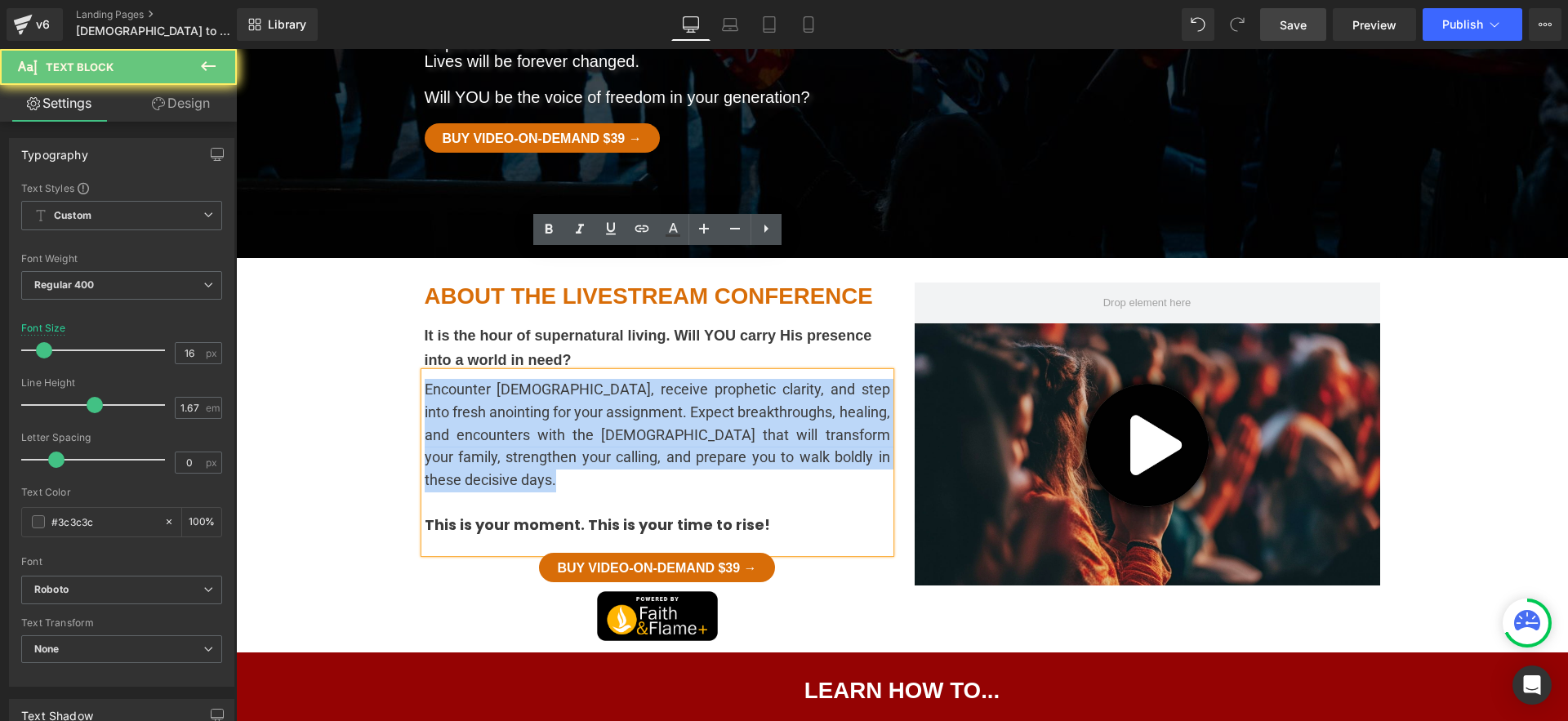
click at [515, 381] on span "Encounter God, receive prophetic clarity, and step into fresh anointing for you…" at bounding box center [657, 435] width 465 height 108
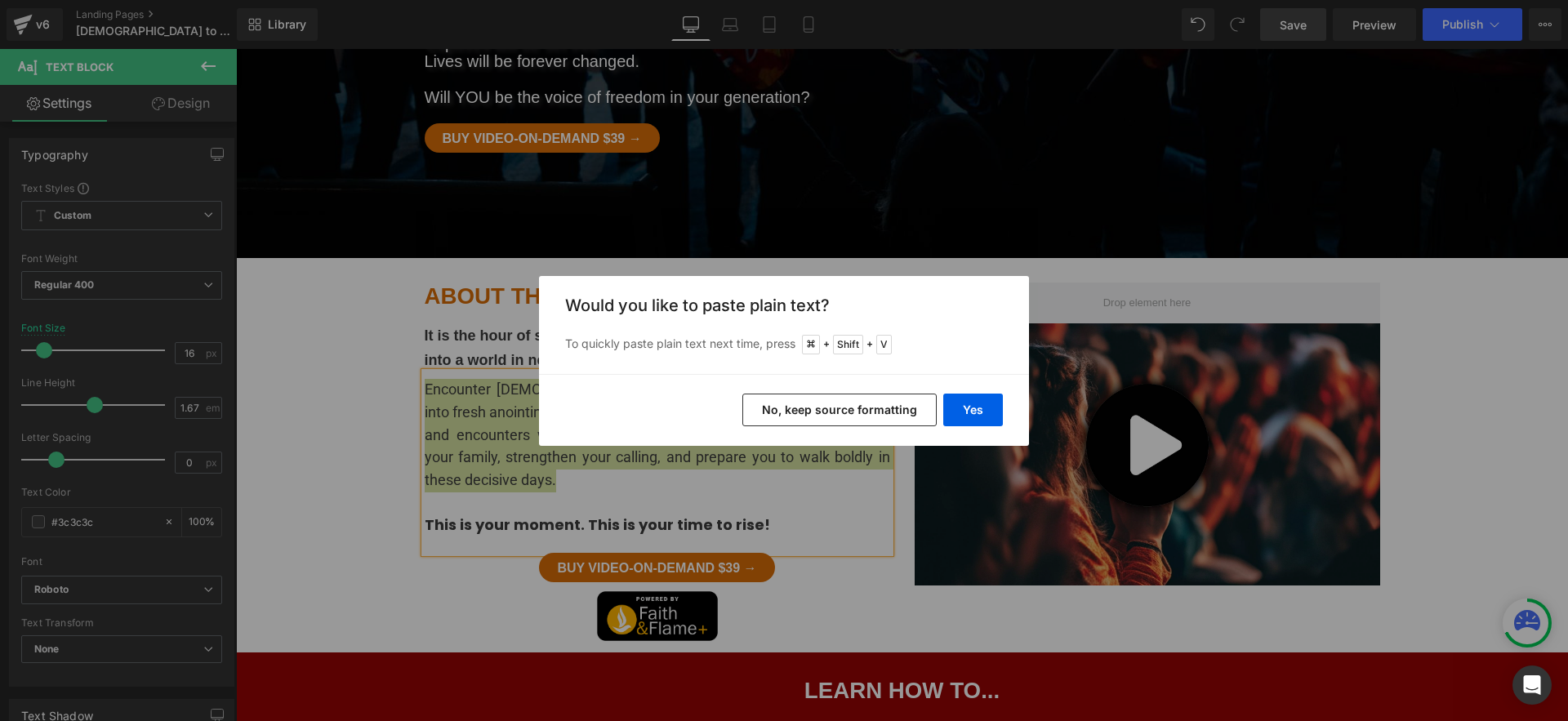
click at [862, 409] on button "No, keep source formatting" at bounding box center [840, 410] width 195 height 33
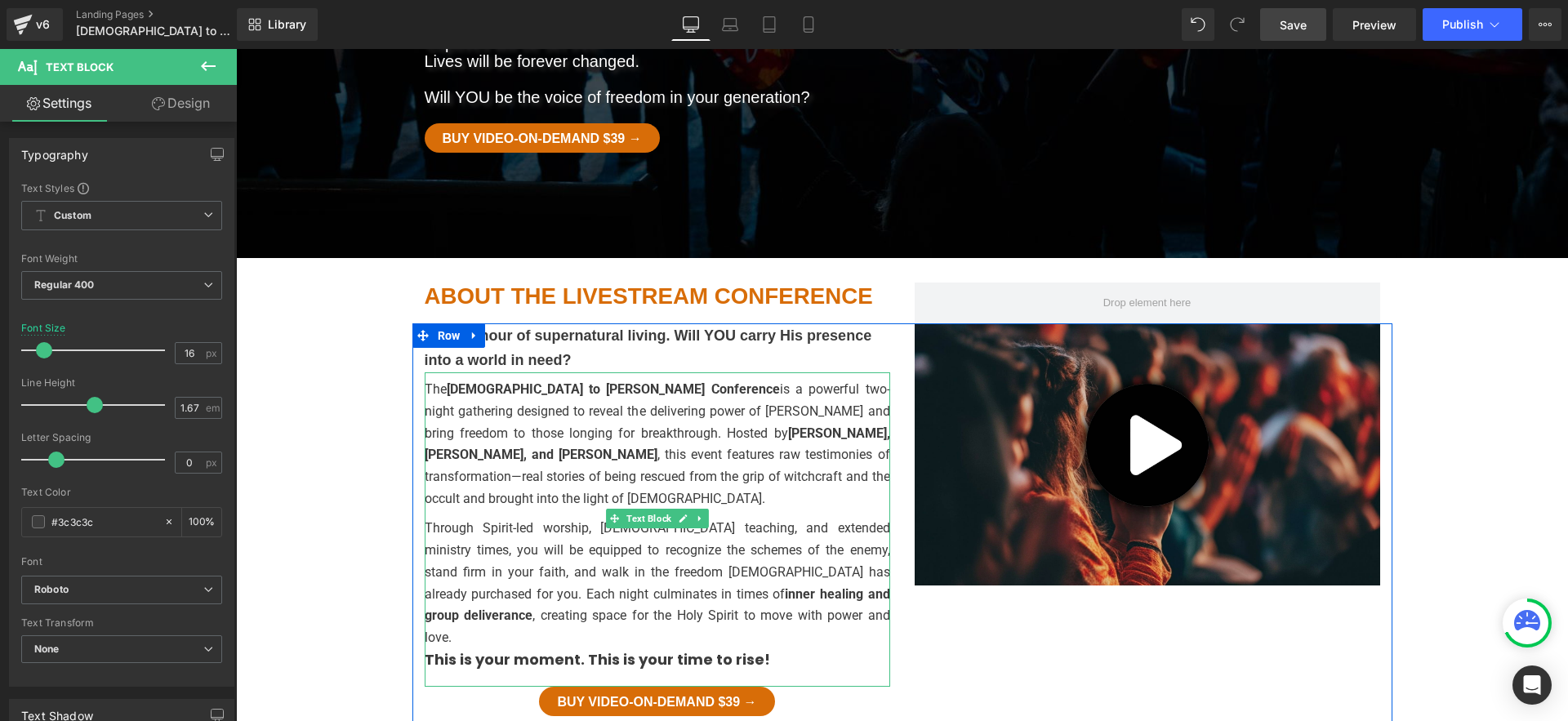
click at [786, 379] on p "The Witchcraft to Christ Conference is a powerful two-night gathering designed …" at bounding box center [657, 444] width 465 height 130
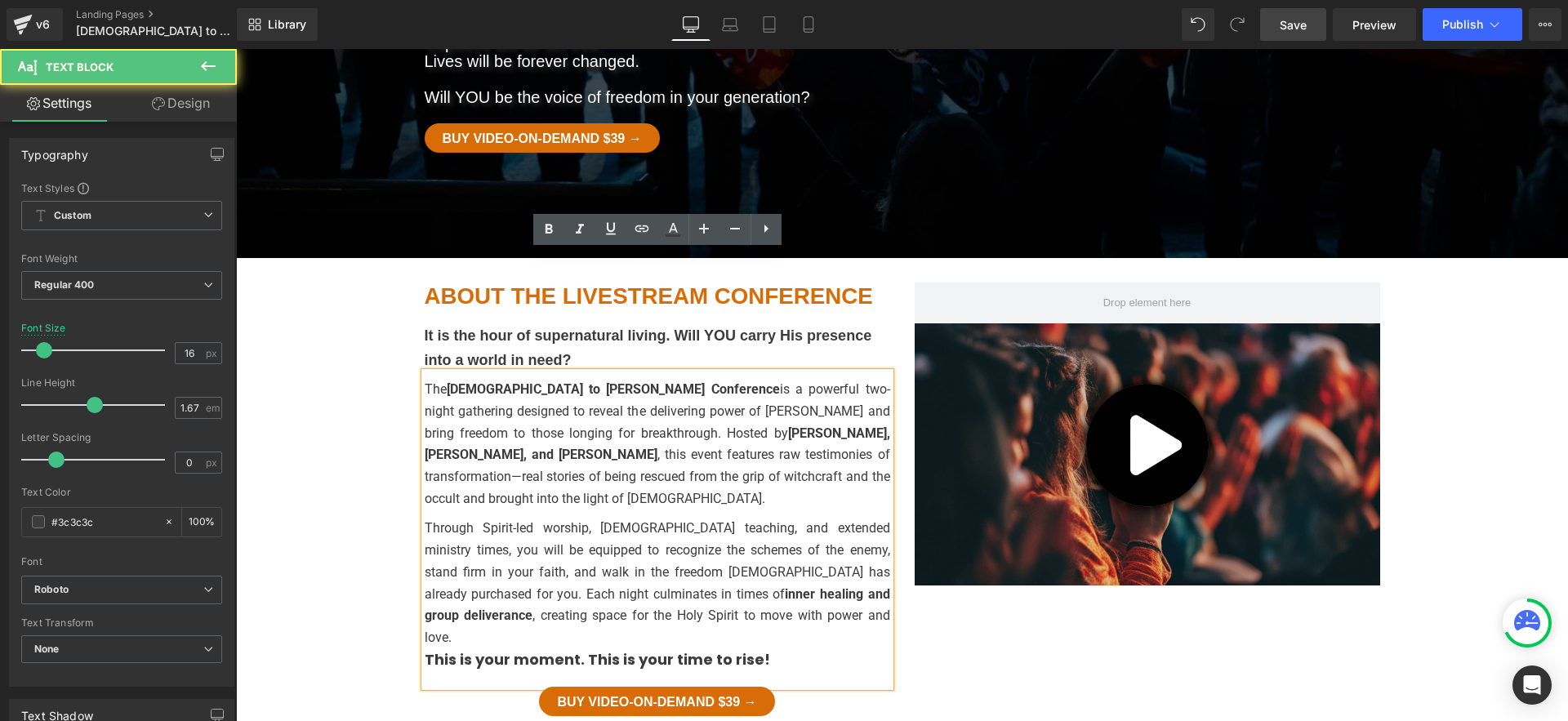
click at [1109, 602] on div "It is the hour of supernatural living. Will YOU carry His presence into a world…" at bounding box center [903, 555] width 980 height 463
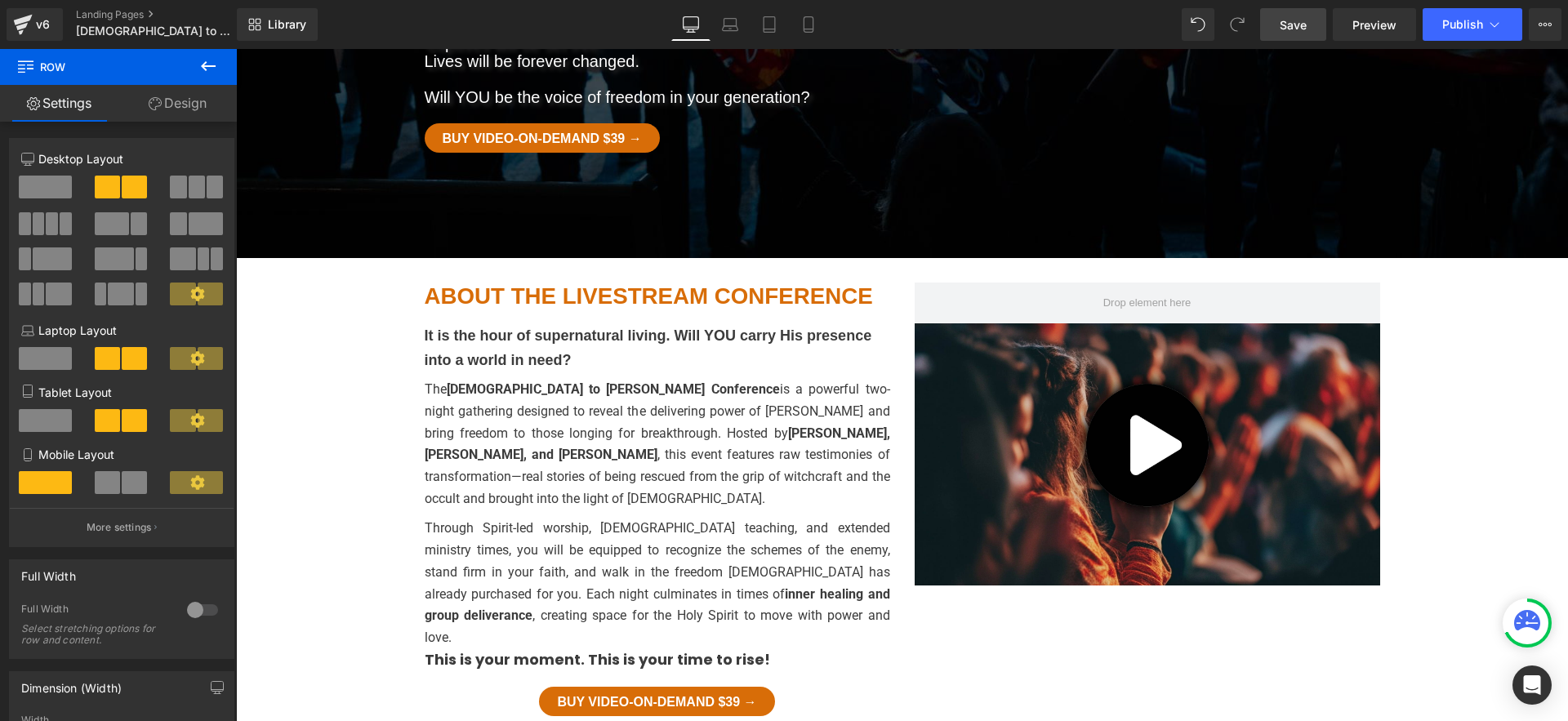
click at [844, 517] on p "Through Spirit-led worship, biblical teaching, and extended ministry times, you…" at bounding box center [657, 582] width 465 height 130
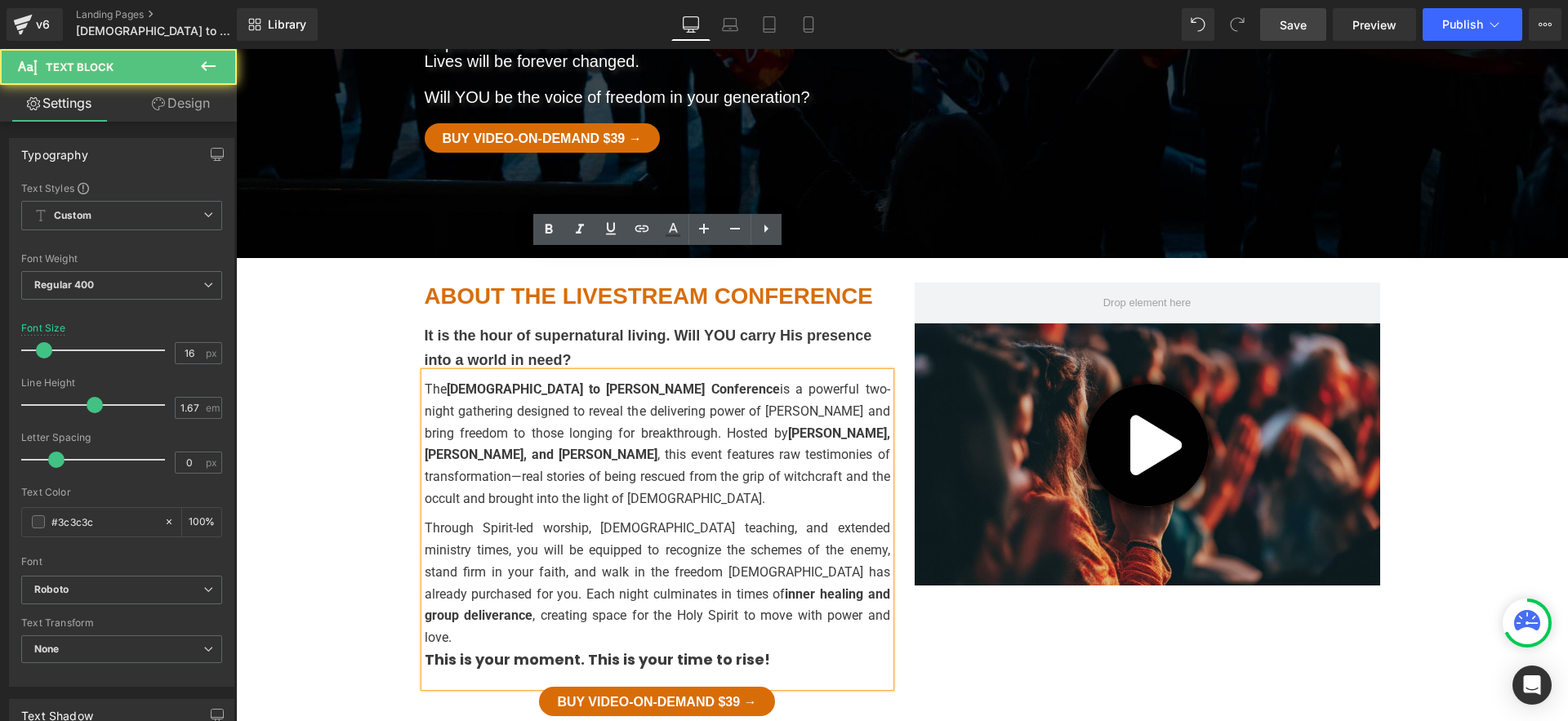
click at [670, 379] on p "The Witchcraft to Christ Conference is a powerful two-night gathering designed …" at bounding box center [657, 444] width 465 height 130
click at [574, 426] on strong "[PERSON_NAME], [PERSON_NAME], and [PERSON_NAME]" at bounding box center [657, 444] width 465 height 38
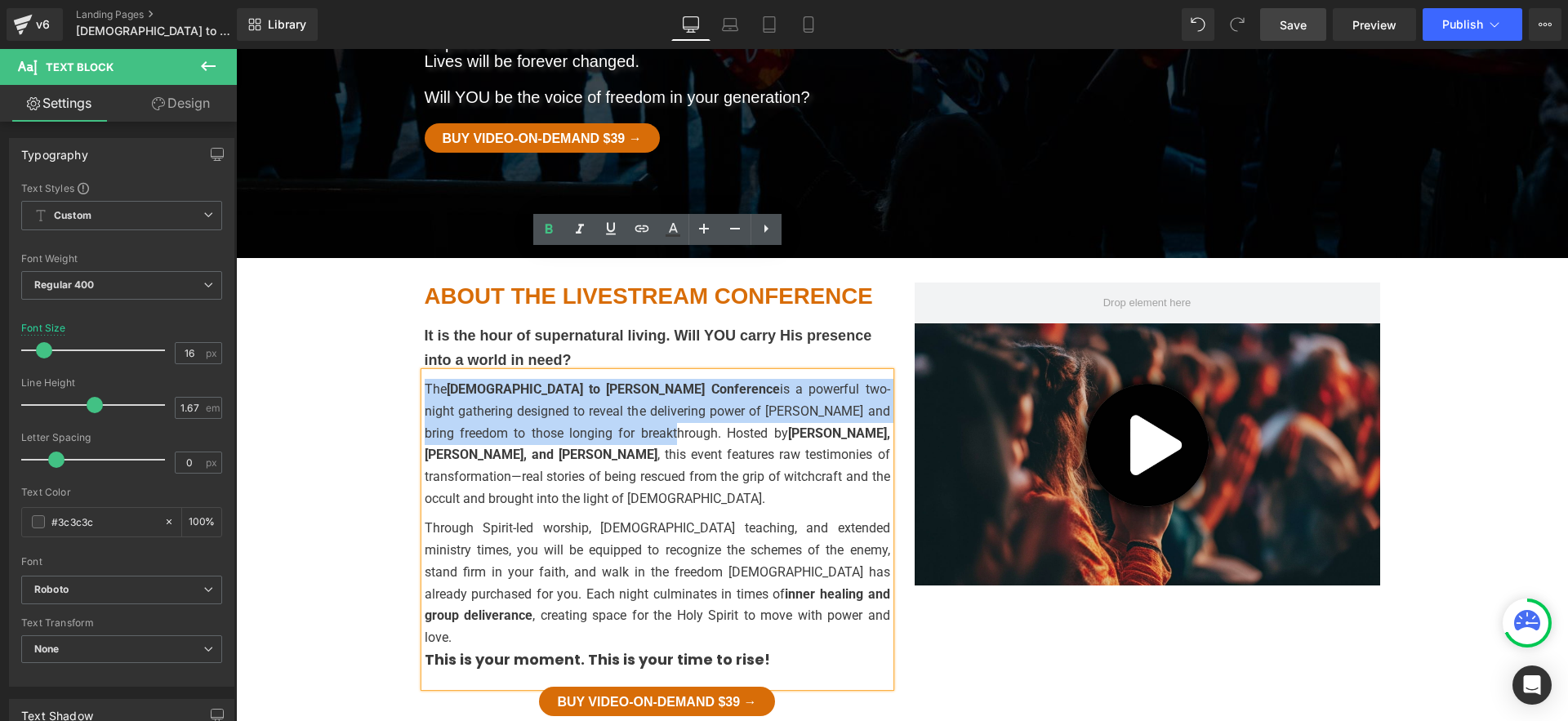
drag, startPoint x: 504, startPoint y: 310, endPoint x: 428, endPoint y: 271, distance: 85.4
click at [428, 379] on p "The Witchcraft to Christ Conference is a powerful two-night gathering designed …" at bounding box center [657, 444] width 465 height 130
copy p "The Witchcraft to Christ Conference is a powerful two-night gathering designed …"
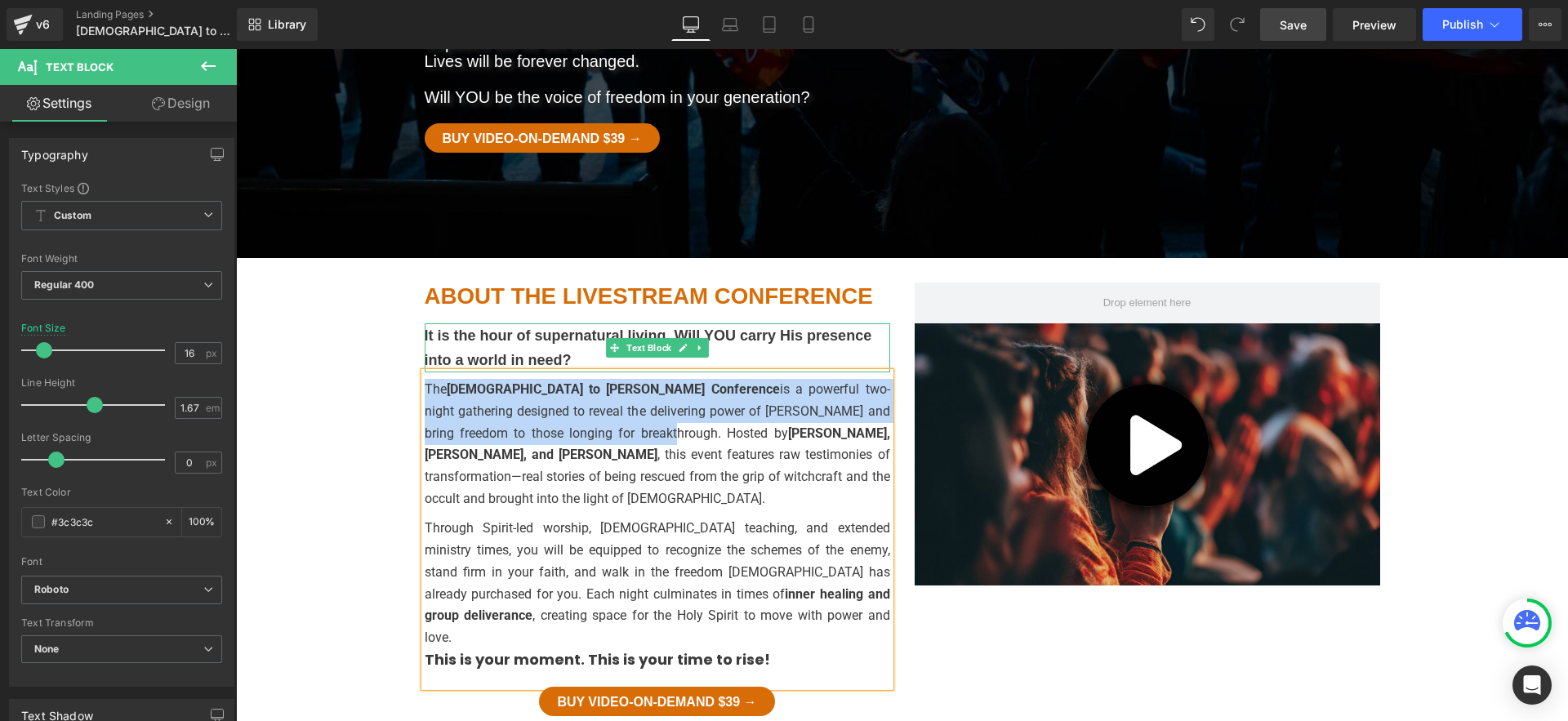
click at [467, 324] on p "It is the hour of supernatural living. Will YOU carry His presence into a world…" at bounding box center [657, 348] width 465 height 49
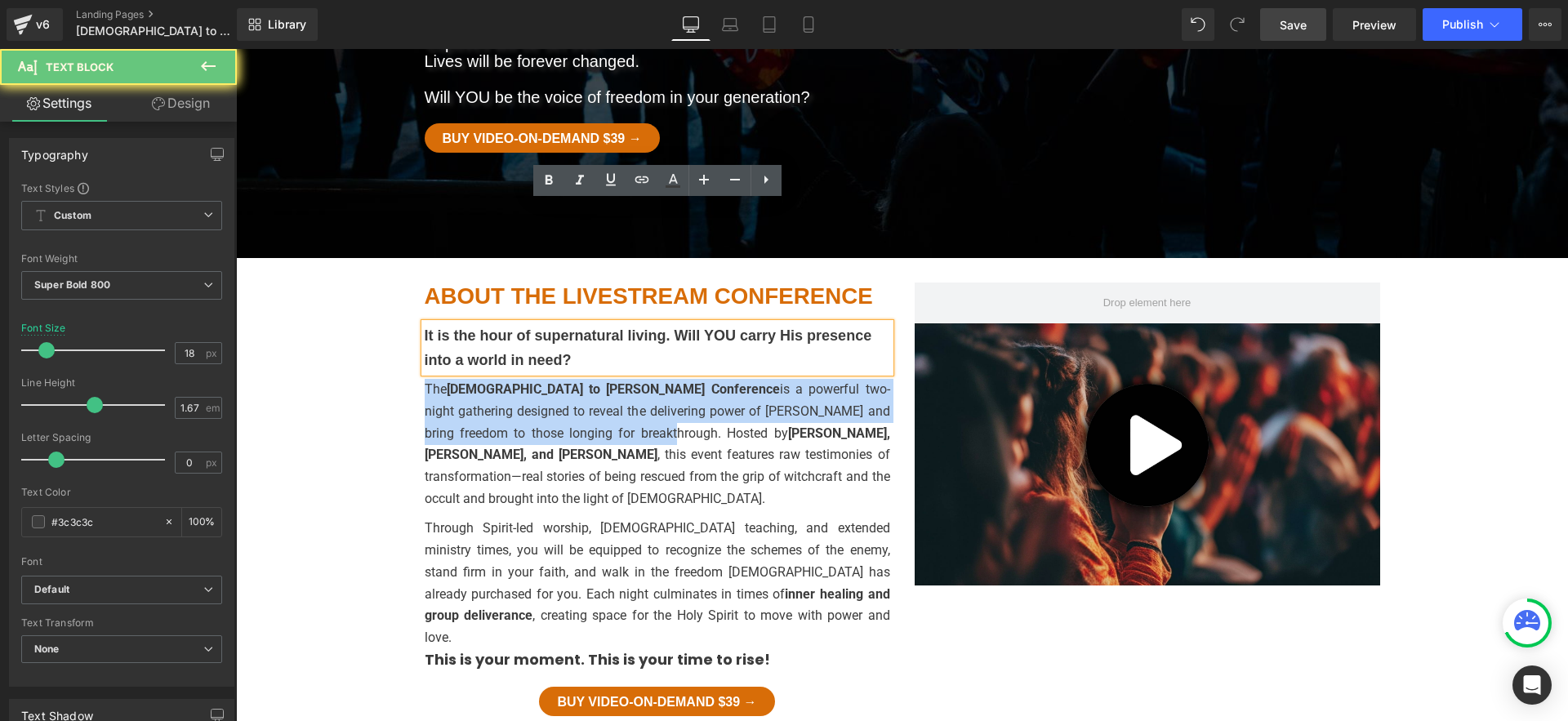
click at [467, 324] on p "It is the hour of supernatural living. Will YOU carry His presence into a world…" at bounding box center [657, 348] width 465 height 49
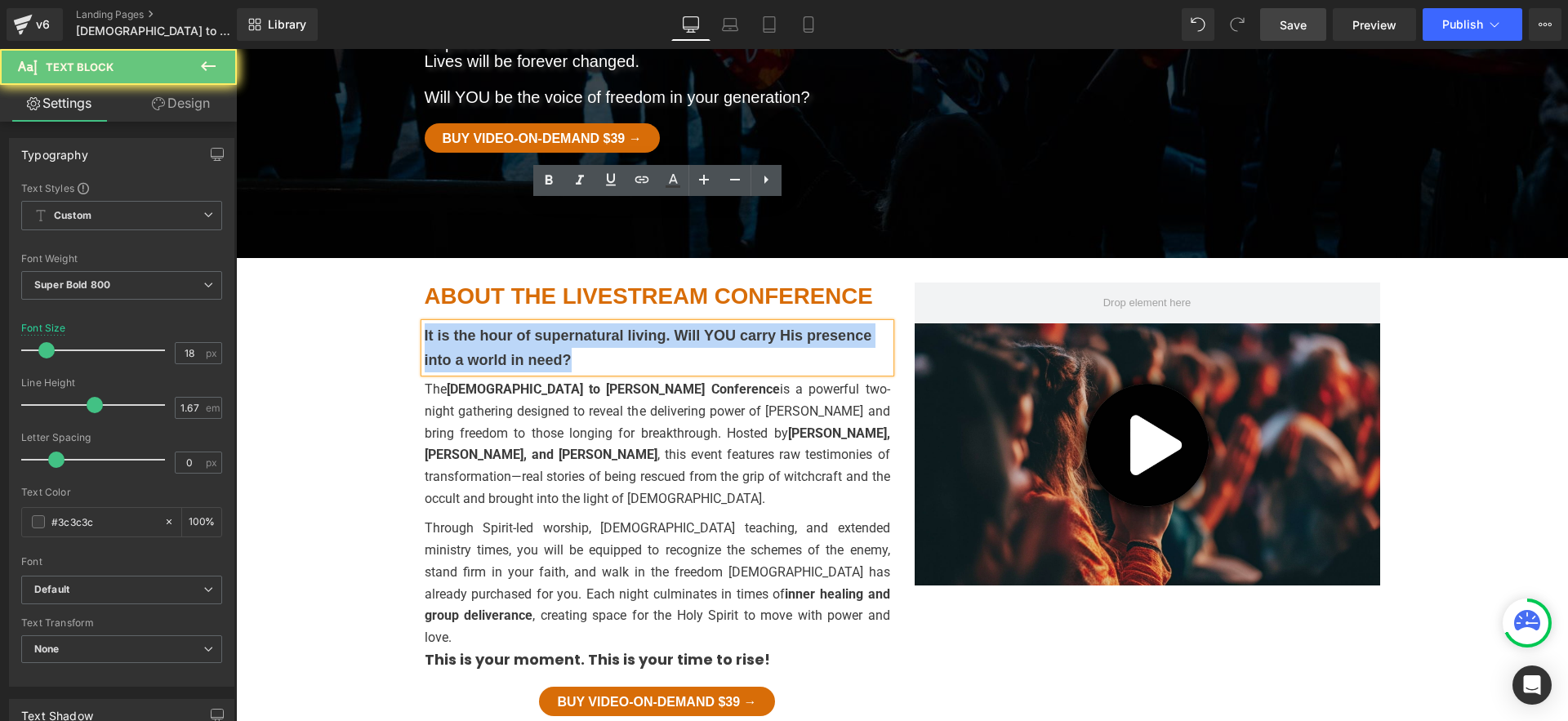
click at [467, 324] on p "It is the hour of supernatural living. Will YOU carry His presence into a world…" at bounding box center [657, 348] width 465 height 49
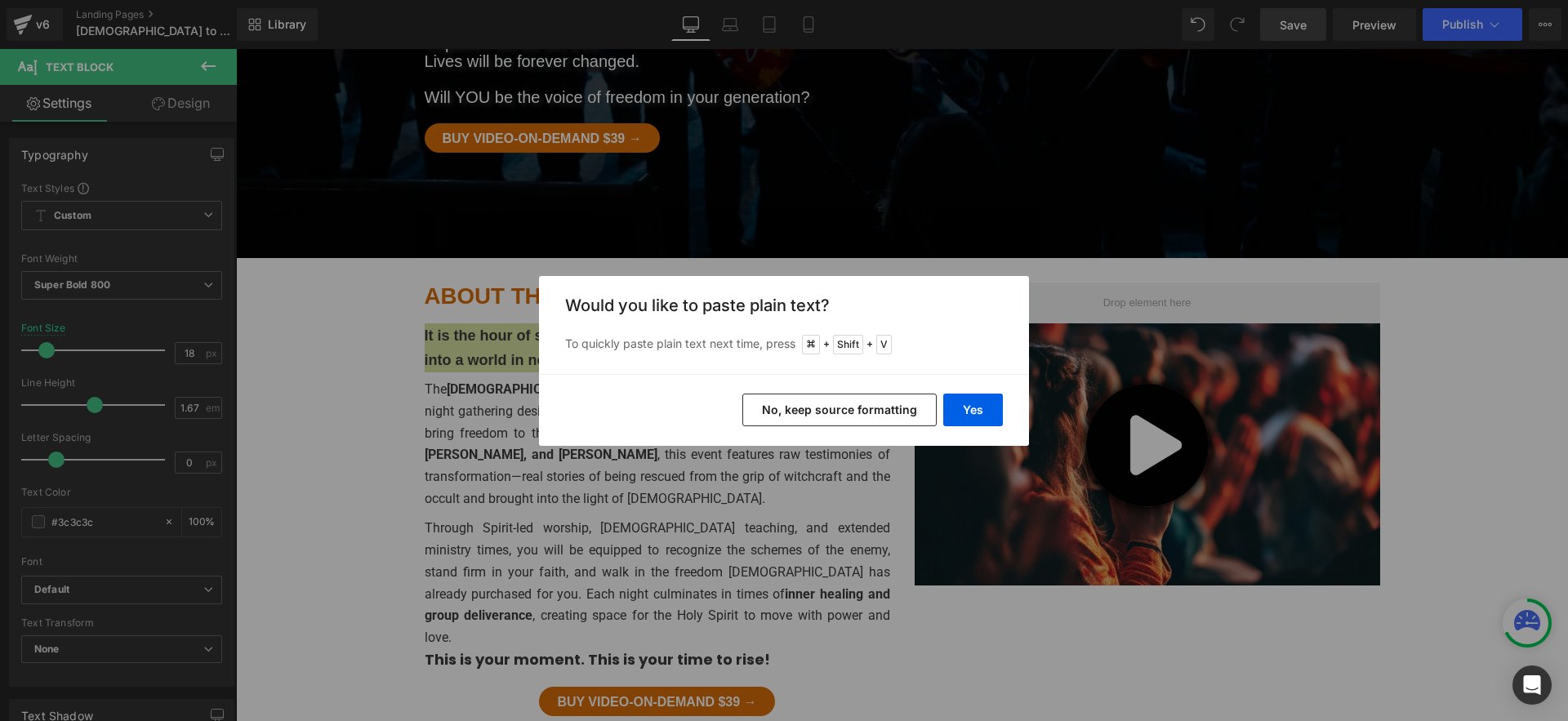
click at [804, 397] on button "No, keep source formatting" at bounding box center [840, 410] width 195 height 33
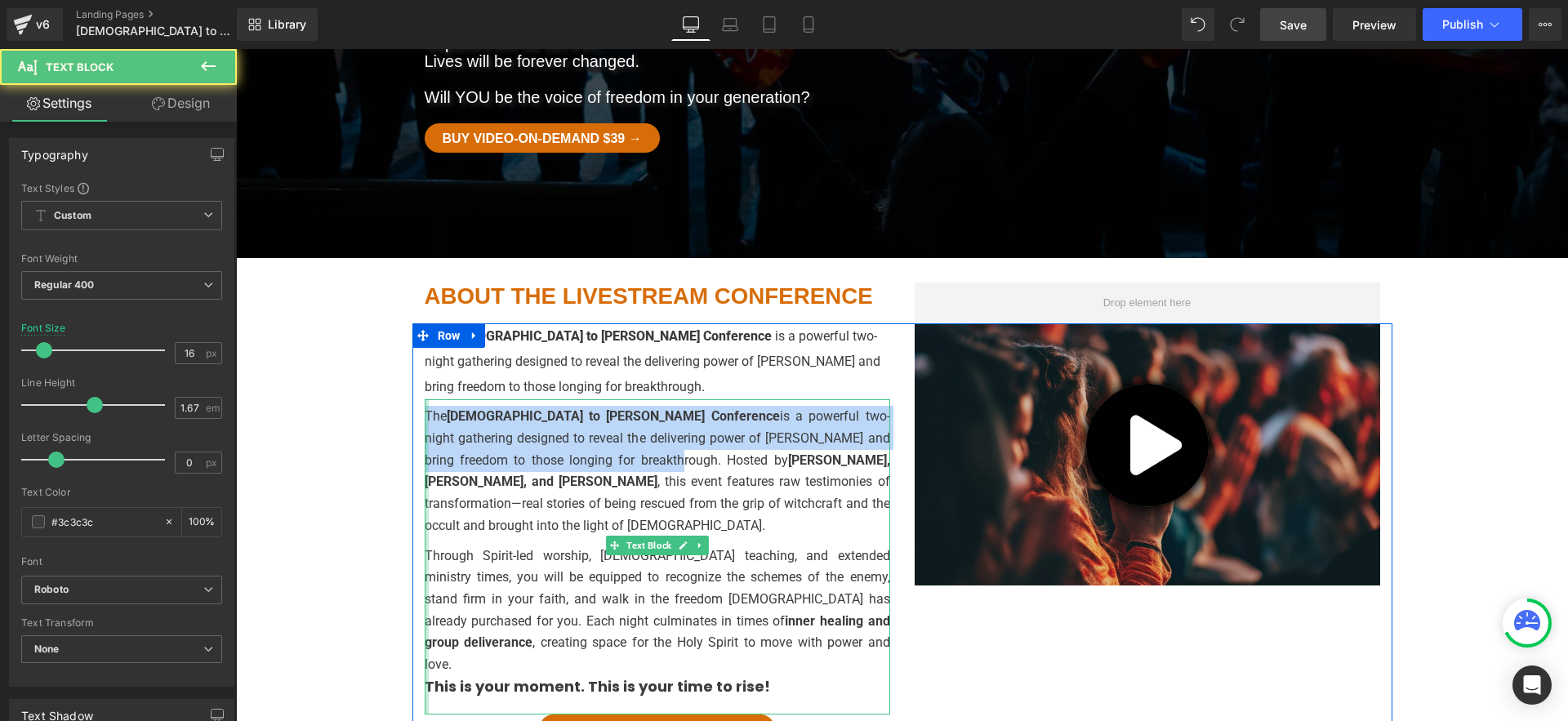
drag, startPoint x: 507, startPoint y: 346, endPoint x: 428, endPoint y: 295, distance: 94.0
click at [428, 399] on div "The Witchcraft to Christ Conference is a powerful two-night gathering designed …" at bounding box center [657, 556] width 465 height 315
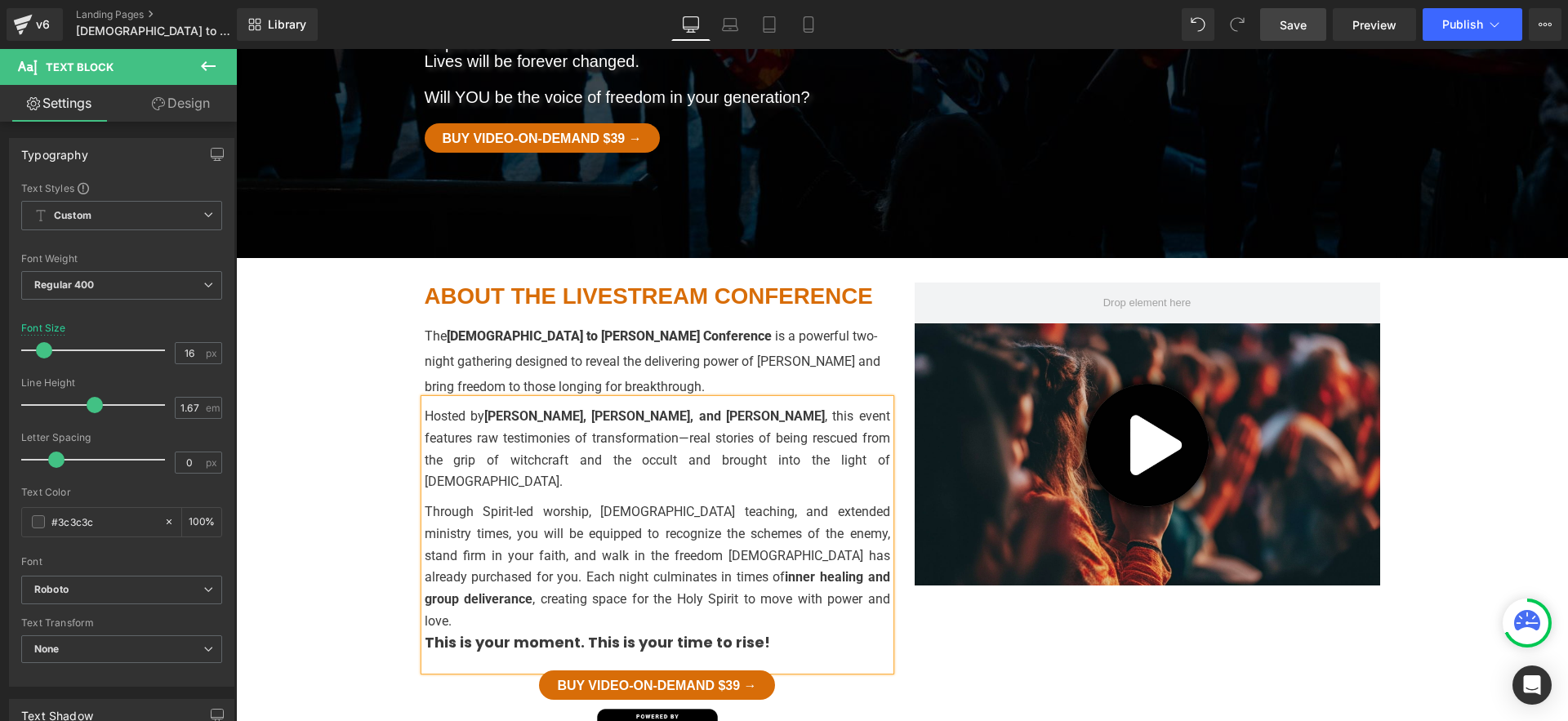
click at [538, 502] on p "Through Spirit-led worship, biblical teaching, and extended ministry times, you…" at bounding box center [657, 567] width 465 height 130
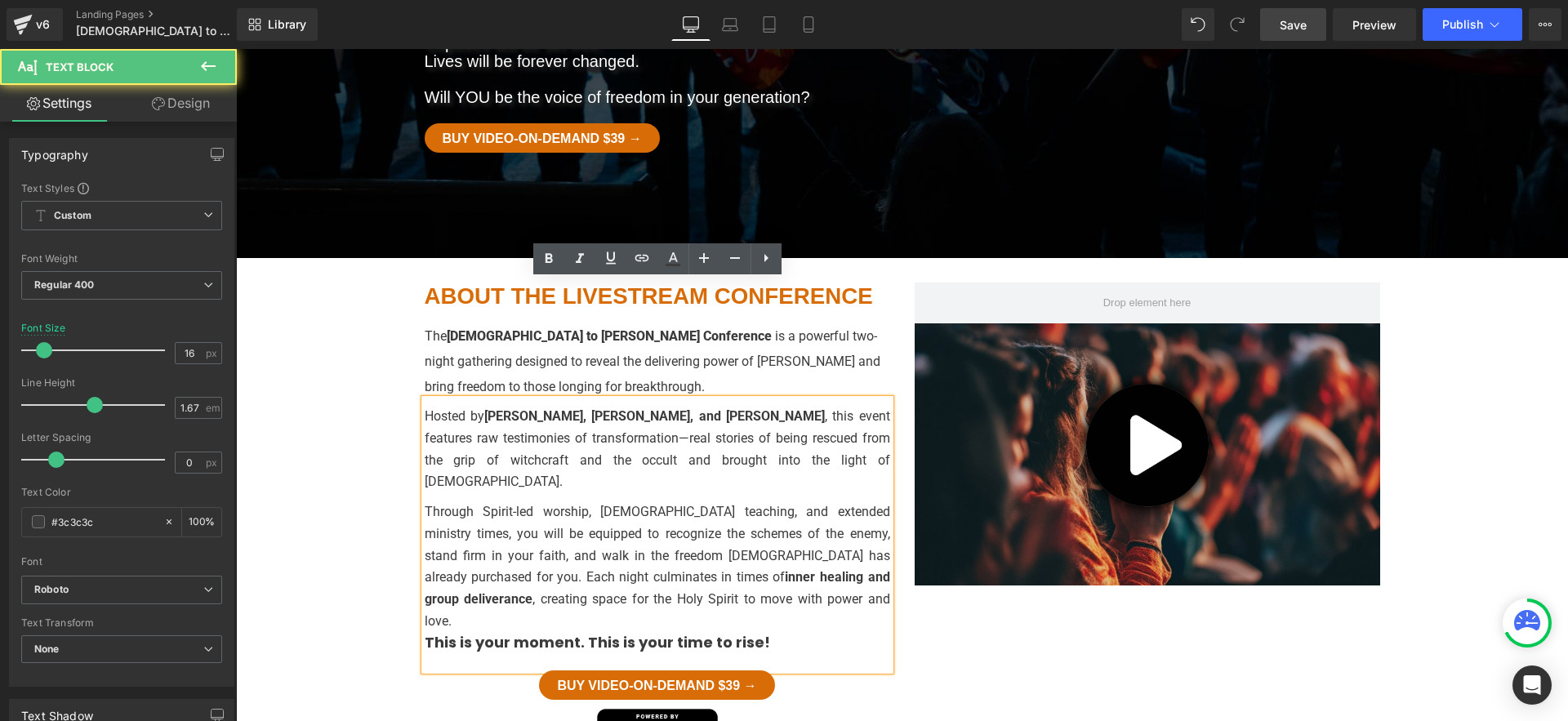
click at [724, 502] on p "Through Spirit-led worship, biblical teaching, and extended ministry times, you…" at bounding box center [657, 567] width 465 height 130
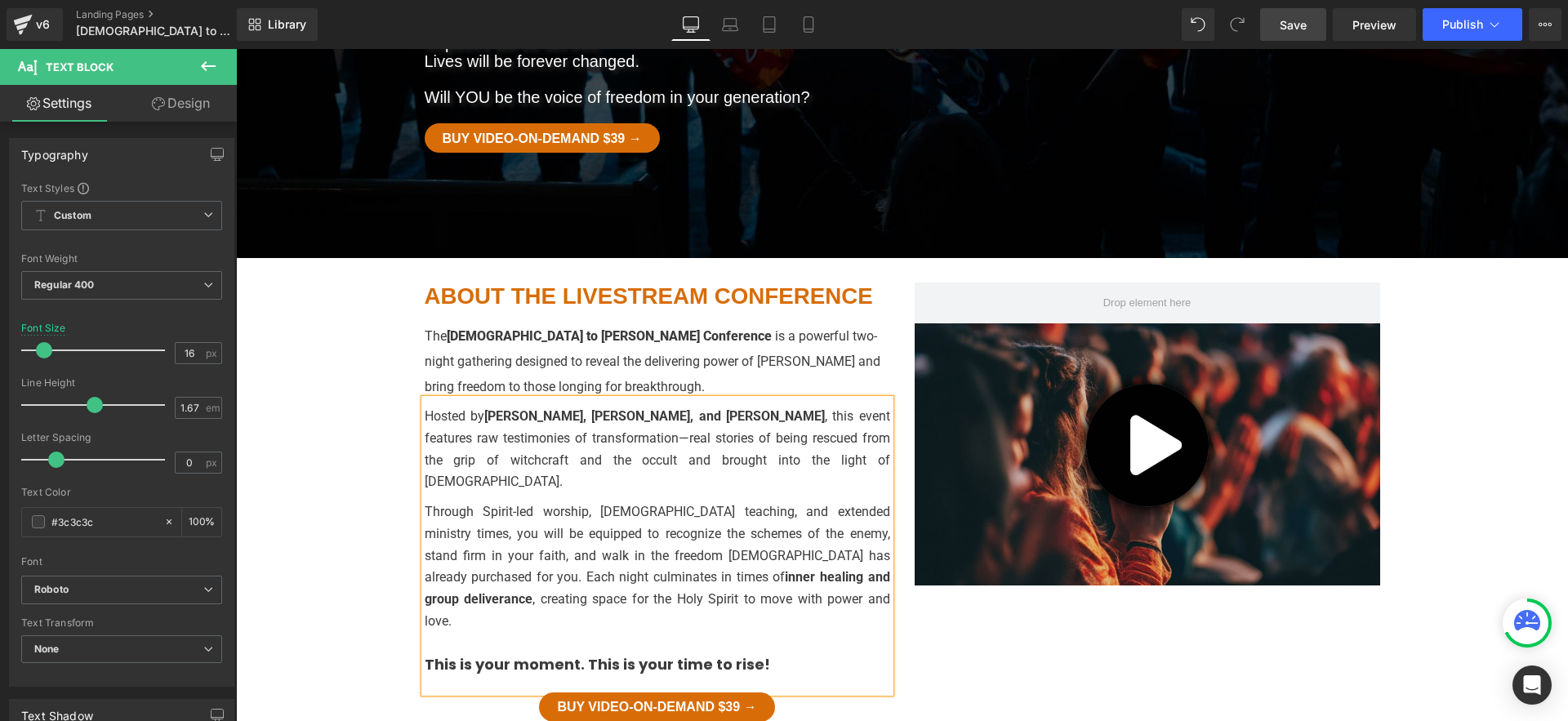
click at [553, 324] on p "The Witchcraft to Christ Conference is a powerful two-night gathering designed …" at bounding box center [657, 361] width 465 height 76
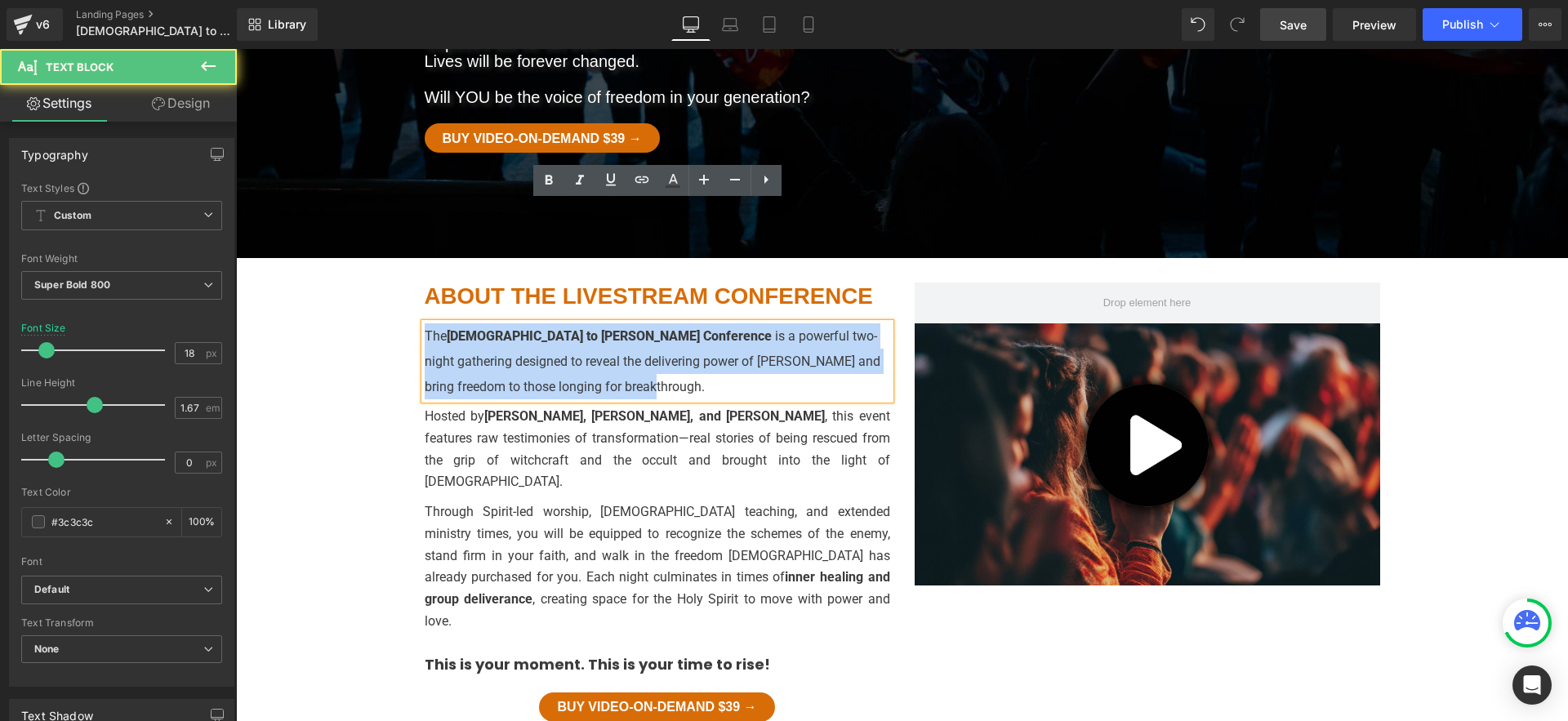
drag, startPoint x: 522, startPoint y: 271, endPoint x: 418, endPoint y: 205, distance: 123.2
click at [418, 324] on div "The Witchcraft to Christ Conference is a powerful two-night gathering designed …" at bounding box center [658, 556] width 490 height 465
copy p "The Witchcraft to Christ Conference is a powerful two-night gathering designed …"
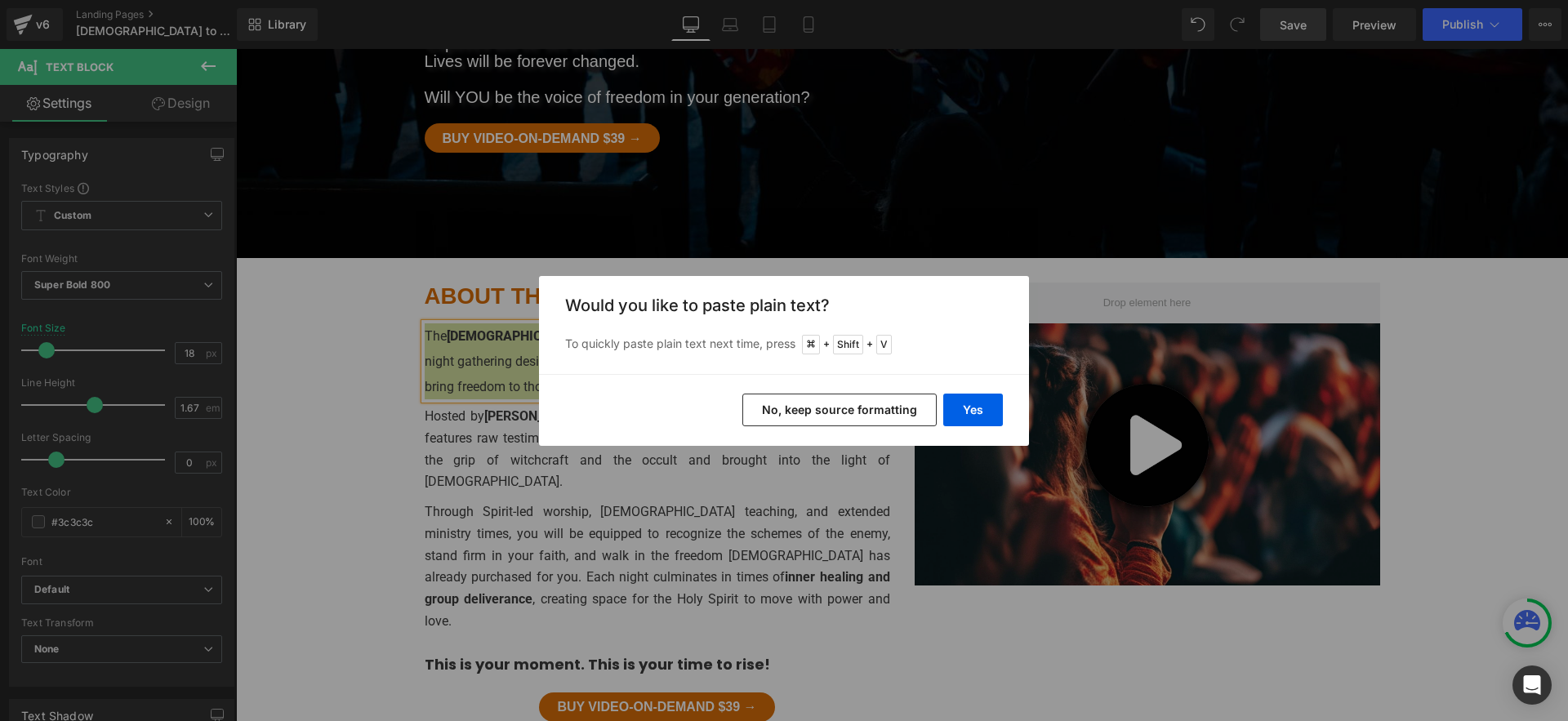
click at [917, 416] on button "No, keep source formatting" at bounding box center [840, 410] width 195 height 33
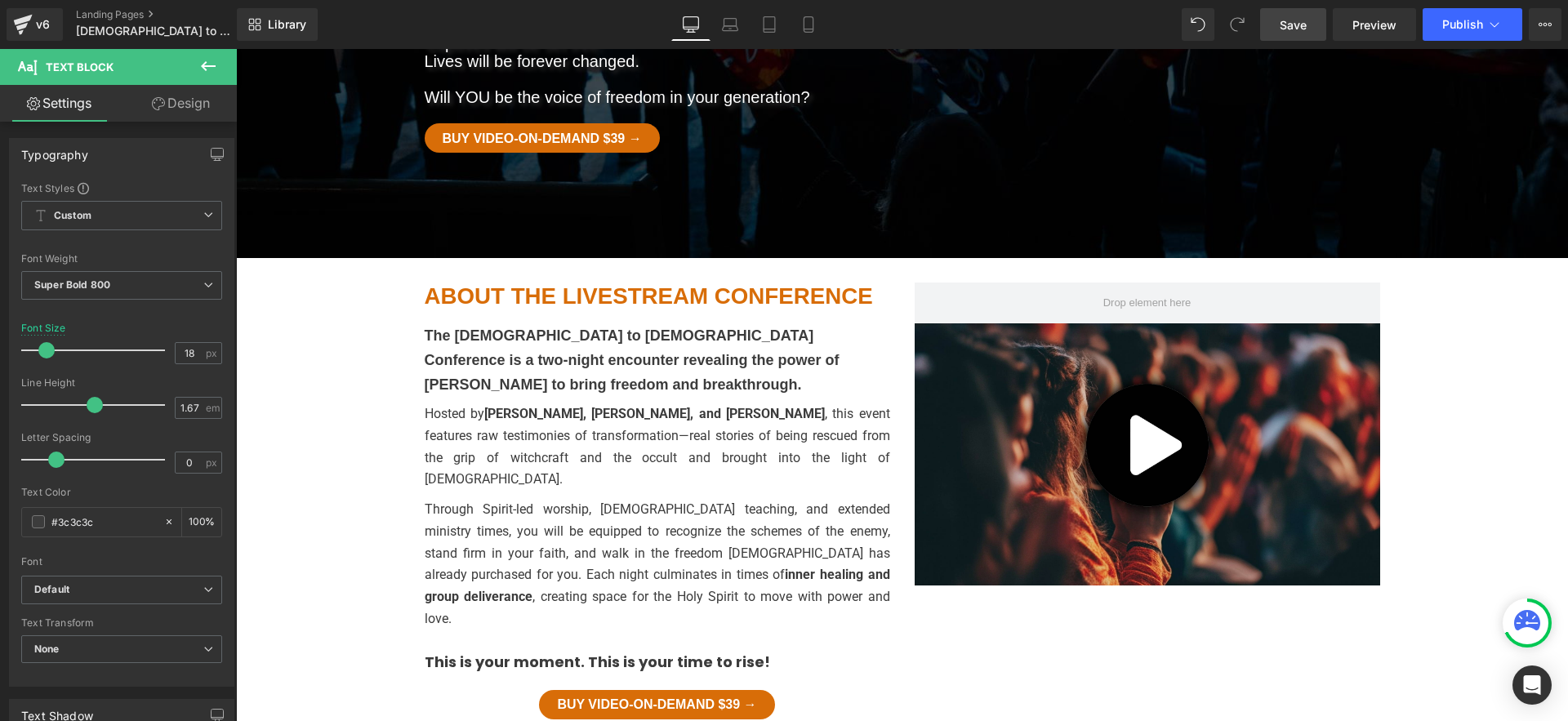
click at [808, 651] on p "This is your moment. This is your time to rise!" at bounding box center [657, 662] width 465 height 23
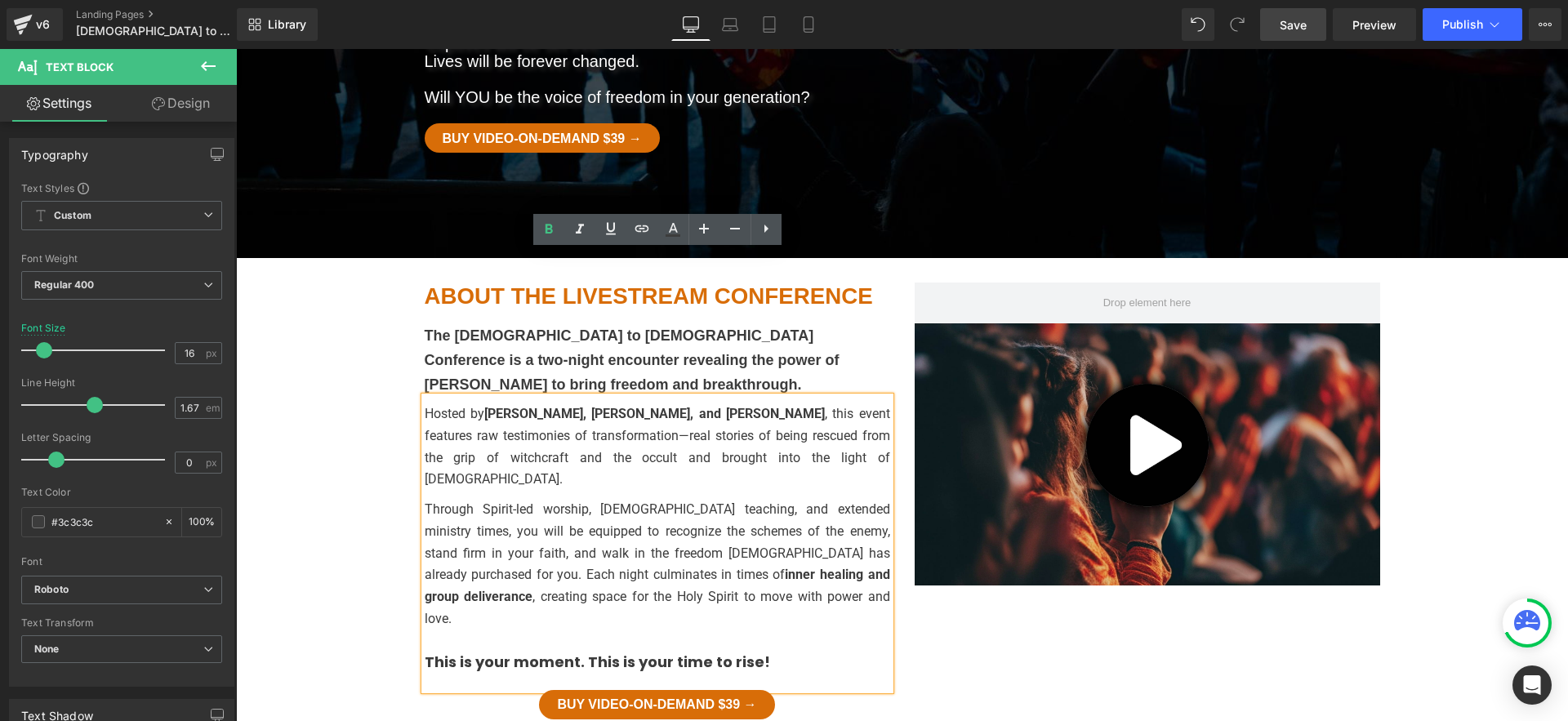
click at [1296, 22] on span "Save" at bounding box center [1293, 25] width 27 height 17
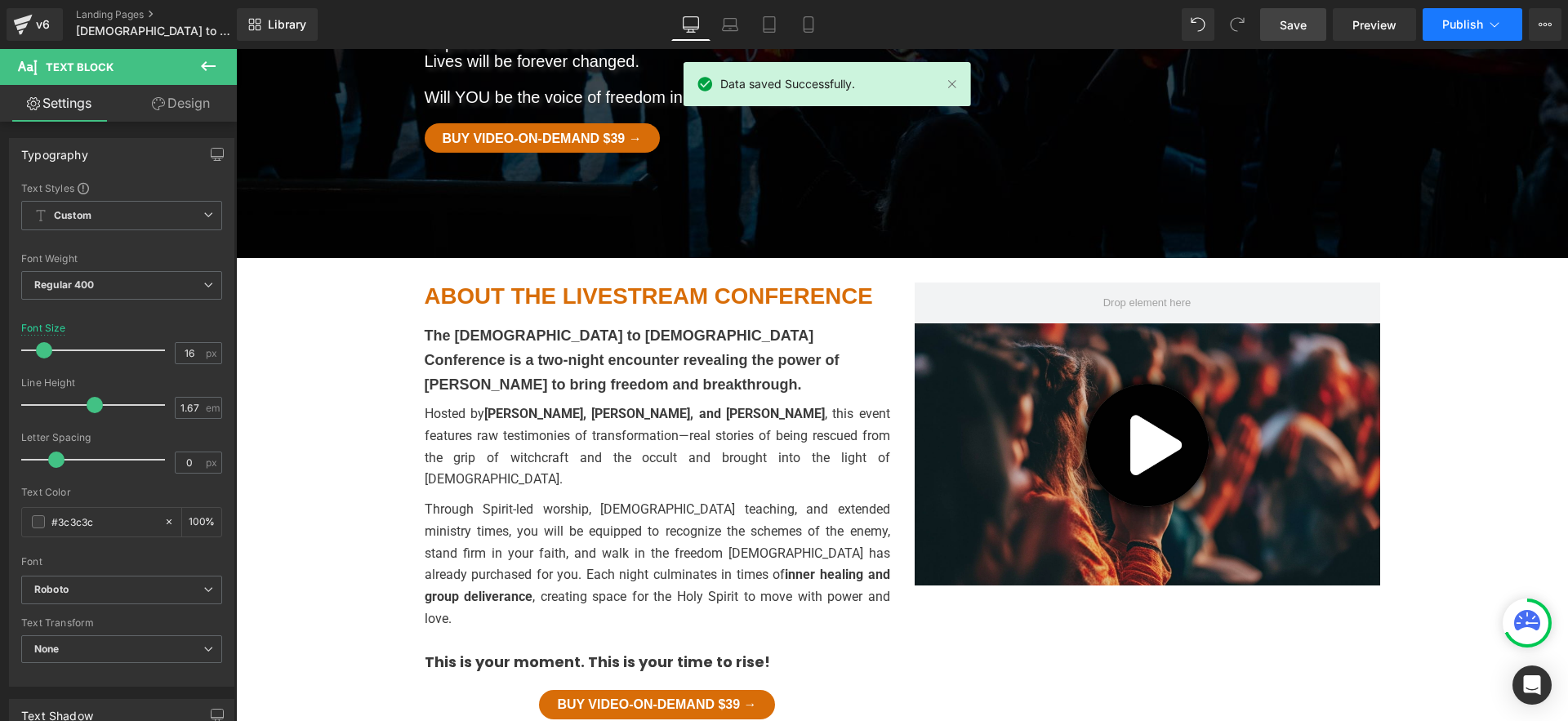
click at [1459, 30] on span "Publish" at bounding box center [1462, 25] width 41 height 13
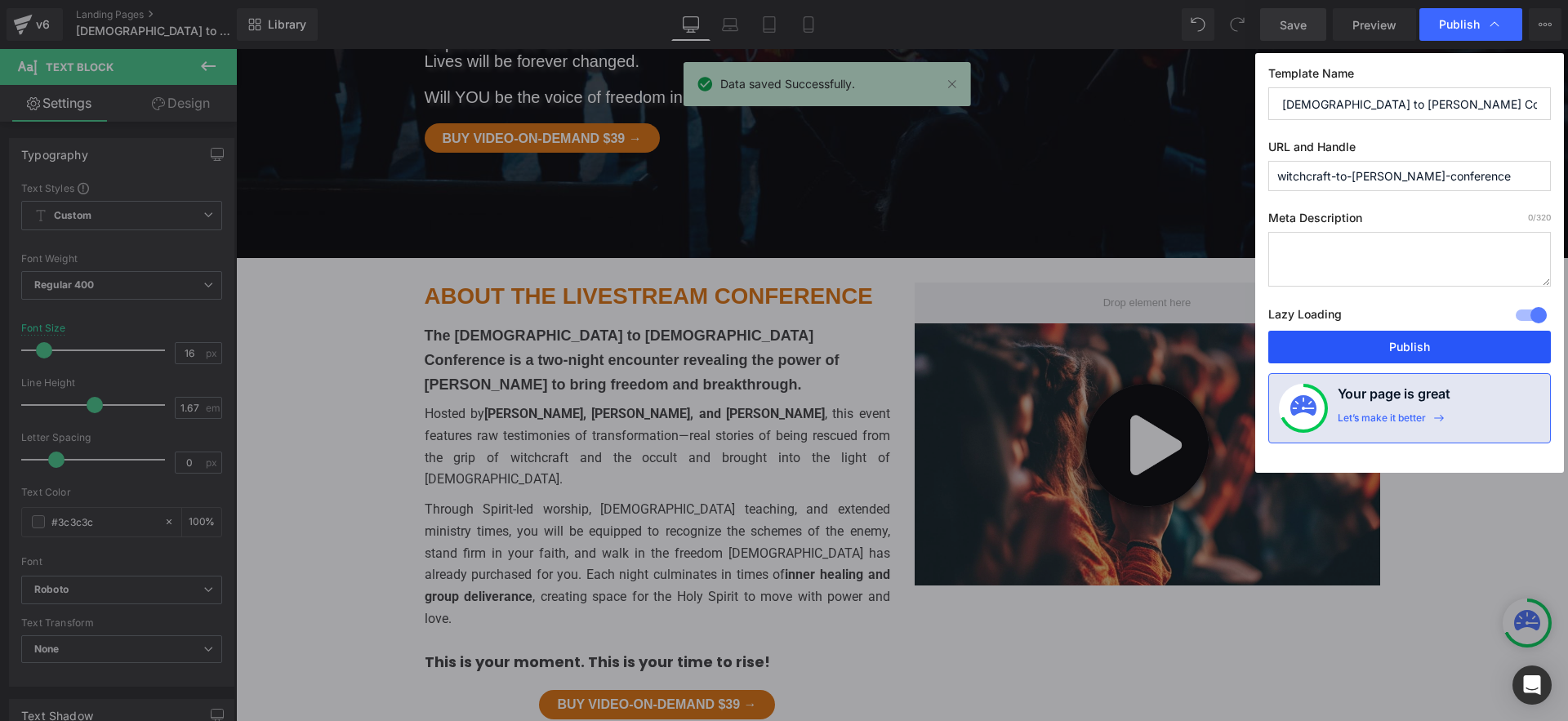
click at [1331, 335] on button "Publish" at bounding box center [1410, 348] width 283 height 33
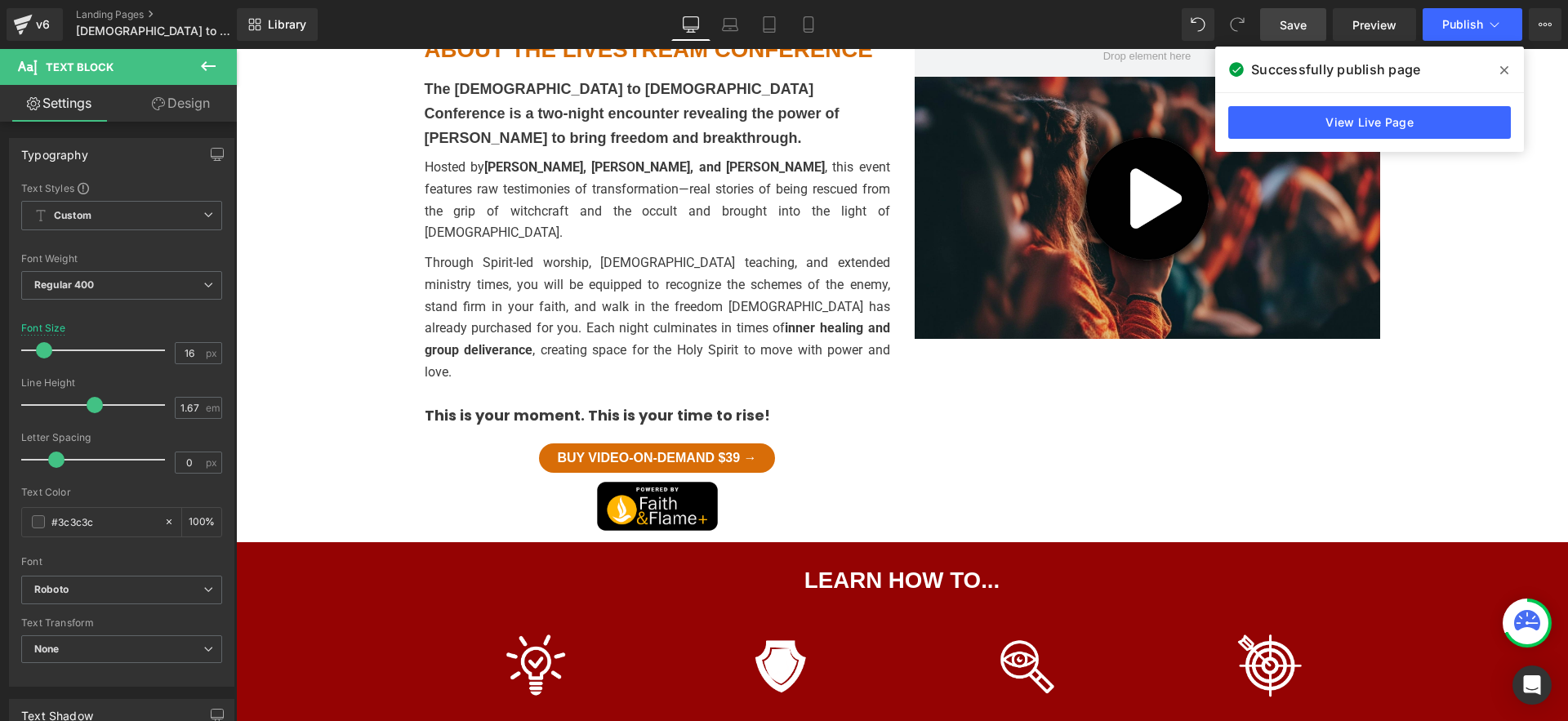
scroll to position [792, 0]
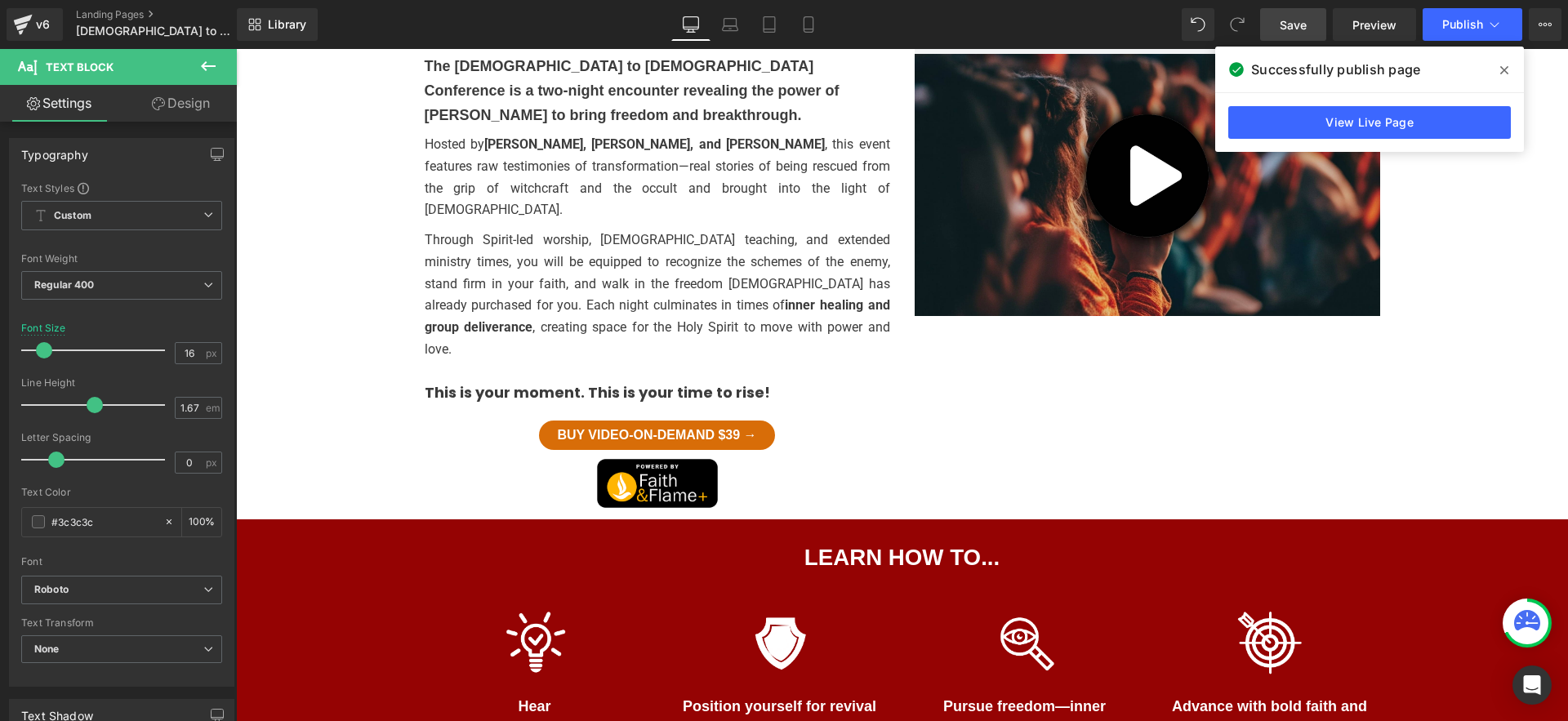
click at [354, 519] on span "LEARN HOW TO... Heading Separator Row Image Hear [DEMOGRAPHIC_DATA]’s voice and…" at bounding box center [902, 670] width 1332 height 302
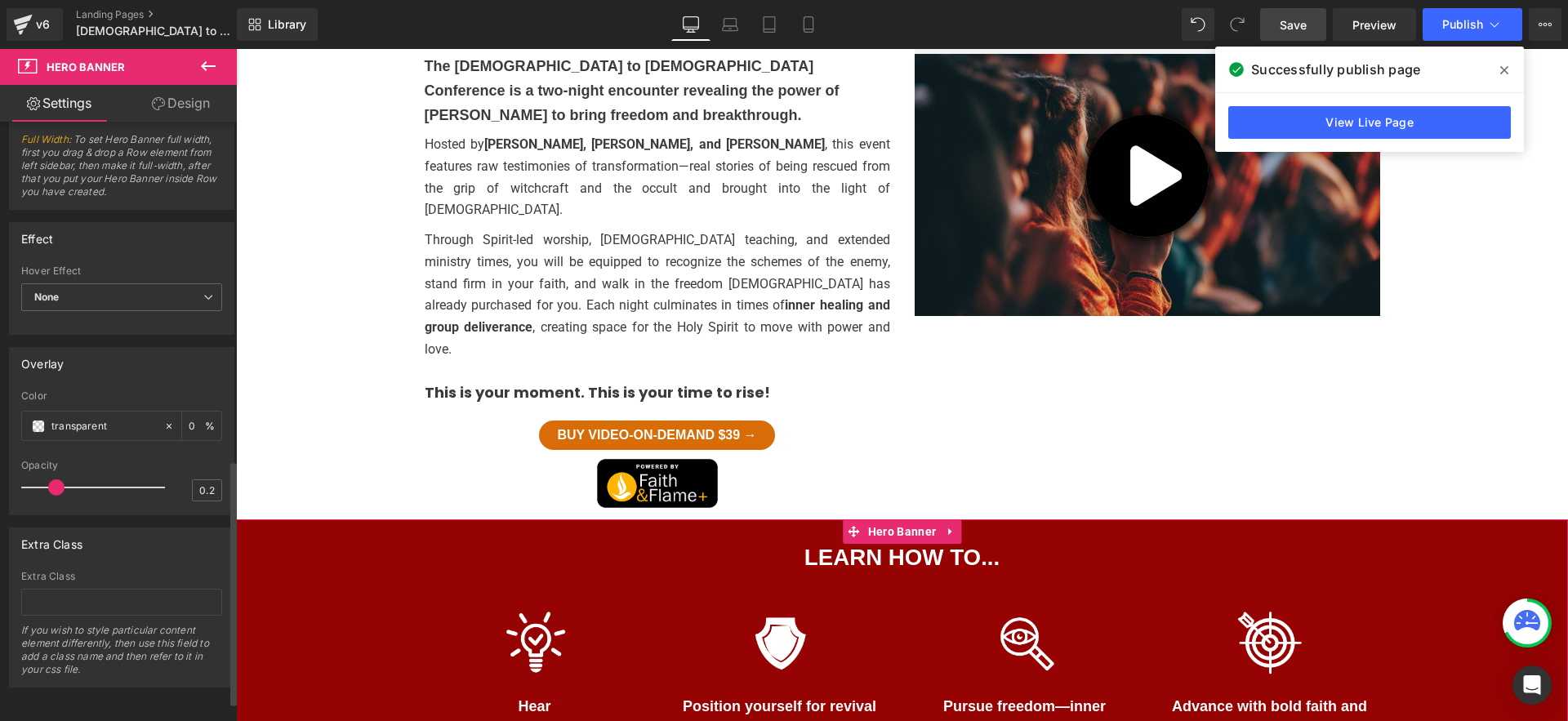
scroll to position [0, 0]
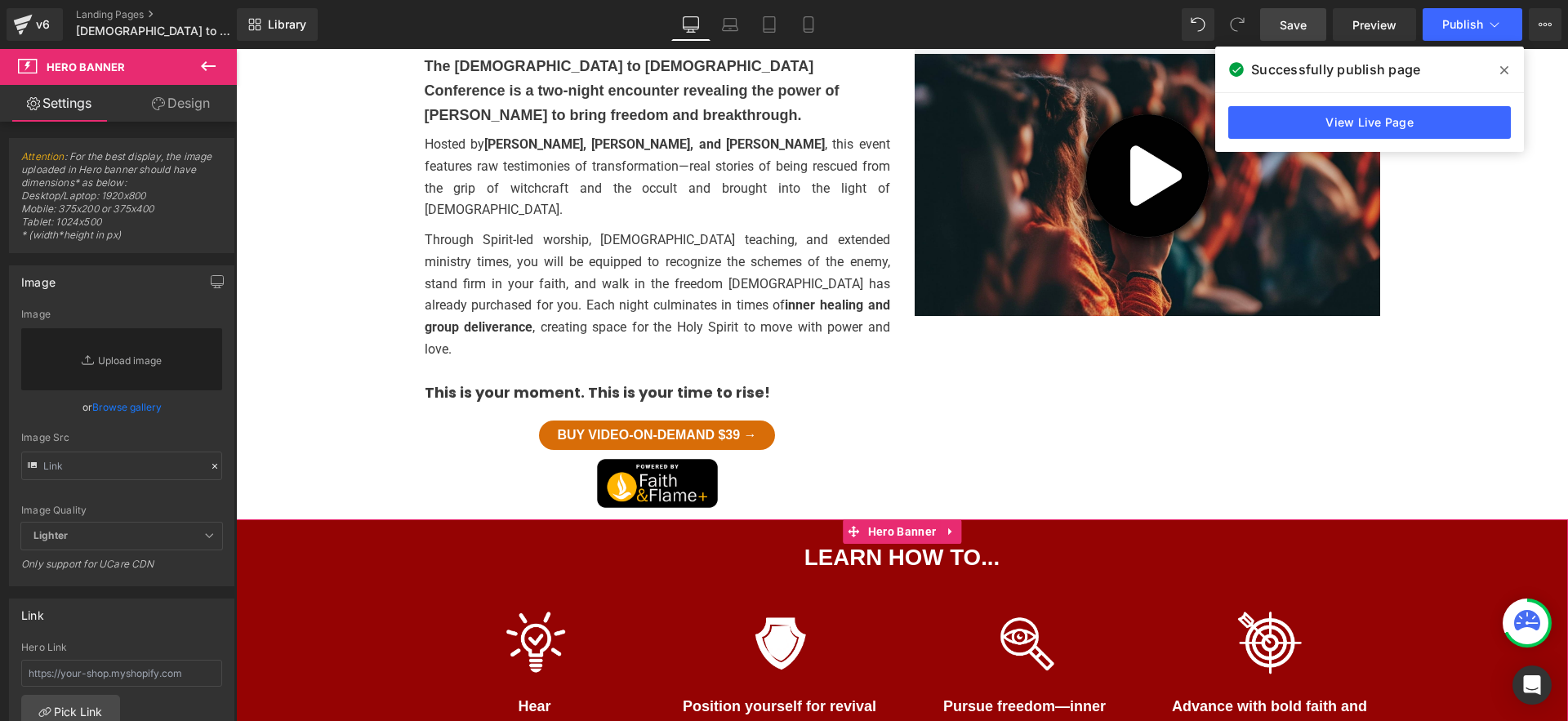
drag, startPoint x: 178, startPoint y: 108, endPoint x: 196, endPoint y: 363, distance: 255.6
click at [178, 108] on link "Design" at bounding box center [181, 104] width 118 height 37
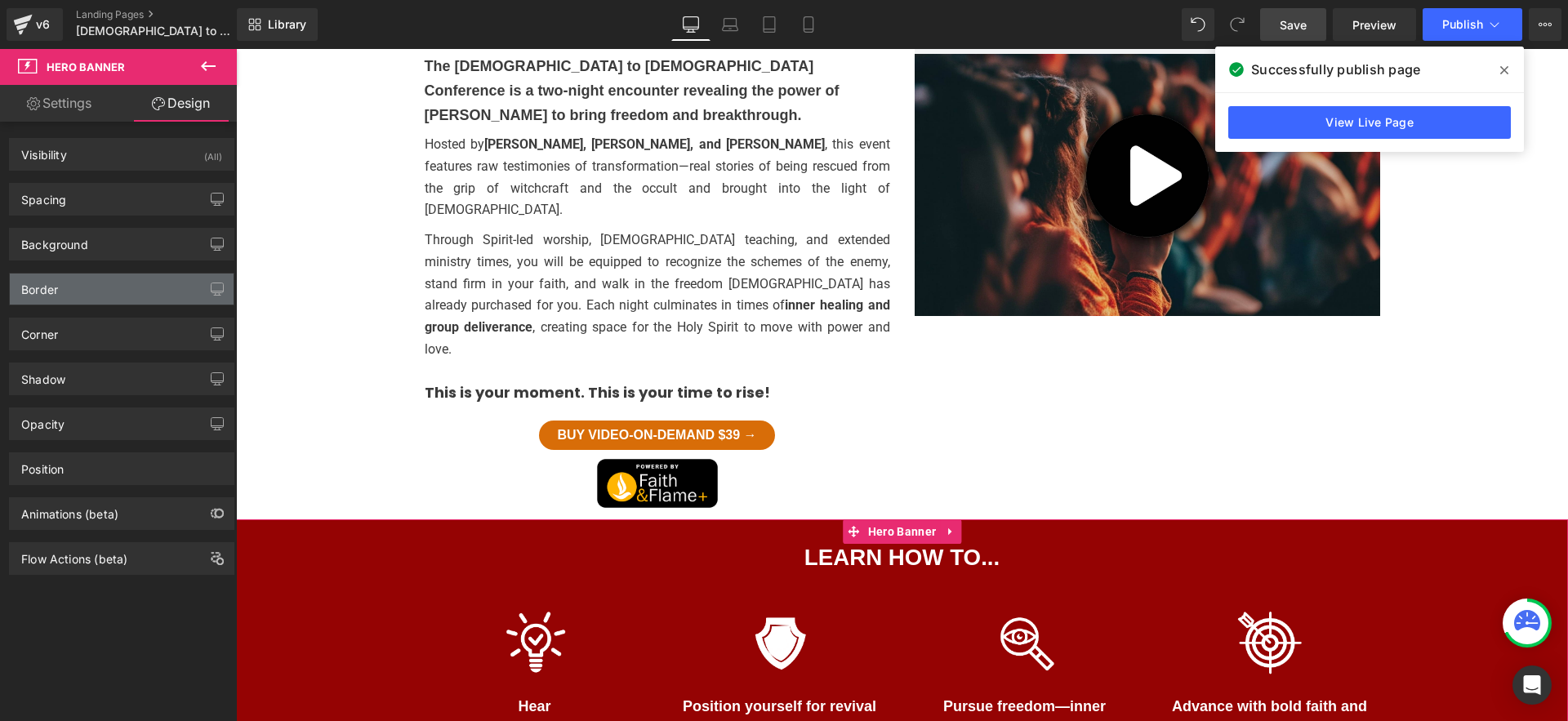
type input "#950303"
type input "100"
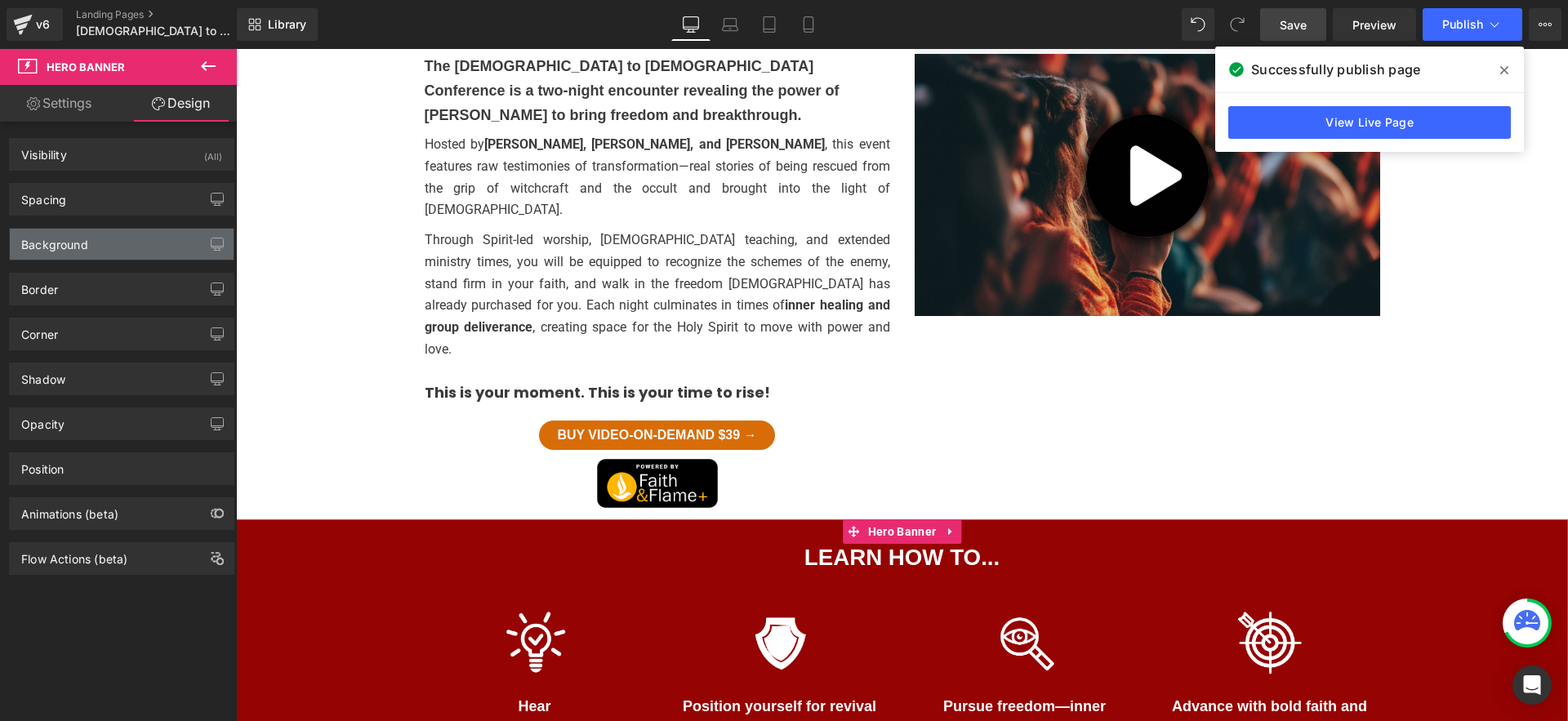
click at [164, 252] on div "Background" at bounding box center [122, 244] width 224 height 31
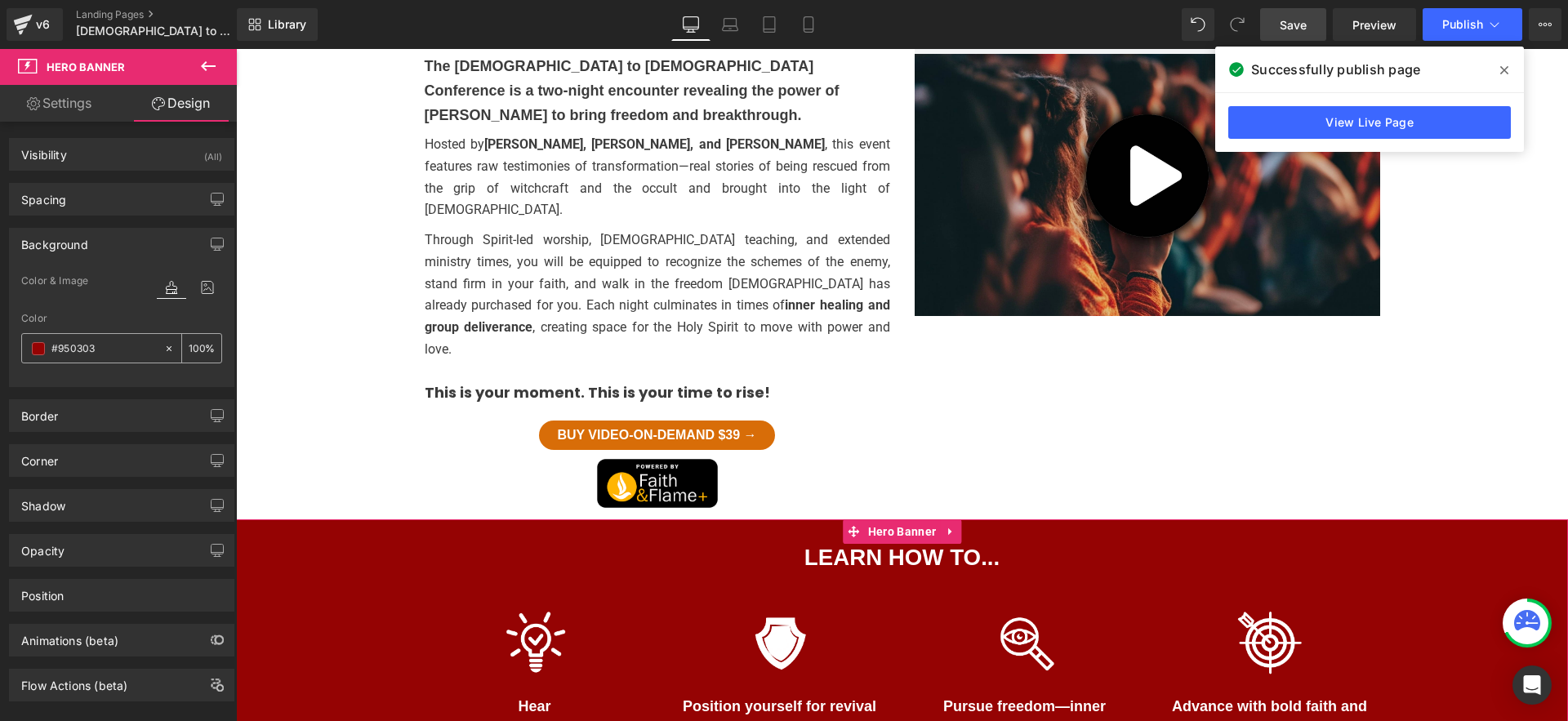
click at [41, 349] on span at bounding box center [39, 349] width 13 height 13
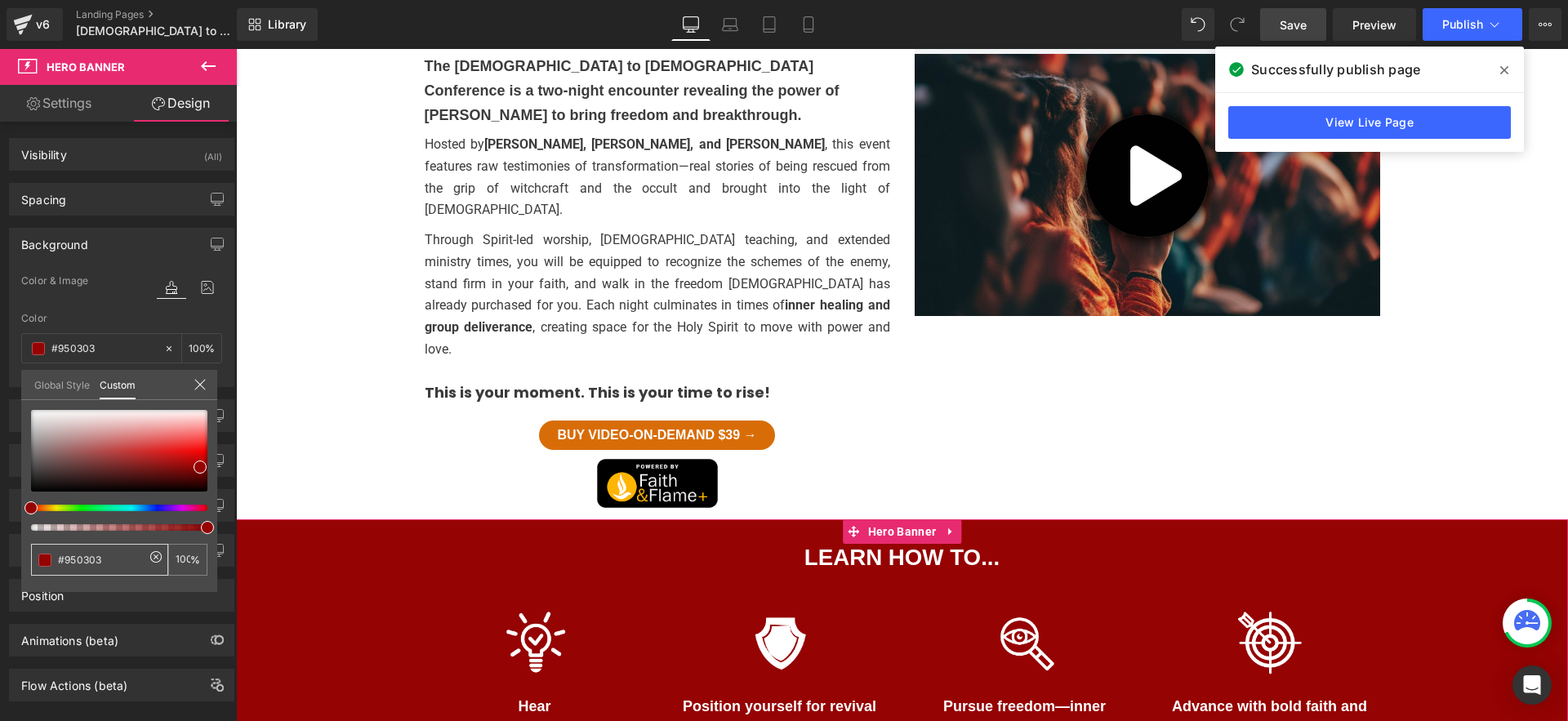
click at [95, 562] on input "#950303" at bounding box center [101, 560] width 86 height 17
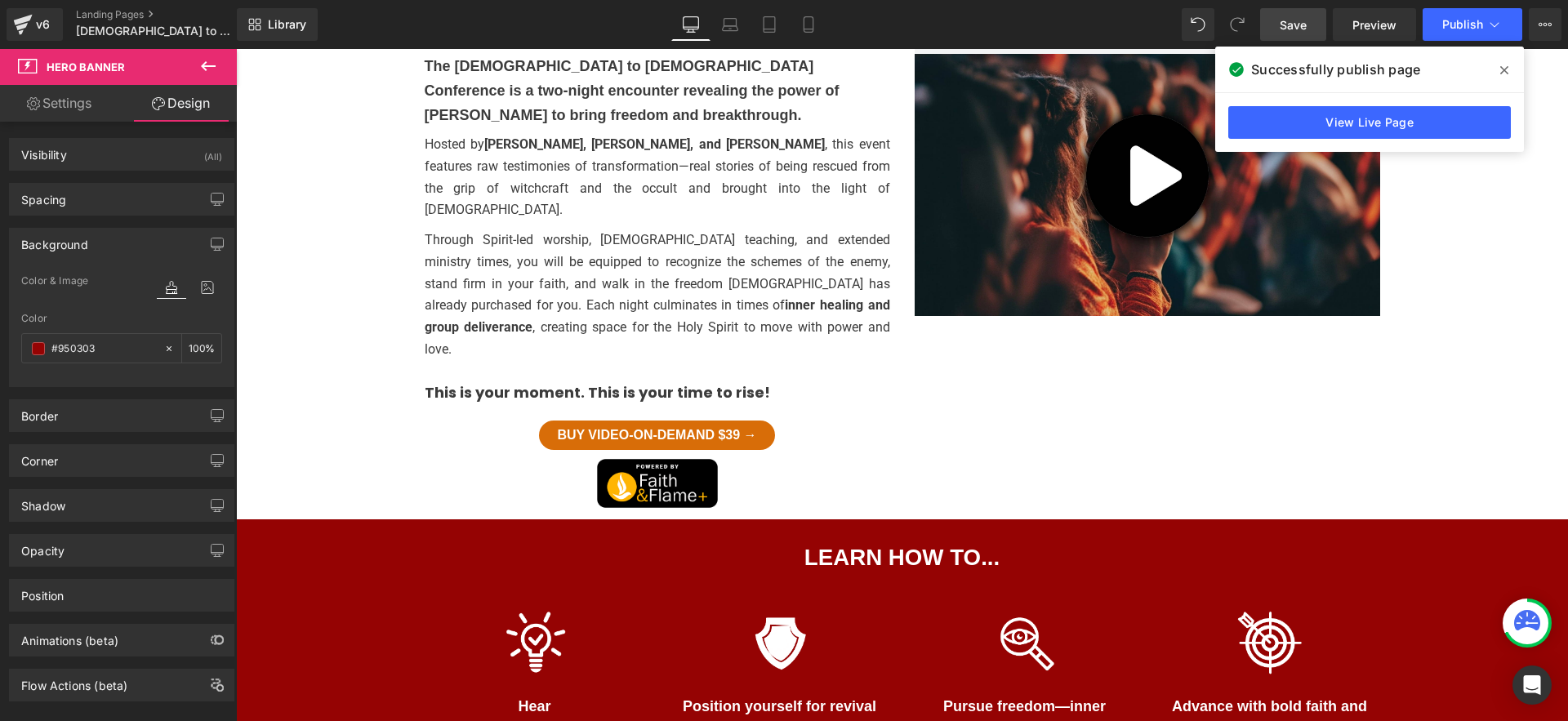
click at [883, 565] on body "Witchcraft to Heading Christ conference Heading Come hear the powerful testimon…" at bounding box center [902, 306] width 1332 height 2098
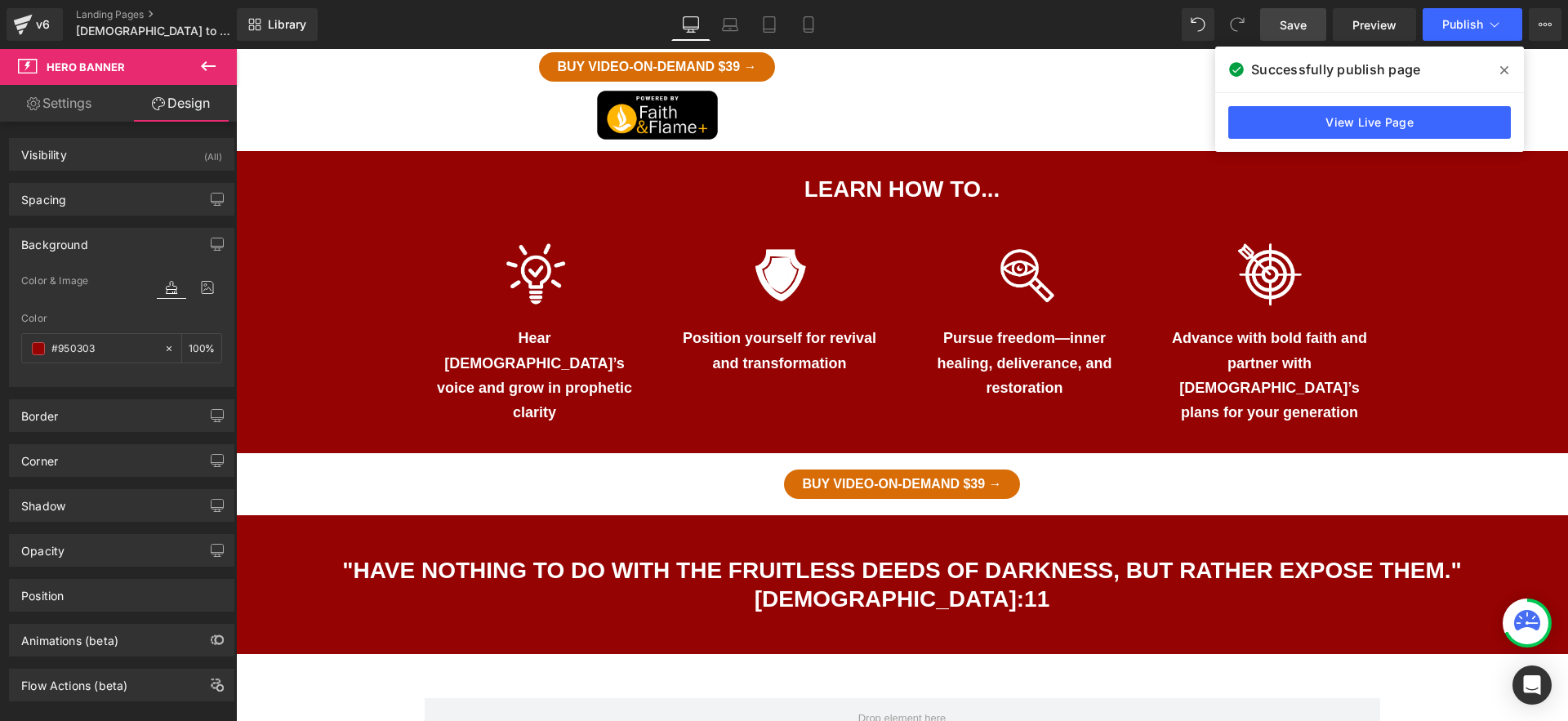
scroll to position [1183, 0]
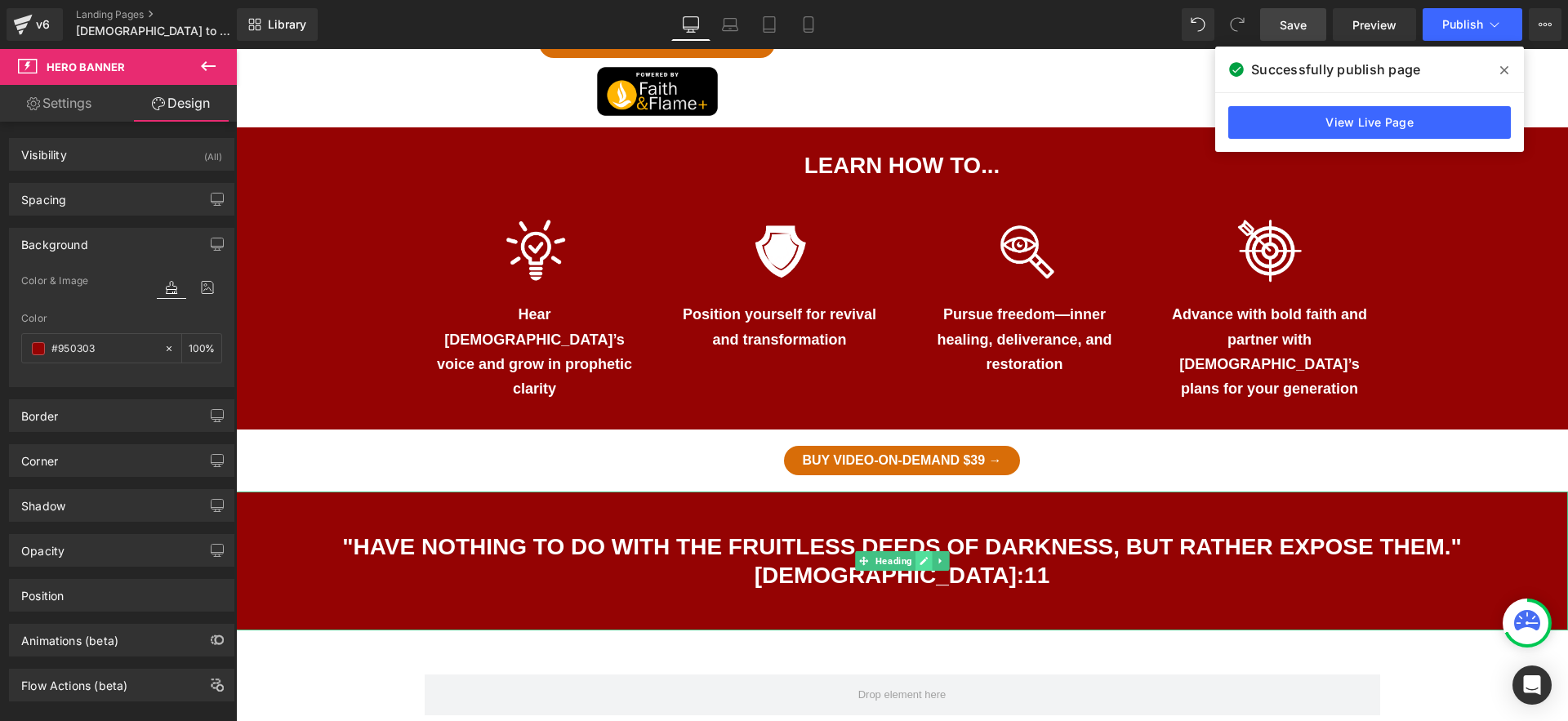
click at [925, 556] on icon at bounding box center [924, 560] width 9 height 10
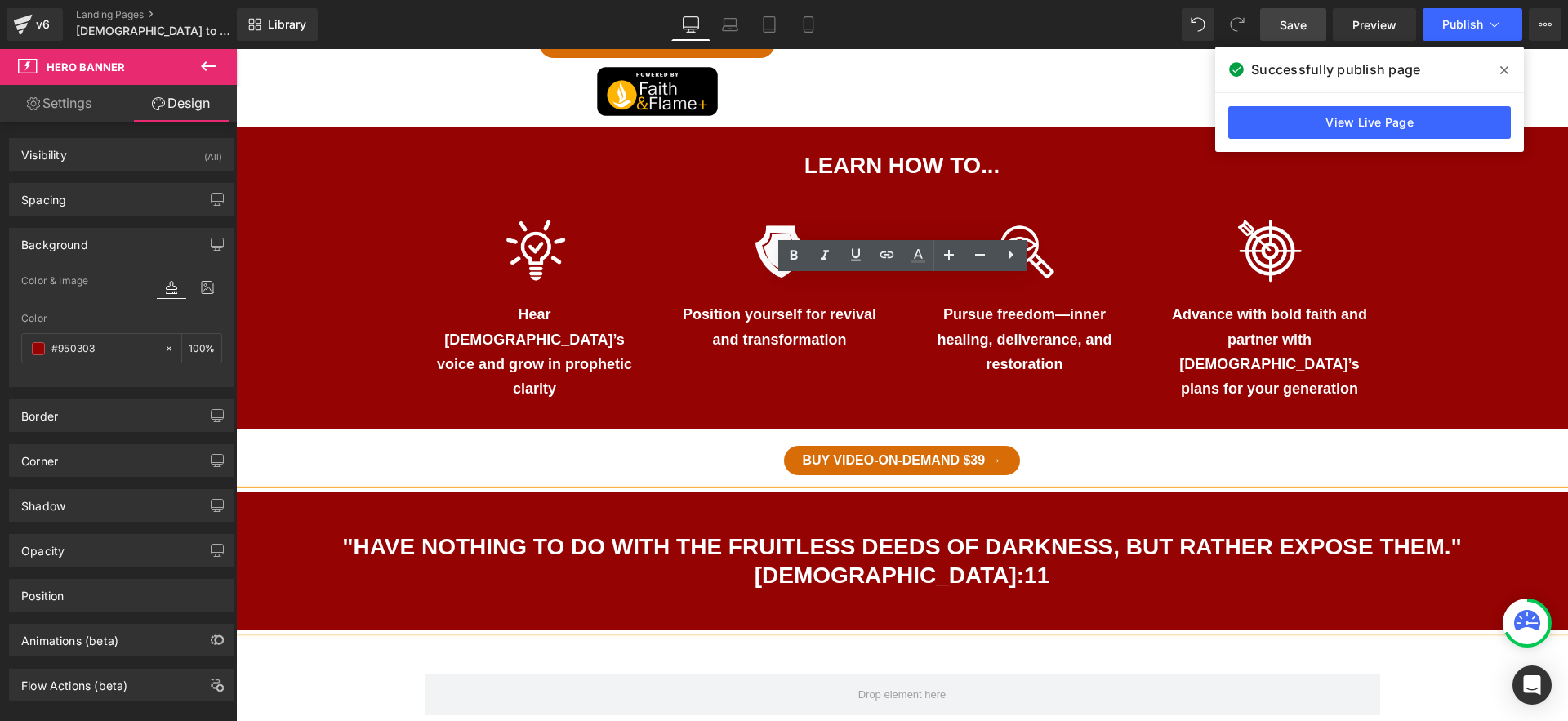
click at [1006, 533] on h1 ""Have nothing to do with the fruitless deeds of darkness, but rather expose the…" at bounding box center [902, 561] width 1332 height 57
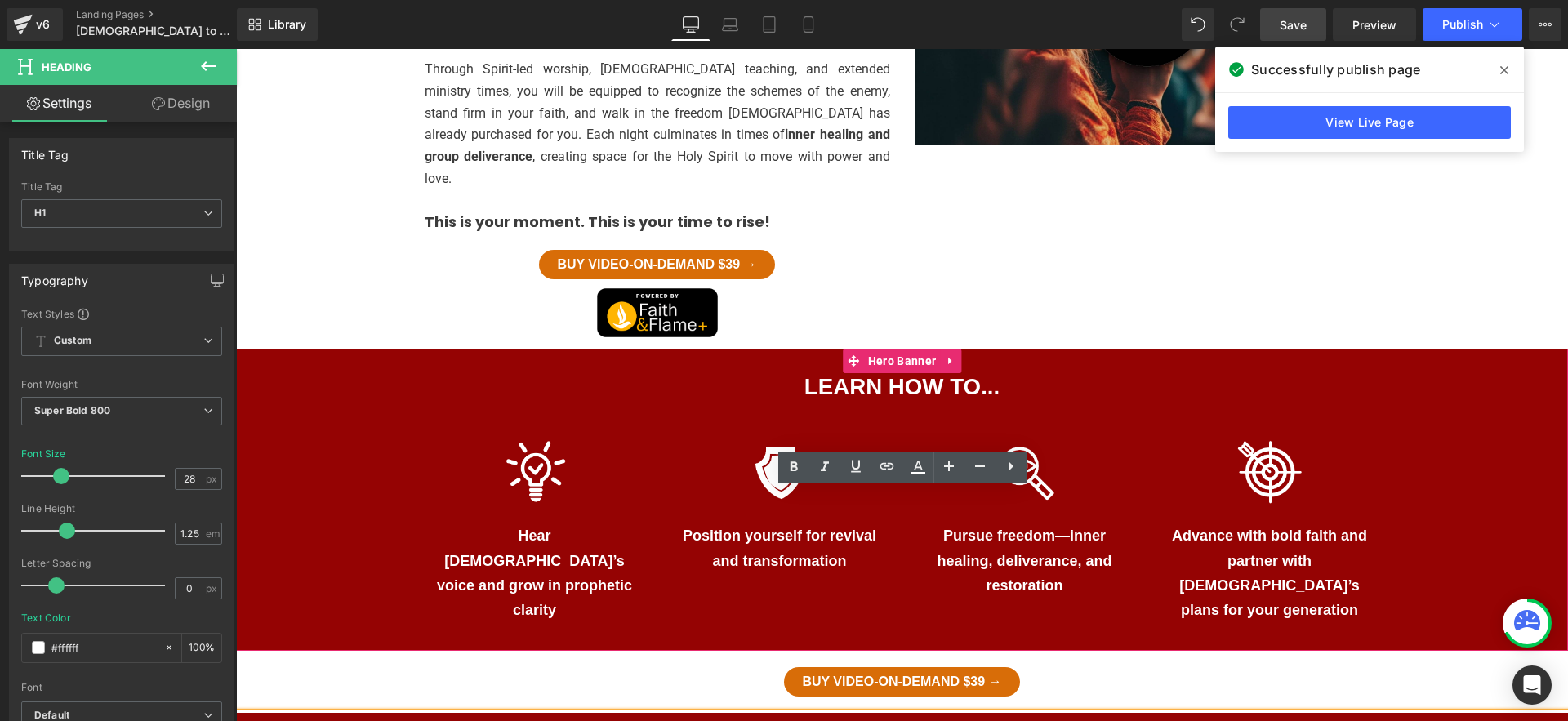
scroll to position [886, 0]
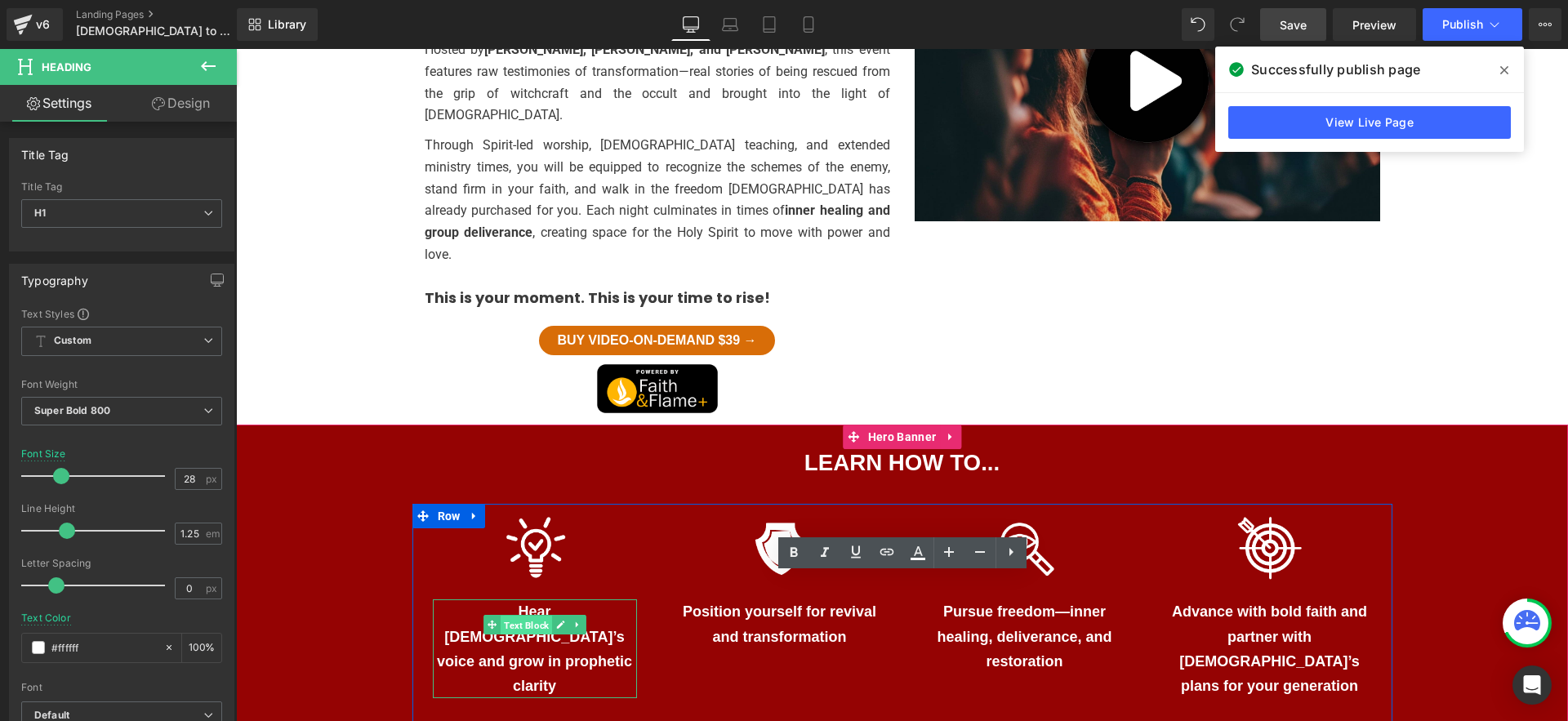
click at [525, 615] on span "Text Block" at bounding box center [527, 624] width 51 height 19
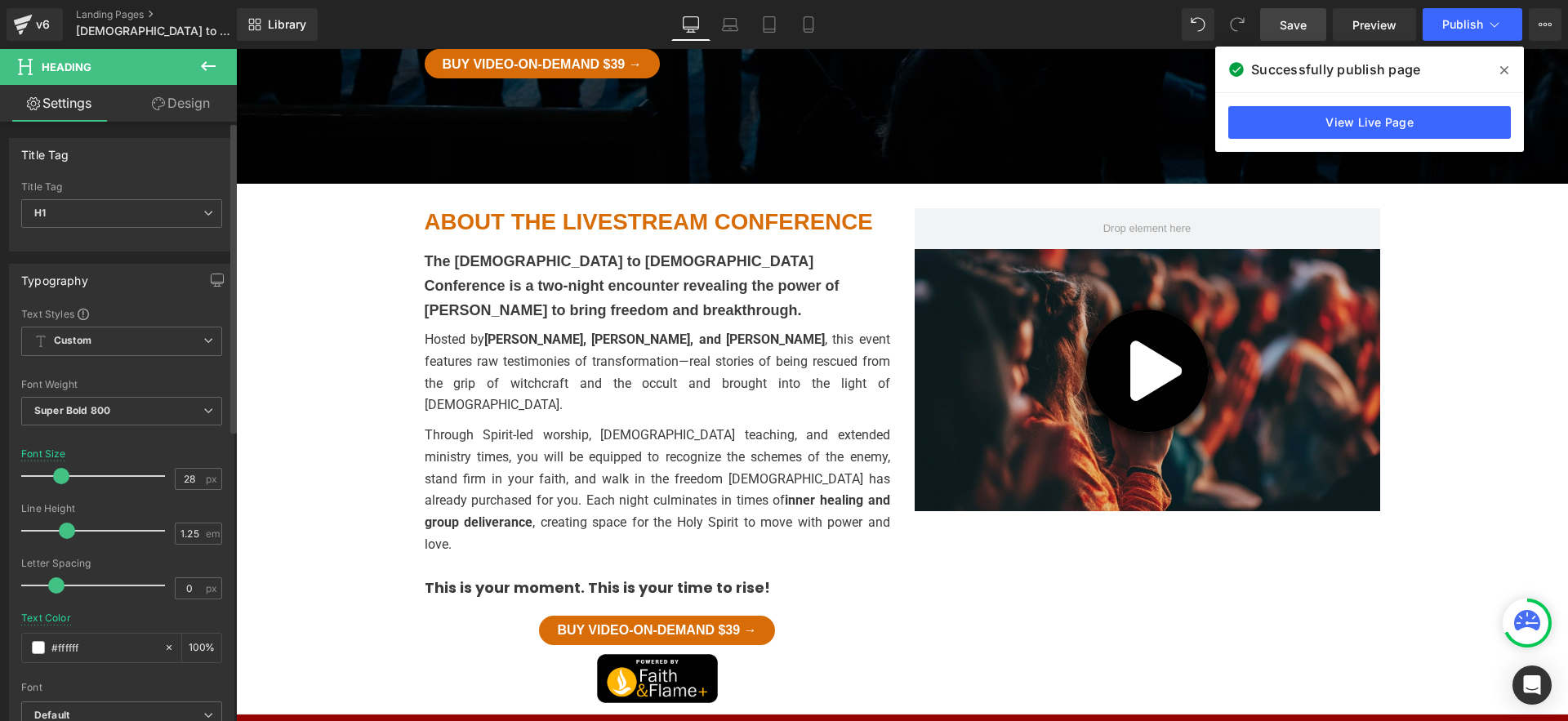
scroll to position [1, 0]
click at [145, 340] on span "Custom Setup Global Style" at bounding box center [121, 340] width 201 height 29
drag, startPoint x: 145, startPoint y: 340, endPoint x: 137, endPoint y: 302, distance: 38.8
click at [145, 340] on span "Custom Setup Global Style" at bounding box center [118, 340] width 195 height 29
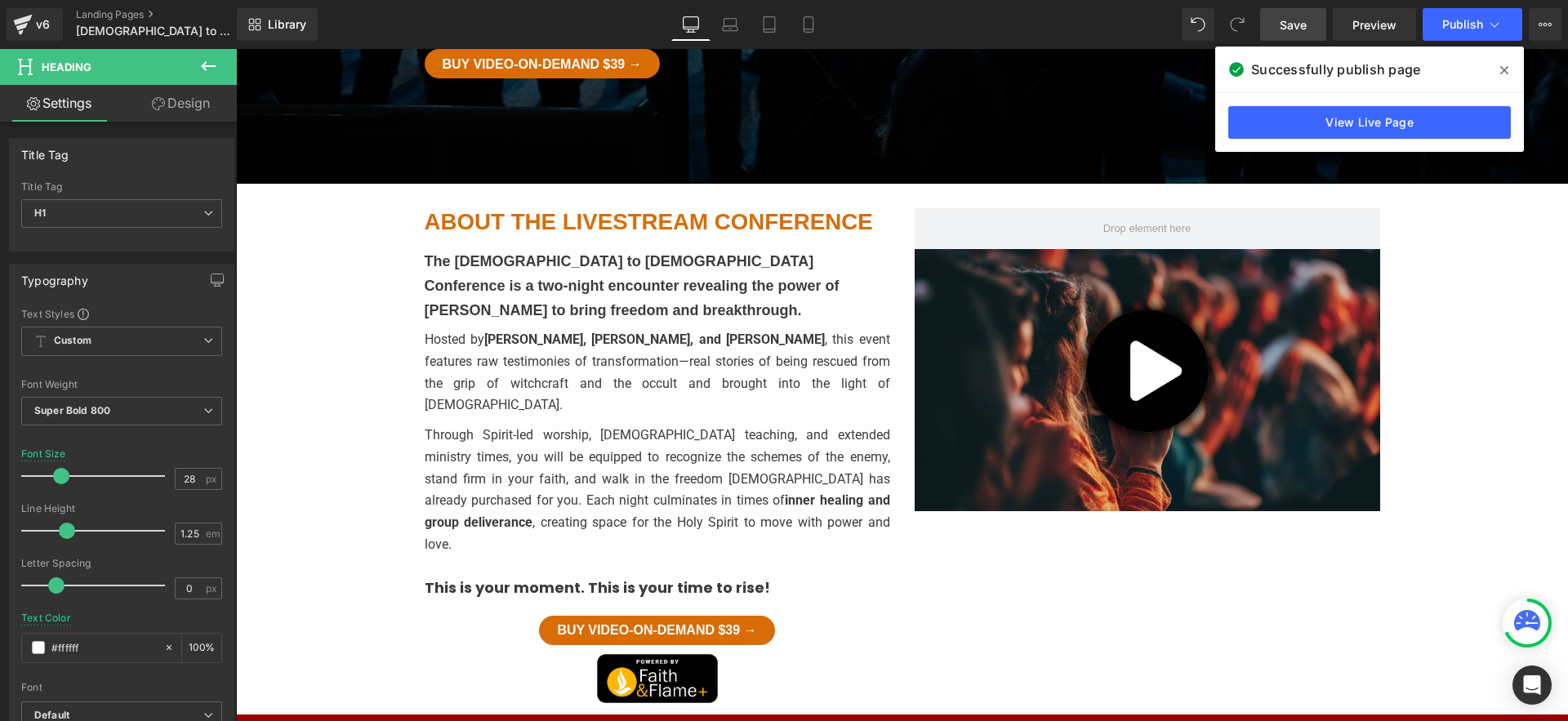
click at [162, 97] on link "Design" at bounding box center [181, 104] width 118 height 37
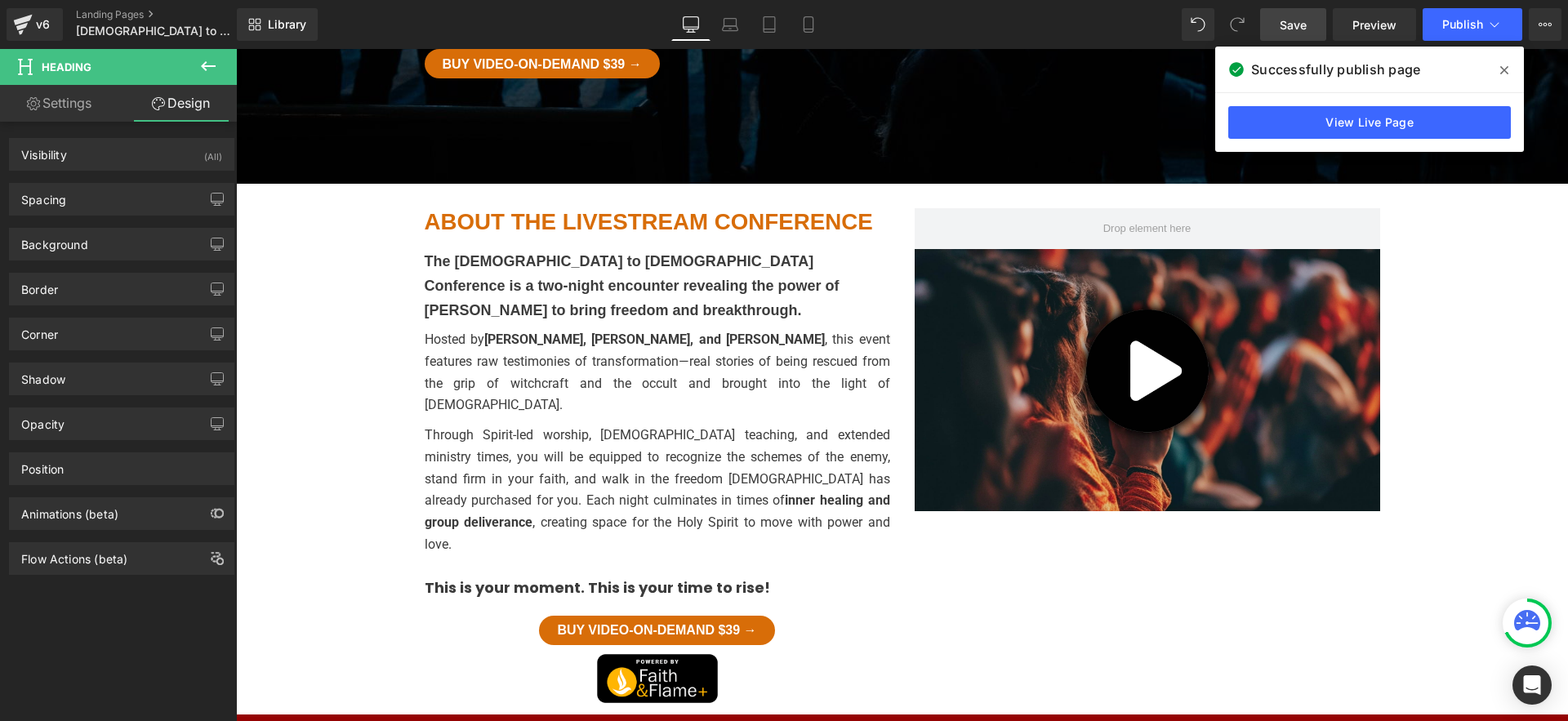
click at [641, 329] on p "Hosted by Jenny Joy Huebner, Katie Byrkett, and Raven Hartwell , this event fea…" at bounding box center [657, 372] width 465 height 87
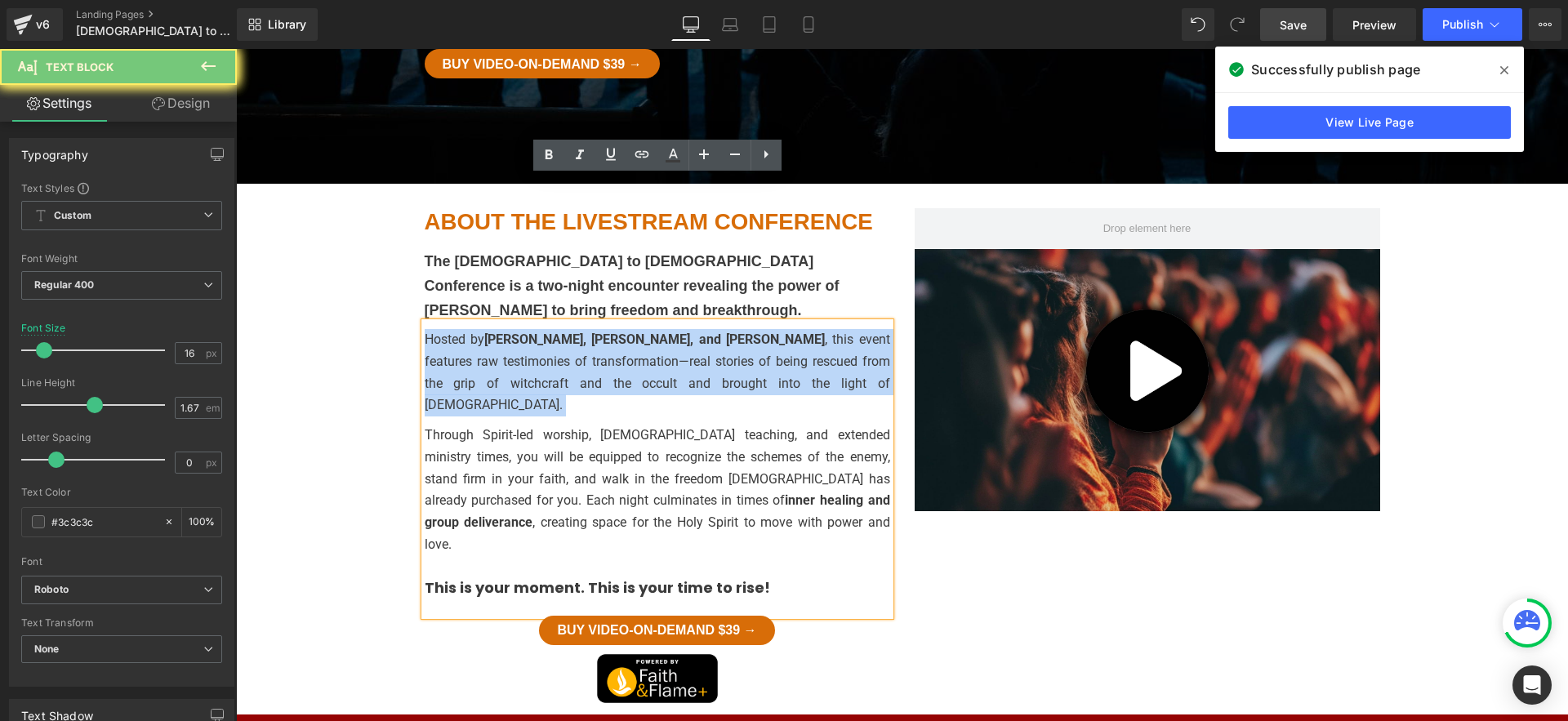
click at [641, 329] on p "Hosted by Jenny Joy Huebner, Katie Byrkett, and Raven Hartwell , this event fea…" at bounding box center [657, 372] width 465 height 87
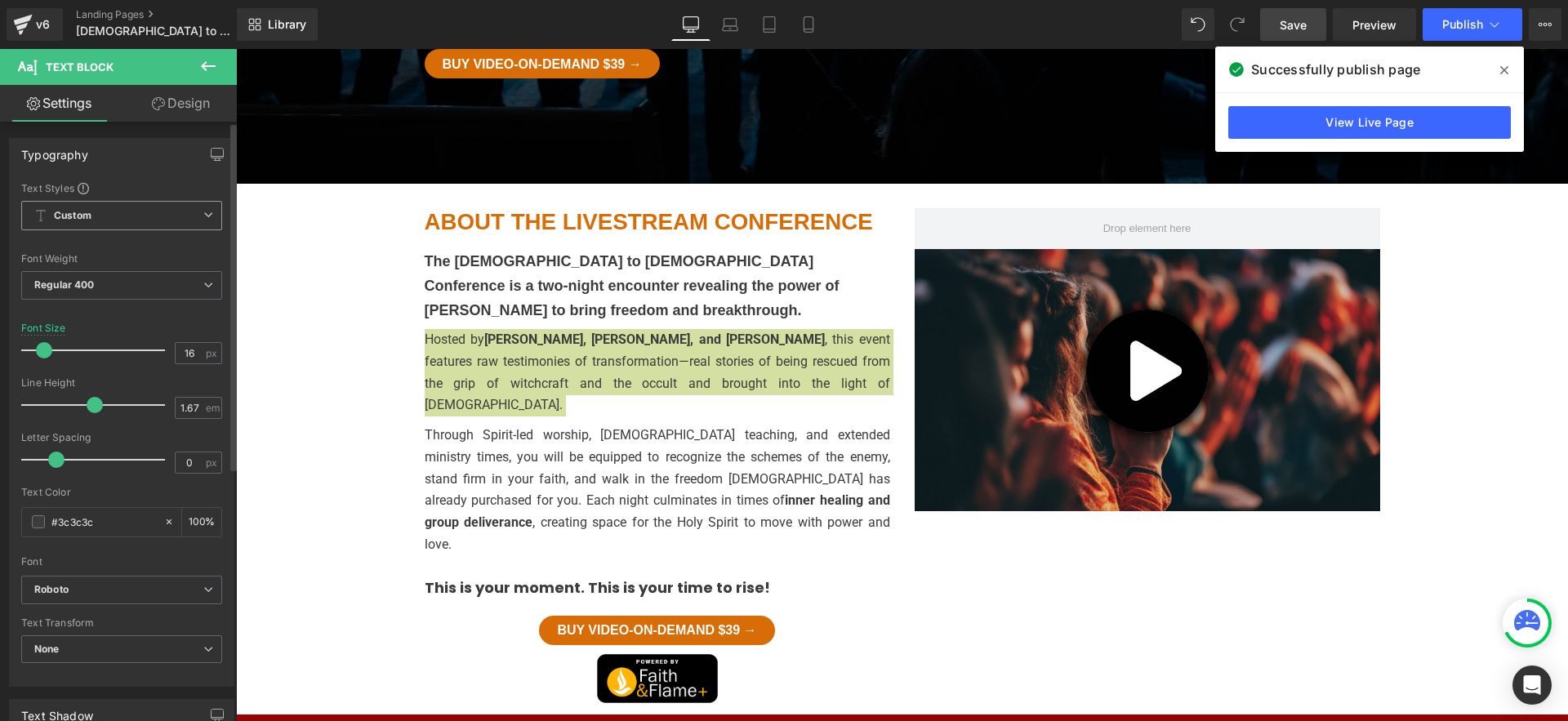
click at [39, 221] on icon at bounding box center [40, 216] width 13 height 13
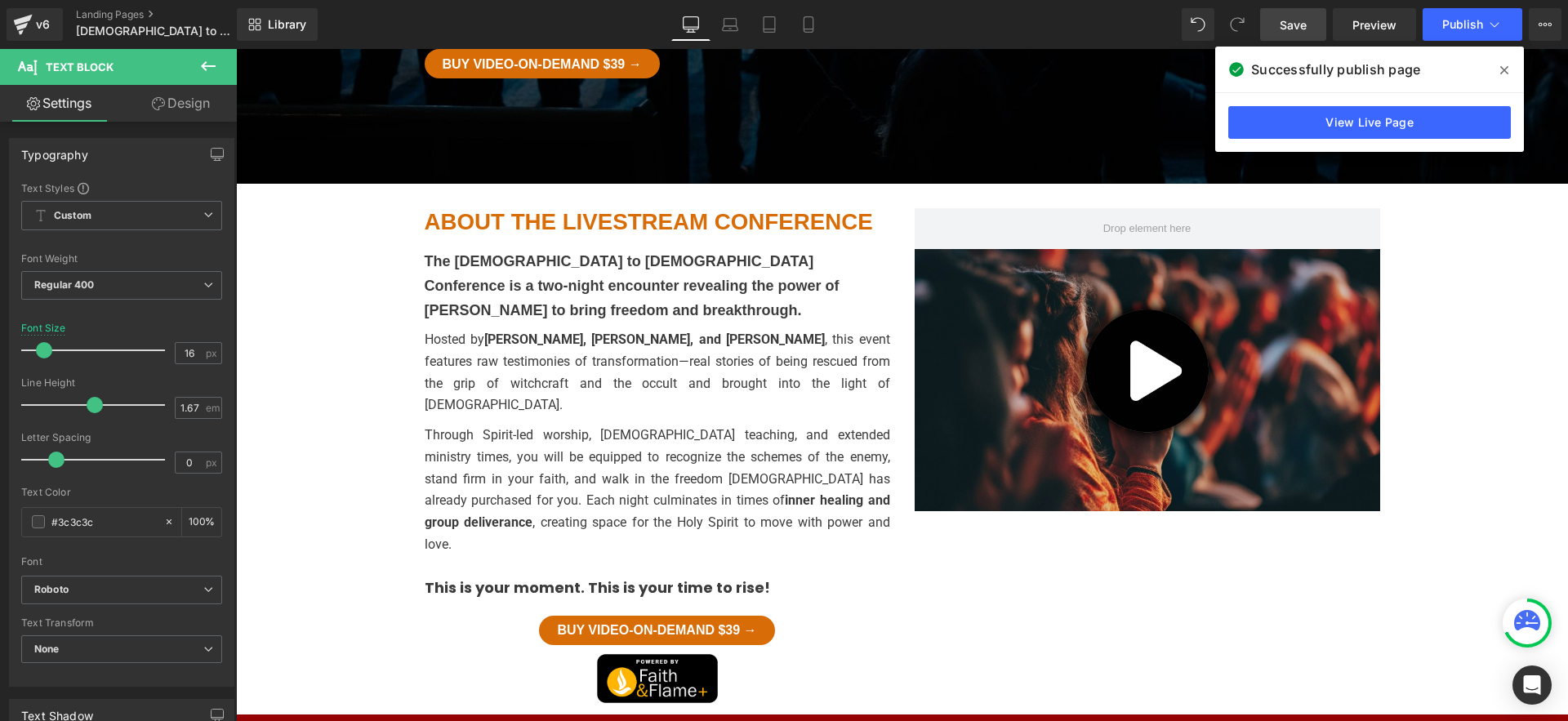
click at [1226, 558] on body "Witchcraft to Heading Christ conference Heading Come hear the powerful testimon…" at bounding box center [902, 501] width 1332 height 2098
click at [907, 423] on div "The Witchcraft to Christ Conference is a two-night encounter revealing the powe…" at bounding box center [903, 482] width 980 height 465
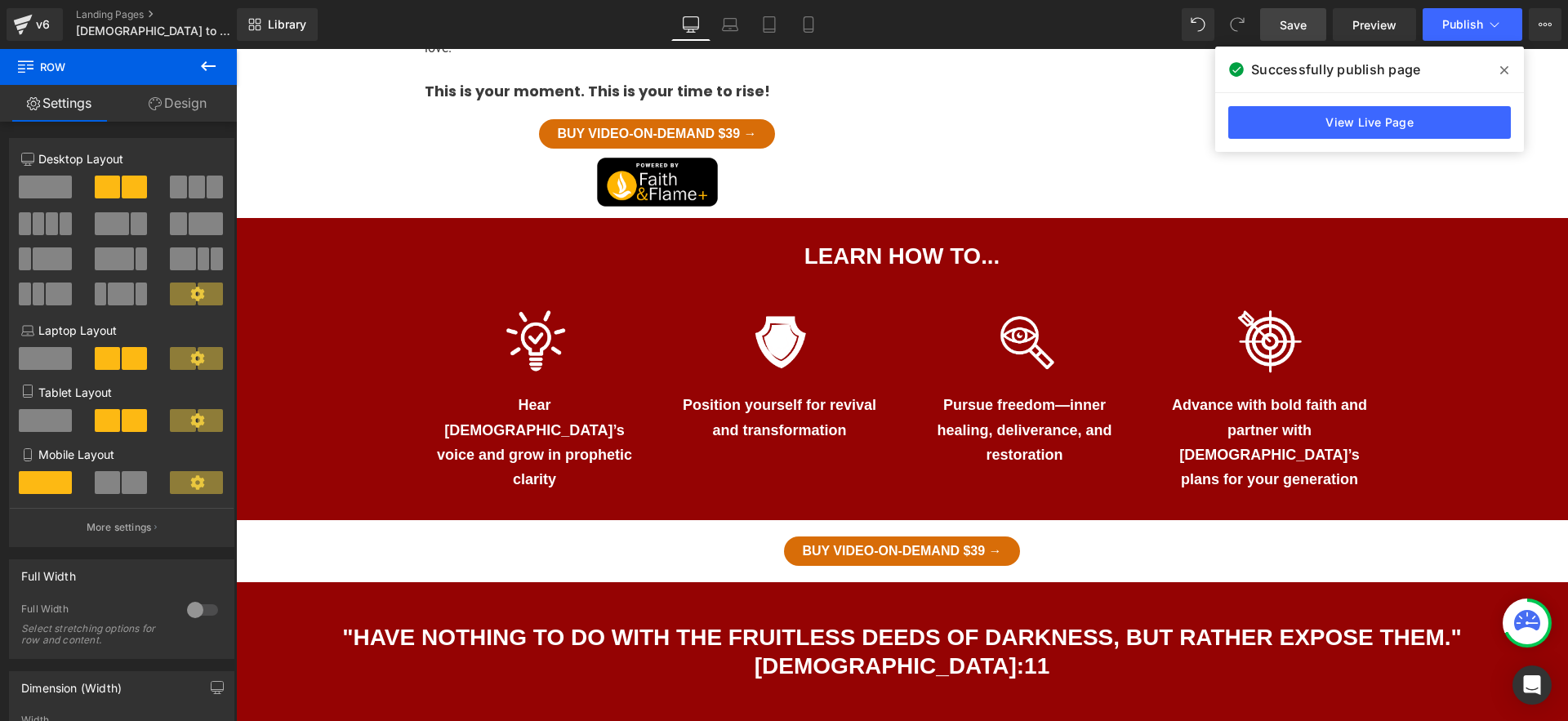
scroll to position [1183, 0]
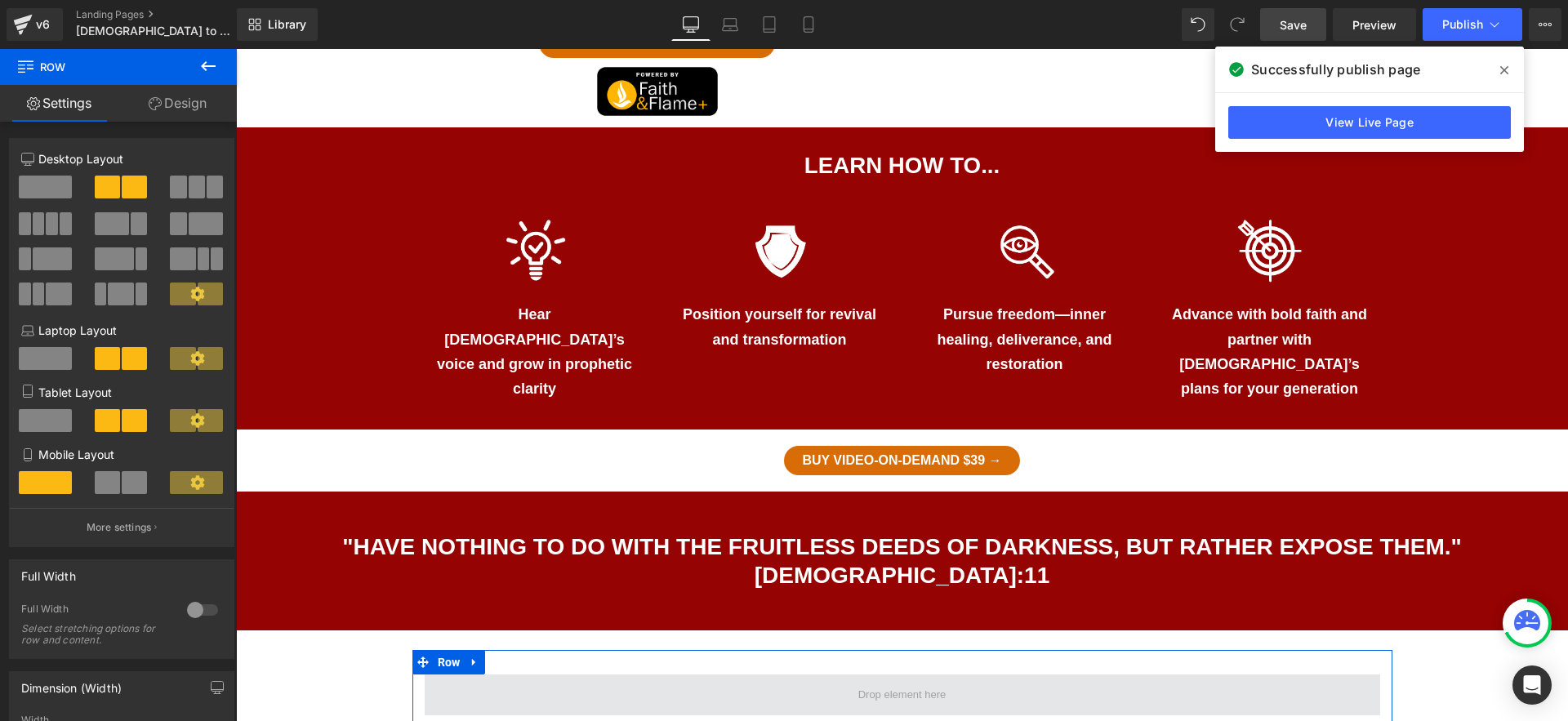
click at [1000, 674] on span at bounding box center [903, 694] width 956 height 41
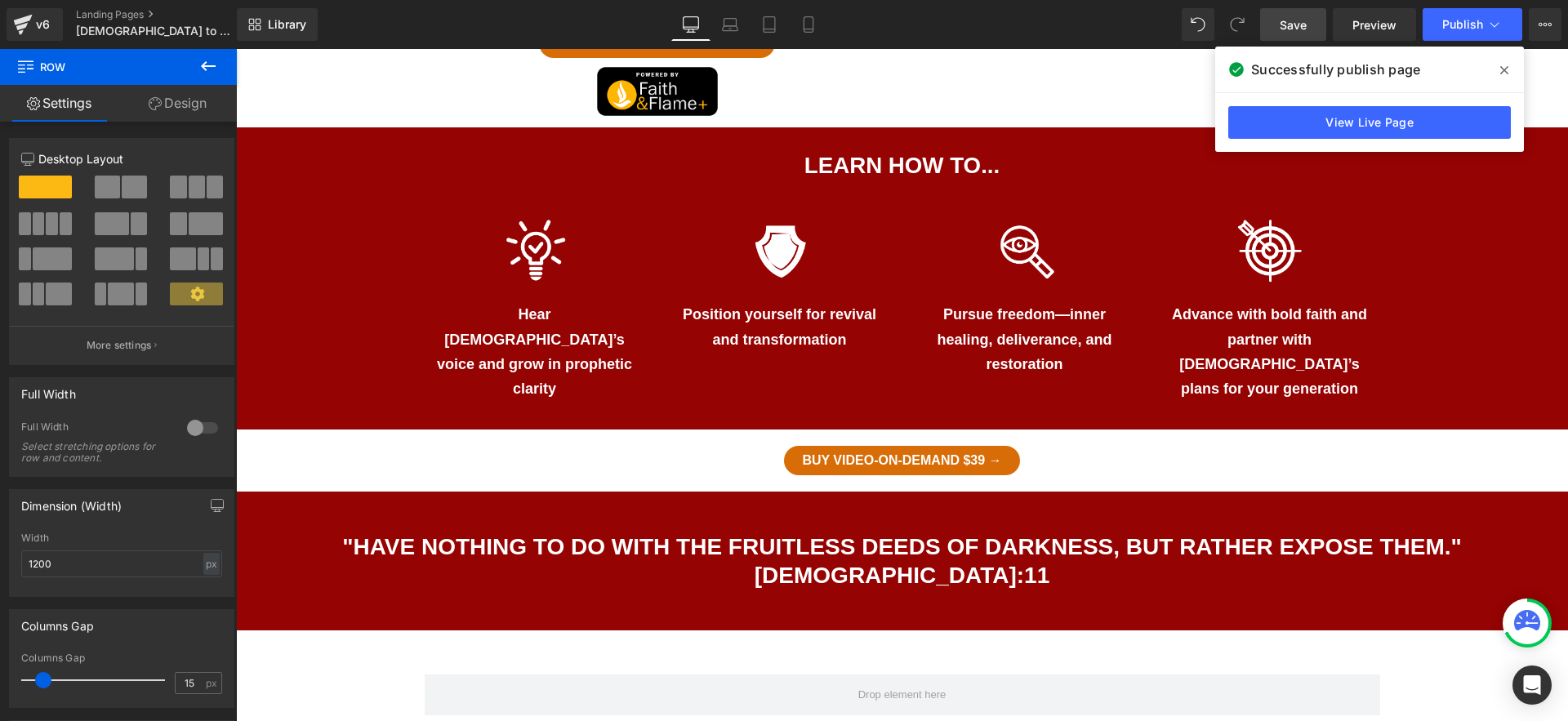
click at [206, 66] on icon at bounding box center [208, 66] width 15 height 10
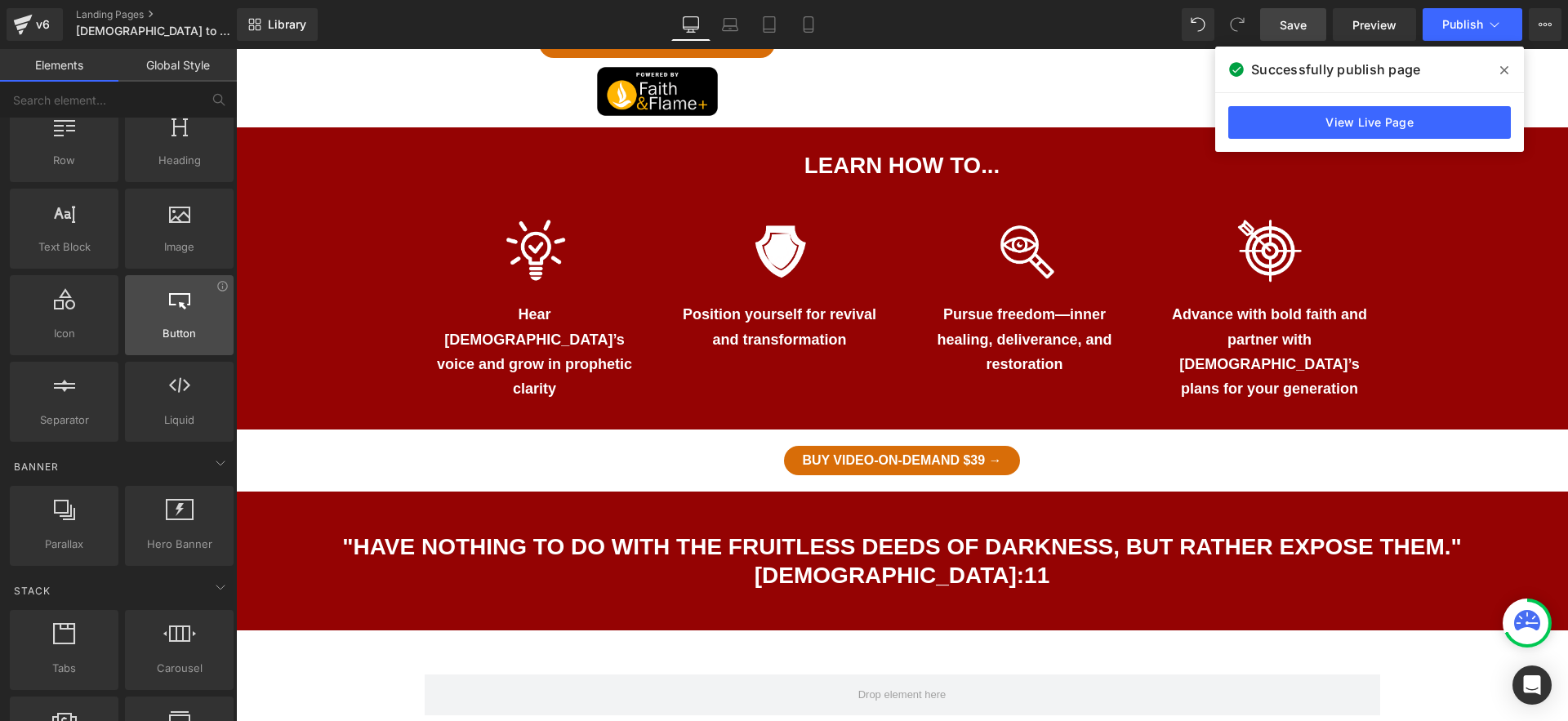
scroll to position [0, 0]
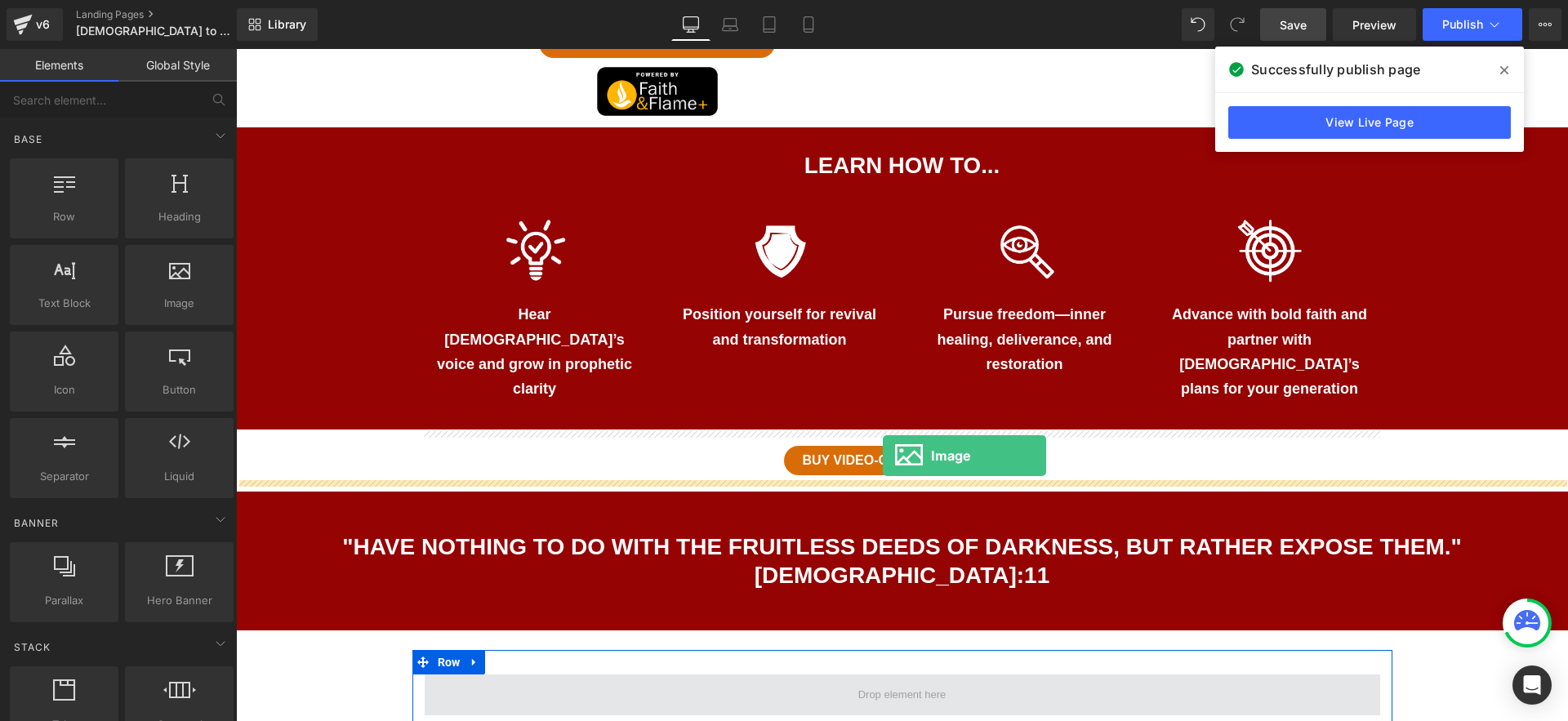
drag, startPoint x: 408, startPoint y: 332, endPoint x: 883, endPoint y: 456, distance: 490.9
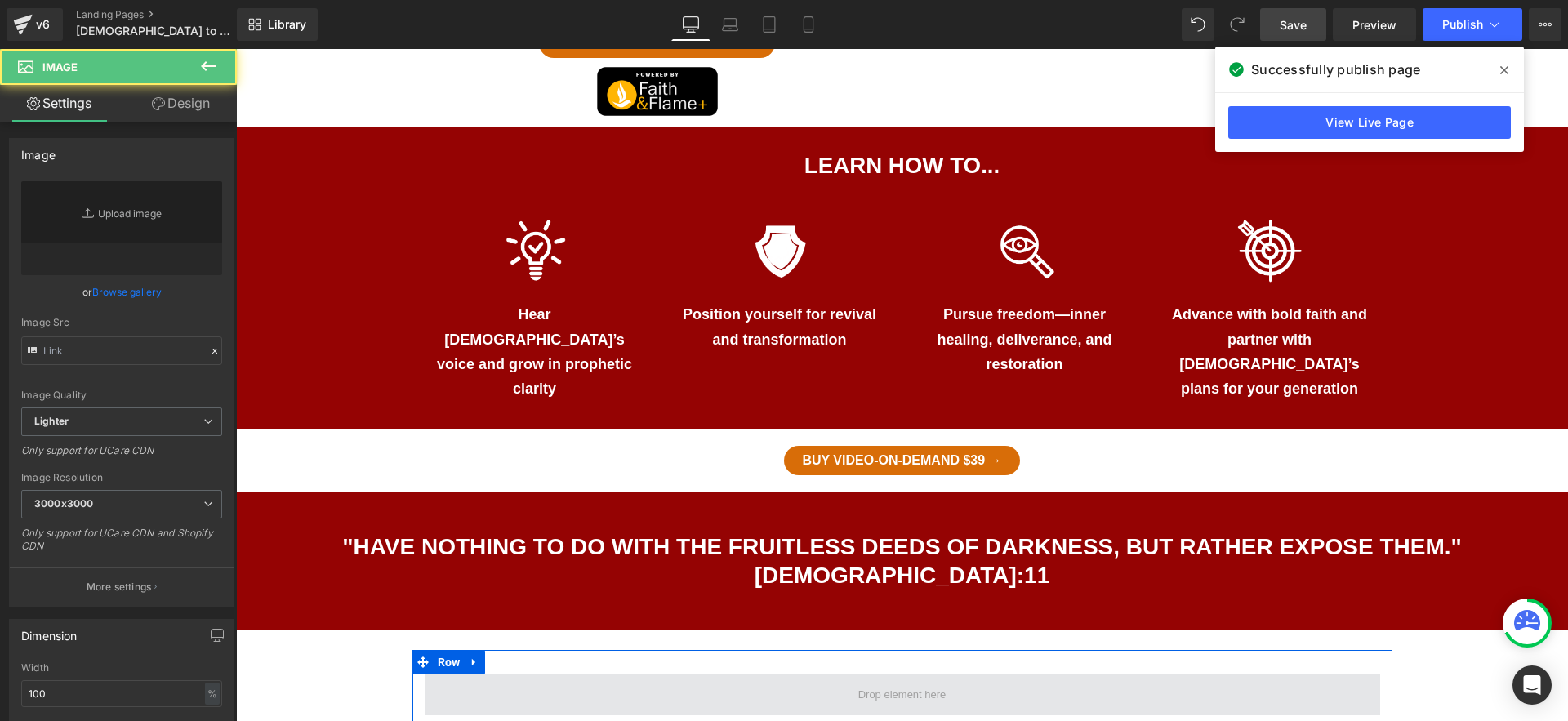
type input "//[DOMAIN_NAME][URL]"
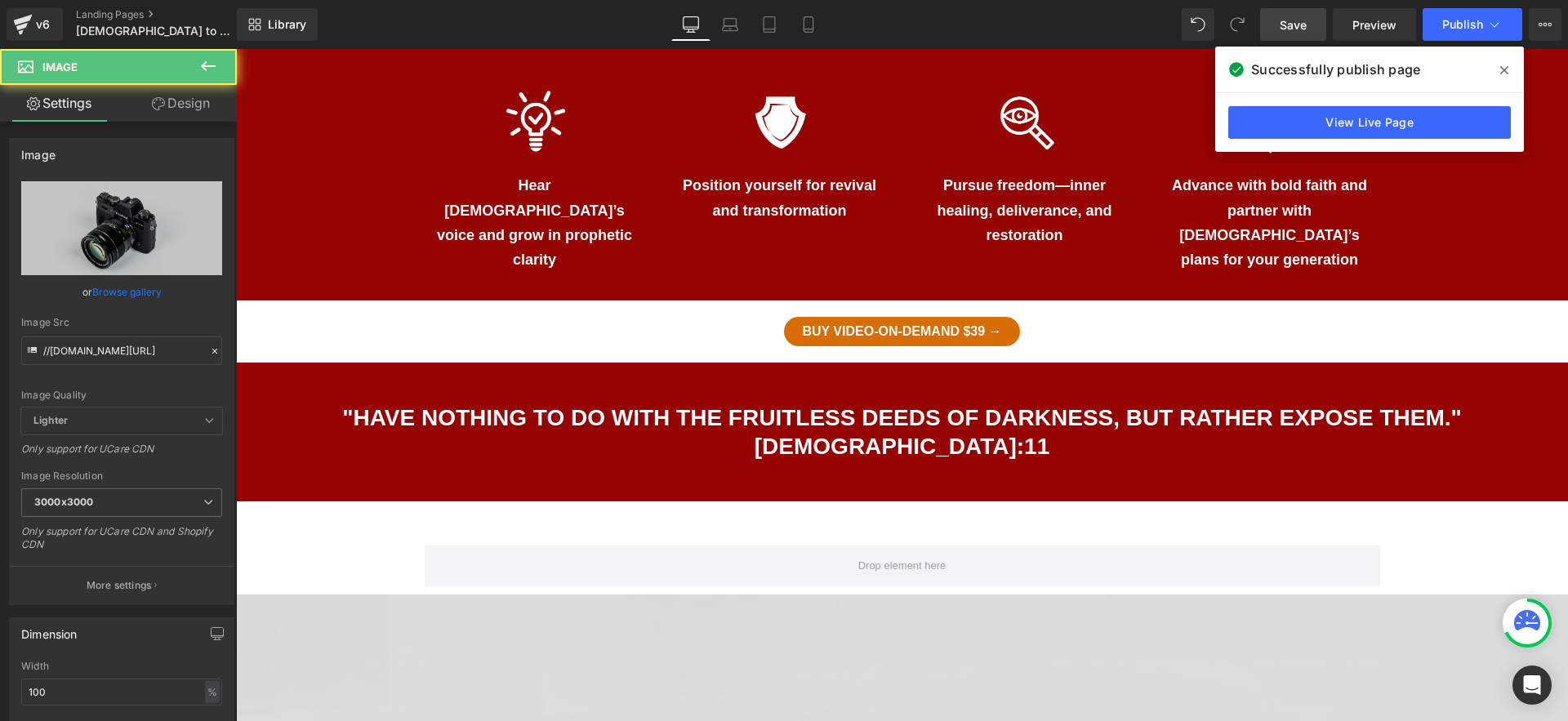
scroll to position [1593, 0]
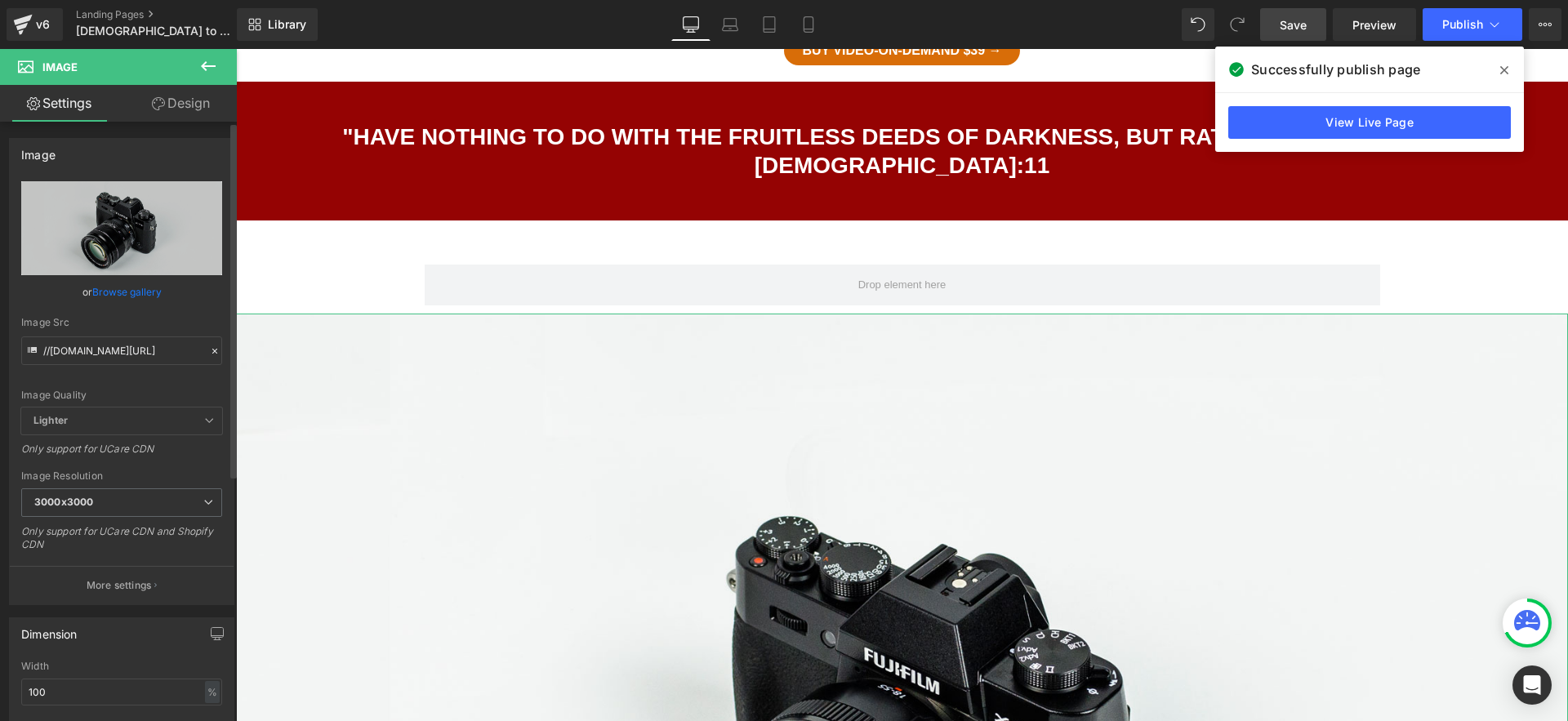
click at [112, 289] on link "Browse gallery" at bounding box center [128, 292] width 70 height 28
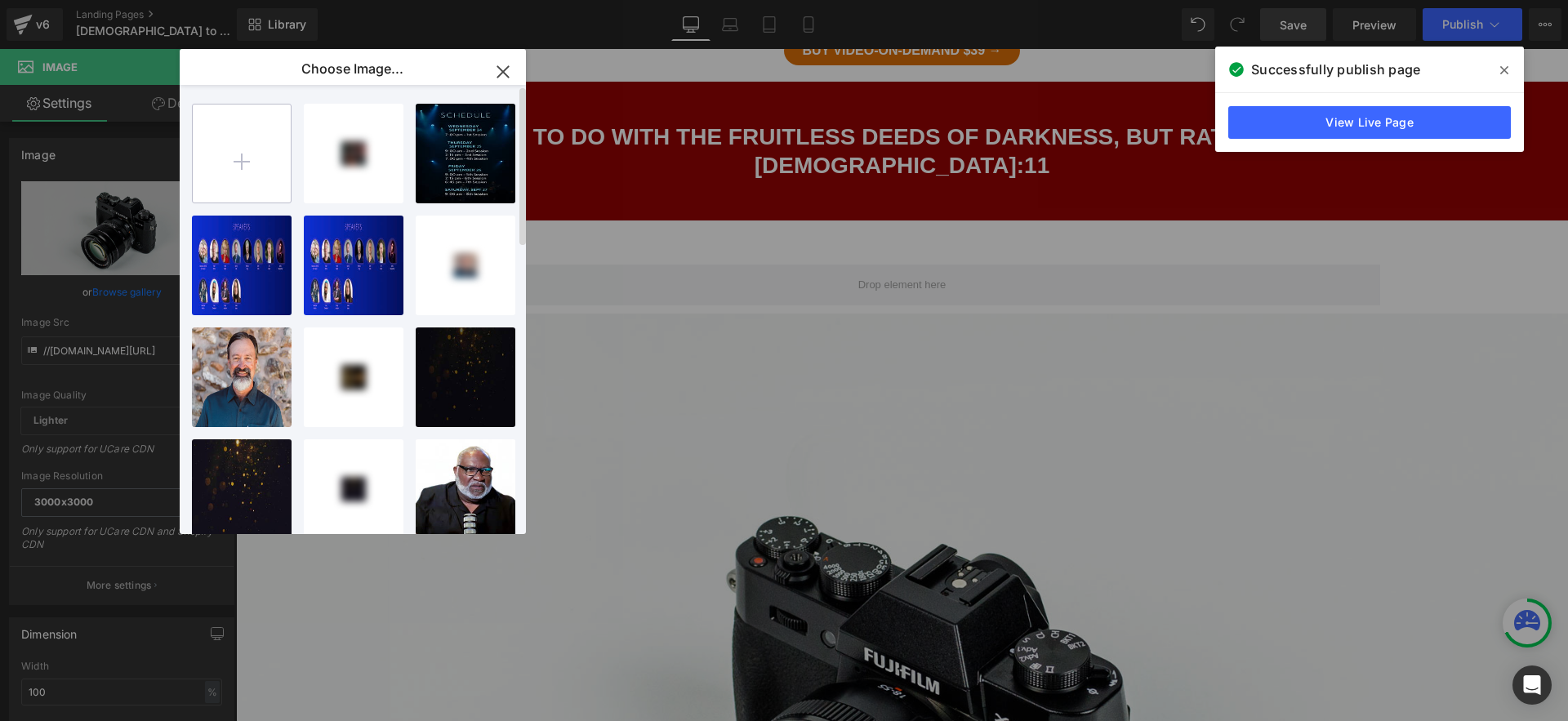
click at [264, 168] on input "file" at bounding box center [241, 153] width 98 height 98
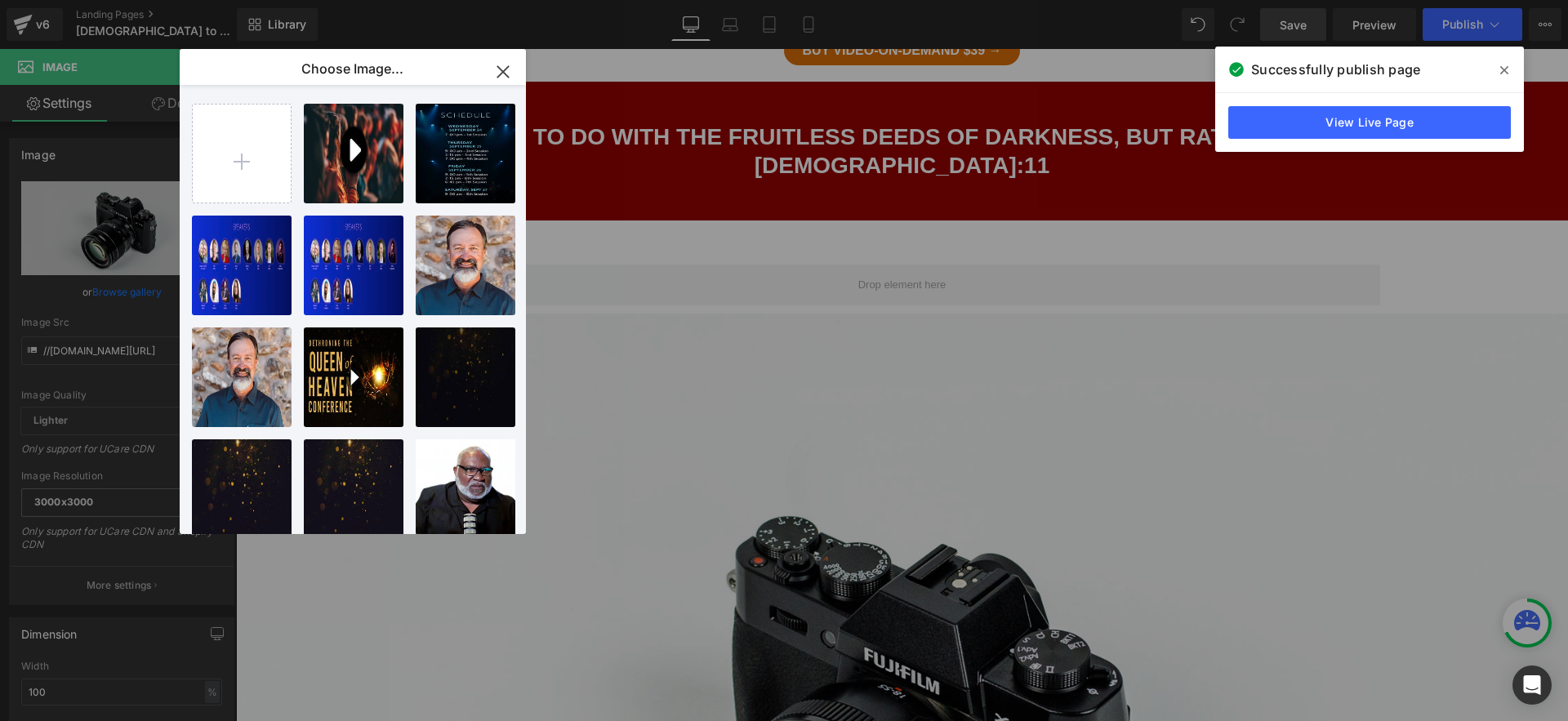
type input "C:\fakepath\MTS.png"
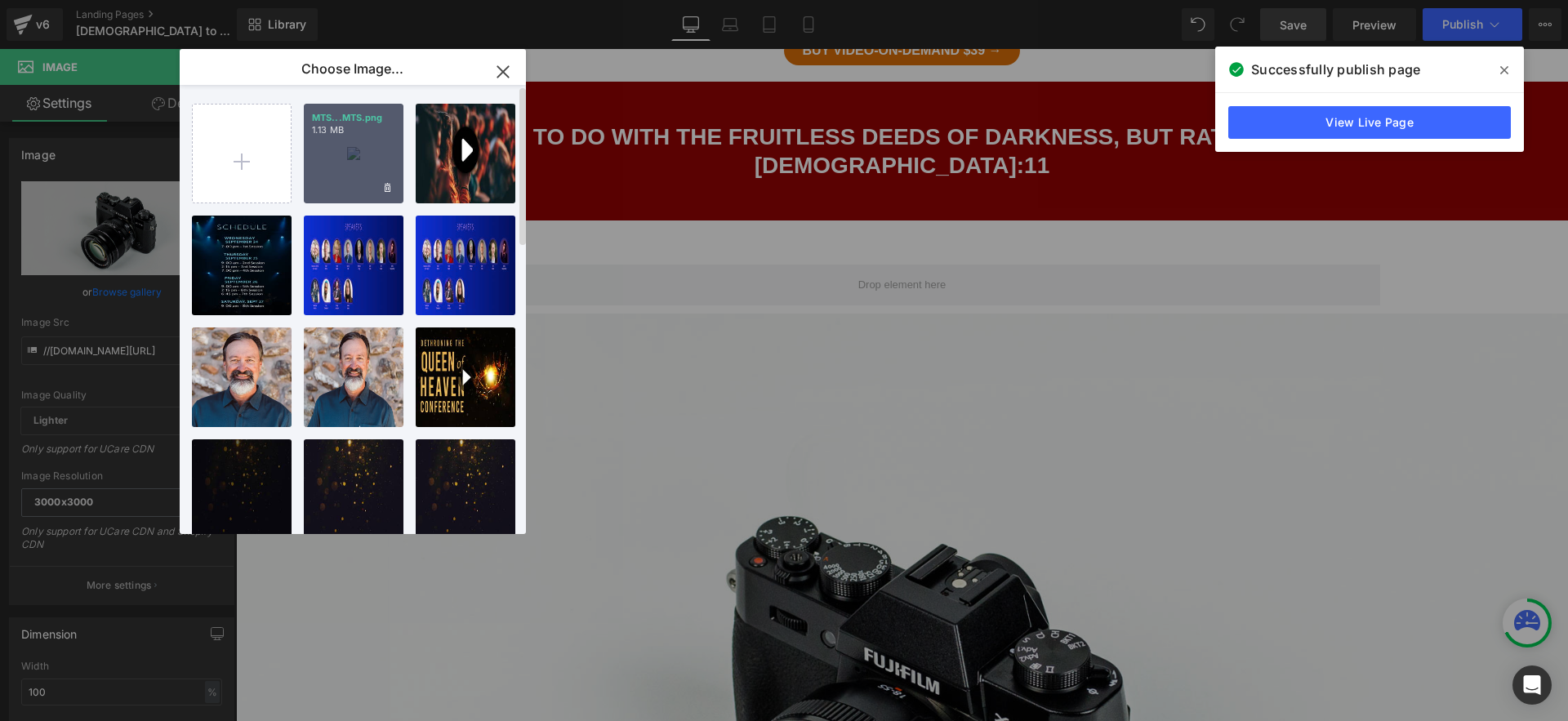
click at [355, 170] on div "MTS...MTS.png 1.13 MB" at bounding box center [353, 153] width 100 height 100
type input "[URL][DOMAIN_NAME]"
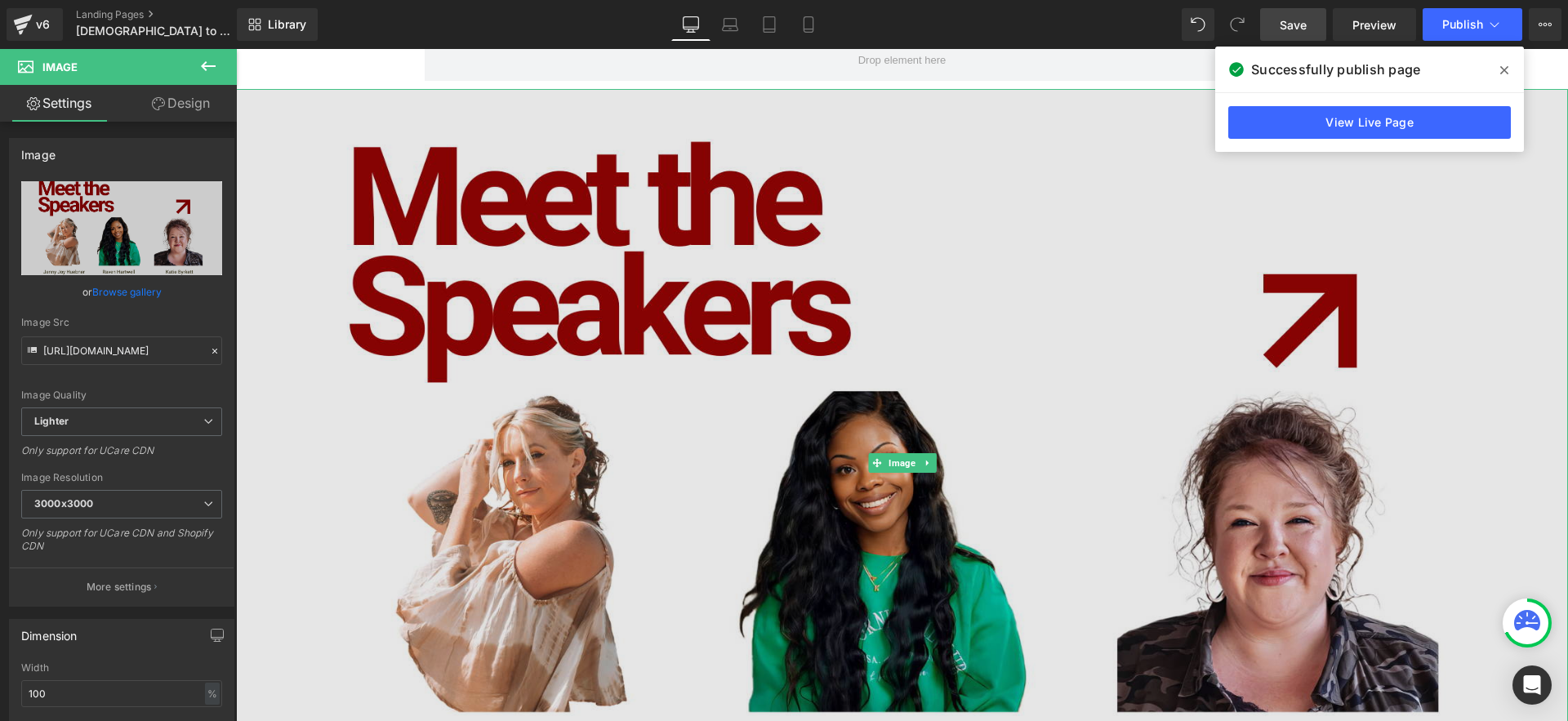
scroll to position [1851, 0]
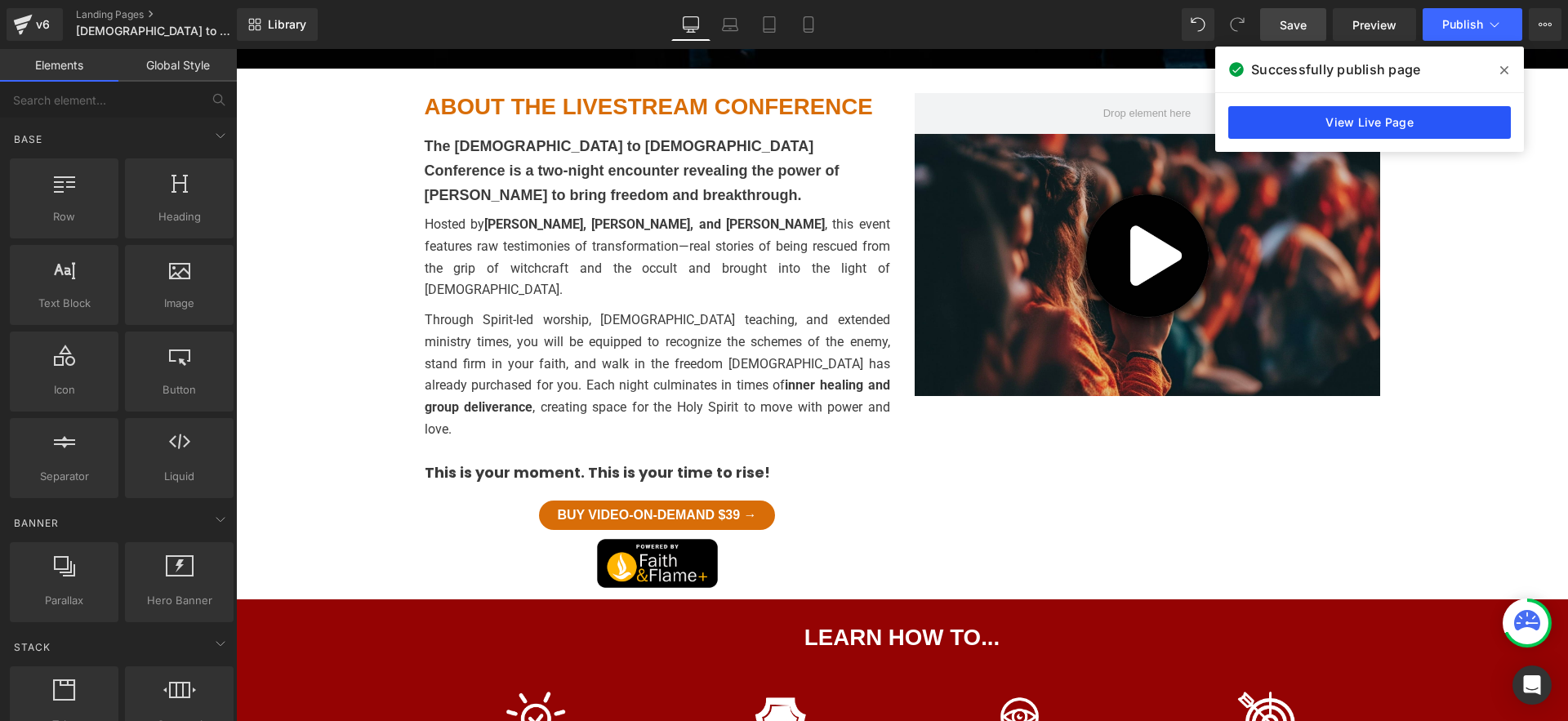
scroll to position [702, 0]
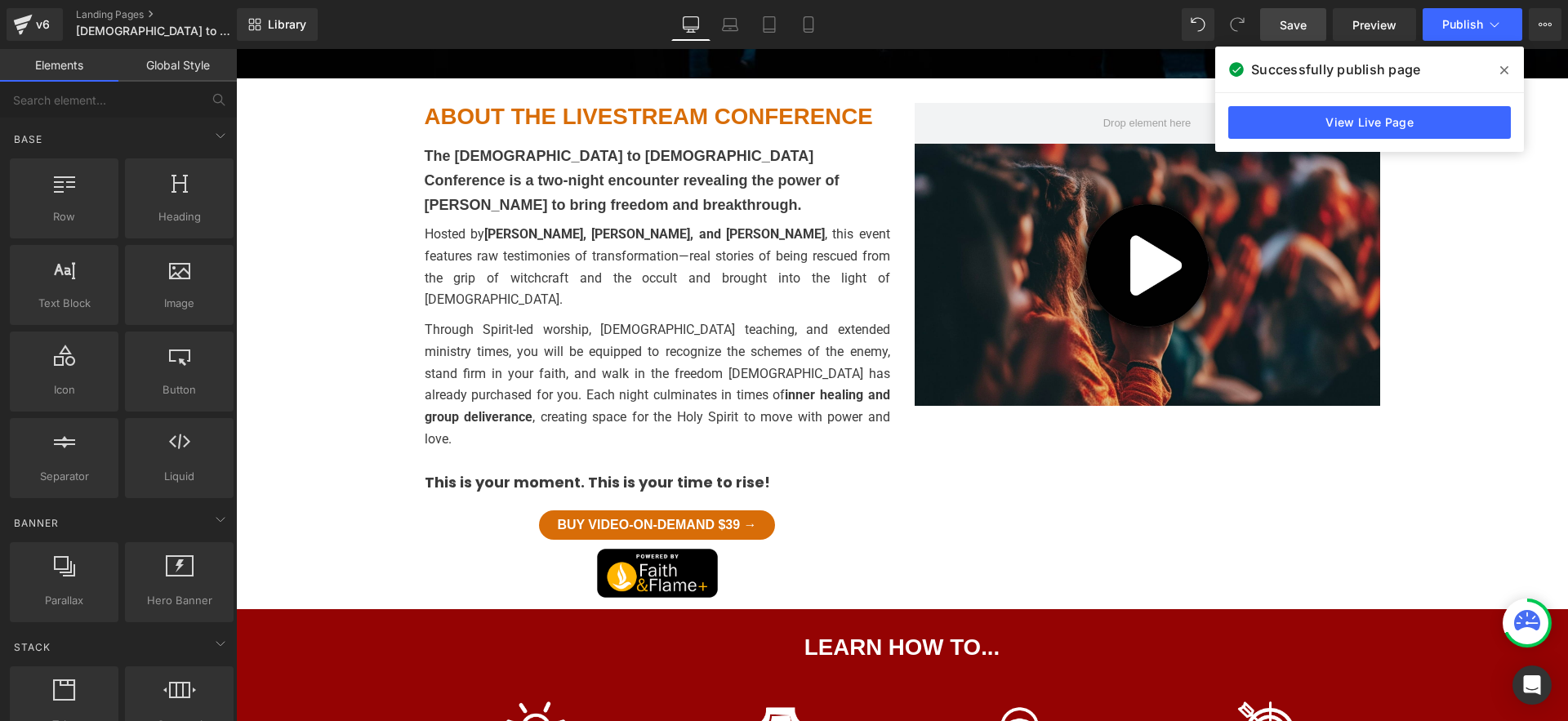
click at [1285, 25] on span "Save" at bounding box center [1293, 25] width 27 height 17
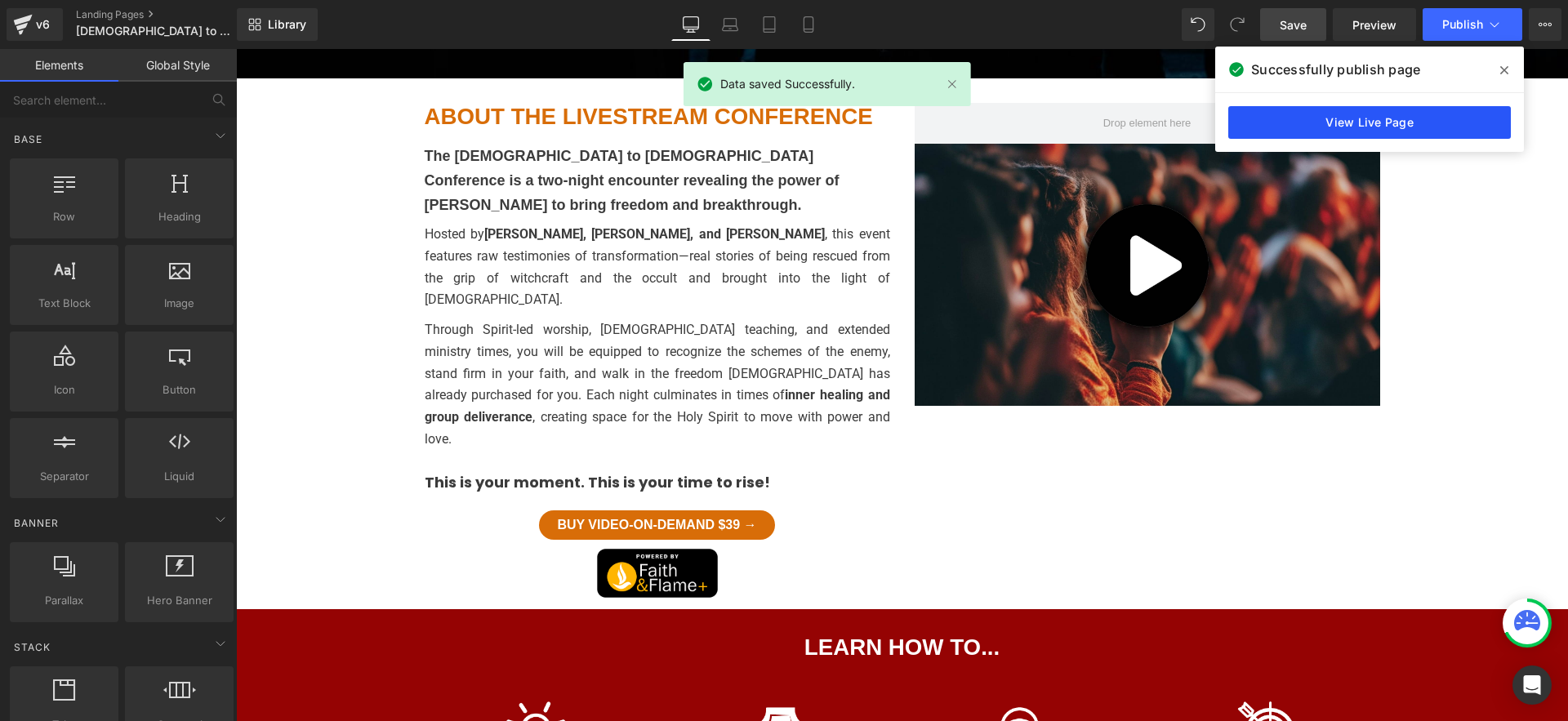
click at [1418, 122] on link "View Live Page" at bounding box center [1370, 123] width 283 height 33
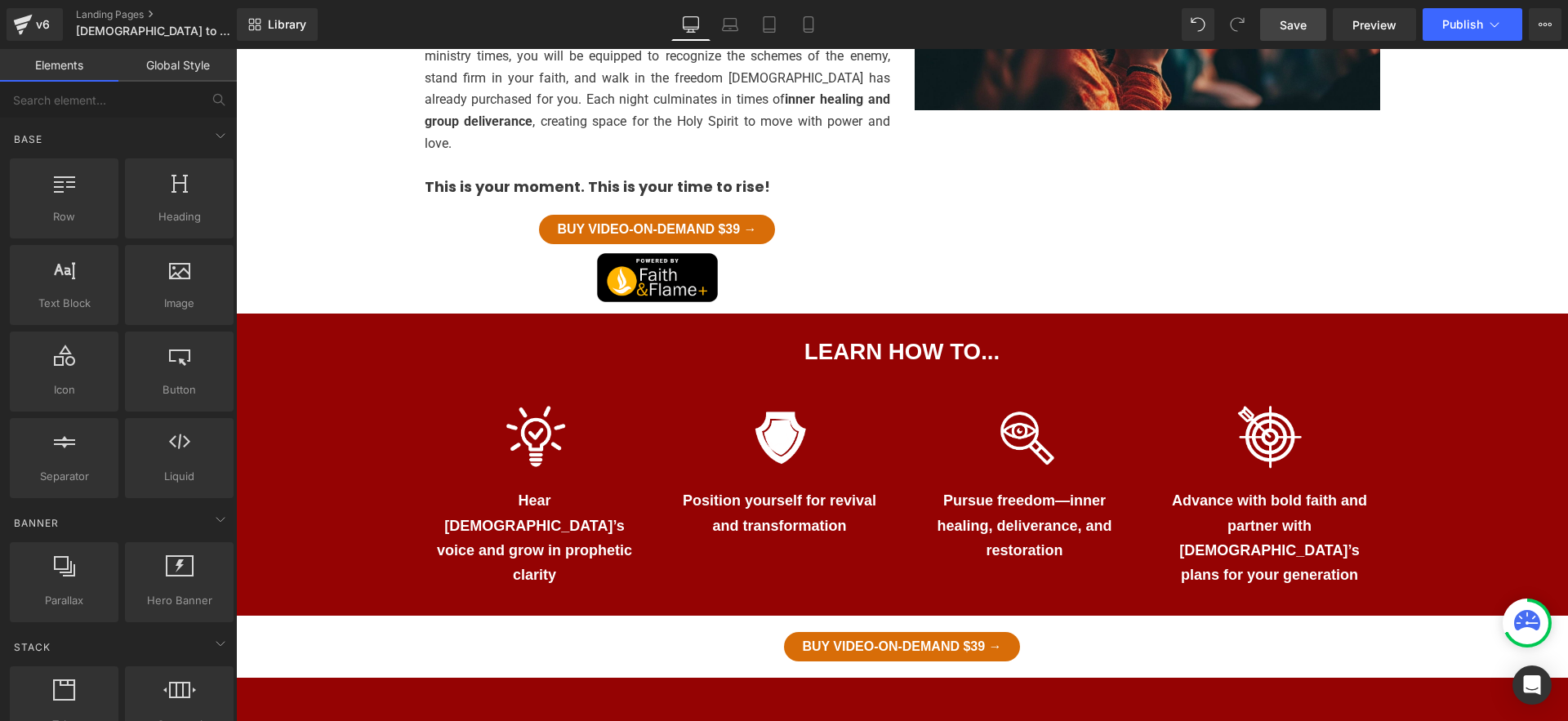
scroll to position [1357, 0]
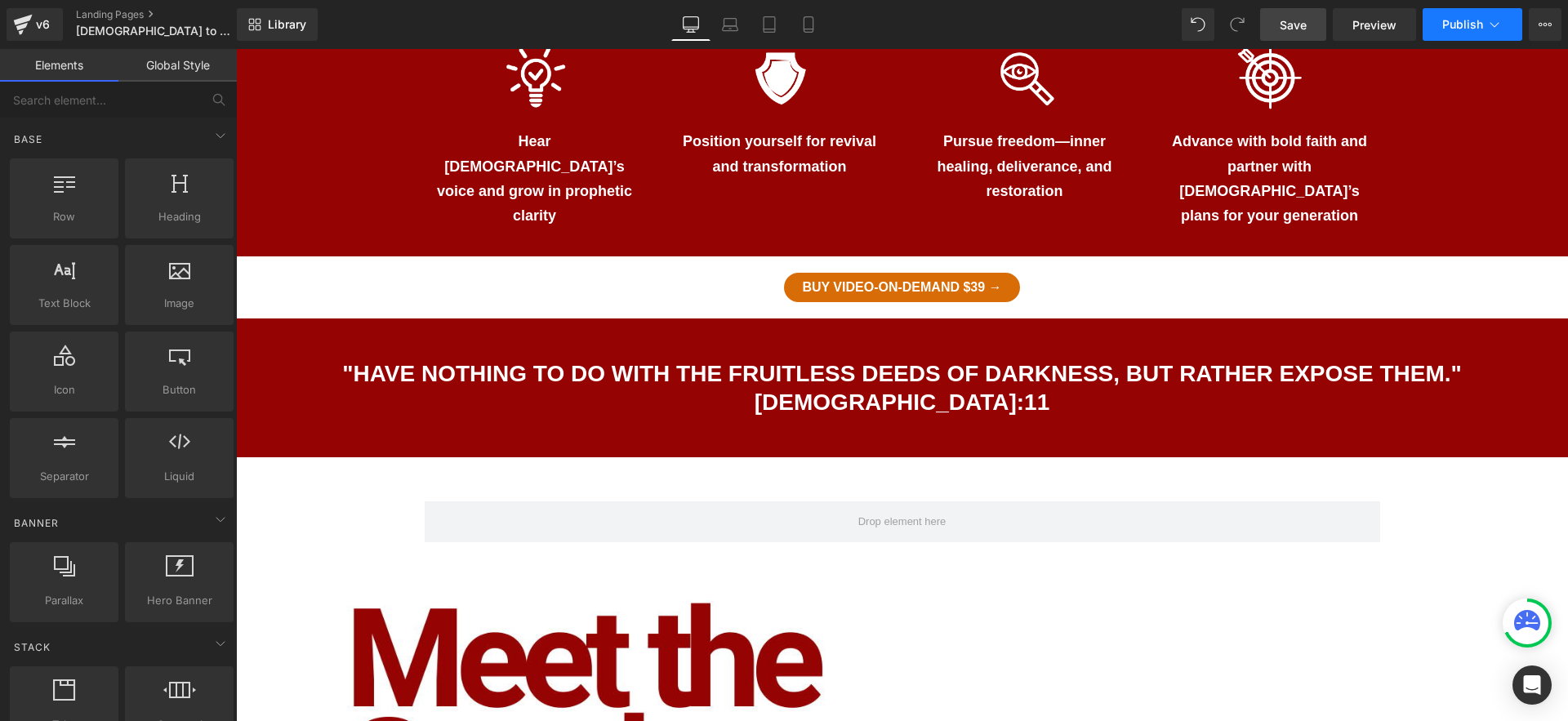
click at [1451, 23] on span "Publish" at bounding box center [1462, 25] width 41 height 13
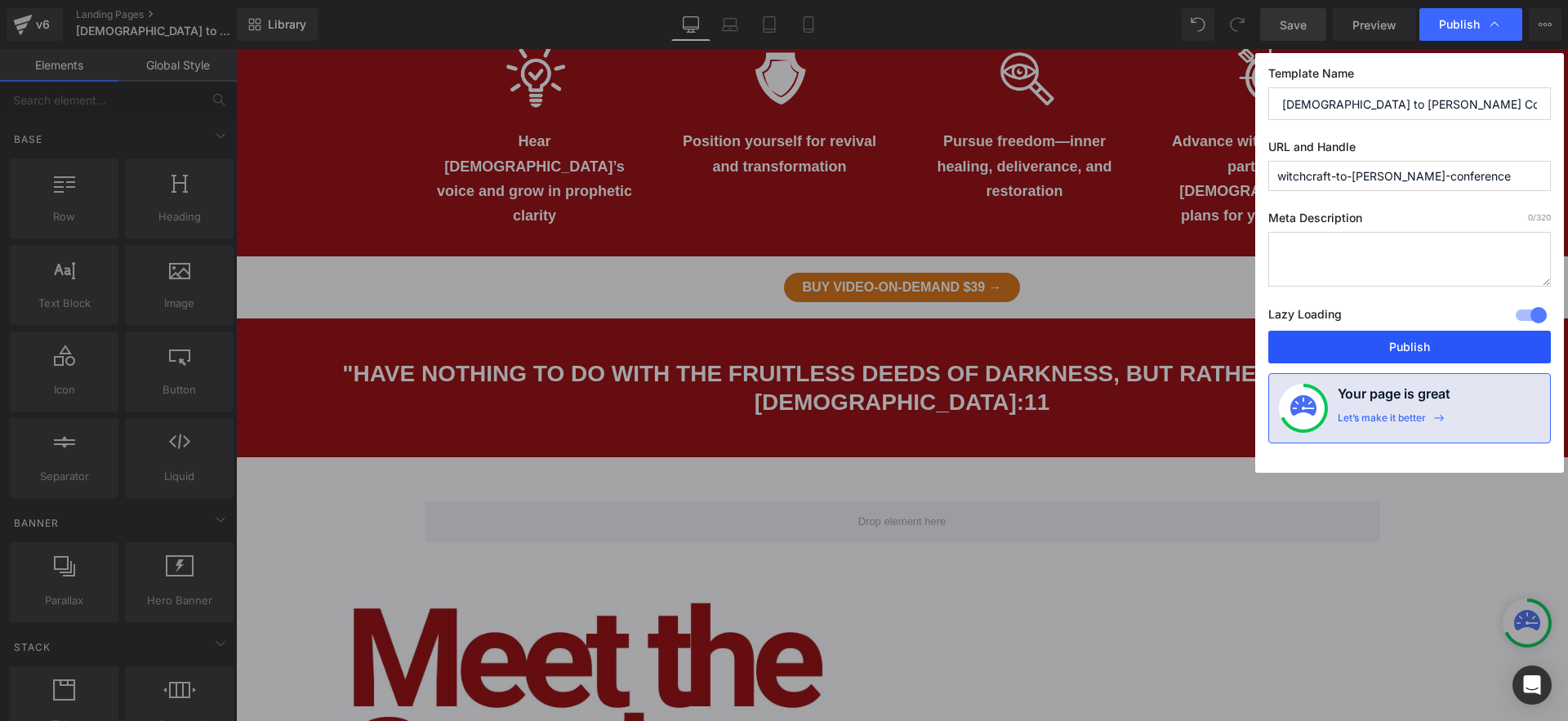
click at [1372, 351] on button "Publish" at bounding box center [1410, 348] width 283 height 33
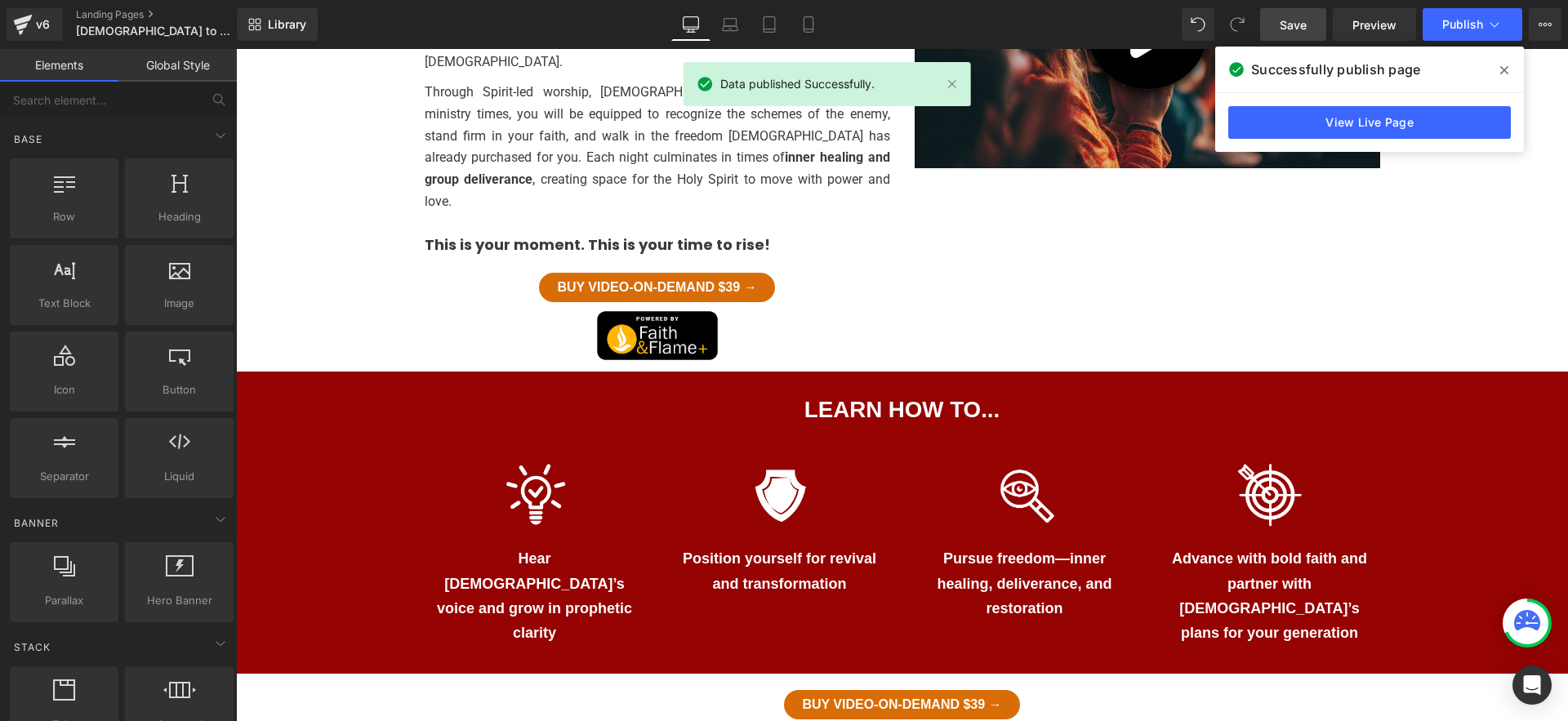
scroll to position [937, 0]
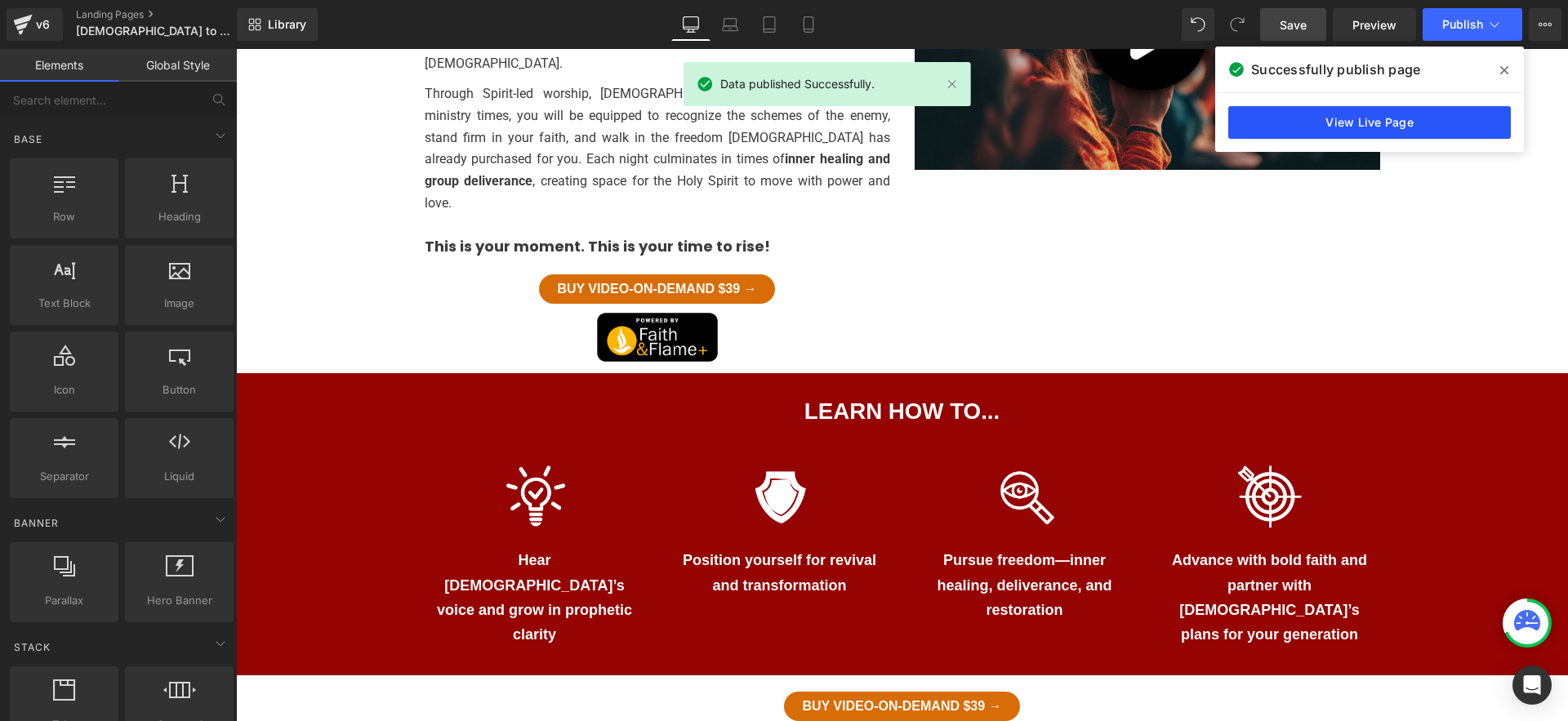
click at [1313, 125] on link "View Live Page" at bounding box center [1370, 123] width 283 height 33
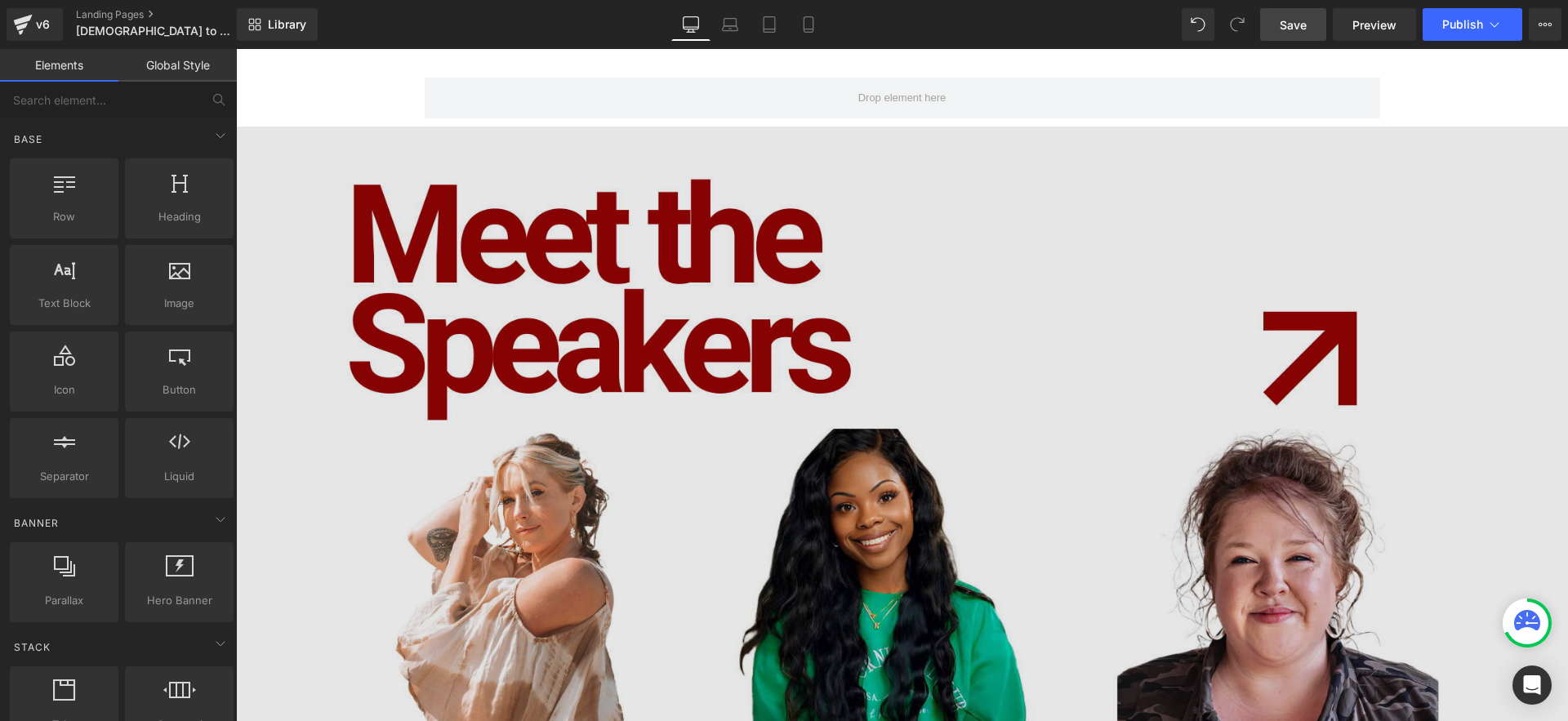
scroll to position [1933, 0]
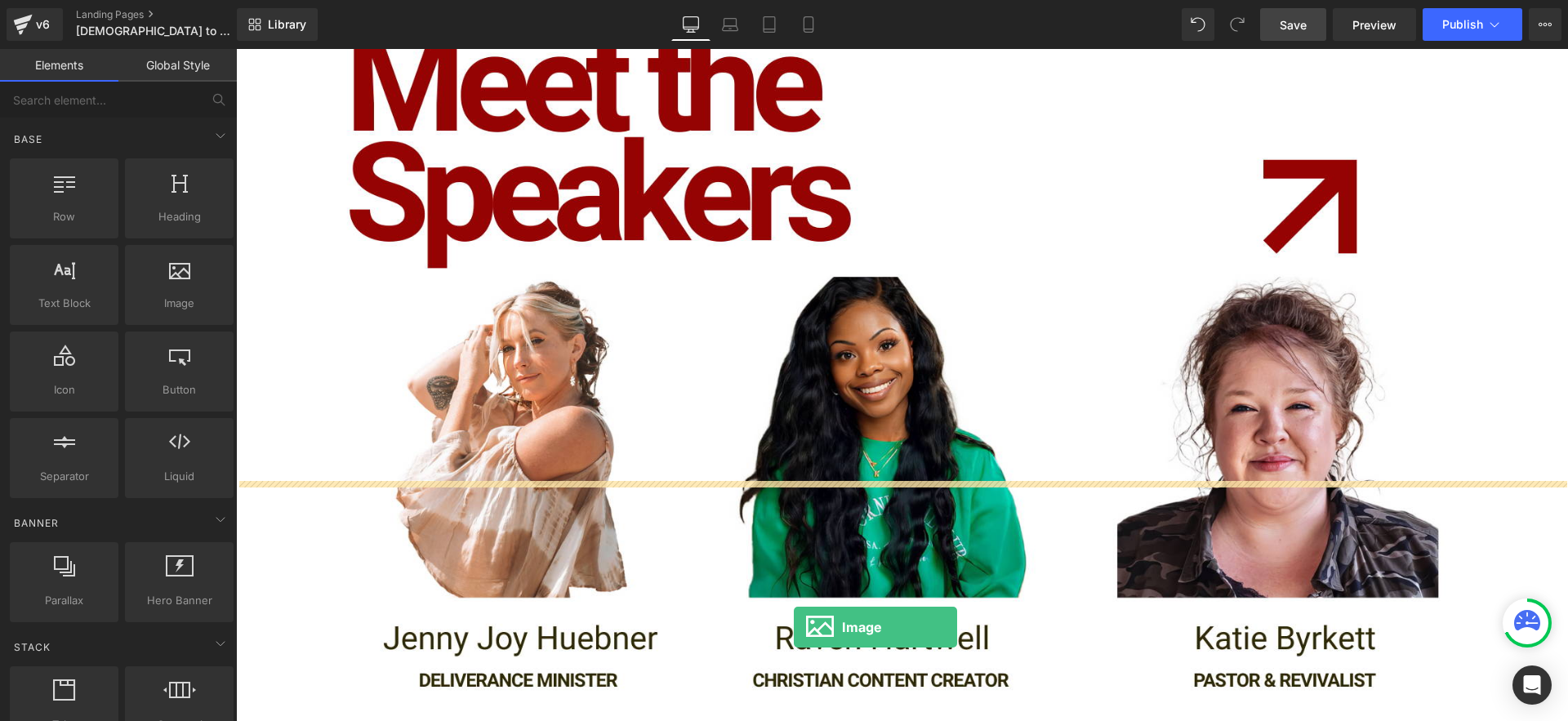
drag, startPoint x: 401, startPoint y: 338, endPoint x: 794, endPoint y: 627, distance: 487.8
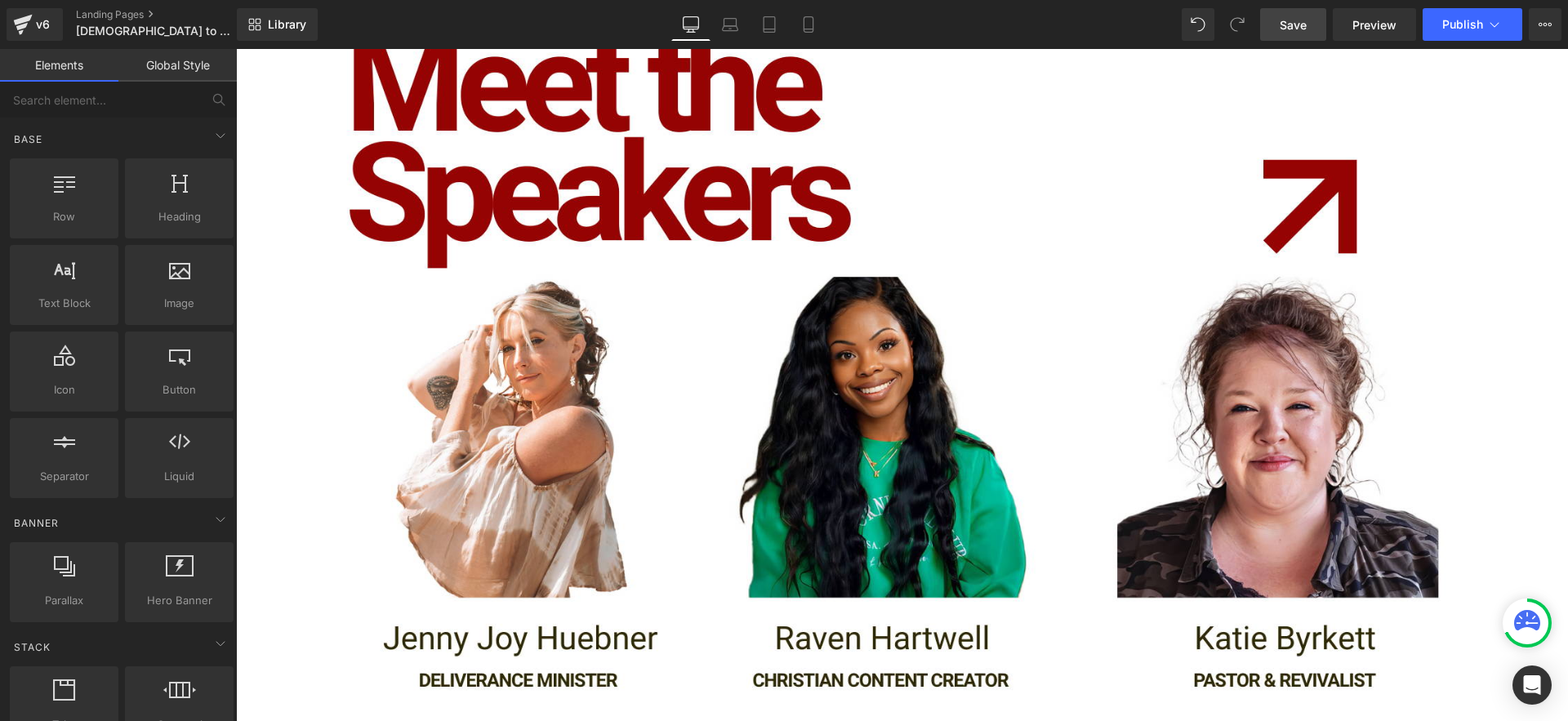
scroll to position [1933, 0]
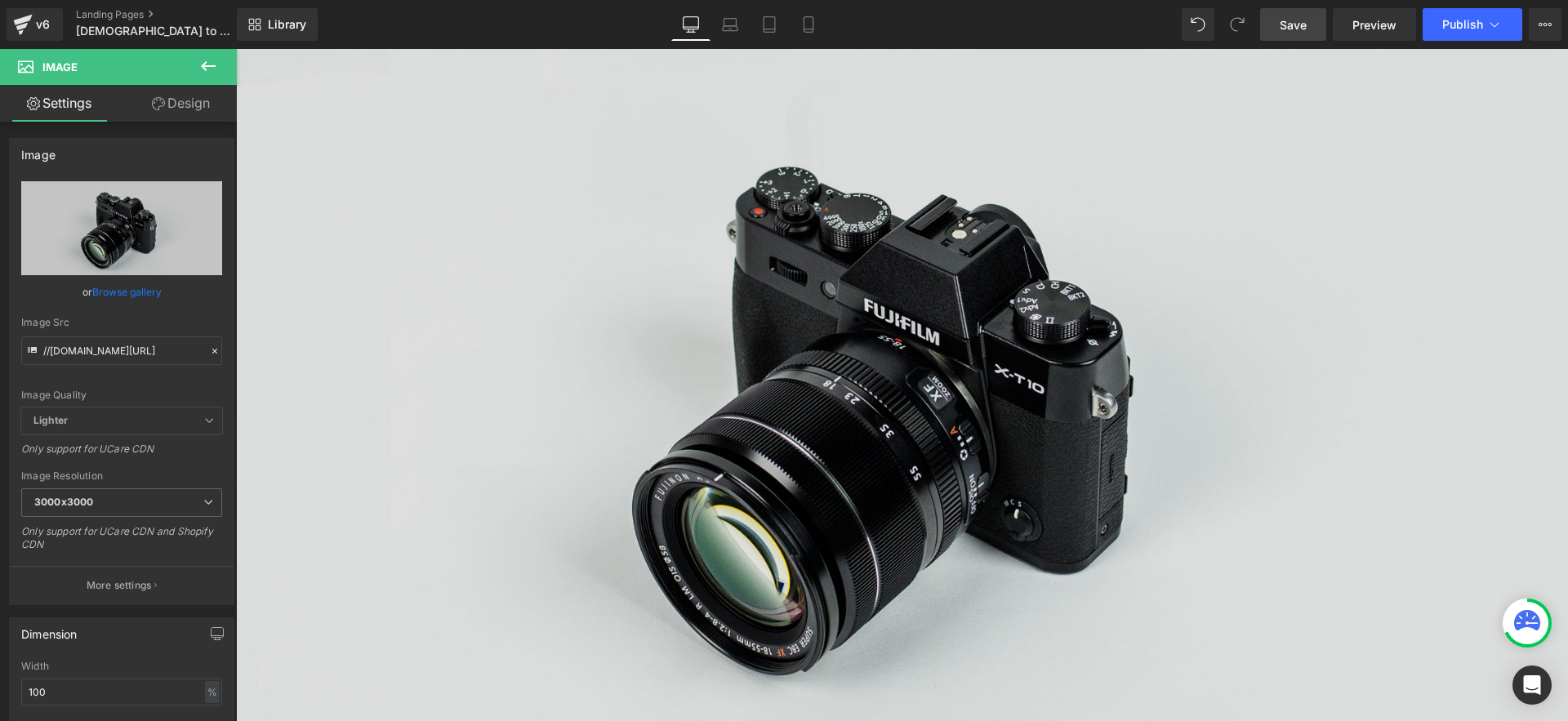
scroll to position [2815, 0]
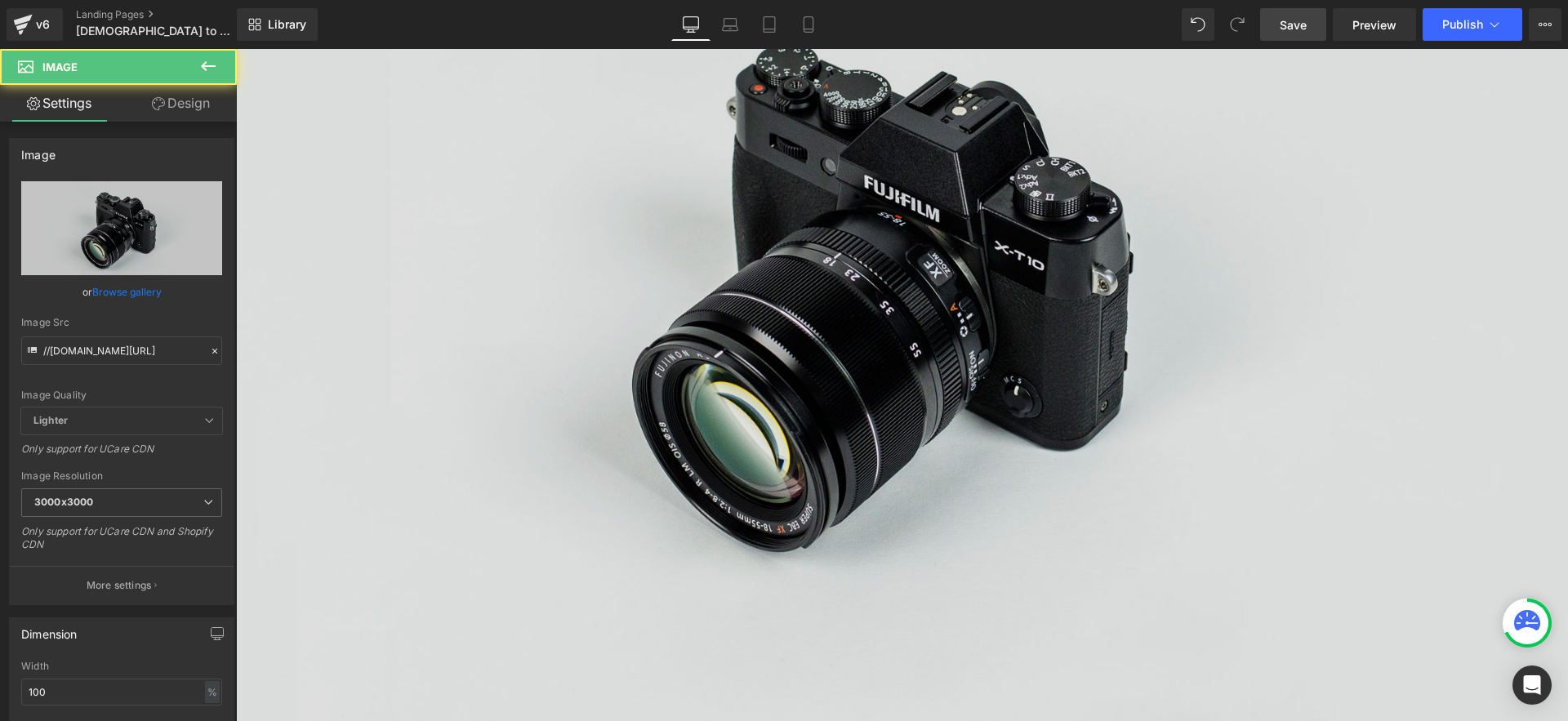
click at [929, 351] on img at bounding box center [902, 282] width 1332 height 882
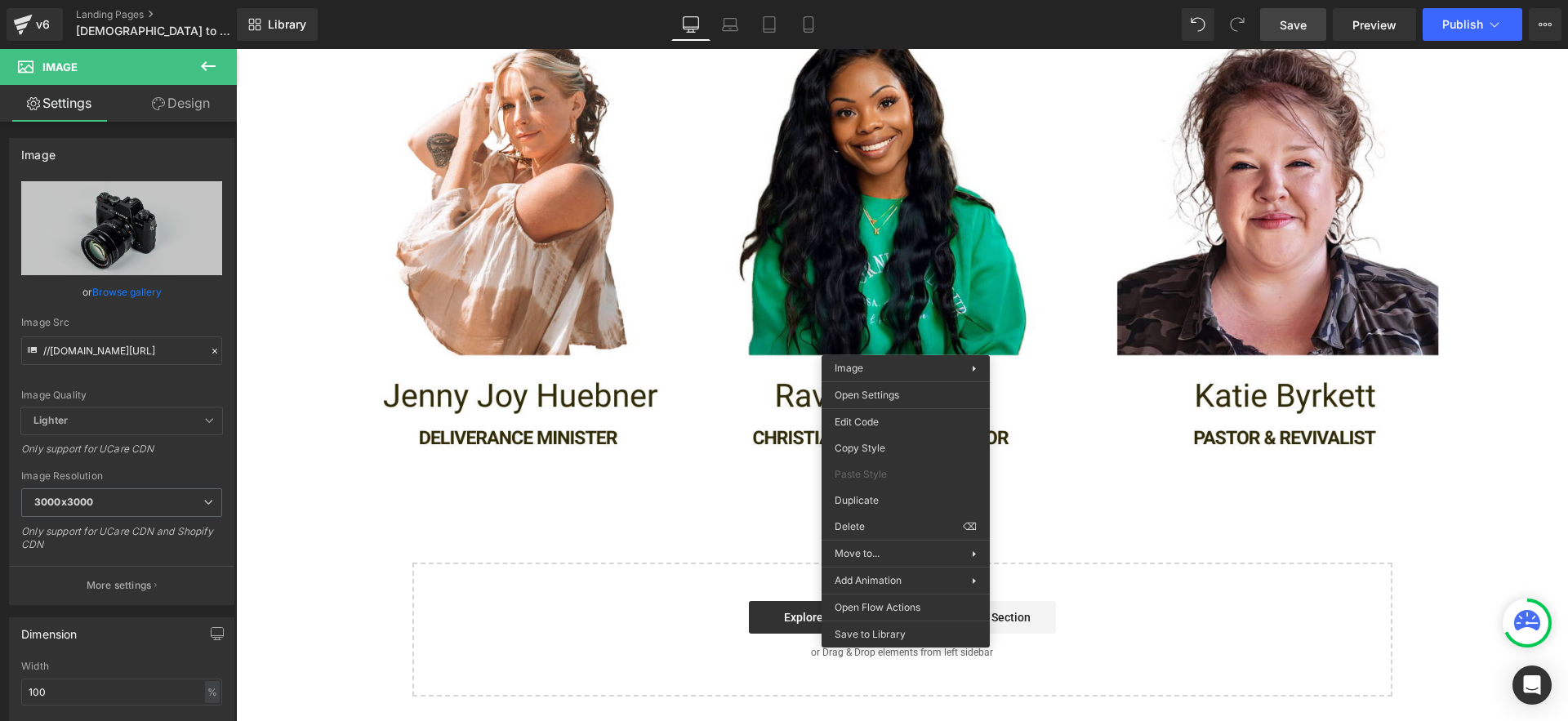
scroll to position [1925, 0]
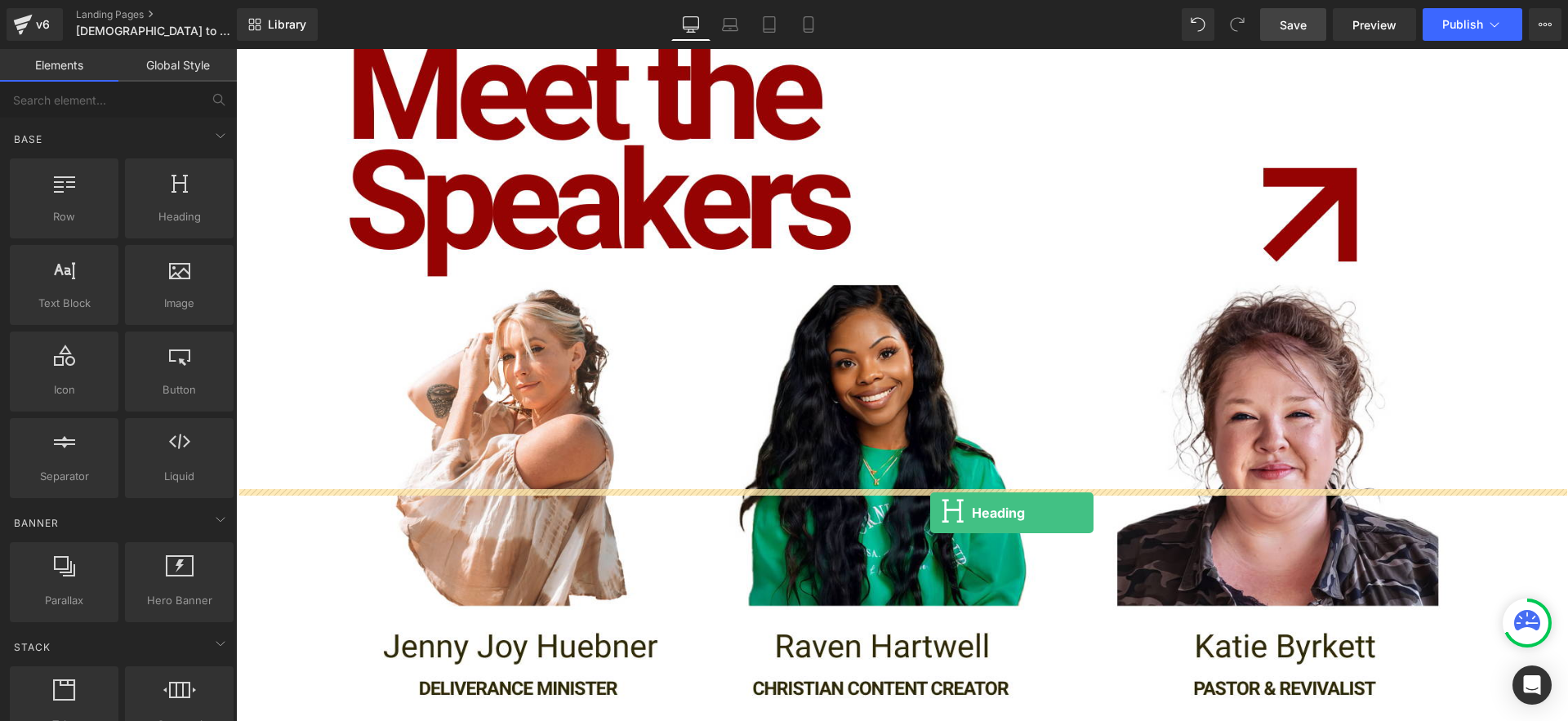
drag, startPoint x: 468, startPoint y: 283, endPoint x: 930, endPoint y: 513, distance: 516.1
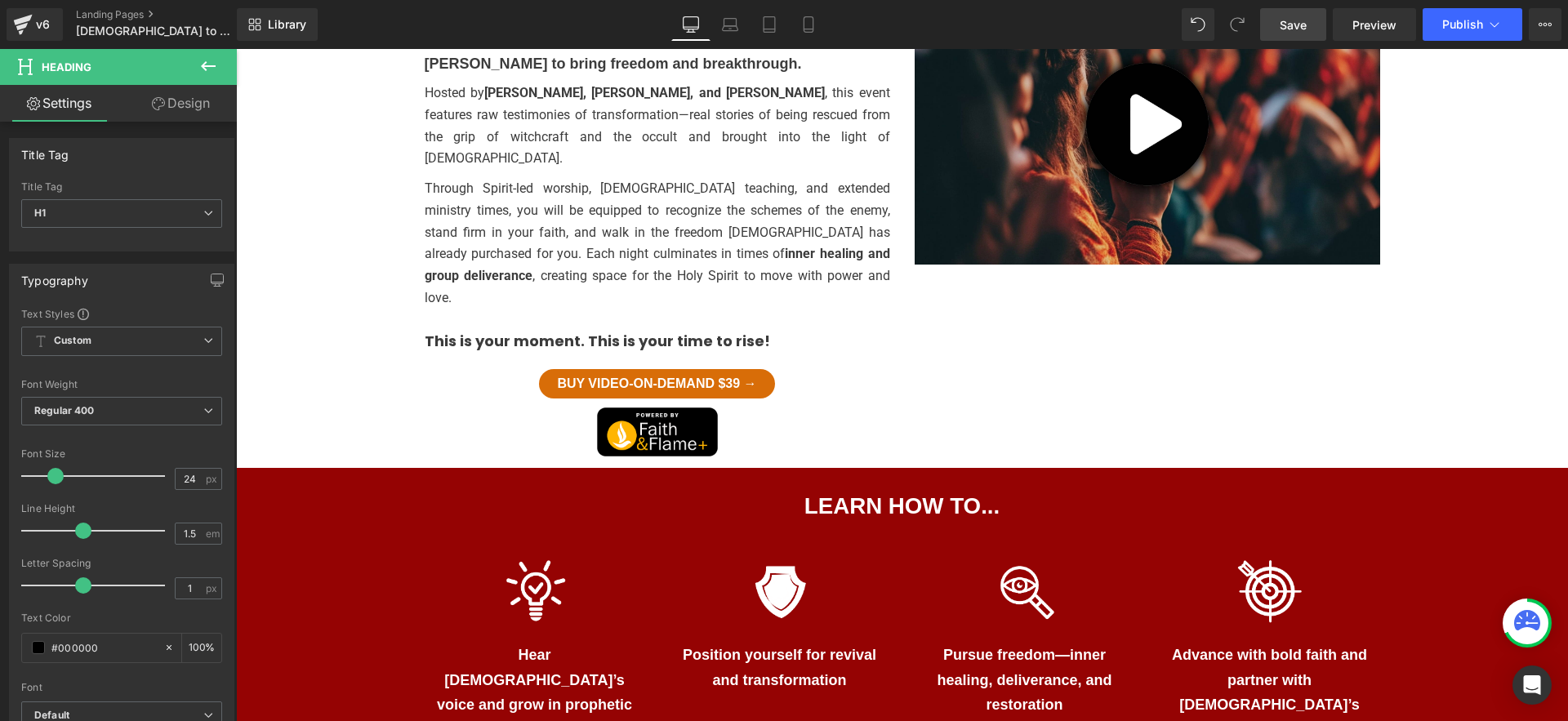
scroll to position [847, 0]
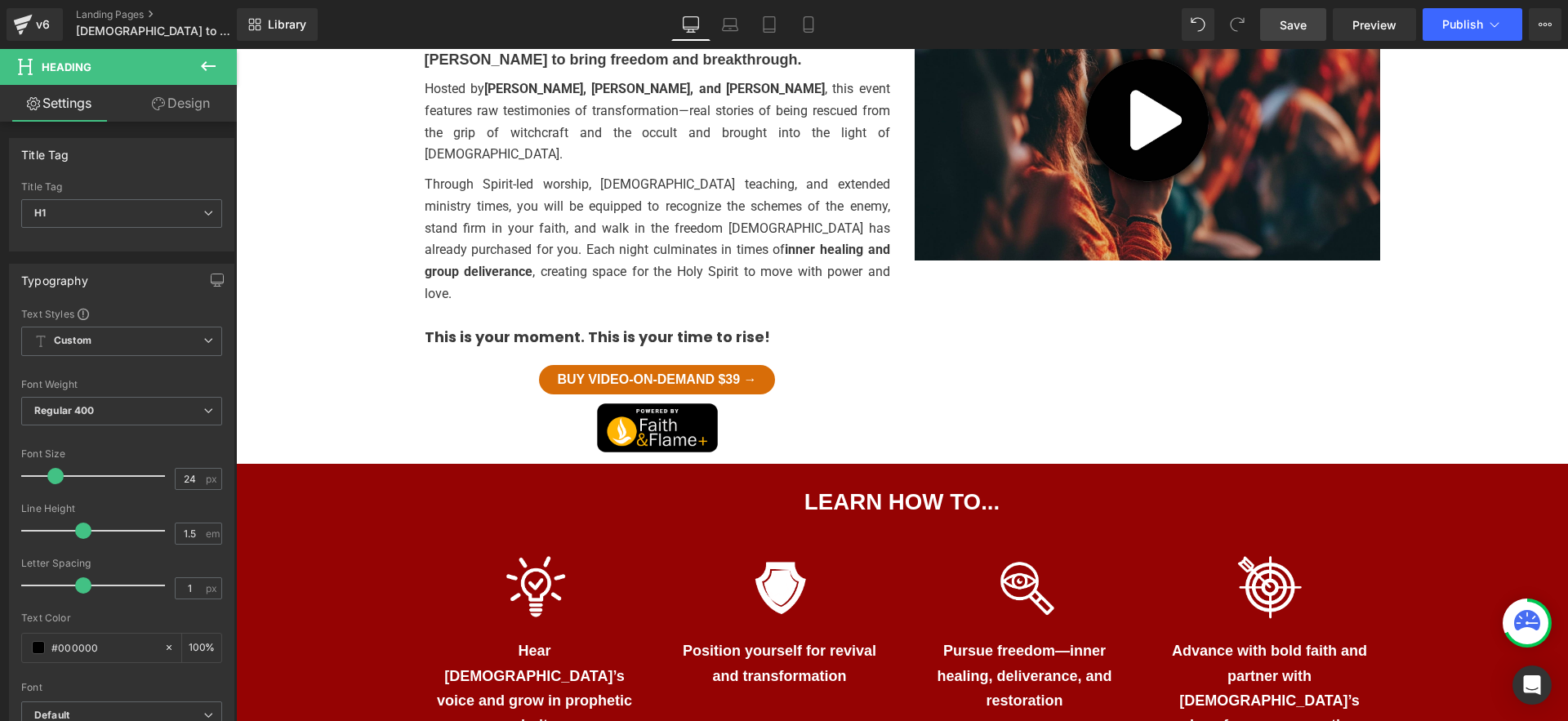
click at [784, 638] on p "Position yourself for revival and transformation" at bounding box center [780, 662] width 205 height 49
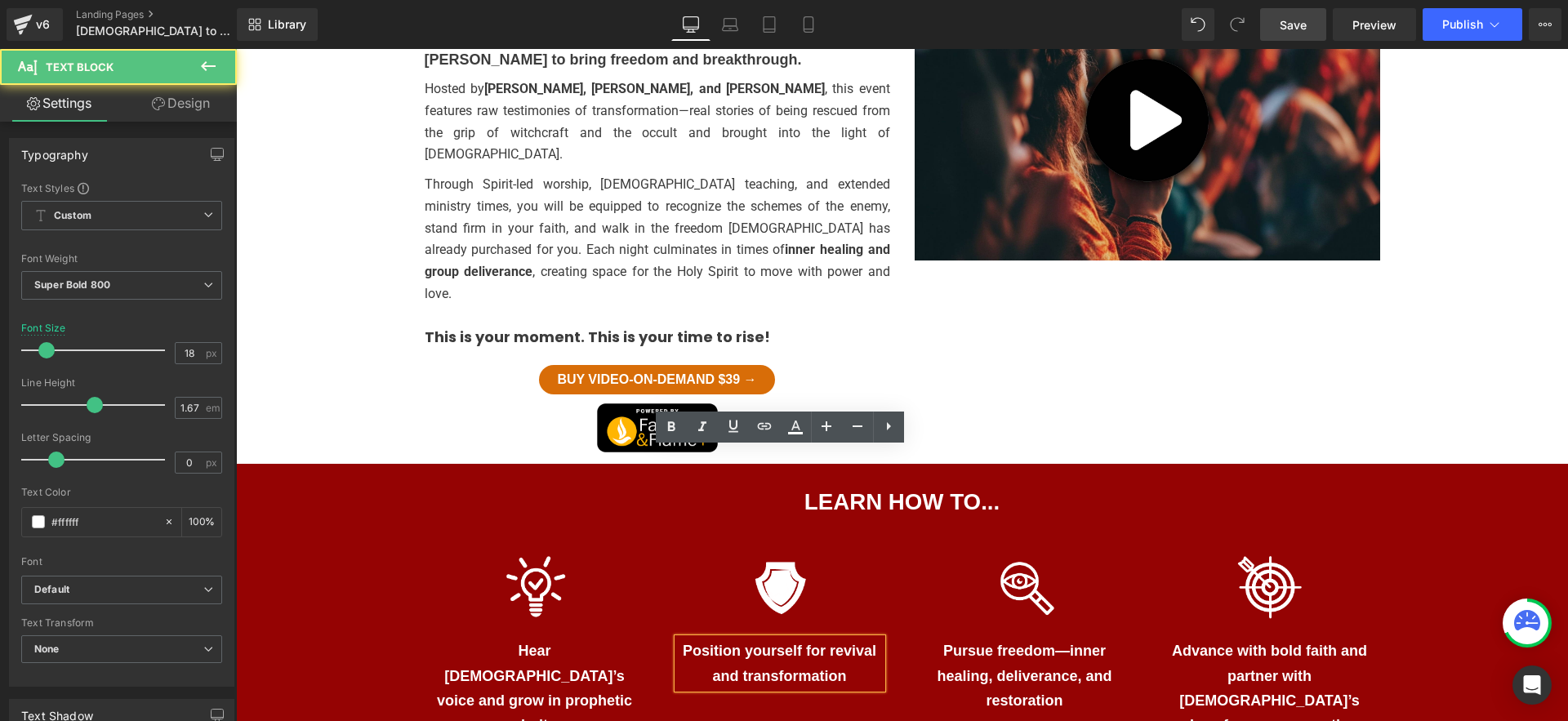
click at [550, 543] on div "Image Hear God’s voice and grow in prophetic clarity Text Block Image Position …" at bounding box center [903, 654] width 980 height 223
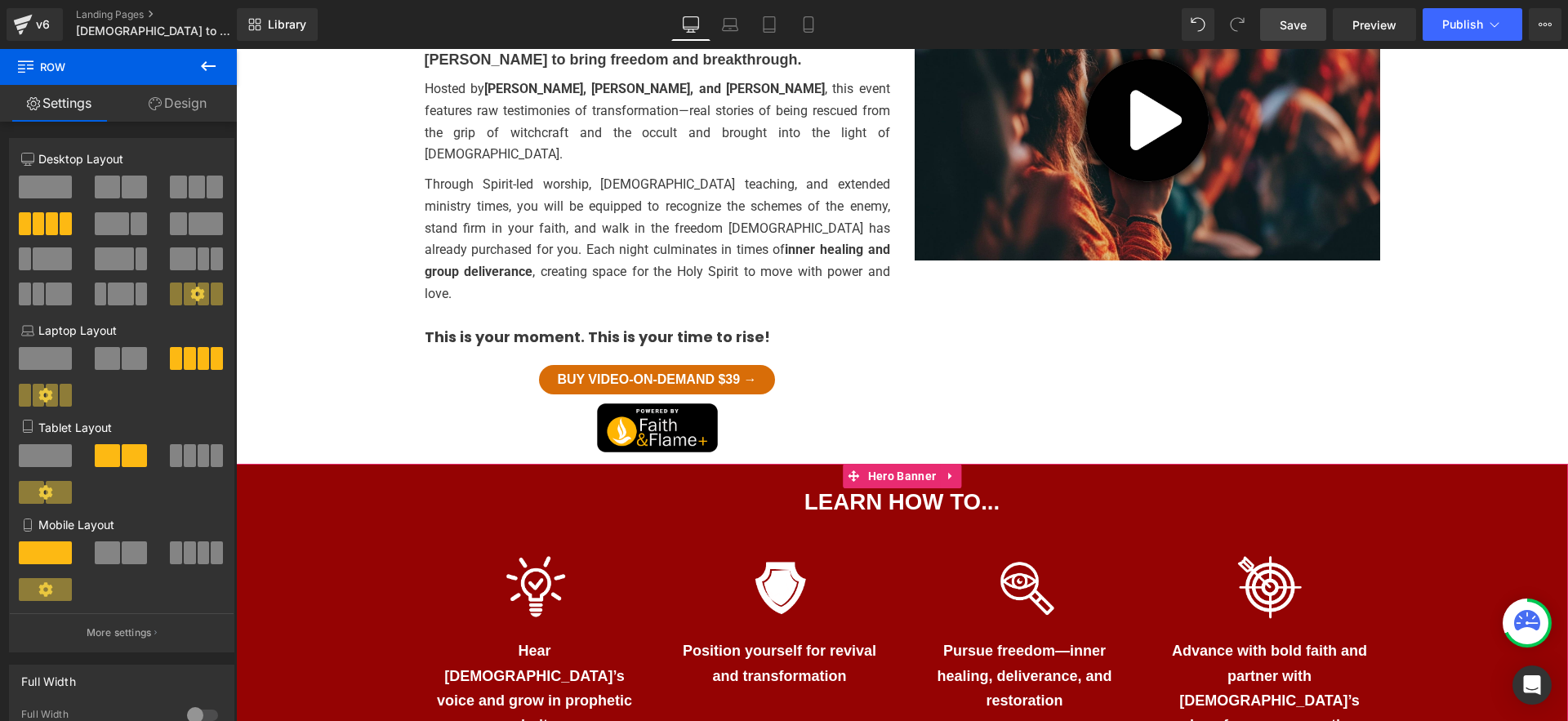
click at [308, 464] on span "LEARN HOW TO... Heading Separator Row Image Hear [DEMOGRAPHIC_DATA]’s voice and…" at bounding box center [902, 615] width 1332 height 302
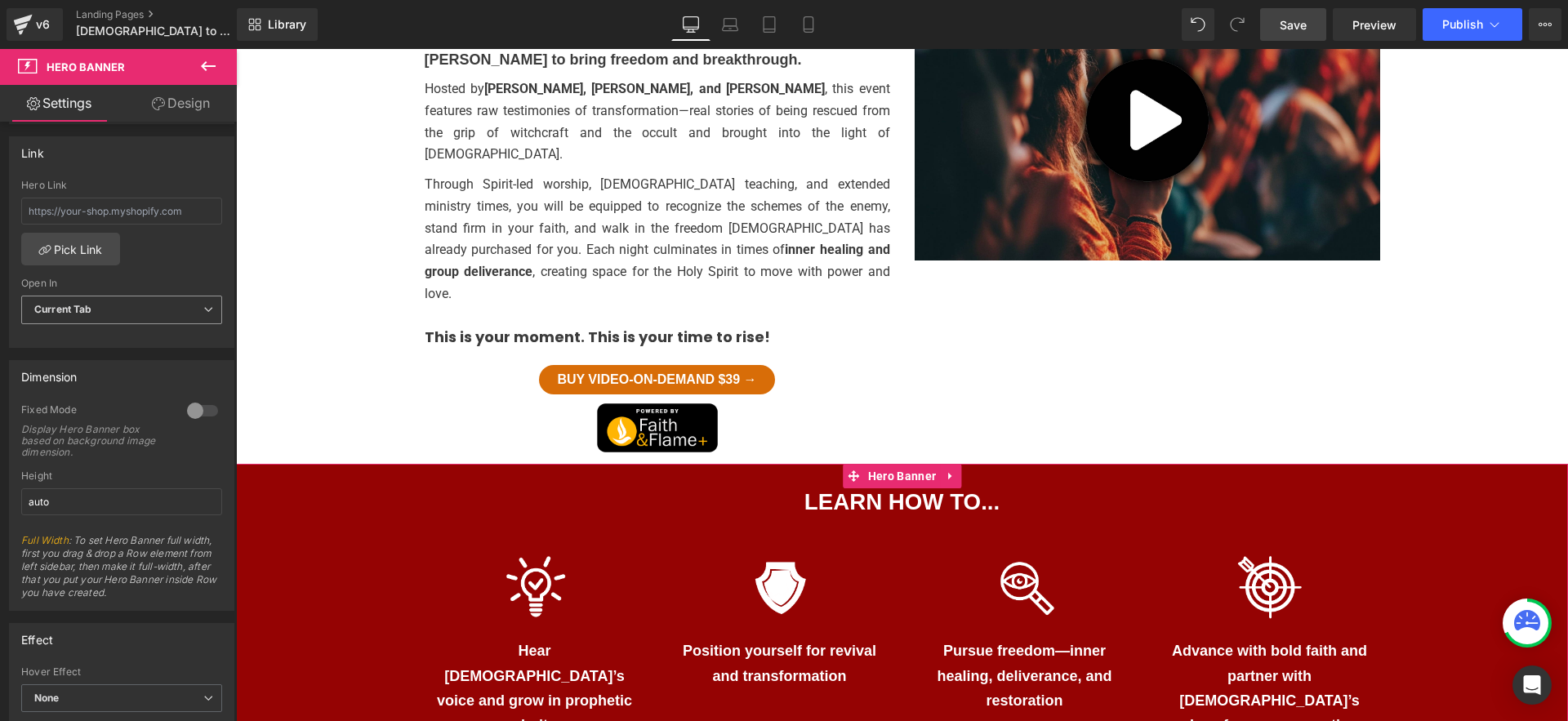
scroll to position [0, 0]
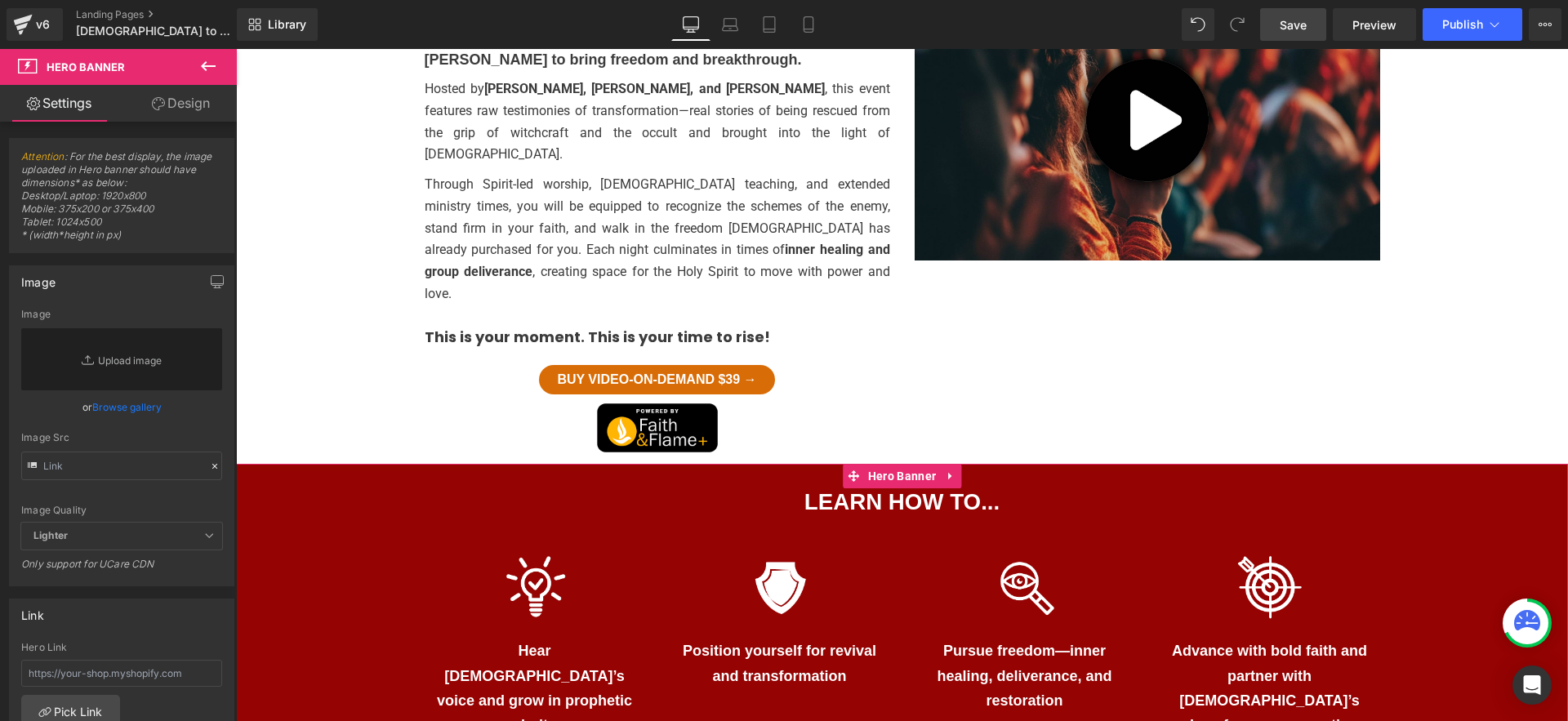
click at [182, 111] on link "Design" at bounding box center [181, 104] width 118 height 37
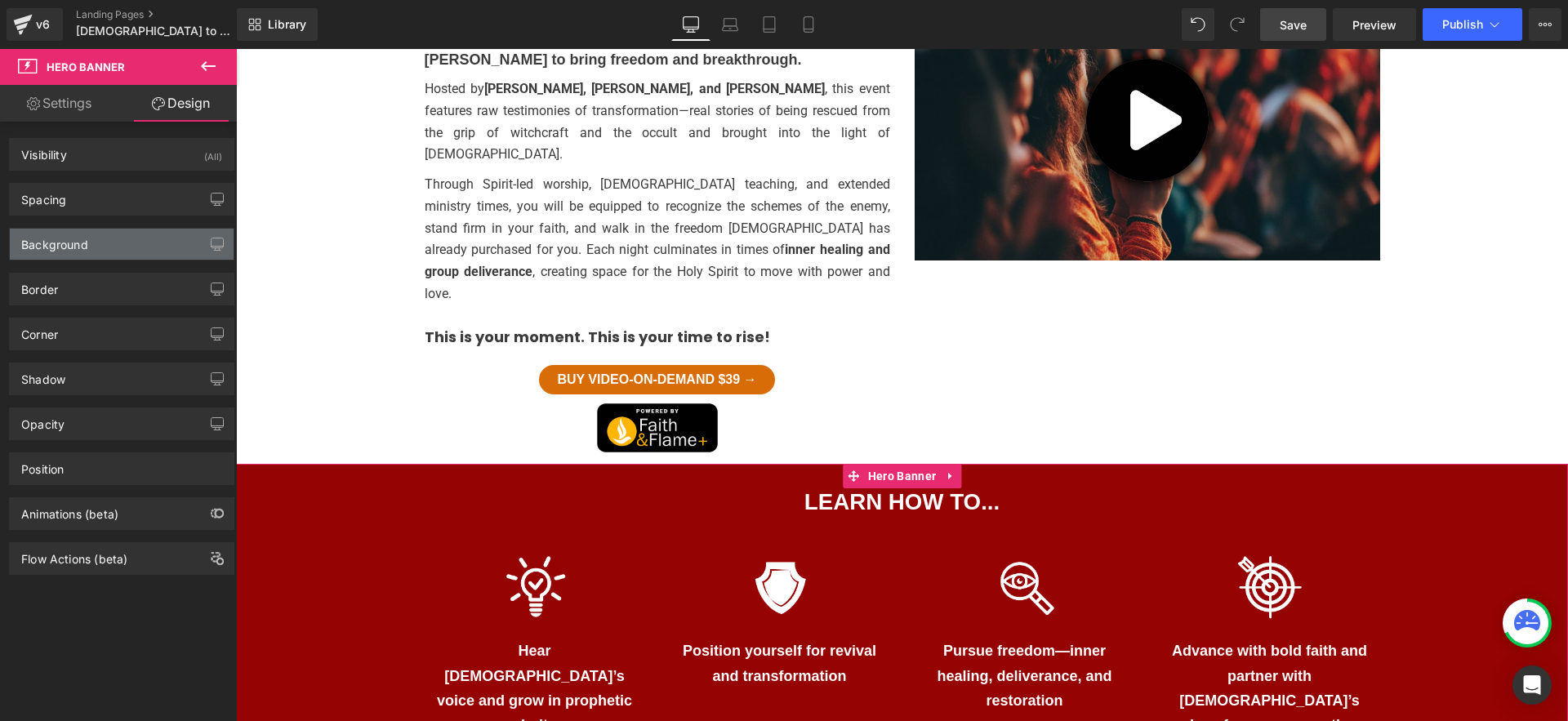
click at [113, 242] on div "Background" at bounding box center [122, 244] width 224 height 31
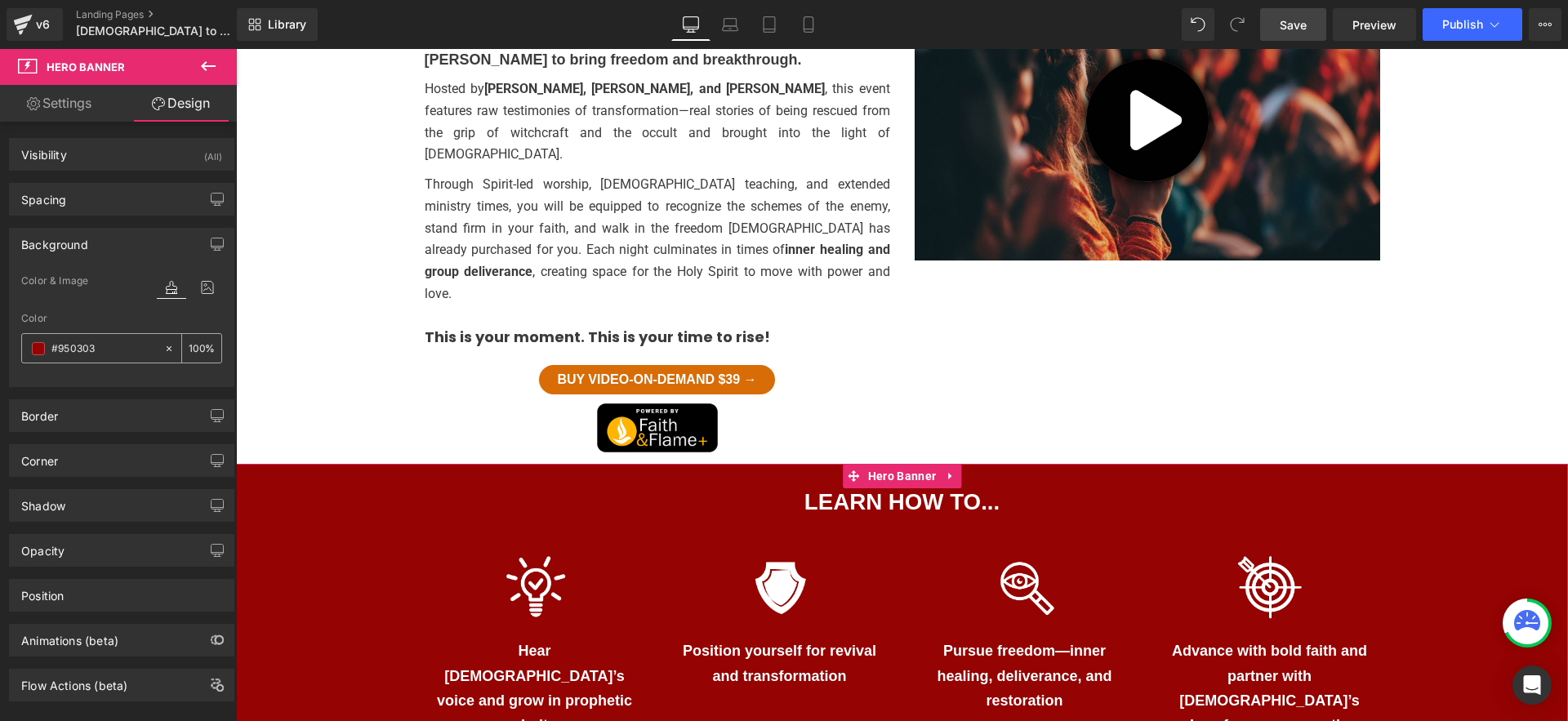
click at [74, 350] on input "#950303" at bounding box center [104, 349] width 105 height 18
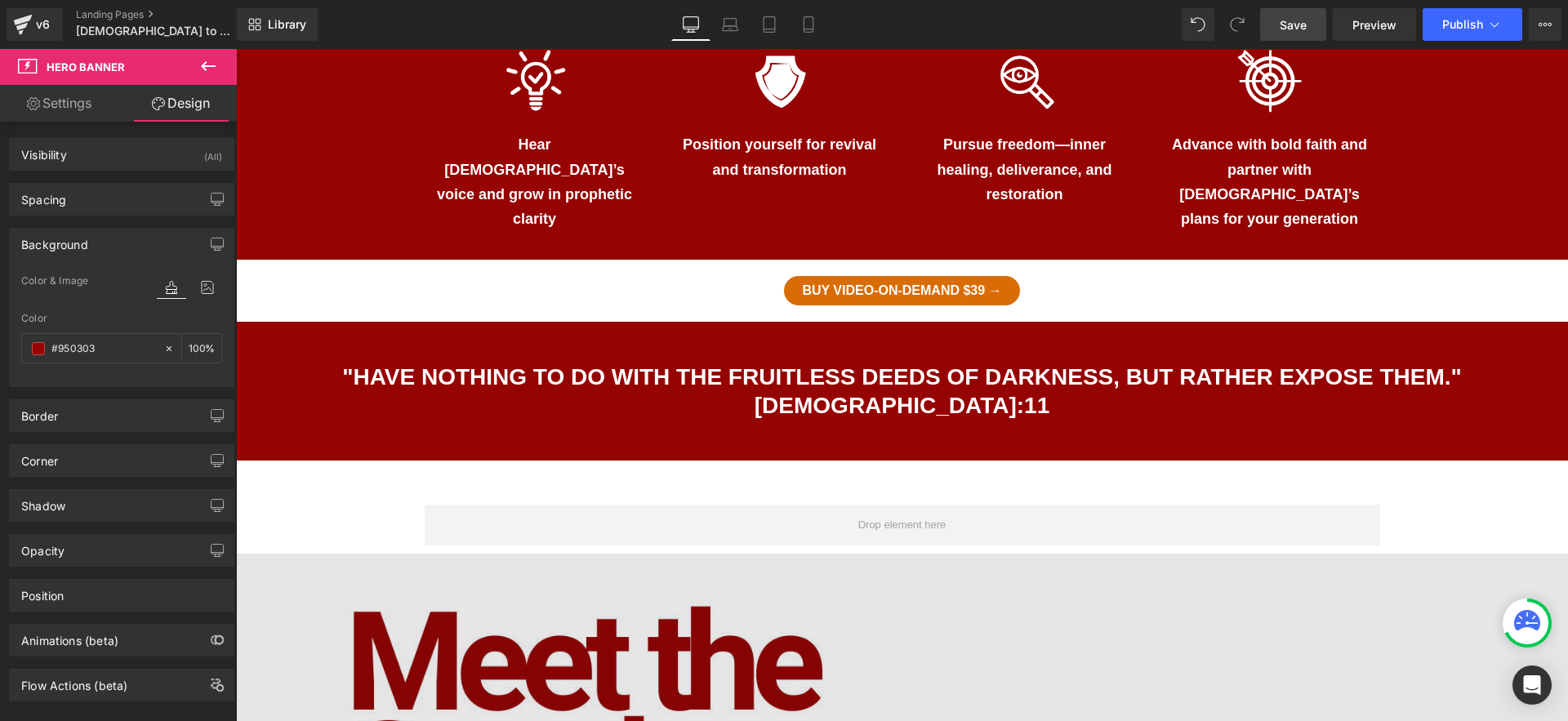
scroll to position [1962, 0]
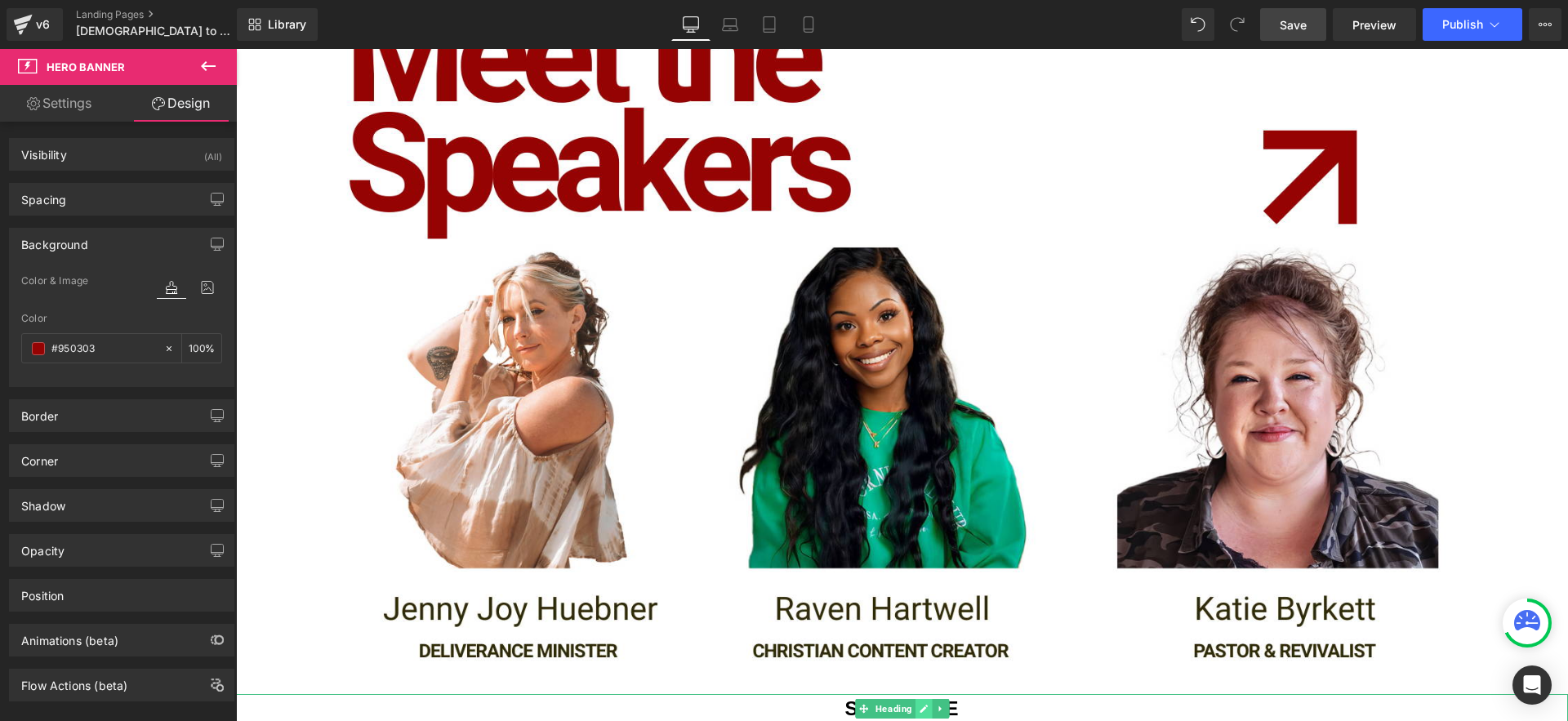
click at [924, 704] on icon at bounding box center [924, 708] width 9 height 10
click at [924, 694] on h1 "Schedule" at bounding box center [902, 709] width 1332 height 29
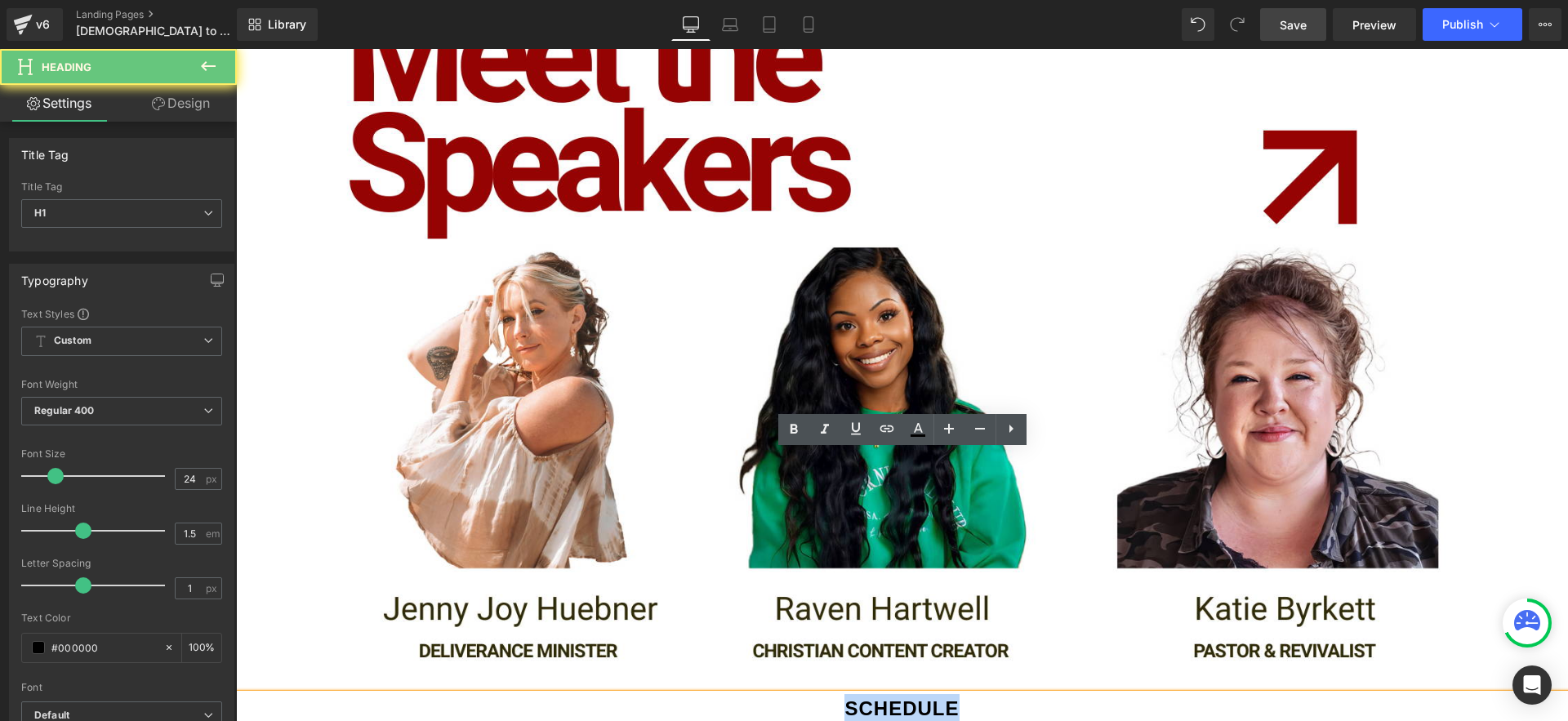
click at [970, 694] on h1 "Schedule" at bounding box center [902, 709] width 1332 height 29
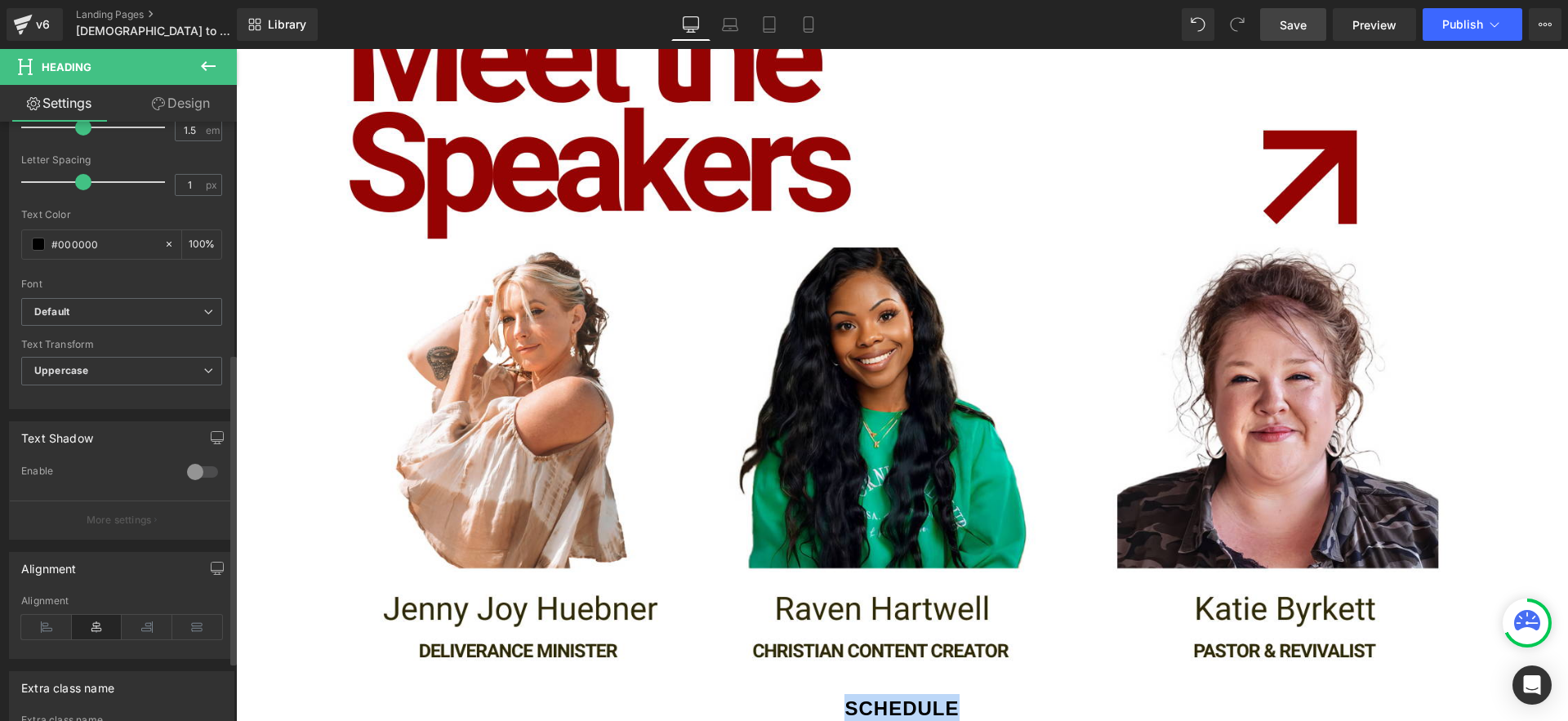
scroll to position [397, 0]
click at [94, 259] on input "#000000" at bounding box center [104, 251] width 105 height 18
click at [98, 254] on input "#000000" at bounding box center [104, 251] width 105 height 18
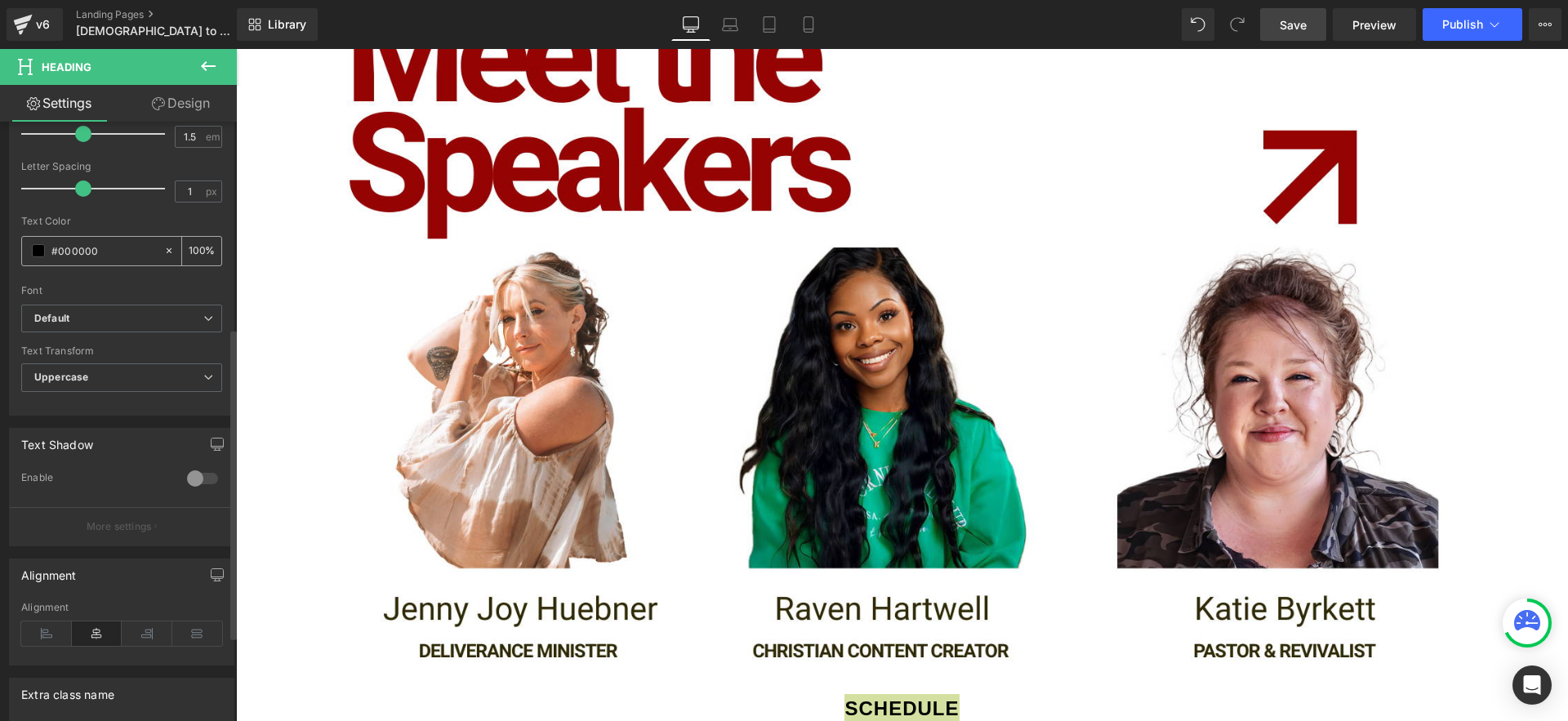
paste input "950303"
type input "#950303"
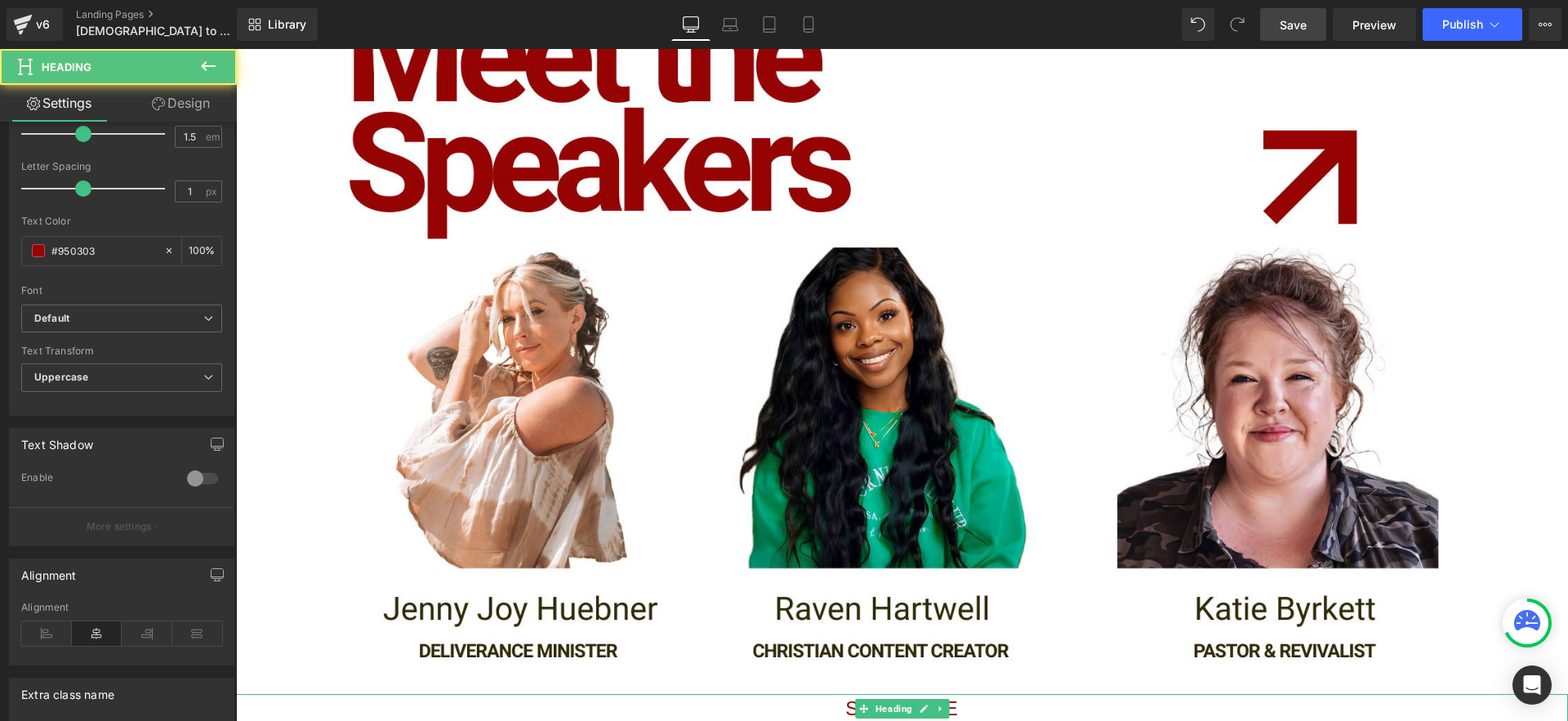
click at [989, 694] on h1 "Schedule" at bounding box center [902, 709] width 1332 height 29
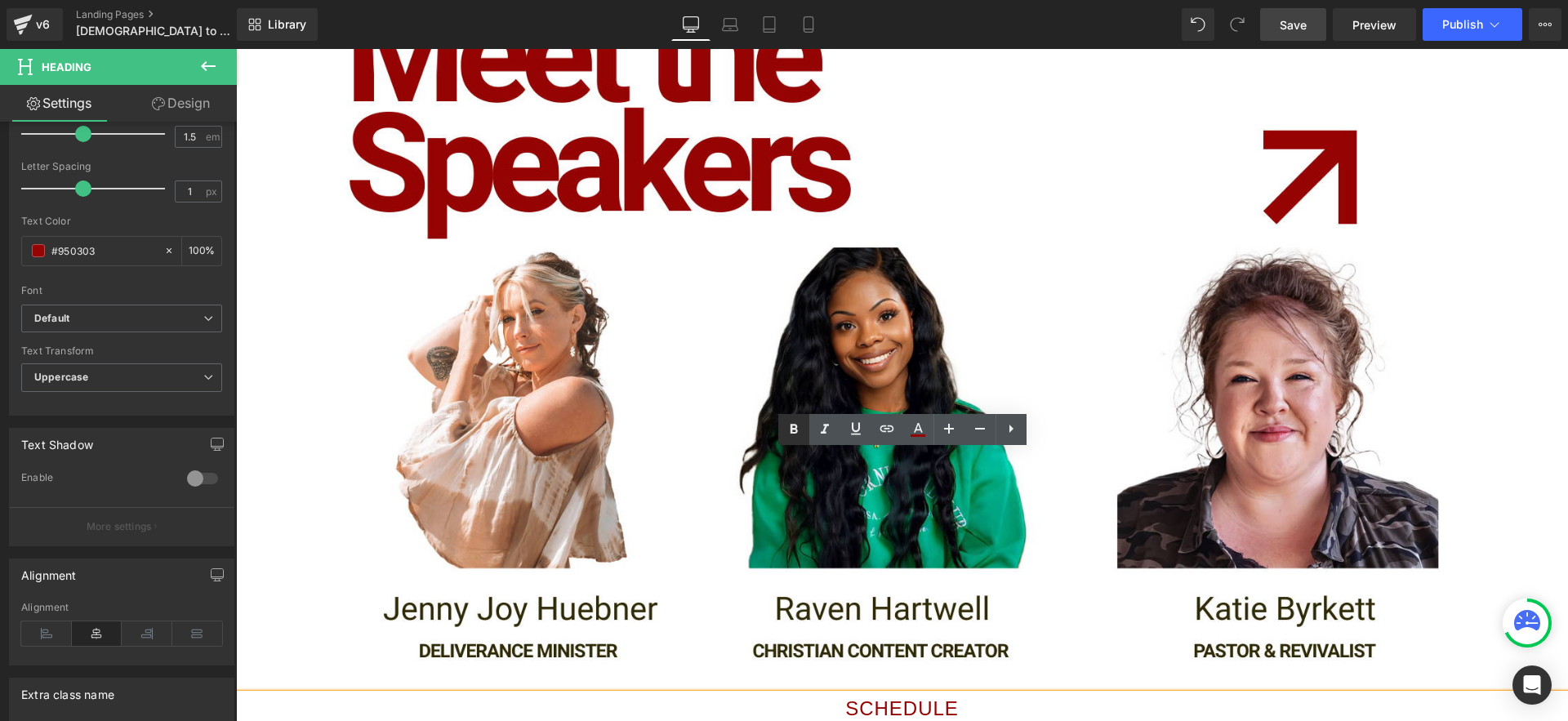
click at [796, 432] on icon at bounding box center [794, 429] width 19 height 19
click at [904, 694] on h1 "Schedule" at bounding box center [902, 709] width 1332 height 29
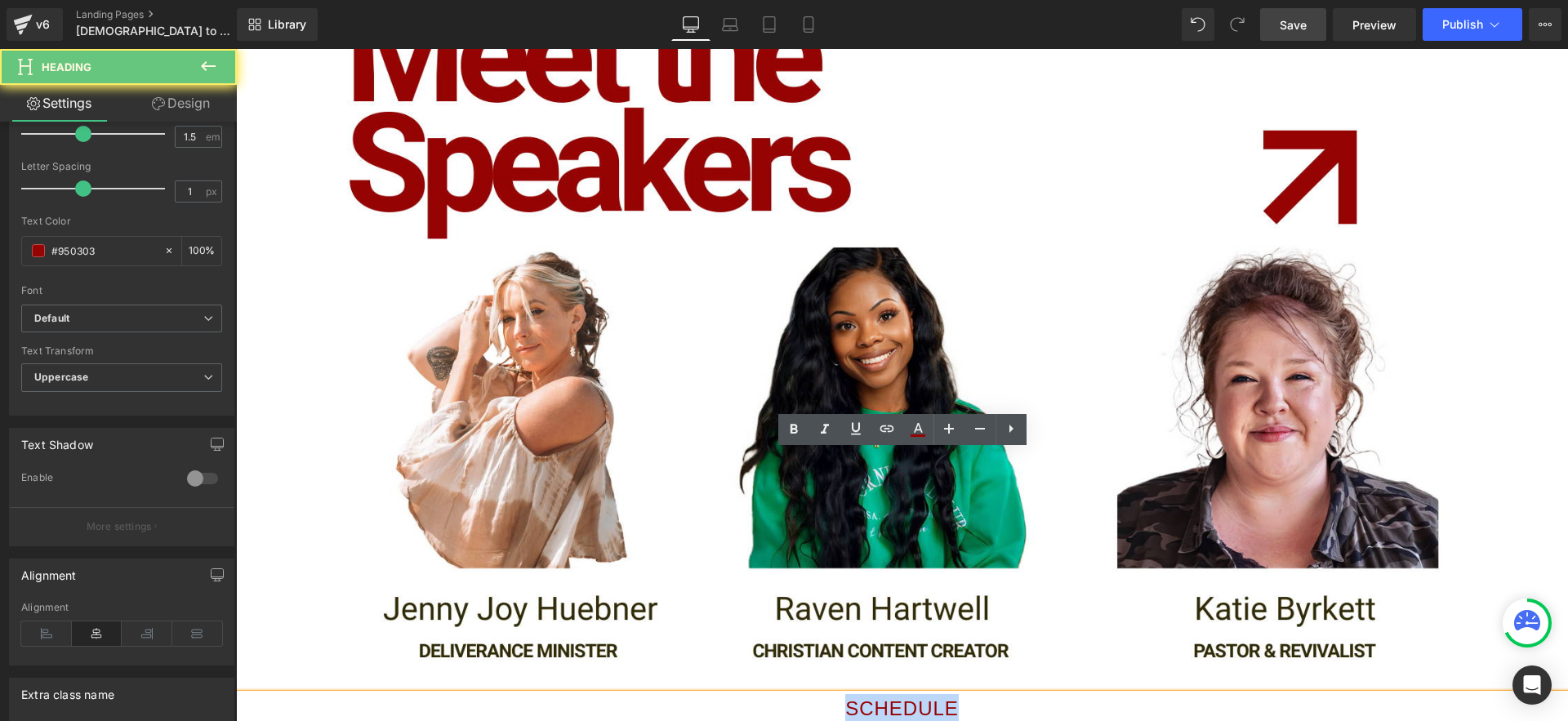
click at [904, 694] on h1 "Schedule" at bounding box center [902, 709] width 1332 height 29
click at [788, 426] on icon at bounding box center [794, 429] width 19 height 19
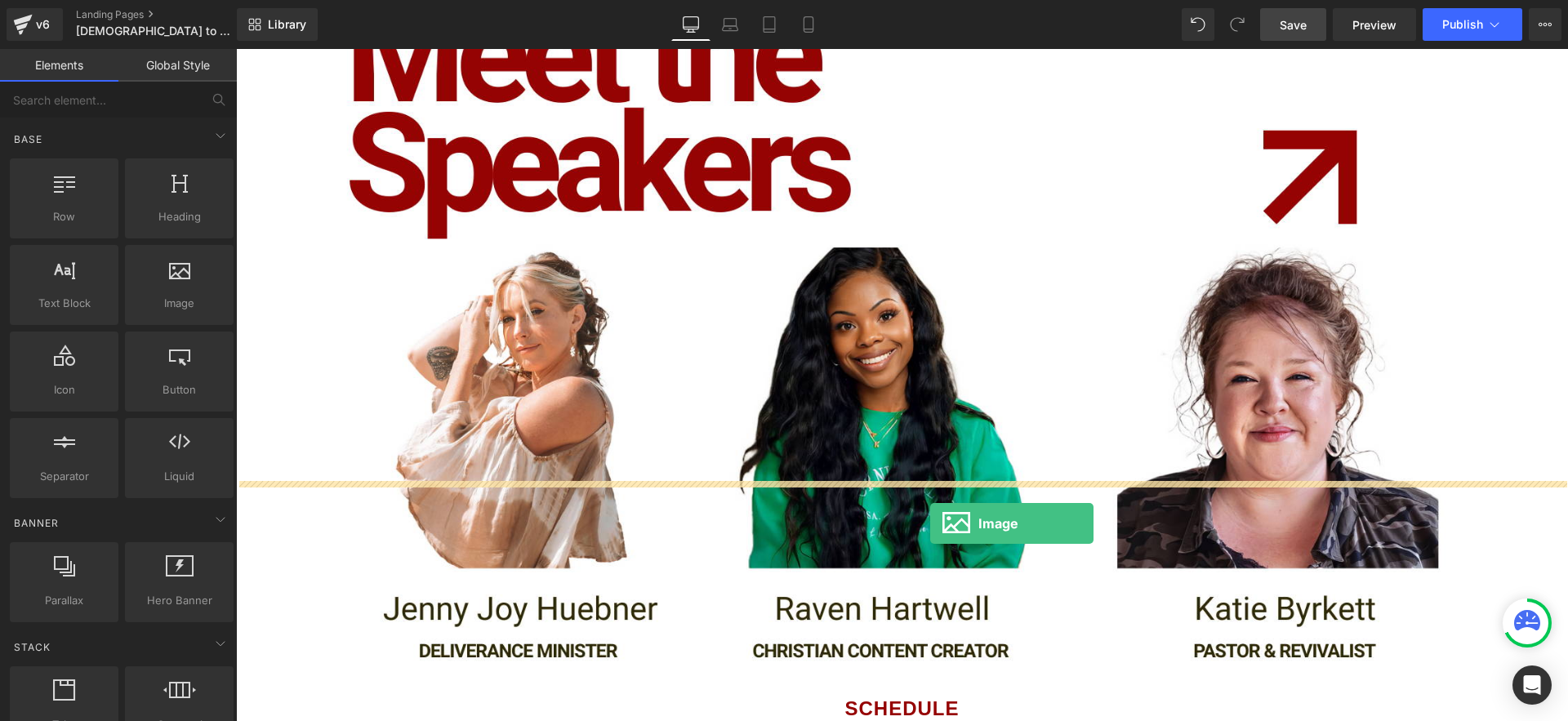
drag, startPoint x: 430, startPoint y: 351, endPoint x: 930, endPoint y: 524, distance: 529.1
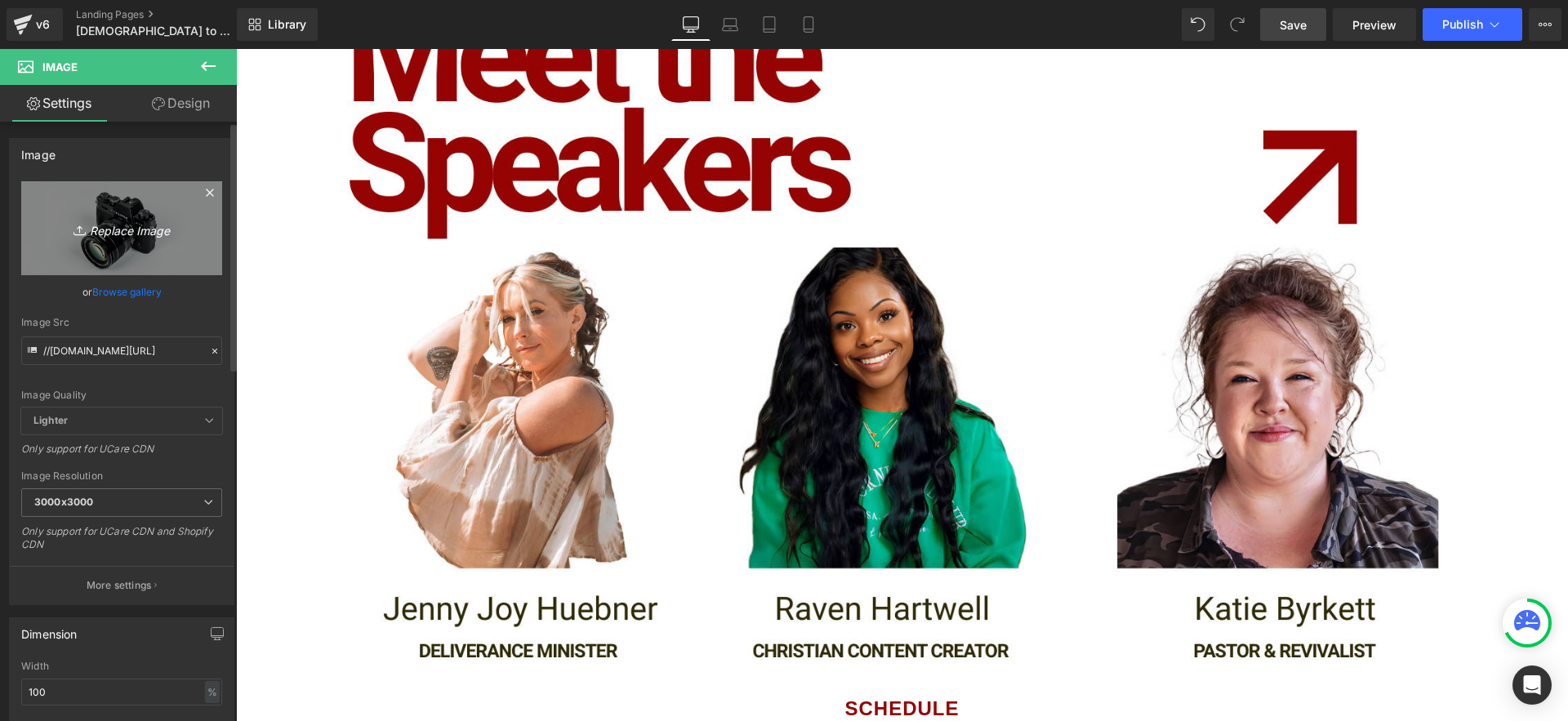
click at [135, 250] on link "Replace Image" at bounding box center [121, 228] width 201 height 94
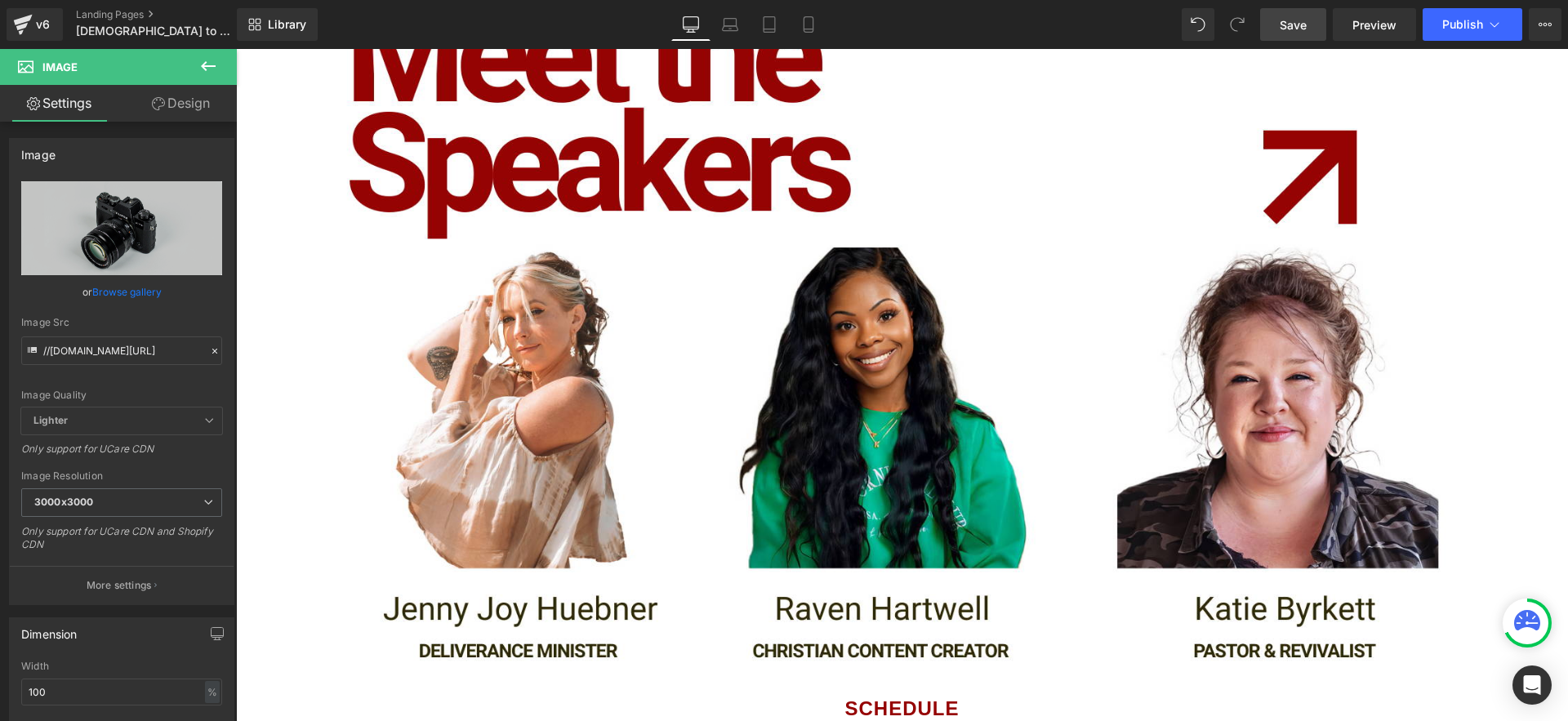
type input "C:\fakepath\ChatGPT Image Sep 22, 2025, 11_01_05 AM.png"
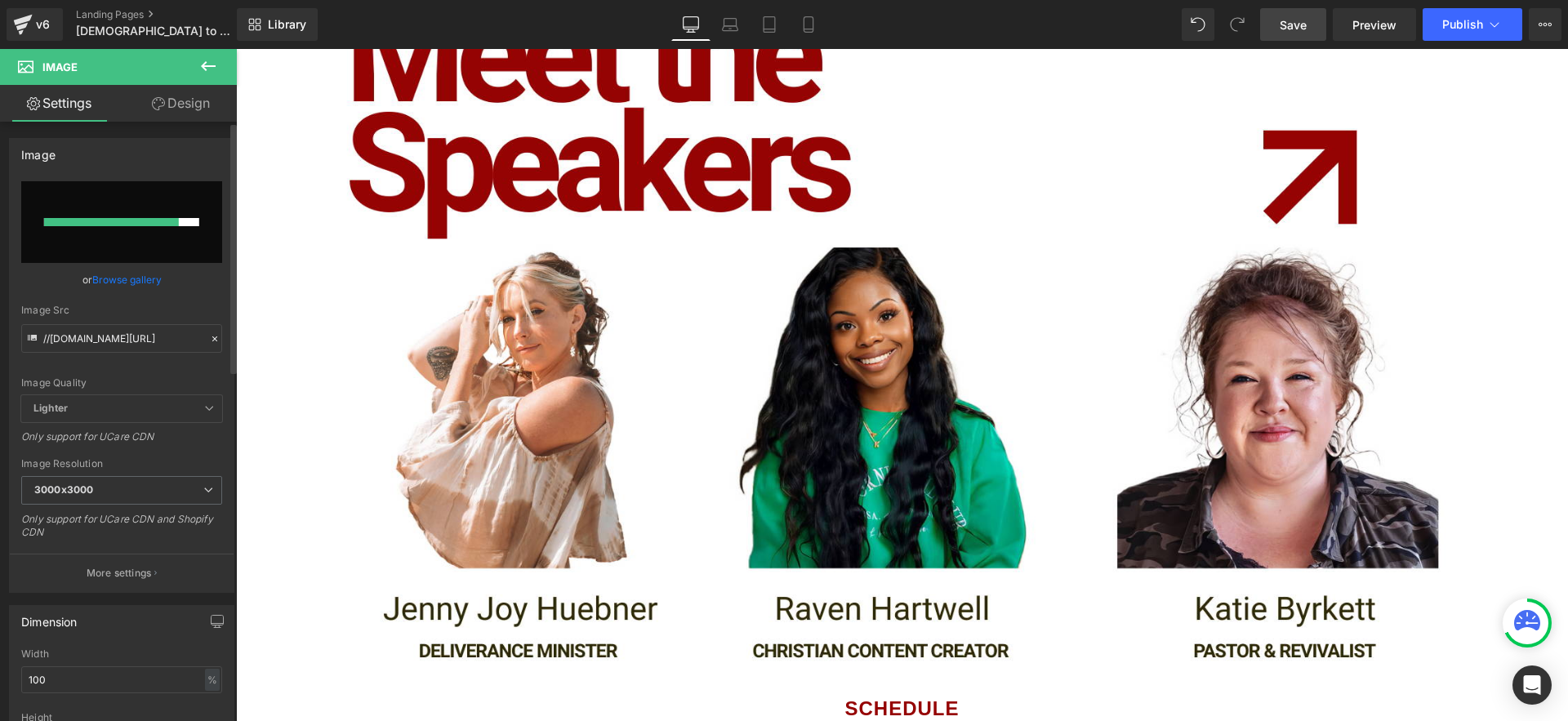
click at [128, 276] on link "Browse gallery" at bounding box center [128, 279] width 70 height 28
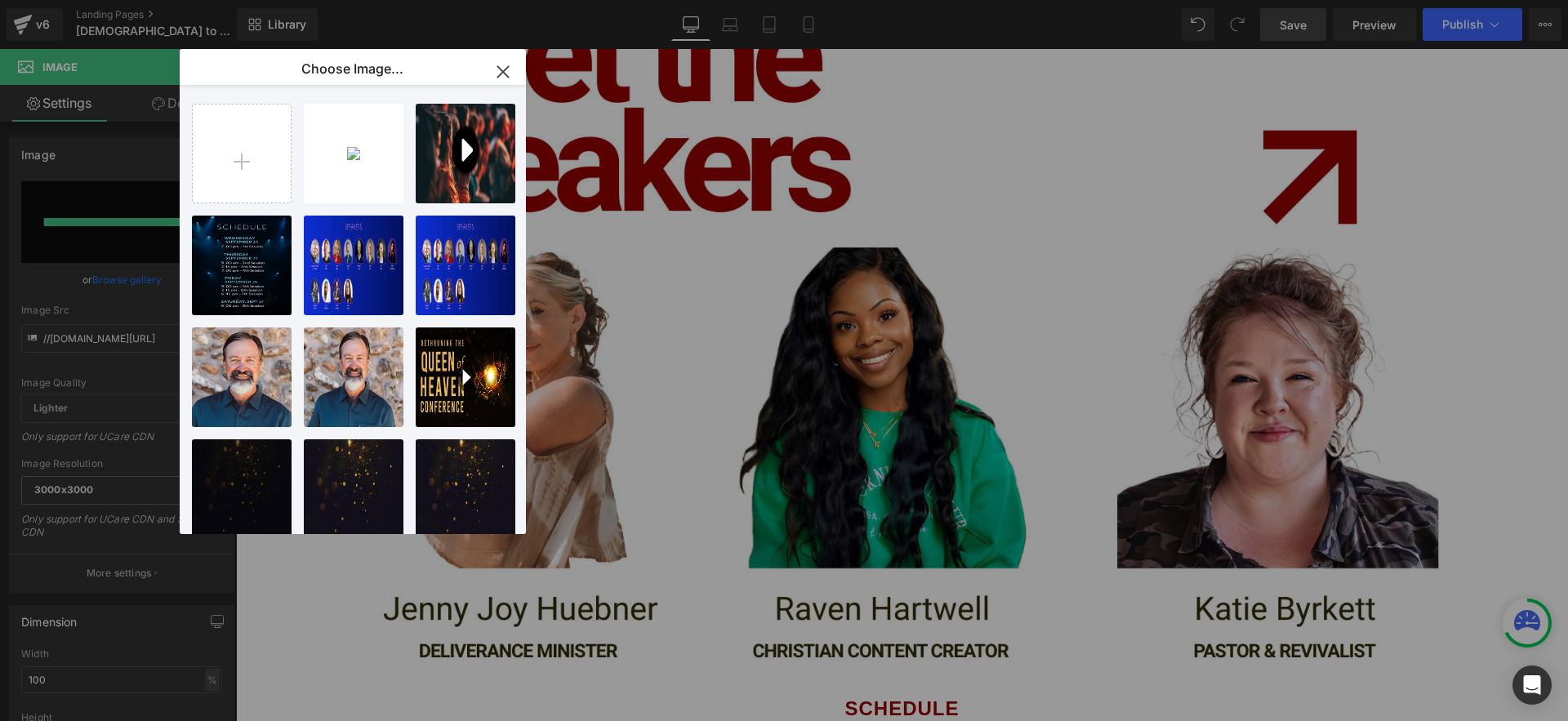
click at [499, 72] on icon "button" at bounding box center [503, 72] width 26 height 26
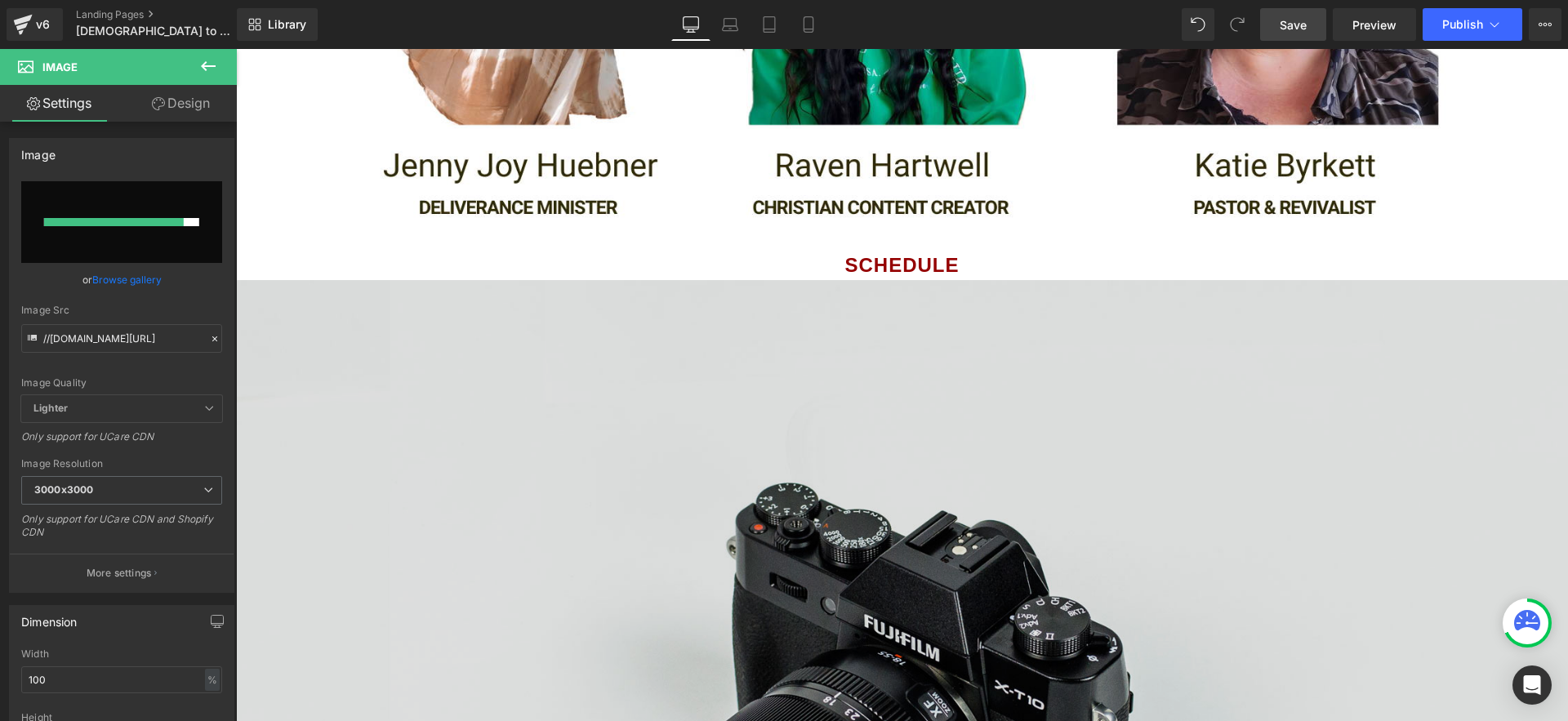
scroll to position [1980, 0]
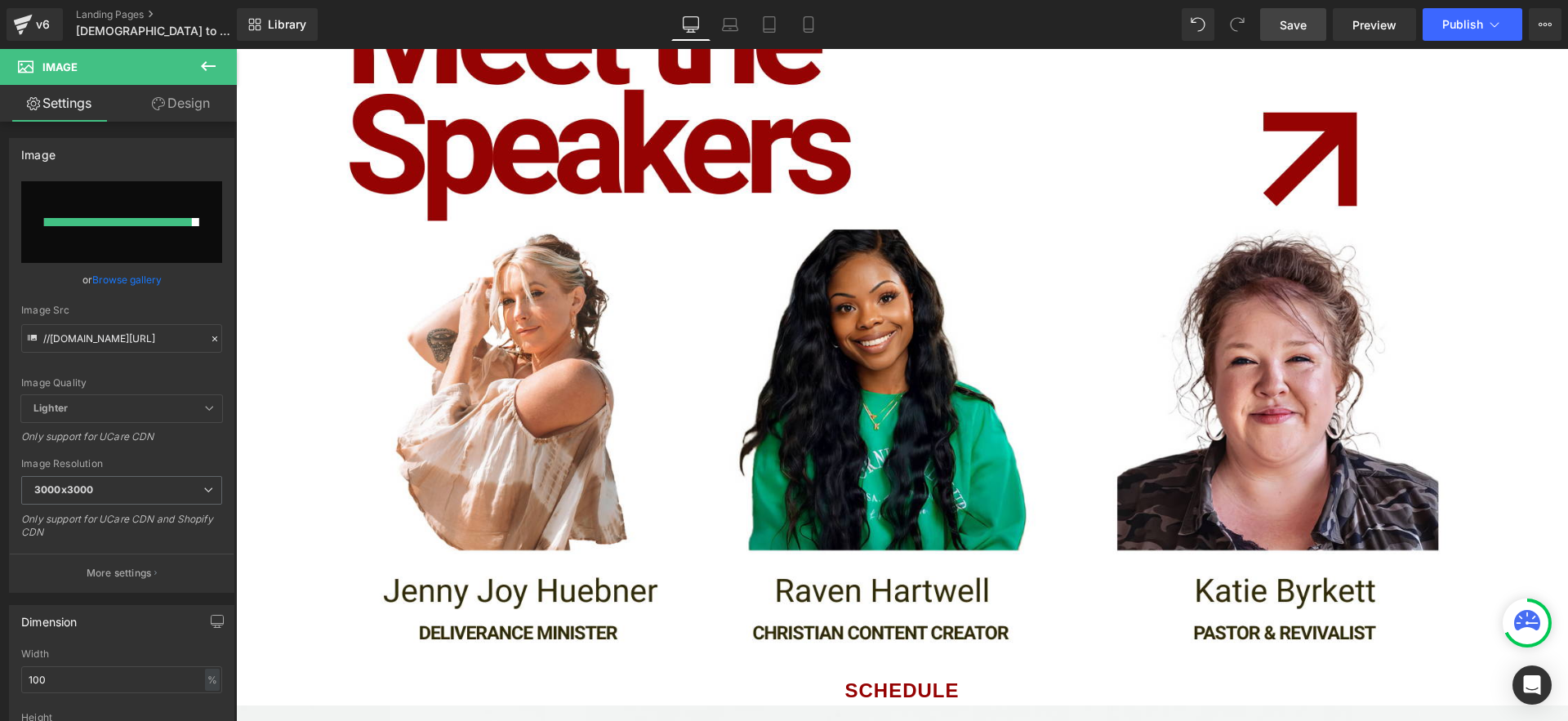
click at [1285, 28] on span "Save" at bounding box center [1293, 25] width 27 height 17
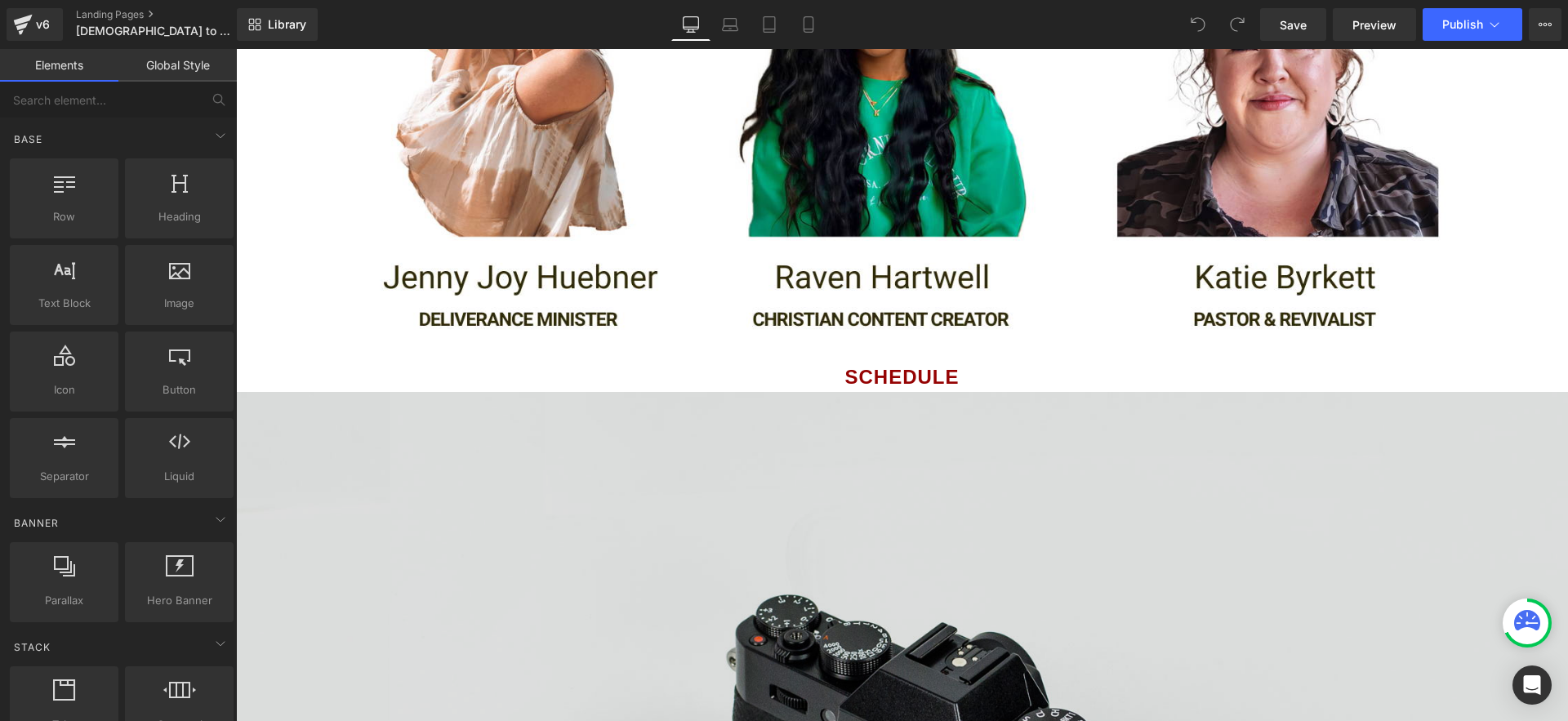
scroll to position [2307, 0]
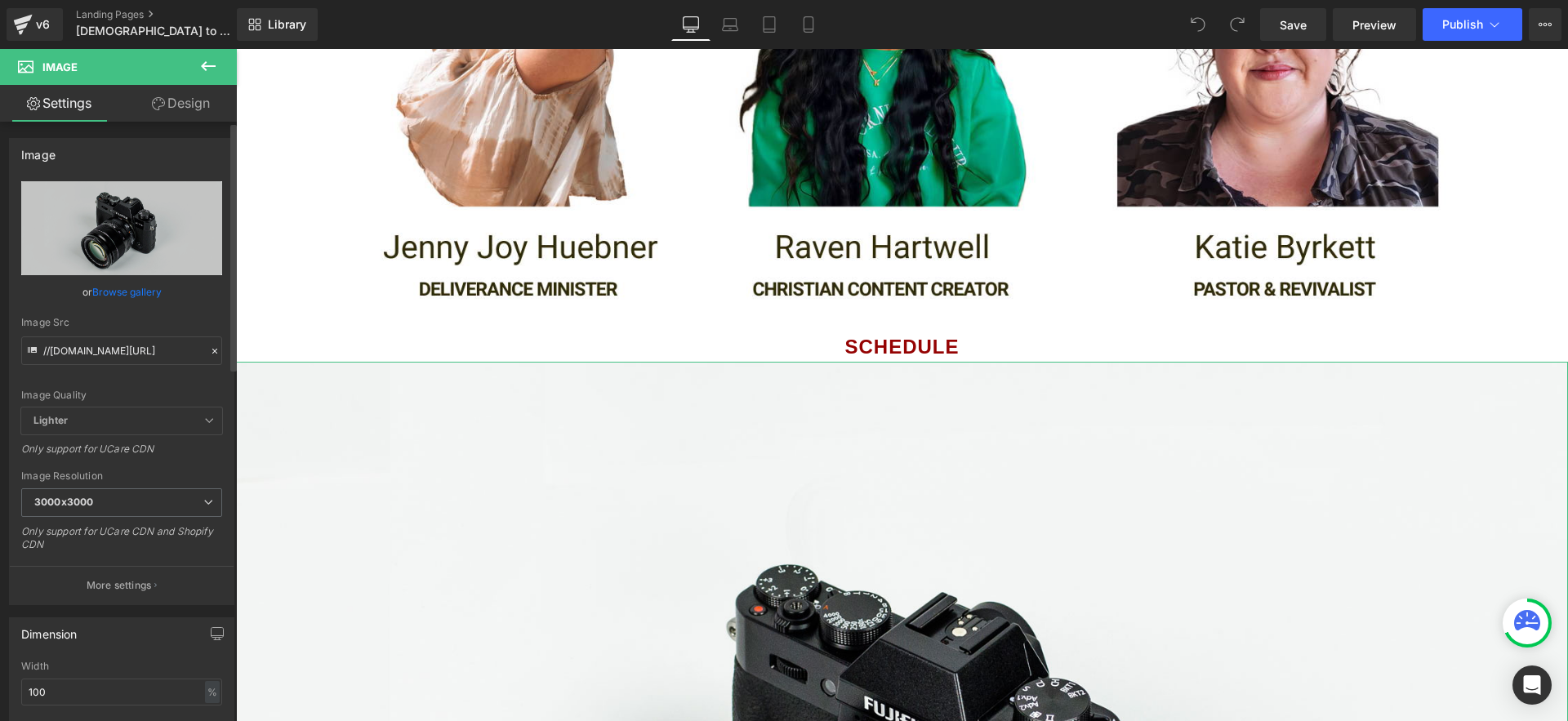
click at [122, 288] on link "Browse gallery" at bounding box center [128, 292] width 70 height 28
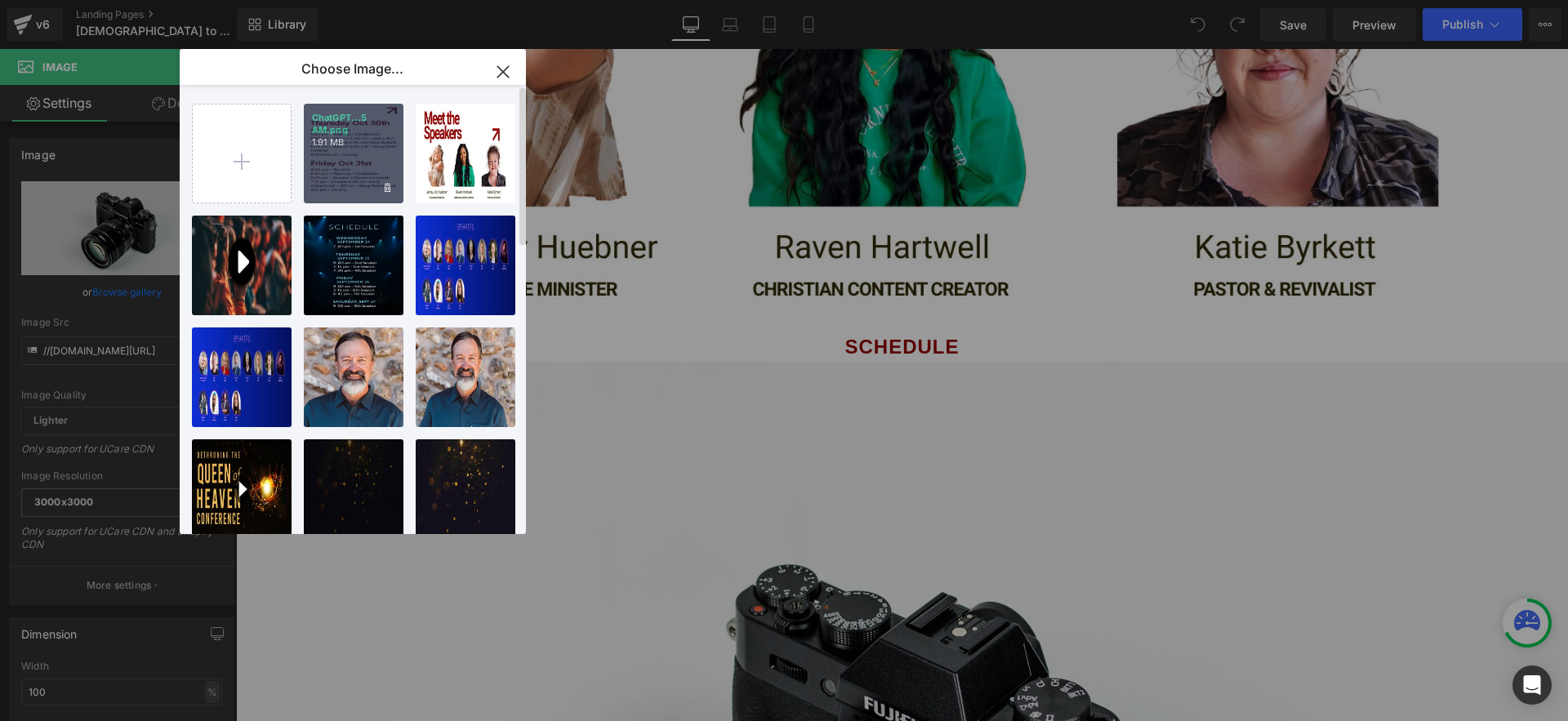
click at [342, 165] on div "ChatGPT...5 AM.png 1.91 MB" at bounding box center [353, 153] width 100 height 100
type input "[URL][DOMAIN_NAME][DATE]"
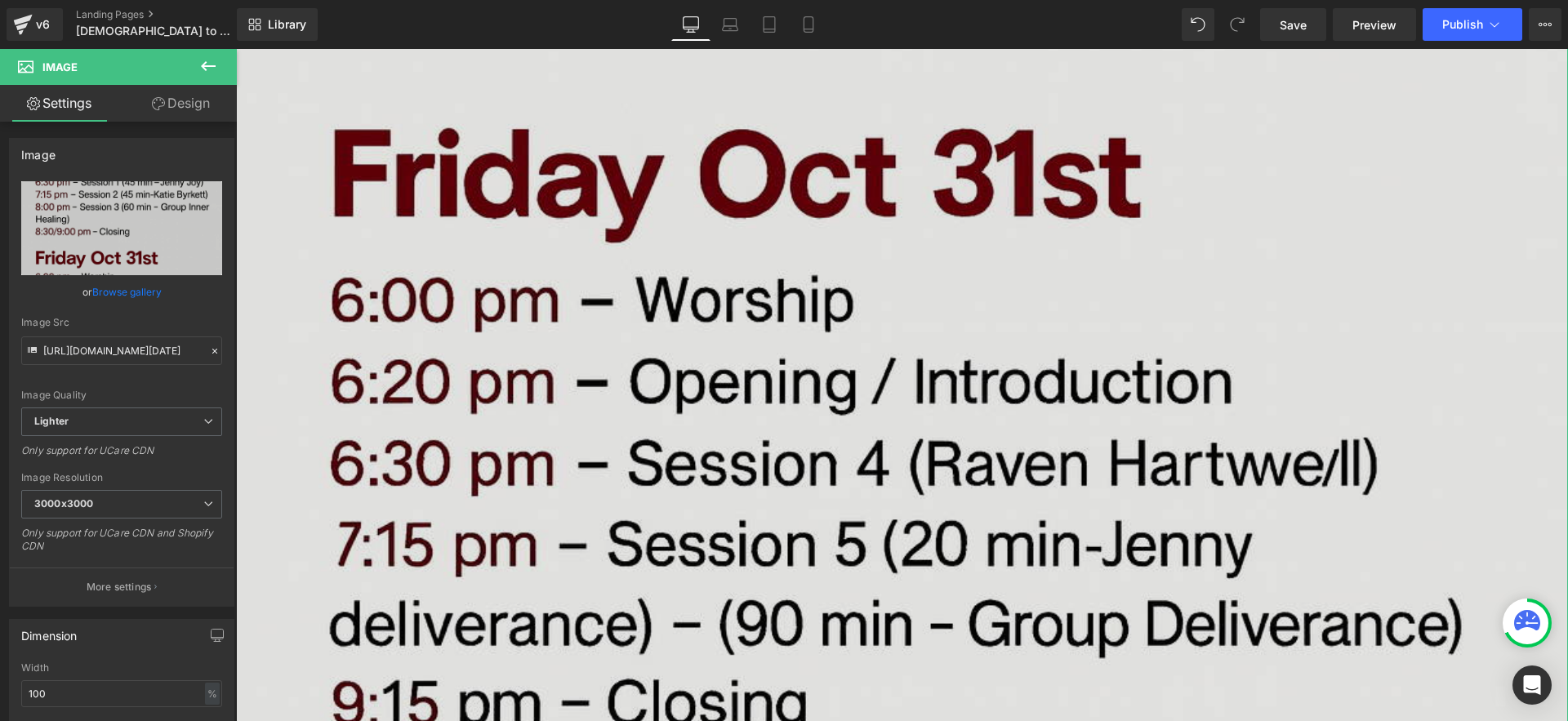
scroll to position [3885, 0]
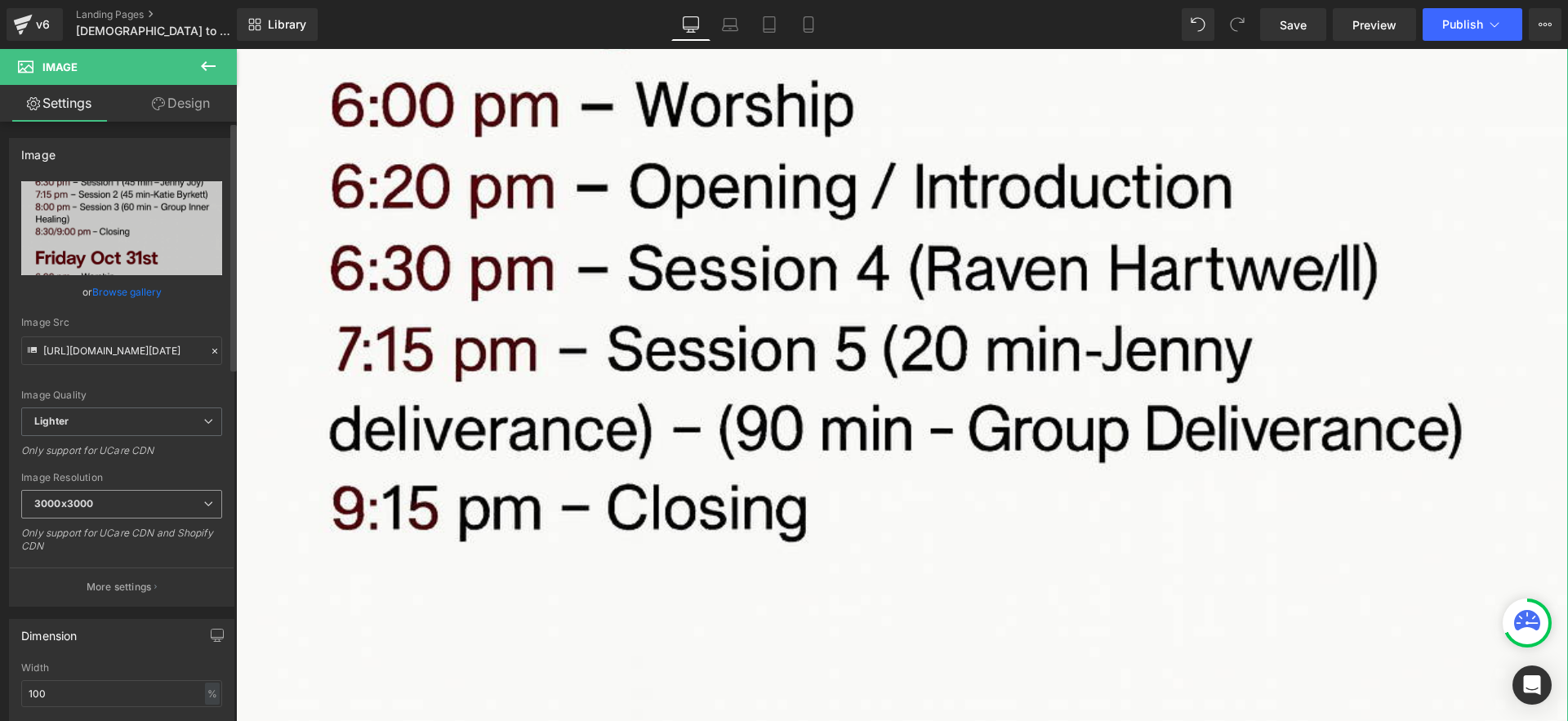
drag, startPoint x: 145, startPoint y: 484, endPoint x: 150, endPoint y: 501, distance: 17.7
click at [145, 484] on div "Image Resolution 3000x3000 100x100 240x240 480x480 576x576 640x640 768x768 800x…" at bounding box center [121, 518] width 201 height 92
click at [151, 501] on span "3000x3000" at bounding box center [121, 504] width 201 height 28
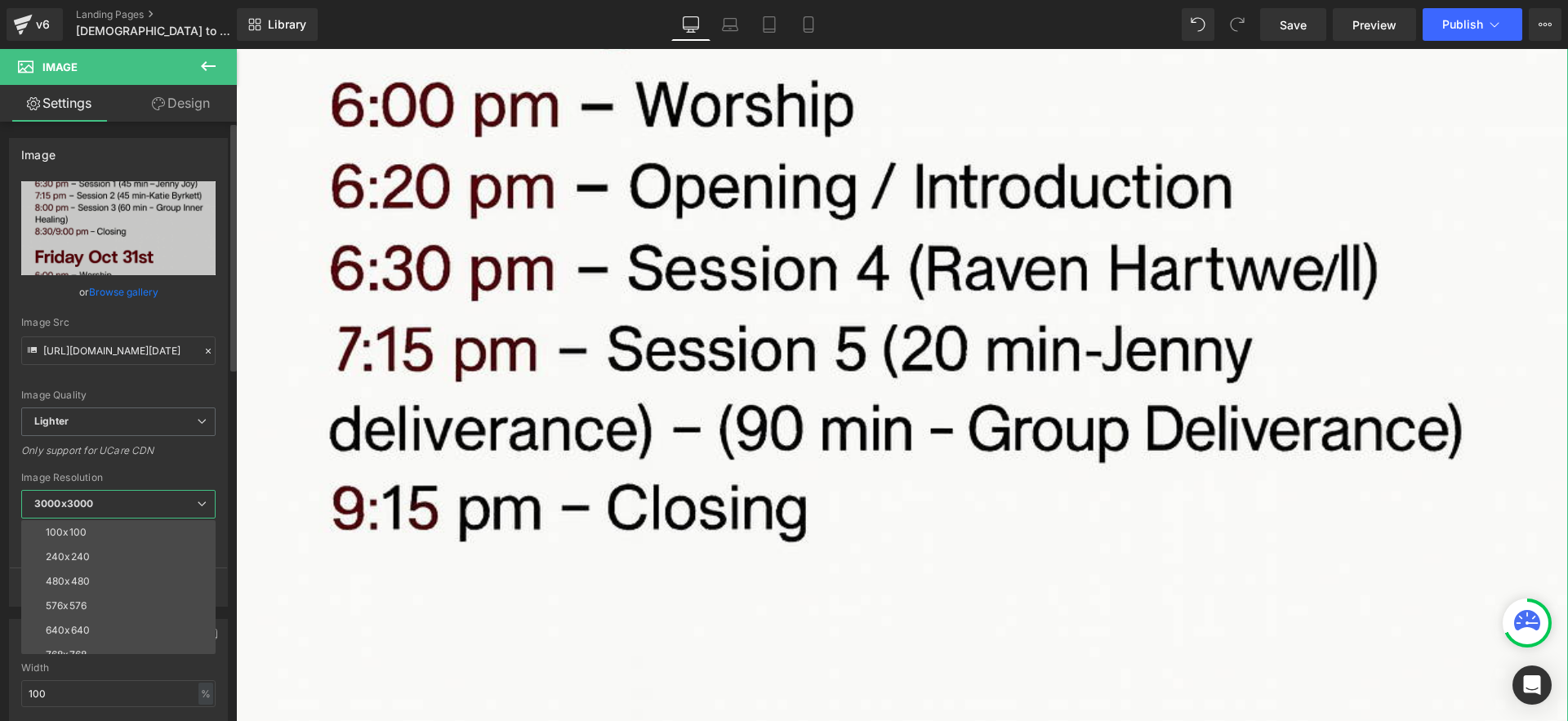
click at [195, 465] on div "Only support for UCare CDN" at bounding box center [118, 456] width 195 height 24
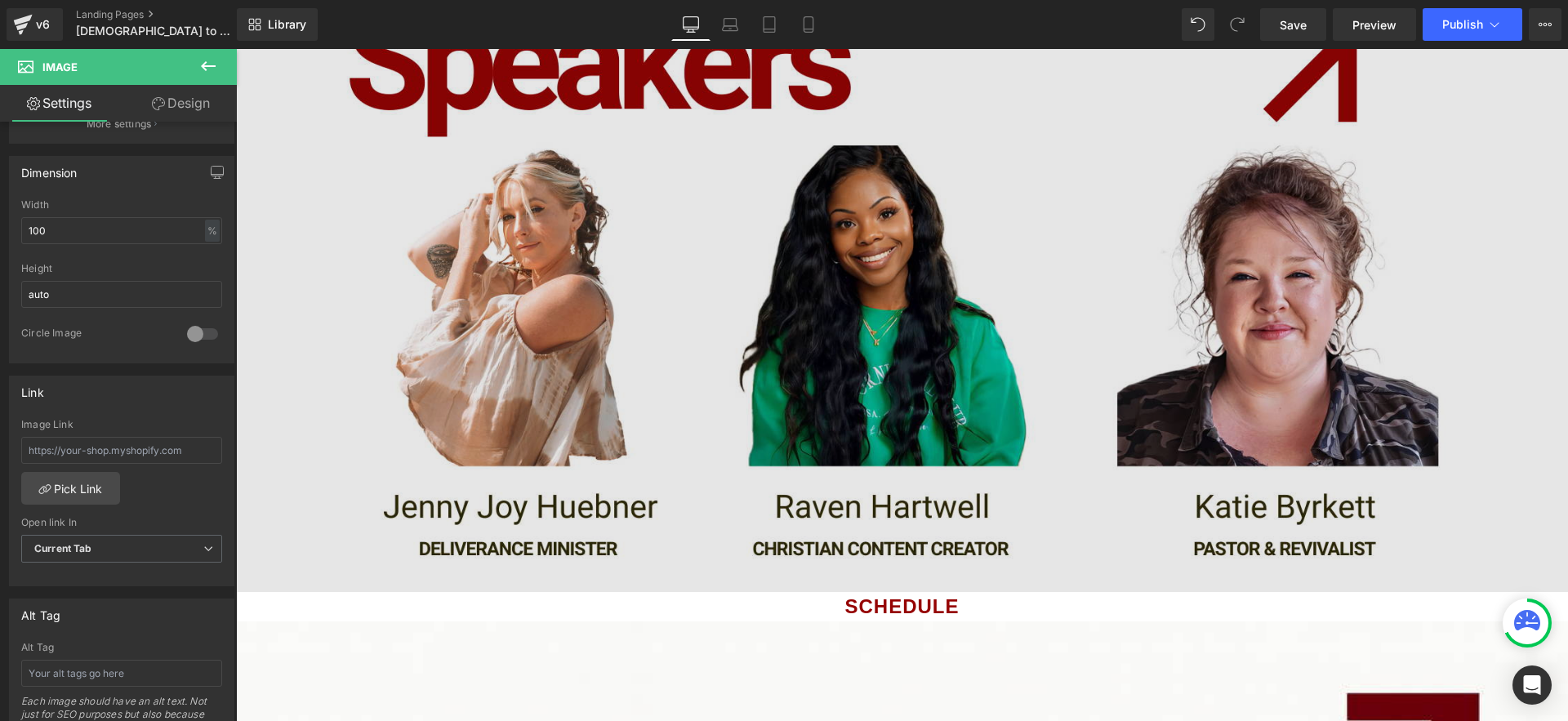
scroll to position [2044, 0]
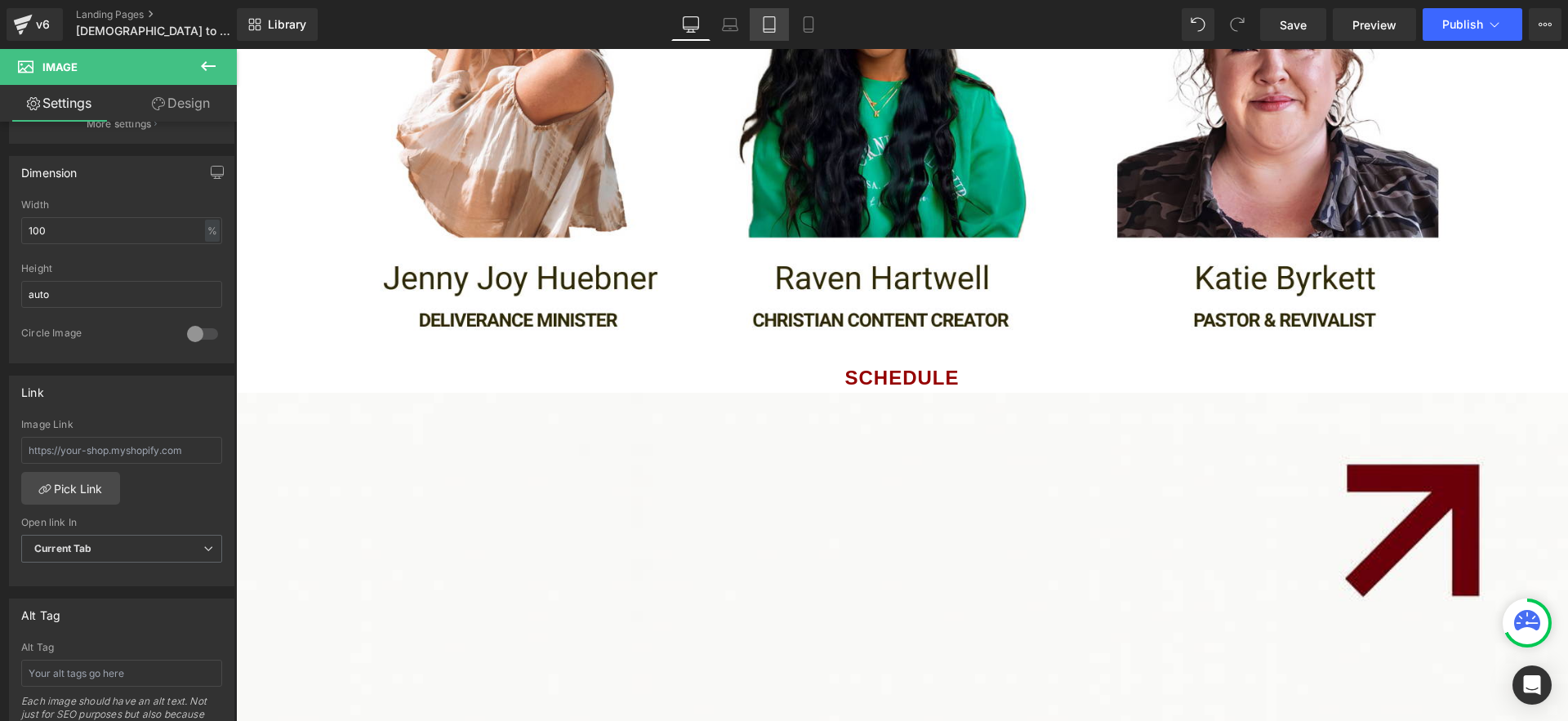
click at [764, 27] on icon at bounding box center [770, 25] width 17 height 17
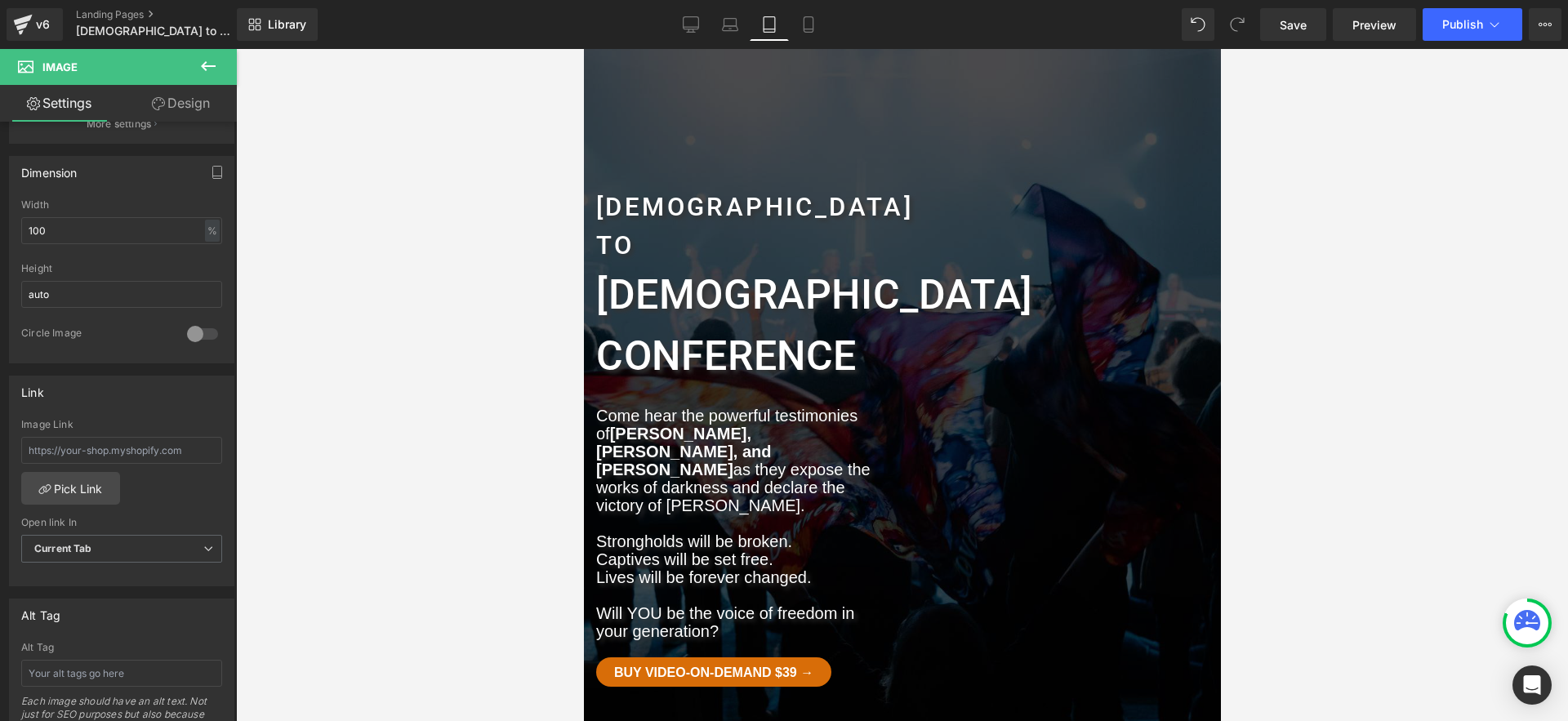
scroll to position [0, 0]
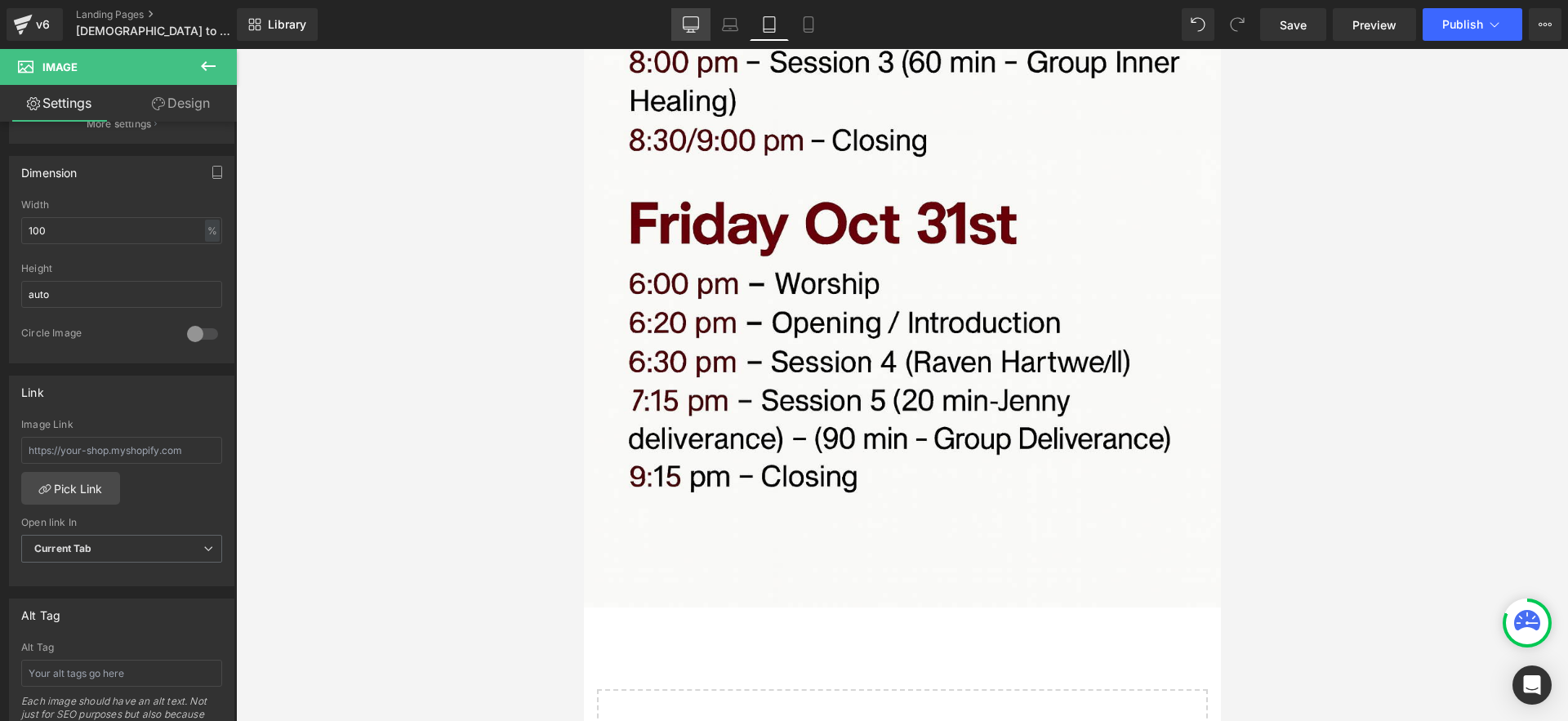
click at [693, 27] on icon at bounding box center [691, 27] width 16 height 0
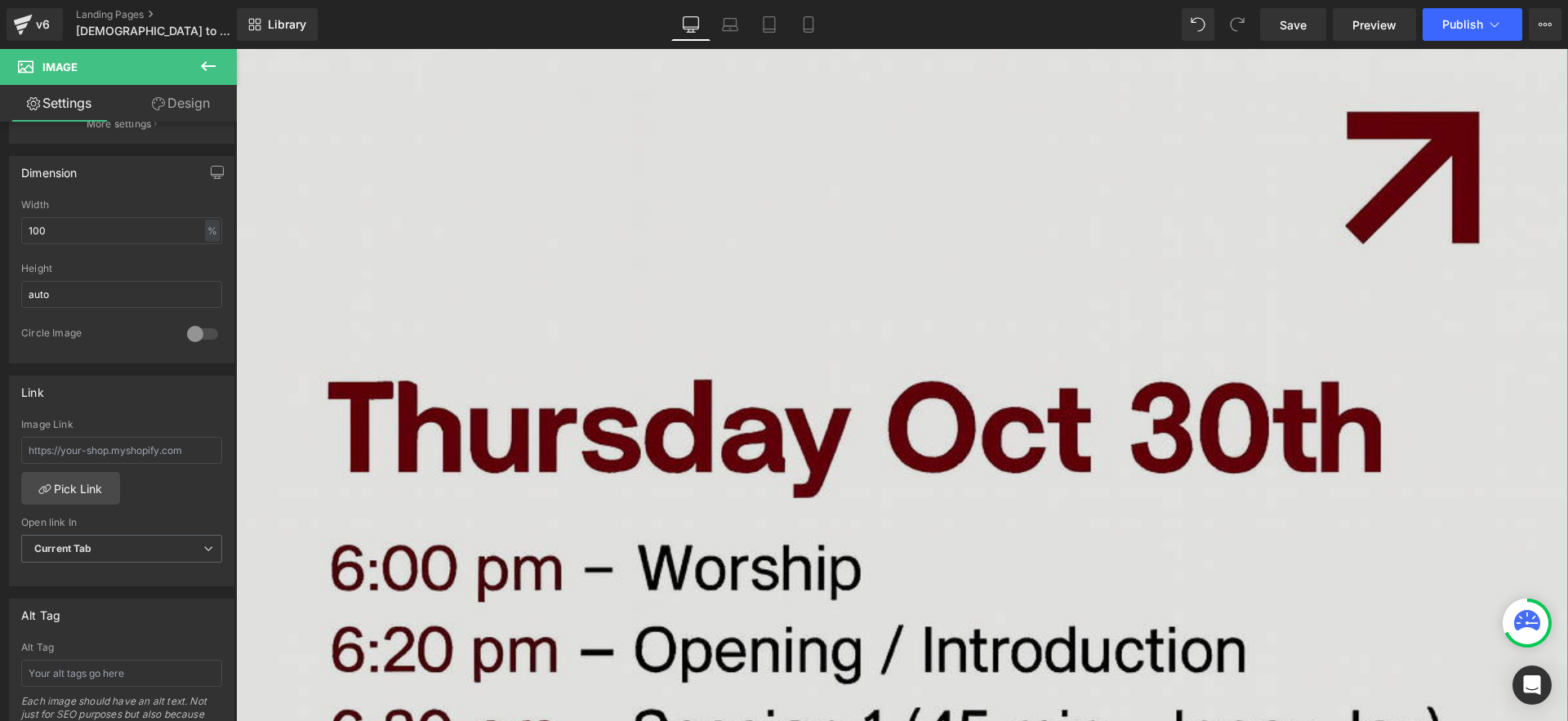
scroll to position [2747, 0]
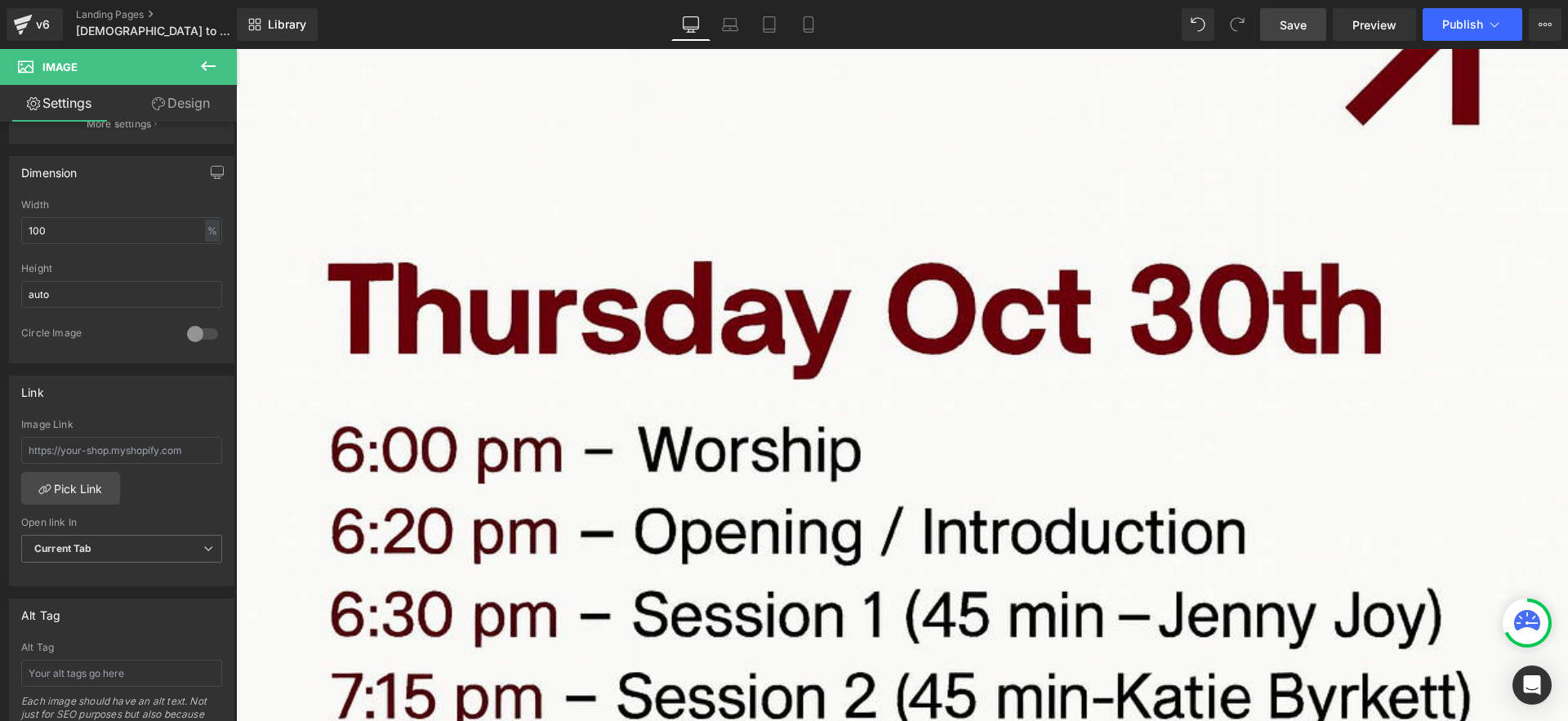
click at [1295, 26] on span "Save" at bounding box center [1293, 25] width 27 height 17
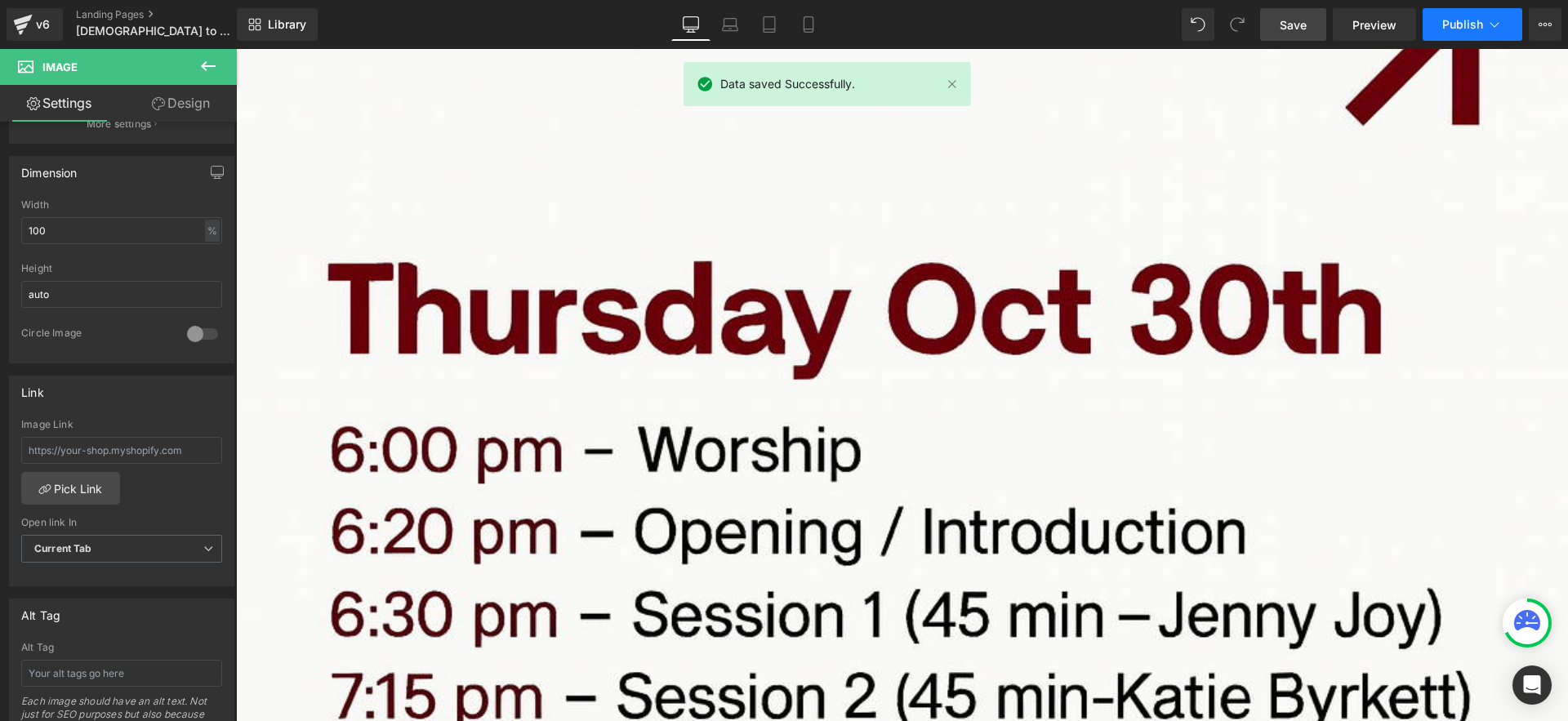
click at [1450, 30] on span "Publish" at bounding box center [1462, 25] width 41 height 13
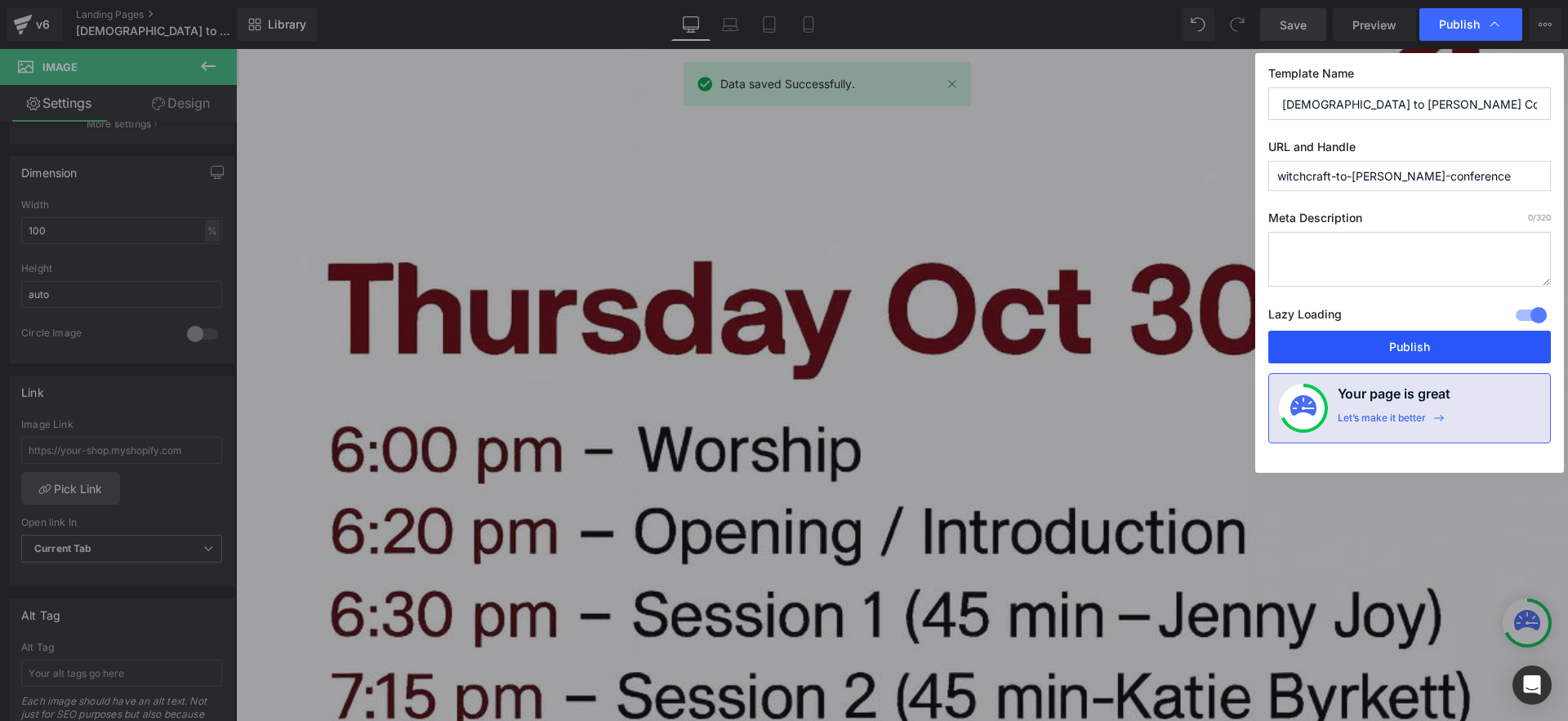
click at [1372, 348] on button "Publish" at bounding box center [1410, 348] width 283 height 33
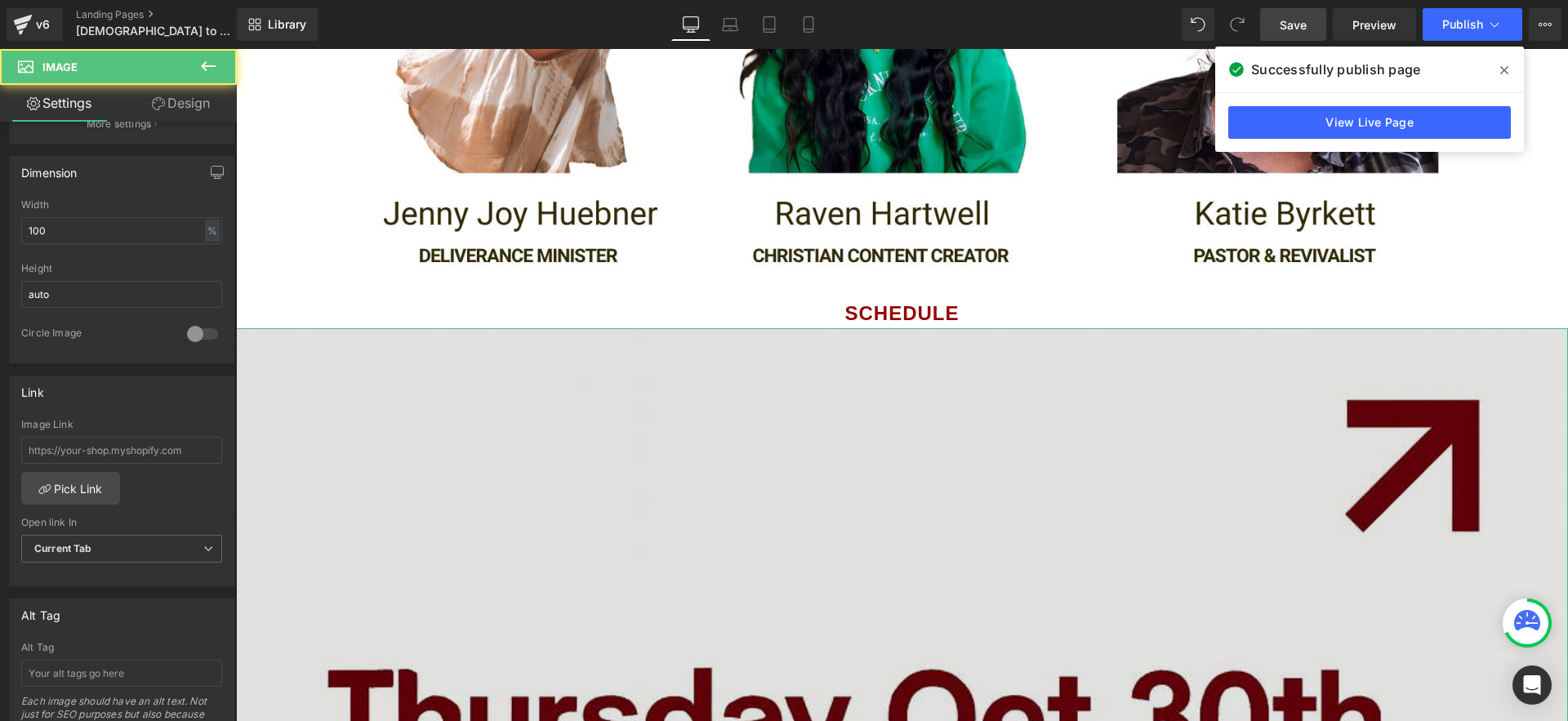
scroll to position [2051, 0]
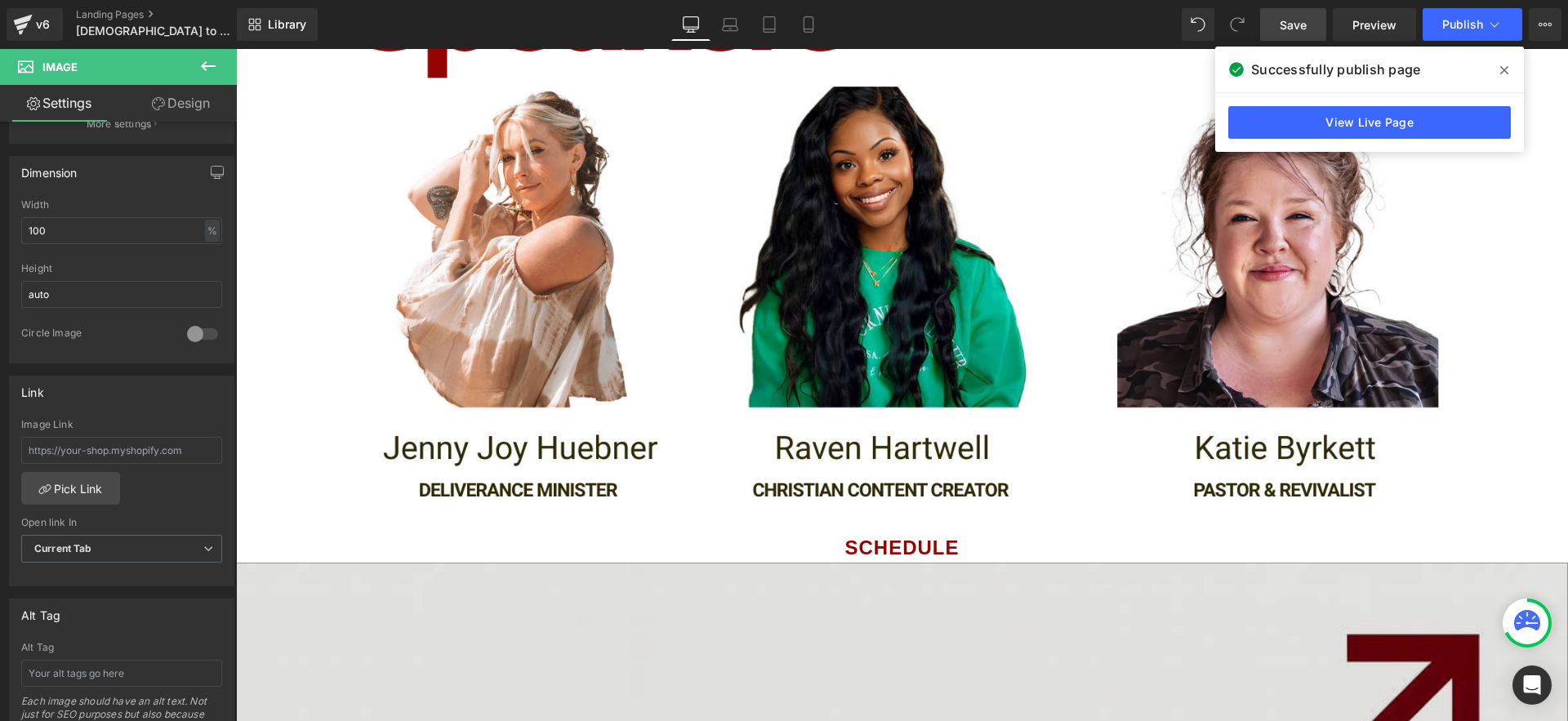
scroll to position [2200, 0]
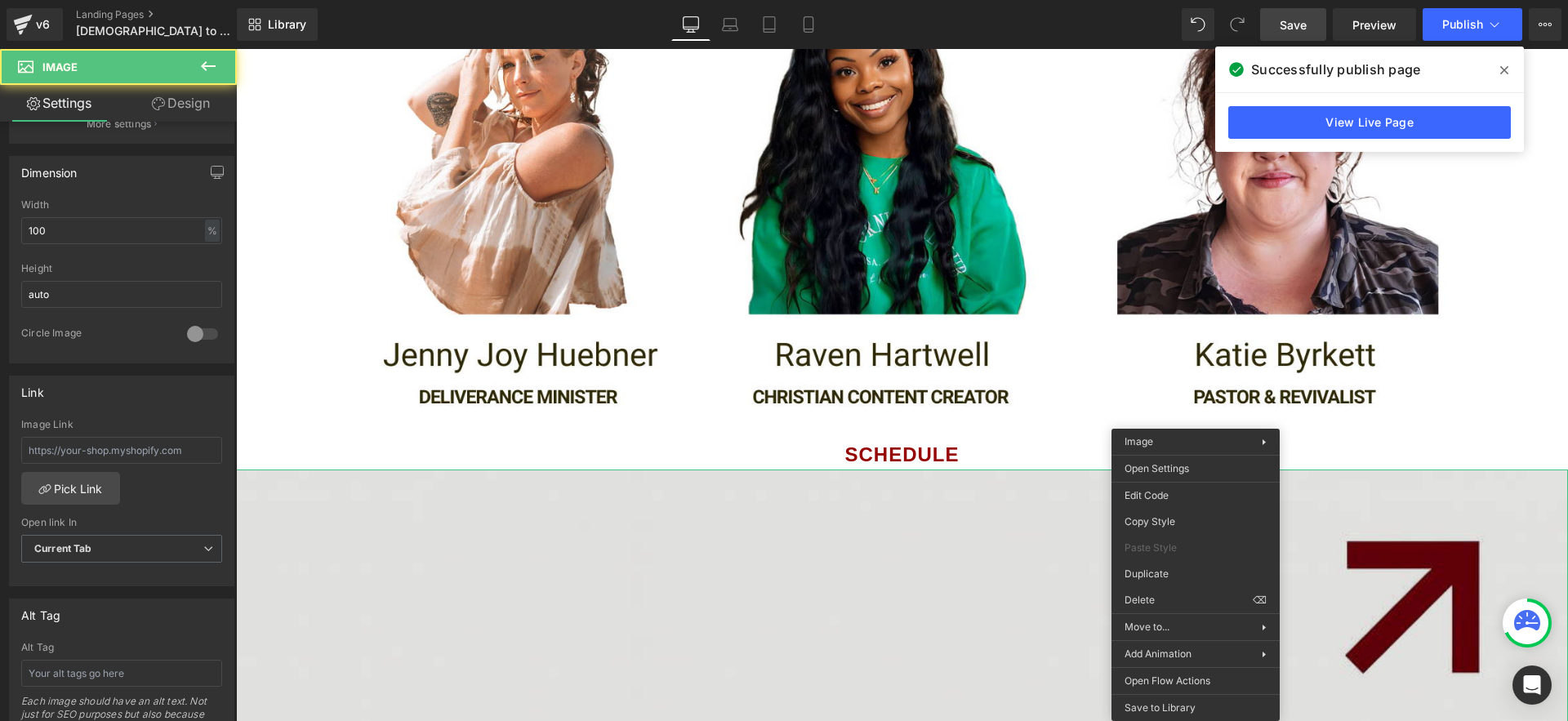
drag, startPoint x: 1195, startPoint y: 428, endPoint x: 1432, endPoint y: 477, distance: 242.0
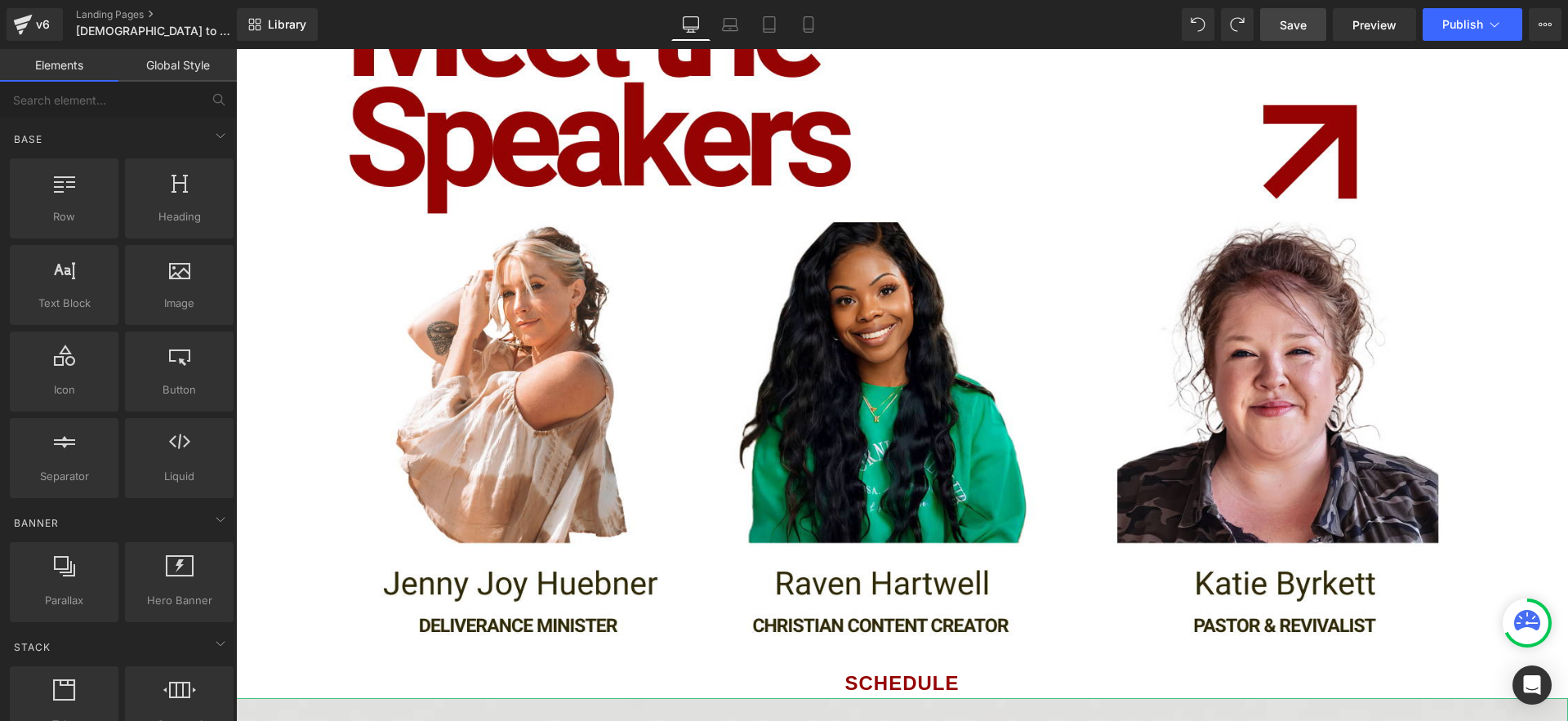
scroll to position [1976, 0]
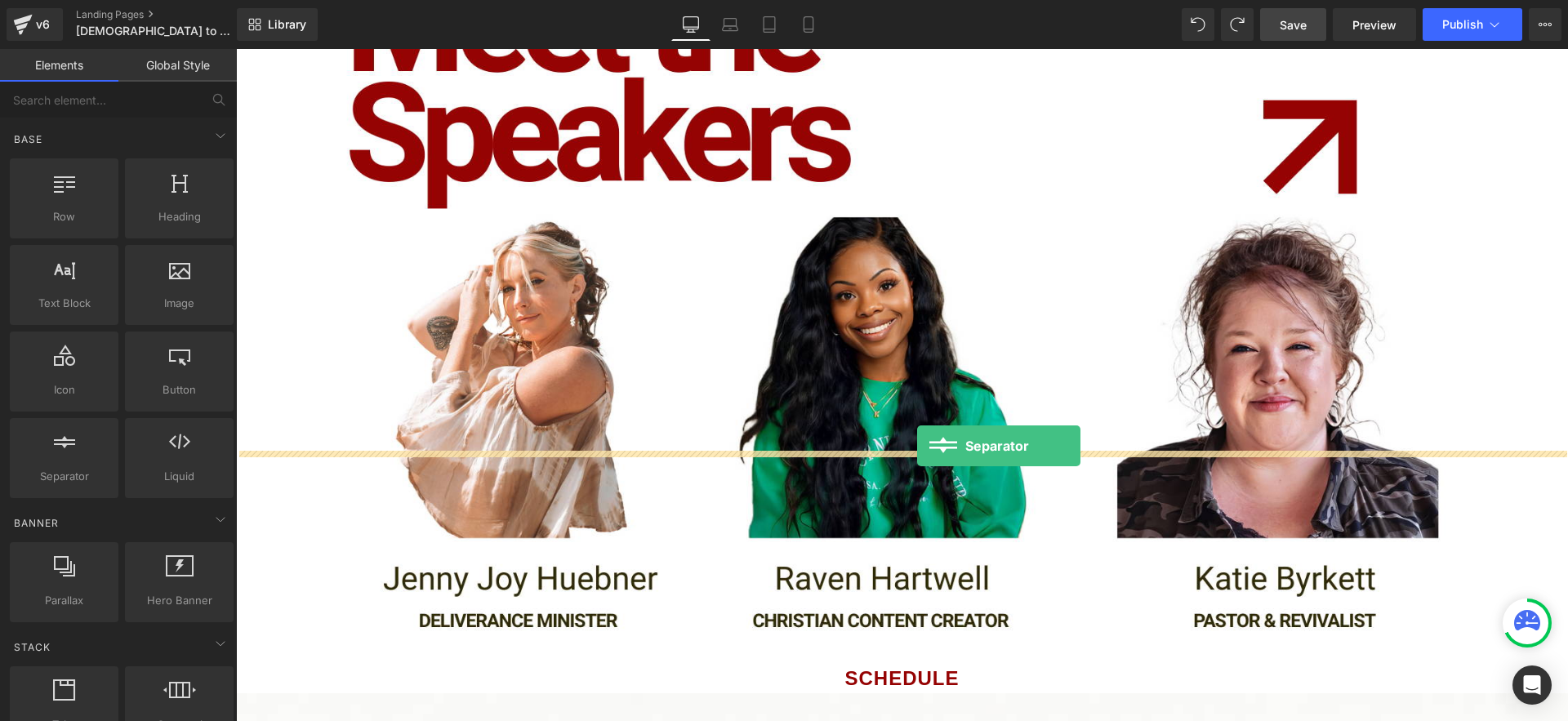
drag, startPoint x: 313, startPoint y: 507, endPoint x: 917, endPoint y: 446, distance: 607.1
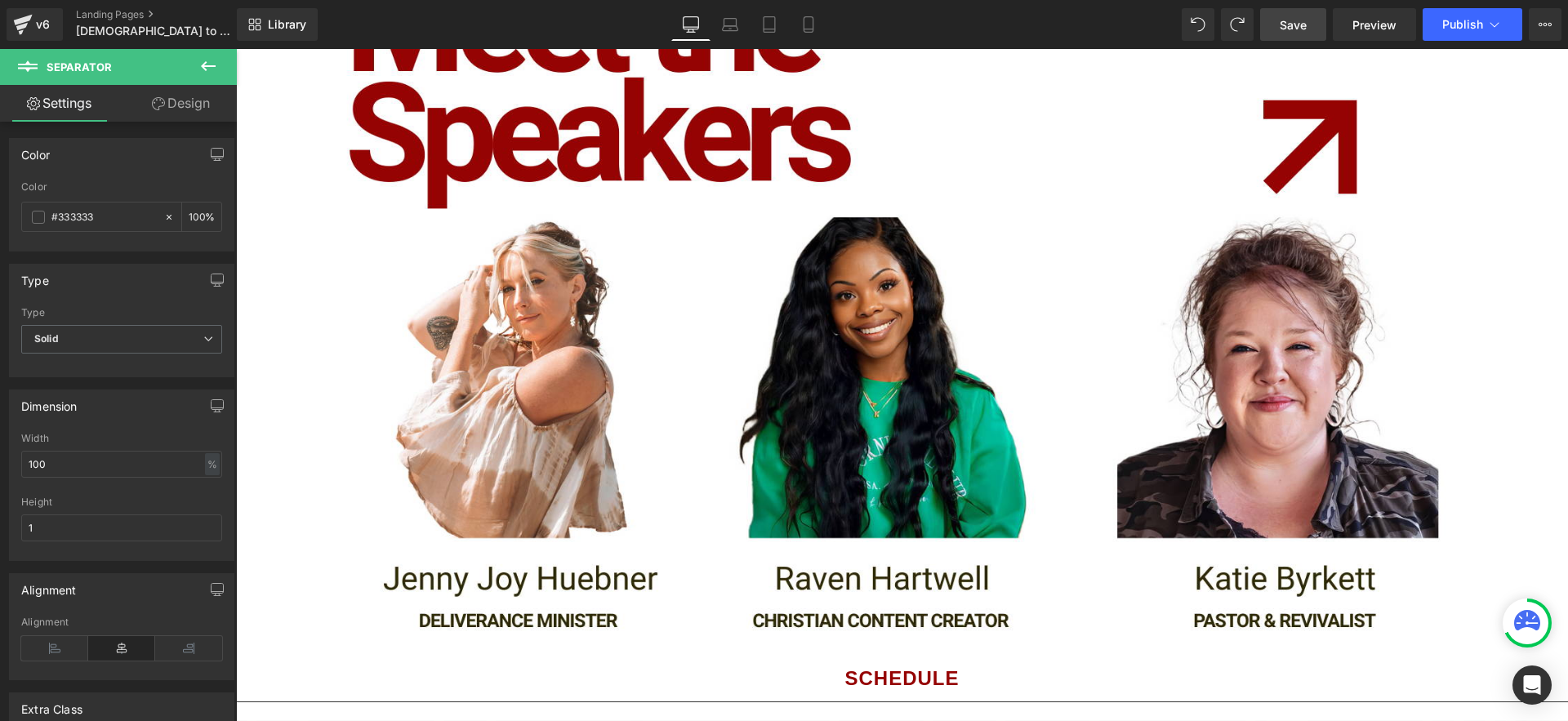
click at [213, 60] on icon at bounding box center [207, 65] width 19 height 19
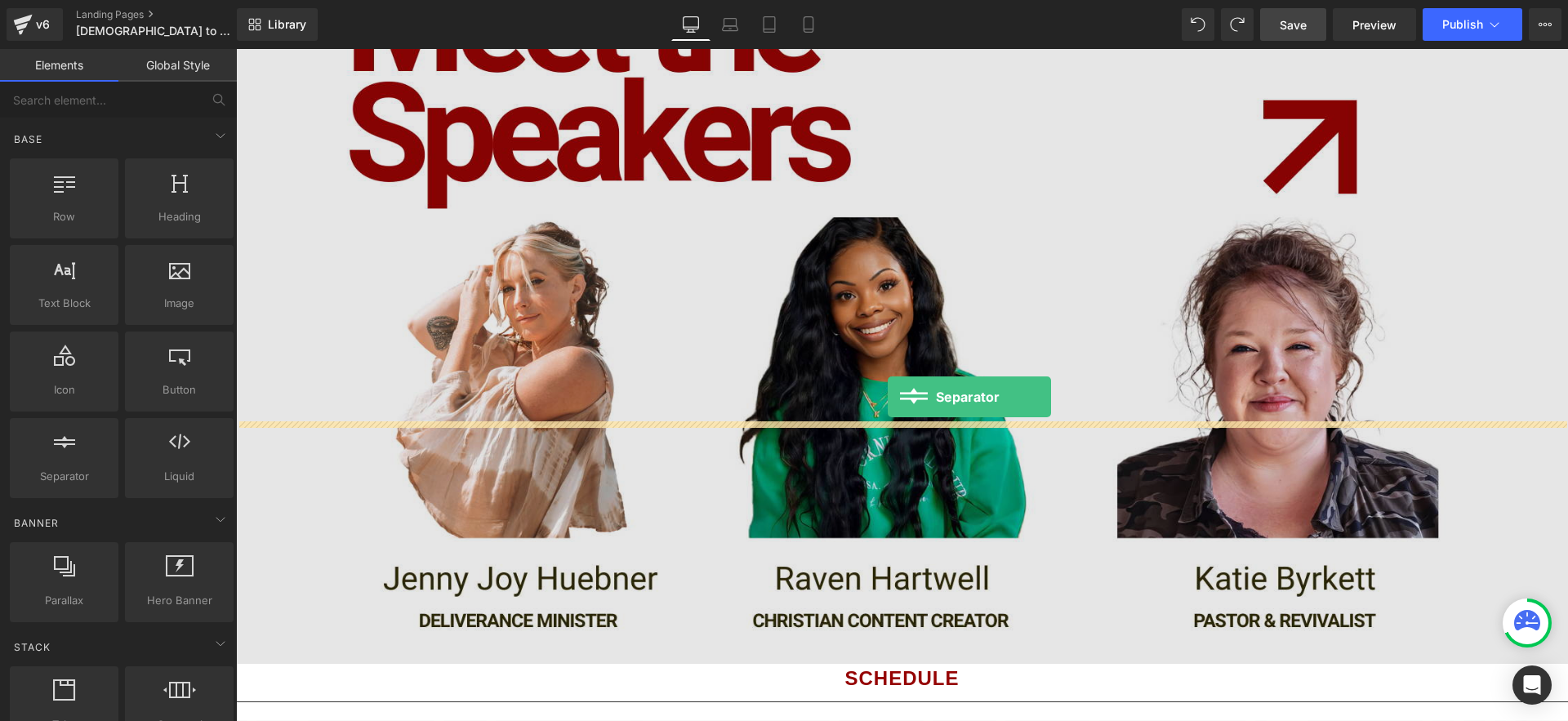
drag, startPoint x: 386, startPoint y: 510, endPoint x: 888, endPoint y: 397, distance: 514.6
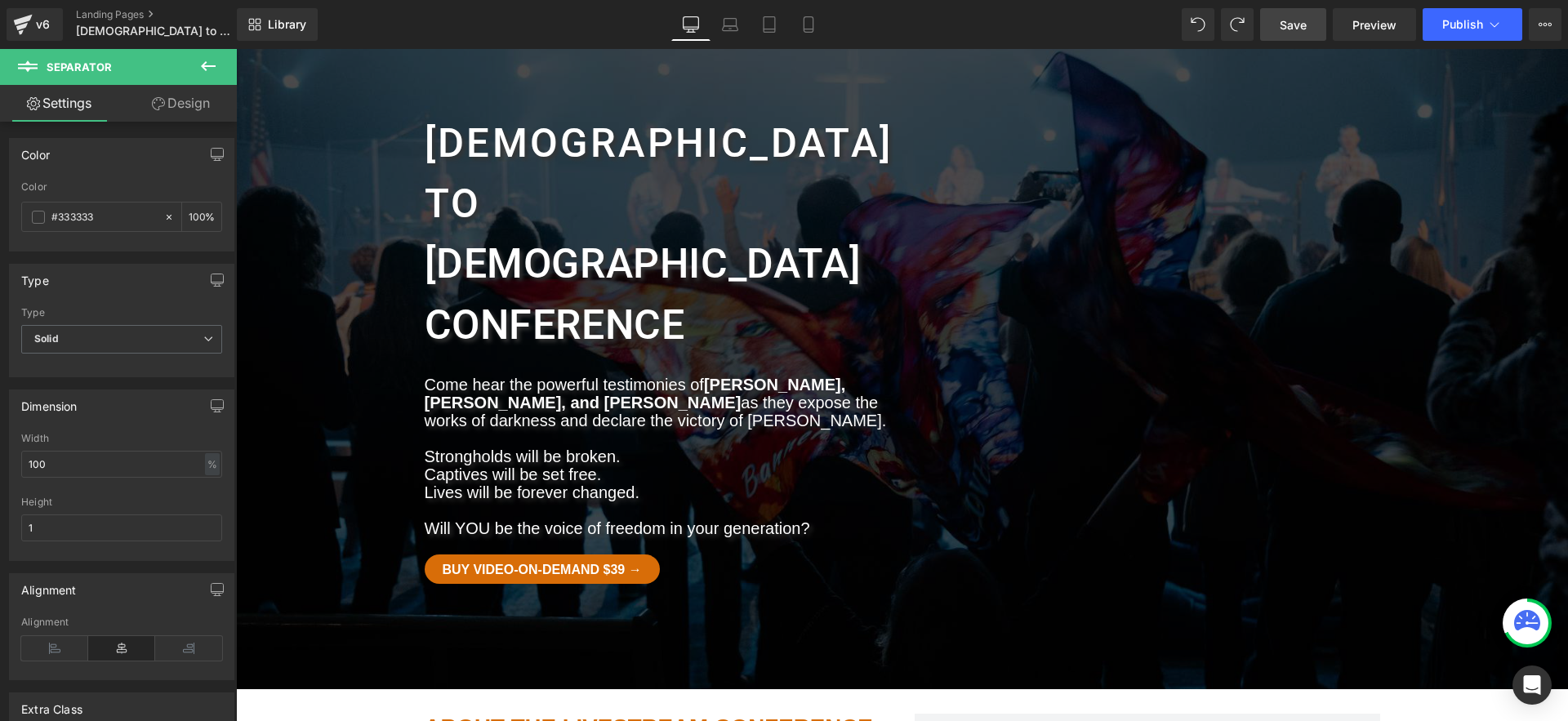
scroll to position [0, 0]
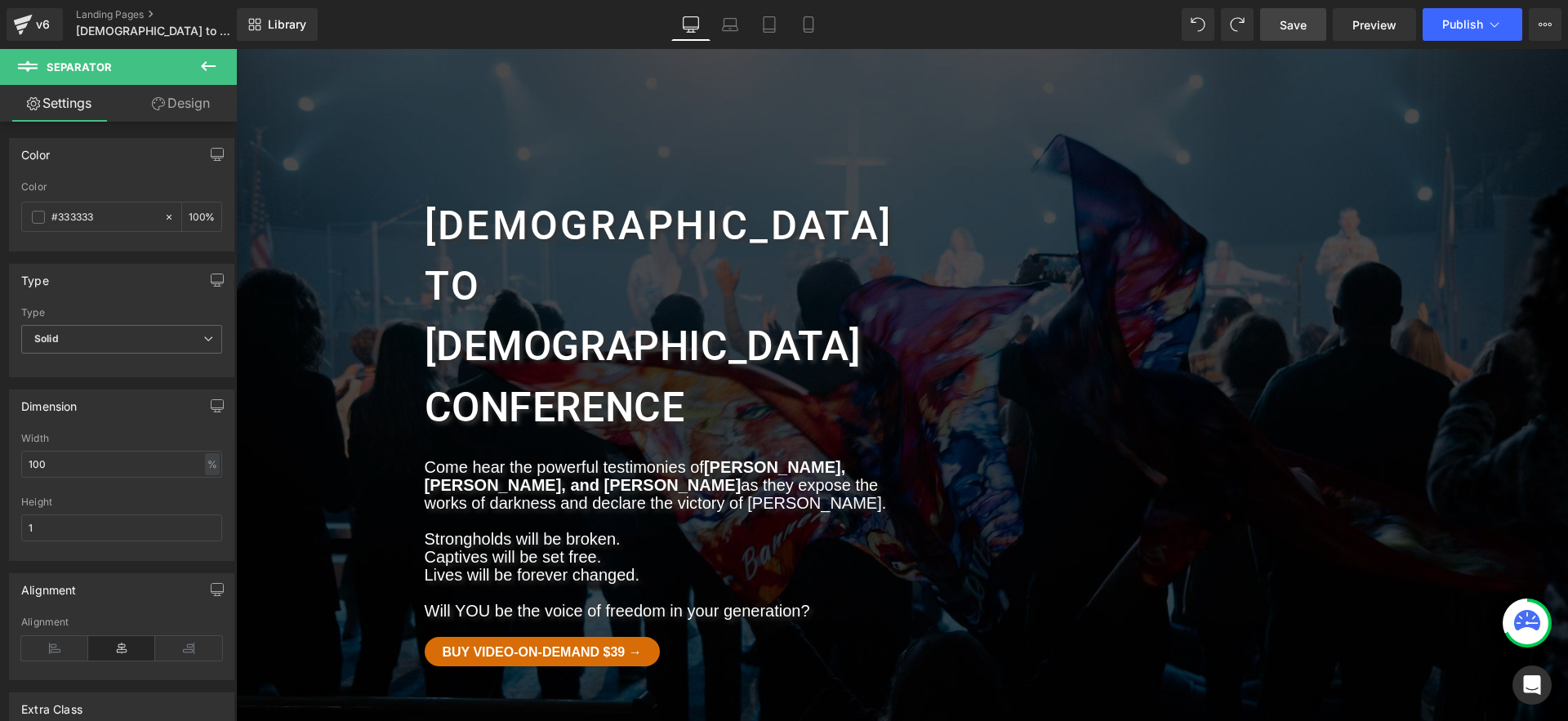
click at [1309, 26] on link "Save" at bounding box center [1294, 25] width 66 height 33
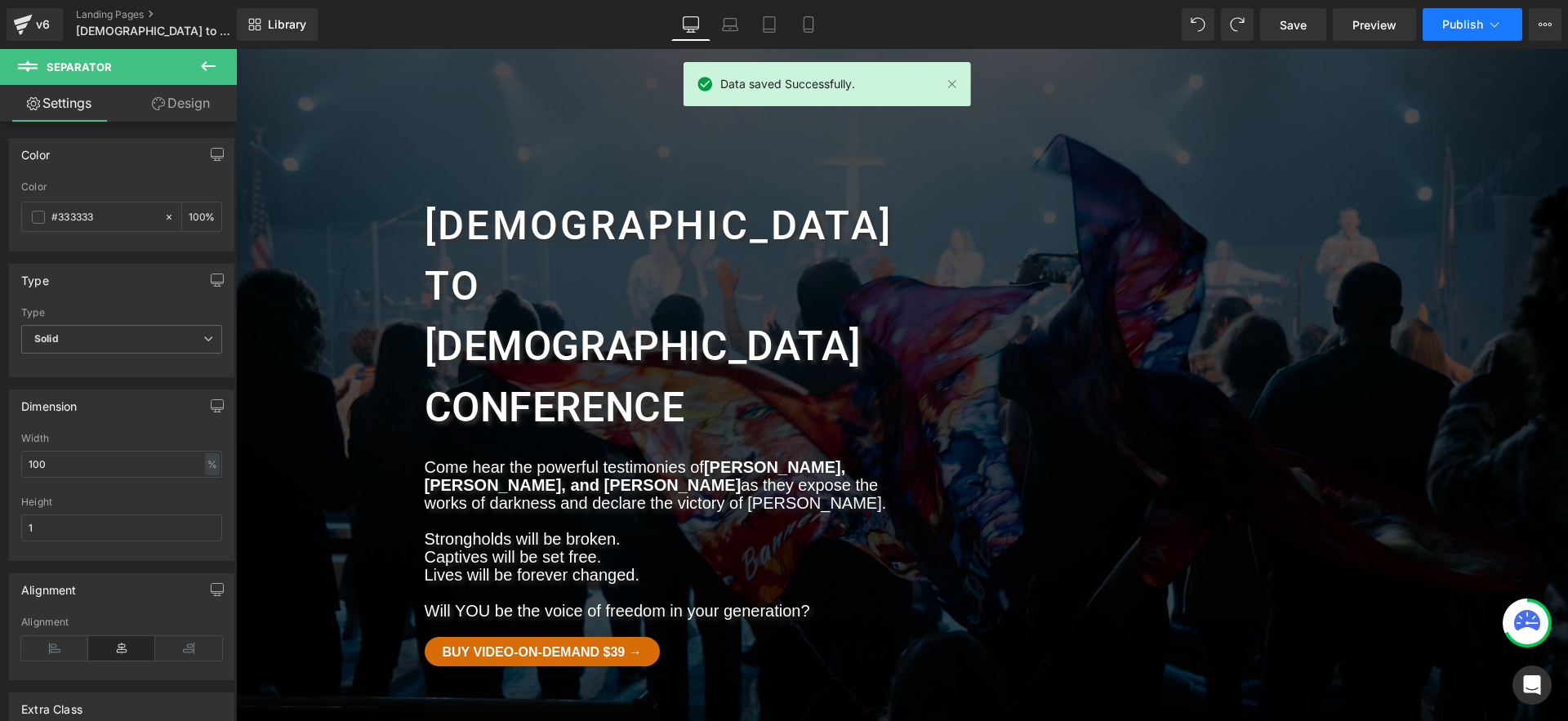
click at [1457, 18] on span "Publish" at bounding box center [1462, 25] width 41 height 13
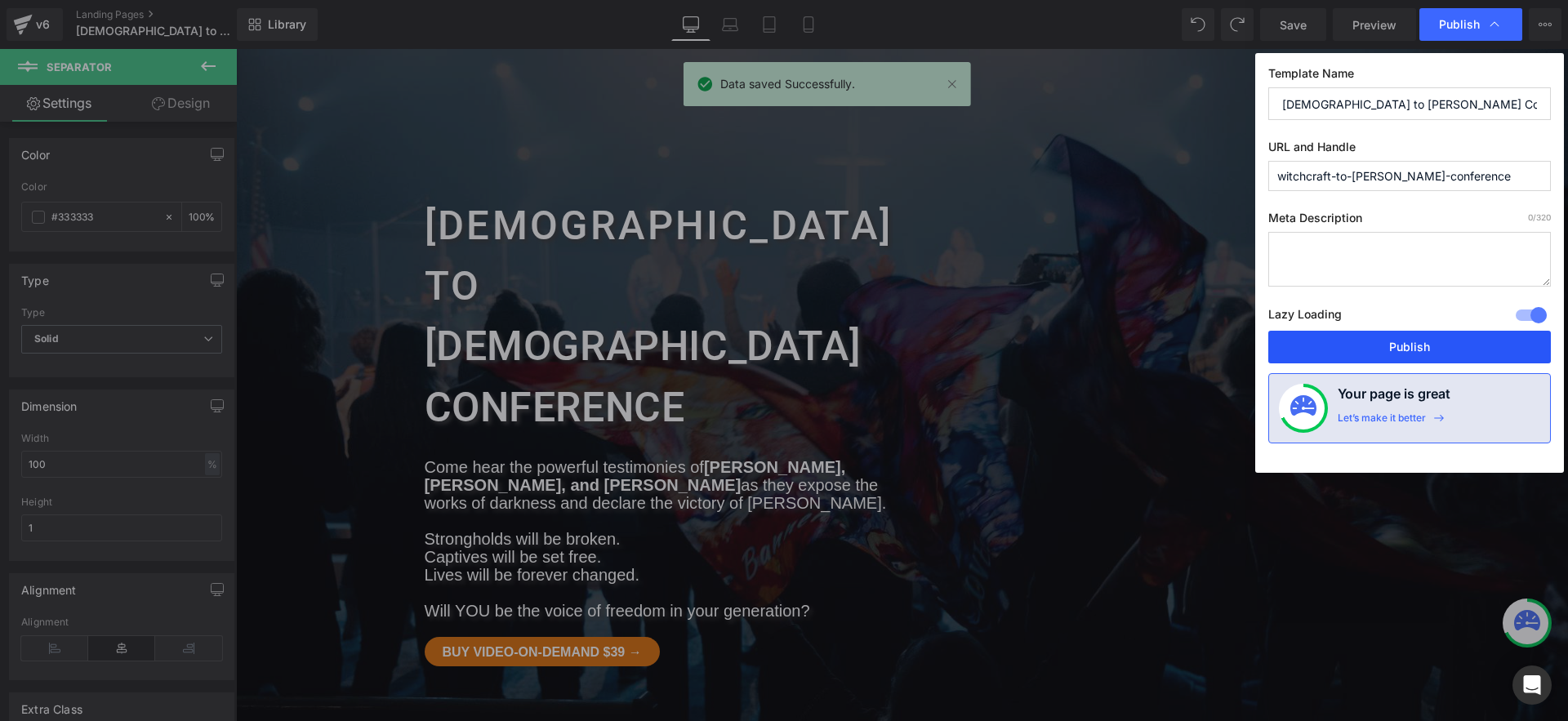
click at [1411, 350] on button "Publish" at bounding box center [1410, 348] width 283 height 33
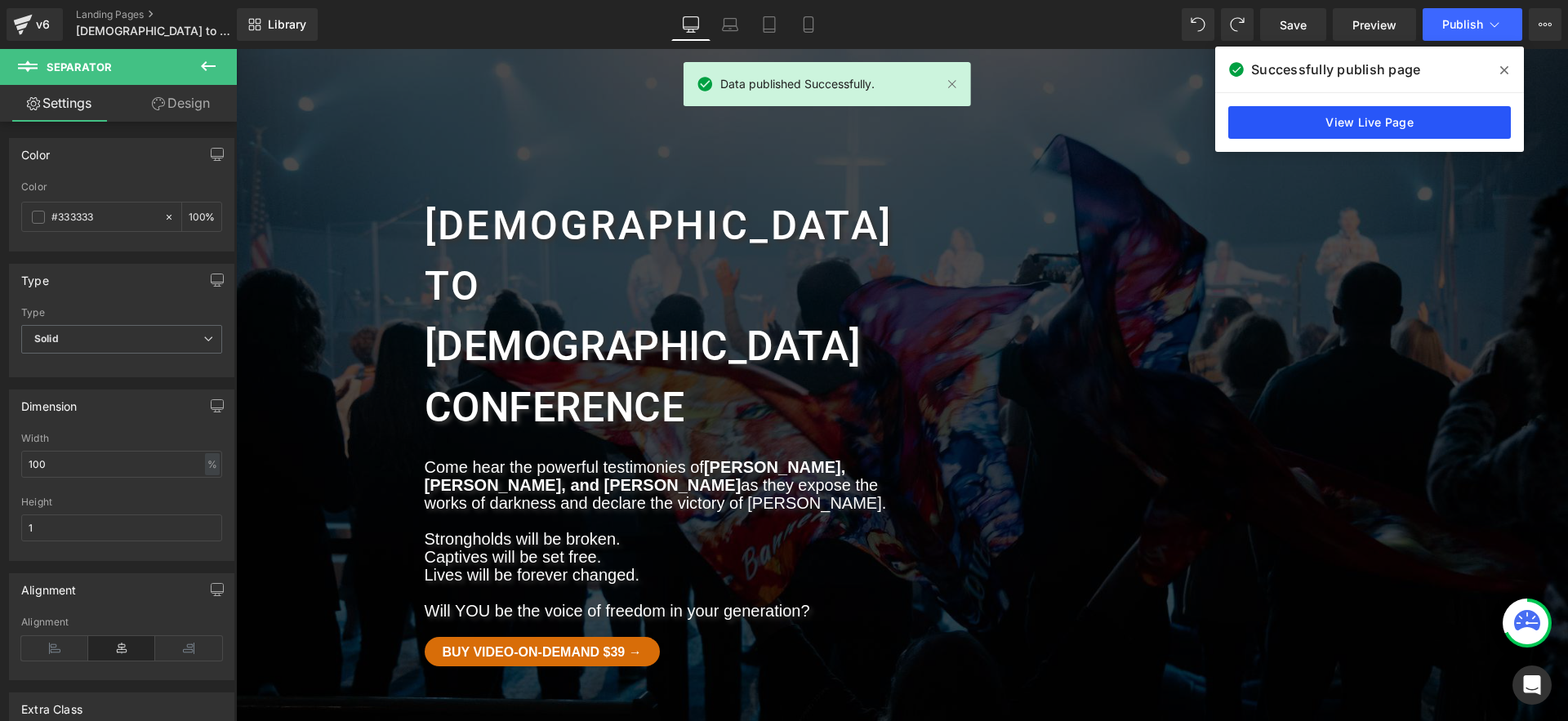
click at [1315, 121] on link "View Live Page" at bounding box center [1370, 123] width 283 height 33
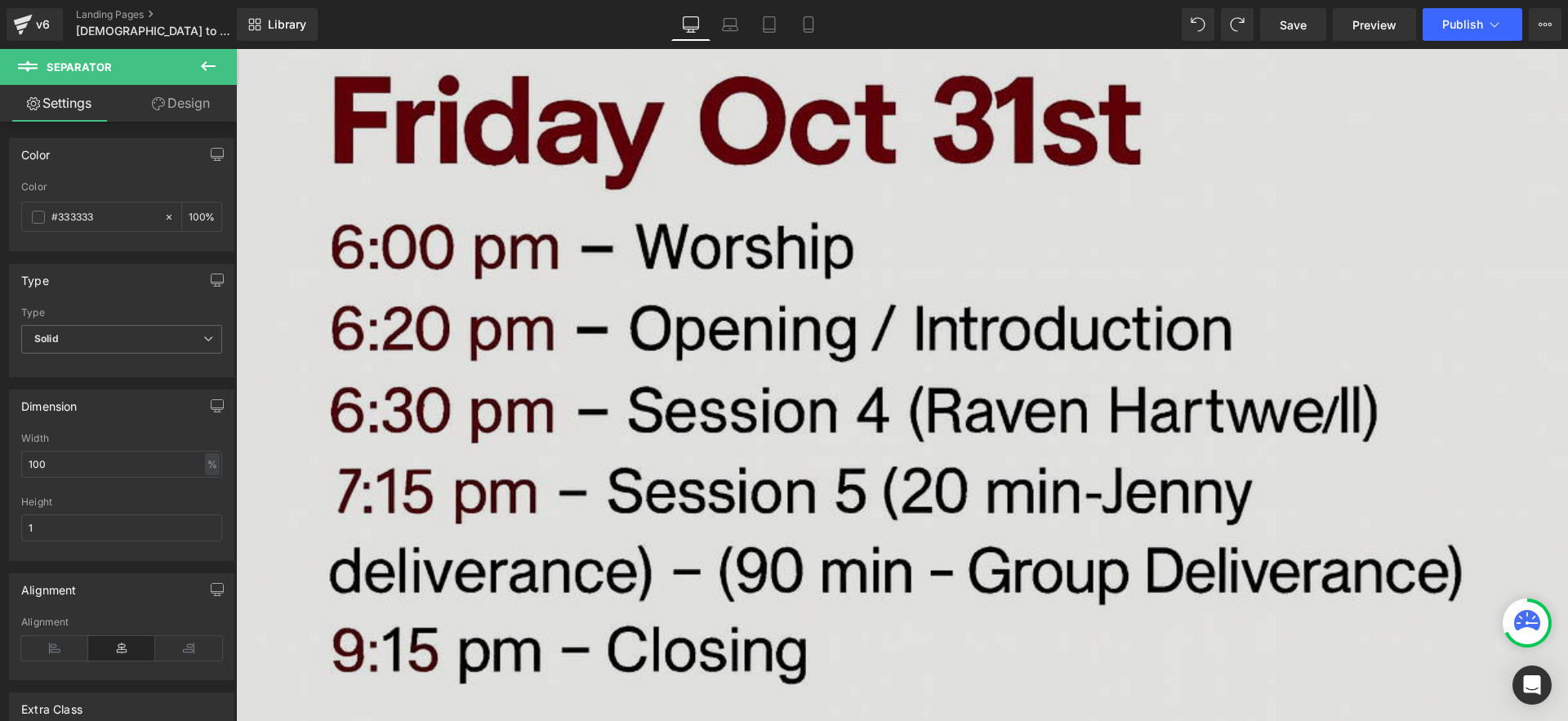
scroll to position [3998, 0]
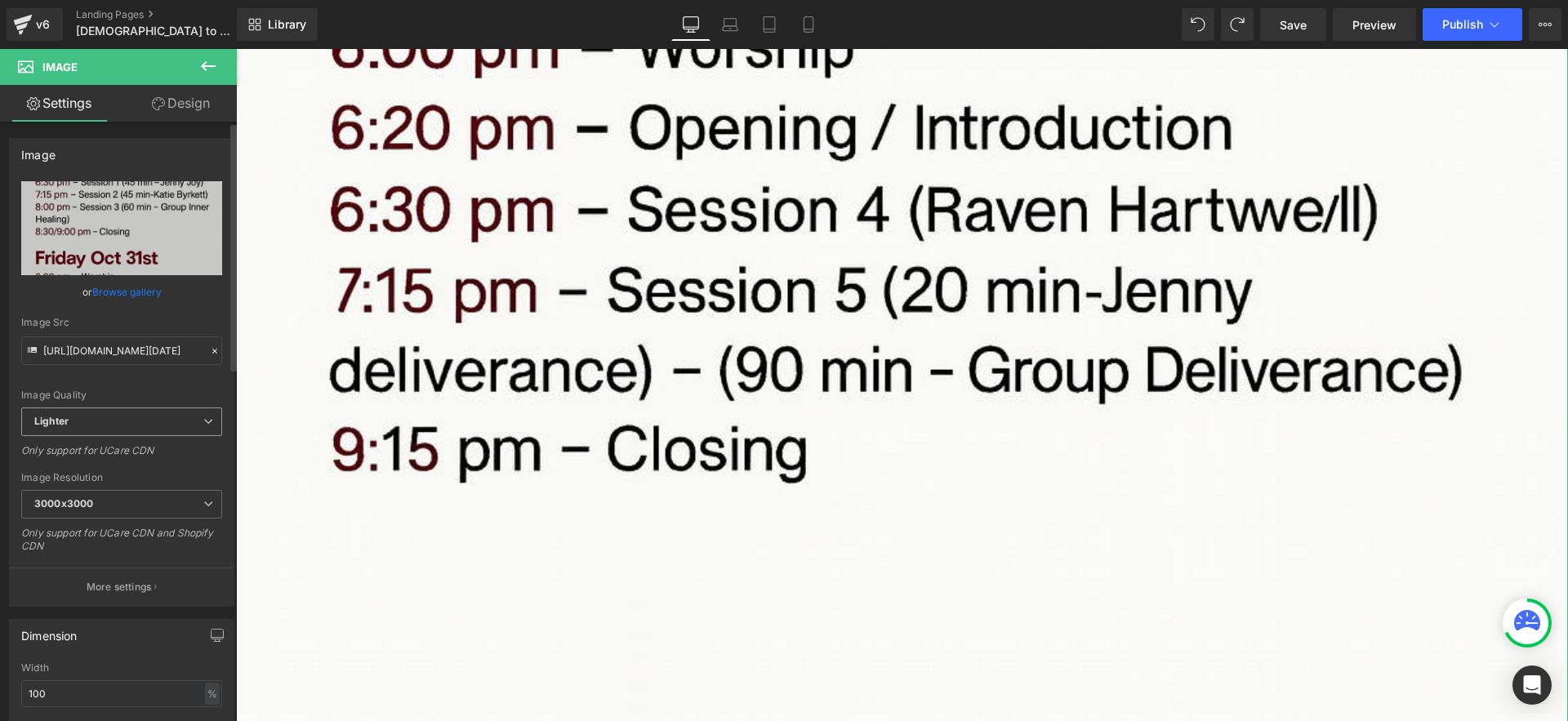
click at [183, 416] on span "Lighter" at bounding box center [121, 421] width 201 height 28
click at [181, 396] on div "Image Quality" at bounding box center [118, 395] width 195 height 11
click at [197, 509] on span "3000x3000" at bounding box center [121, 504] width 201 height 28
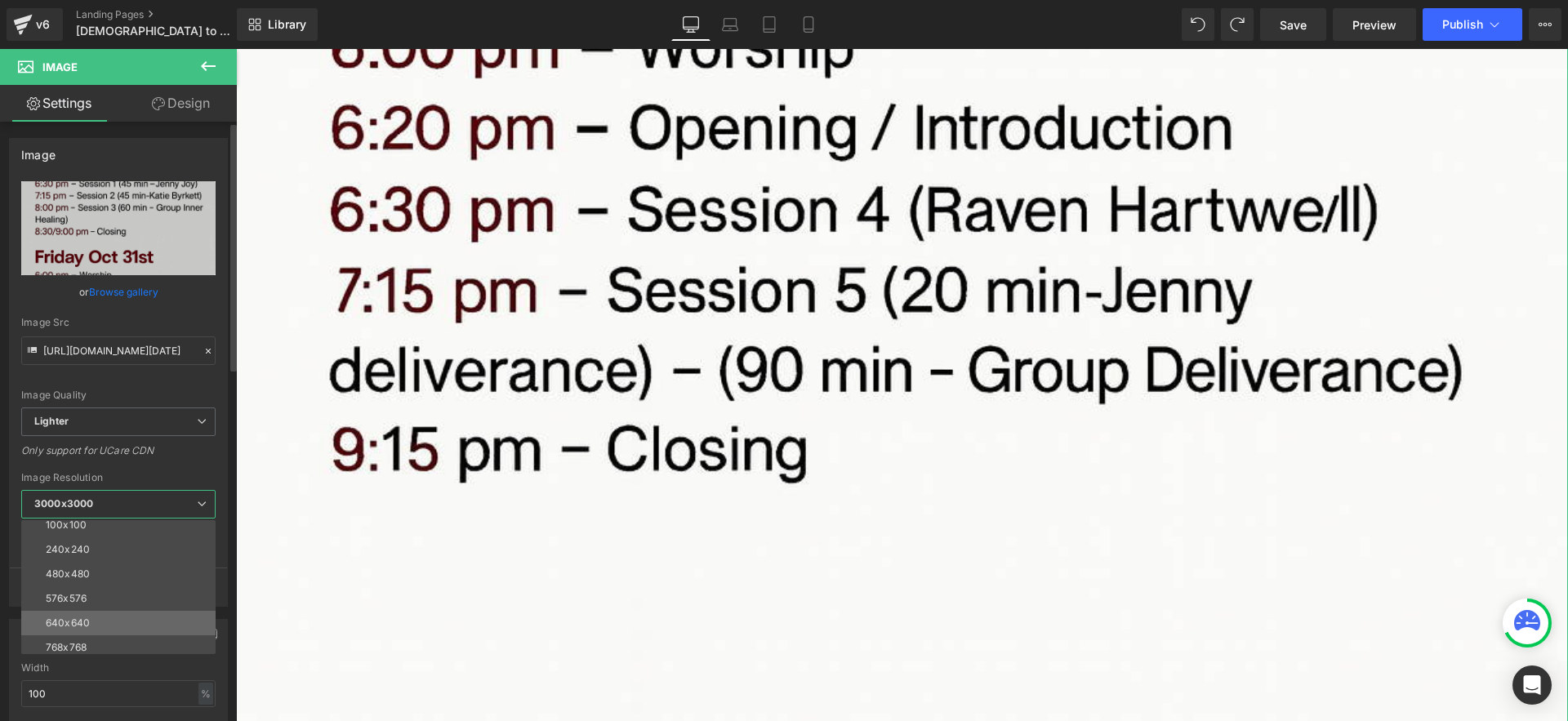
scroll to position [11, 0]
click at [150, 607] on li "640x640" at bounding box center [122, 619] width 202 height 25
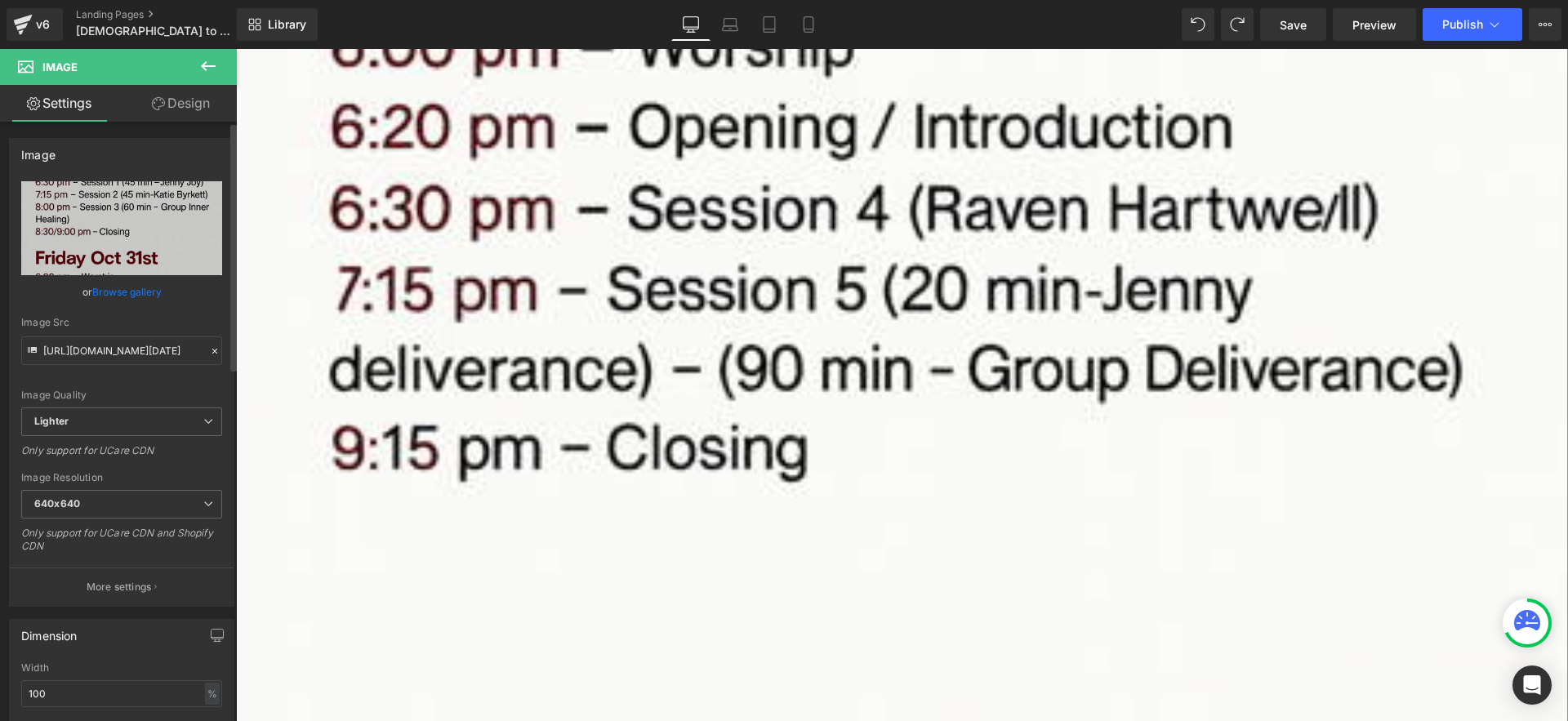
scroll to position [3996, 0]
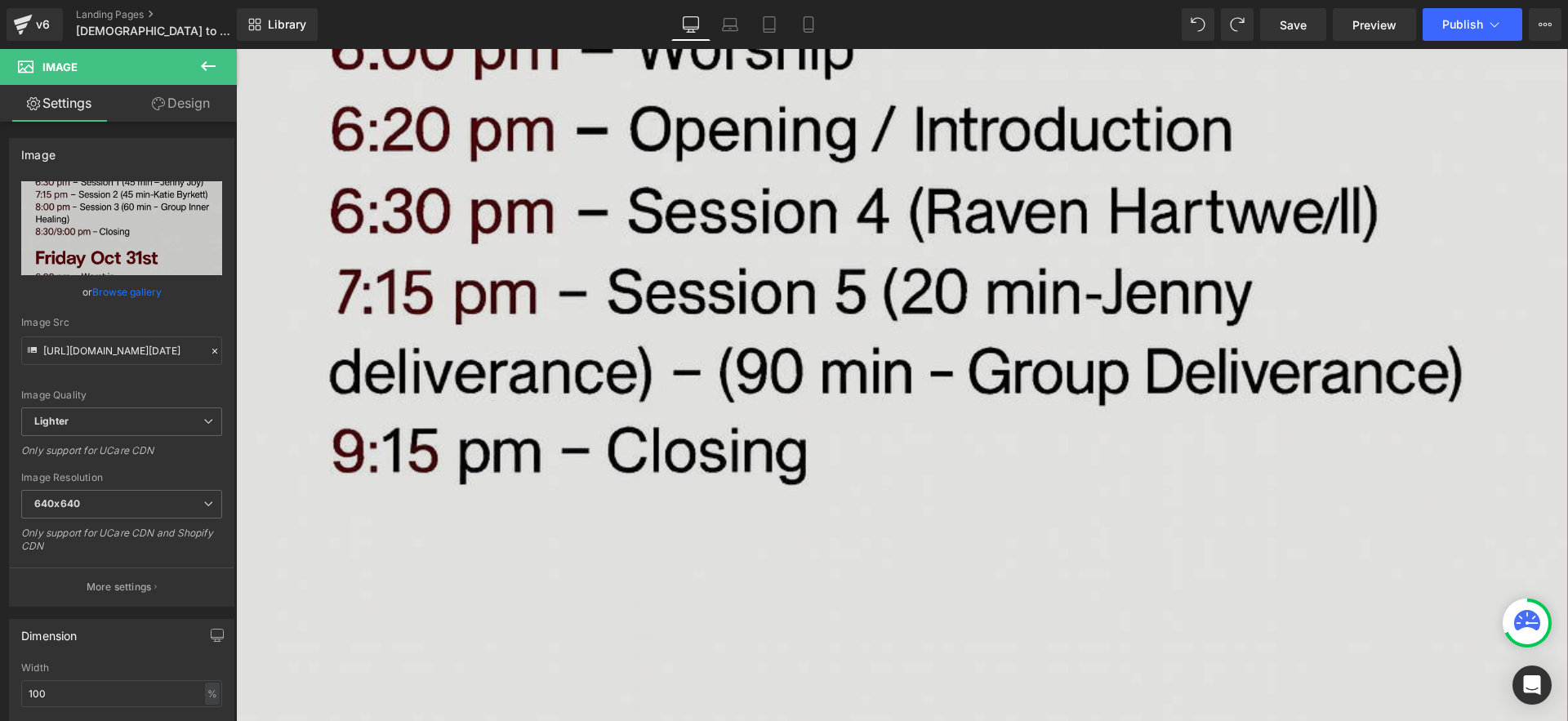
type input "[URL][DOMAIN_NAME][DATE]"
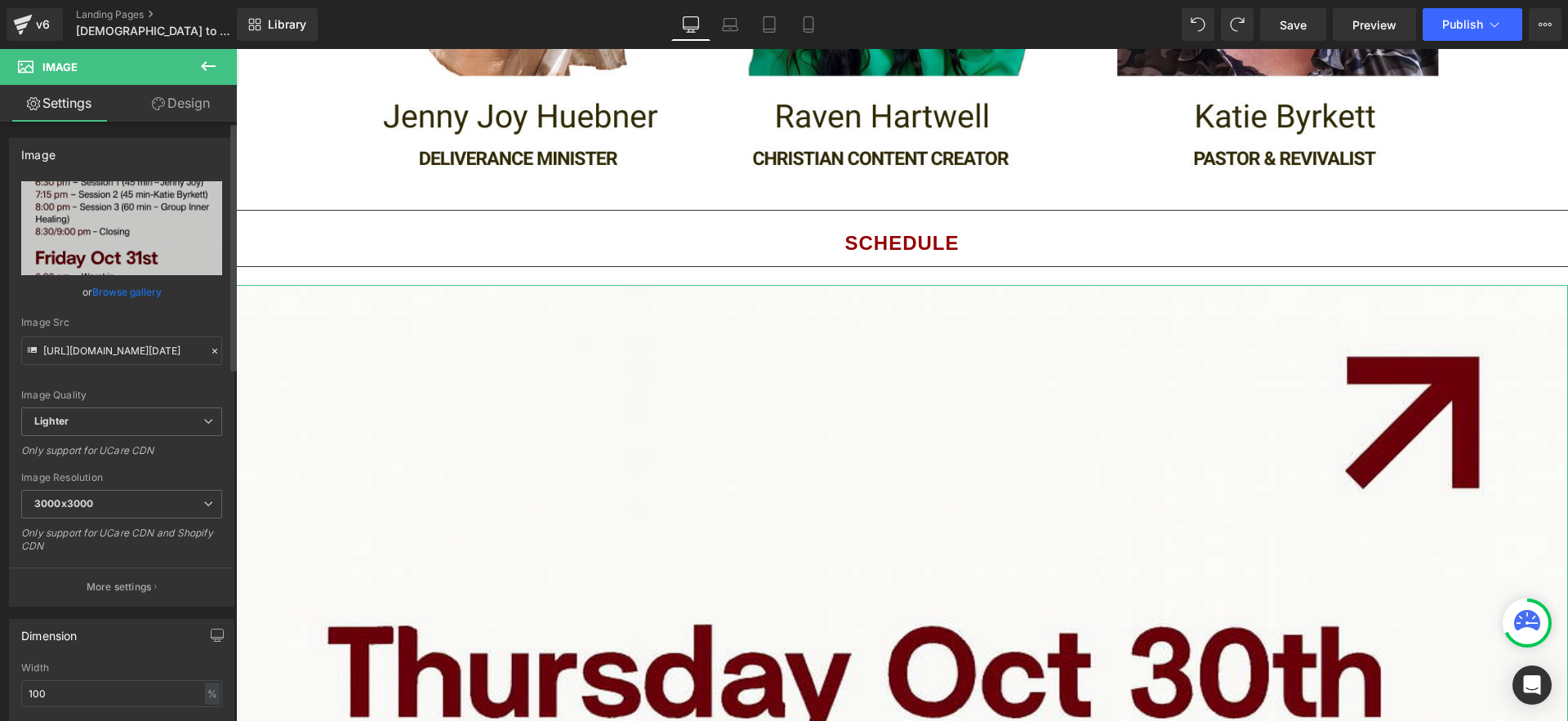
scroll to position [2204, 0]
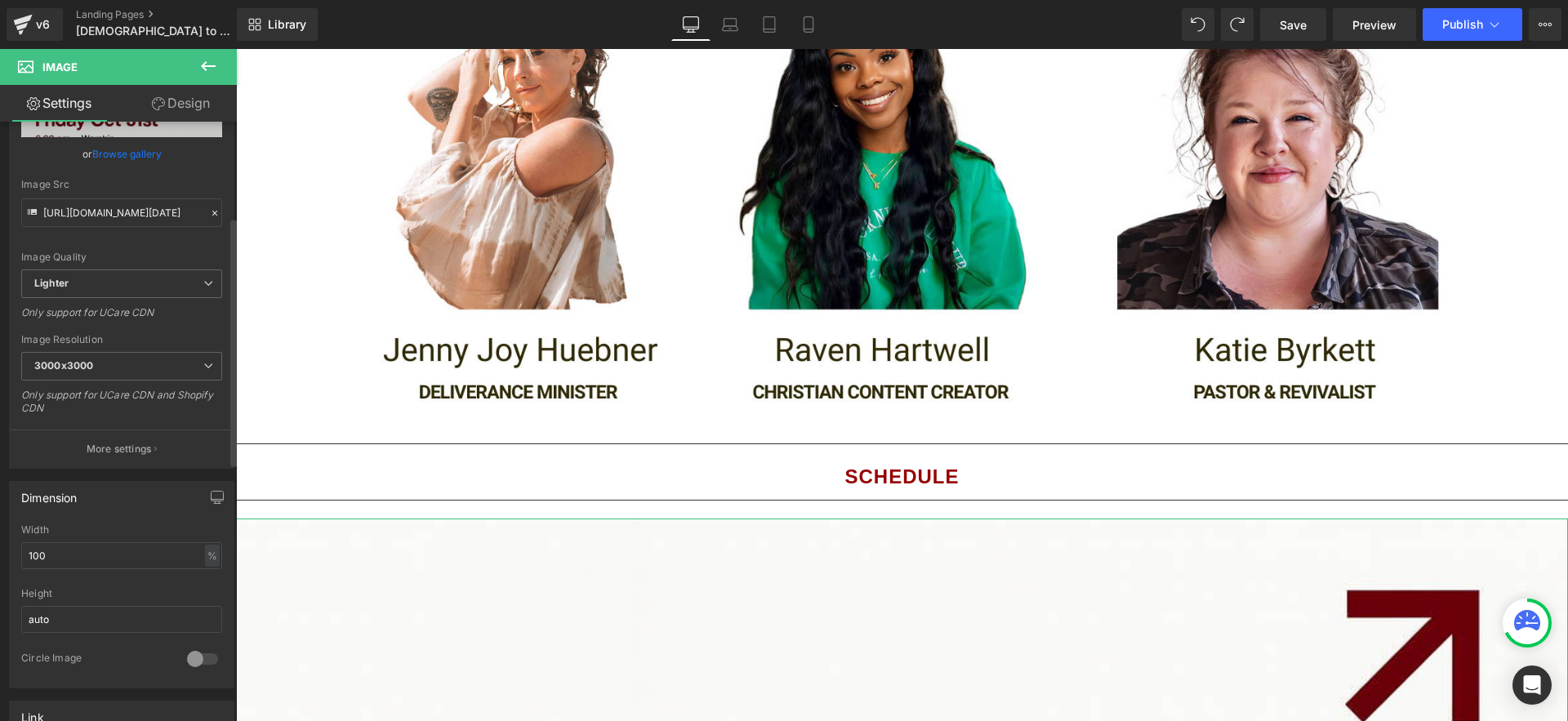
scroll to position [267, 0]
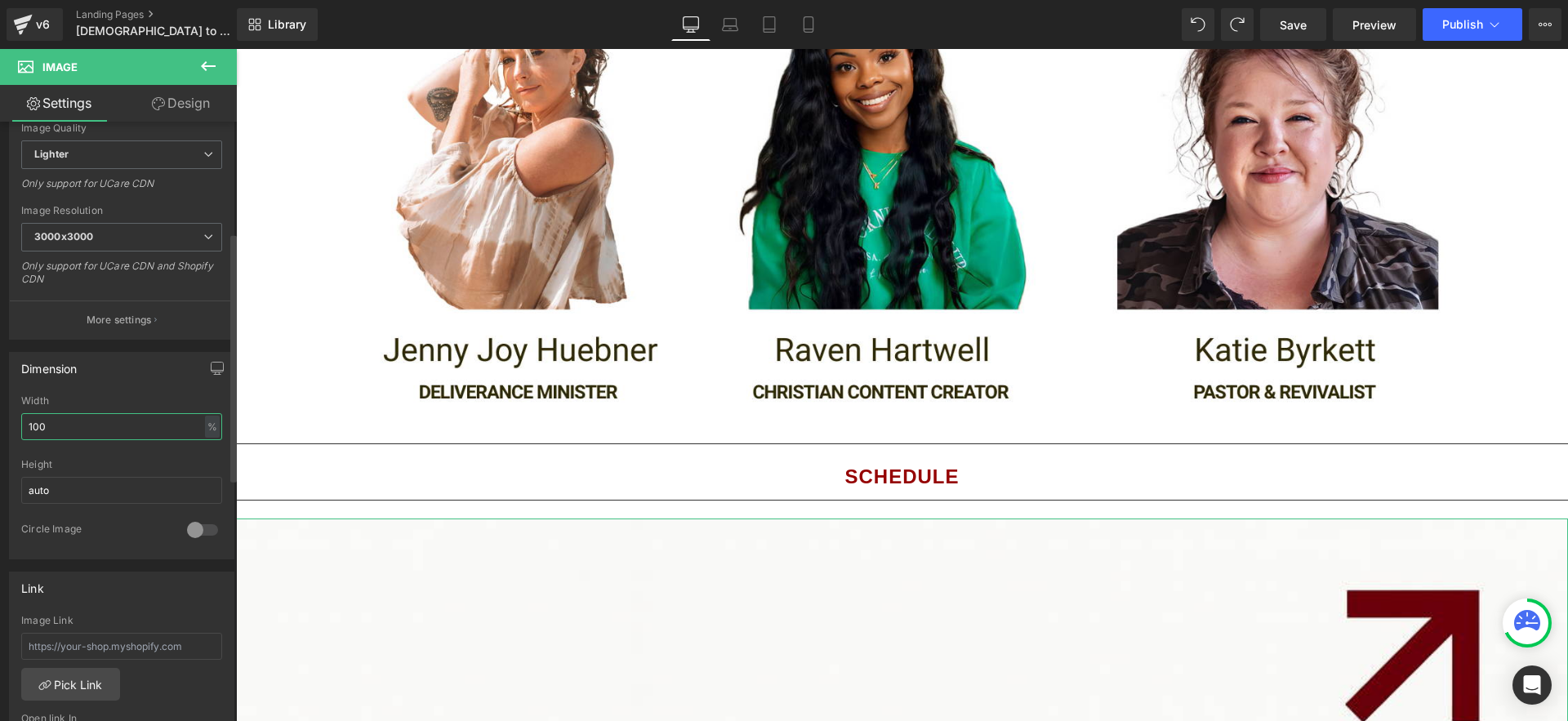
click at [146, 426] on input "100" at bounding box center [121, 427] width 201 height 27
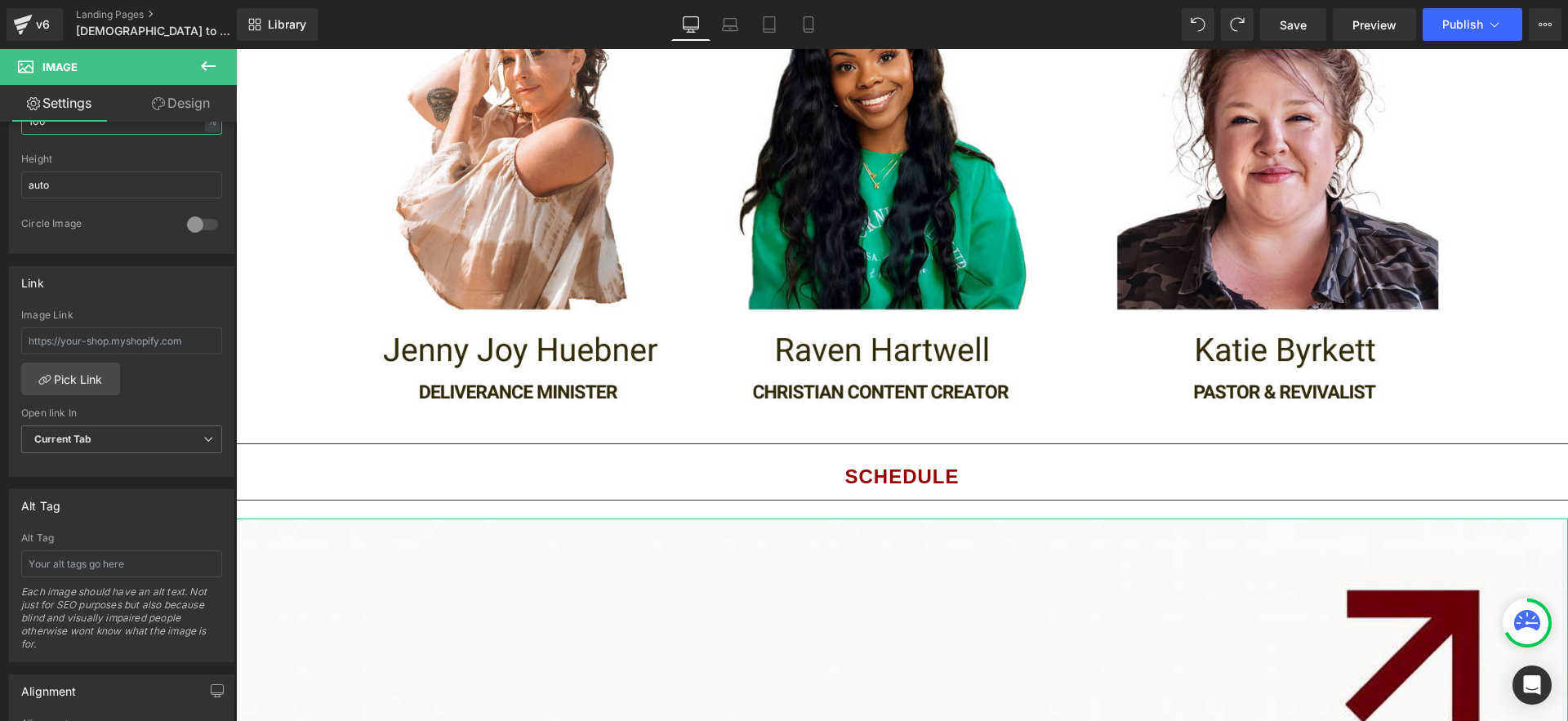
scroll to position [459, 0]
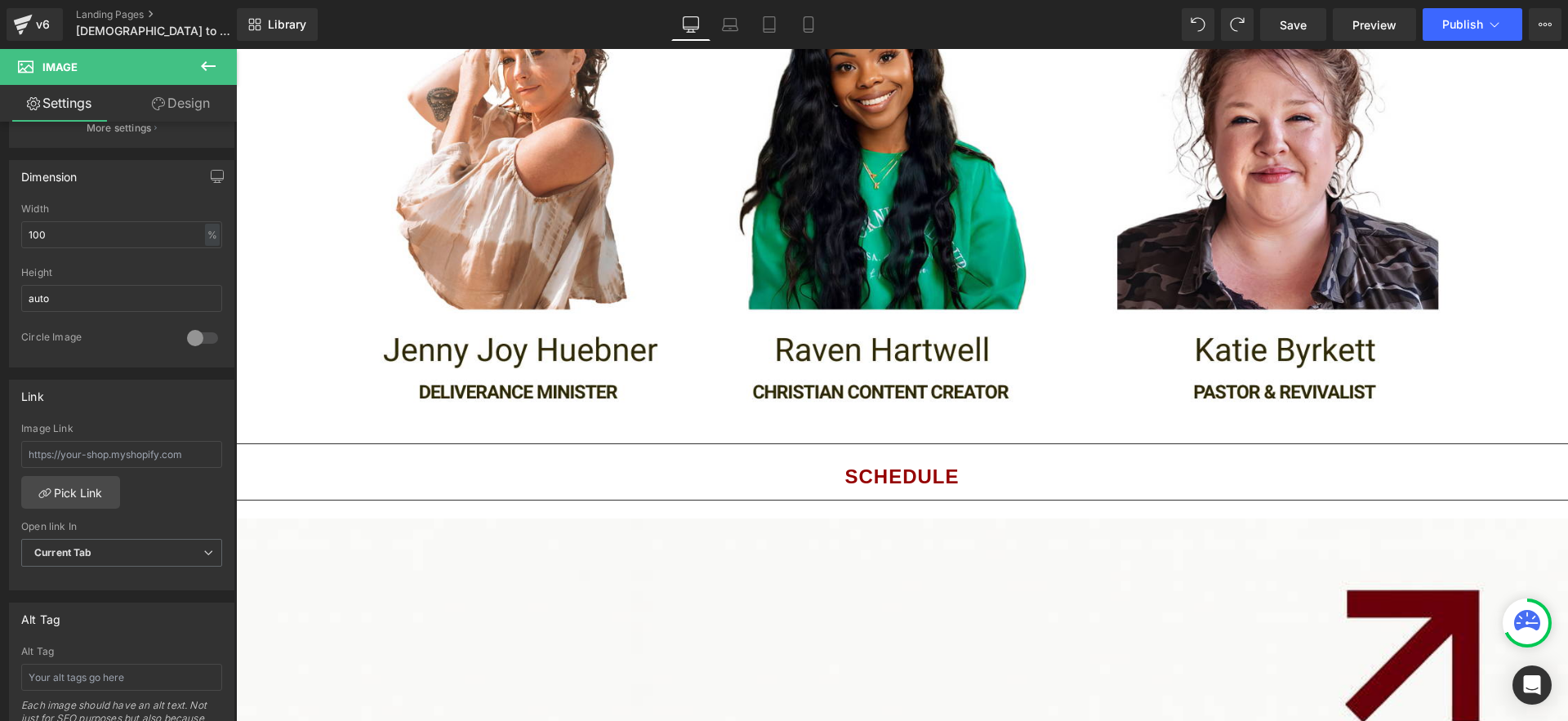
click at [1047, 492] on div at bounding box center [902, 384] width 1332 height 672
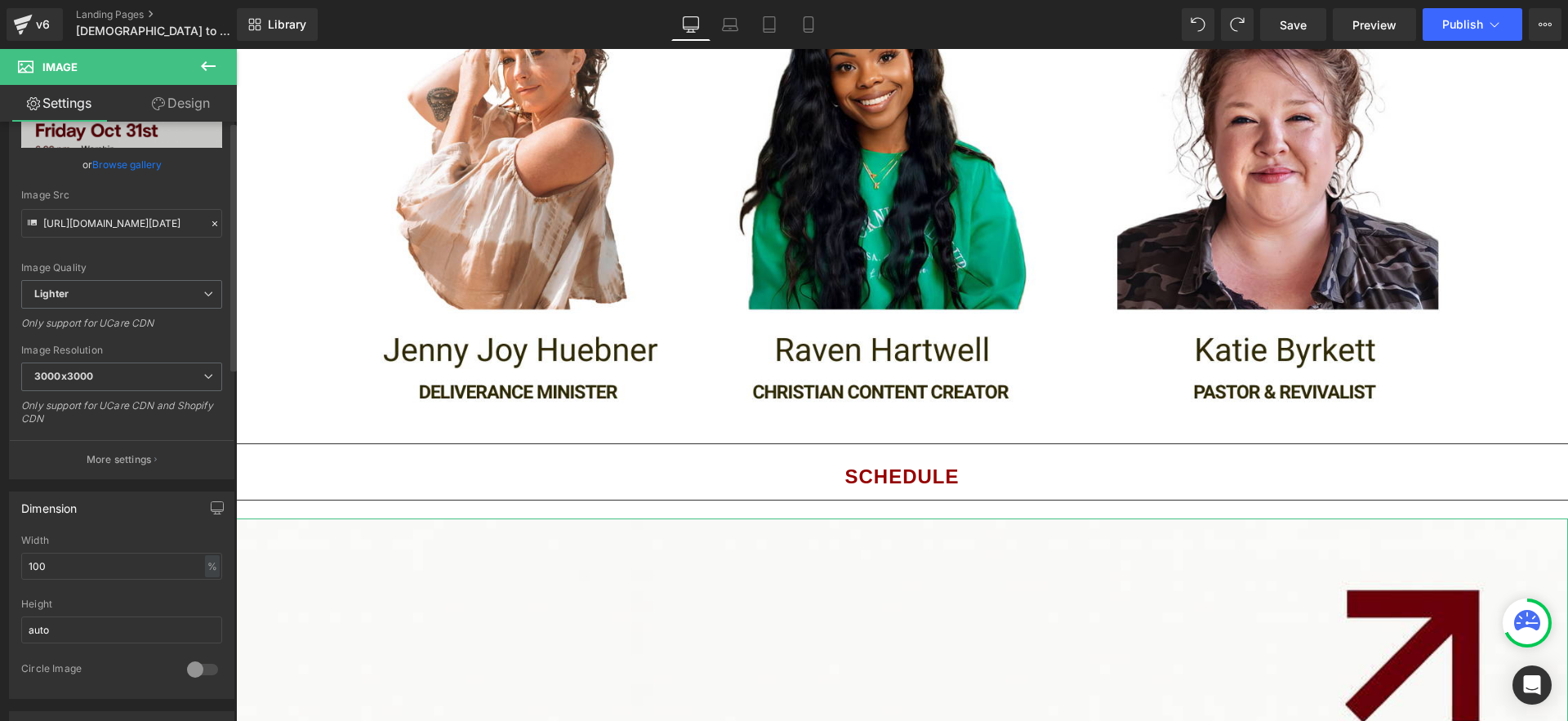
scroll to position [0, 0]
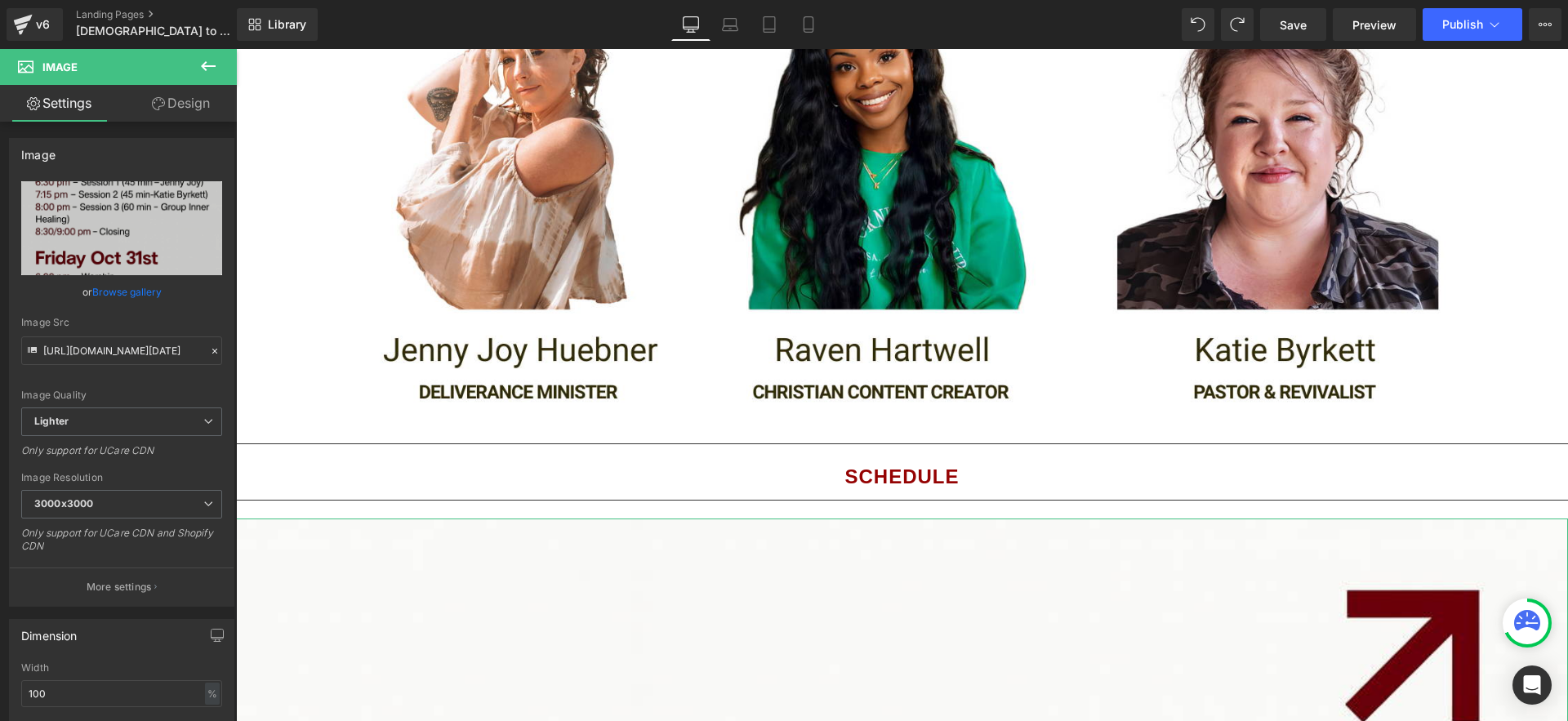
click at [195, 103] on link "Design" at bounding box center [181, 104] width 118 height 37
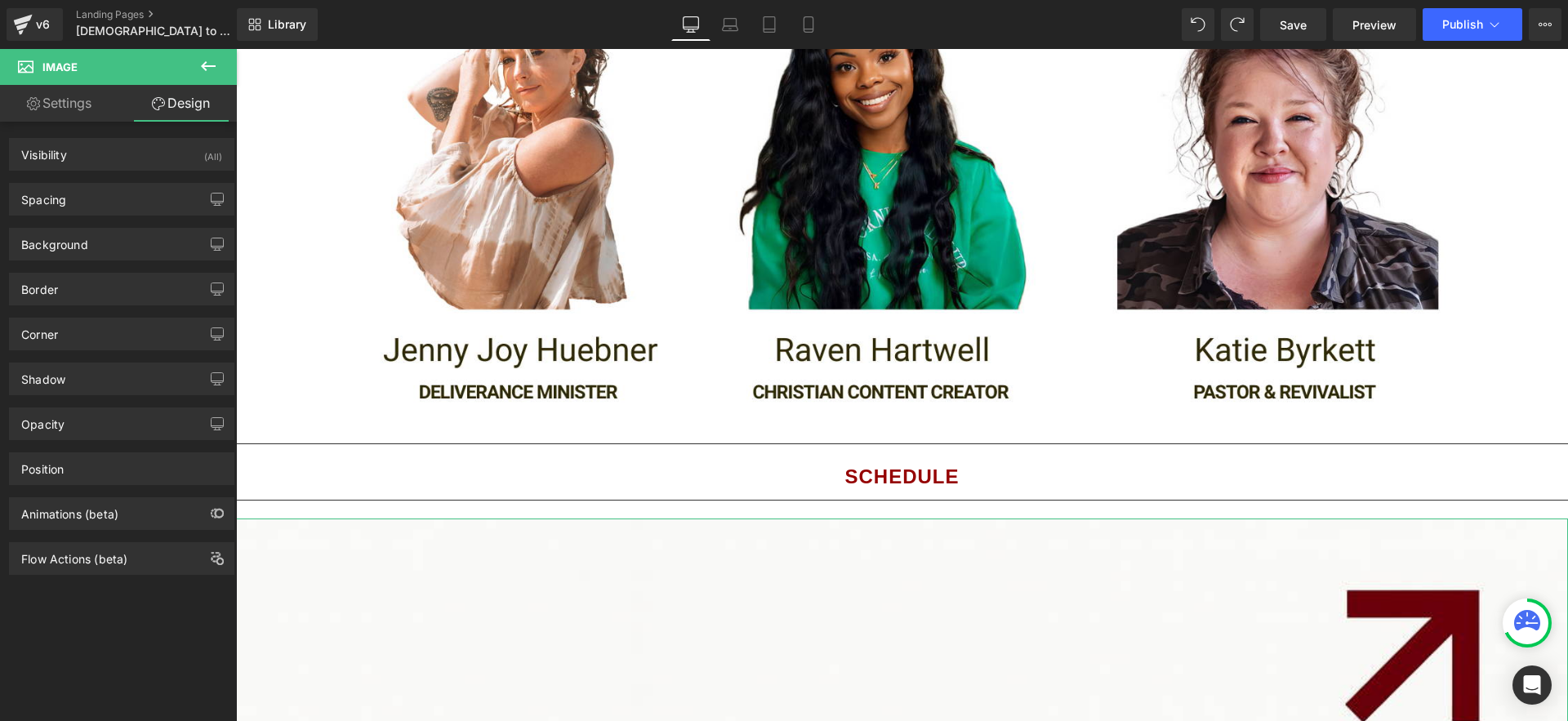
click at [93, 115] on link "Settings" at bounding box center [59, 104] width 118 height 37
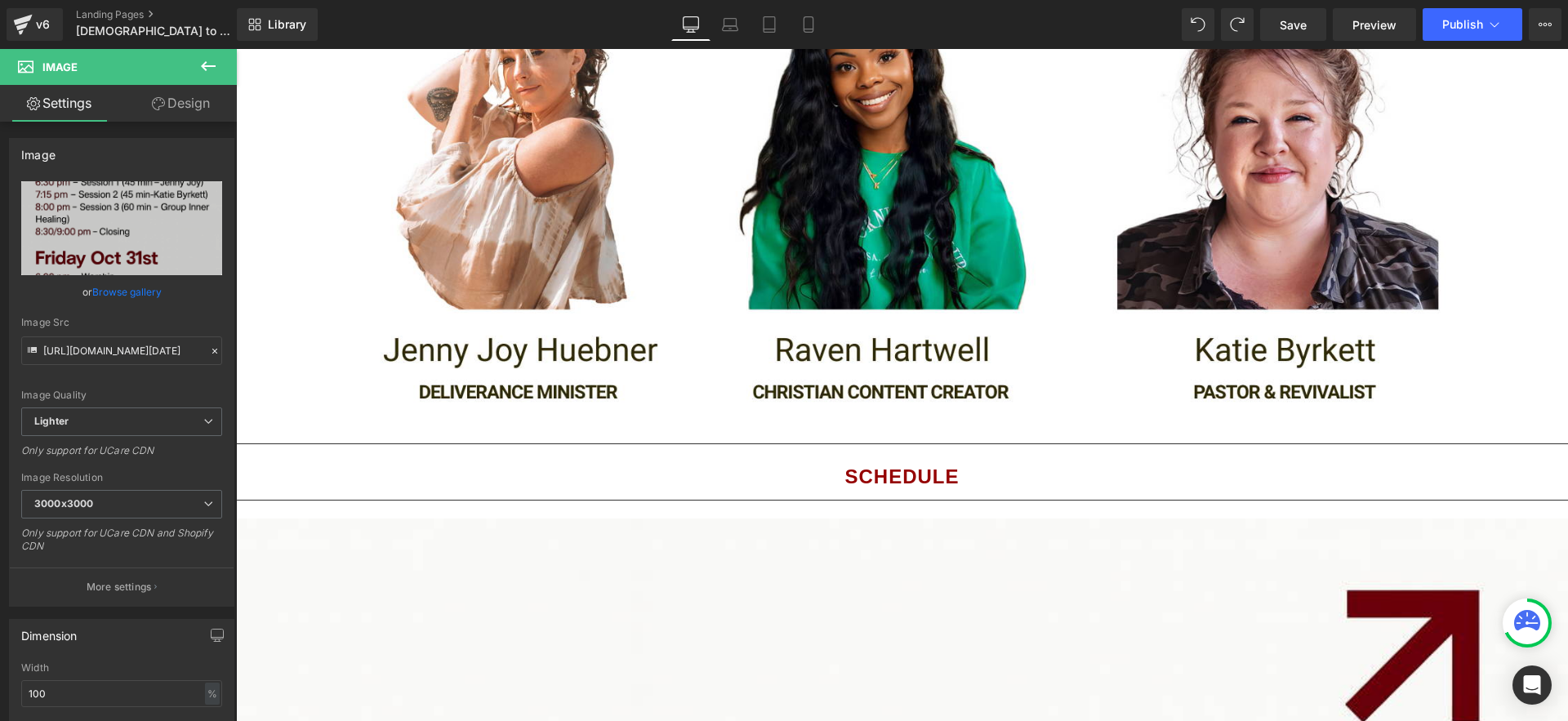
click at [103, 68] on span "Image" at bounding box center [98, 66] width 163 height 36
click at [175, 355] on input "[URL][DOMAIN_NAME][DATE]" at bounding box center [121, 350] width 201 height 28
click at [212, 353] on icon at bounding box center [215, 351] width 11 height 11
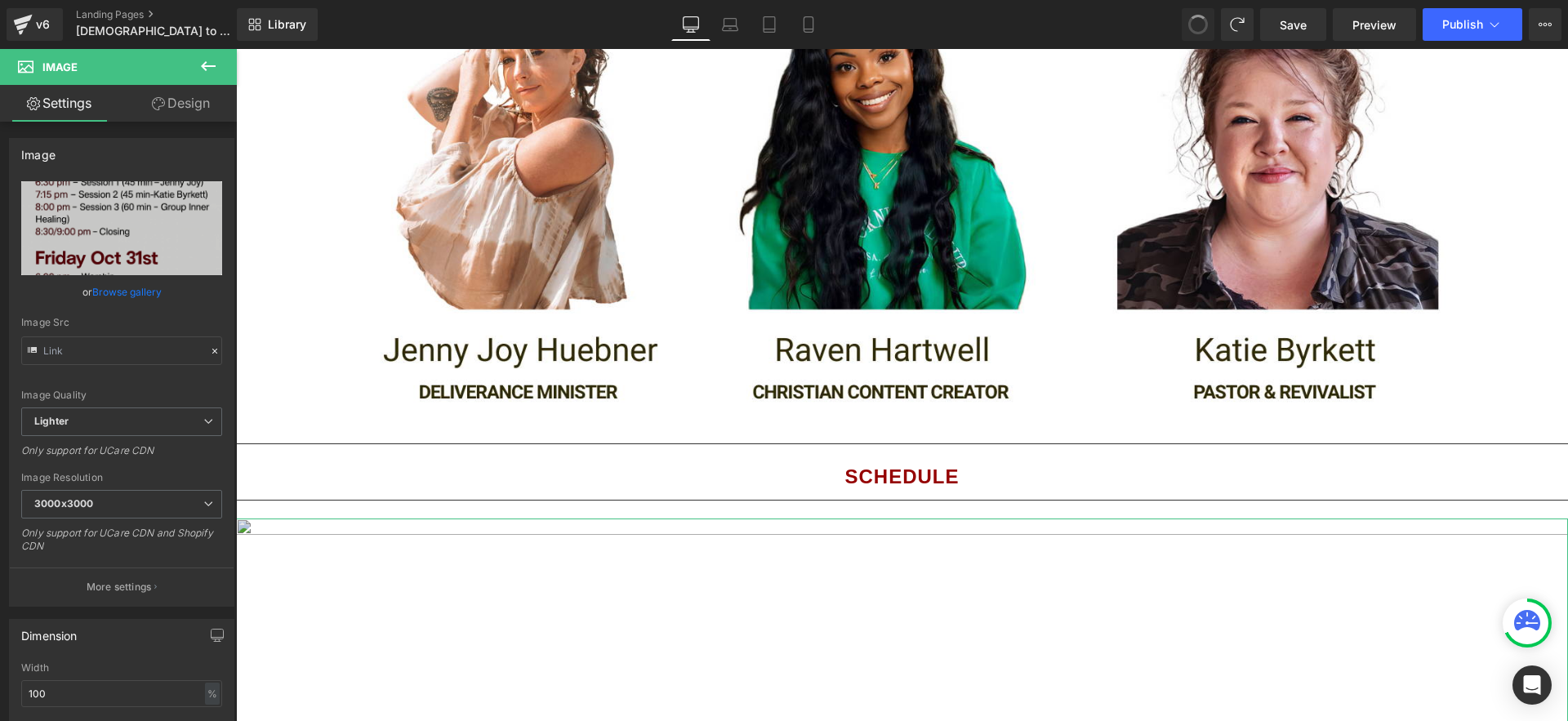
type input "[URL][DOMAIN_NAME][DATE]"
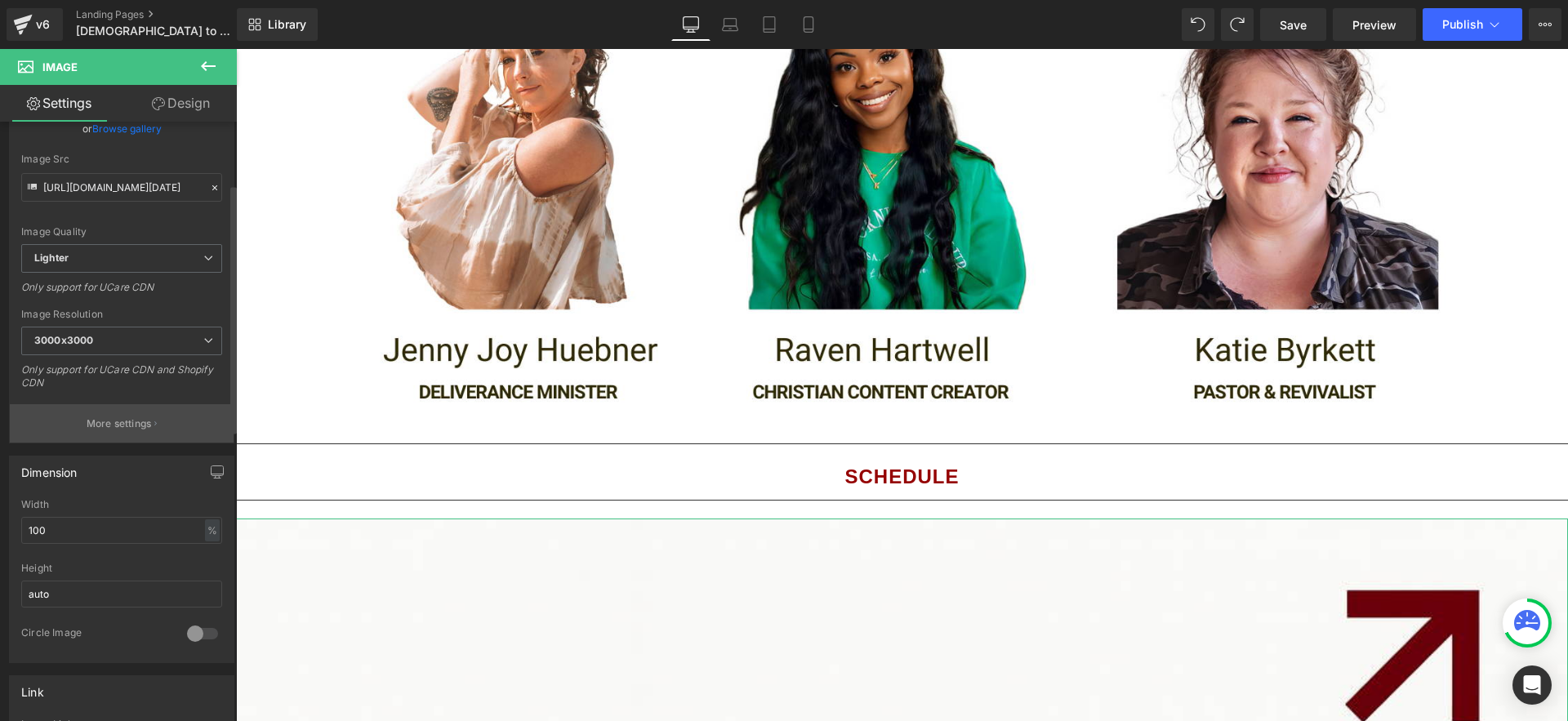
scroll to position [161, 0]
click at [127, 418] on p "More settings" at bounding box center [118, 426] width 65 height 15
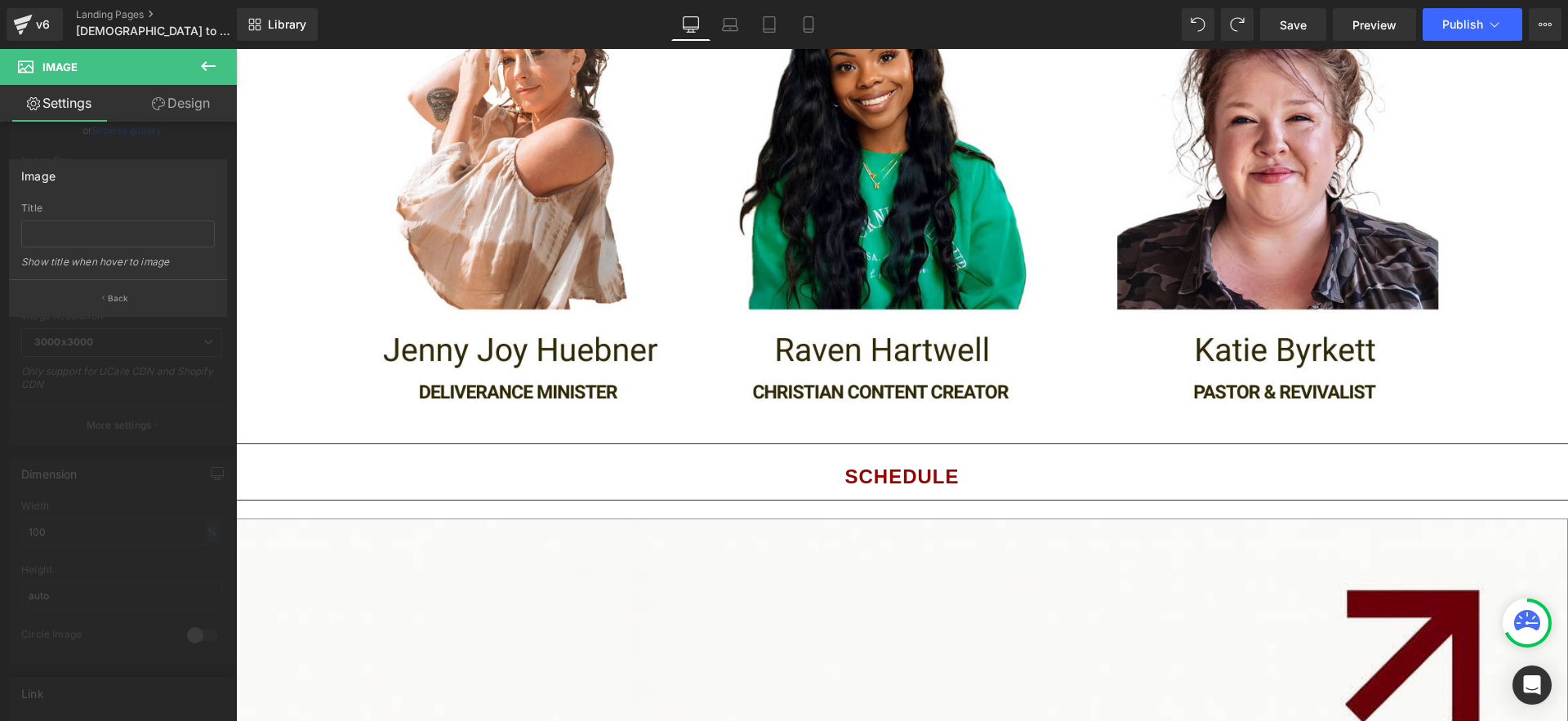
drag, startPoint x: 136, startPoint y: 290, endPoint x: 191, endPoint y: 391, distance: 115.0
click at [136, 290] on button "Back" at bounding box center [118, 297] width 218 height 37
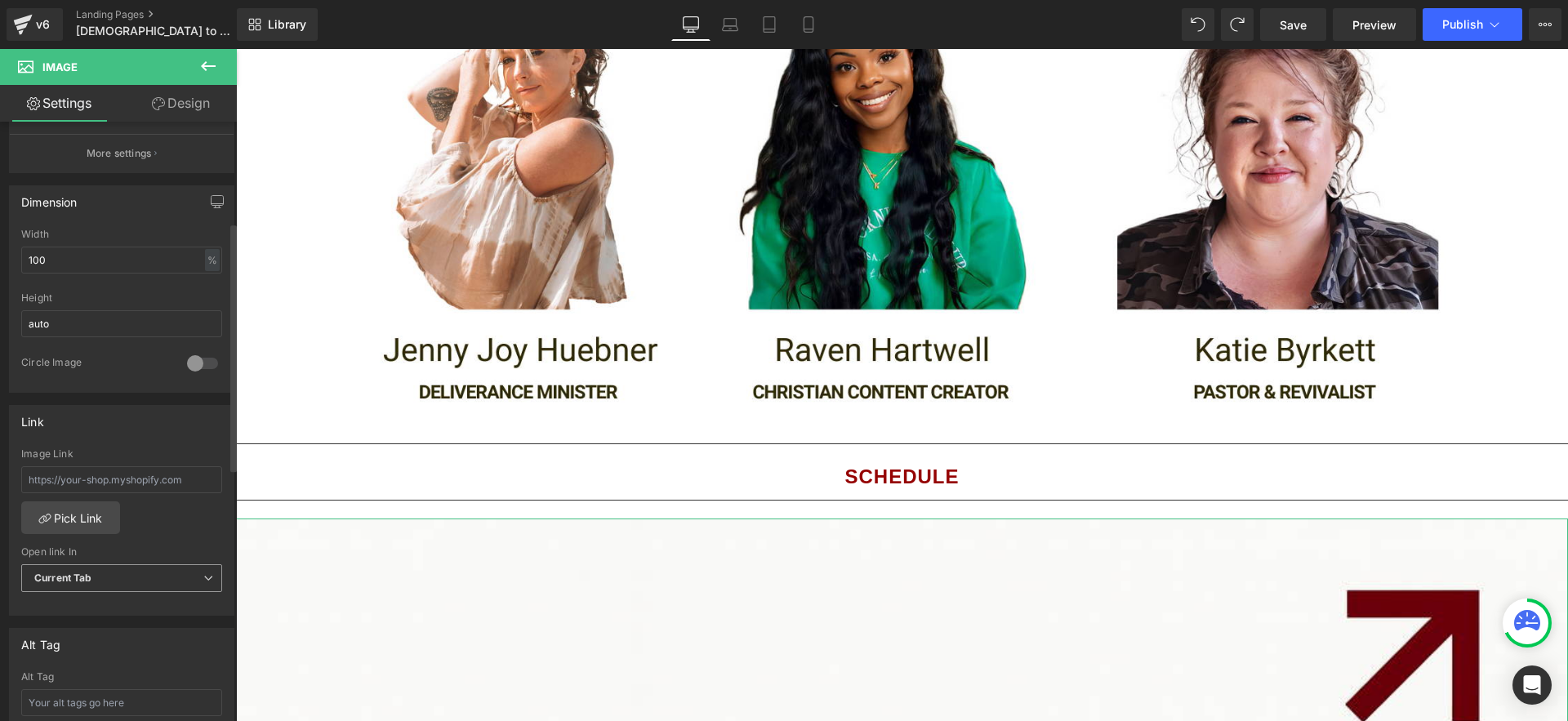
scroll to position [516, 0]
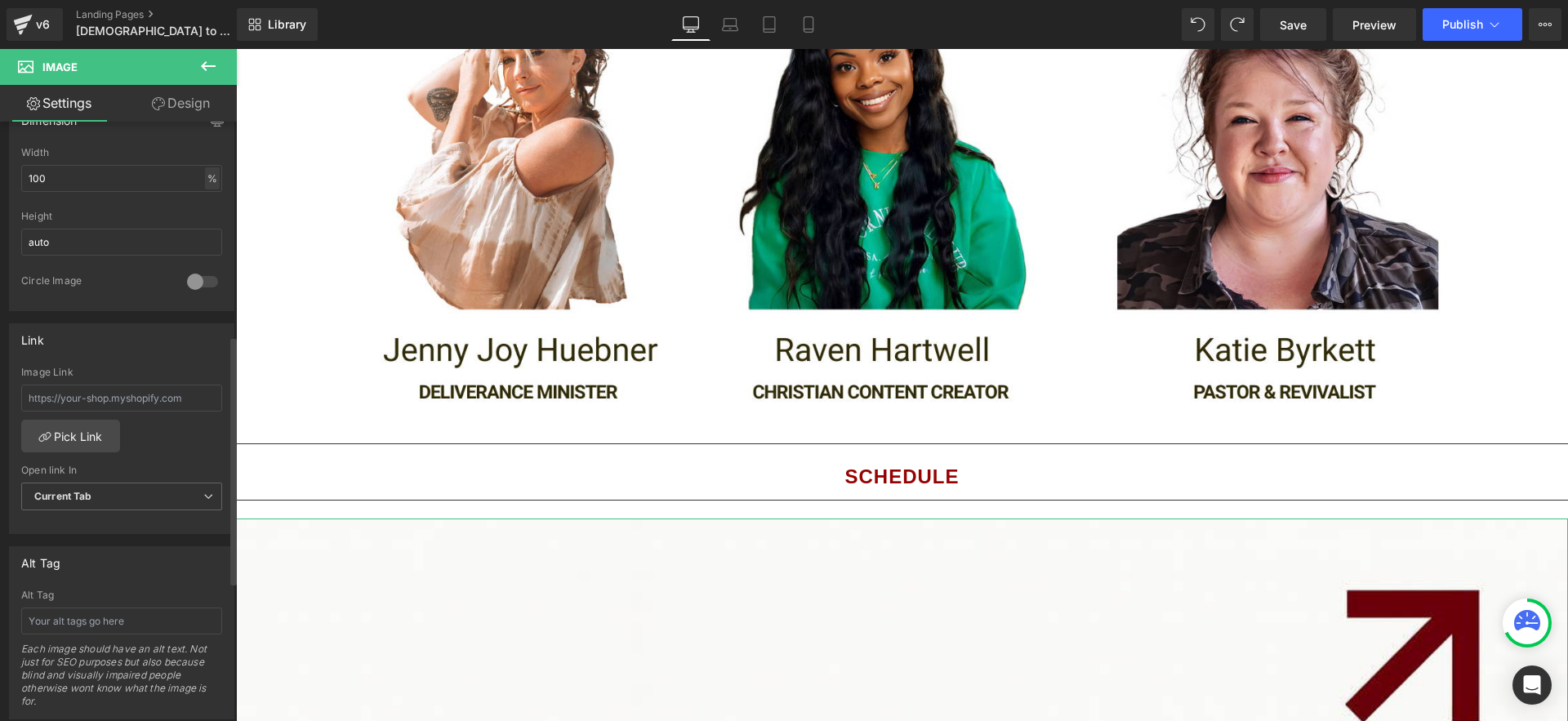
click at [206, 172] on div "%" at bounding box center [212, 179] width 15 height 22
click at [99, 180] on input "100" at bounding box center [121, 178] width 201 height 27
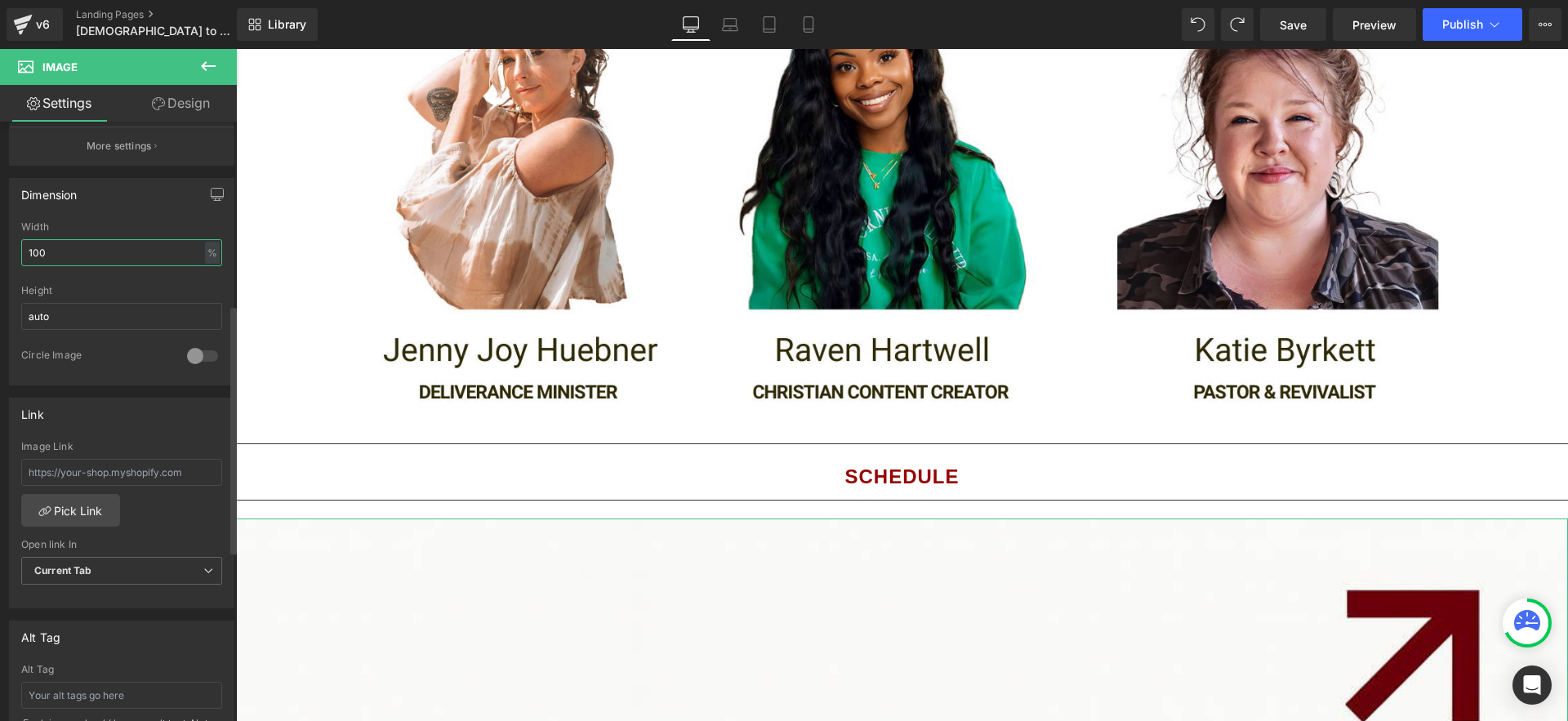
scroll to position [488, 0]
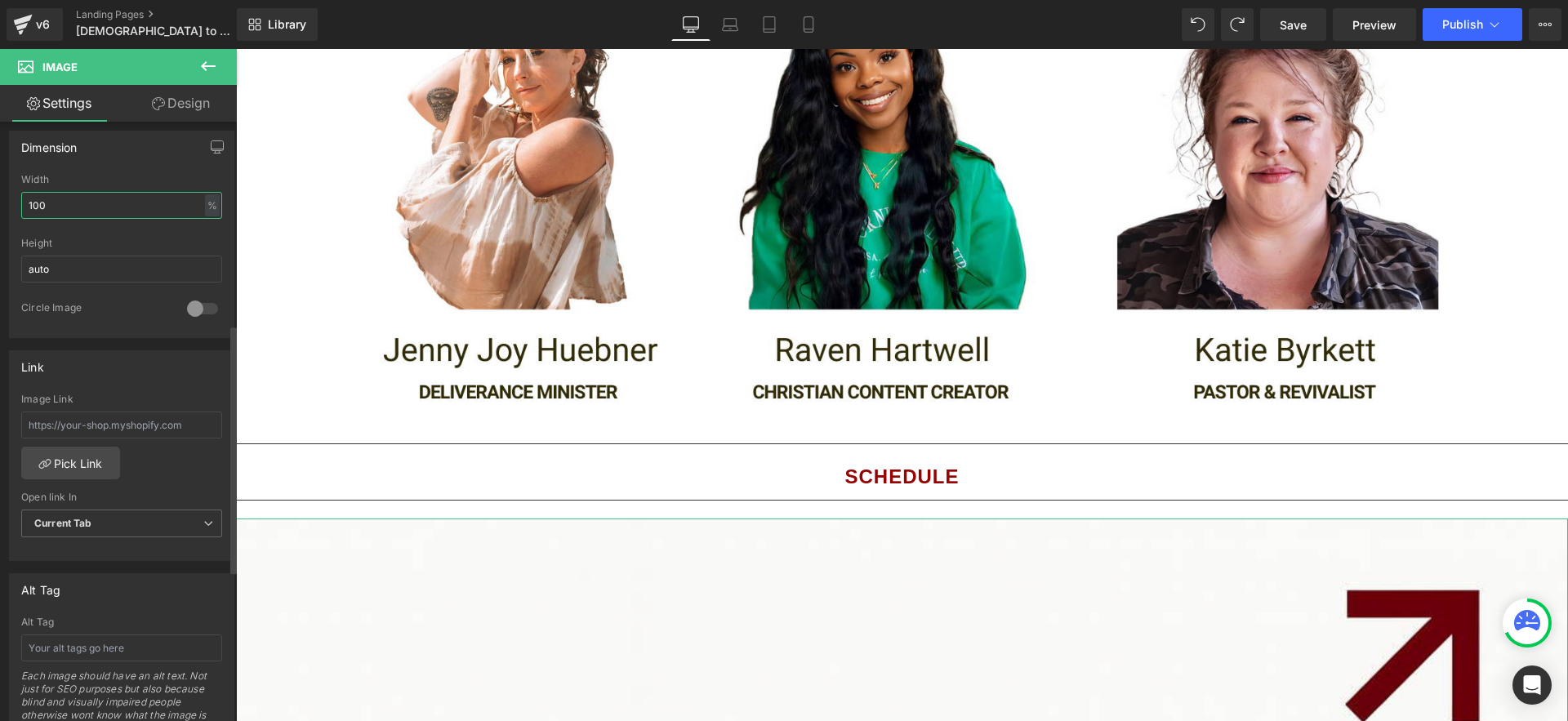
drag, startPoint x: 121, startPoint y: 206, endPoint x: 63, endPoint y: 205, distance: 58.0
click at [63, 205] on input "100" at bounding box center [121, 205] width 201 height 27
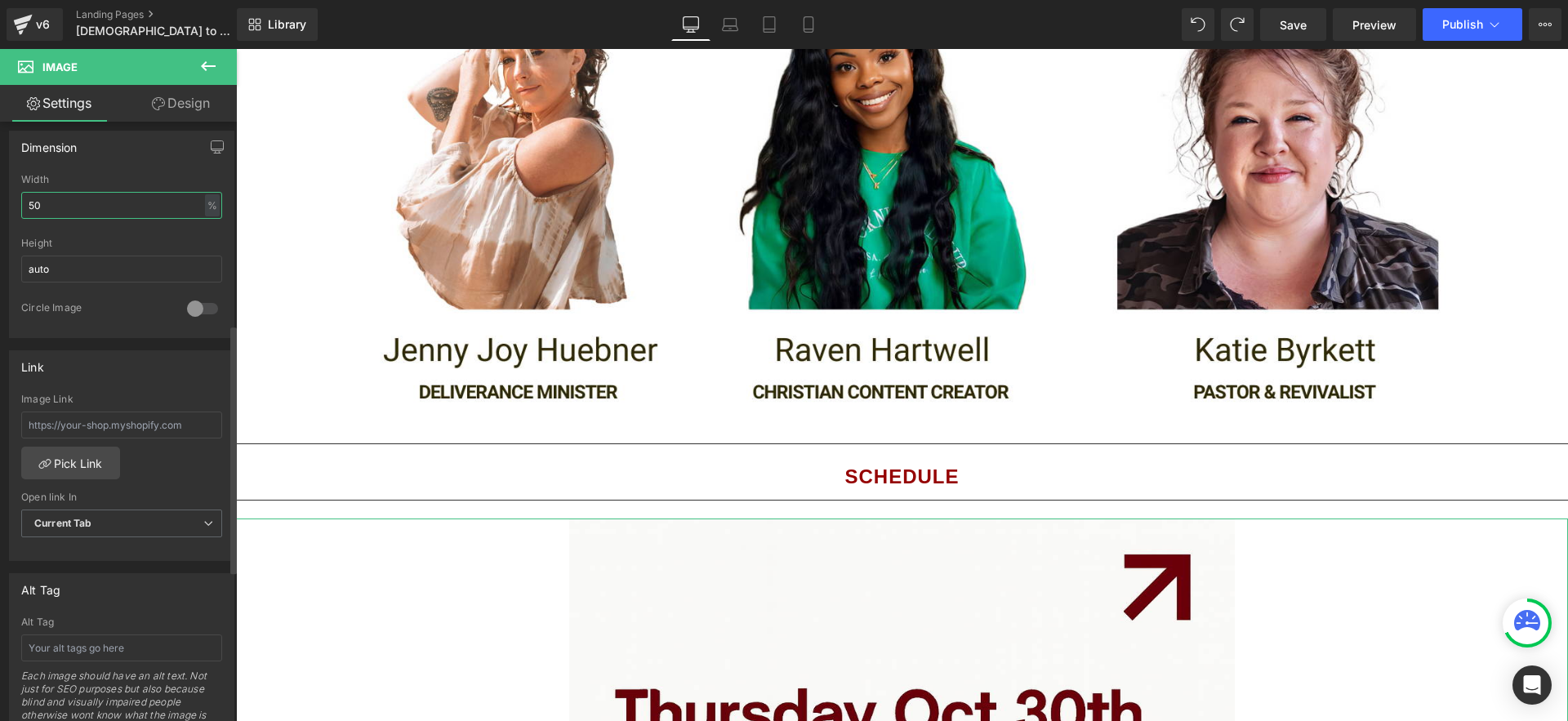
type input "50"
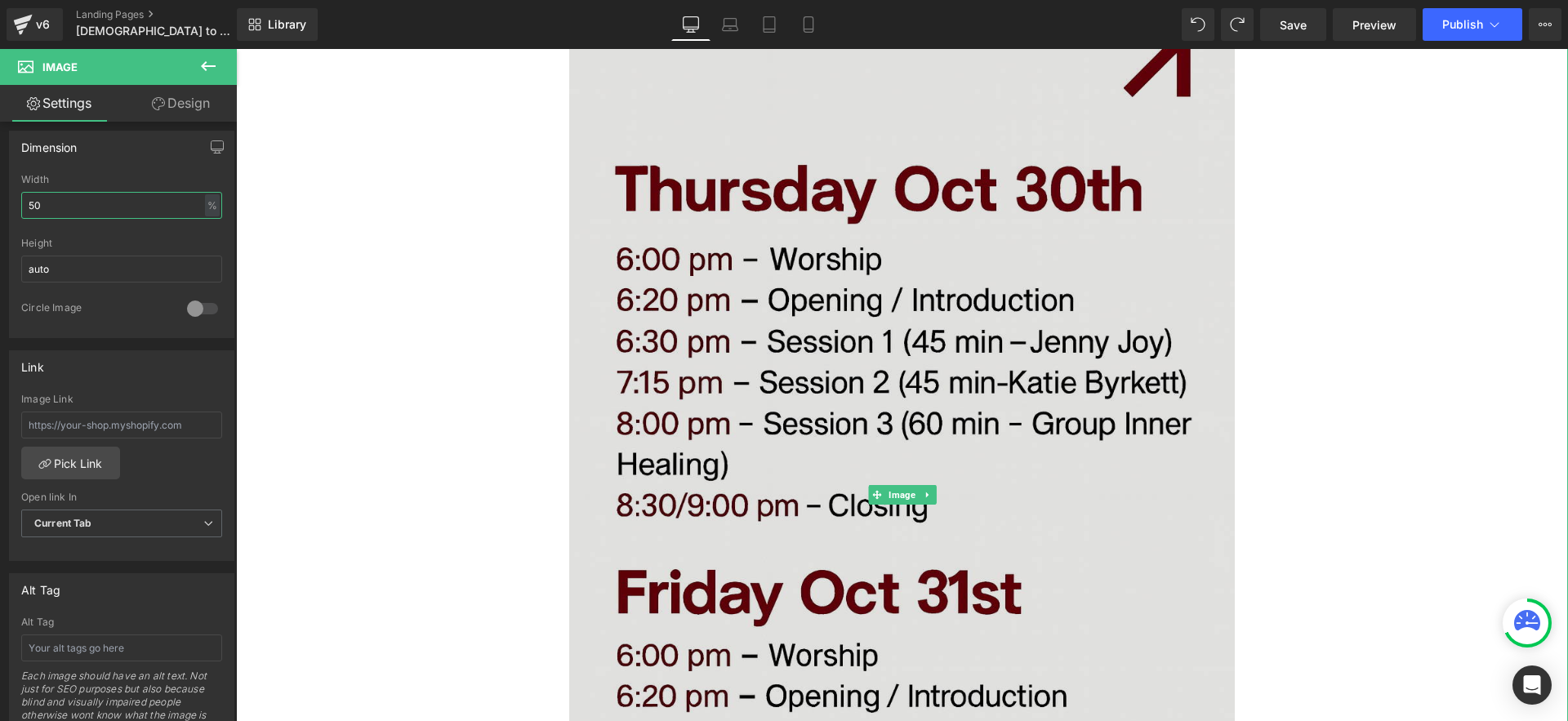
scroll to position [2744, 0]
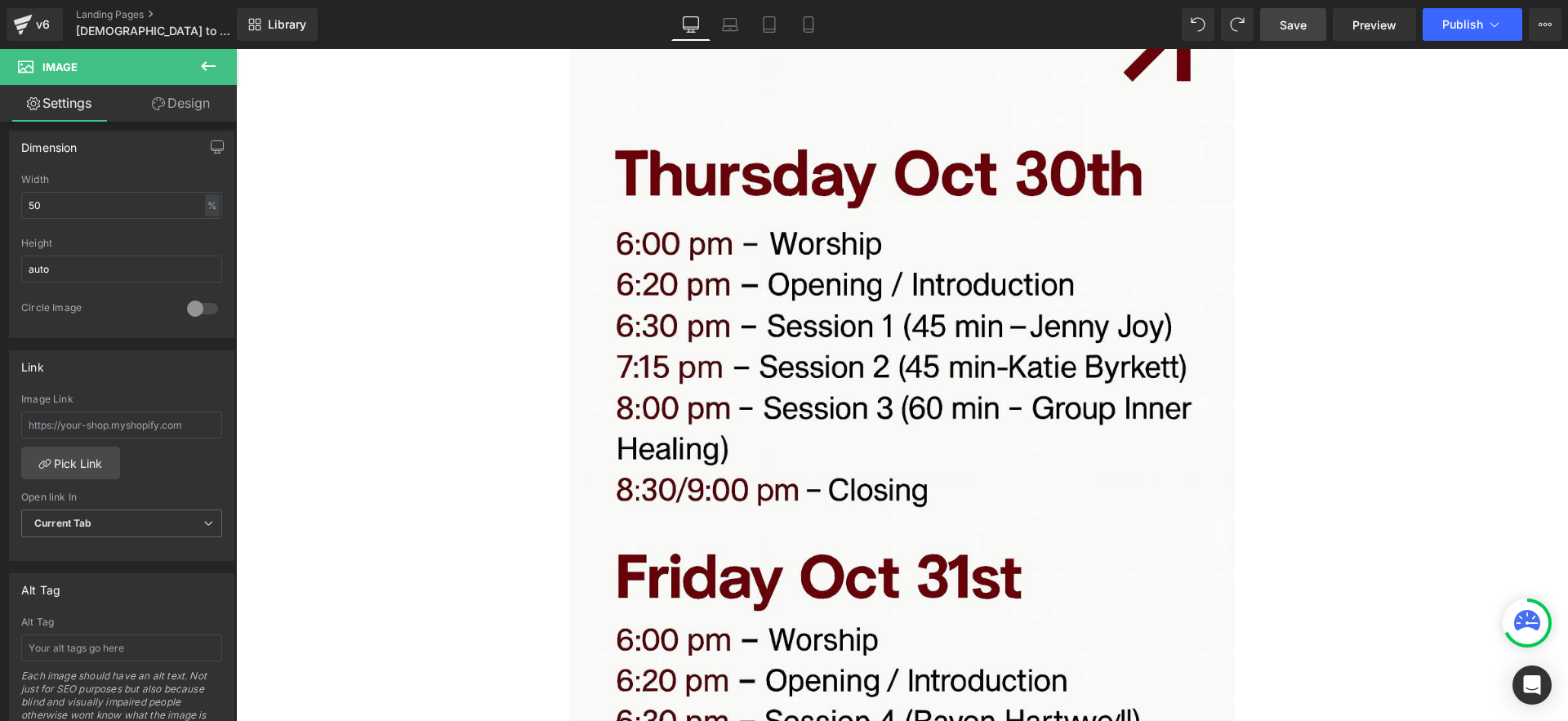
click at [1283, 33] on link "Save" at bounding box center [1294, 25] width 66 height 33
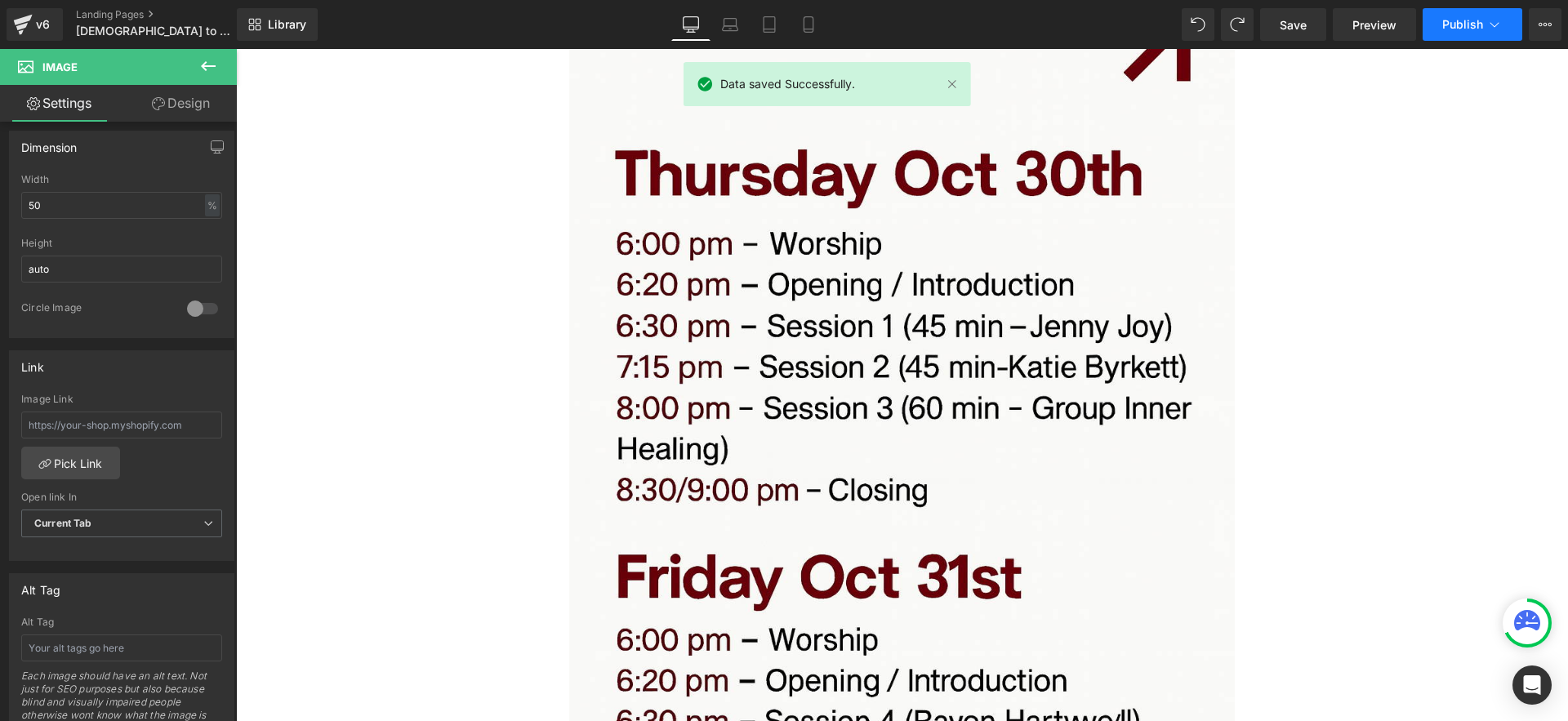
click at [1456, 24] on span "Publish" at bounding box center [1462, 25] width 41 height 13
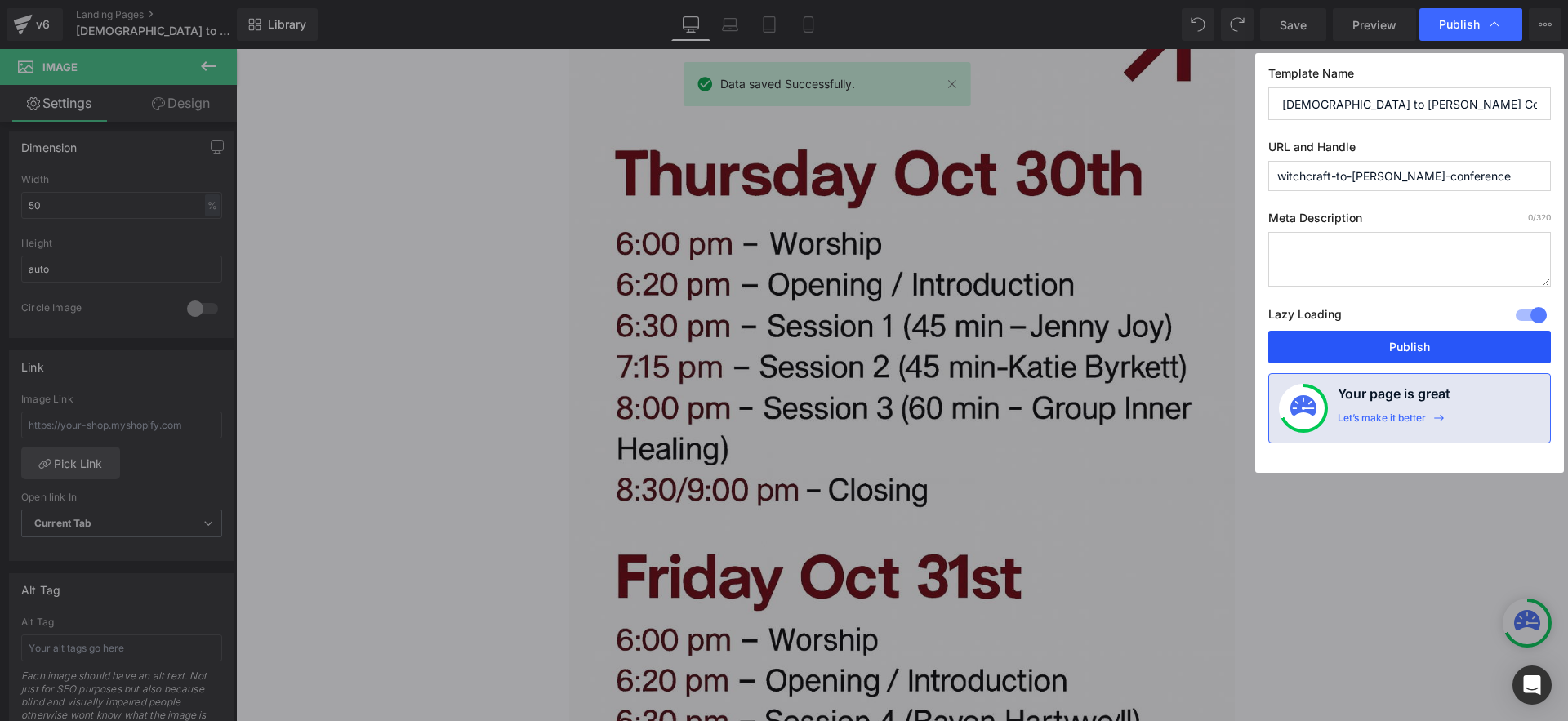
click at [1390, 351] on button "Publish" at bounding box center [1410, 348] width 283 height 33
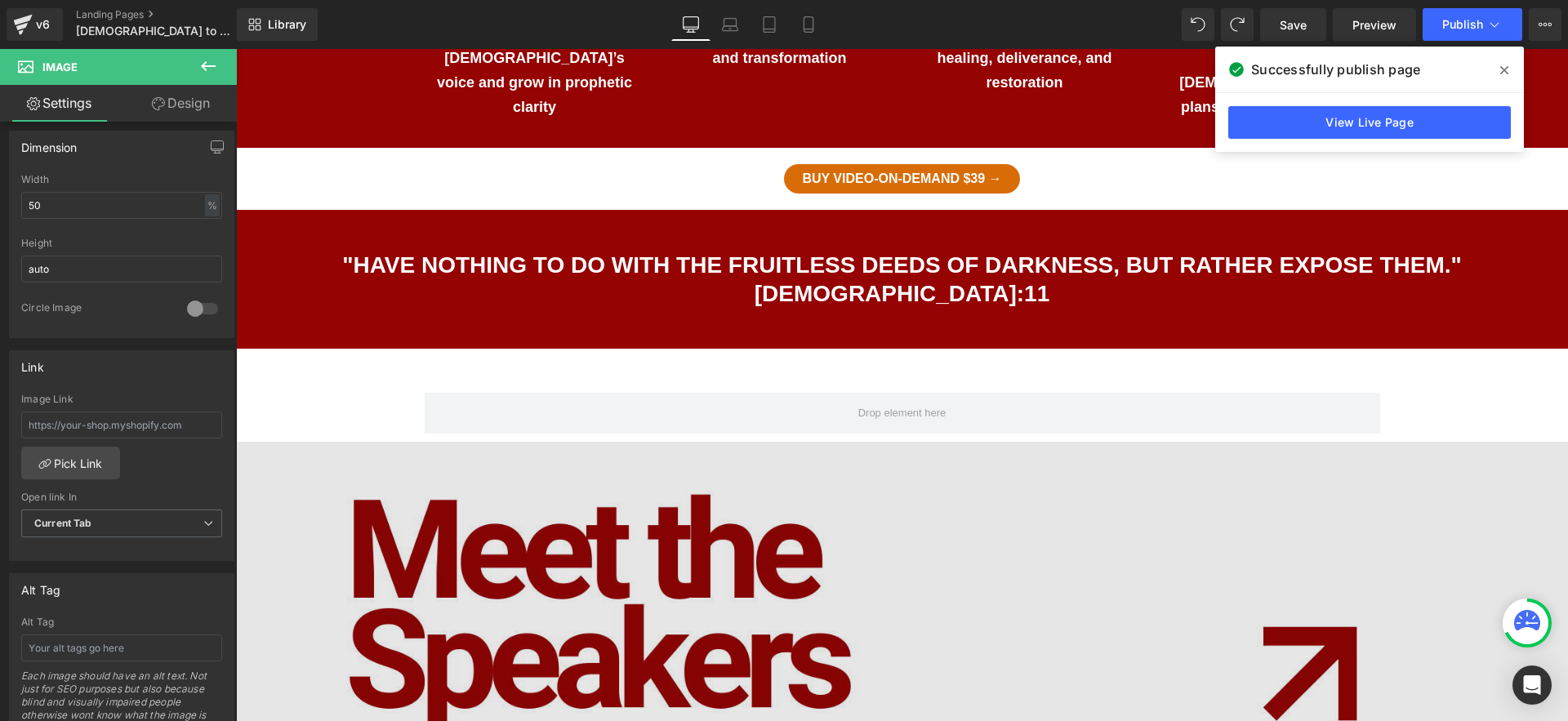
scroll to position [1131, 0]
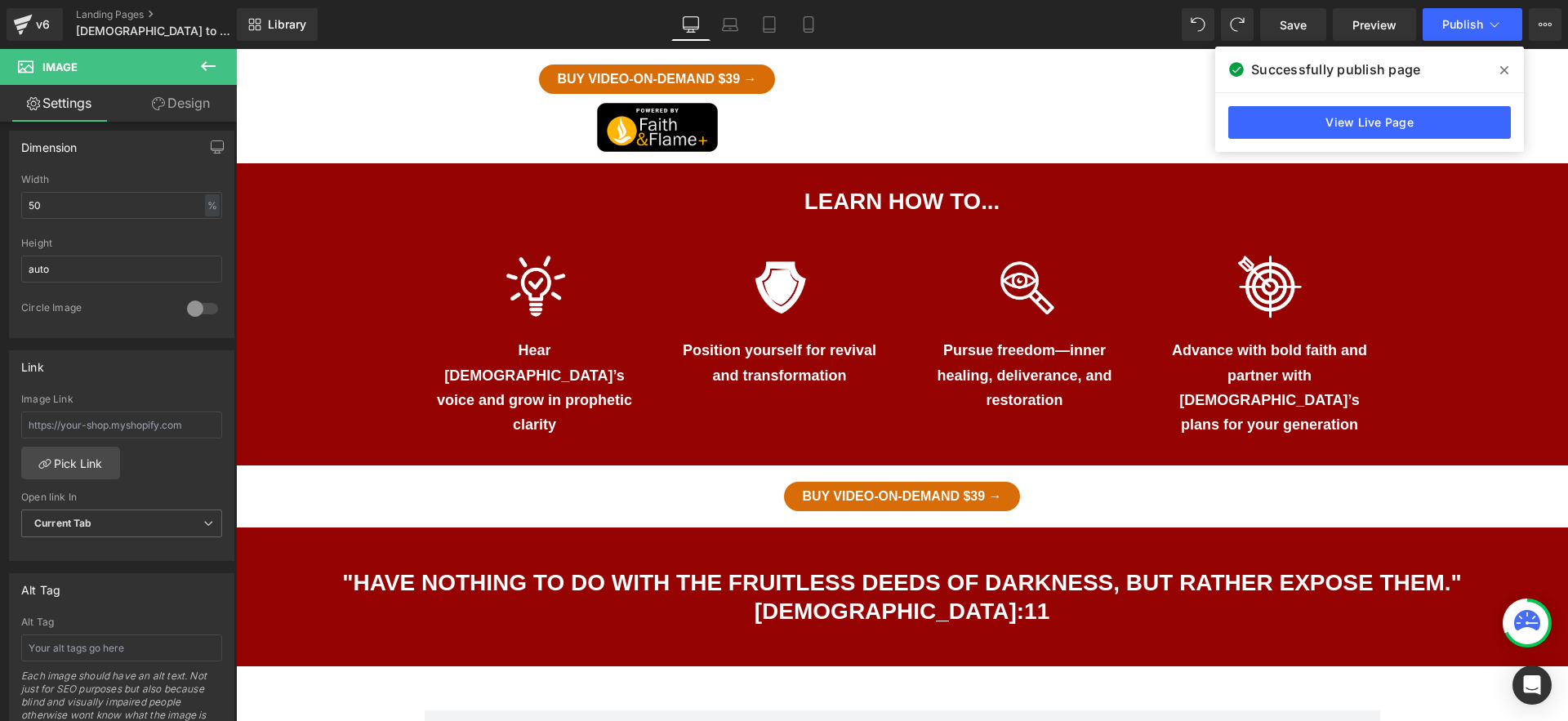
click at [200, 60] on icon at bounding box center [207, 65] width 19 height 19
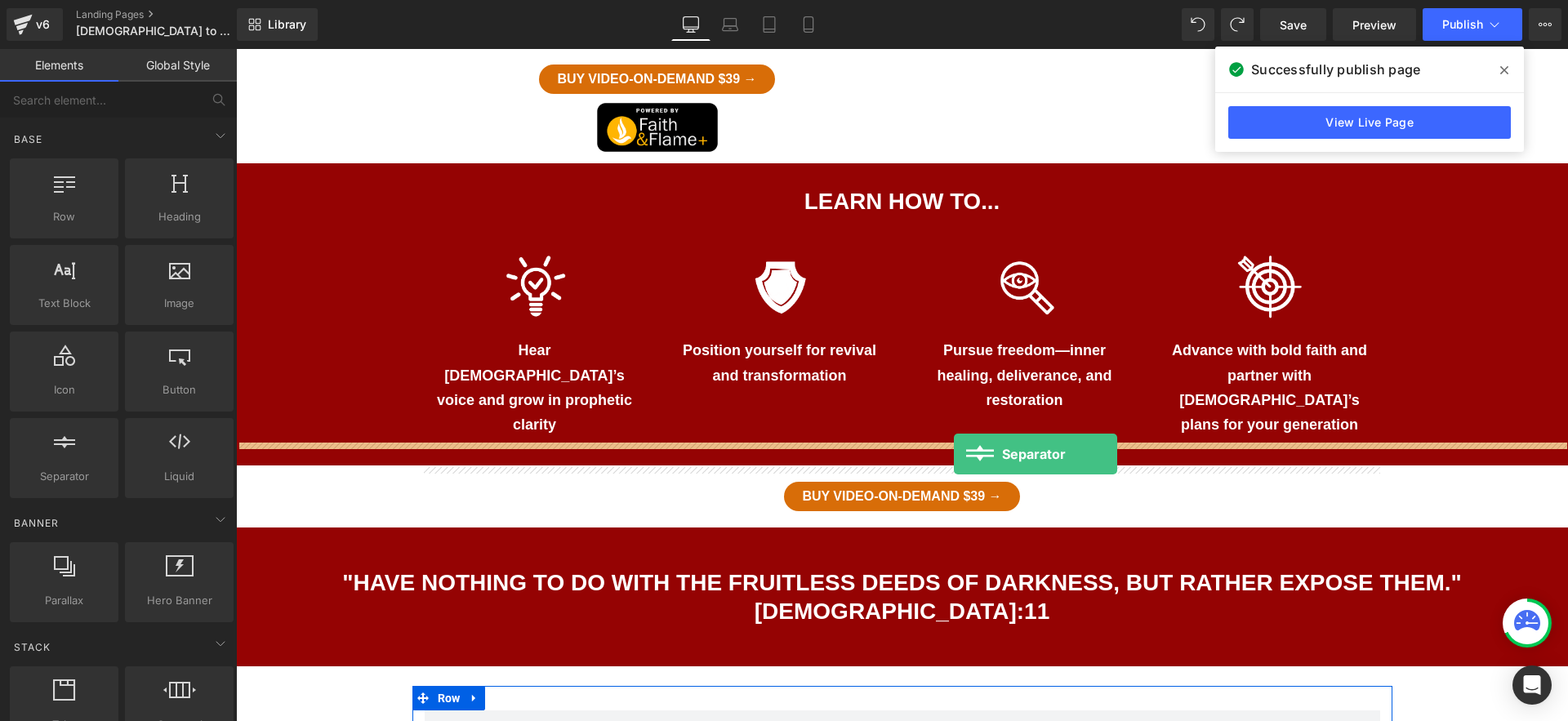
drag, startPoint x: 417, startPoint y: 505, endPoint x: 954, endPoint y: 454, distance: 539.4
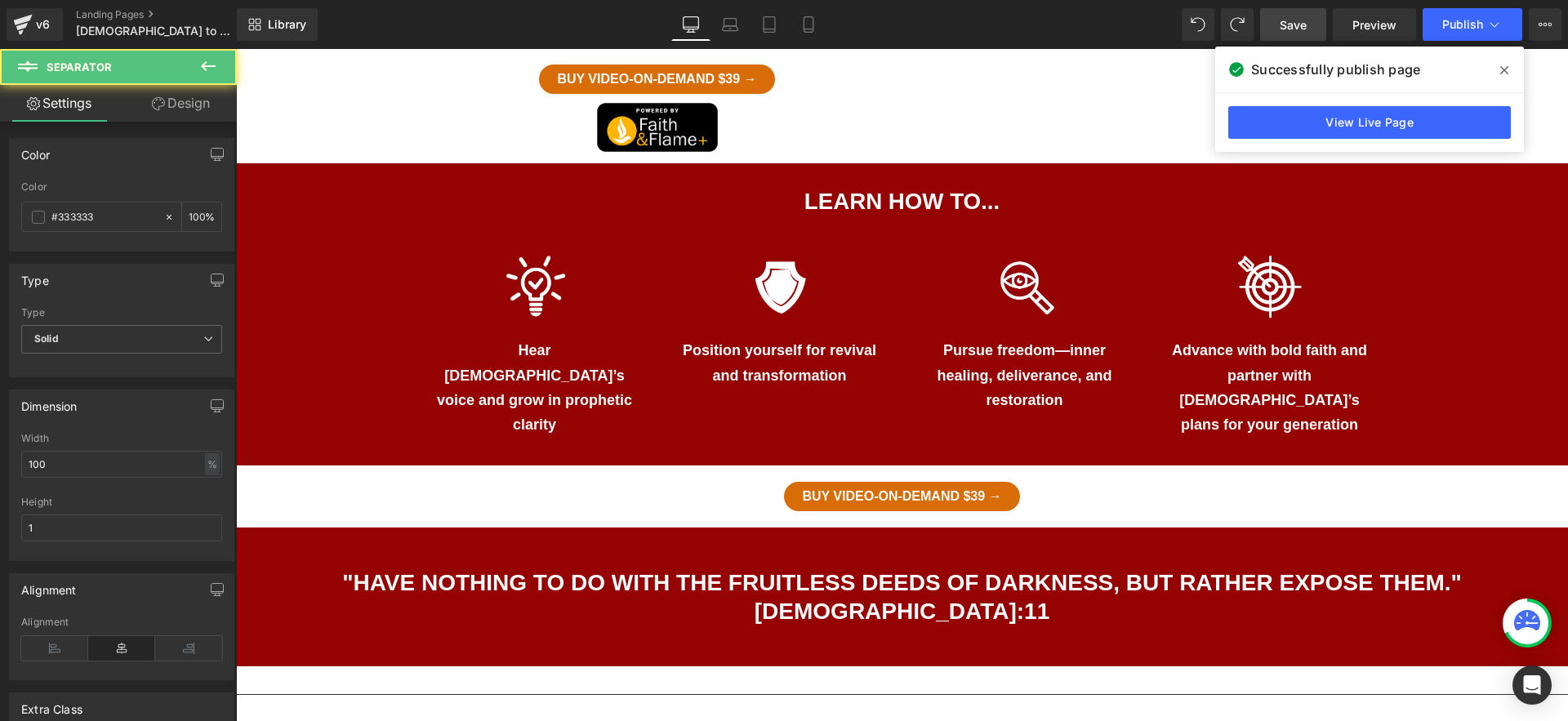
click at [1307, 18] on span "Save" at bounding box center [1293, 25] width 27 height 17
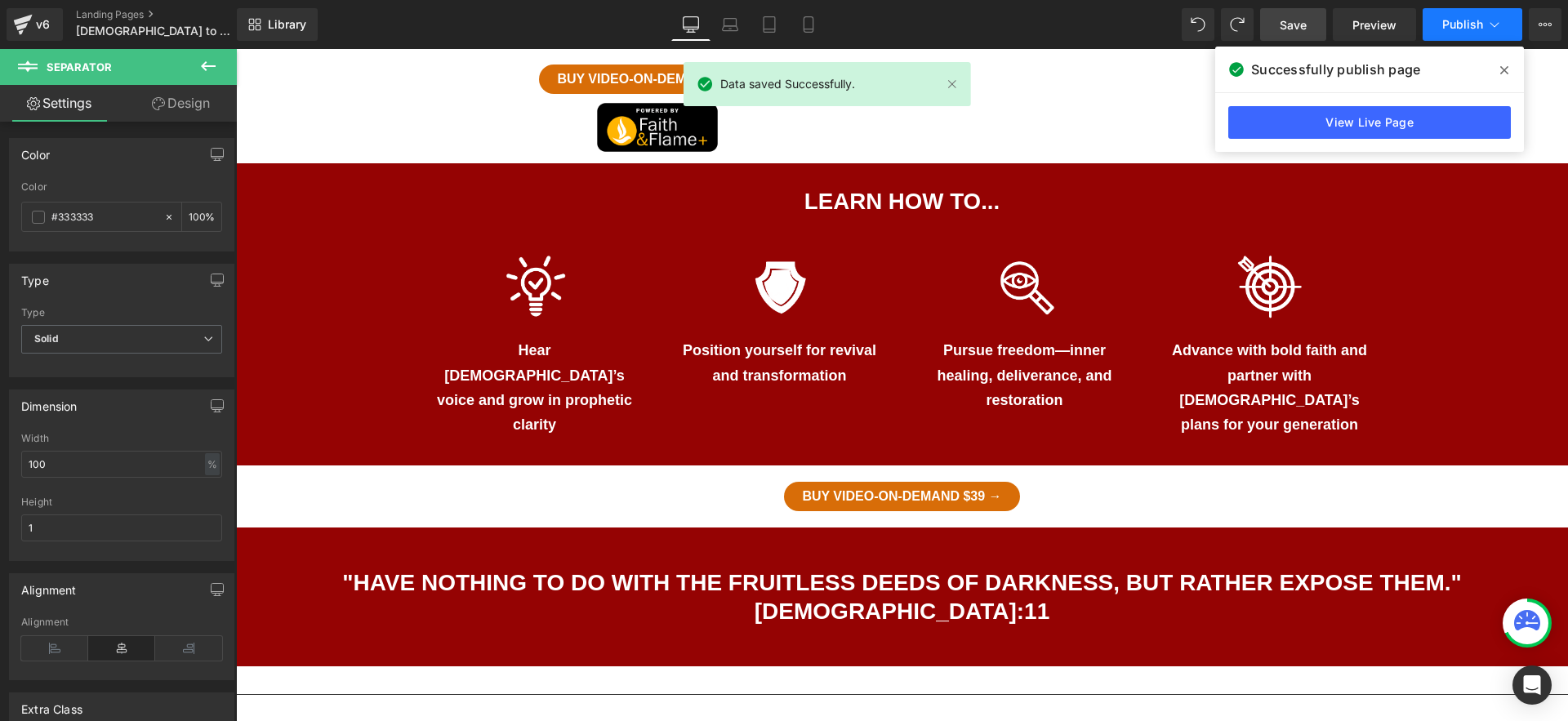
click at [1453, 20] on span "Publish" at bounding box center [1462, 25] width 41 height 13
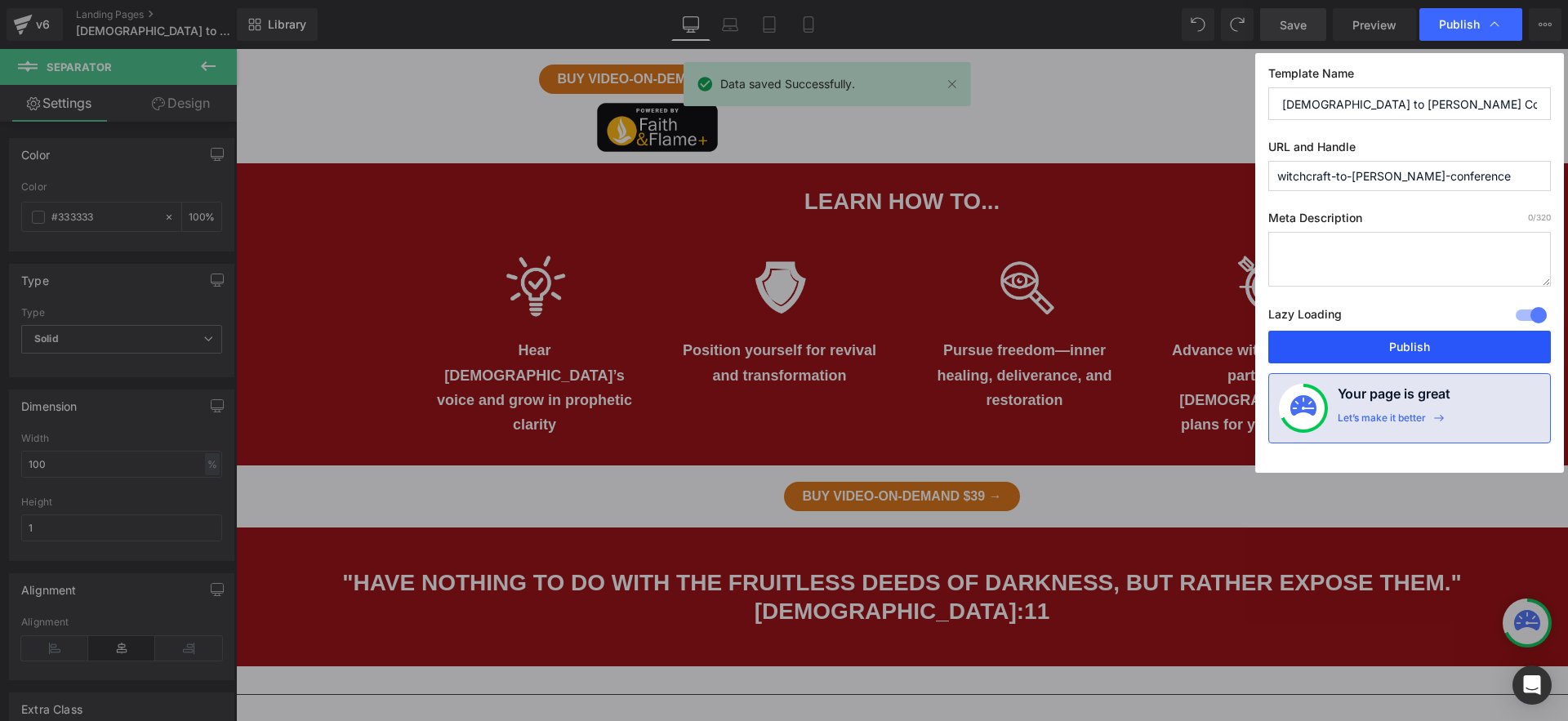
click at [1385, 345] on button "Publish" at bounding box center [1410, 348] width 283 height 33
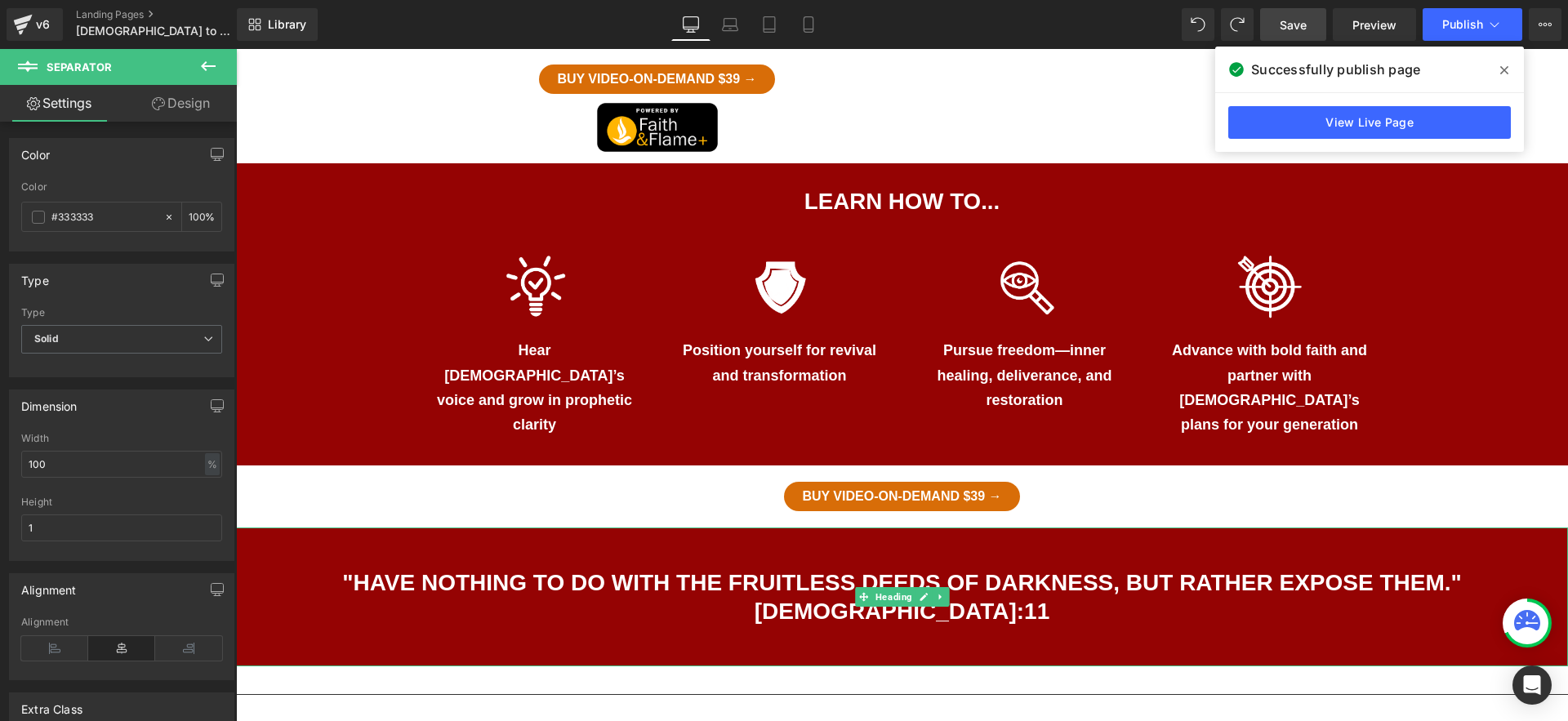
click at [1162, 527] on div ""Have nothing to do with the fruitless deeds of darkness, but rather expose the…" at bounding box center [902, 596] width 1332 height 139
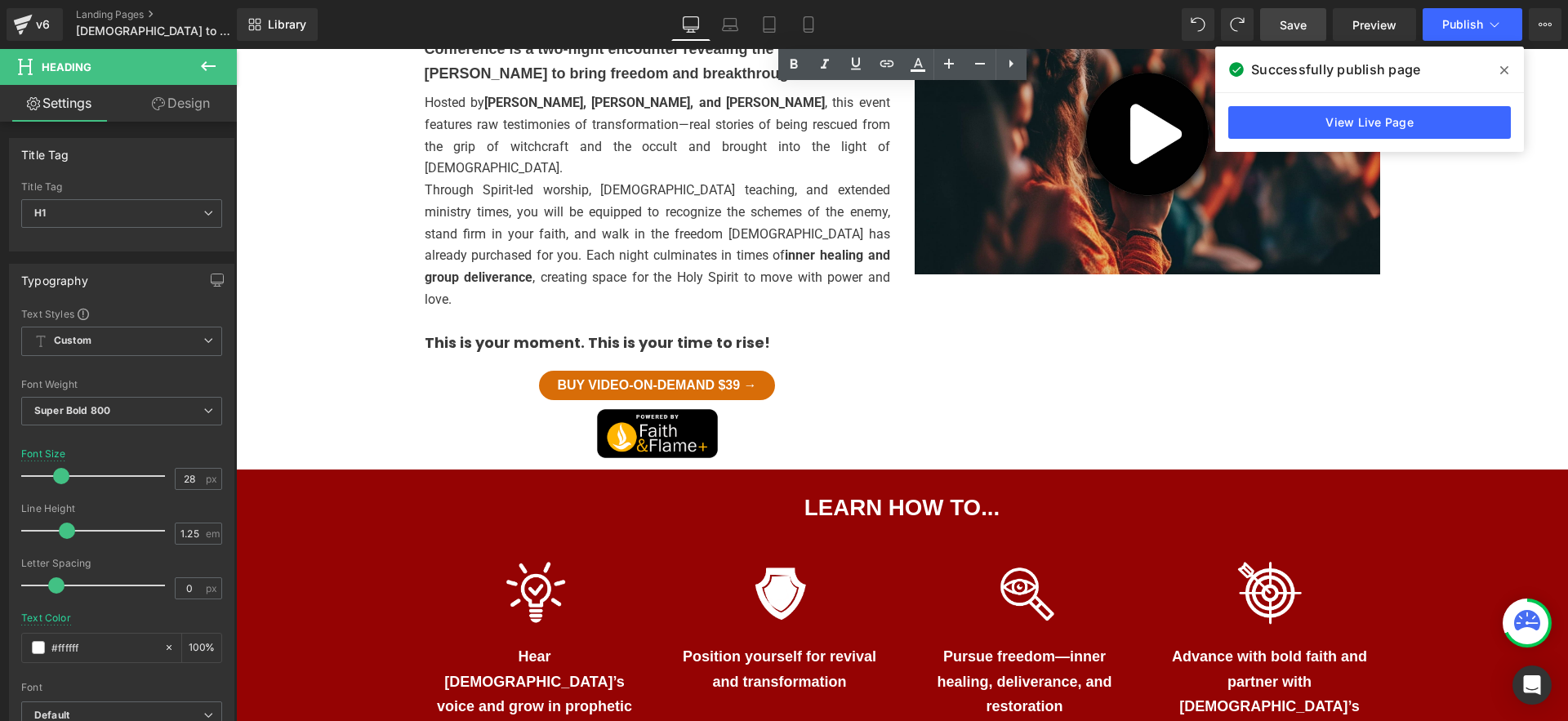
scroll to position [184, 0]
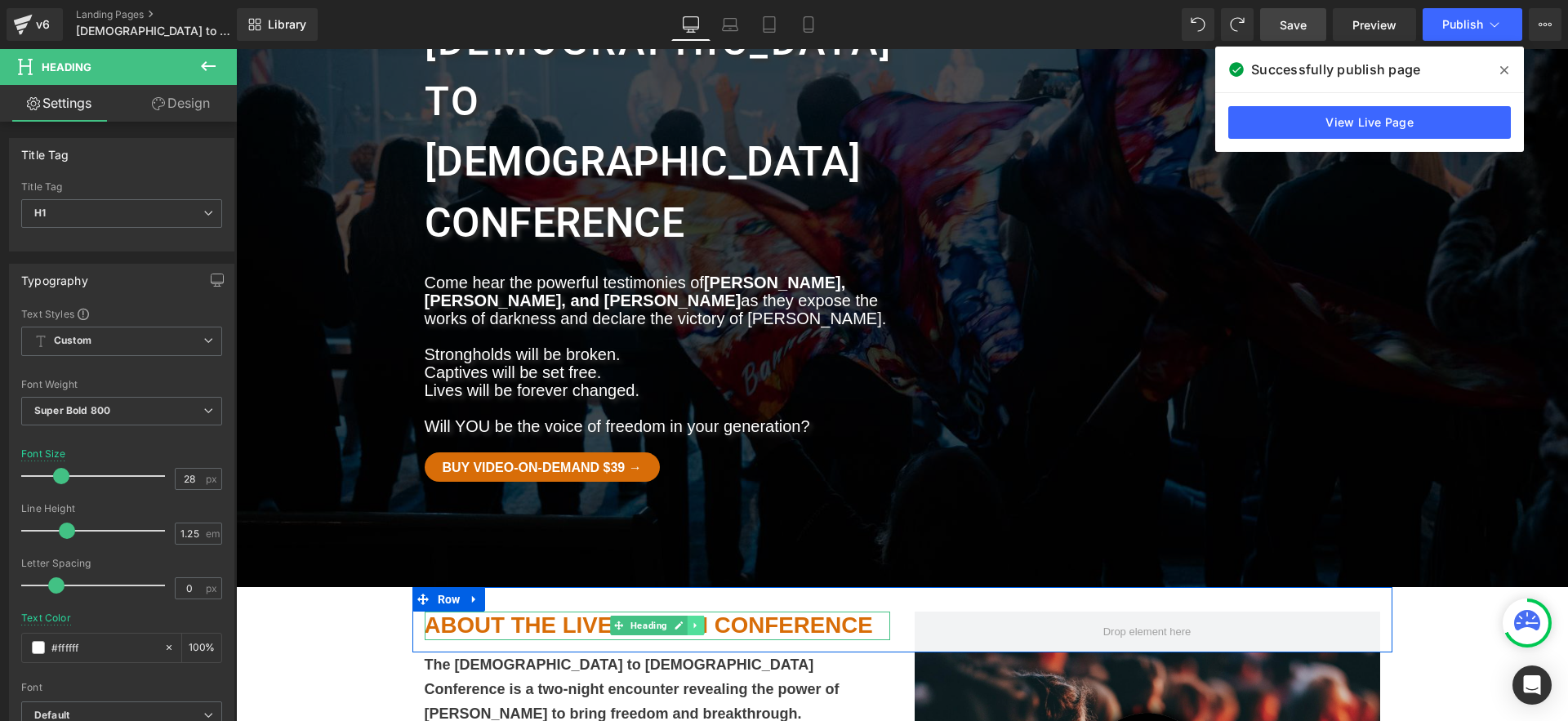
click at [692, 621] on icon at bounding box center [695, 626] width 9 height 10
click at [817, 612] on h1 "ABOUT THE LIVESTREAM CONFERENCE" at bounding box center [657, 626] width 465 height 28
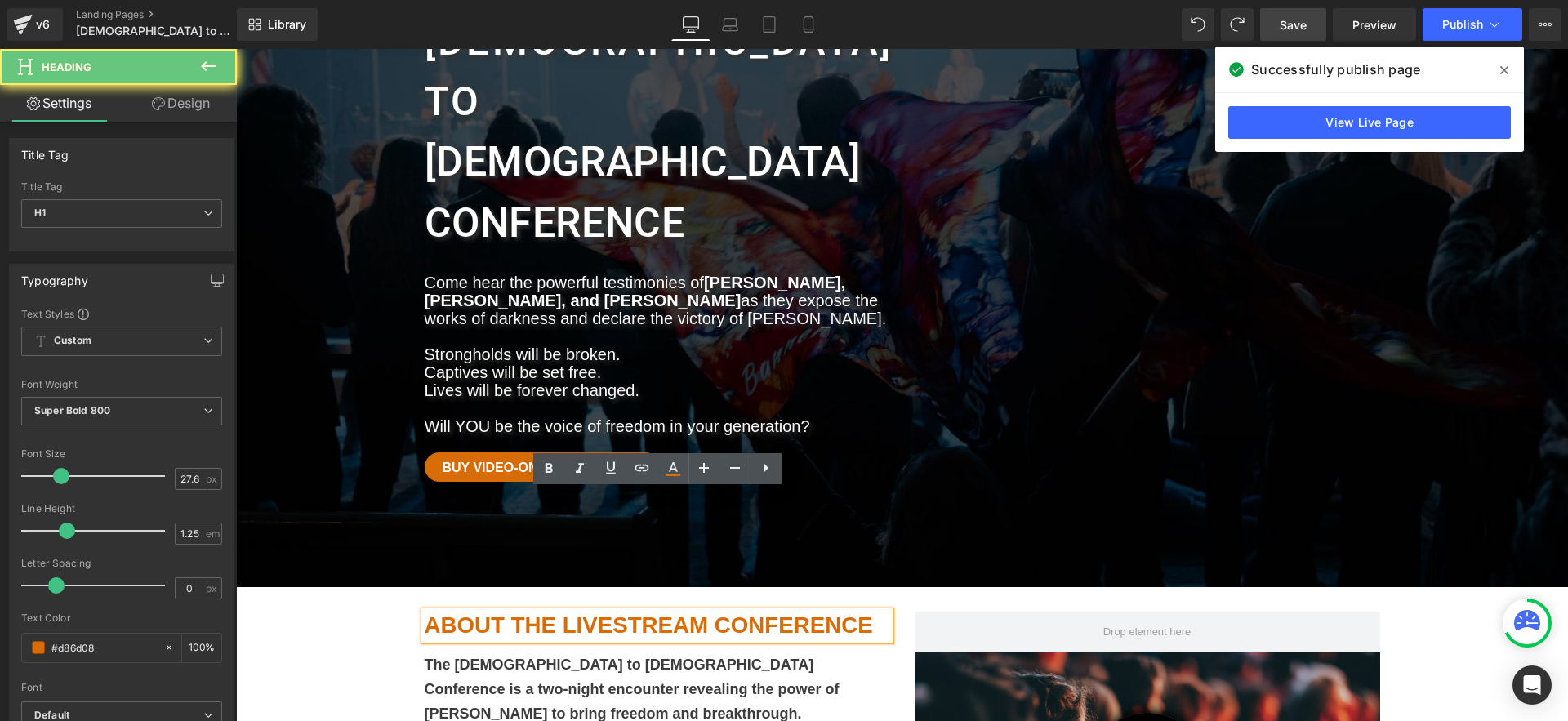
click at [817, 612] on h1 "ABOUT THE LIVESTREAM CONFERENCE" at bounding box center [657, 626] width 465 height 28
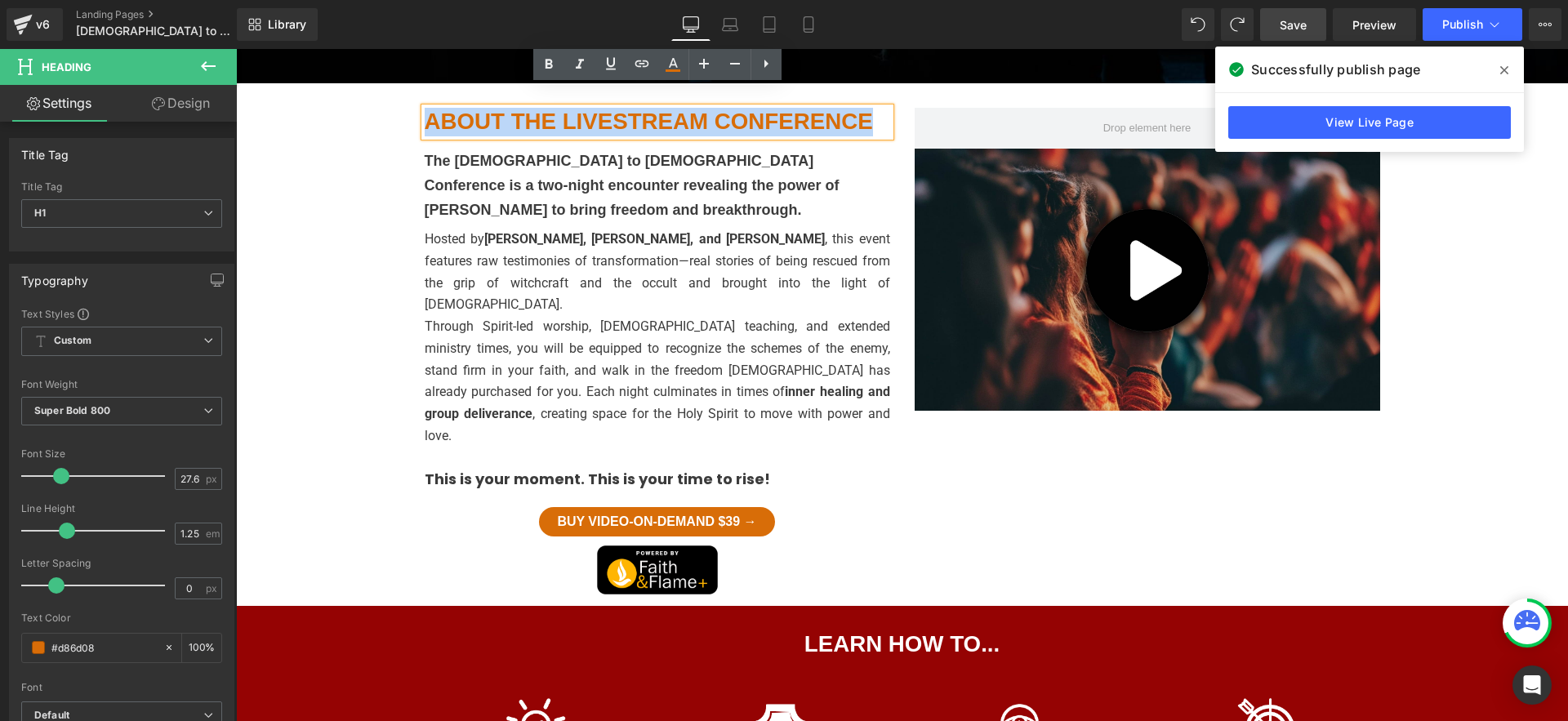
scroll to position [771, 0]
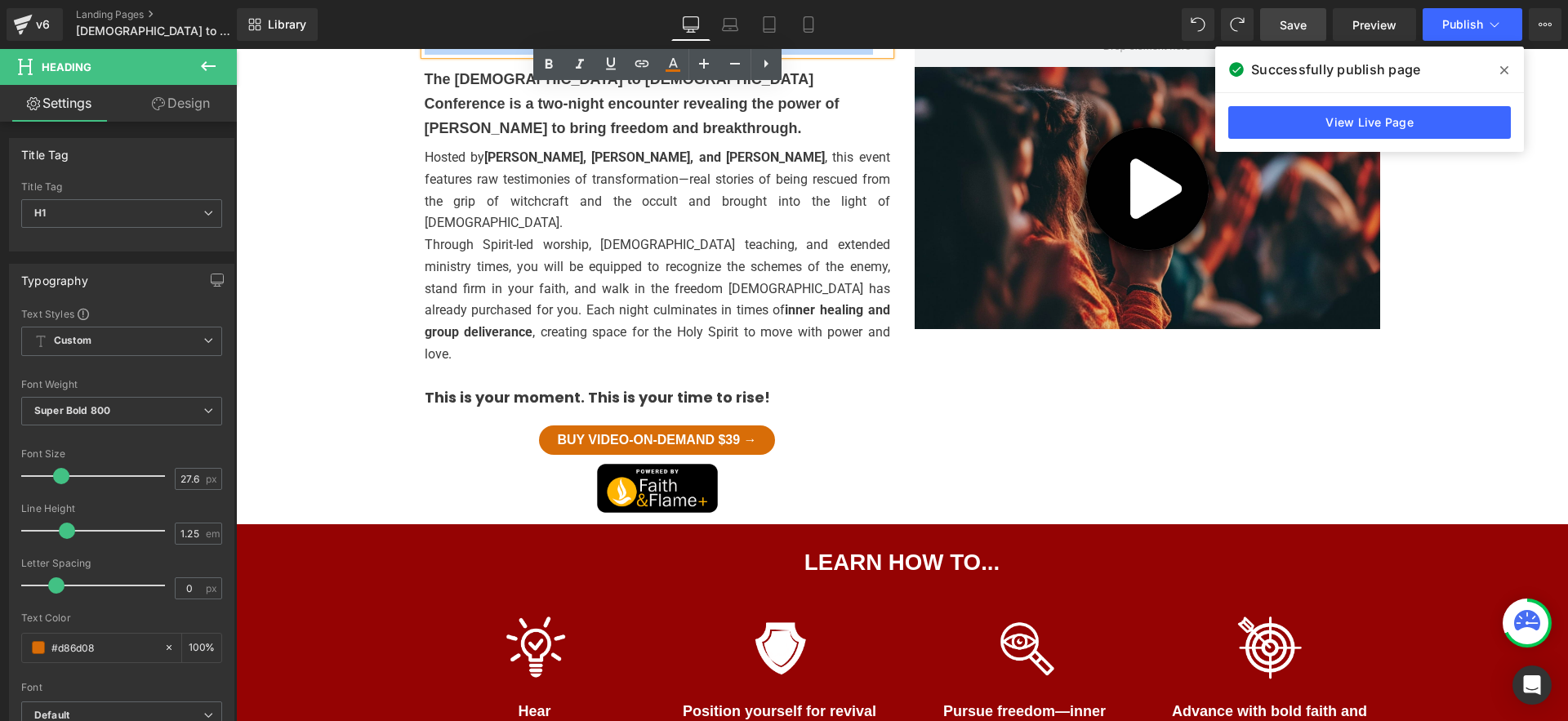
click at [890, 612] on div "Image Position yourself for revival and transformation Text Block" at bounding box center [780, 681] width 245 height 138
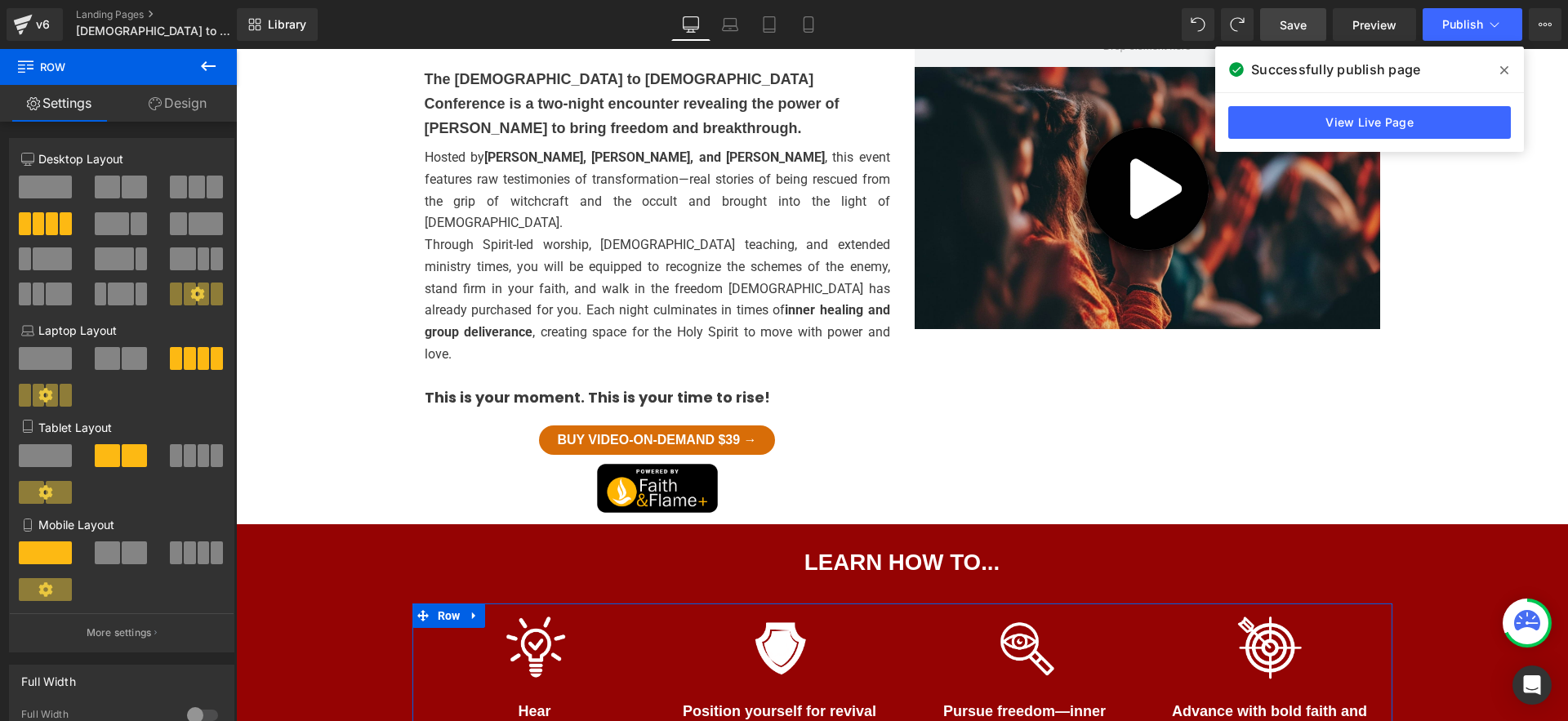
click at [161, 101] on link "Design" at bounding box center [177, 104] width 118 height 37
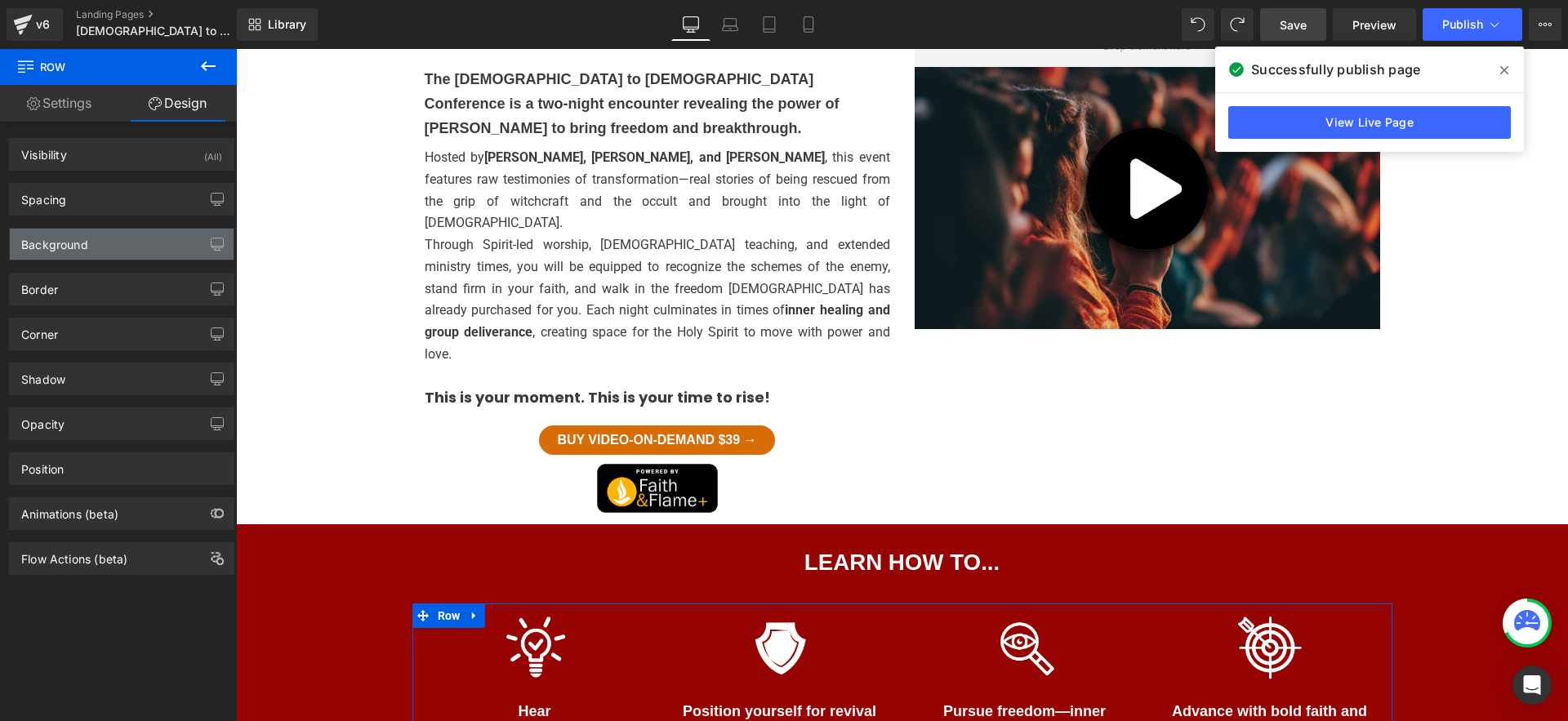
click at [99, 238] on div "Background" at bounding box center [122, 244] width 224 height 31
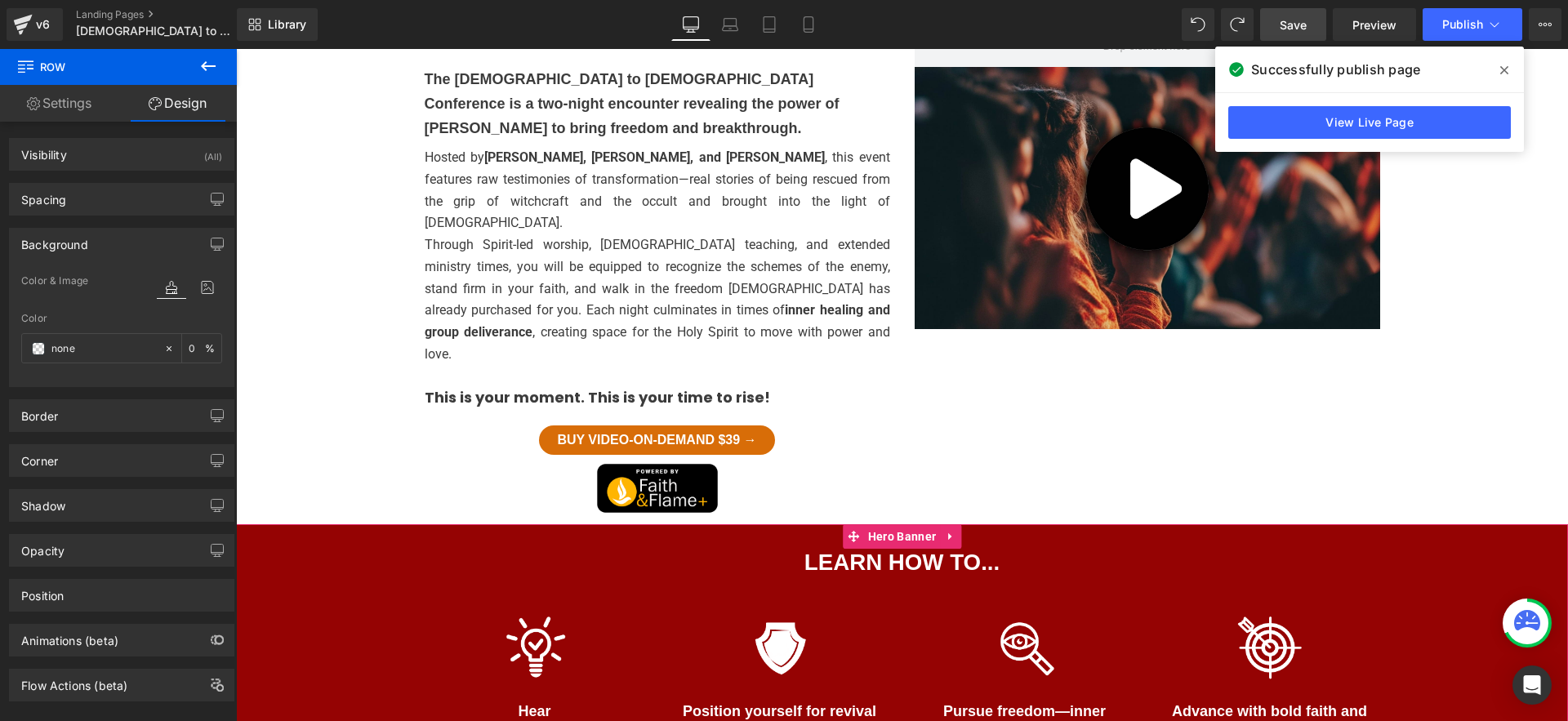
click at [285, 525] on span "LEARN HOW TO... Heading Separator Row Image Hear [DEMOGRAPHIC_DATA]’s voice and…" at bounding box center [902, 675] width 1332 height 302
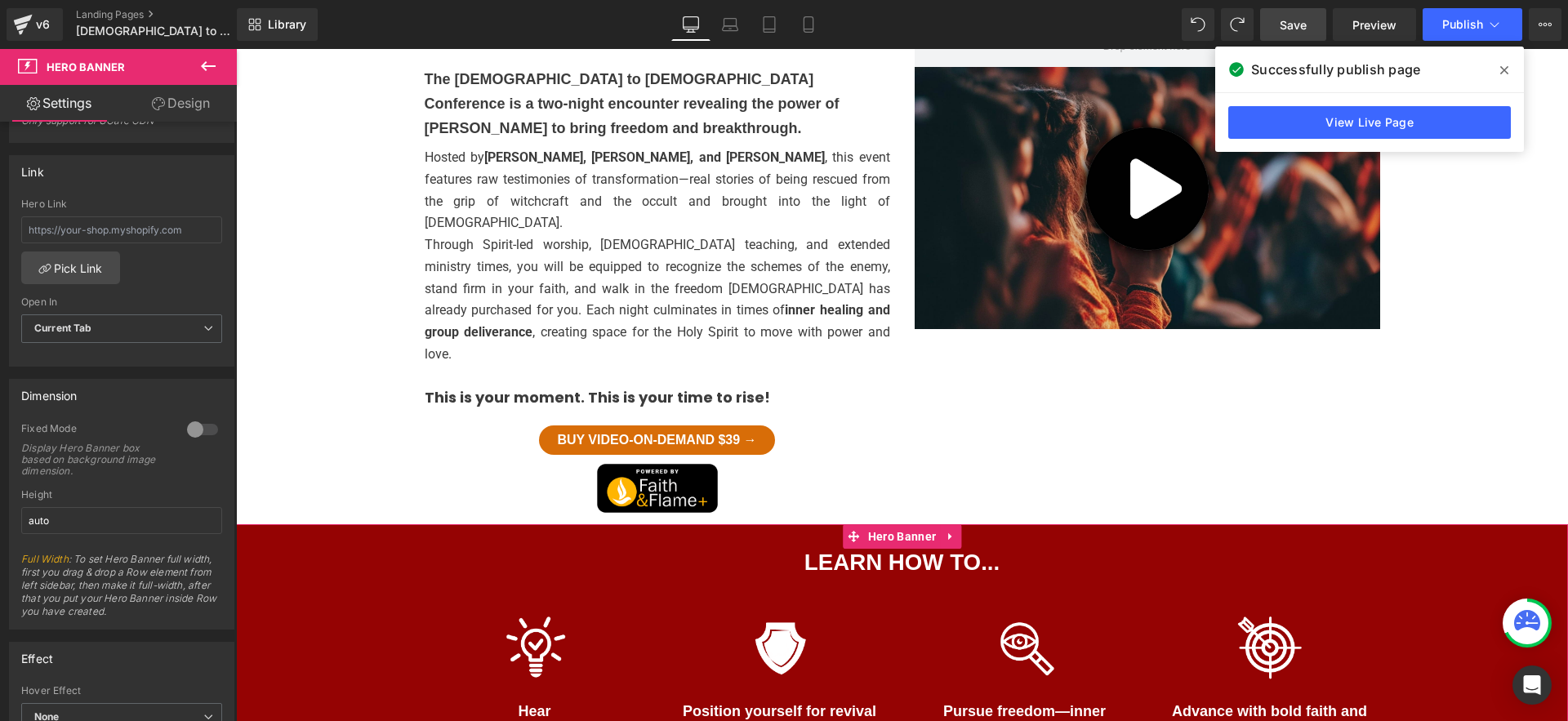
scroll to position [0, 0]
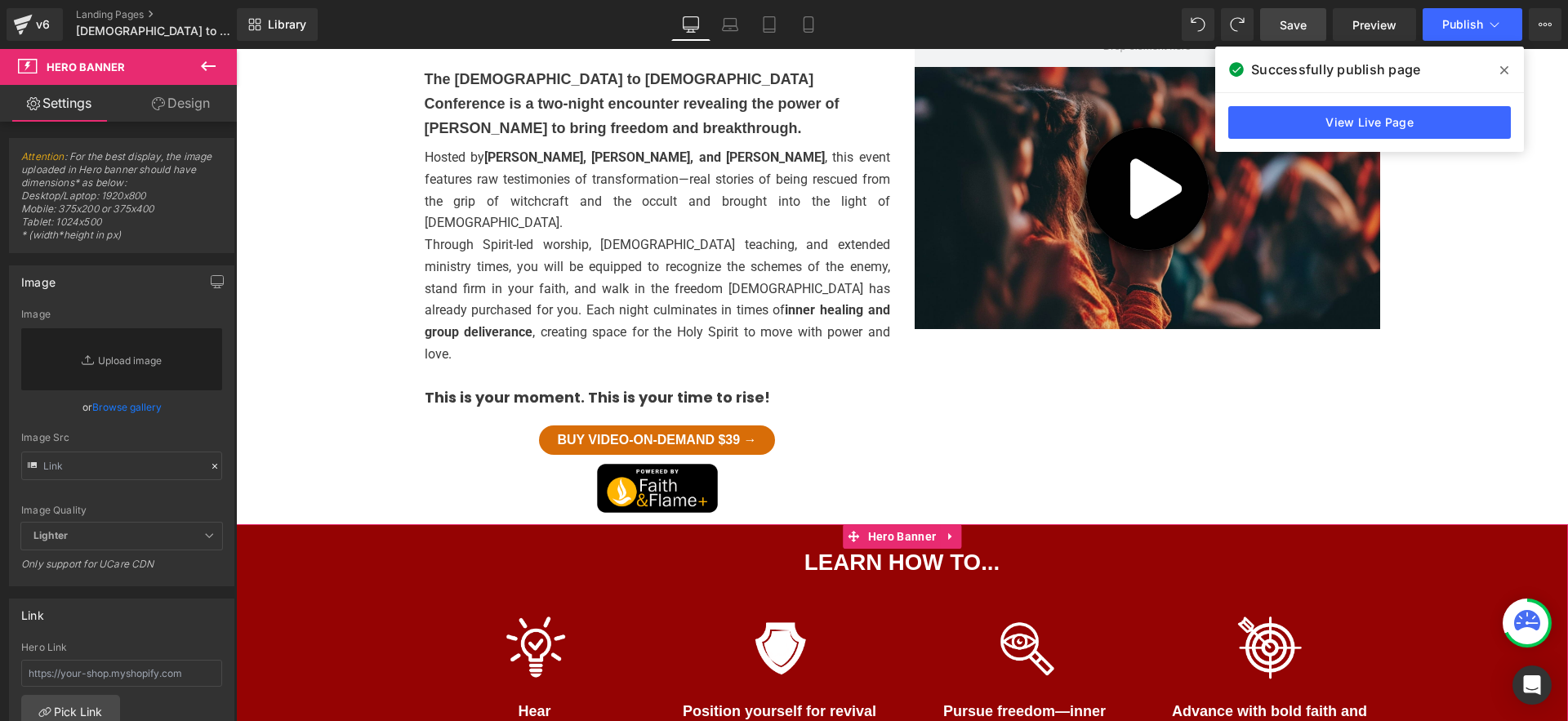
click at [152, 92] on link "Design" at bounding box center [181, 104] width 118 height 37
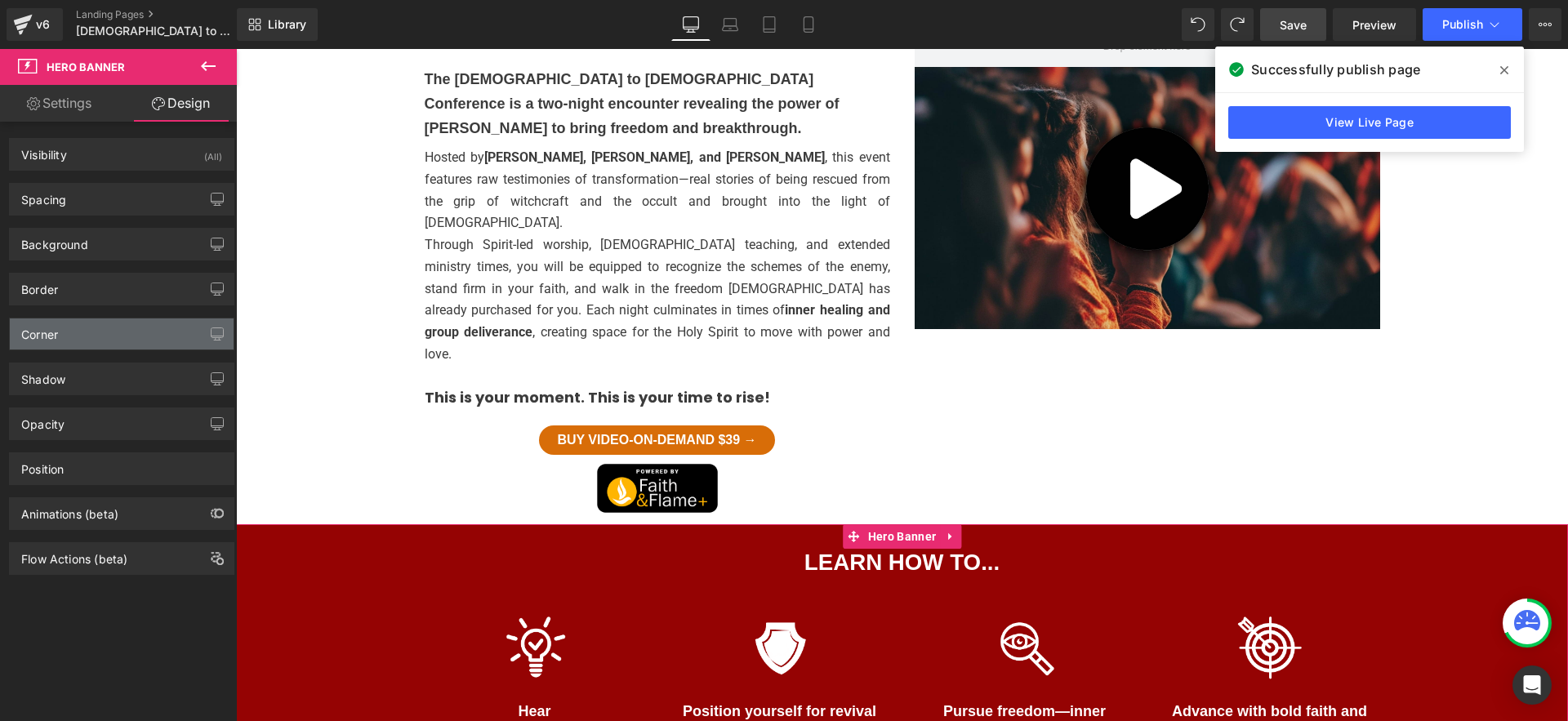
type input "#950303"
type input "100"
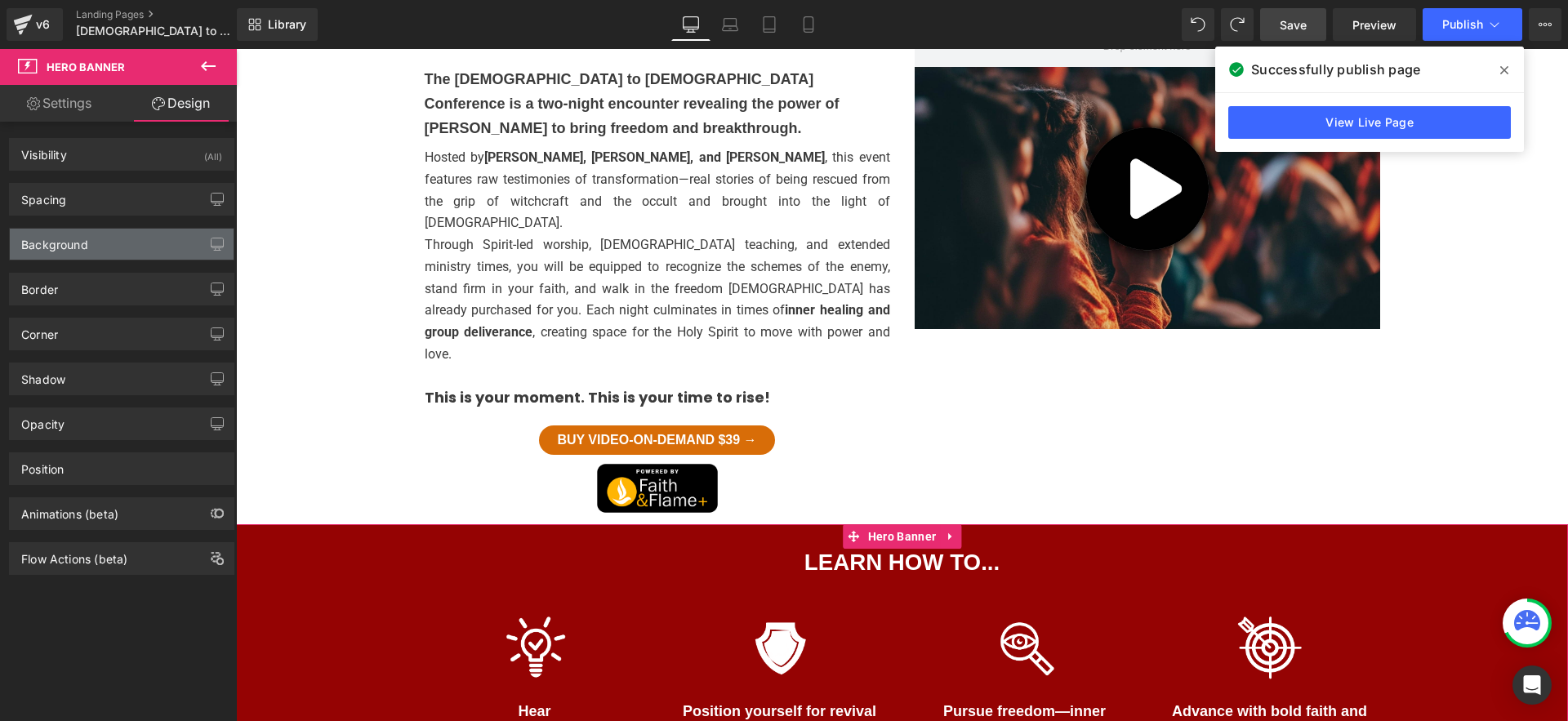
click at [84, 256] on div "Background" at bounding box center [122, 244] width 224 height 31
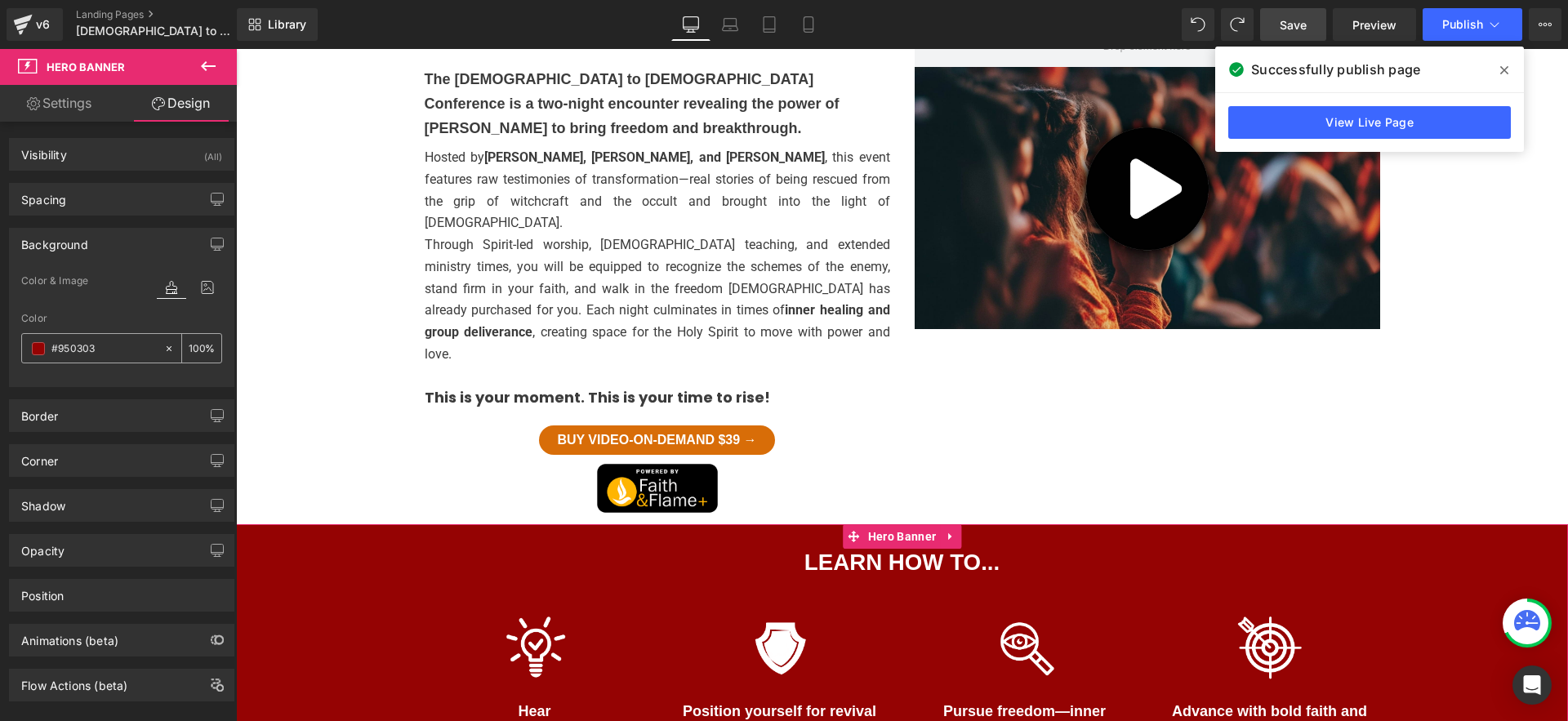
click at [42, 349] on span at bounding box center [39, 349] width 13 height 13
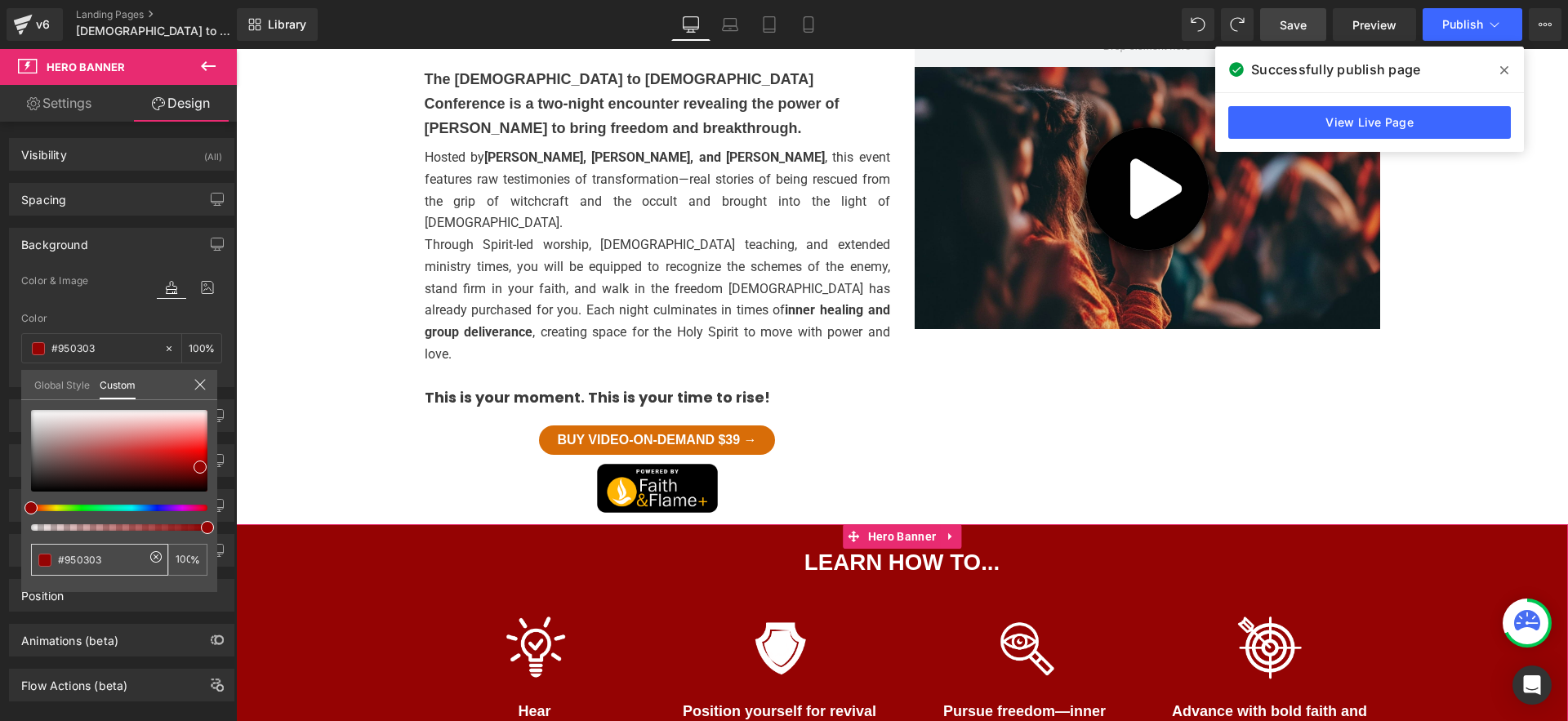
click at [88, 547] on div "#950303" at bounding box center [100, 560] width 138 height 32
click at [97, 559] on input "#950303" at bounding box center [101, 560] width 86 height 17
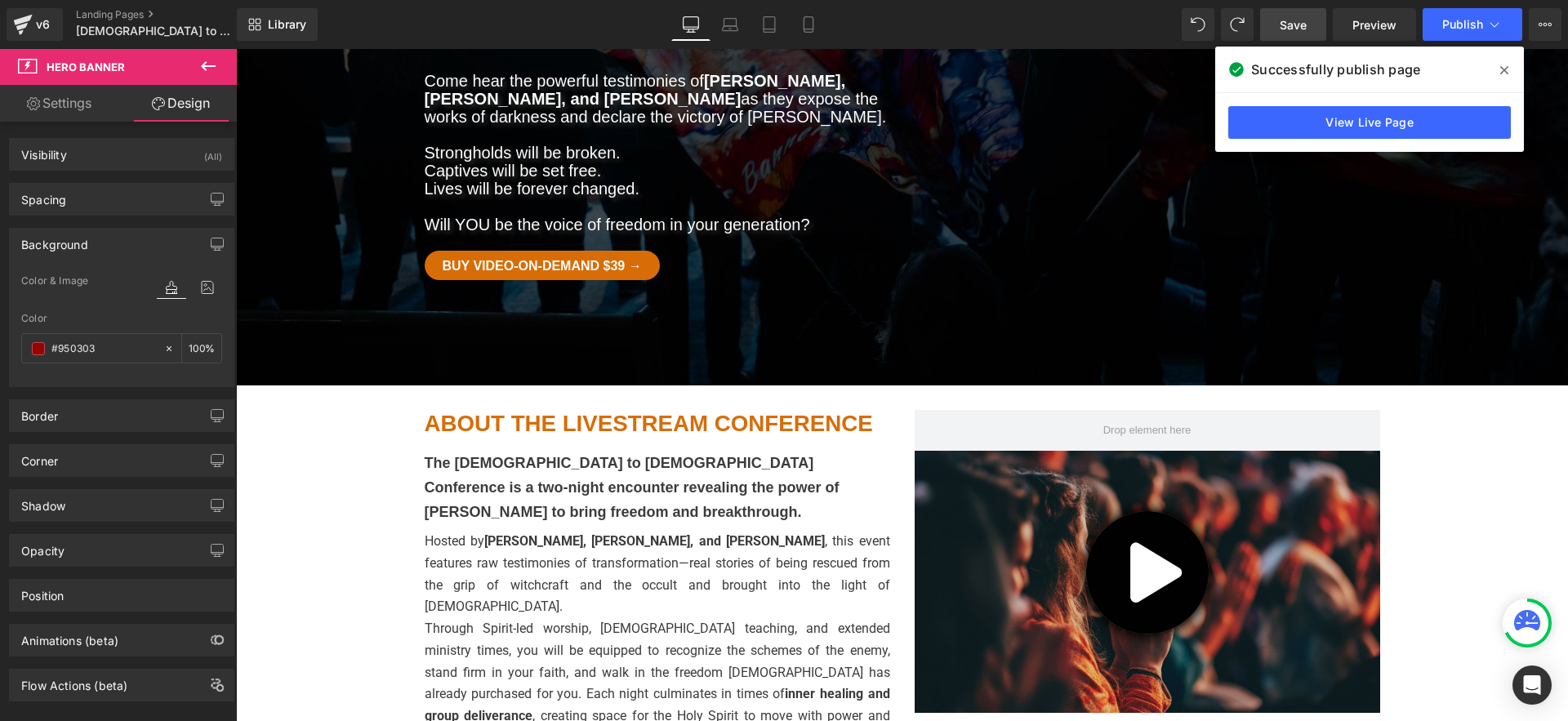
scroll to position [364, 0]
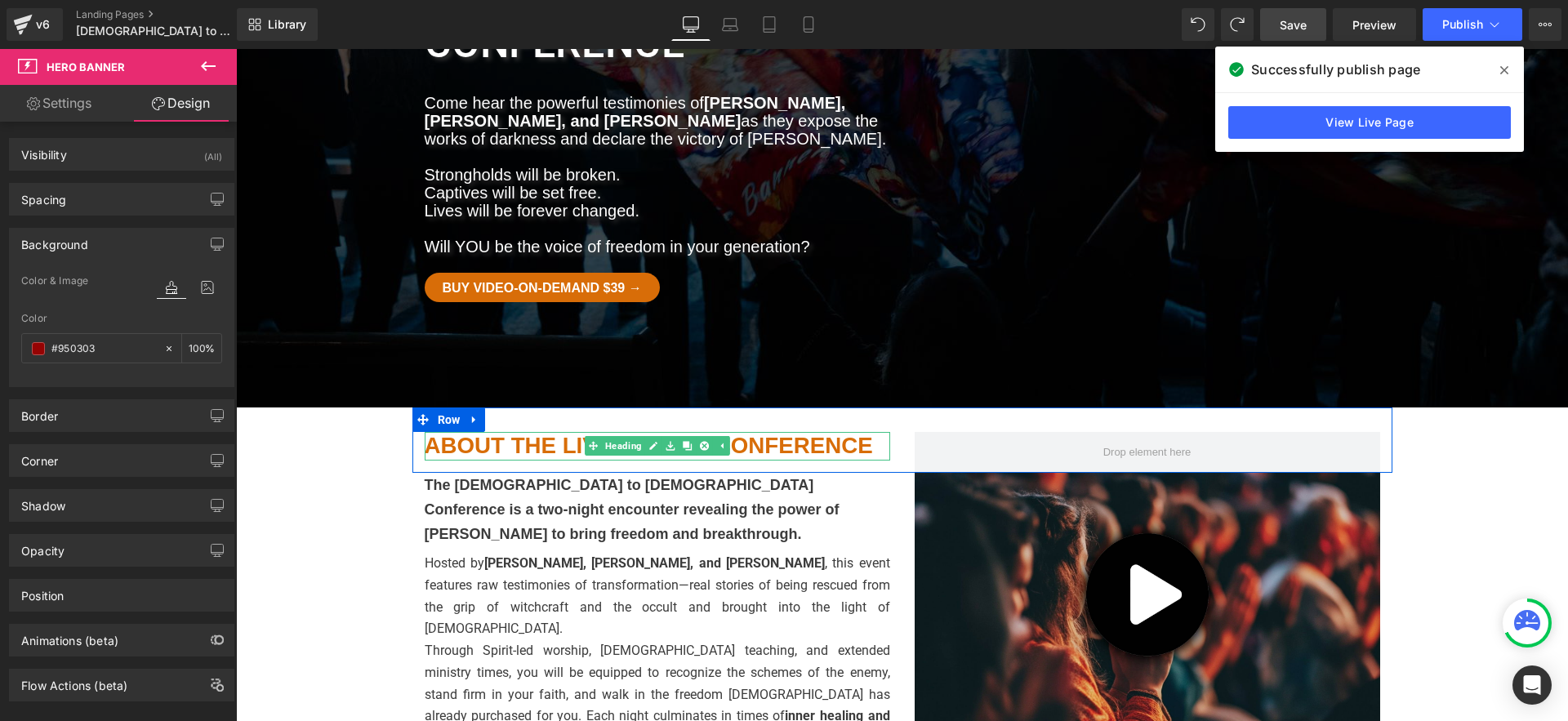
click at [769, 432] on h1 "ABOUT THE LIVESTREAM CONFERENCE" at bounding box center [657, 446] width 465 height 28
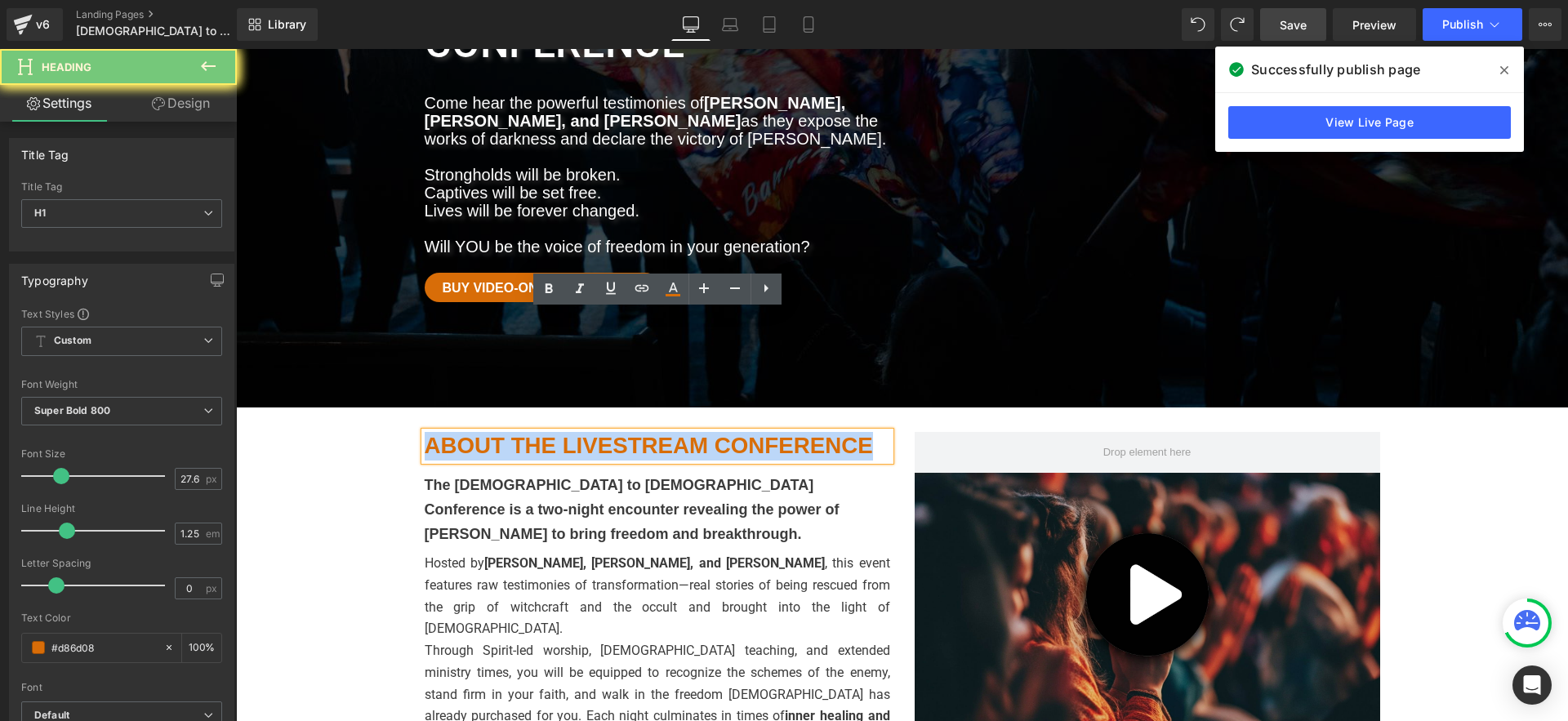
click at [769, 432] on h1 "ABOUT THE LIVESTREAM CONFERENCE" at bounding box center [657, 446] width 465 height 28
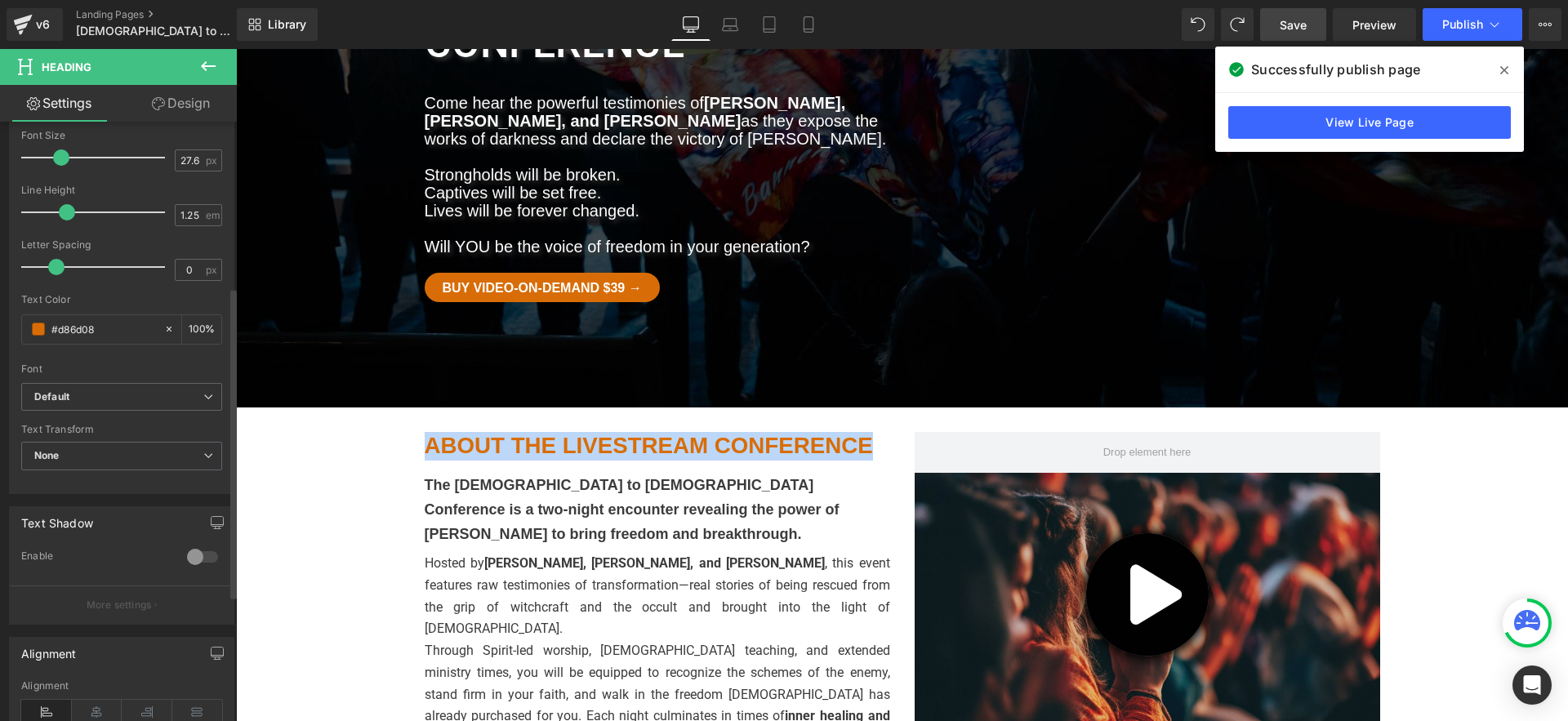
scroll to position [316, 0]
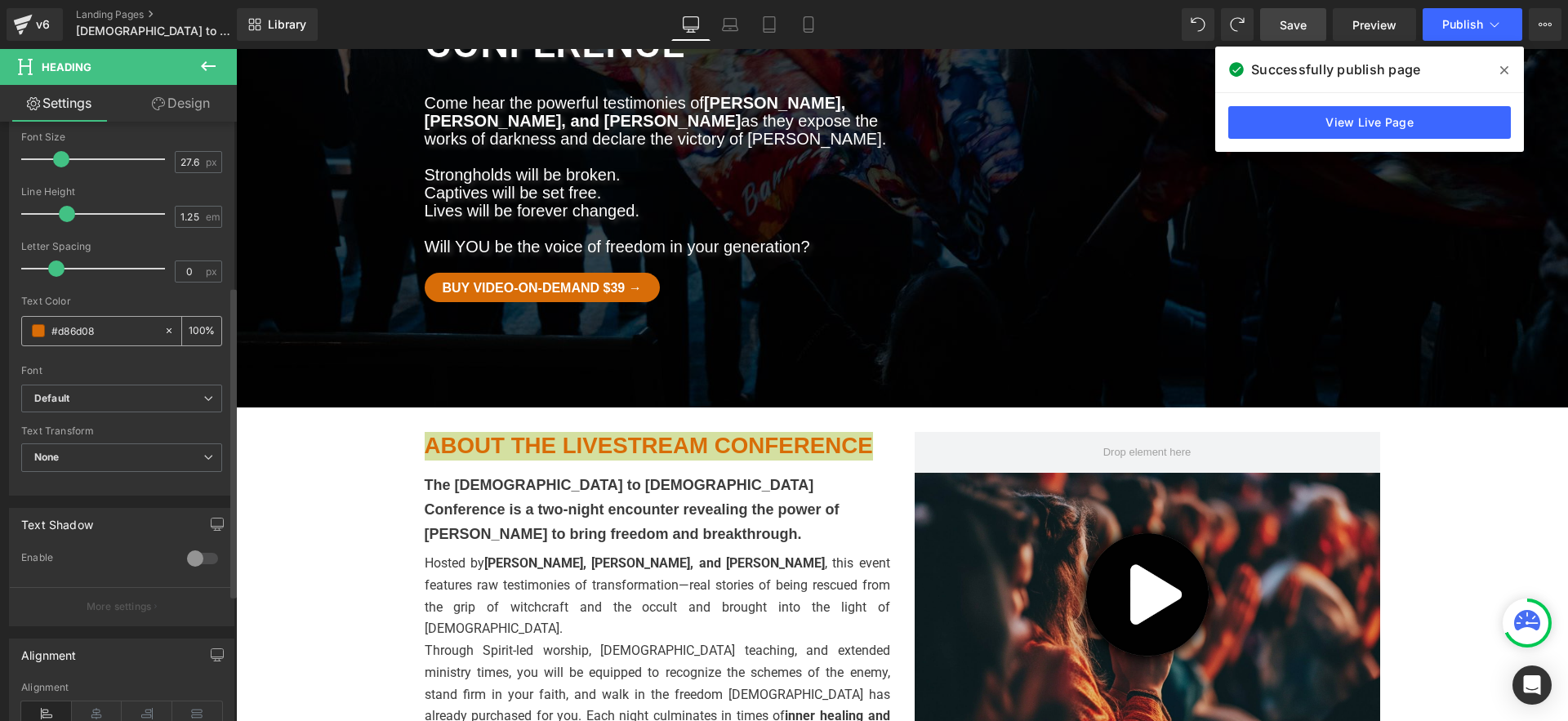
click at [46, 327] on div "#d86d08" at bounding box center [93, 330] width 141 height 28
click at [107, 331] on input "#d86d08" at bounding box center [104, 331] width 105 height 18
paste input "950303"
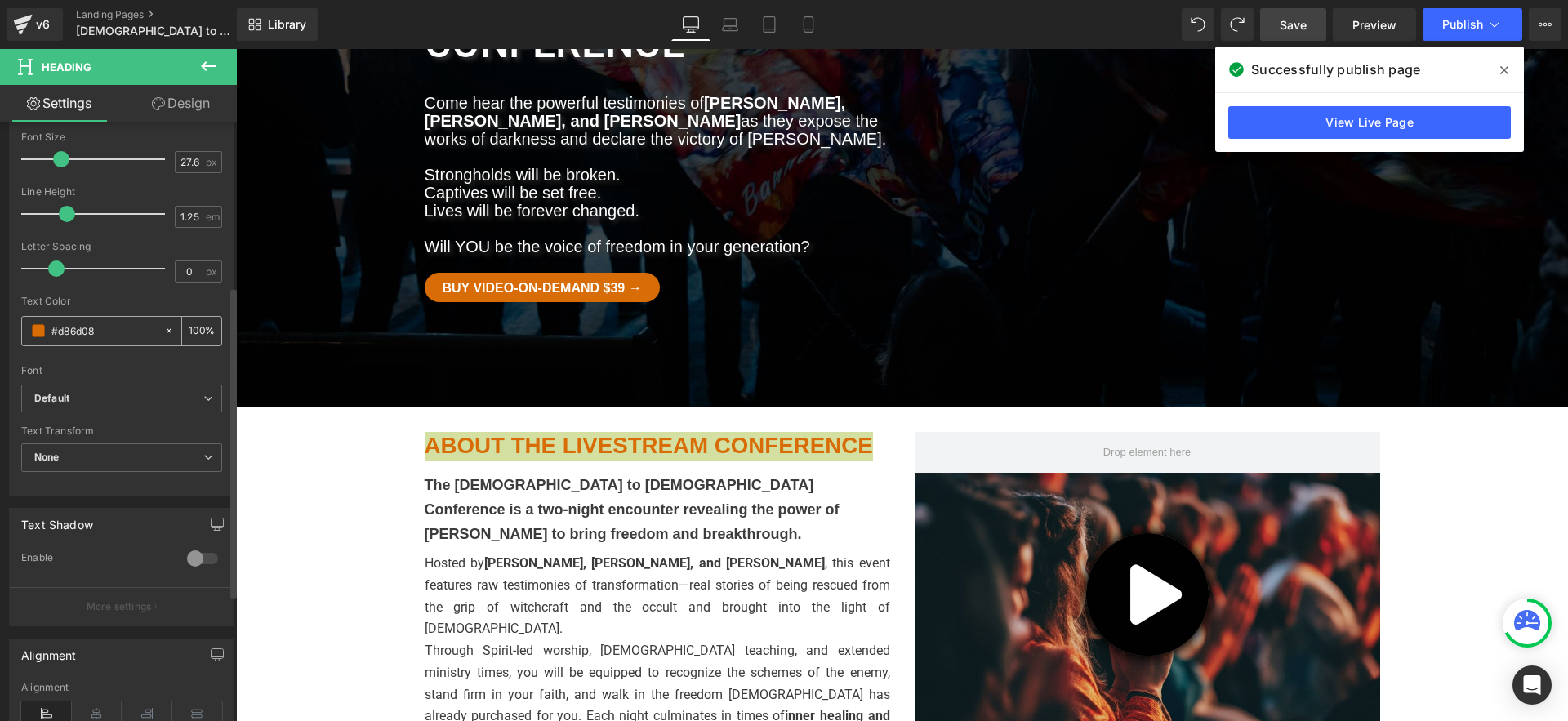
type input "#950303"
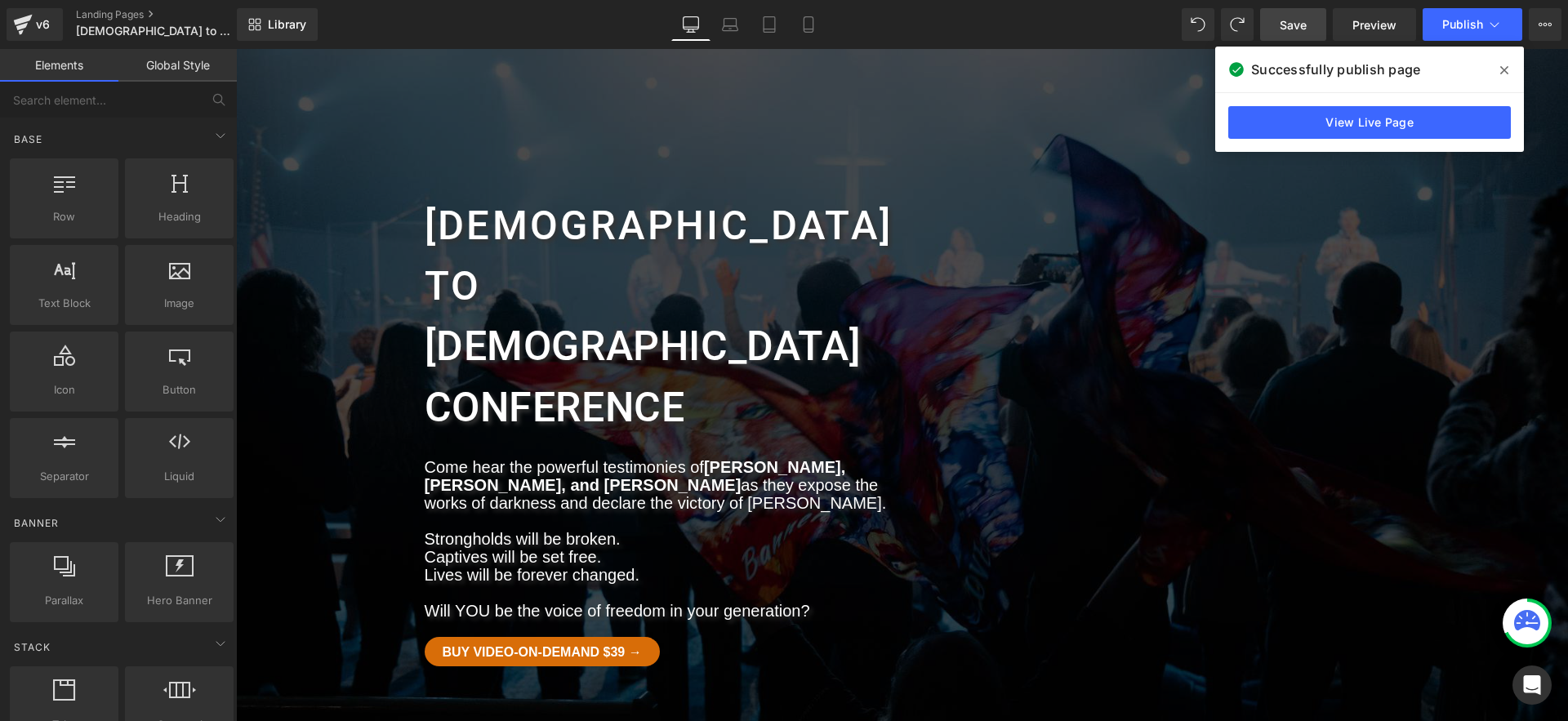
click at [1284, 28] on span "Save" at bounding box center [1293, 25] width 27 height 17
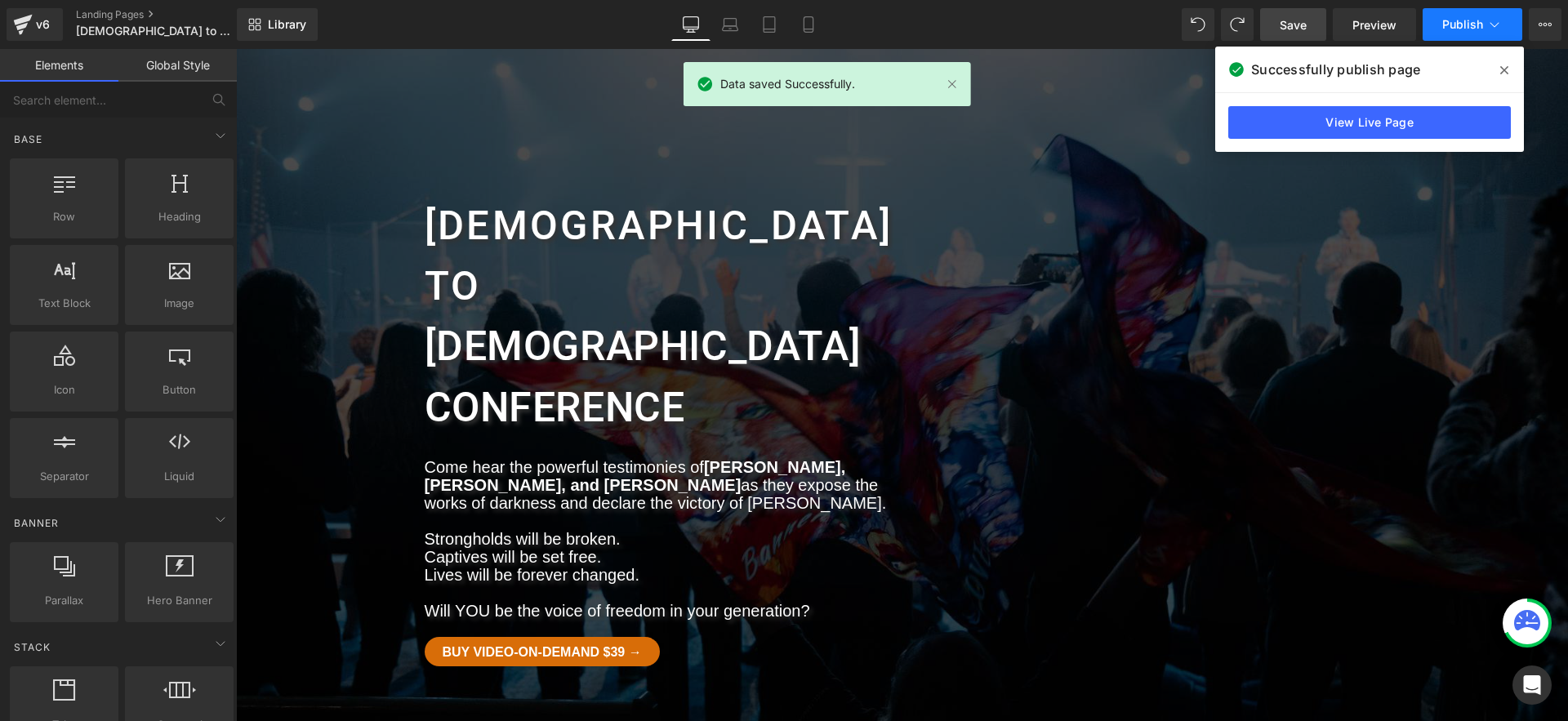
click at [1448, 25] on span "Publish" at bounding box center [1462, 25] width 41 height 13
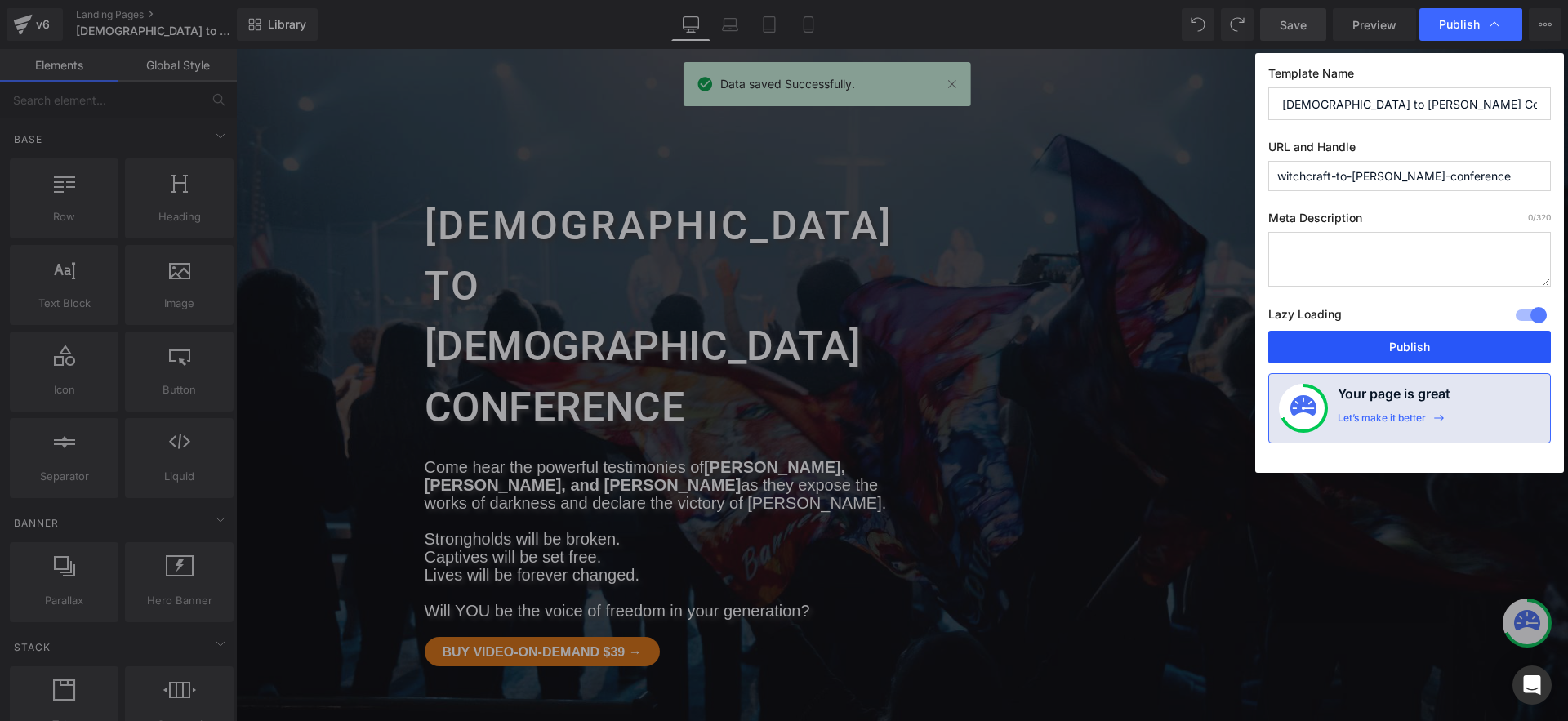
click at [1383, 338] on button "Publish" at bounding box center [1410, 348] width 283 height 33
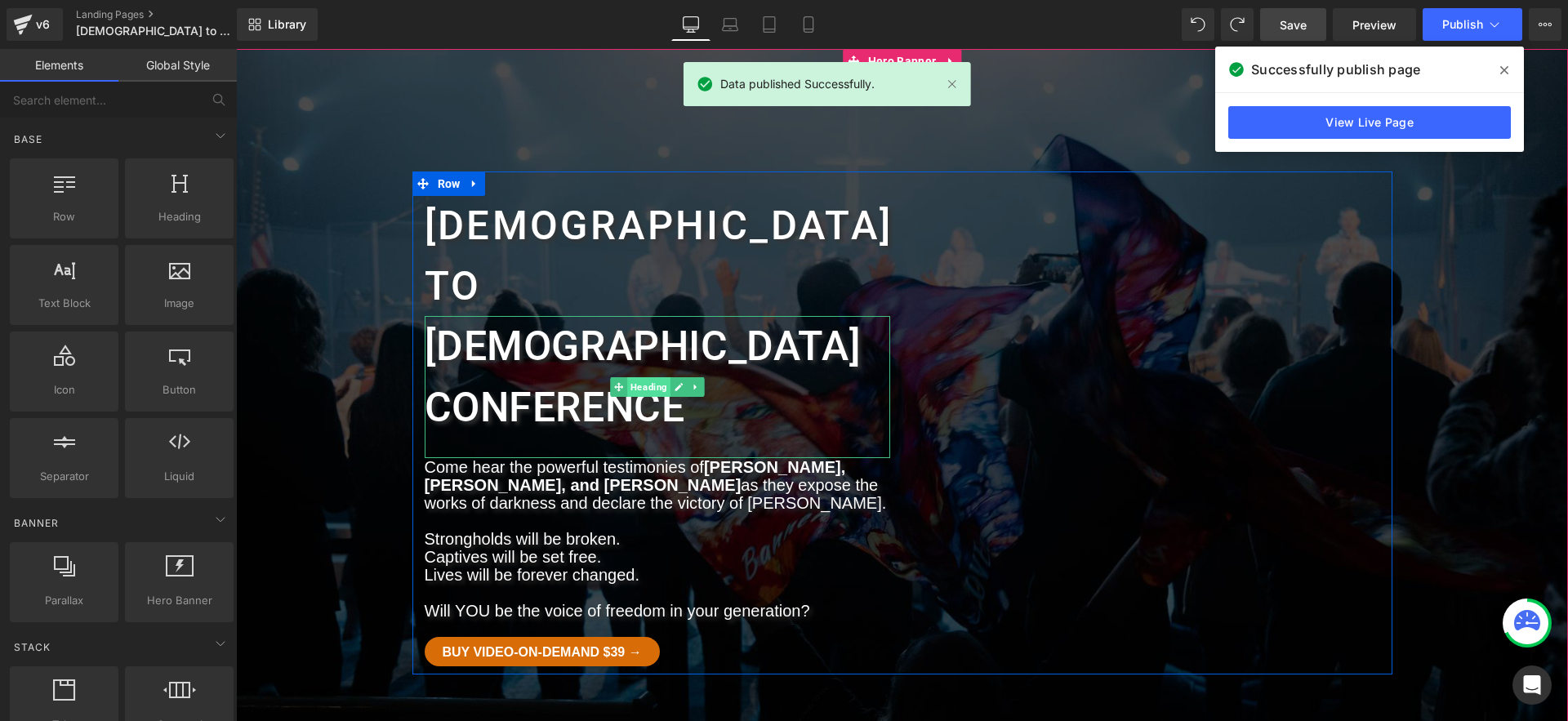
click at [639, 377] on span "Heading" at bounding box center [649, 386] width 43 height 19
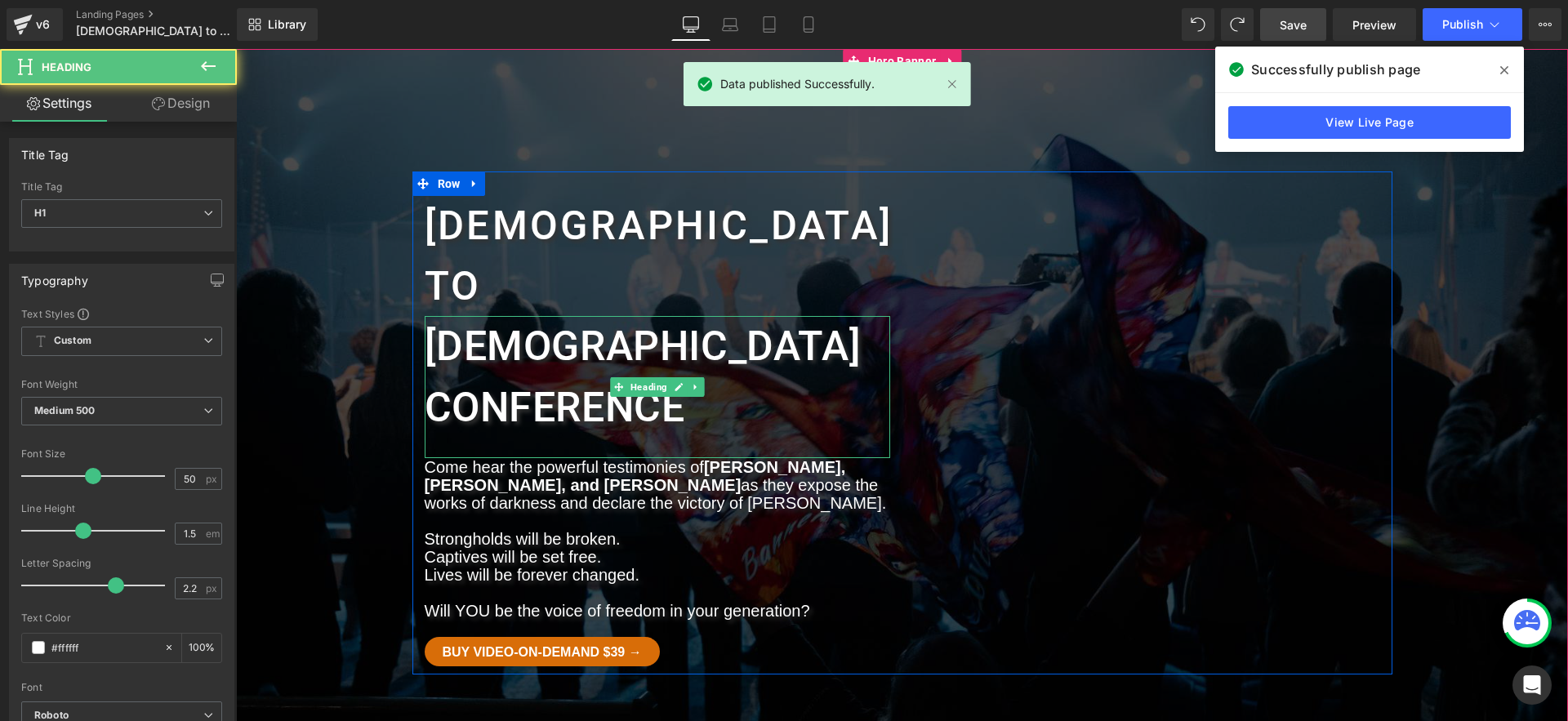
click at [484, 454] on div at bounding box center [657, 456] width 465 height 4
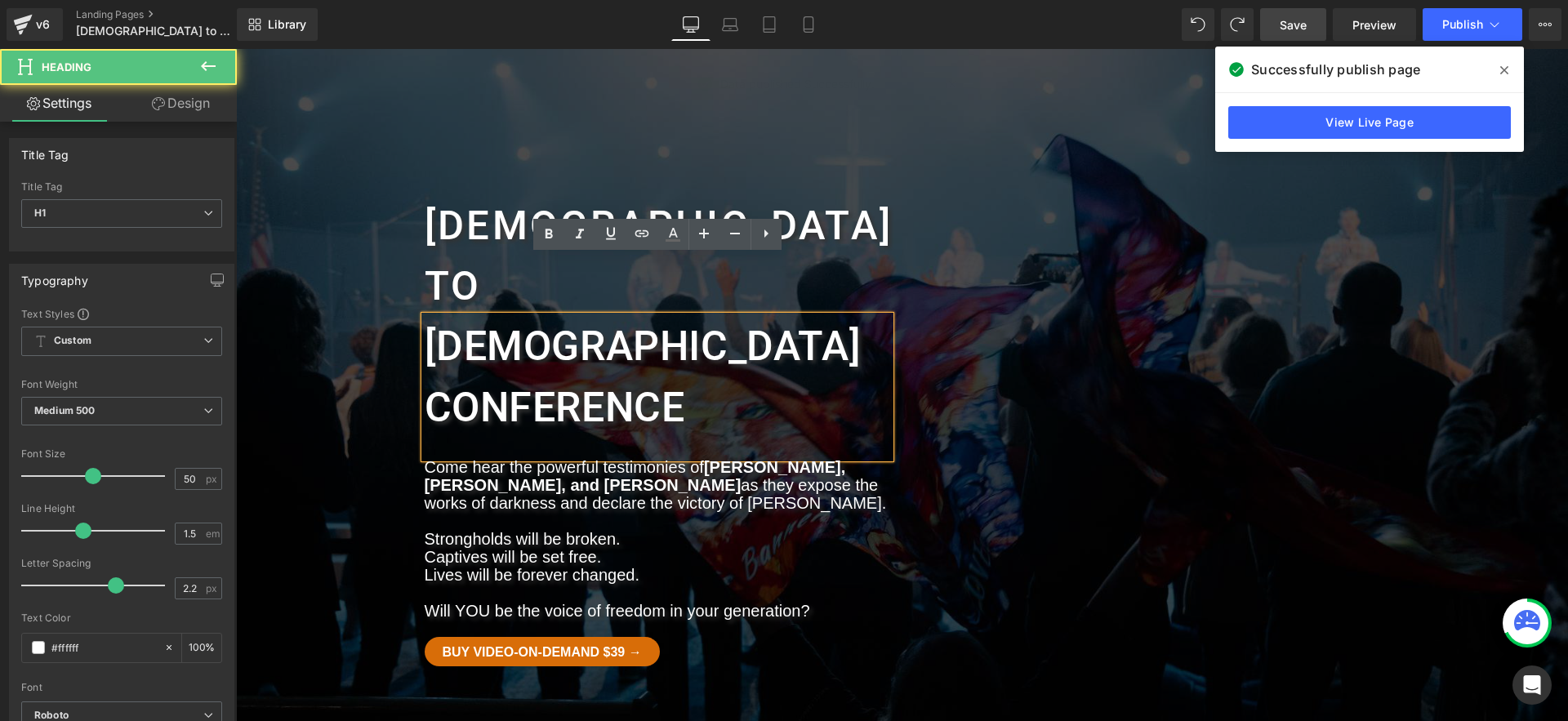
click at [591, 602] on p "Will YOU be the voice of freedom in your generation?" at bounding box center [657, 611] width 465 height 18
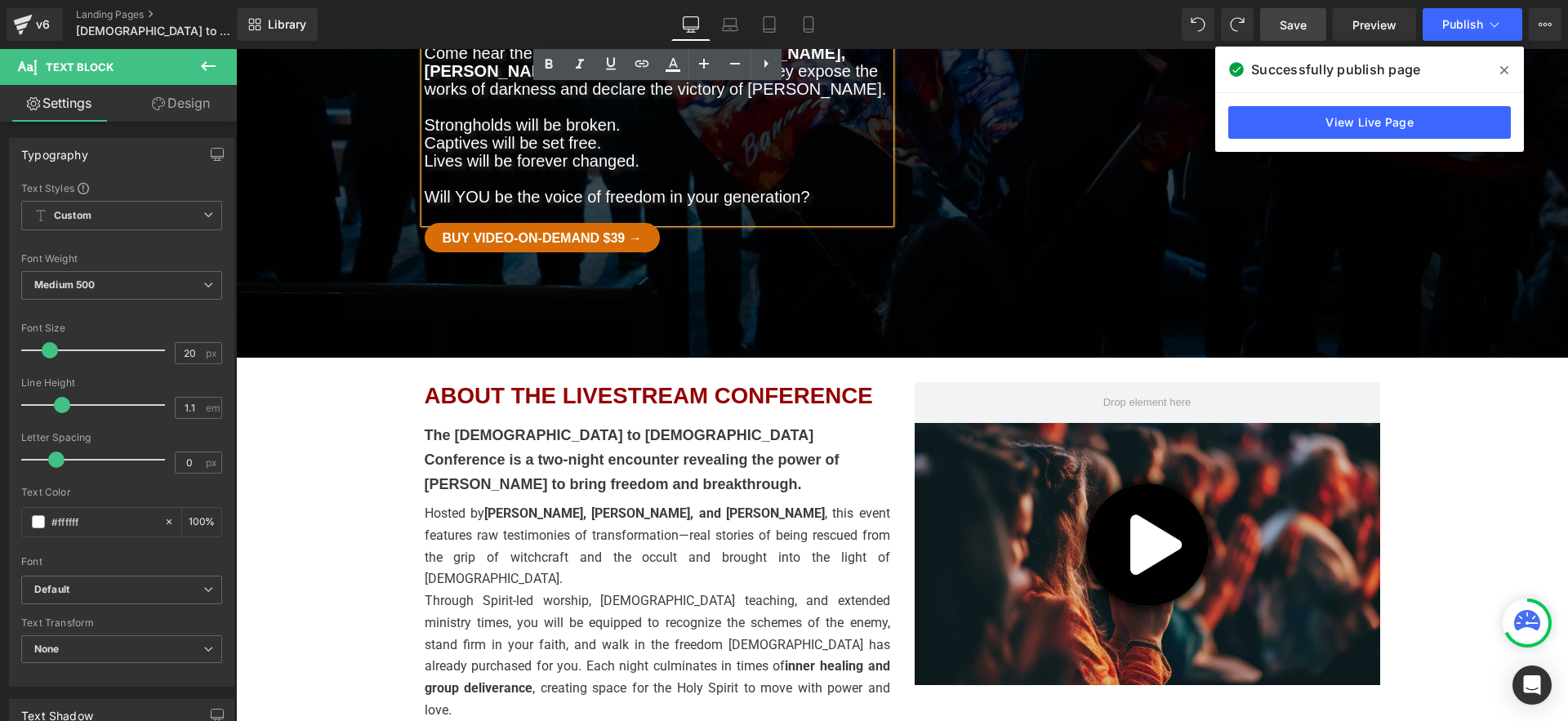
scroll to position [418, 0]
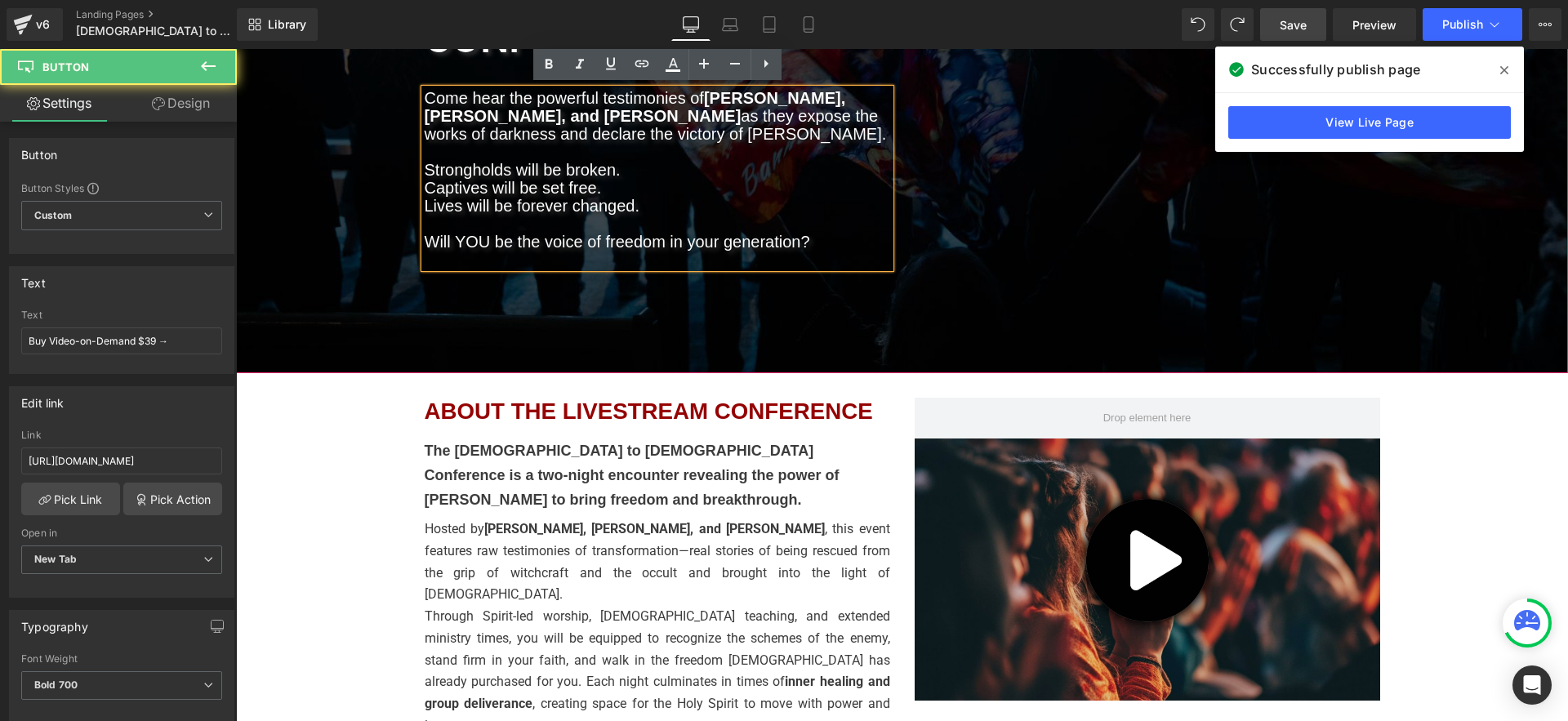
click at [1166, 195] on div at bounding box center [902, 27] width 1332 height 693
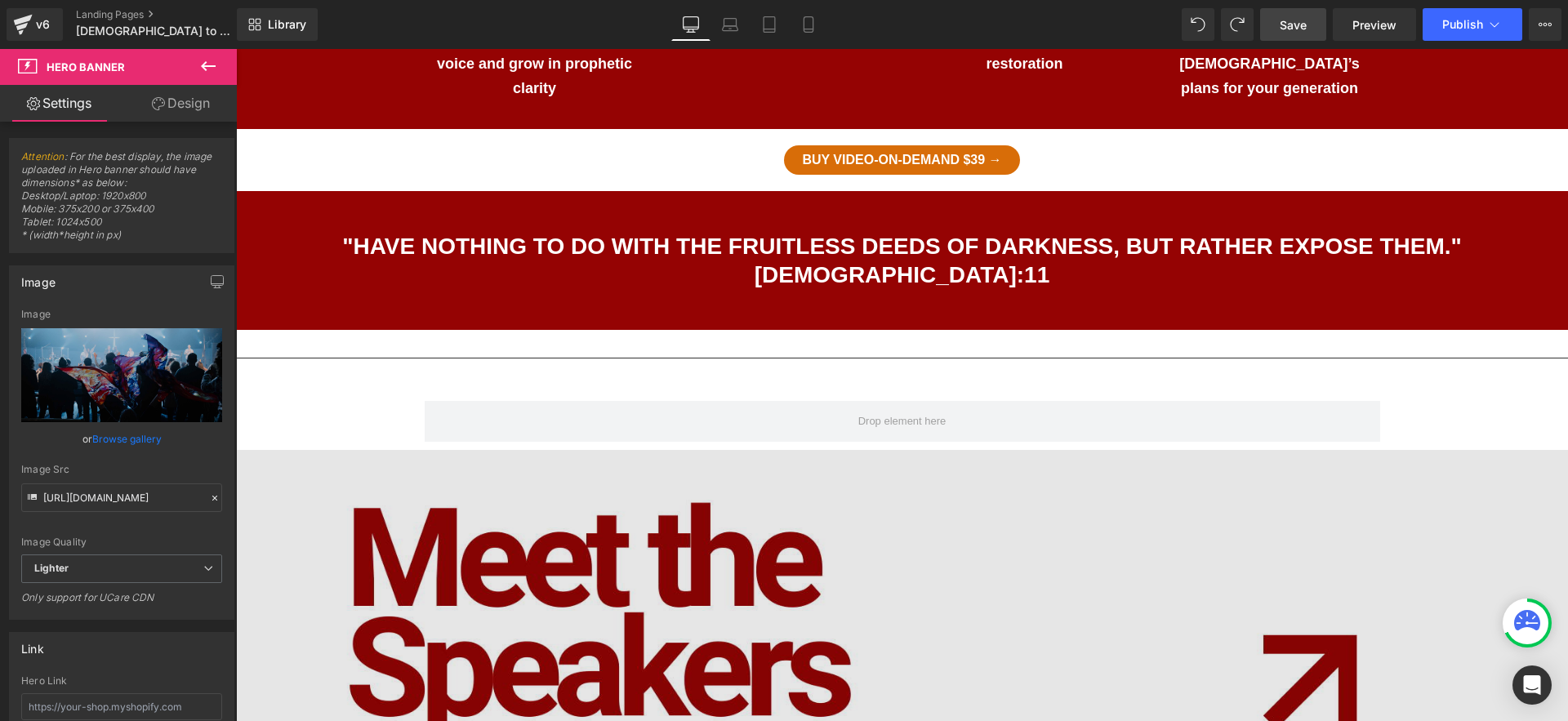
scroll to position [1563, 0]
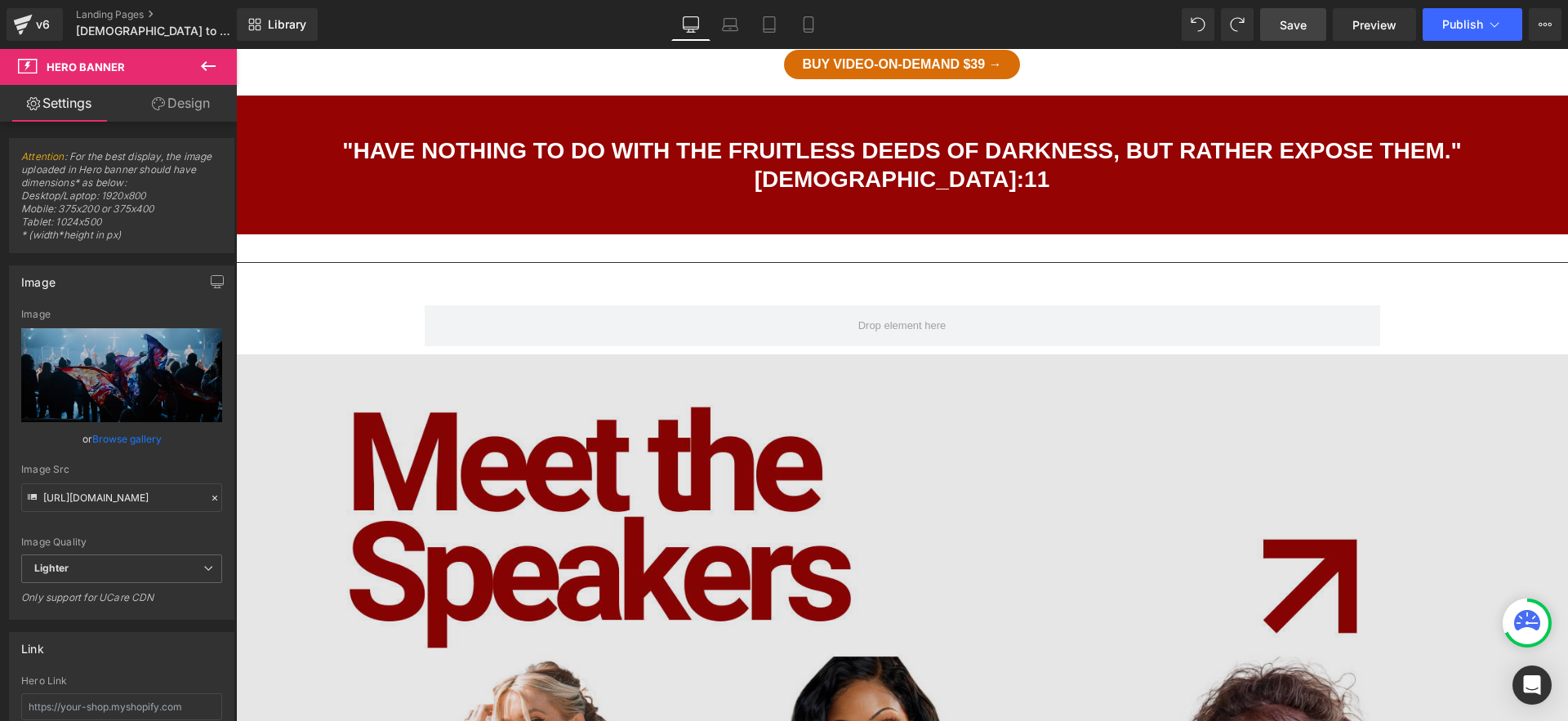
click at [937, 354] on img at bounding box center [902, 728] width 1332 height 749
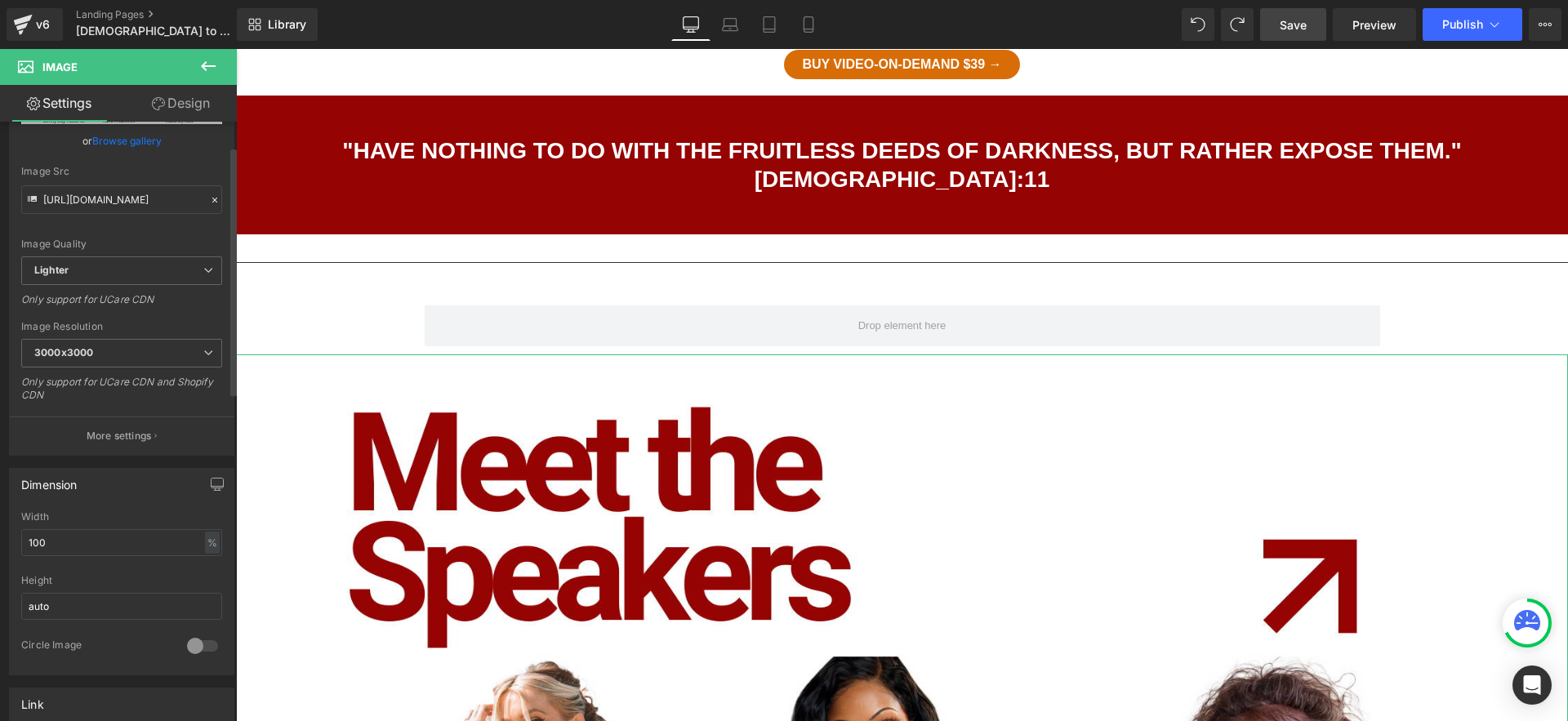
scroll to position [191, 0]
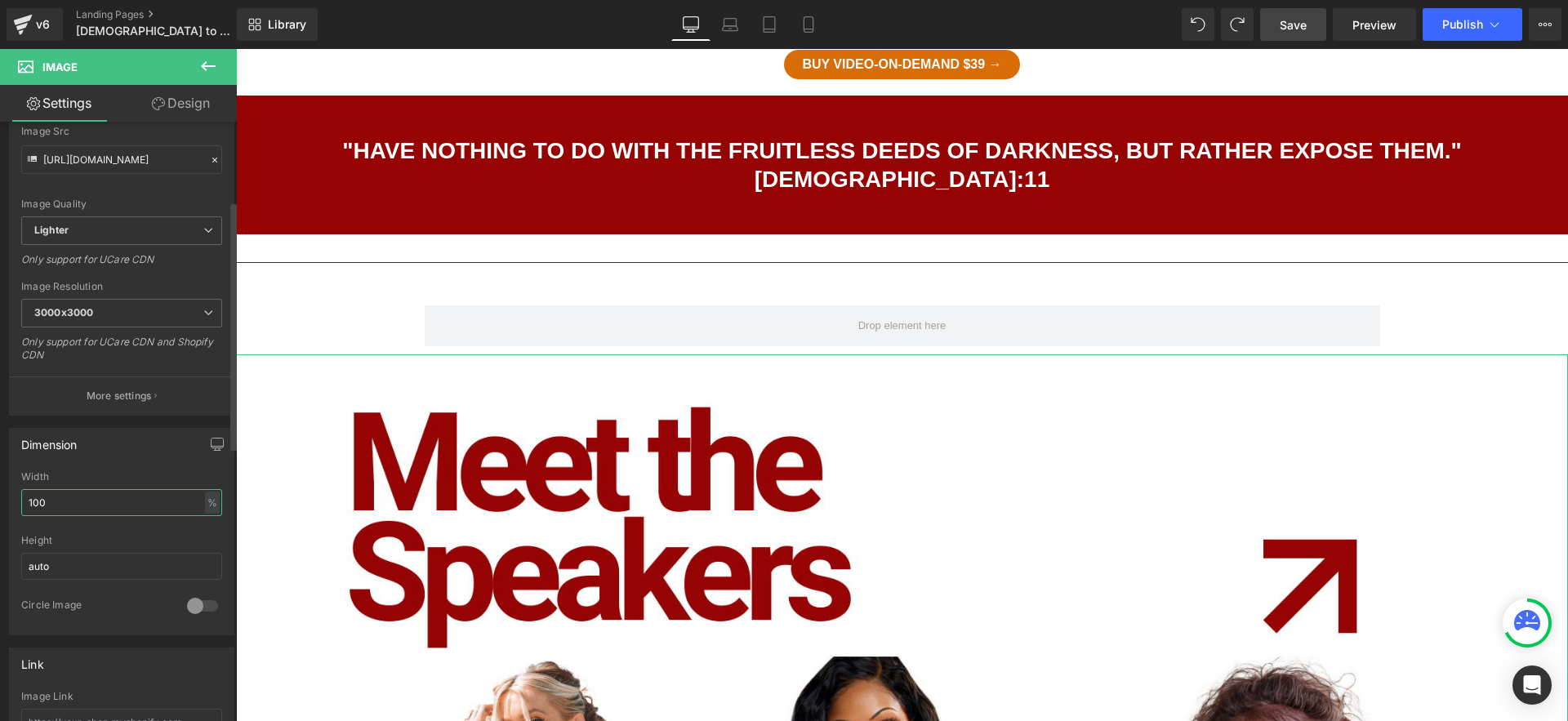
drag, startPoint x: 83, startPoint y: 510, endPoint x: 0, endPoint y: 483, distance: 87.3
click at [0, 483] on div "Dimension 100% Width 100 % % px auto Height auto 0 Circle Image" at bounding box center [122, 526] width 244 height 220
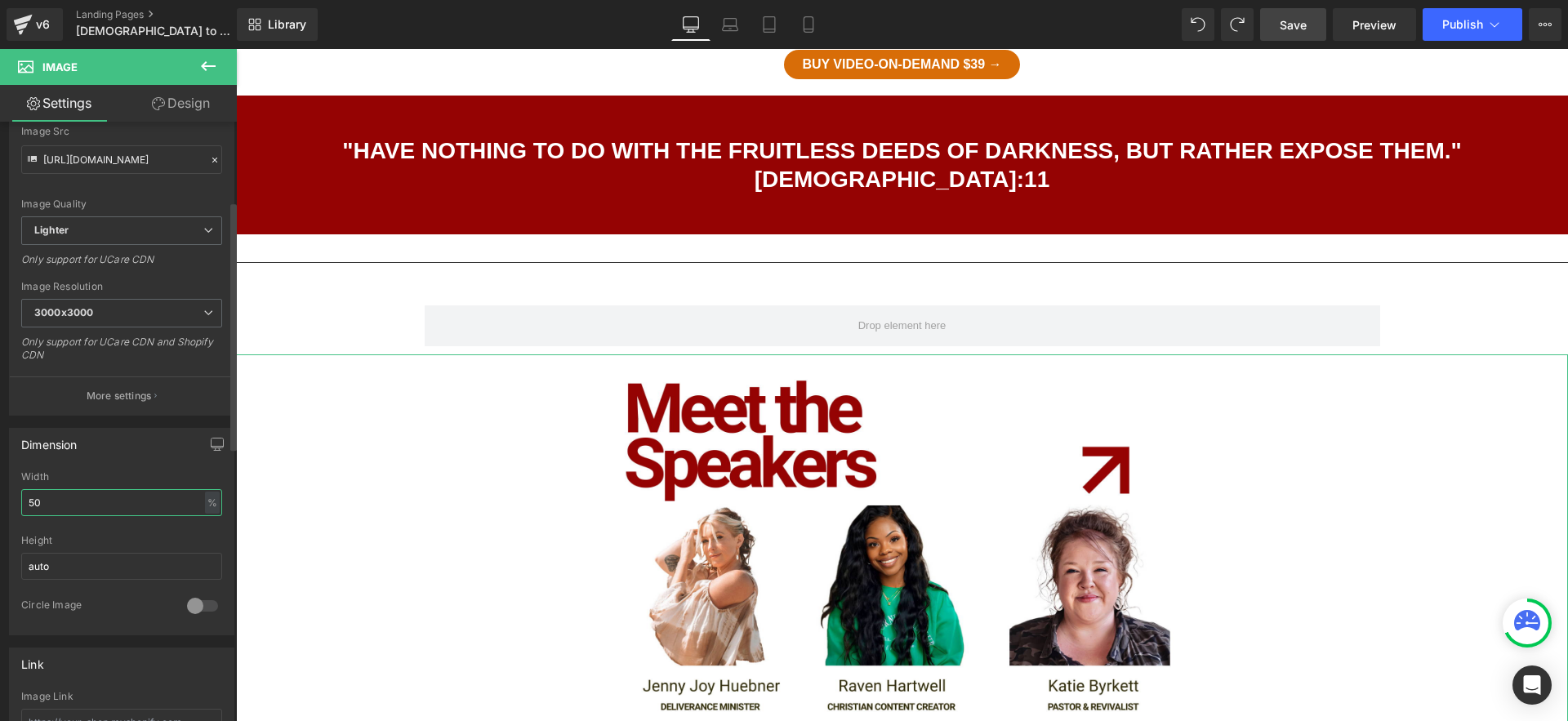
type input "5"
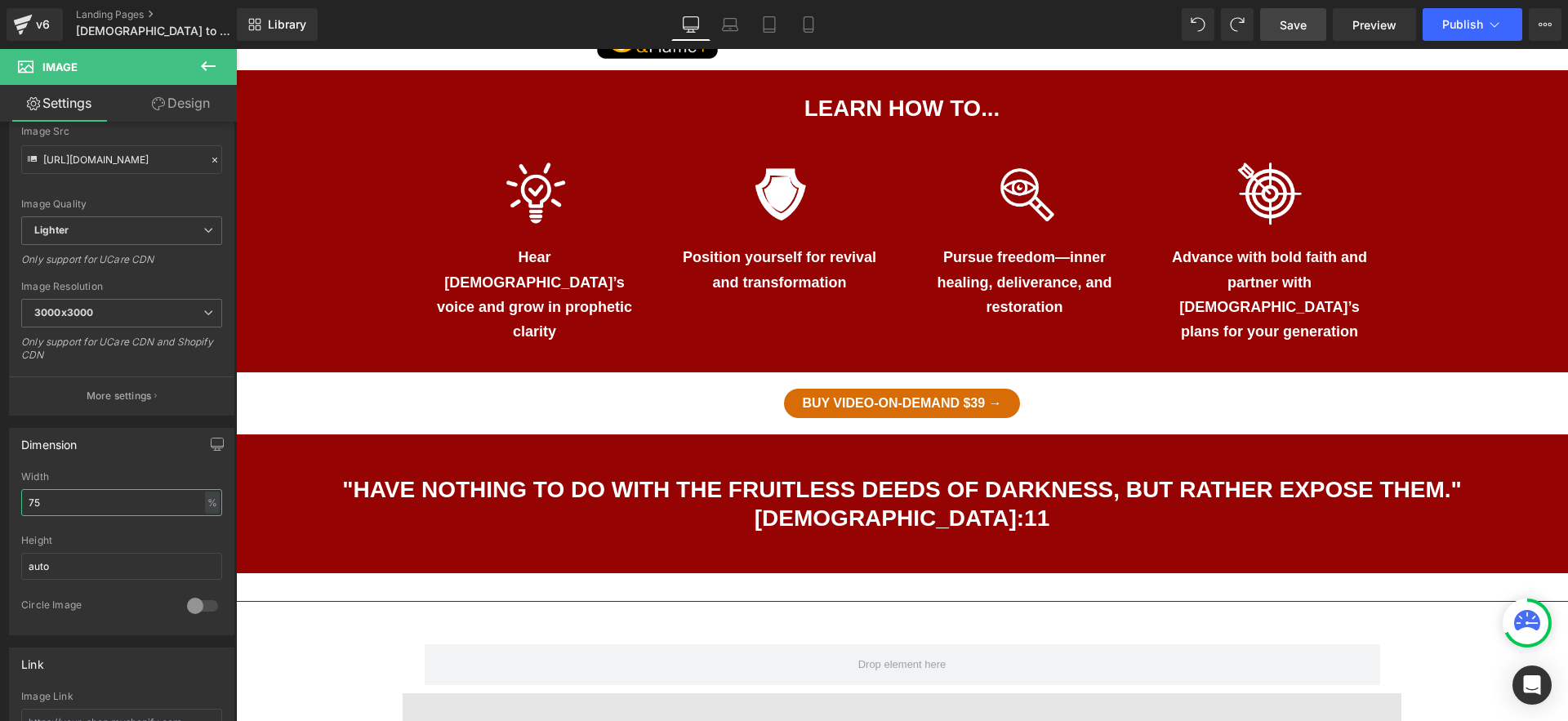
scroll to position [1061, 0]
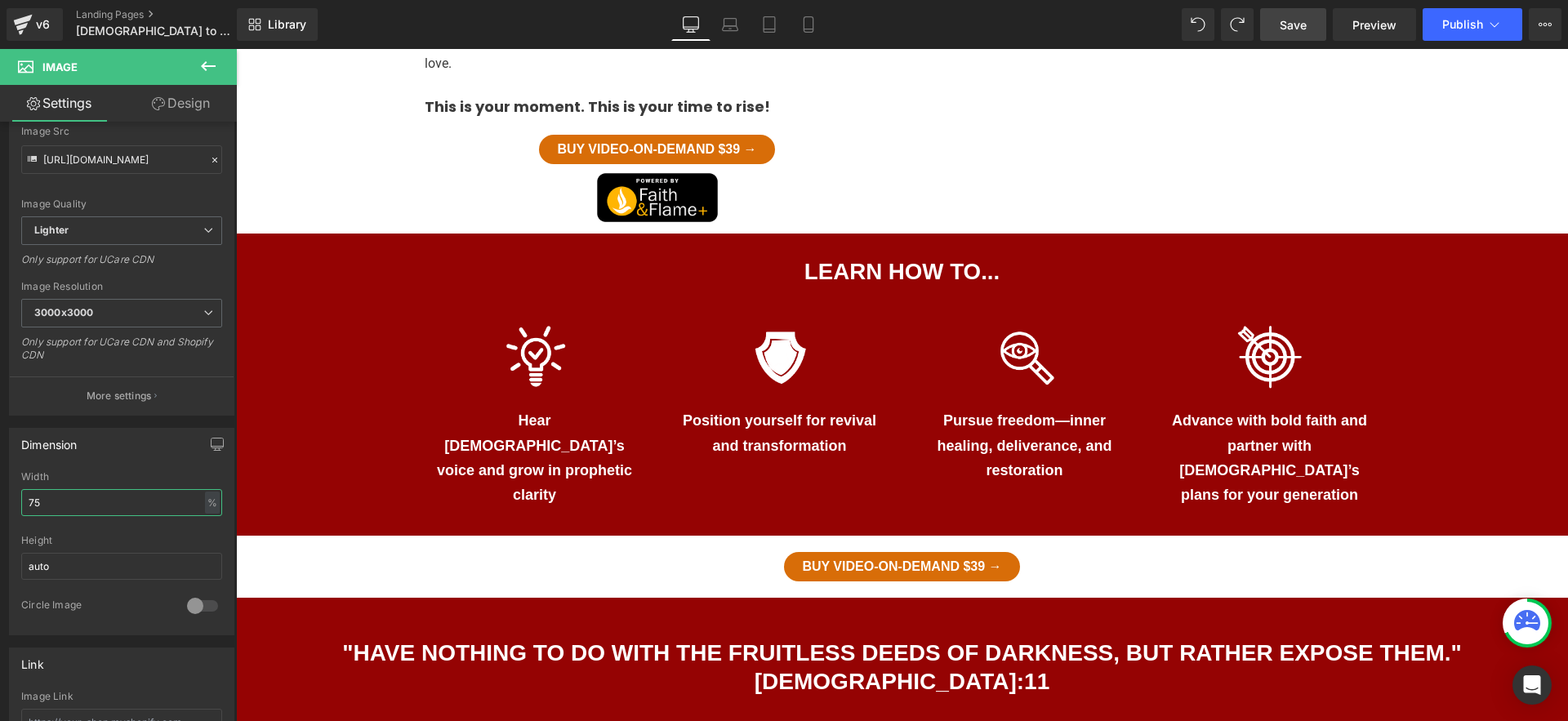
type input "75"
click at [1318, 26] on link "Save" at bounding box center [1294, 25] width 66 height 33
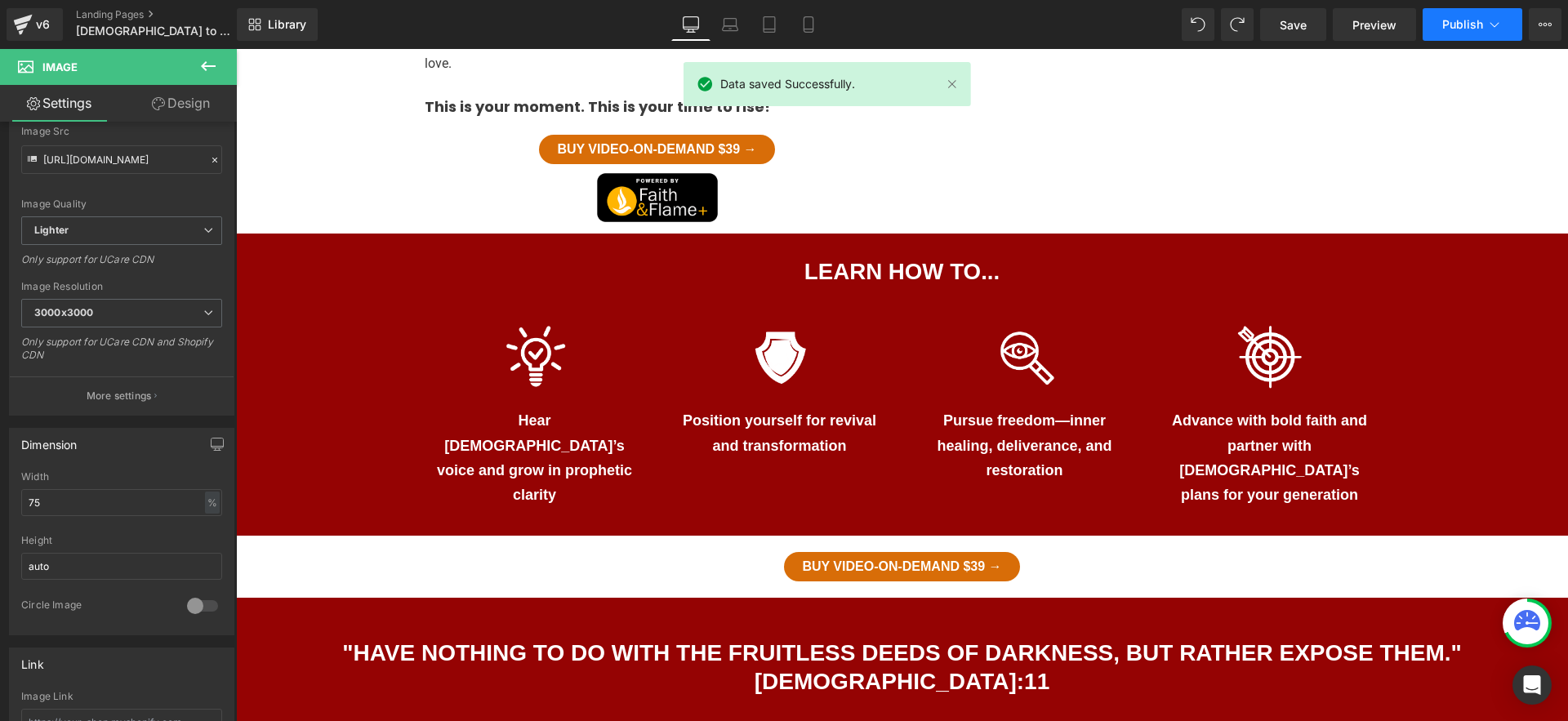
click at [1441, 26] on button "Publish" at bounding box center [1473, 25] width 100 height 33
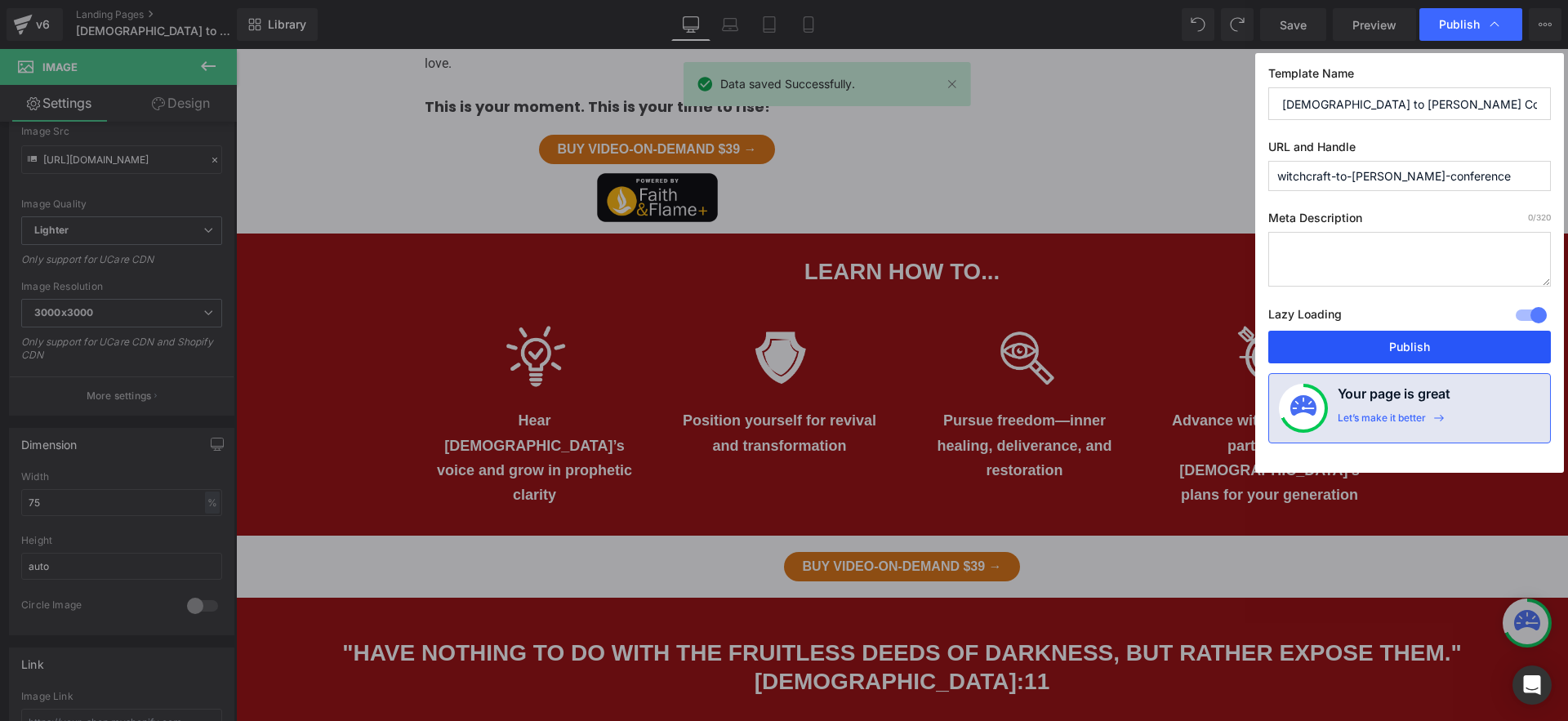
click at [1387, 335] on button "Publish" at bounding box center [1410, 348] width 283 height 33
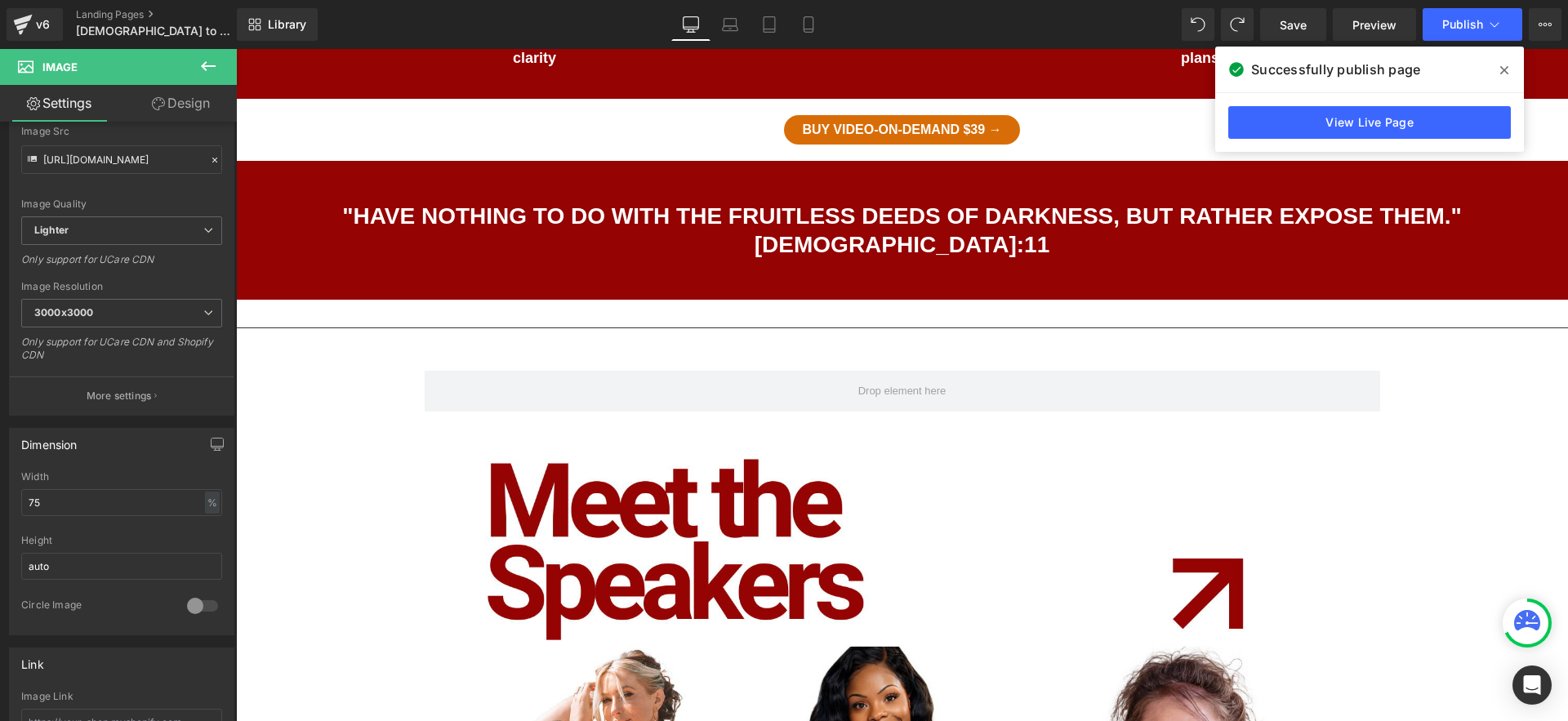
scroll to position [0, 0]
